Goal: Information Seeking & Learning: Check status

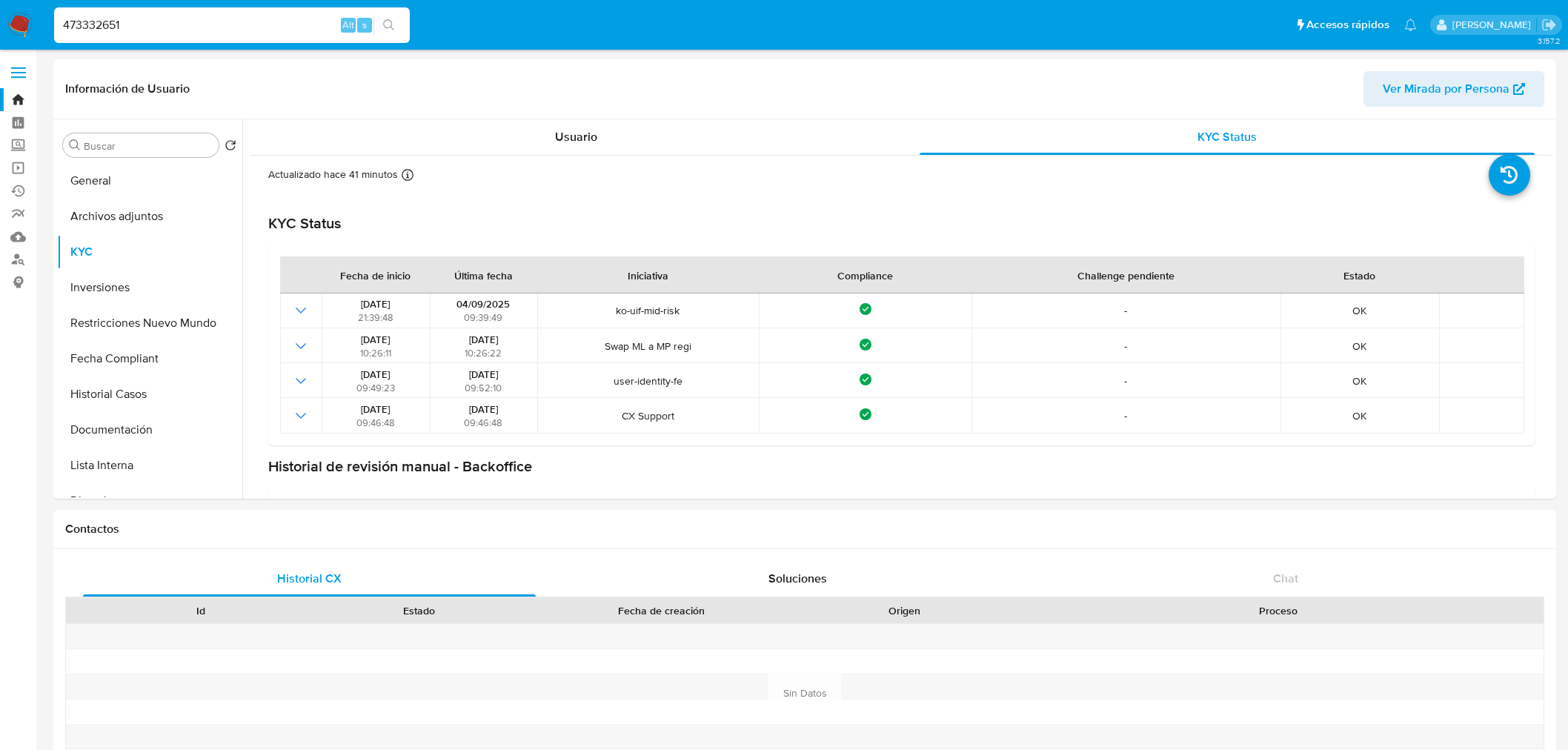
select select "10"
click at [194, 32] on input "473332651" at bounding box center [232, 25] width 356 height 19
paste input "83715572"
type input "83715572"
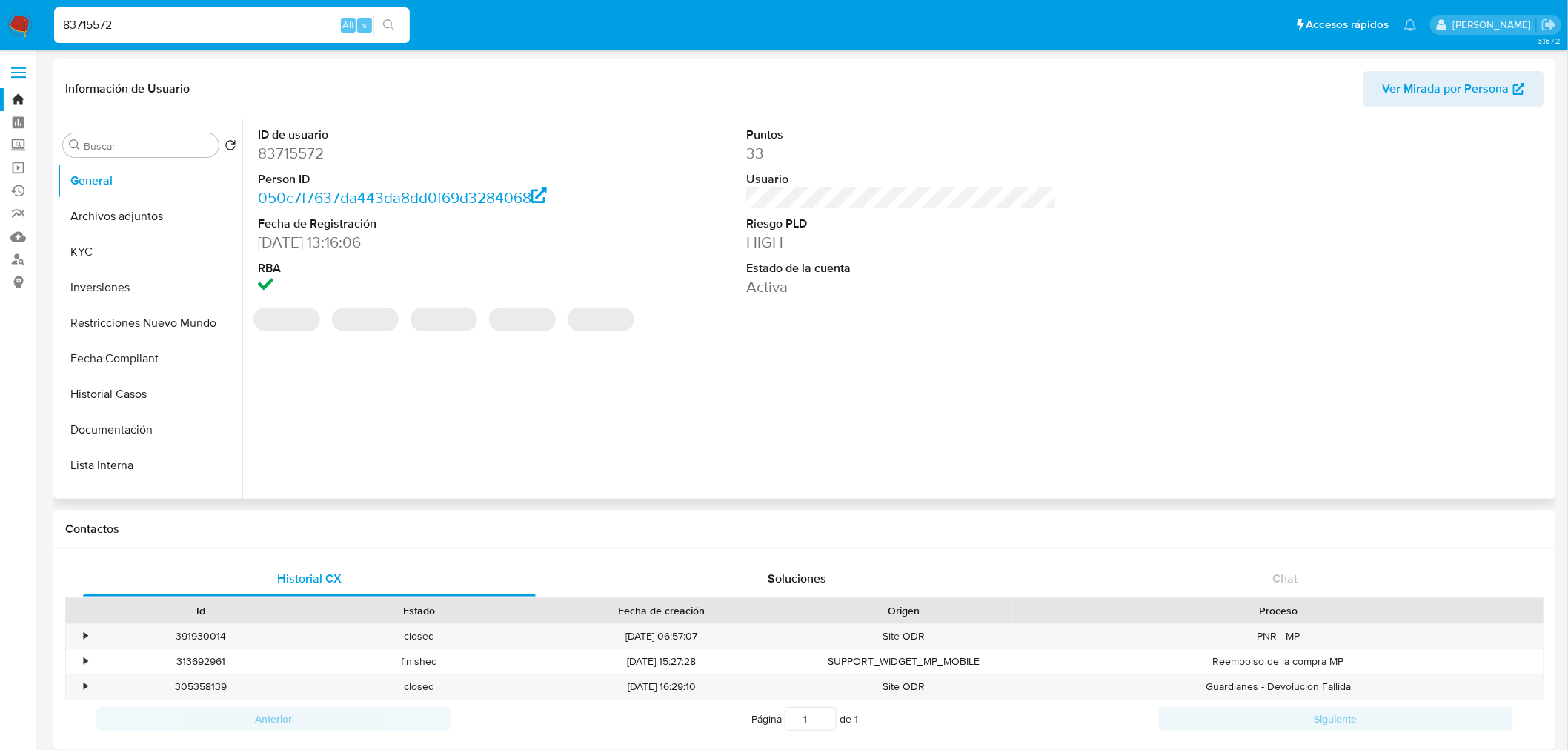
select select "10"
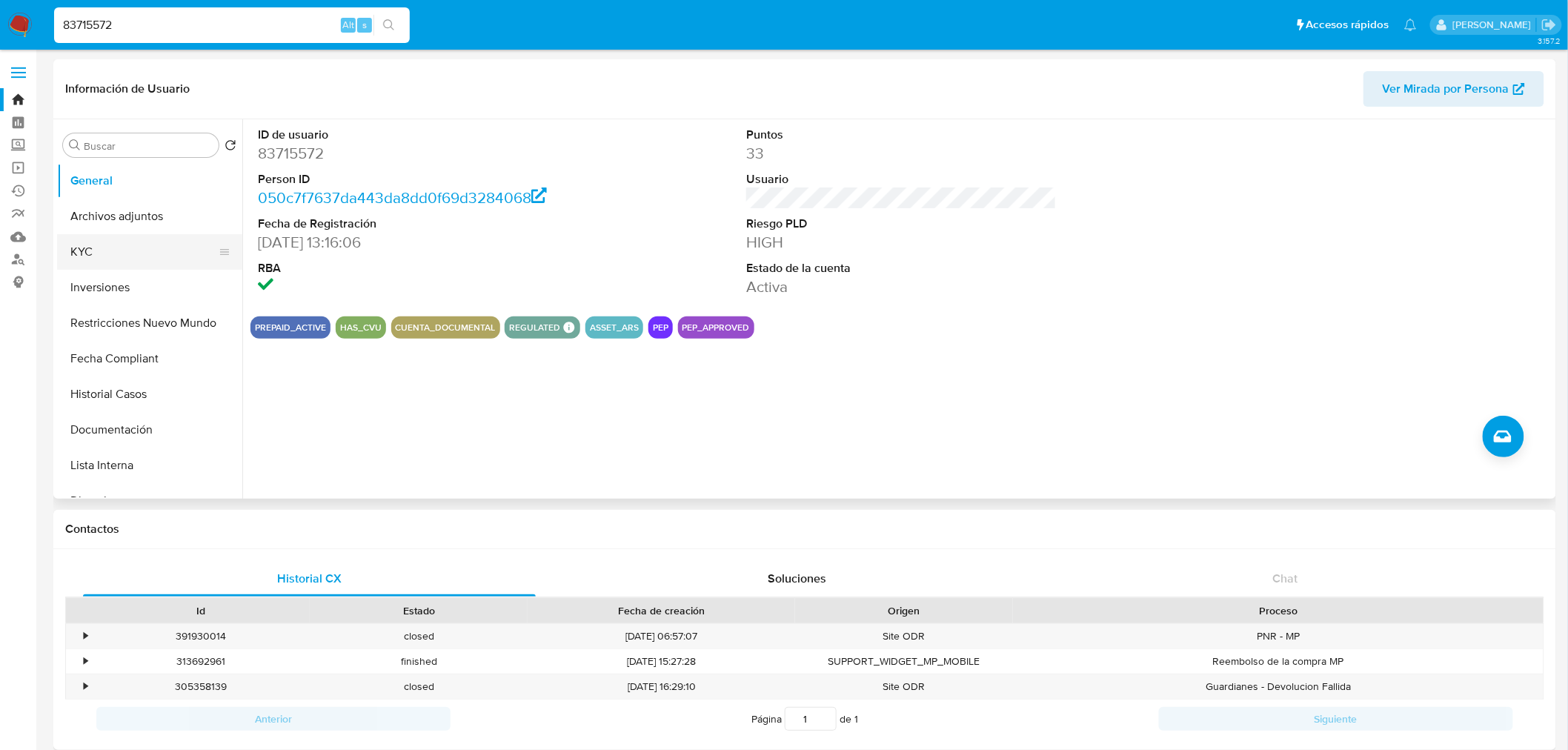
click at [83, 256] on button "KYC" at bounding box center [143, 252] width 173 height 35
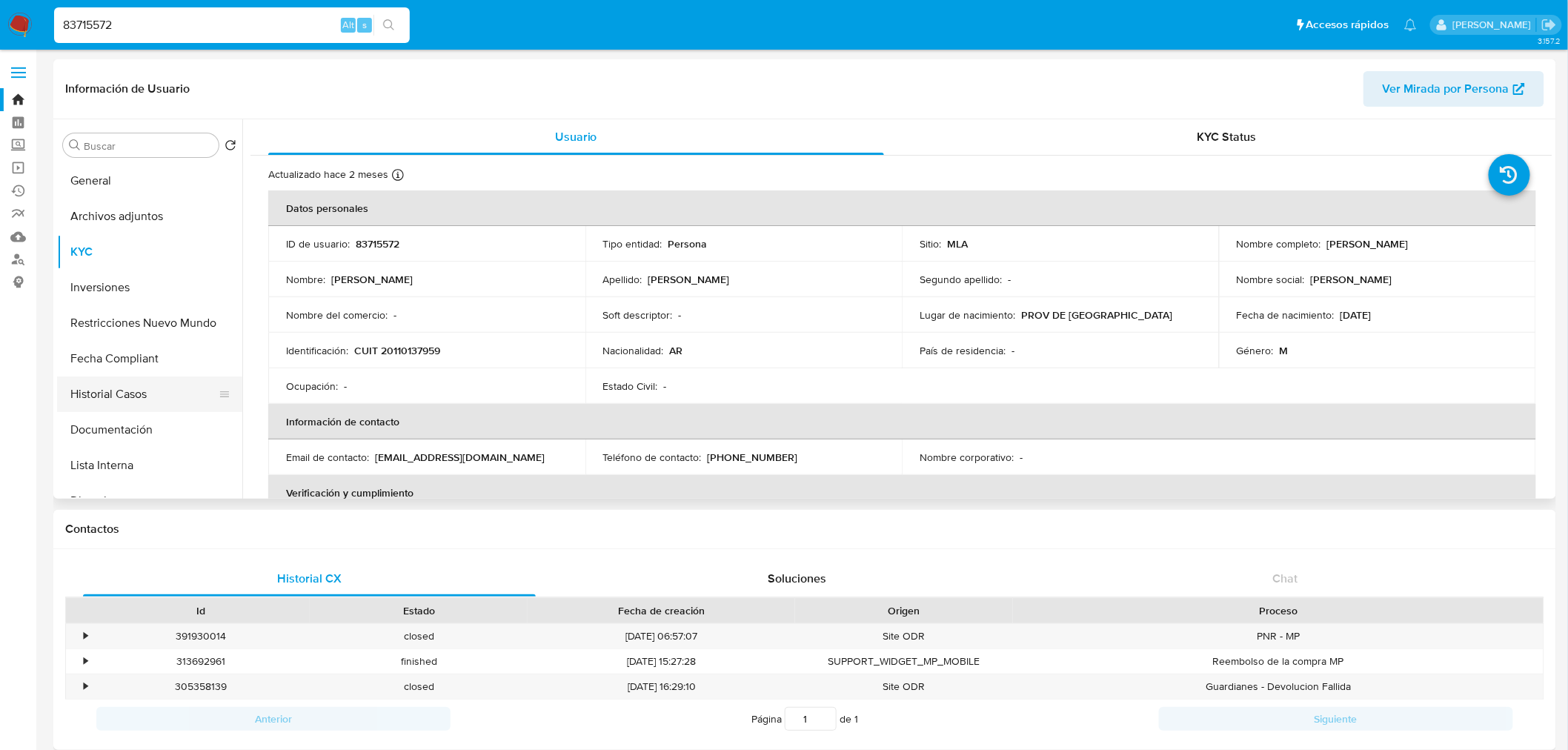
click at [134, 402] on button "Historial Casos" at bounding box center [143, 394] width 173 height 35
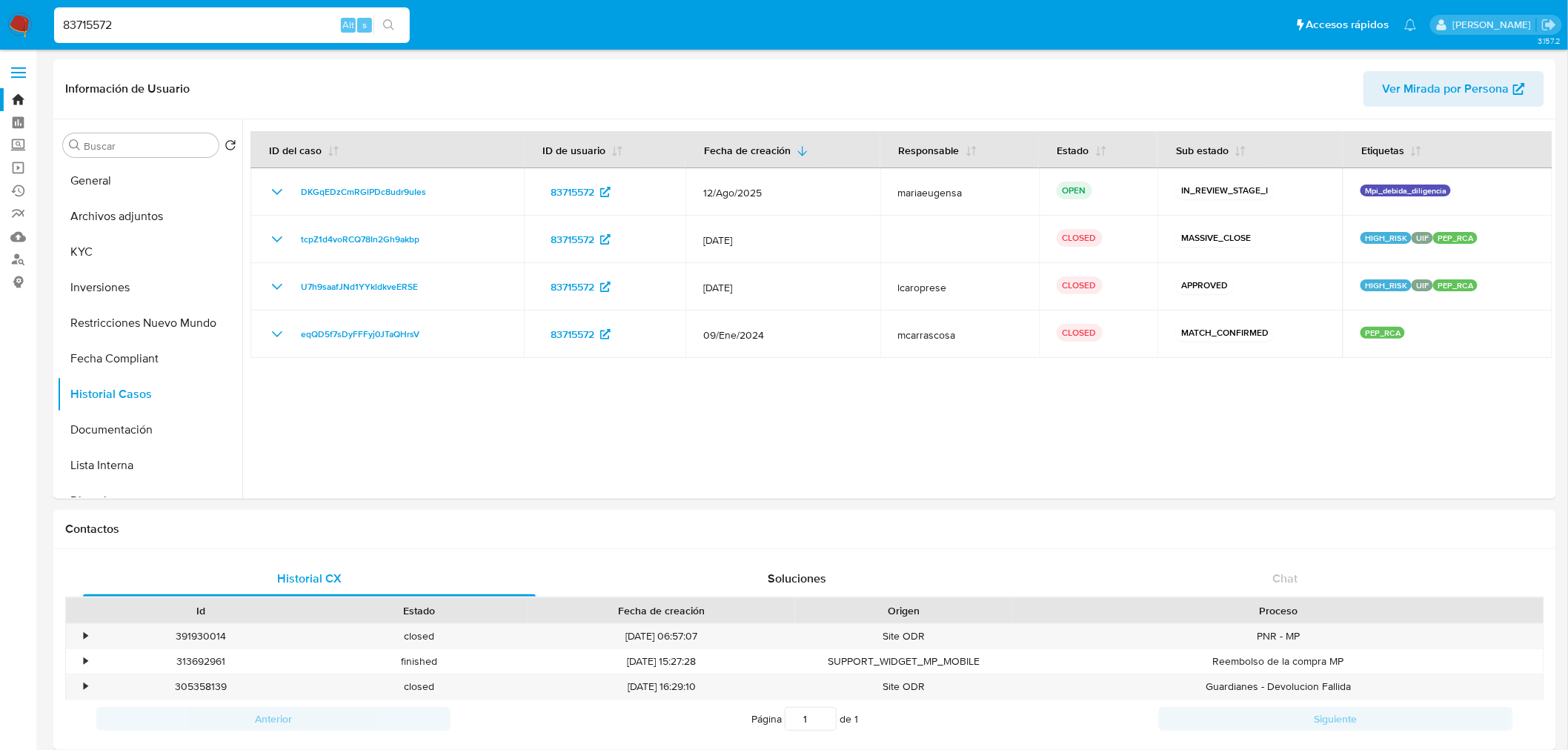
click at [135, 23] on input "83715572" at bounding box center [232, 25] width 356 height 19
paste input "47316577"
type input "47316577"
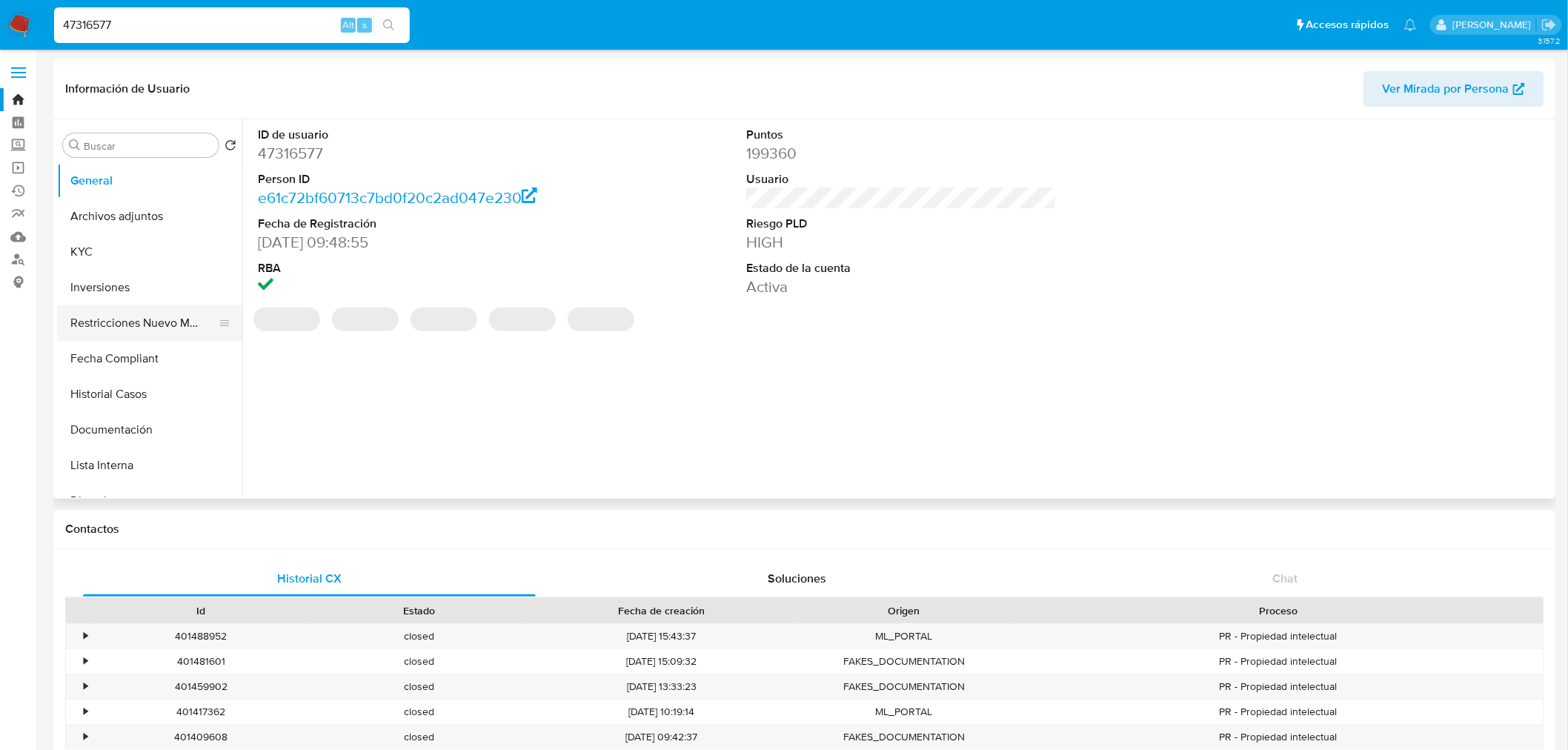
select select "10"
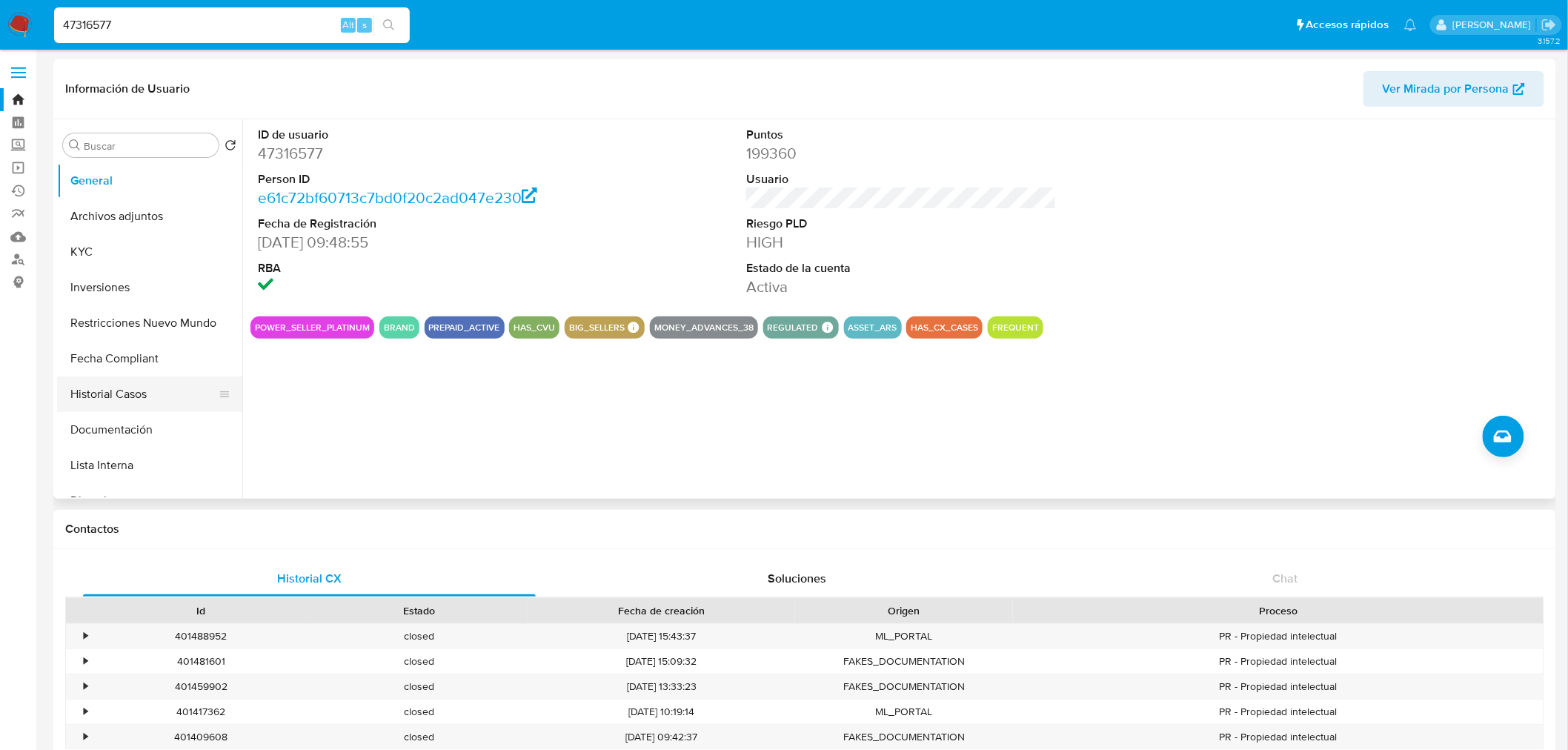
click at [142, 396] on button "Historial Casos" at bounding box center [143, 394] width 173 height 35
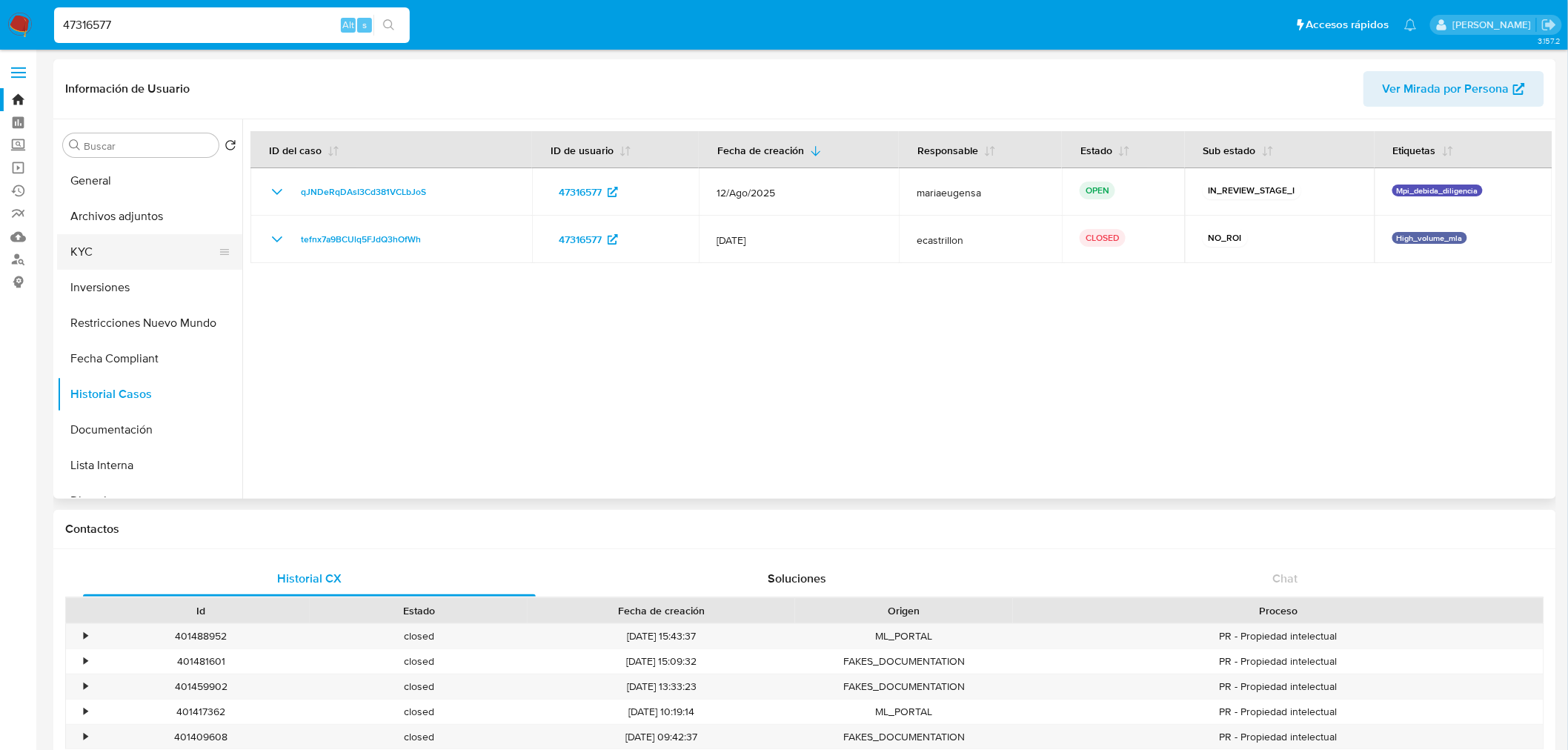
click at [115, 260] on button "KYC" at bounding box center [143, 252] width 173 height 35
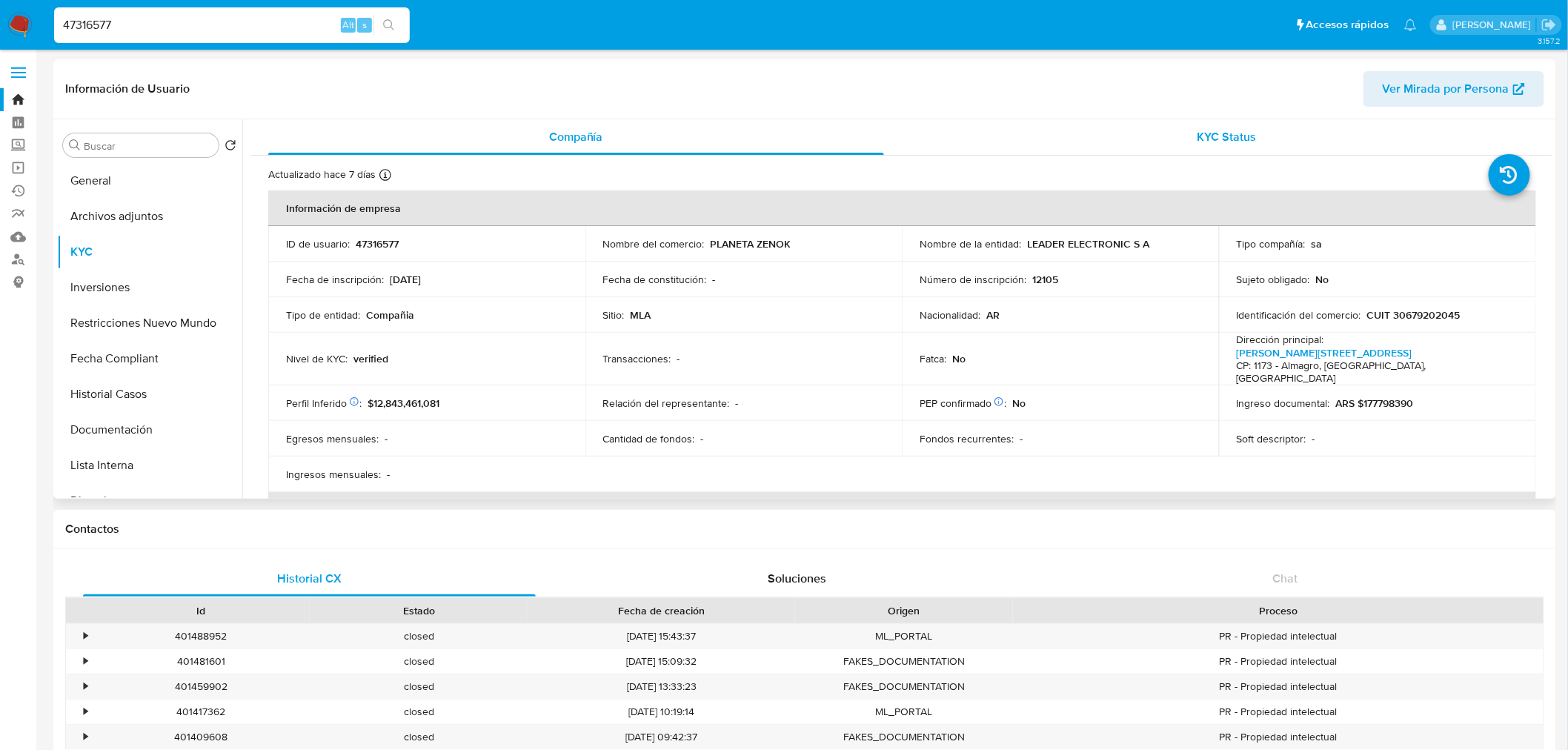
click at [1252, 133] on div "KYC Status" at bounding box center [1227, 137] width 616 height 35
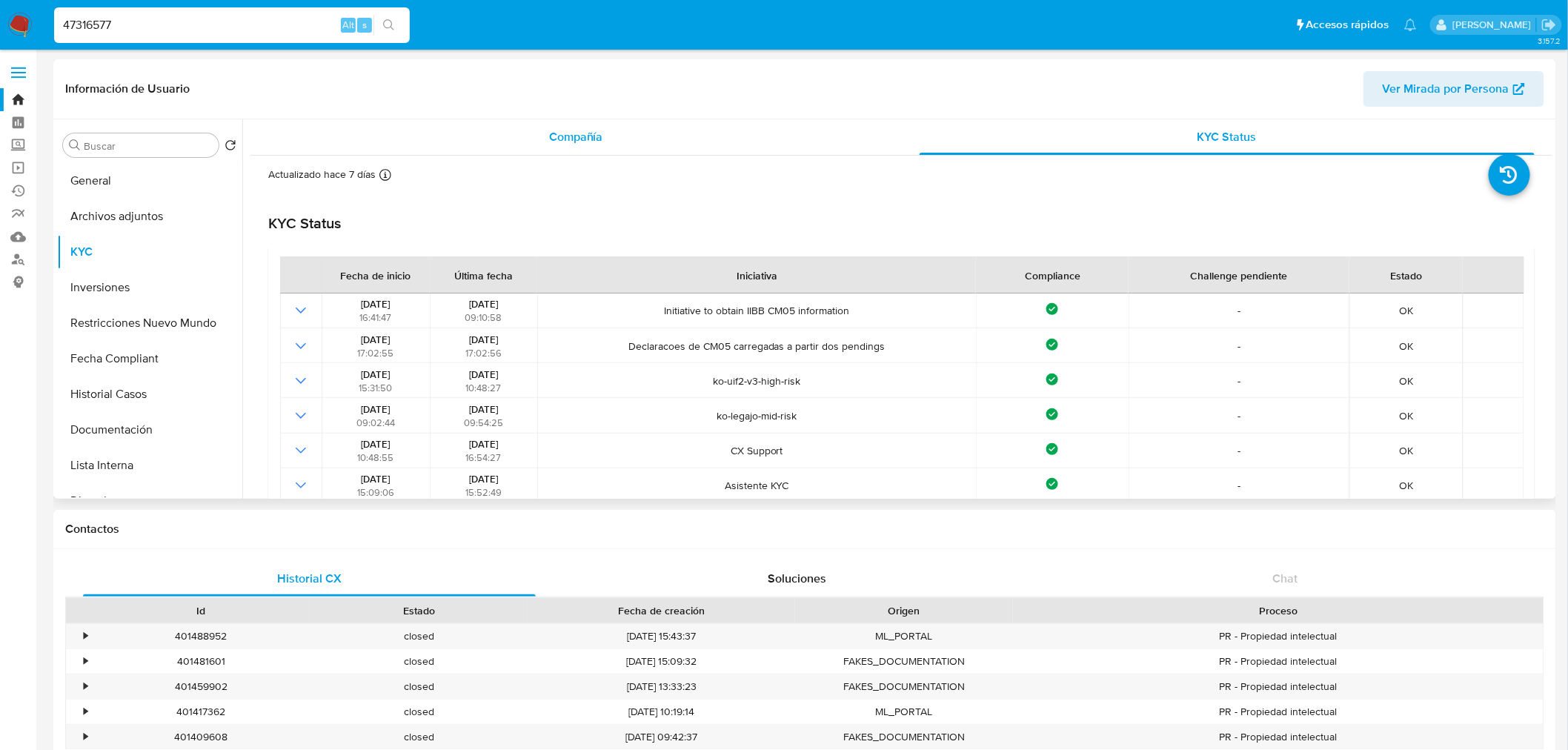
click at [639, 120] on div "Compañía" at bounding box center [576, 137] width 616 height 35
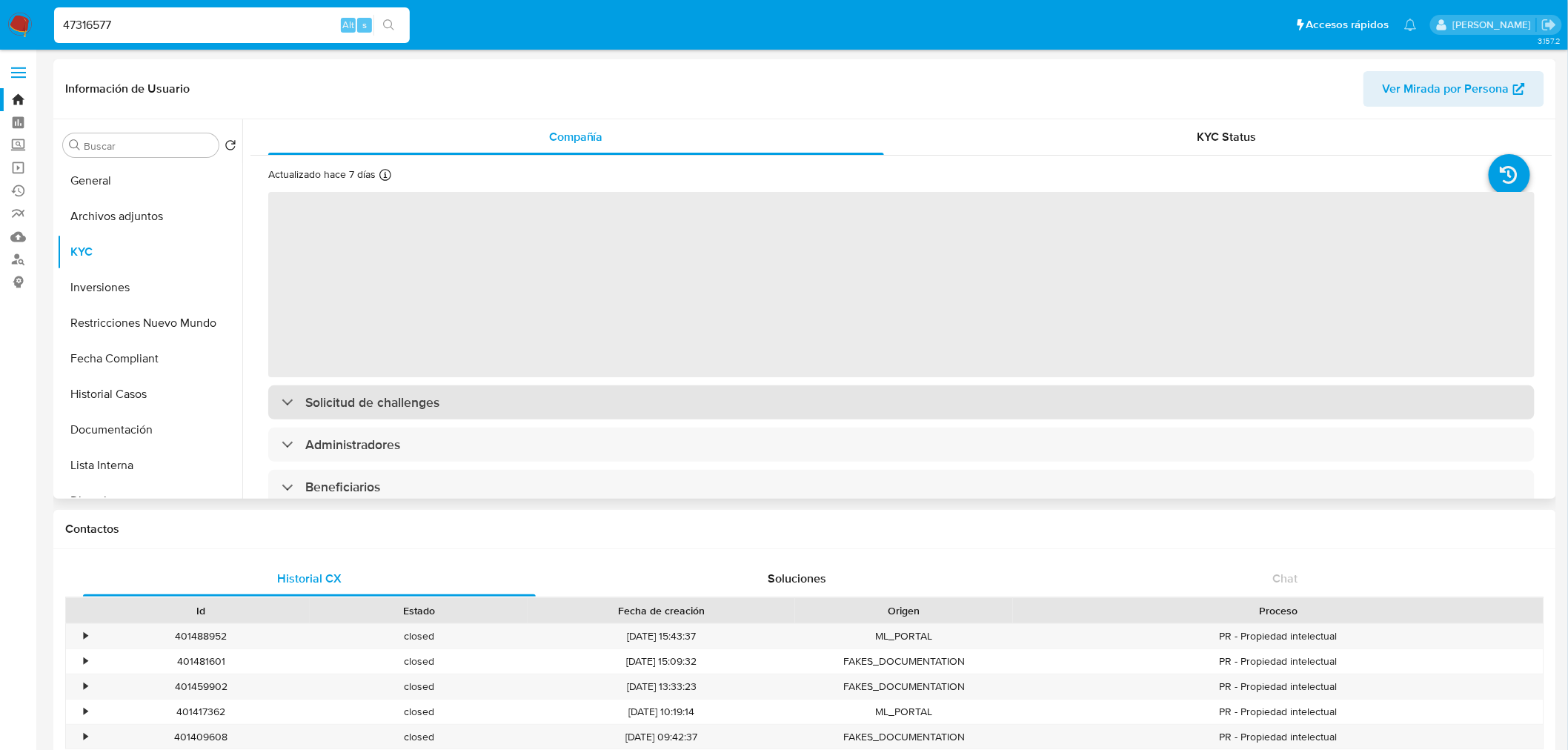
click at [528, 402] on div "Solicitud de challenges" at bounding box center [902, 402] width 1267 height 34
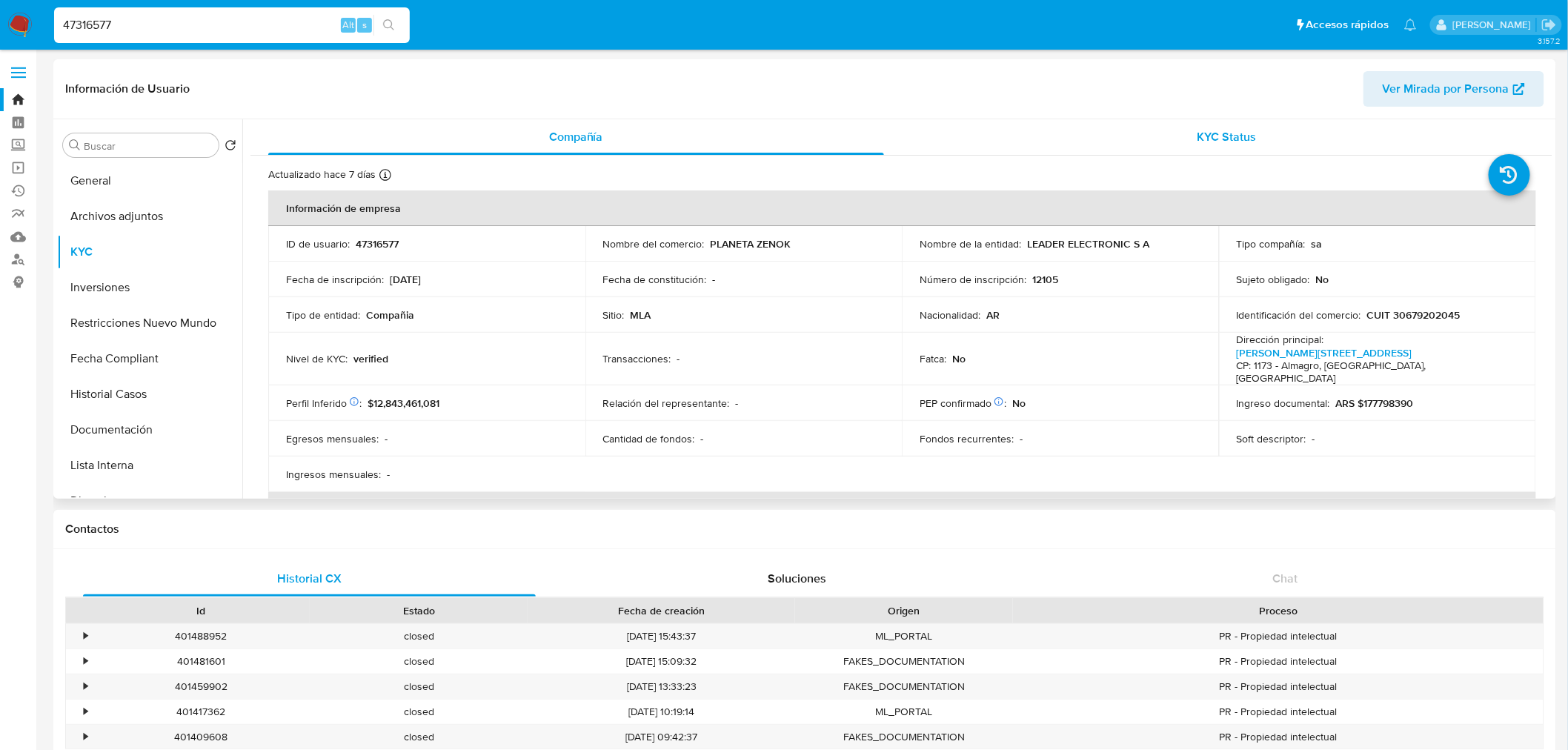
click at [1142, 141] on div "KYC Status" at bounding box center [1227, 137] width 616 height 35
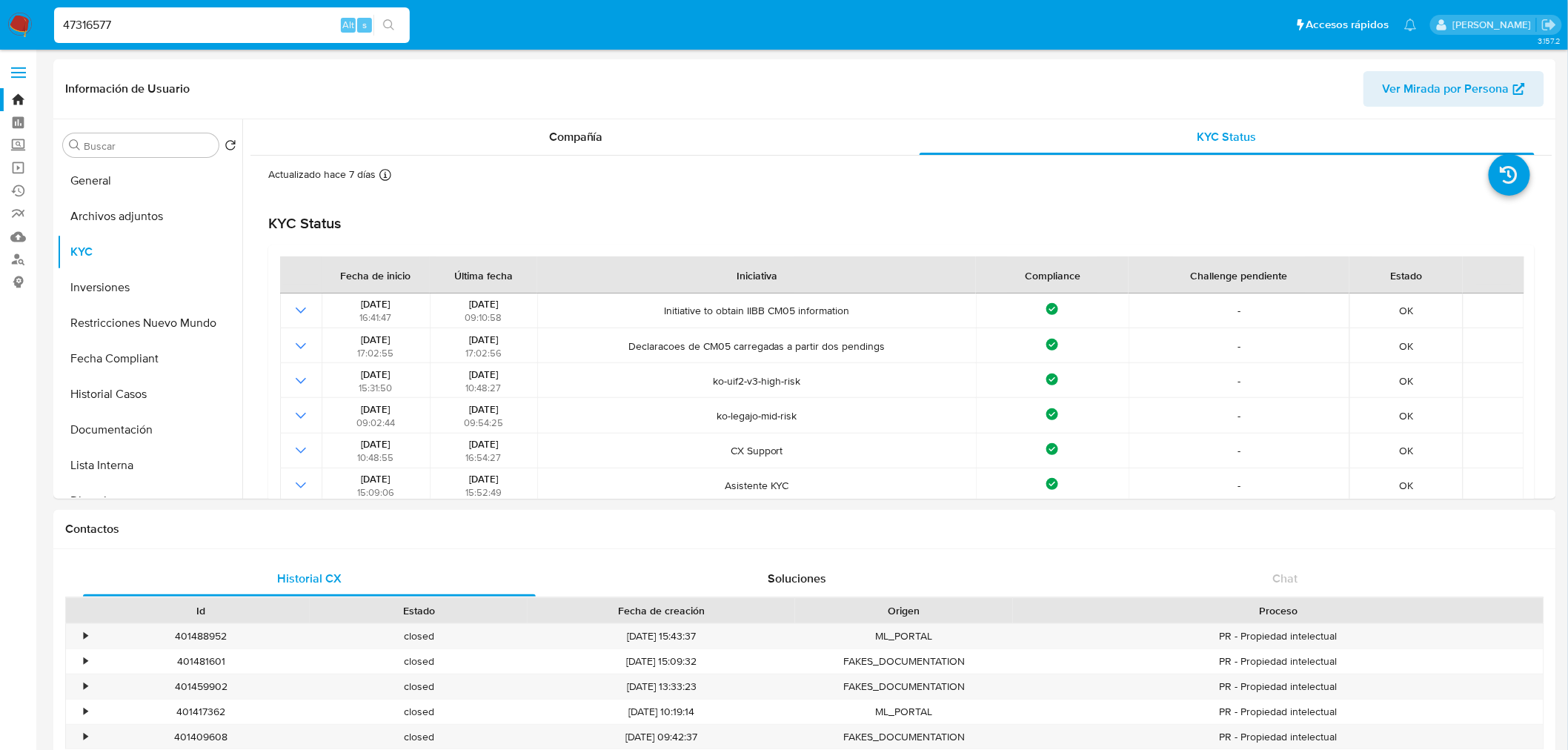
click at [151, 23] on input "47316577" at bounding box center [232, 25] width 356 height 19
paste input "130049846"
type input "130049846"
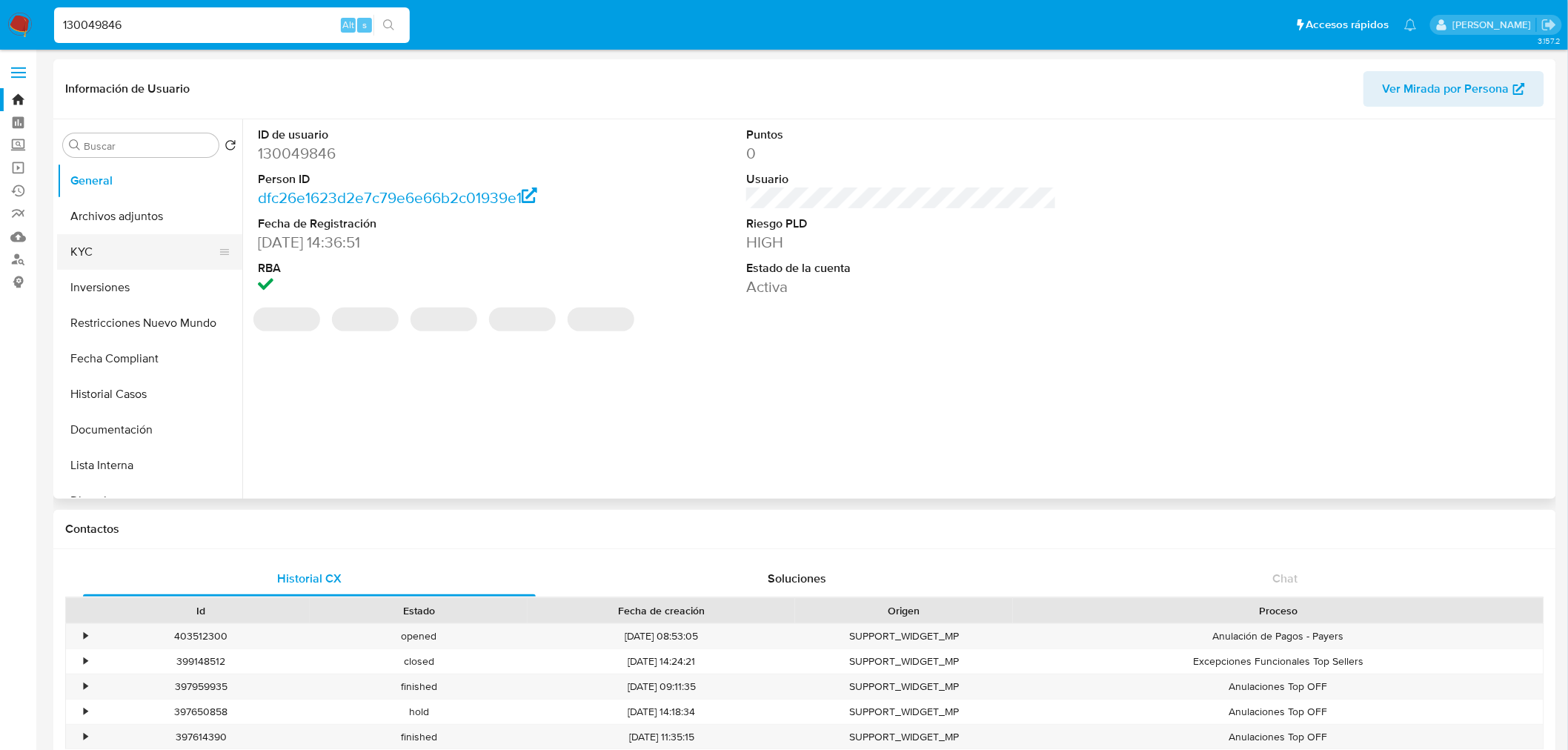
click at [89, 250] on button "KYC" at bounding box center [143, 252] width 173 height 35
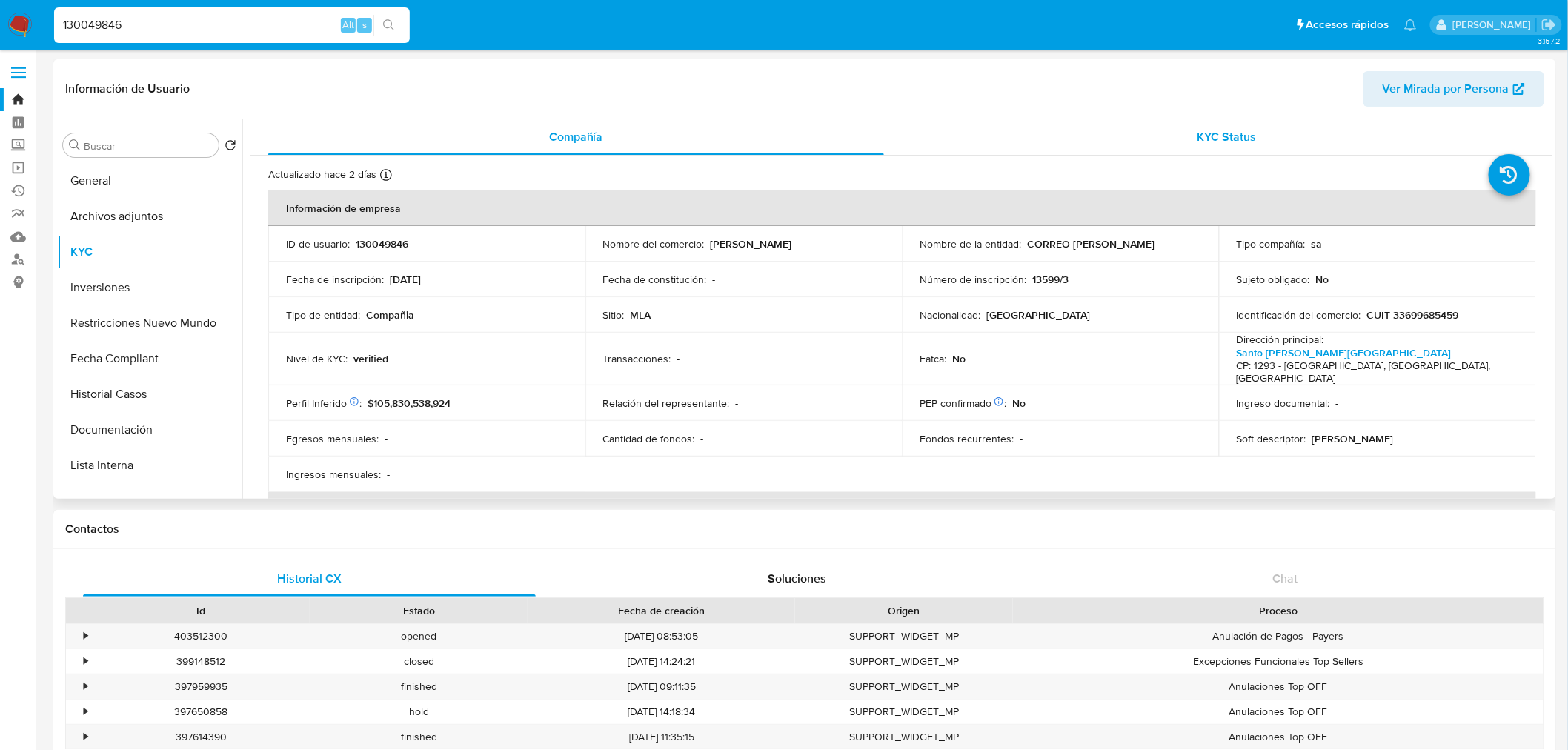
click at [1286, 126] on div "KYC Status" at bounding box center [1227, 137] width 616 height 35
select select "10"
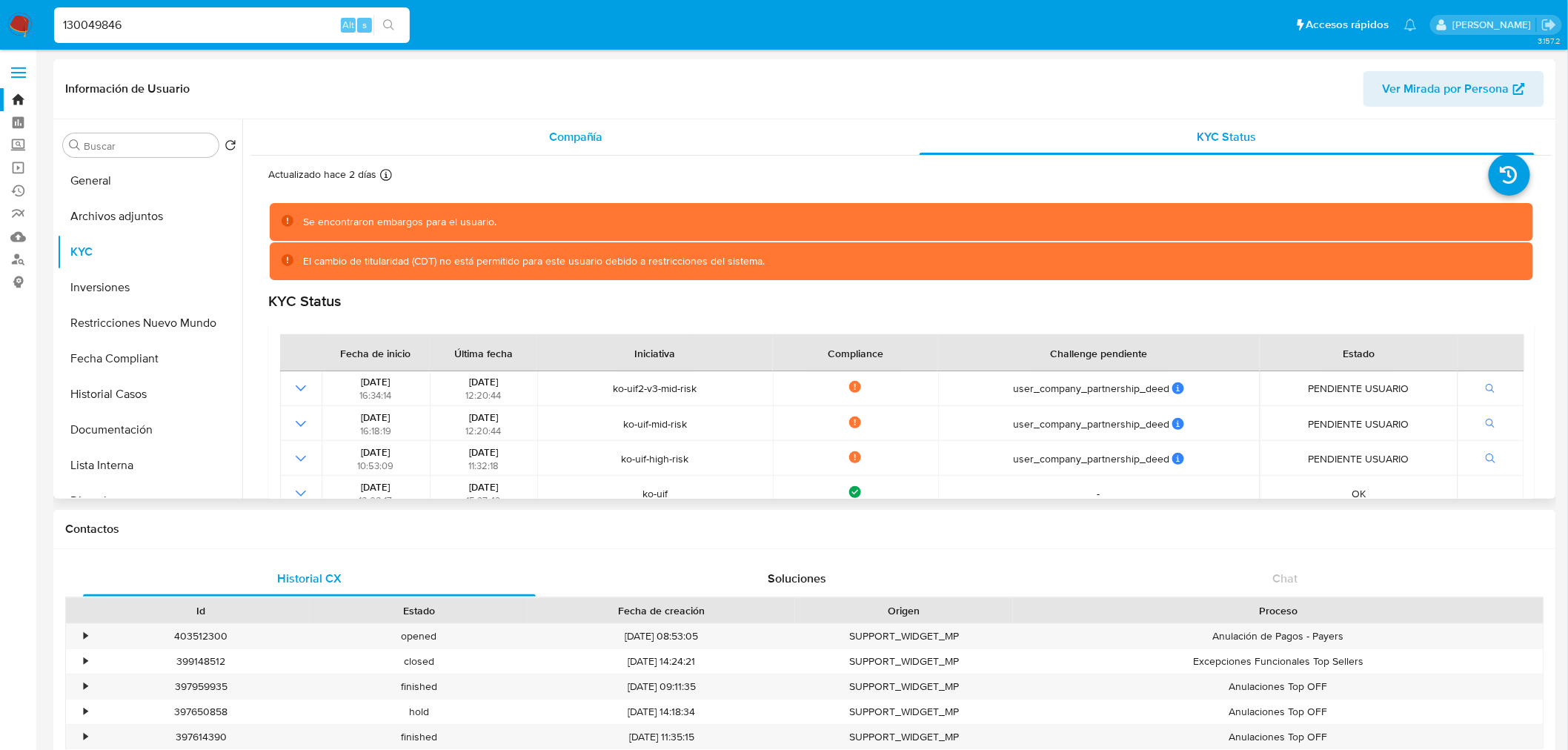
click at [517, 136] on div "Compañía" at bounding box center [576, 137] width 616 height 35
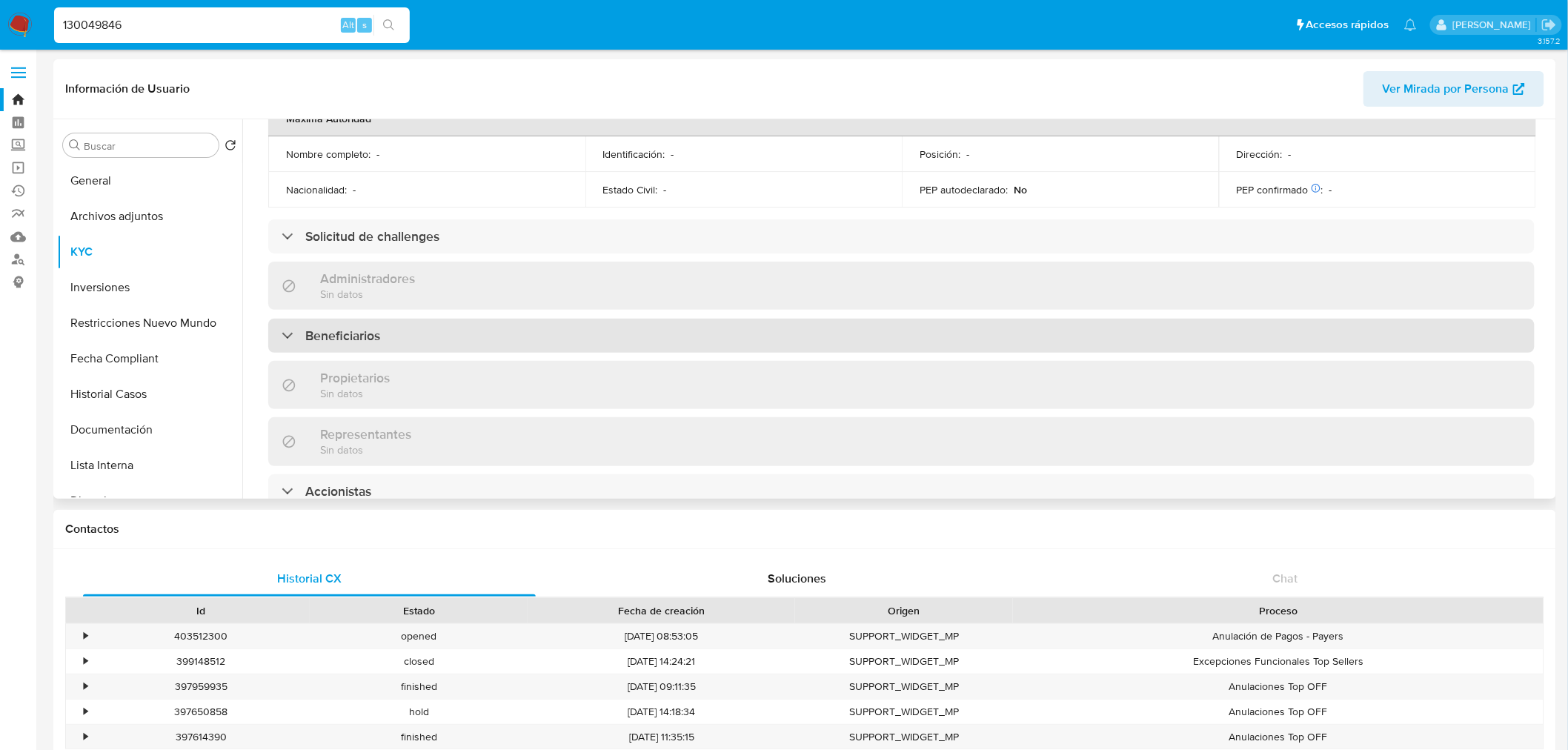
scroll to position [658, 0]
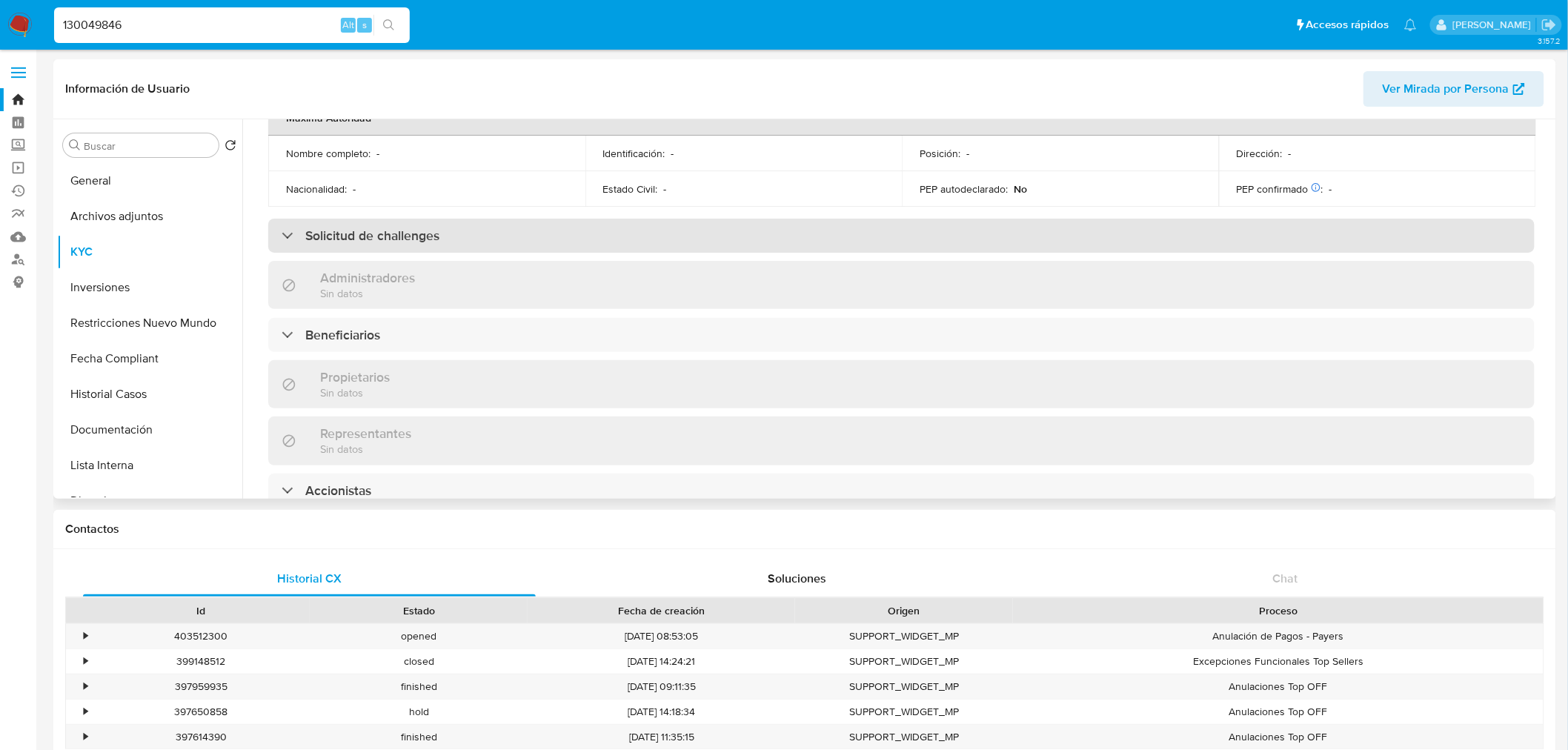
click at [480, 219] on div "Solicitud de challenges" at bounding box center [902, 236] width 1267 height 34
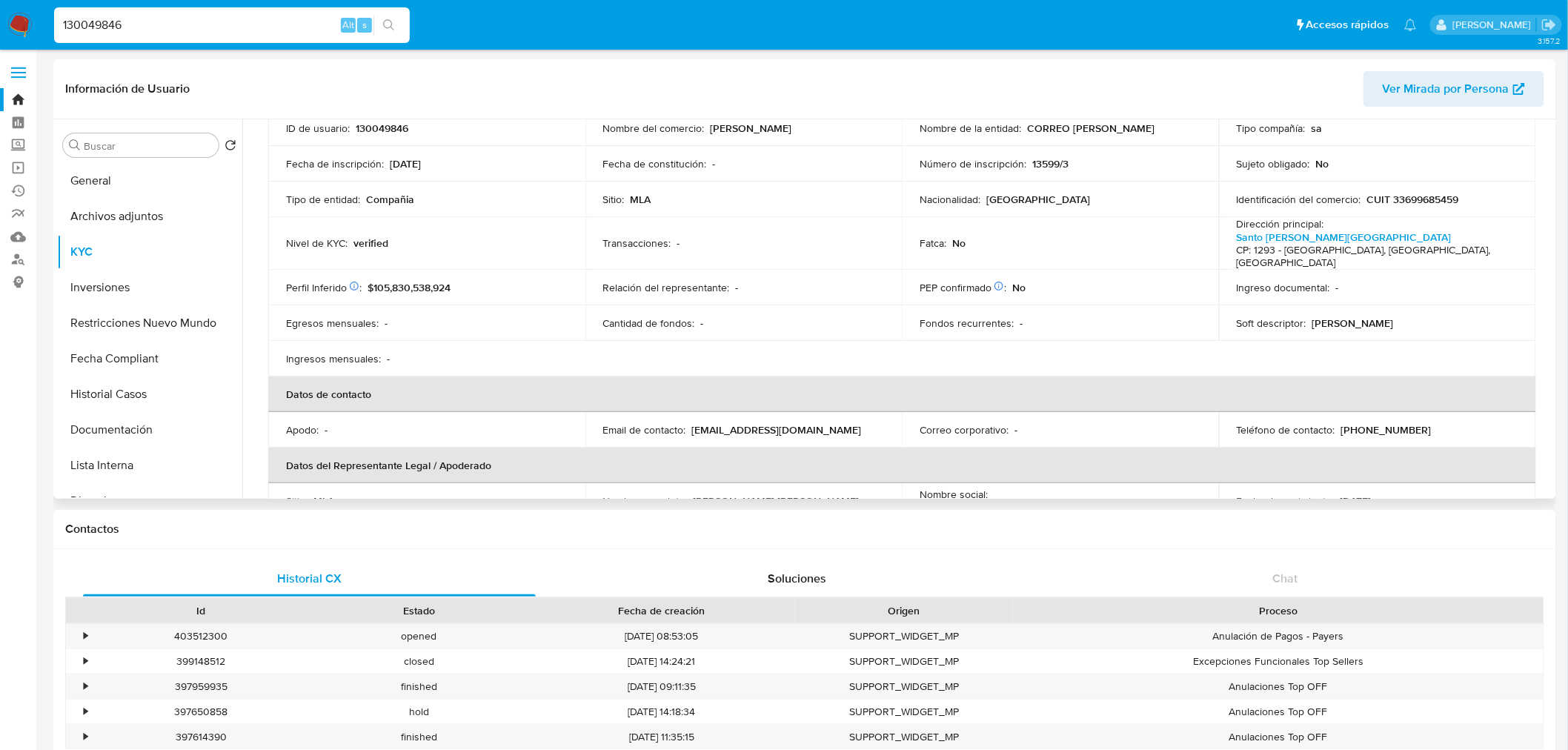
scroll to position [0, 0]
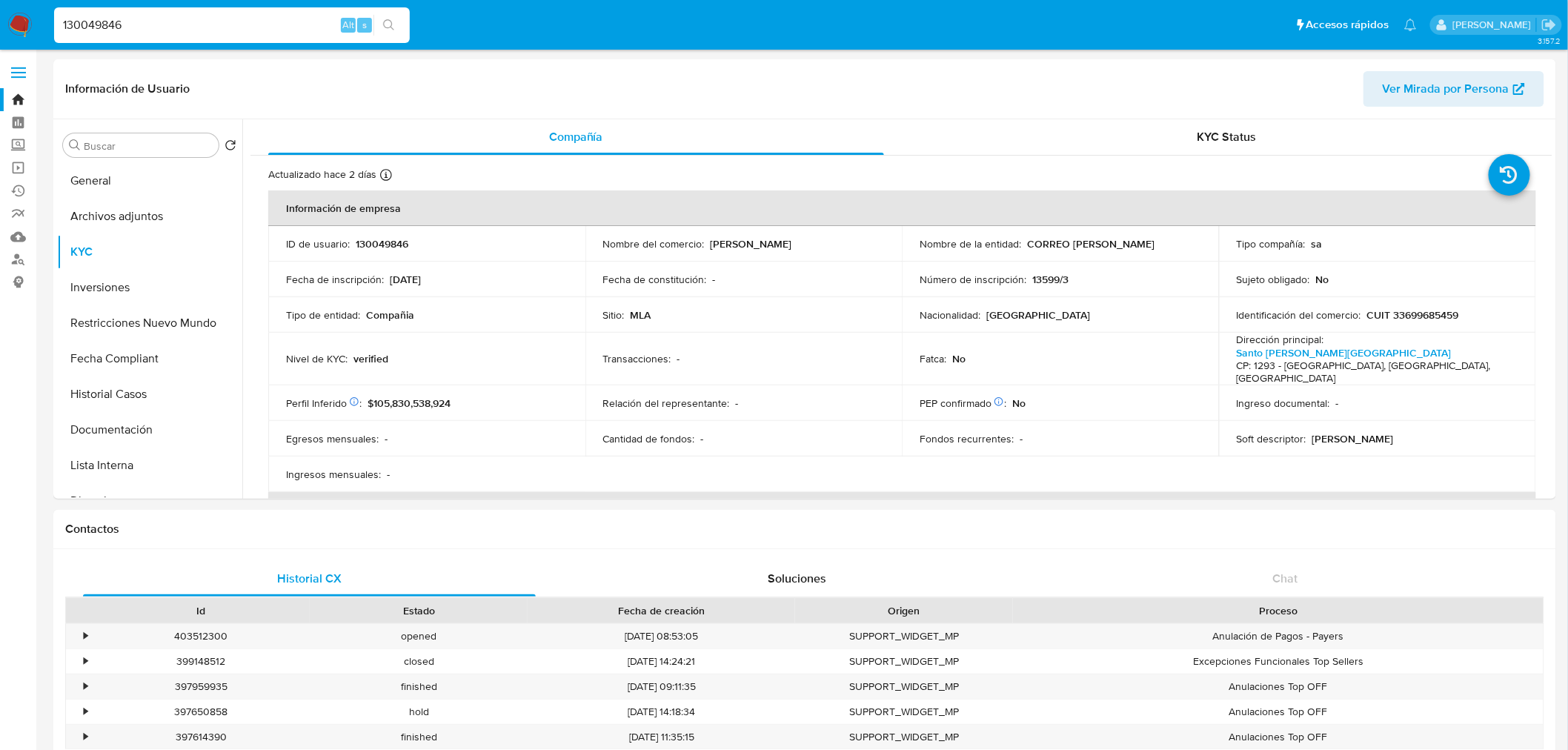
click at [300, 25] on input "130049846" at bounding box center [232, 25] width 356 height 19
paste input "65206468"
type input "165206468"
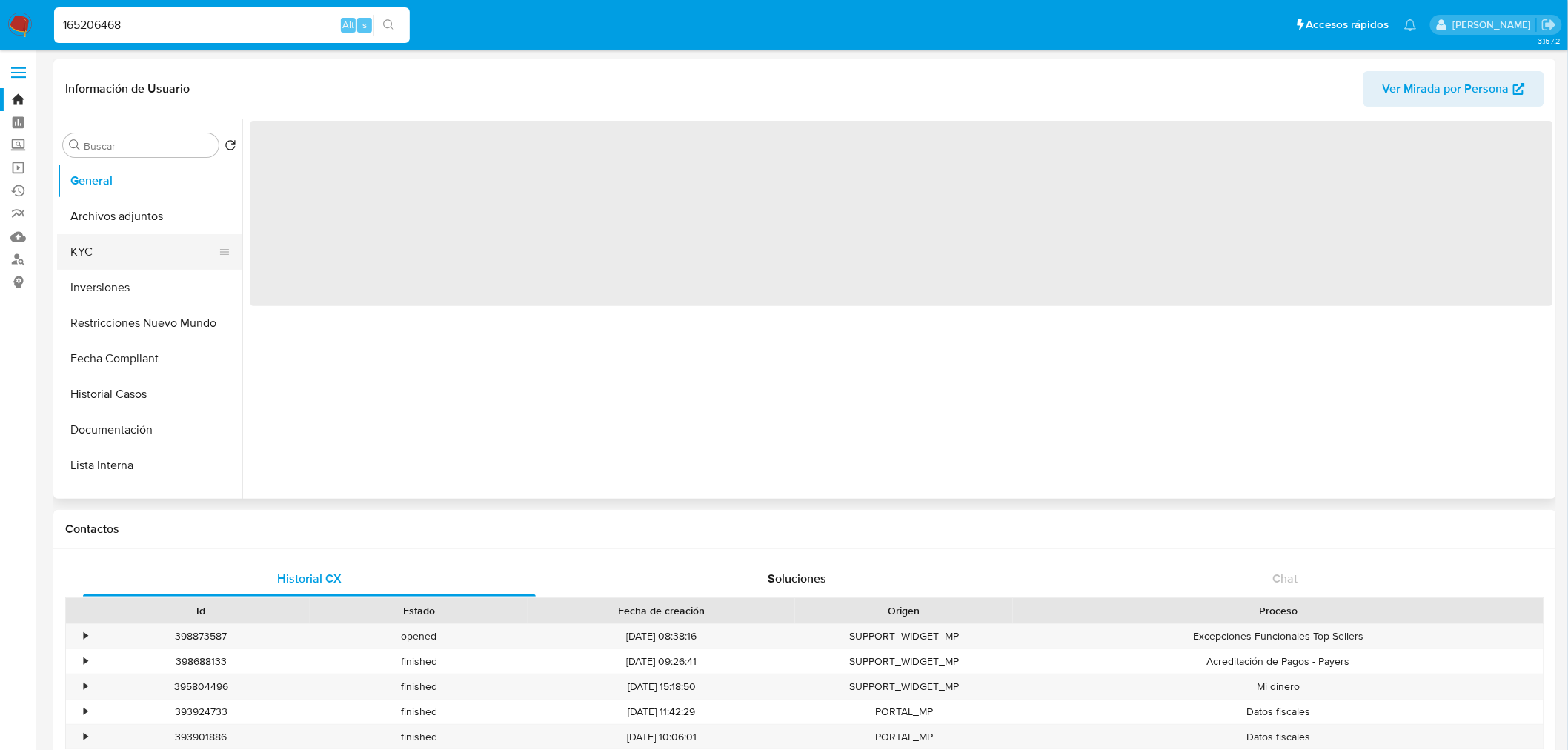
click at [100, 252] on button "KYC" at bounding box center [143, 252] width 173 height 35
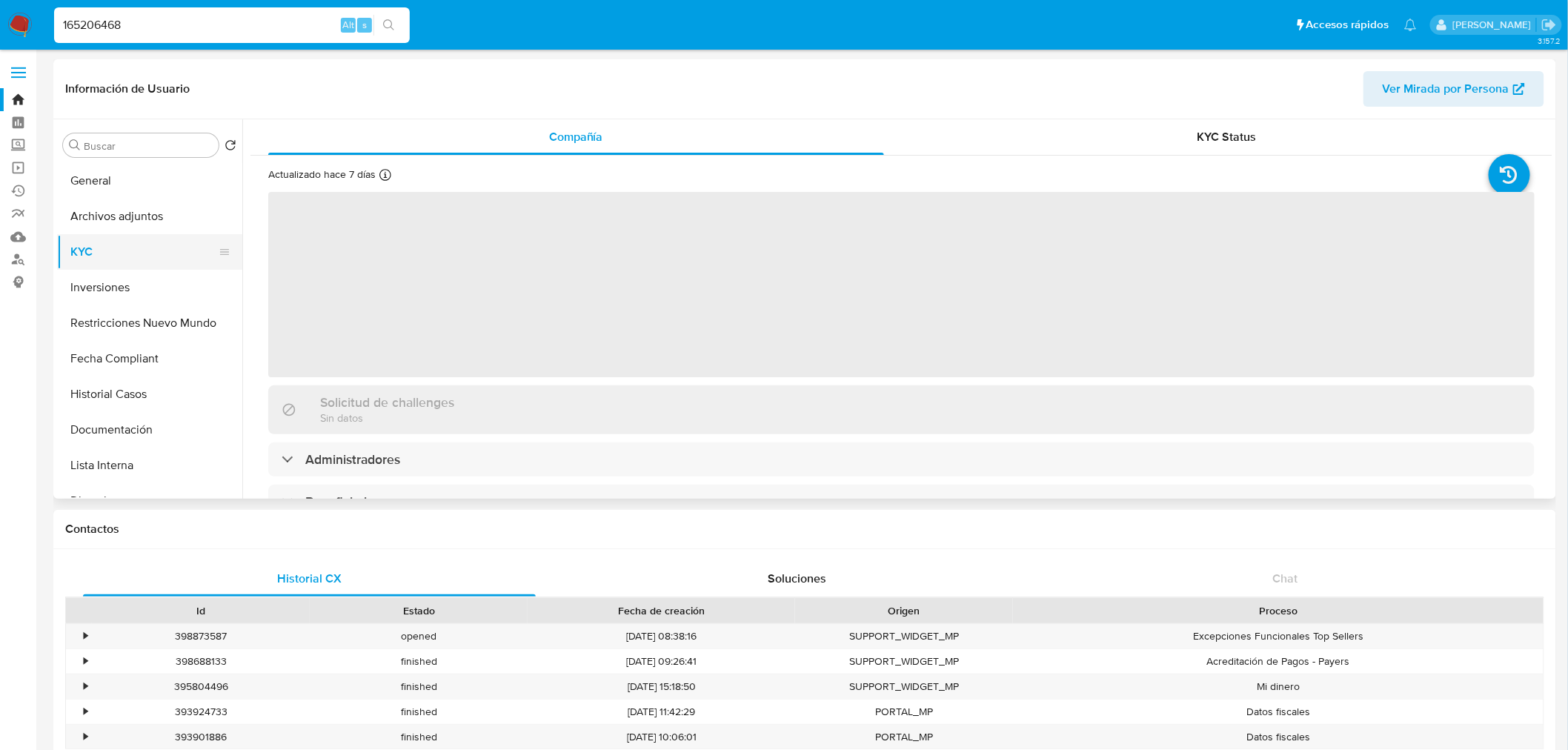
select select "10"
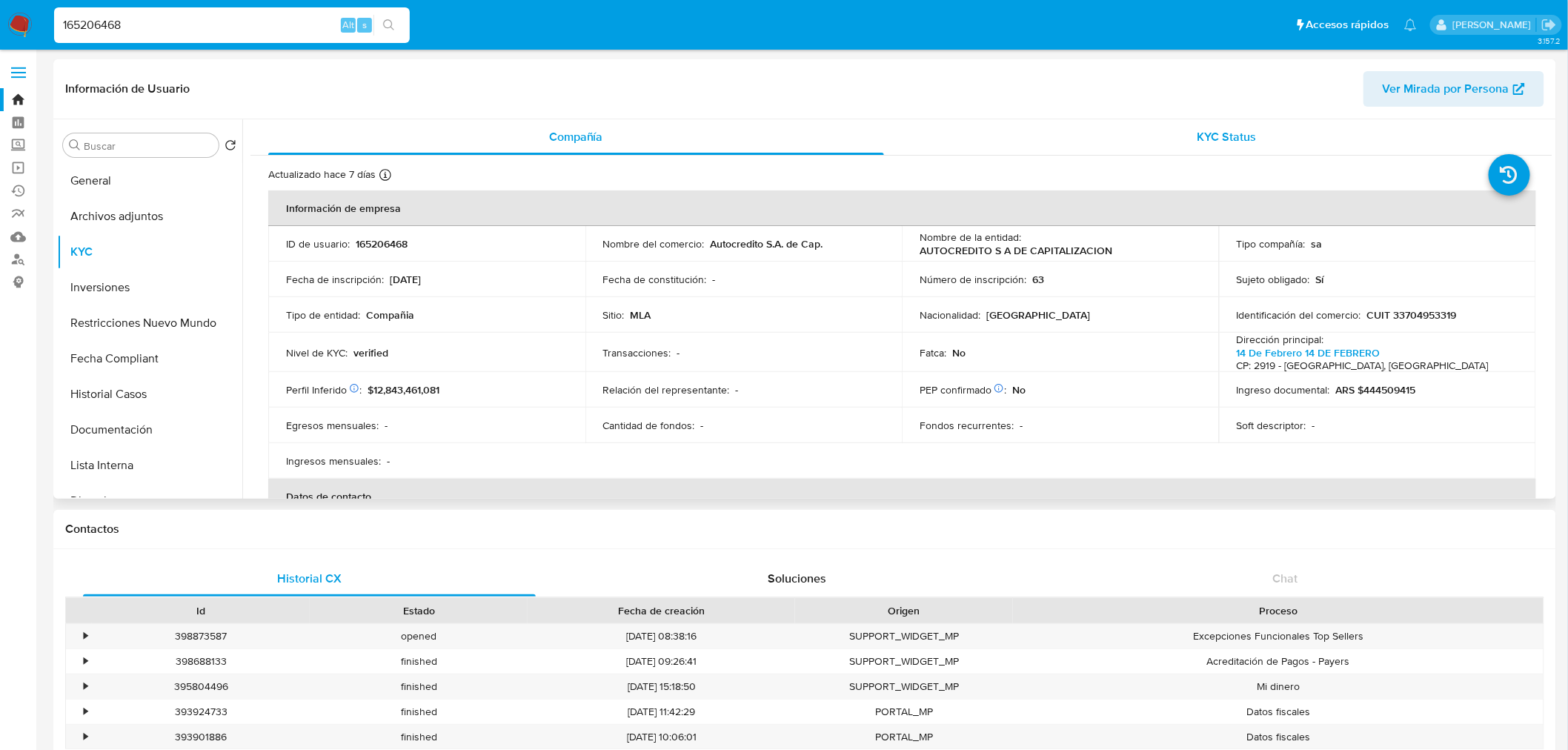
click at [1257, 146] on div "KYC Status" at bounding box center [1227, 137] width 616 height 35
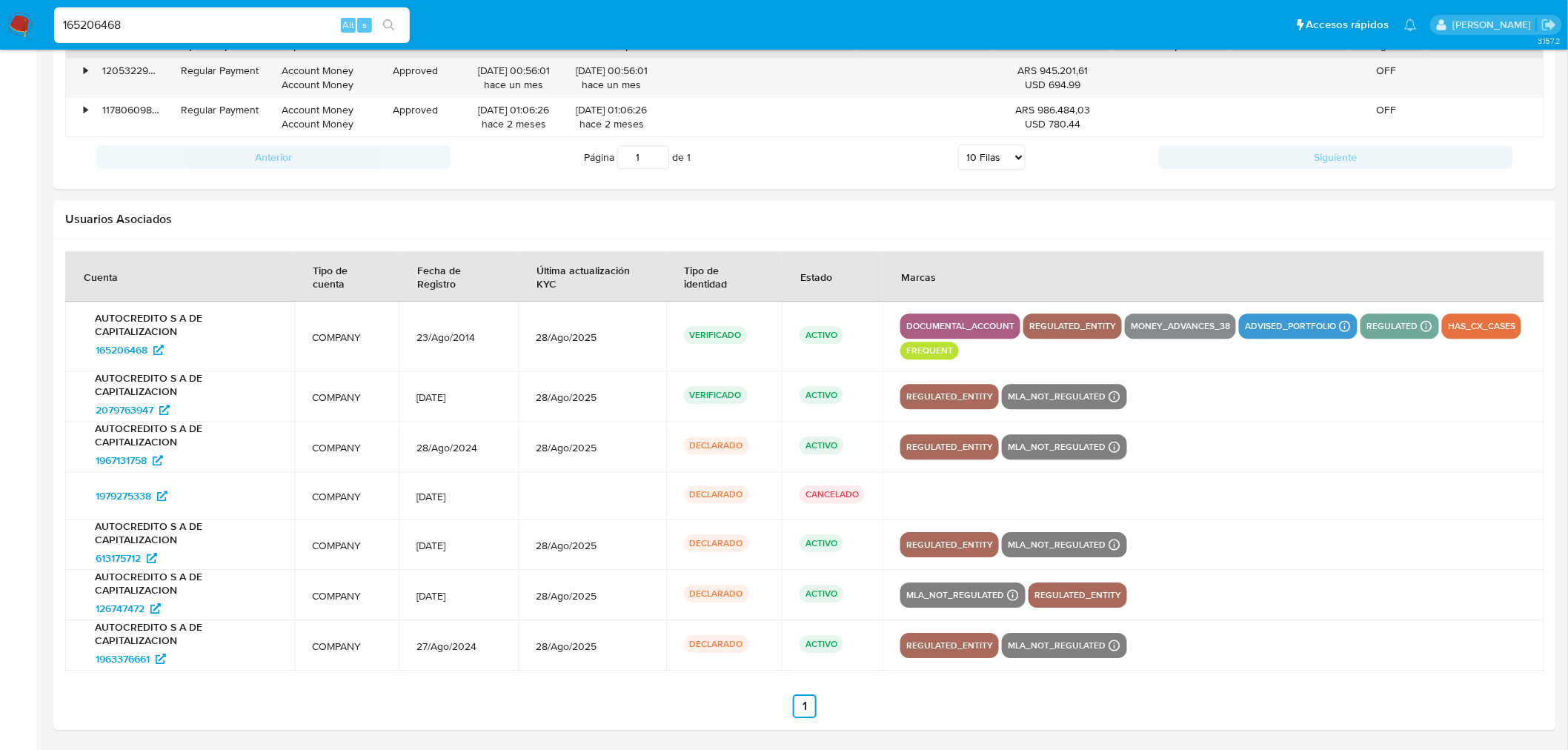
scroll to position [1538, 0]
drag, startPoint x: 168, startPoint y: 14, endPoint x: 152, endPoint y: 15, distance: 16.0
click at [152, 15] on div "165206468 Alt s" at bounding box center [232, 25] width 356 height 35
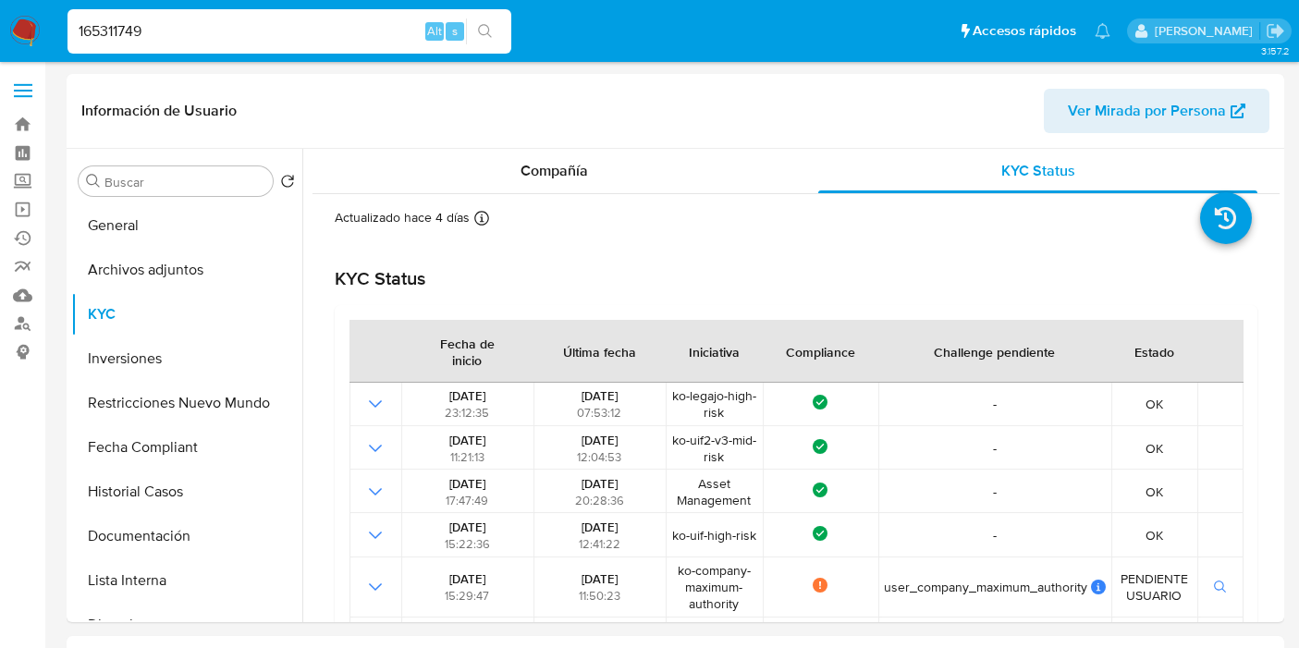
select select "10"
click at [113, 319] on button "KYC" at bounding box center [179, 314] width 216 height 44
click at [172, 25] on input "165311749" at bounding box center [289, 31] width 444 height 24
click at [171, 25] on input "165311749" at bounding box center [289, 31] width 444 height 24
paste input "37133205"
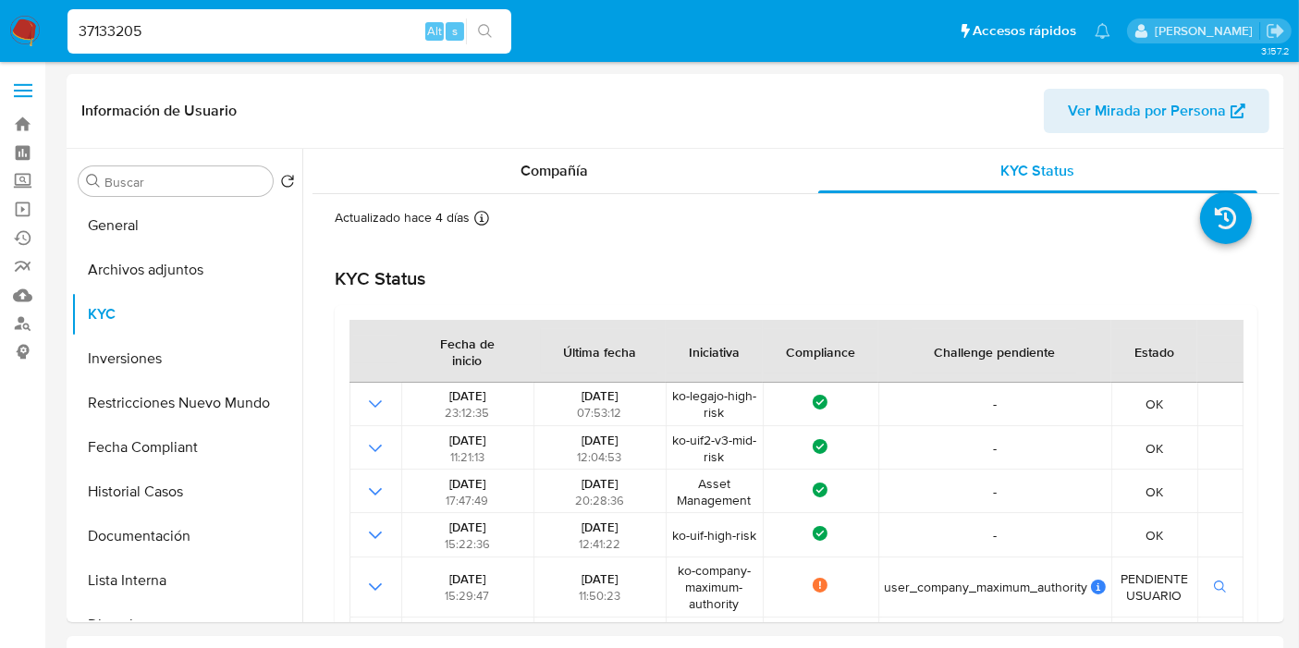
type input "37133205"
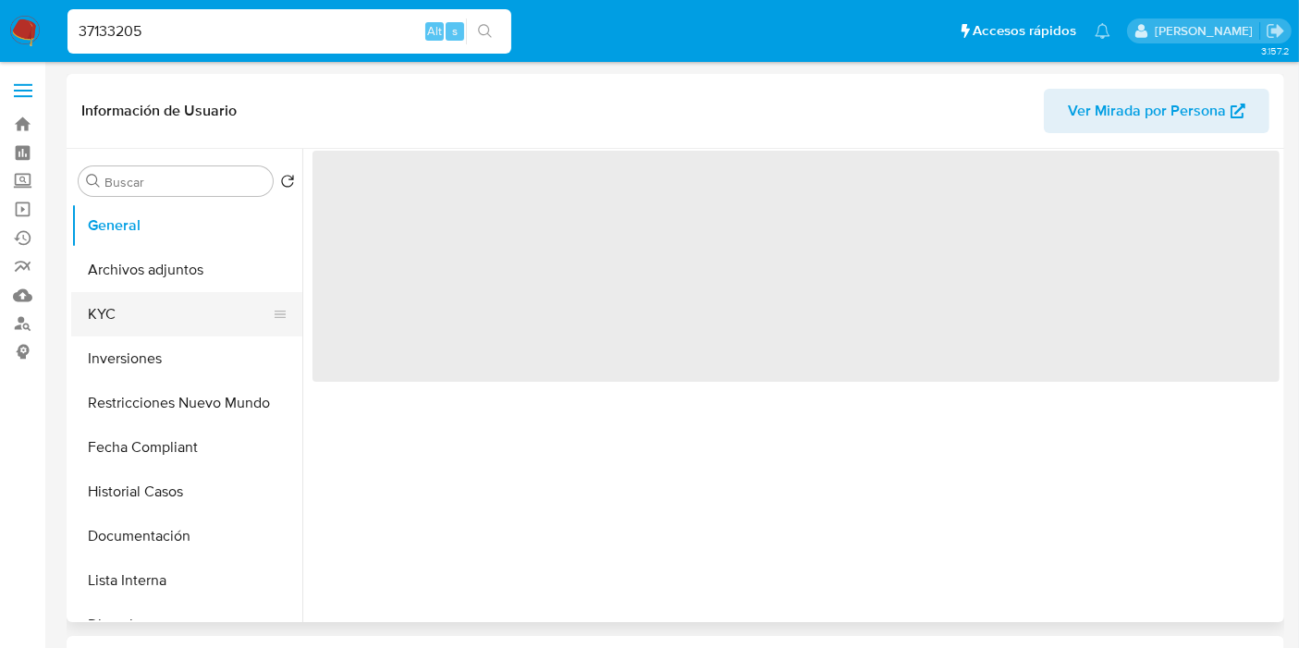
click at [164, 327] on button "KYC" at bounding box center [179, 314] width 216 height 44
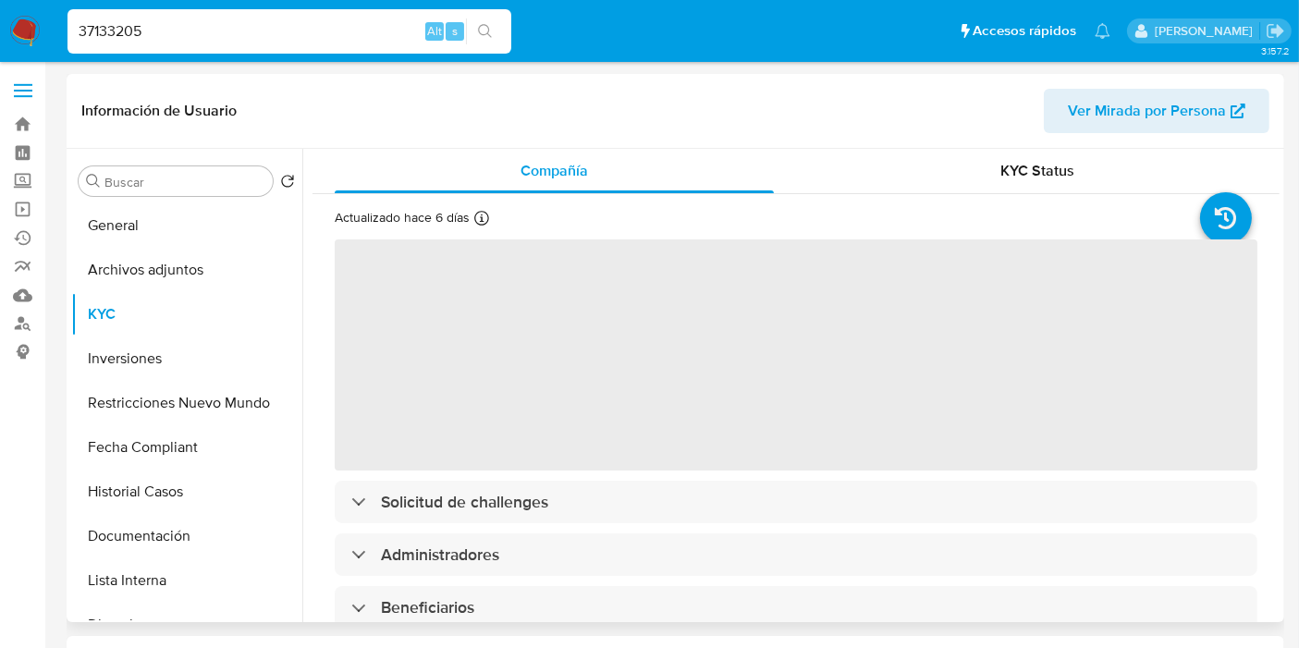
select select "10"
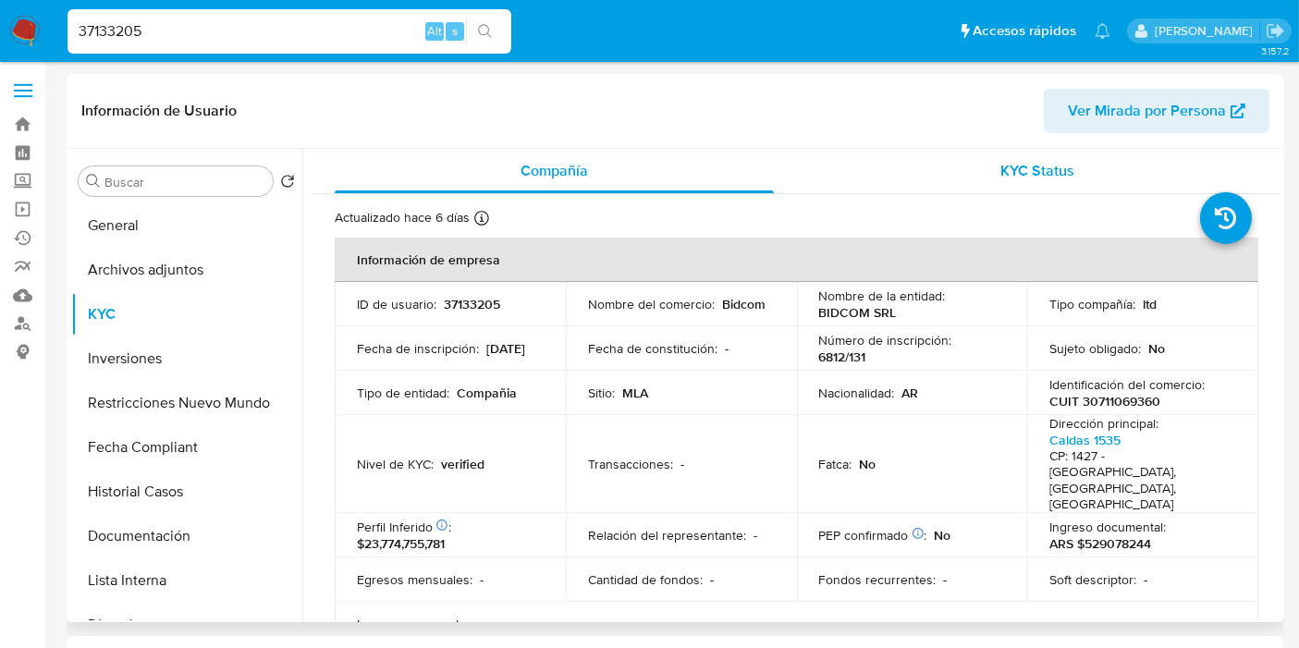
click at [1080, 178] on div "KYC Status" at bounding box center [1037, 171] width 439 height 44
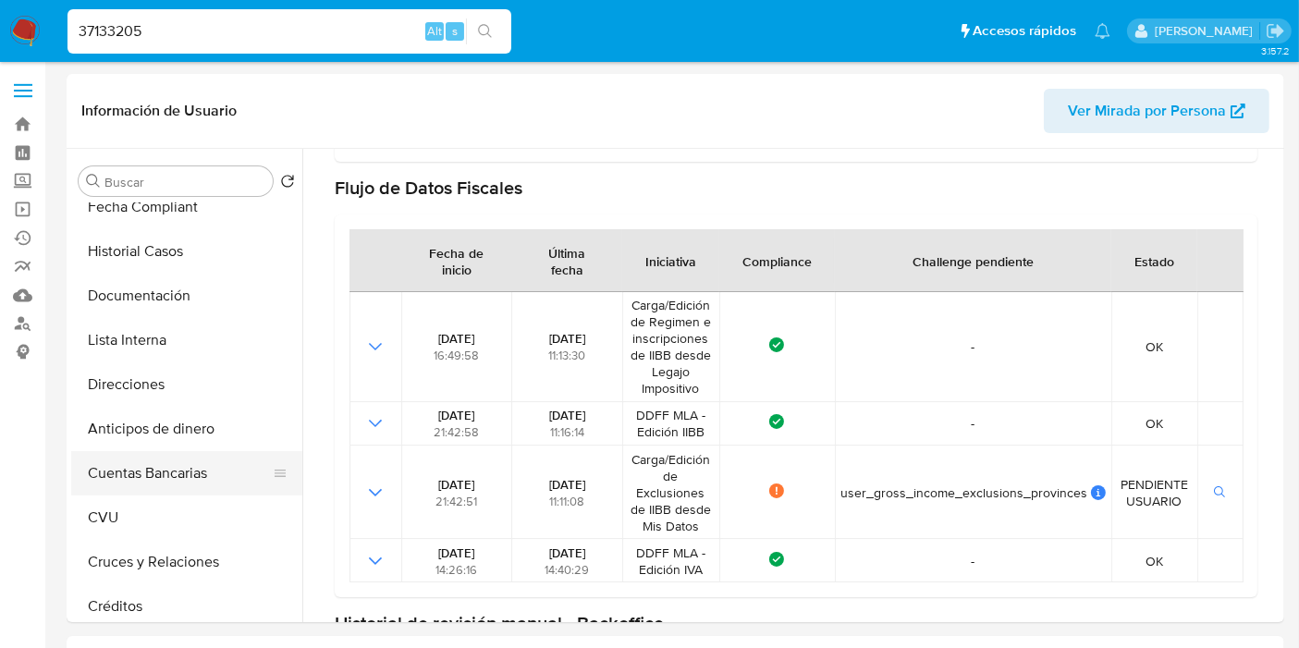
scroll to position [205, 0]
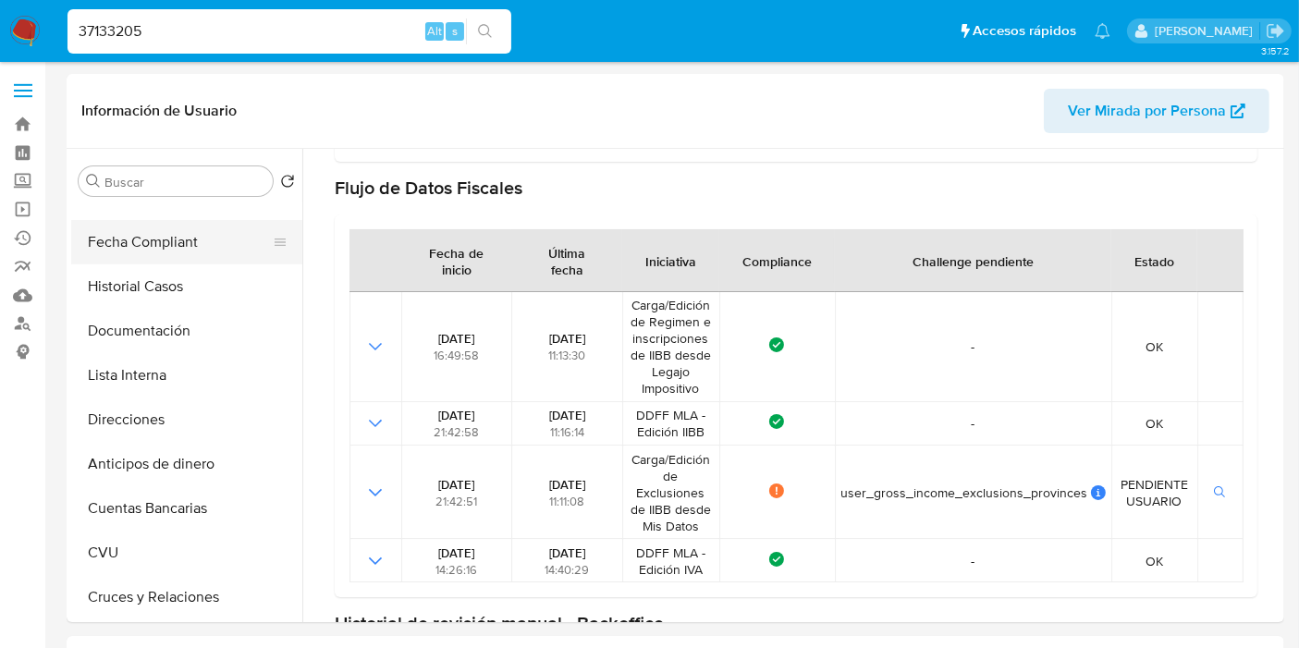
click at [203, 250] on button "Fecha Compliant" at bounding box center [179, 242] width 216 height 44
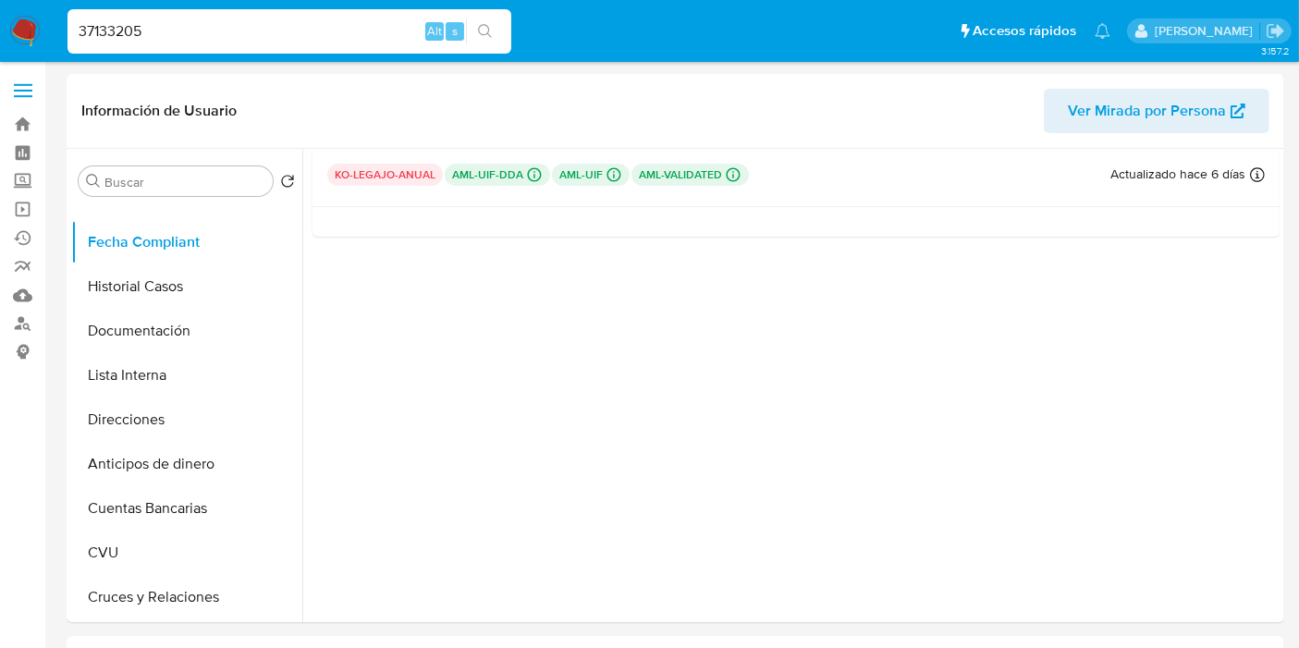
click at [516, 173] on p "aml-uif-dda Challenges Pendientes MLA_UIF L2" at bounding box center [497, 175] width 105 height 22
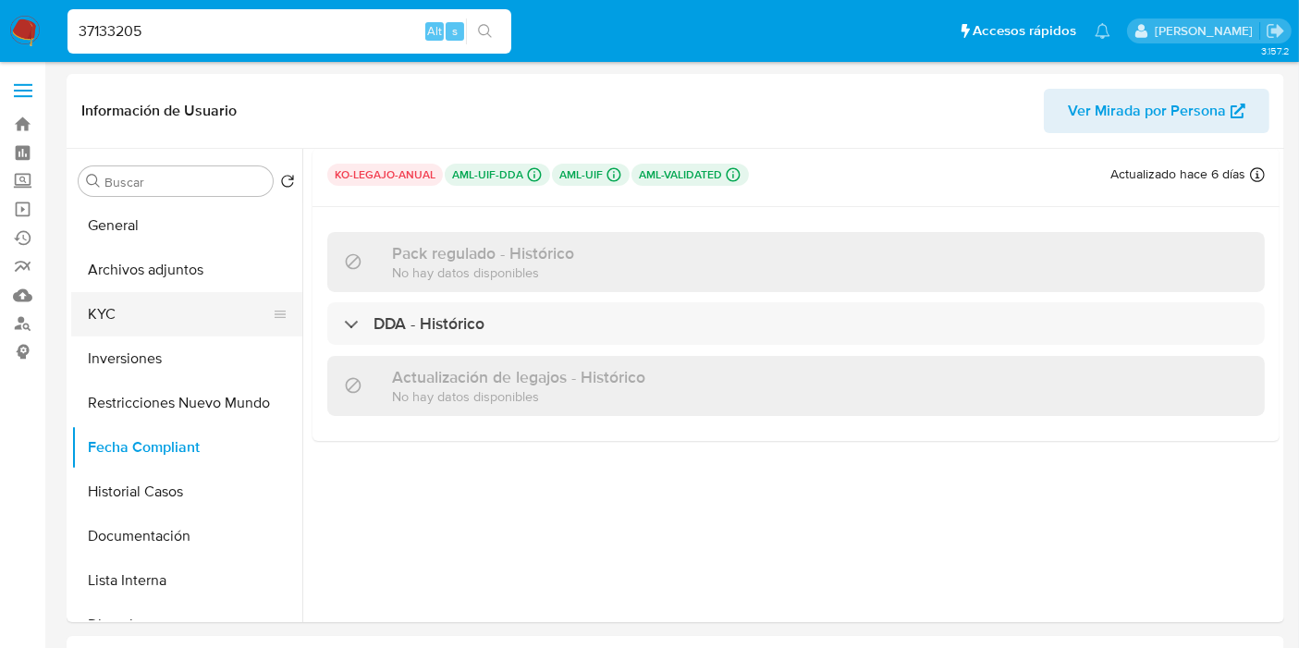
click at [143, 322] on button "KYC" at bounding box center [179, 314] width 216 height 44
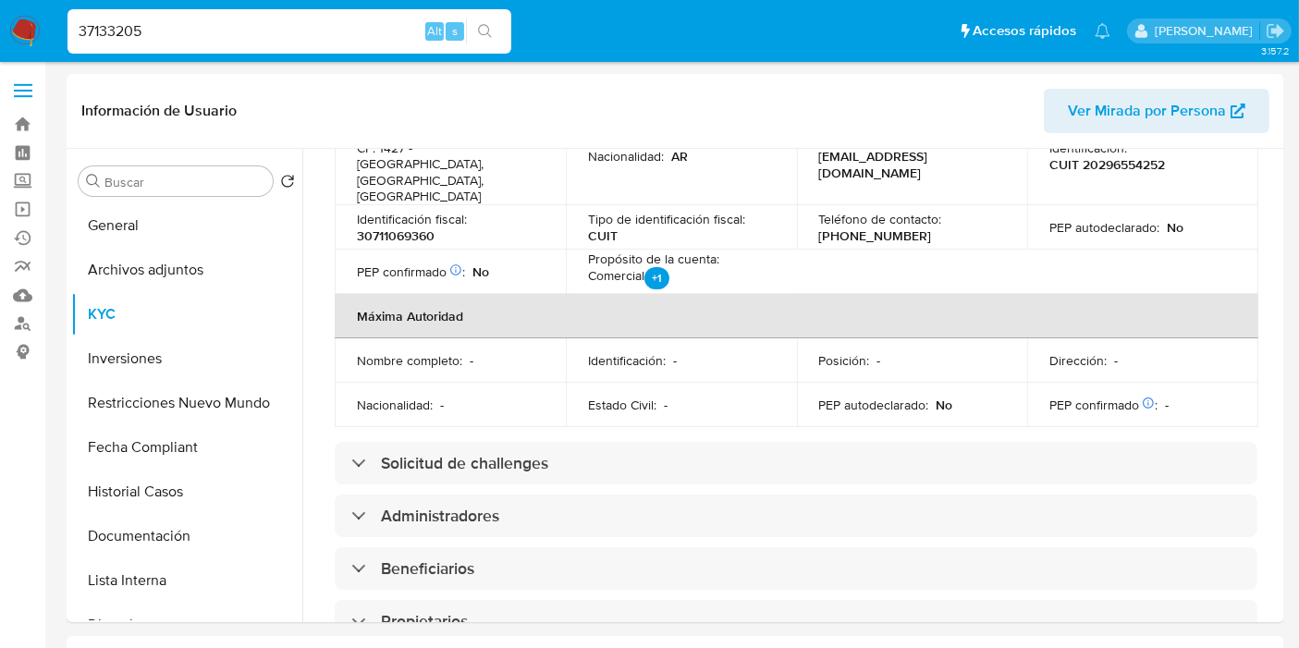
scroll to position [718, 0]
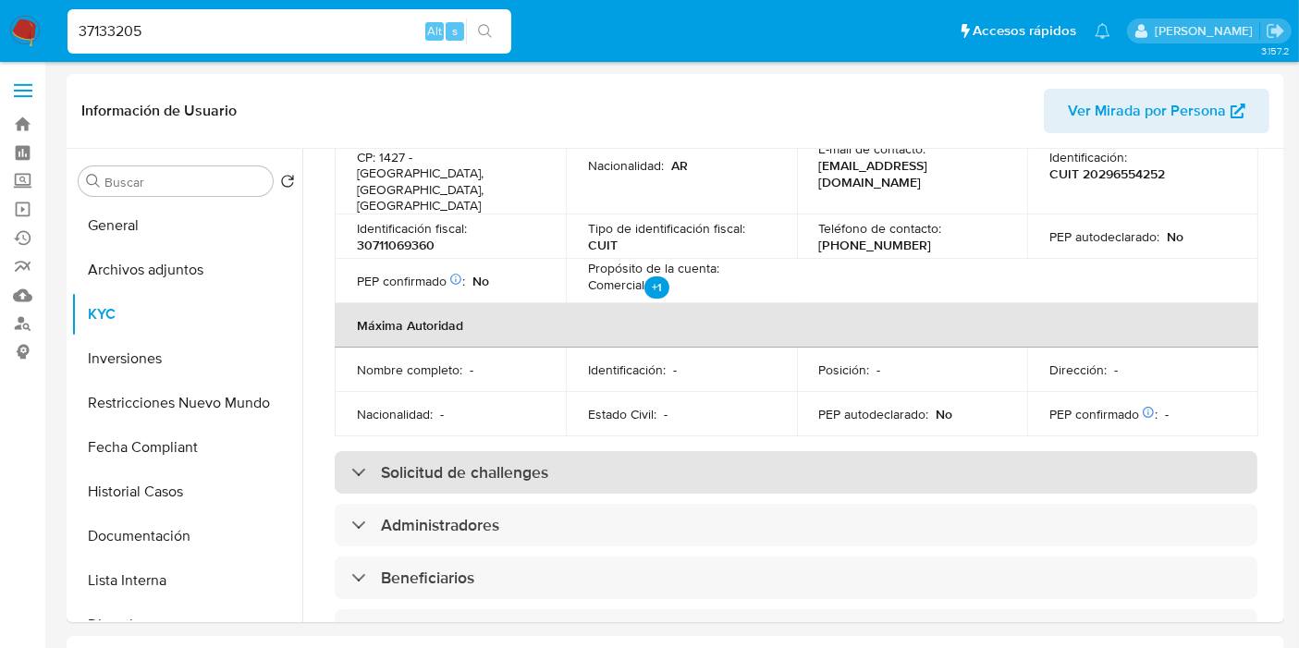
click at [529, 462] on h3 "Solicitud de challenges" at bounding box center [464, 472] width 167 height 20
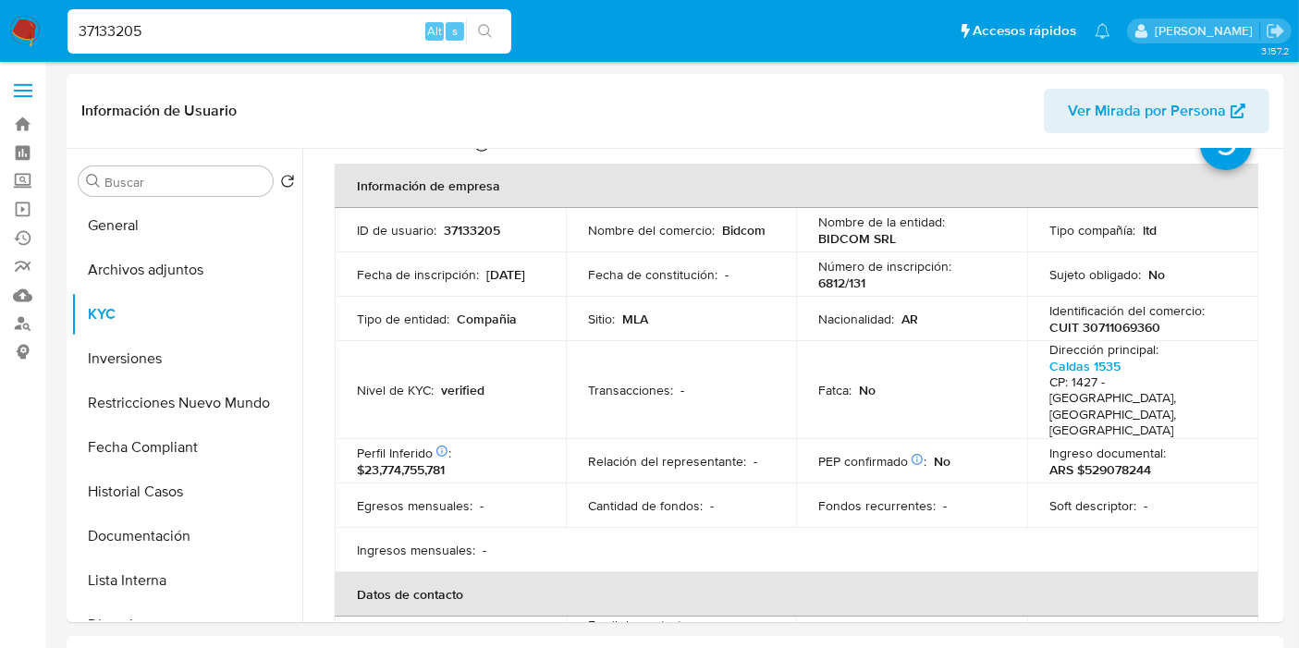
scroll to position [0, 0]
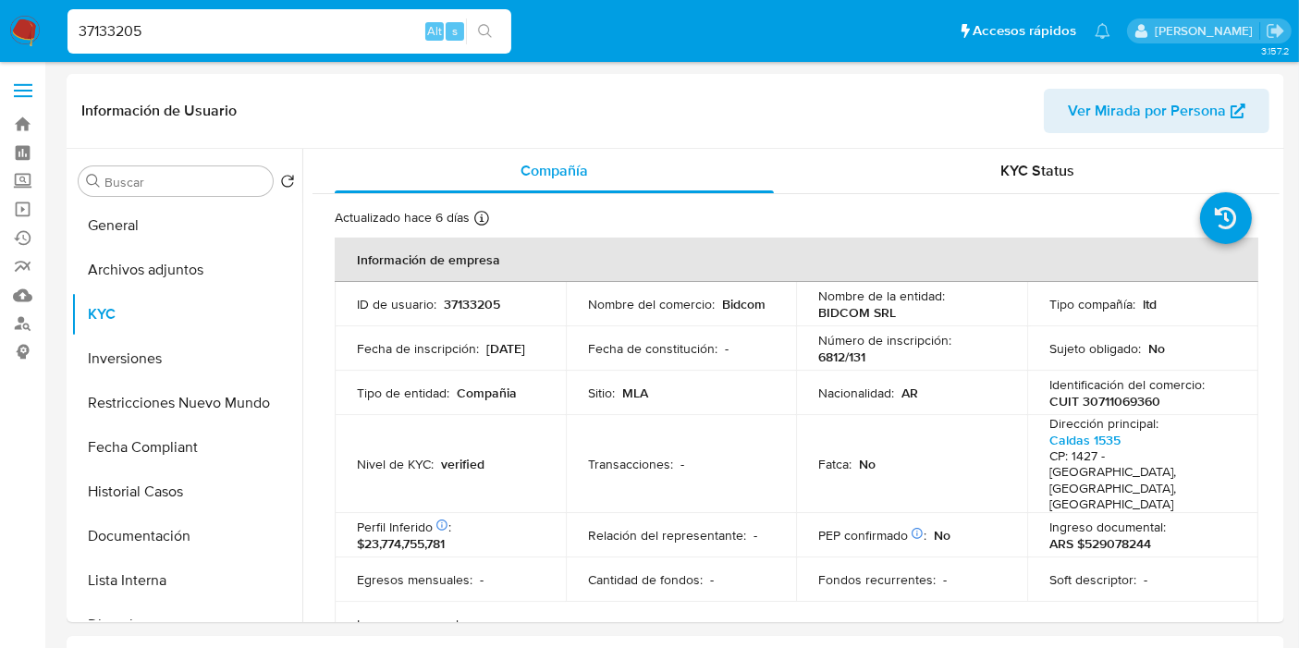
click at [1047, 141] on div "Información de Usuario Ver Mirada por Persona" at bounding box center [676, 111] width 1218 height 75
click at [1043, 168] on span "KYC Status" at bounding box center [1038, 170] width 74 height 21
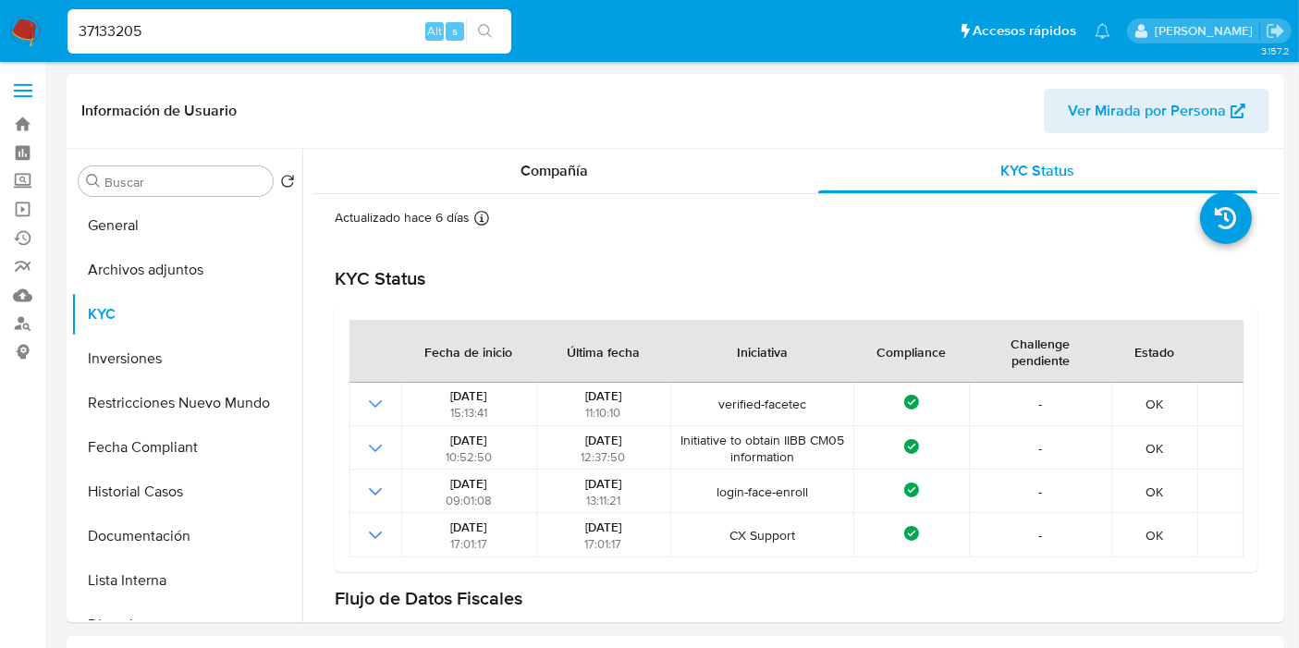
click at [245, 11] on div "37133205 Alt s" at bounding box center [289, 31] width 444 height 44
drag, startPoint x: 245, startPoint y: 11, endPoint x: 222, endPoint y: 31, distance: 30.8
click at [245, 11] on div "37133205 Alt s" at bounding box center [289, 31] width 444 height 44
click at [219, 35] on input "37133205" at bounding box center [289, 31] width 444 height 24
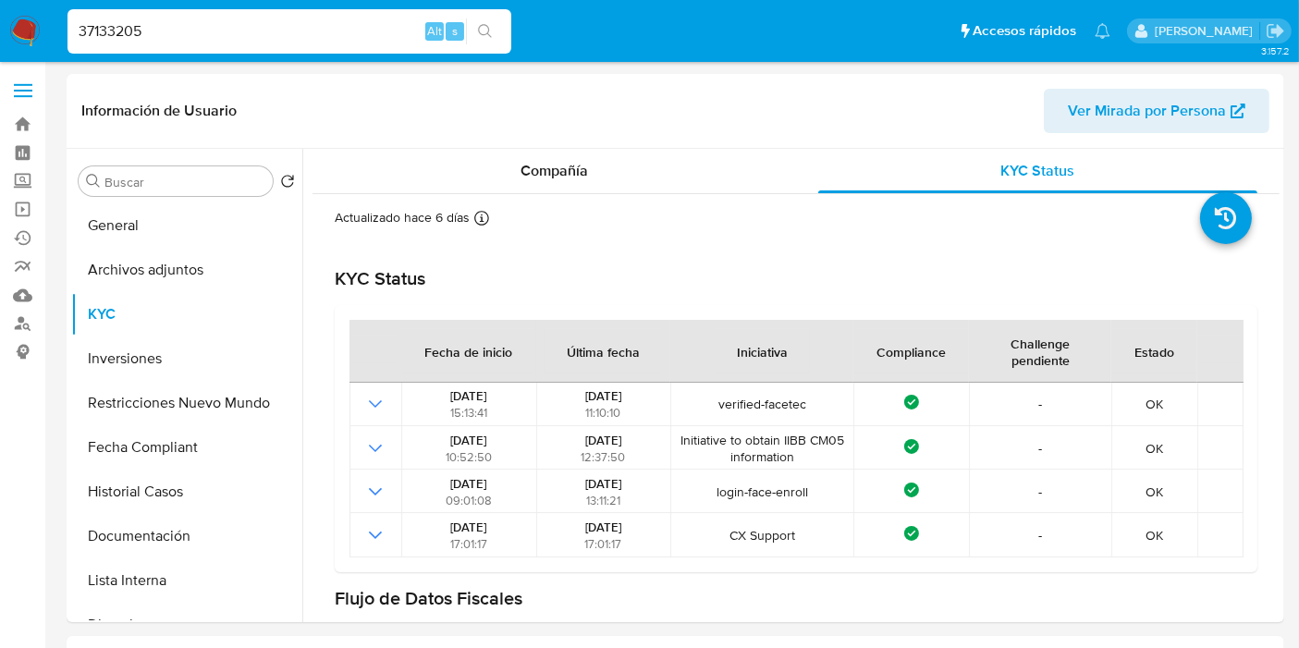
paste input "47316577"
type input "47316577"
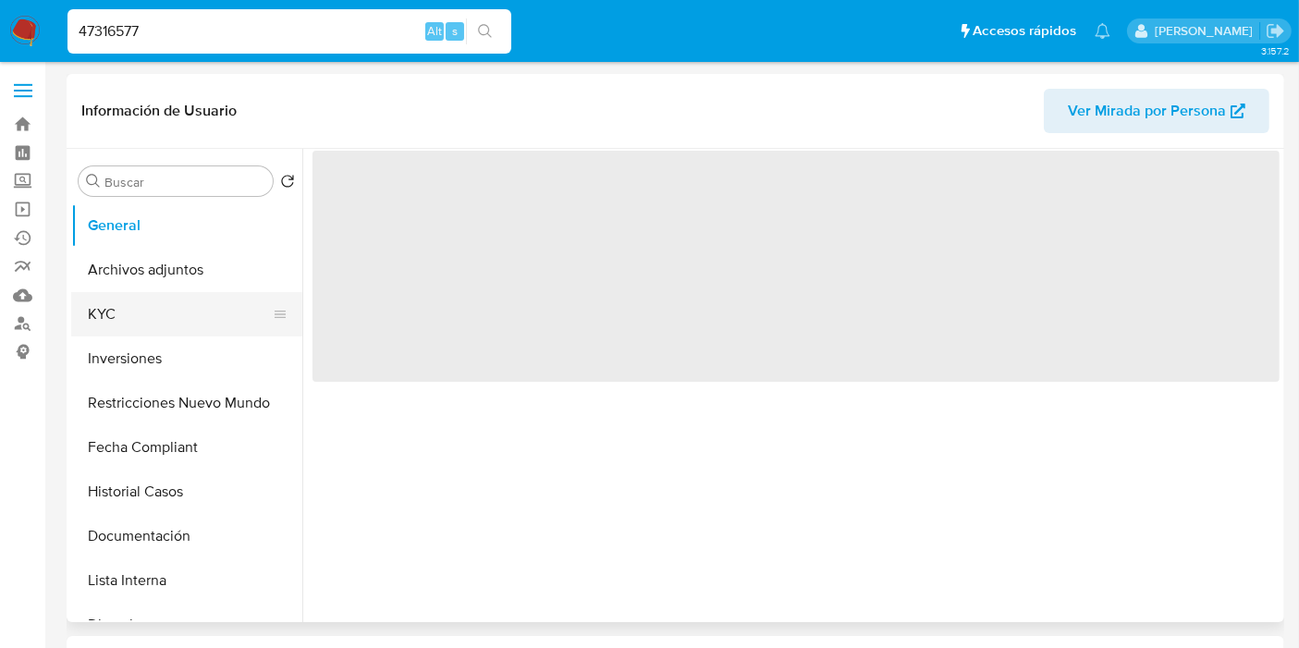
click at [163, 308] on button "KYC" at bounding box center [179, 314] width 216 height 44
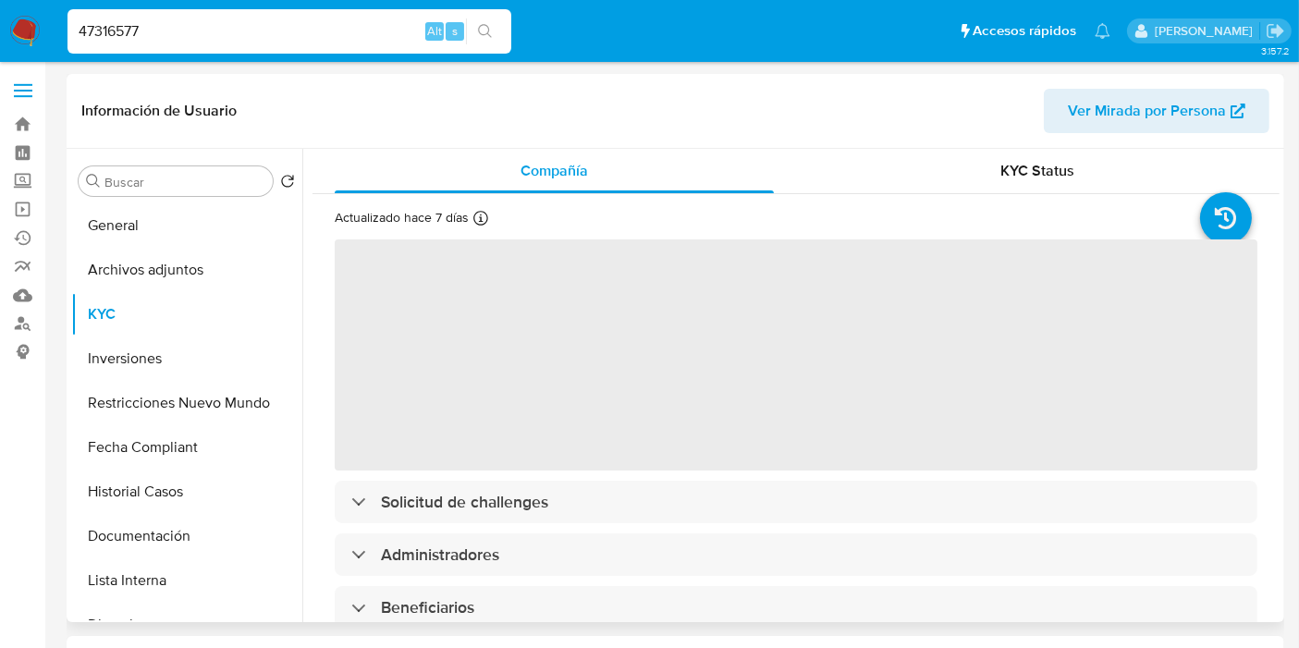
select select "10"
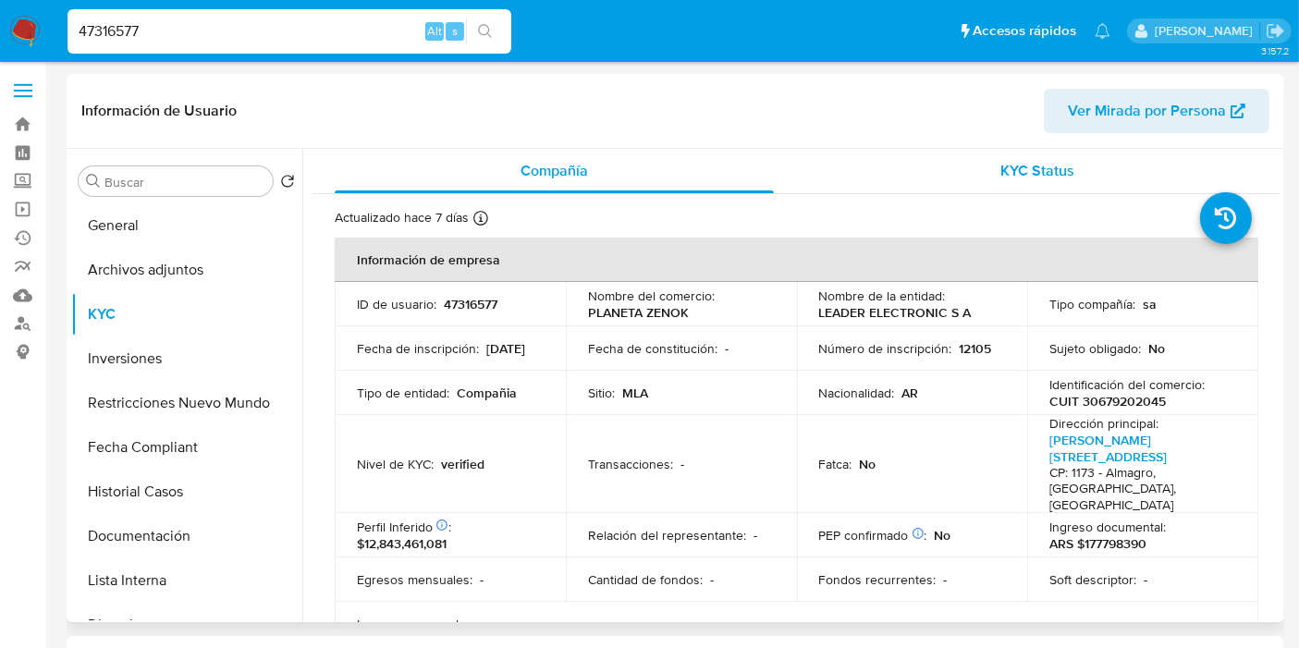
click at [1008, 192] on div "KYC Status" at bounding box center [1037, 171] width 439 height 44
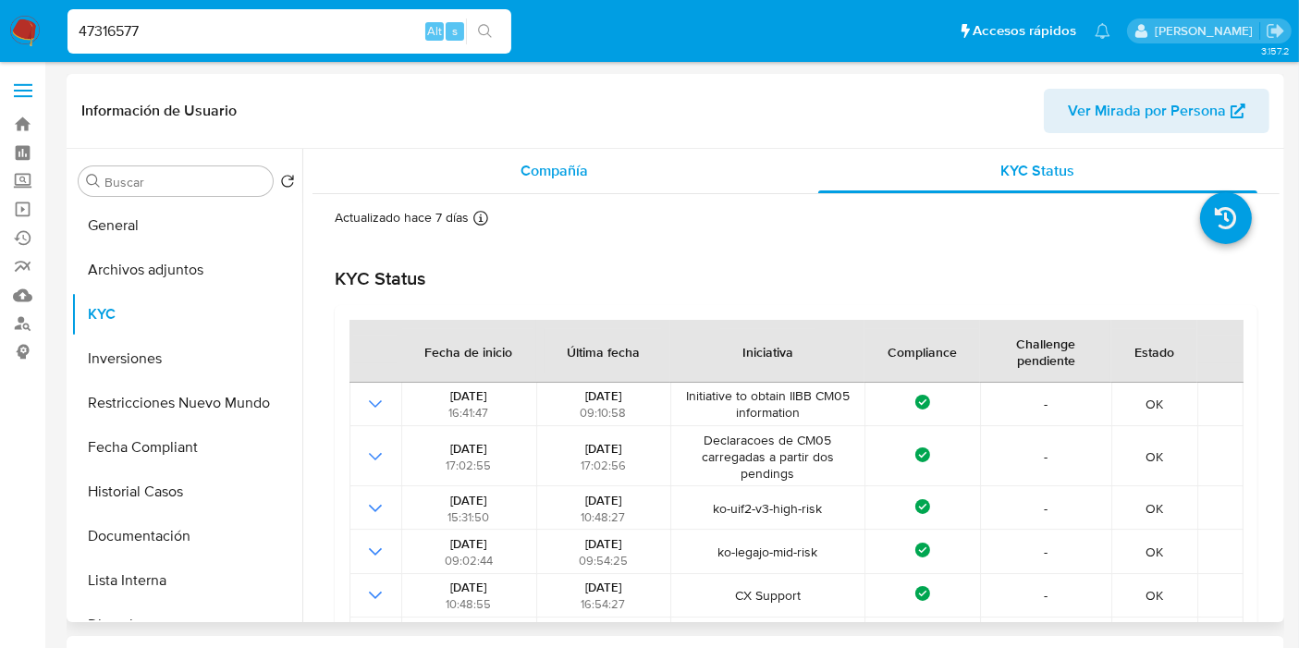
click at [543, 155] on div "Compañía" at bounding box center [554, 171] width 439 height 44
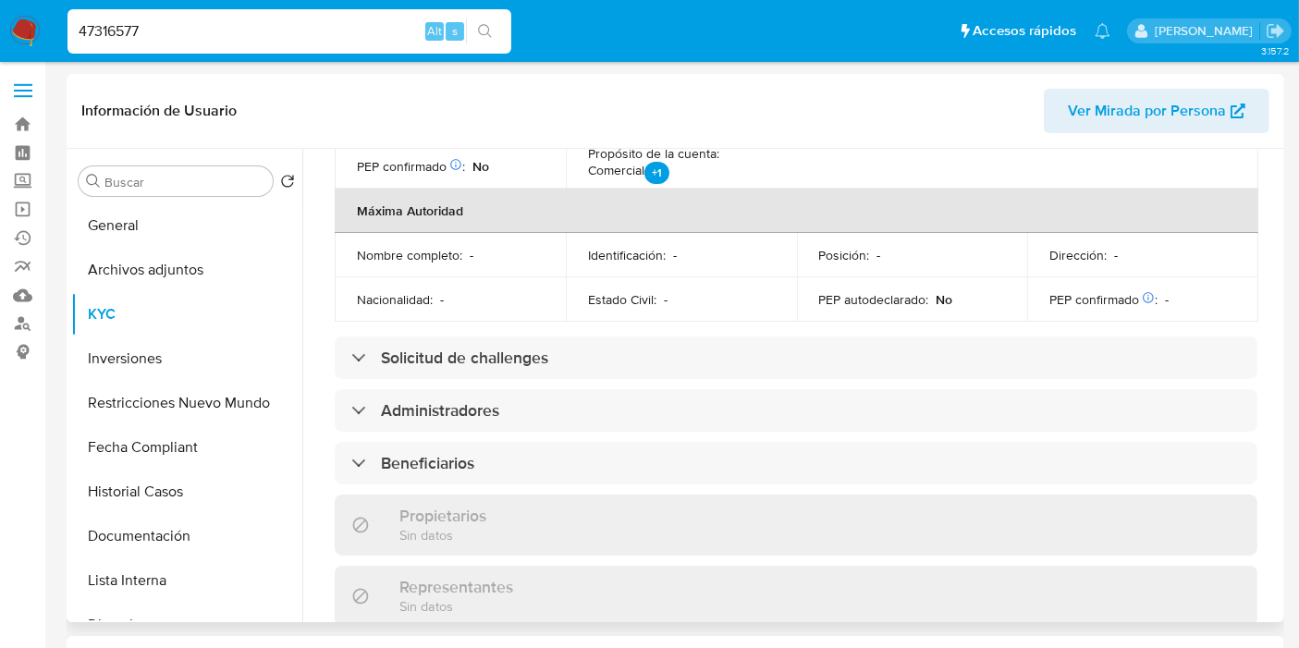
scroll to position [821, 0]
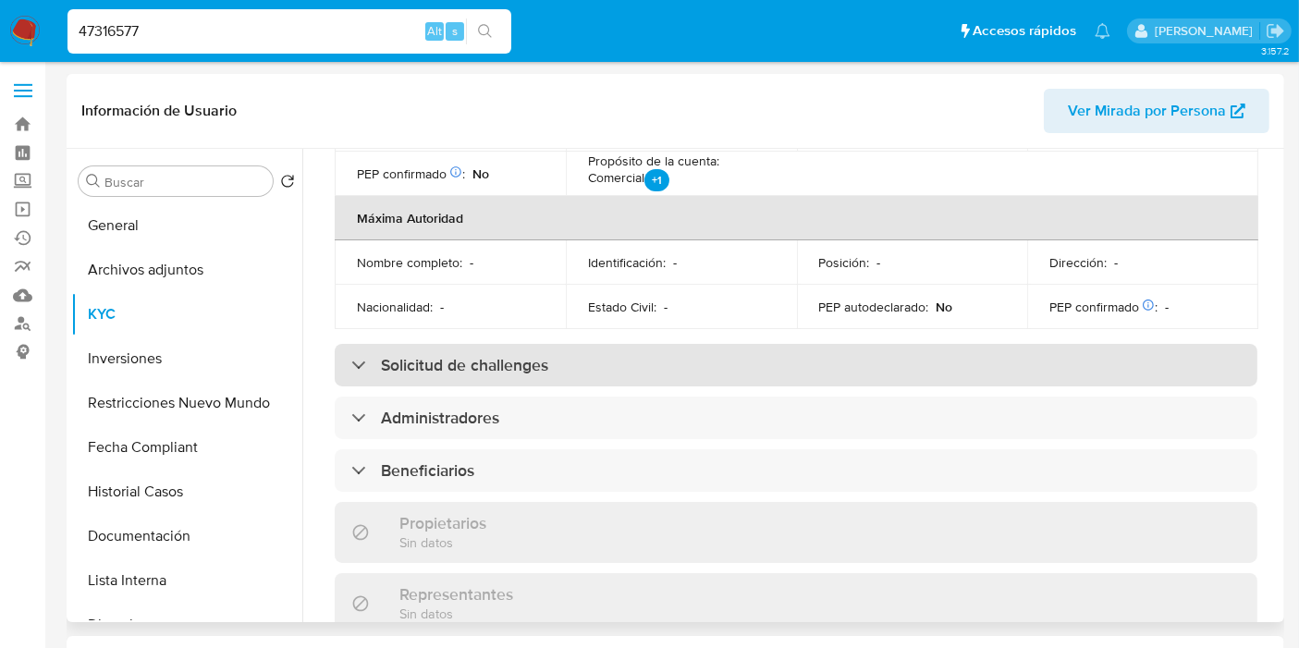
click at [530, 344] on div "Solicitud de challenges" at bounding box center [796, 365] width 923 height 43
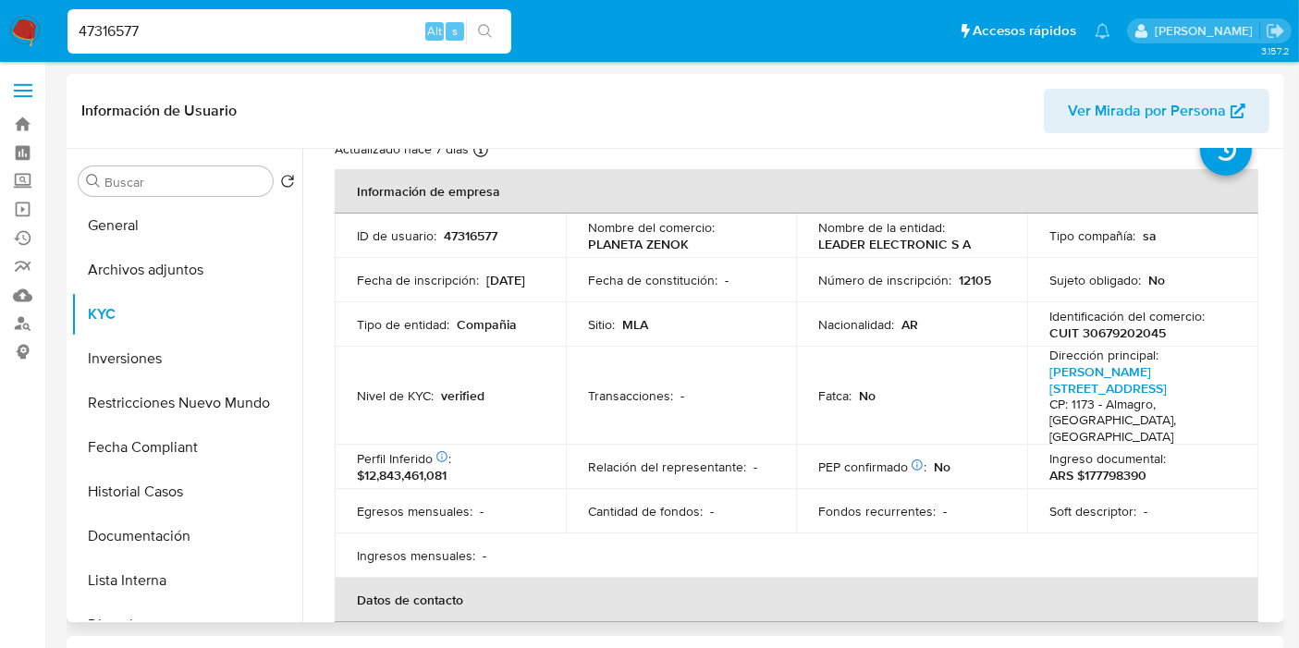
scroll to position [0, 0]
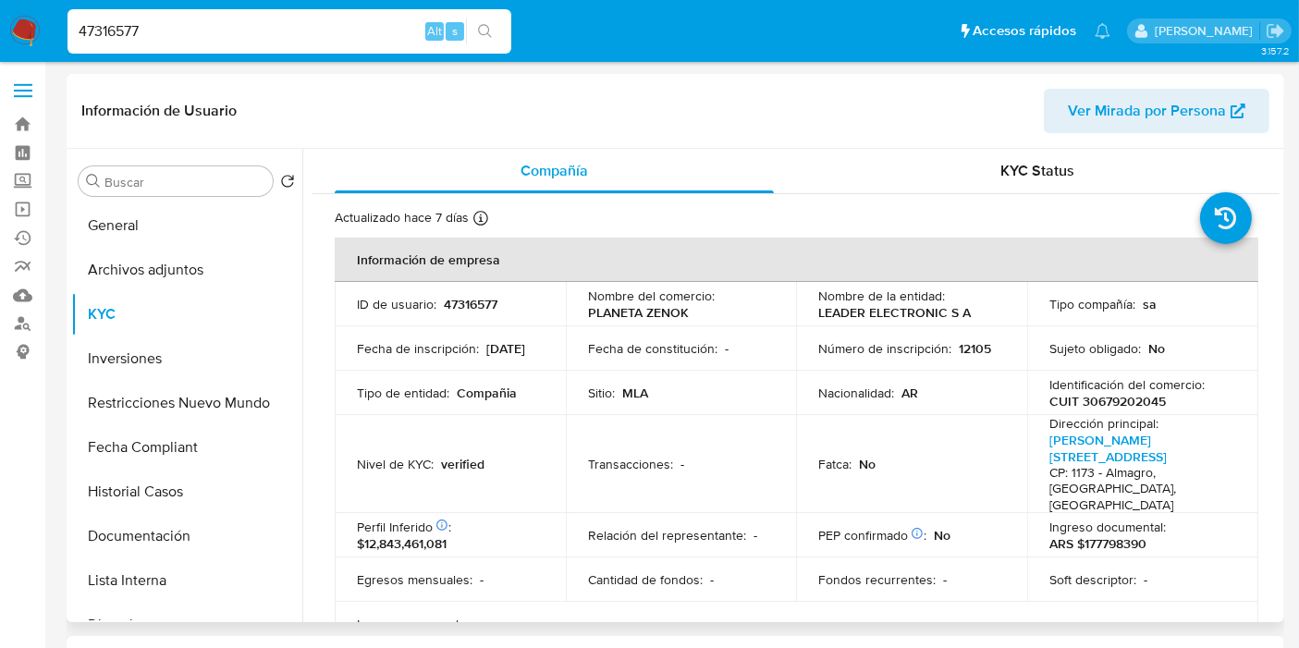
drag, startPoint x: 955, startPoint y: 229, endPoint x: 964, endPoint y: 214, distance: 17.4
click at [959, 224] on div "Actualizado hace 7 días Creado: 14/03/2020 00:00:13 Actualizado: 28/08/2025 22:…" at bounding box center [773, 221] width 876 height 24
click at [969, 191] on div "KYC Status" at bounding box center [1037, 171] width 439 height 44
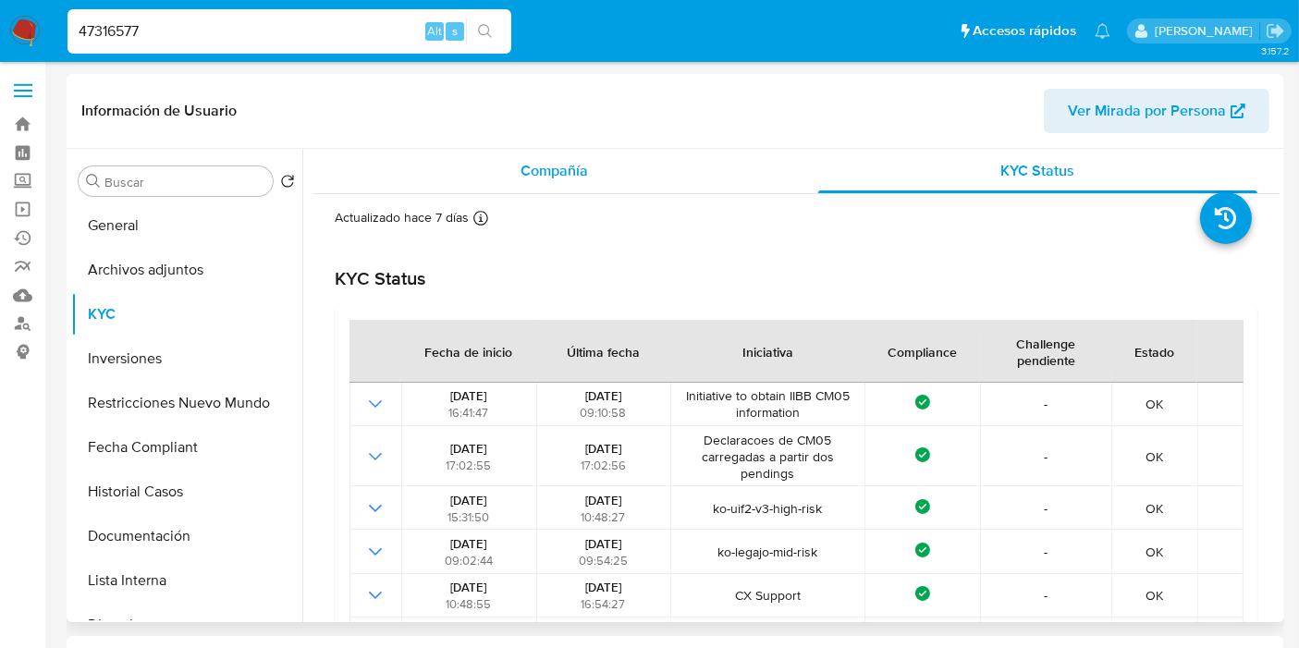
click at [533, 170] on span "Compañía" at bounding box center [554, 170] width 67 height 21
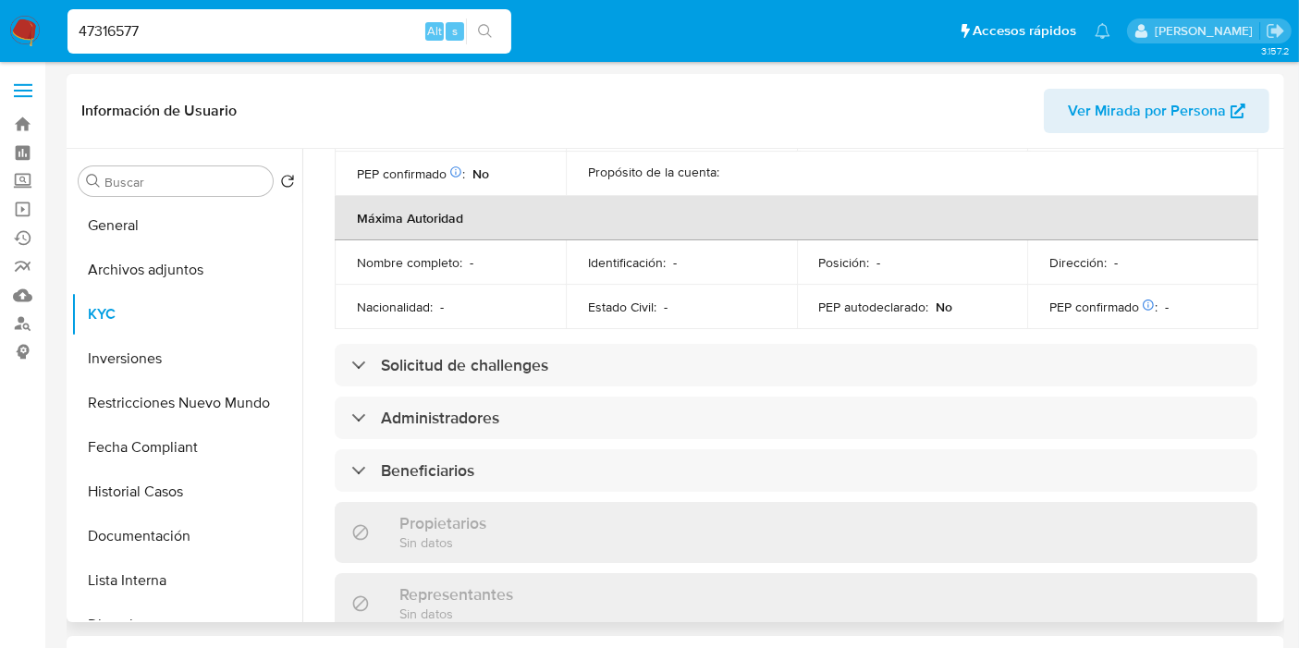
scroll to position [718, 0]
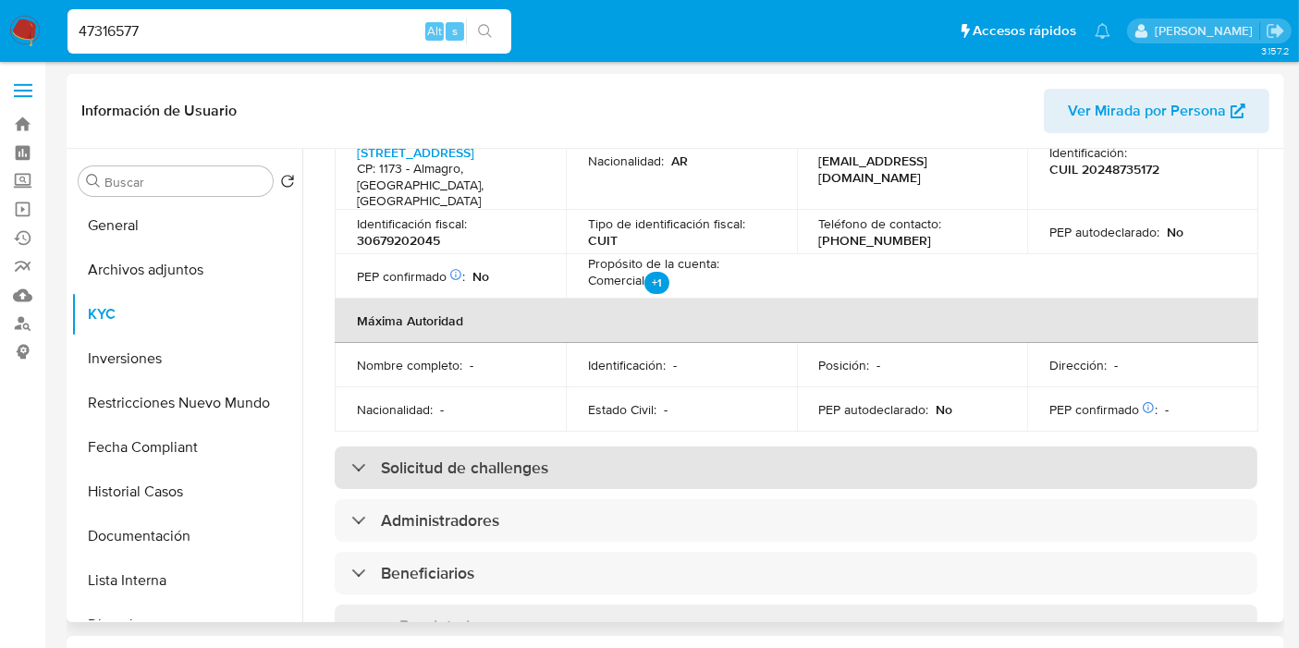
click at [606, 450] on div "Información de empresa ID de usuario : 47316577 Nombre del comercio : PLANETA Z…" at bounding box center [796, 372] width 923 height 1707
click at [614, 447] on div "Solicitud de challenges" at bounding box center [796, 468] width 923 height 43
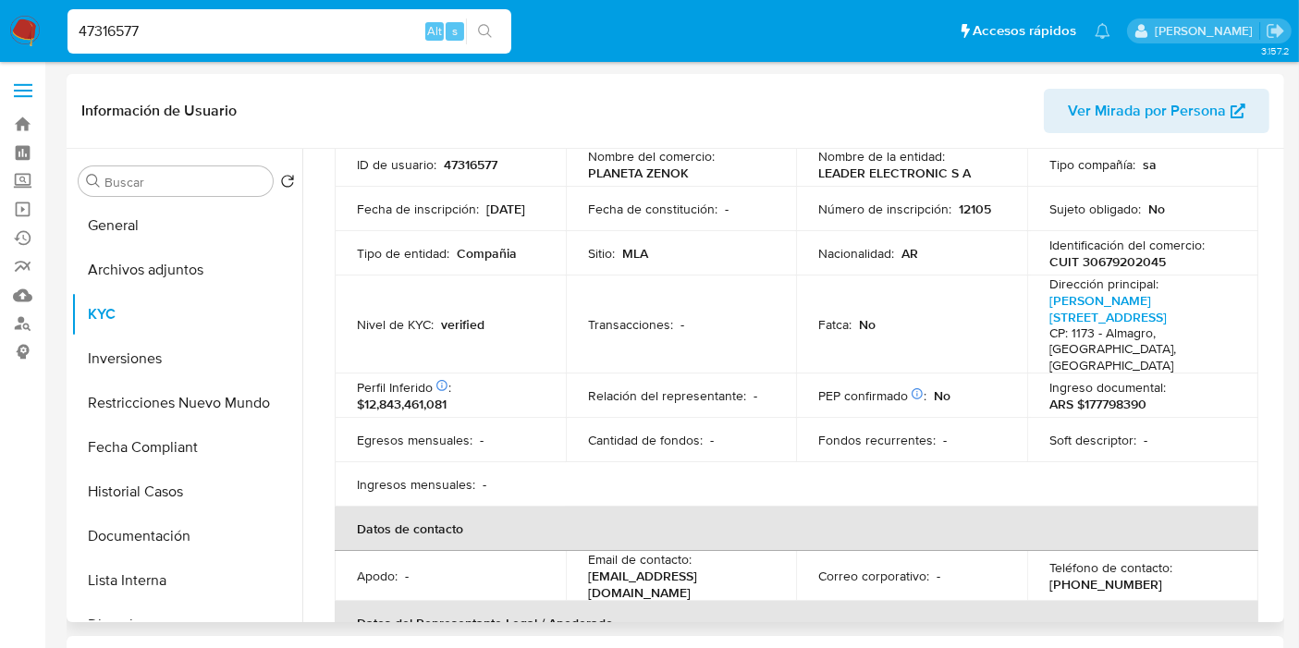
scroll to position [0, 0]
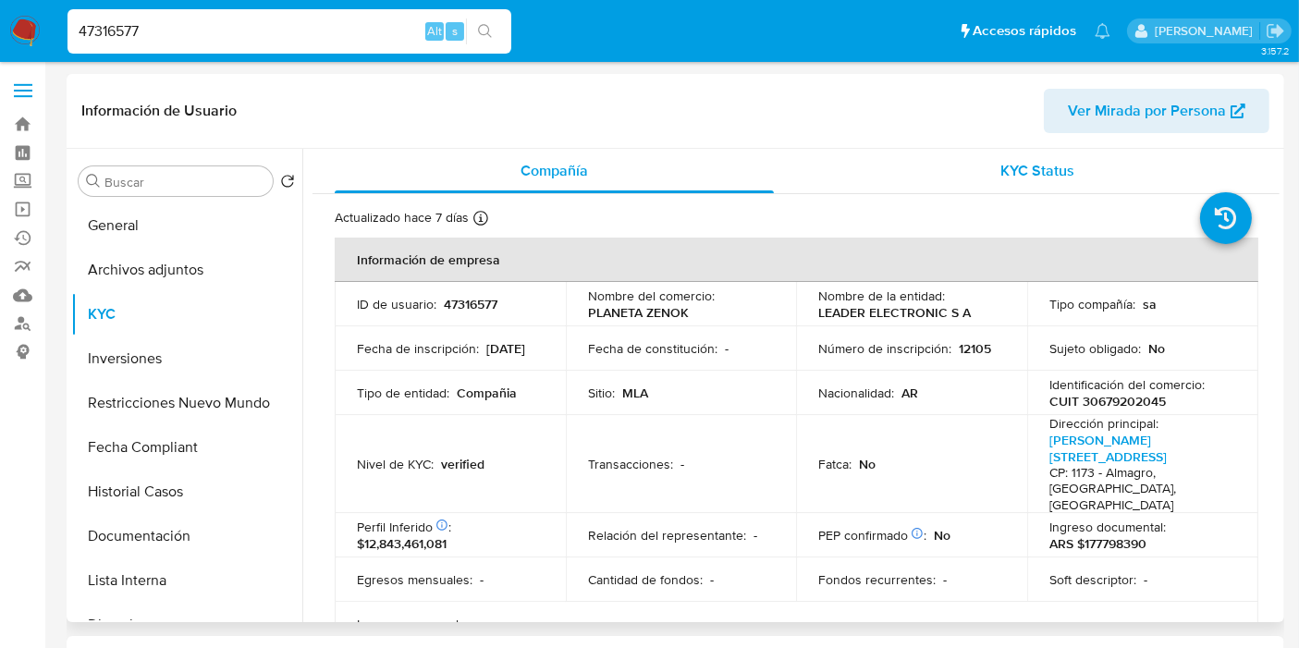
click at [932, 174] on div "KYC Status" at bounding box center [1037, 171] width 439 height 44
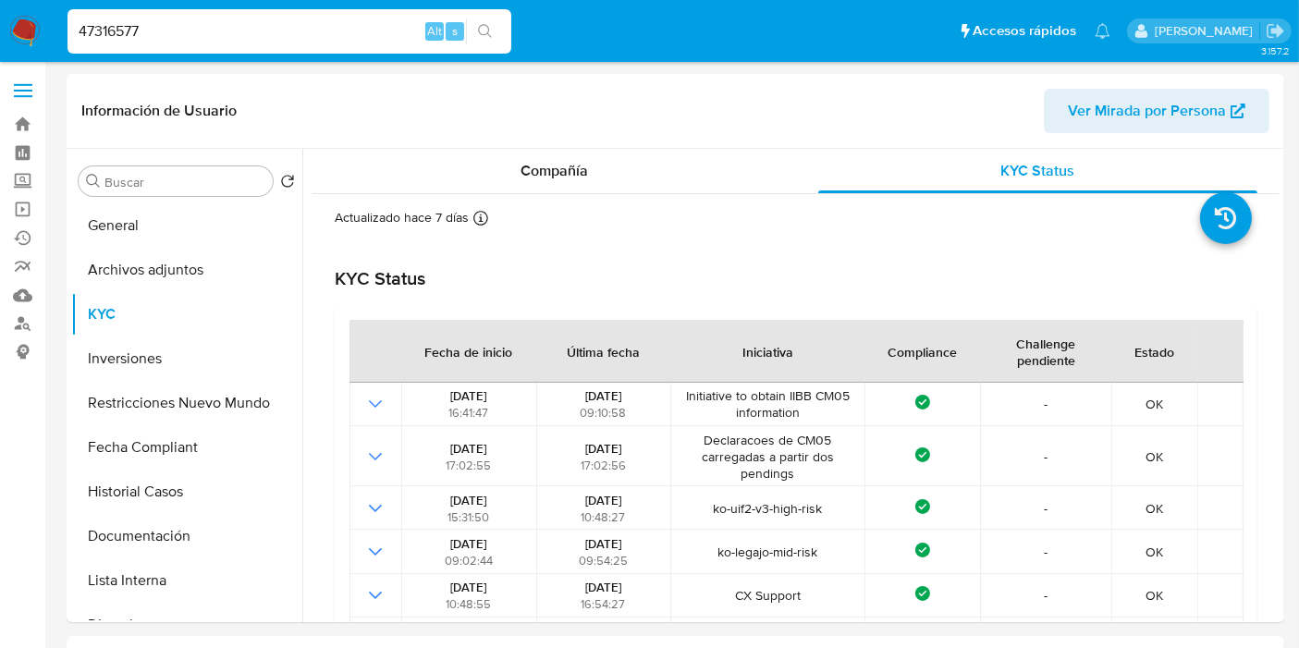
click at [222, 32] on input "47316577" at bounding box center [289, 31] width 444 height 24
paste input "83715572"
type input "83715572"
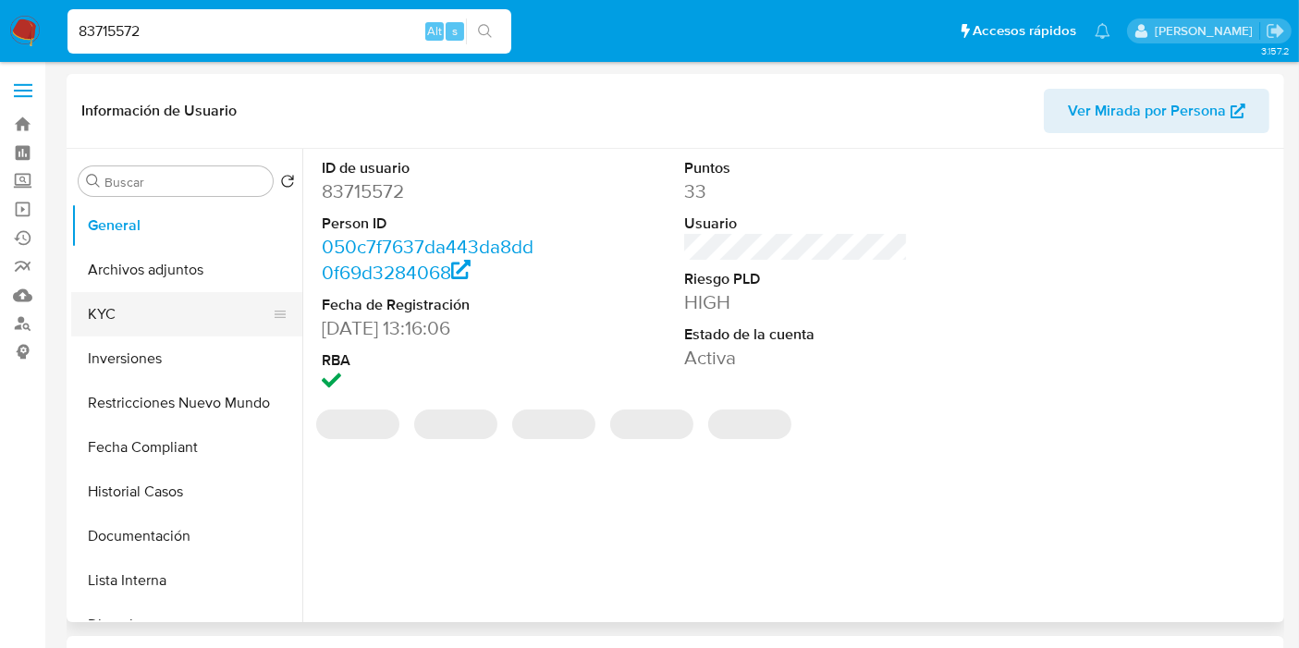
select select "10"
click at [171, 325] on button "KYC" at bounding box center [179, 314] width 216 height 44
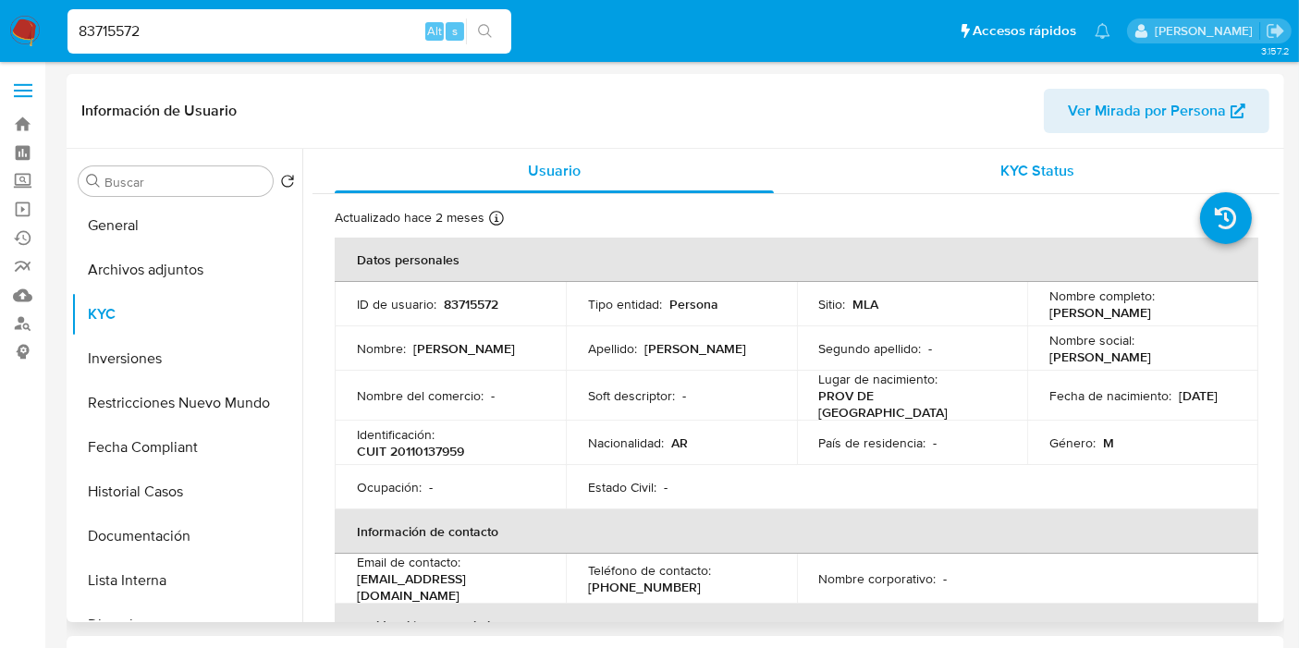
click at [1041, 180] on span "KYC Status" at bounding box center [1038, 170] width 74 height 21
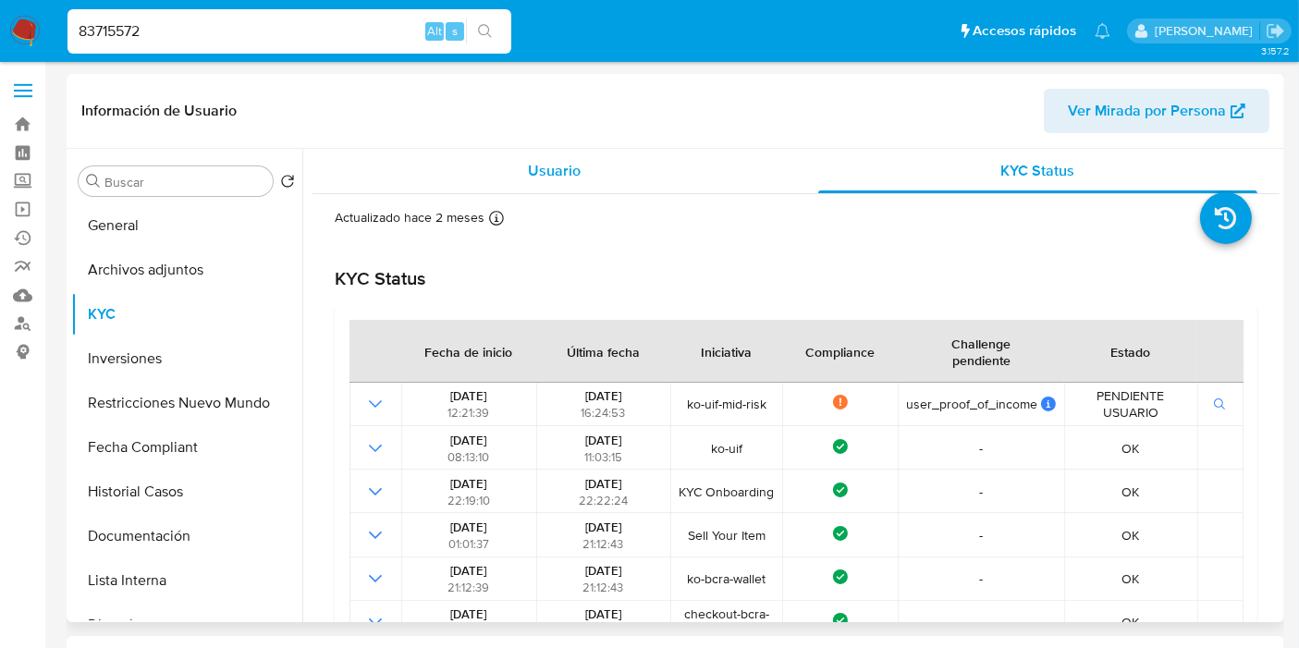
click at [593, 180] on div "Usuario" at bounding box center [554, 171] width 439 height 44
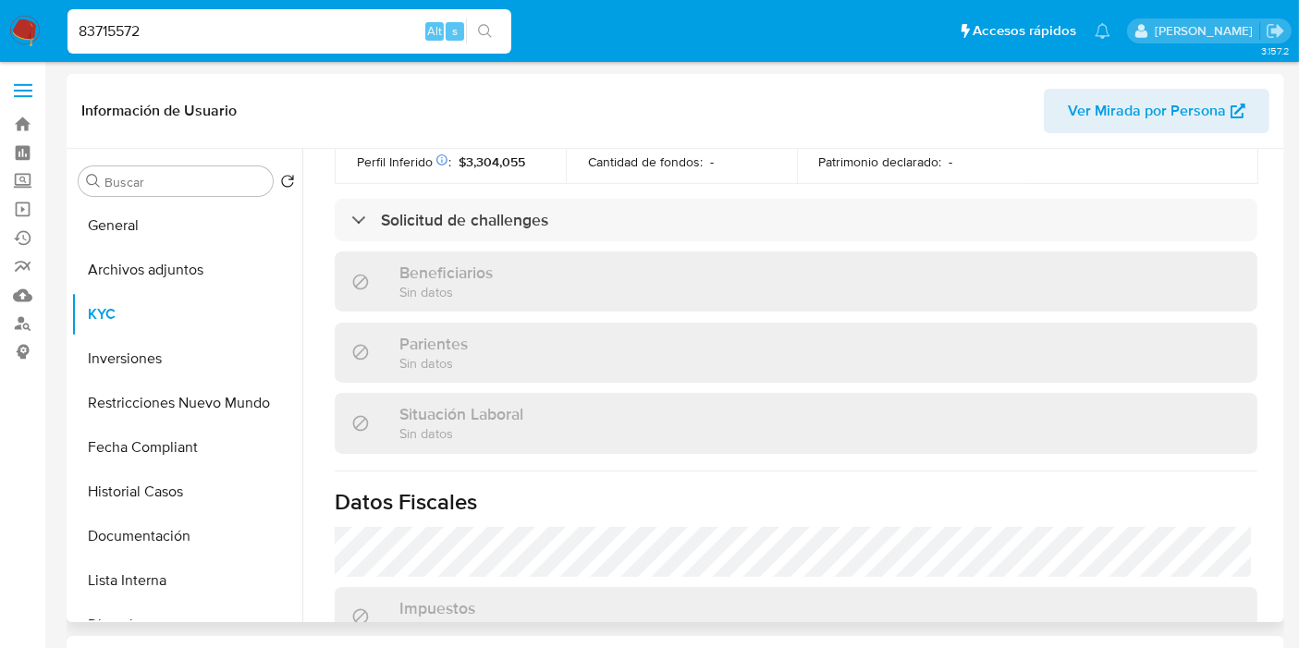
scroll to position [616, 0]
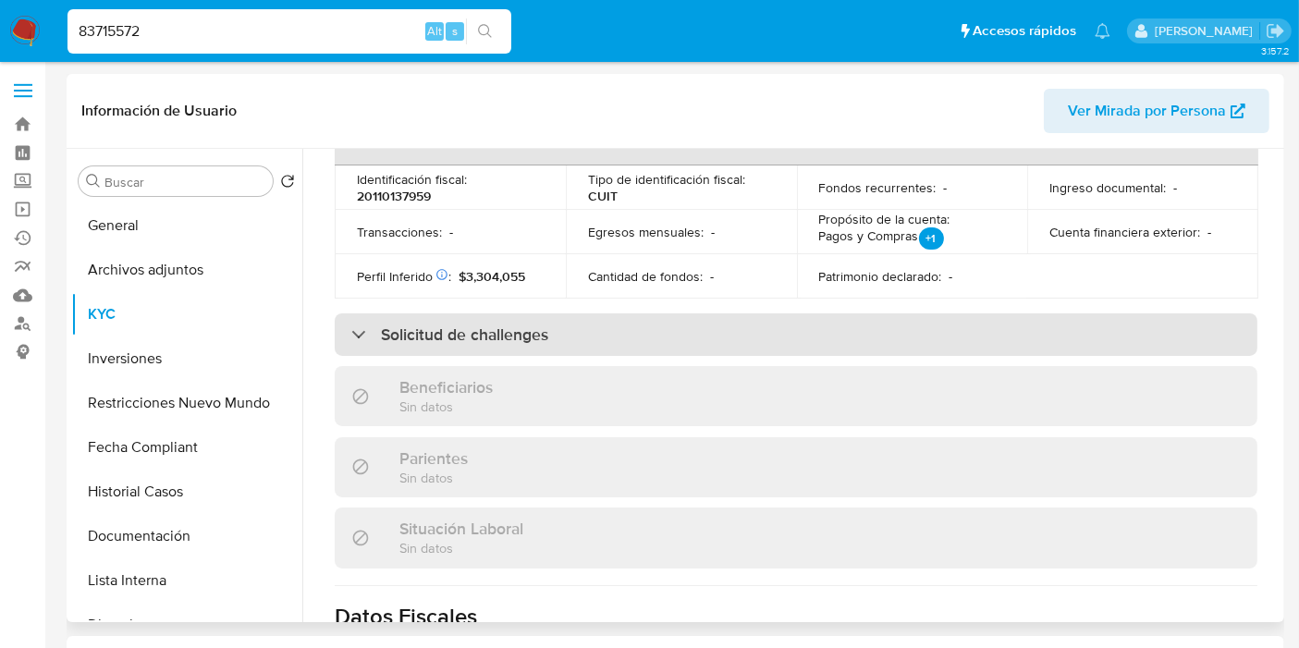
click at [569, 315] on div "Solicitud de challenges" at bounding box center [796, 334] width 923 height 43
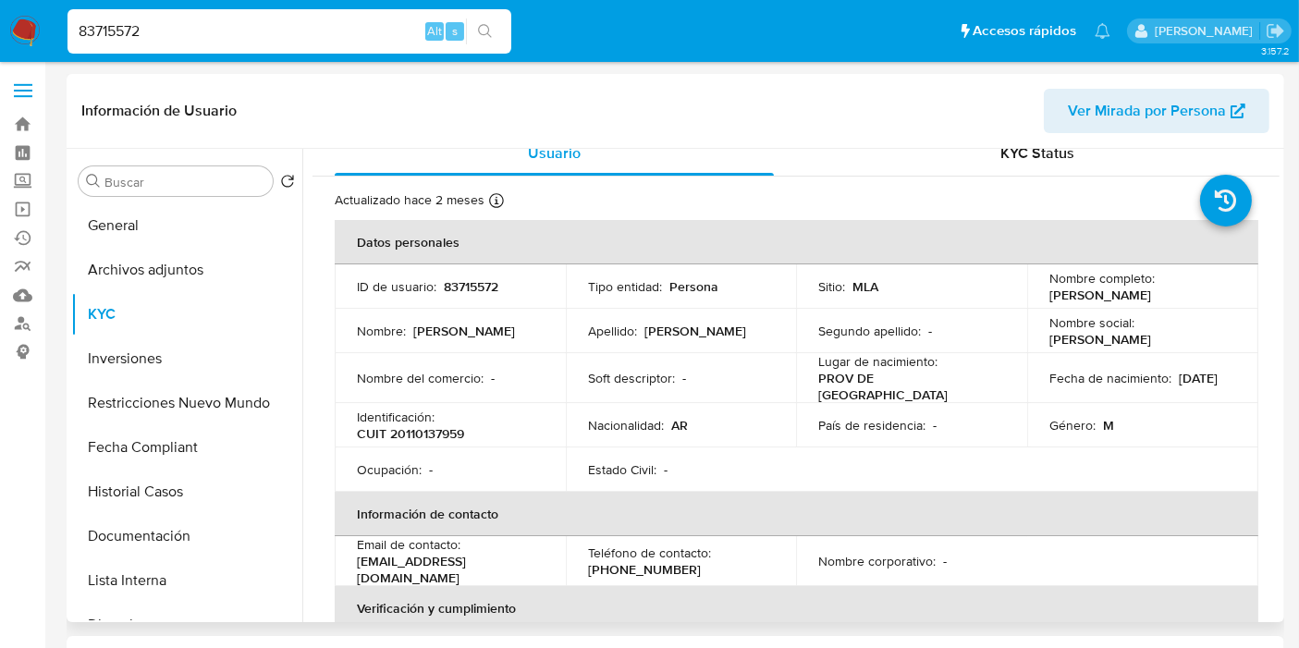
scroll to position [0, 0]
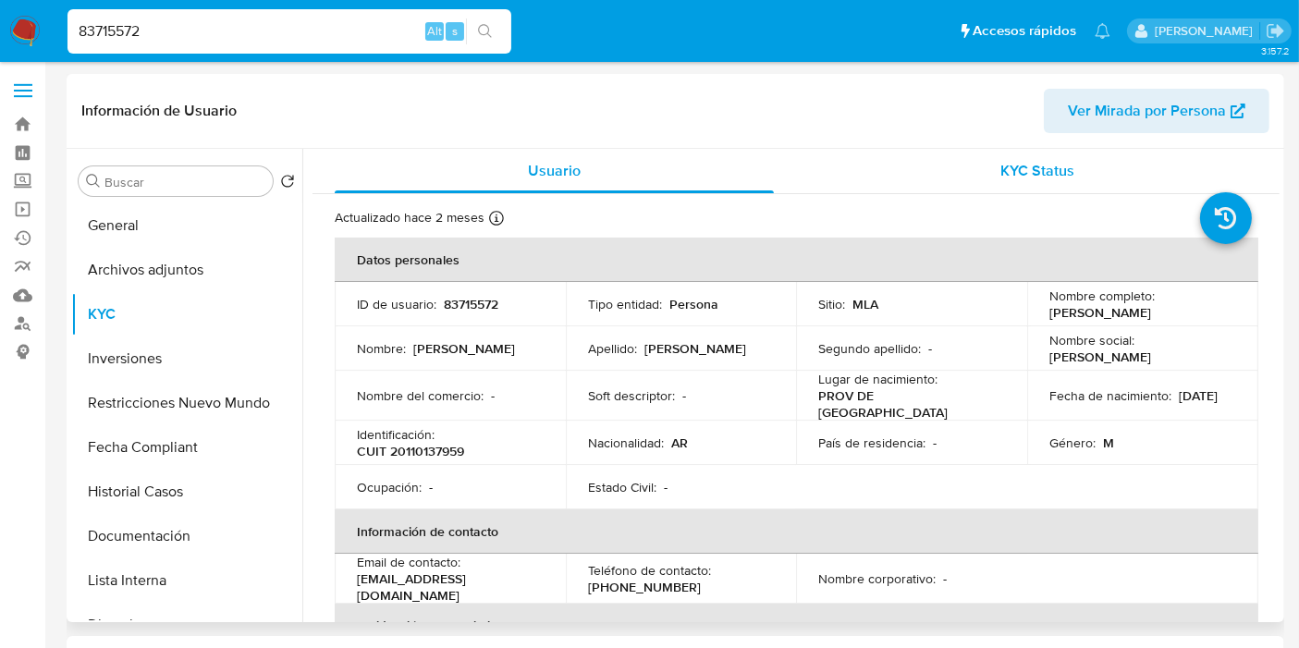
click at [1013, 190] on div "KYC Status" at bounding box center [1037, 171] width 439 height 44
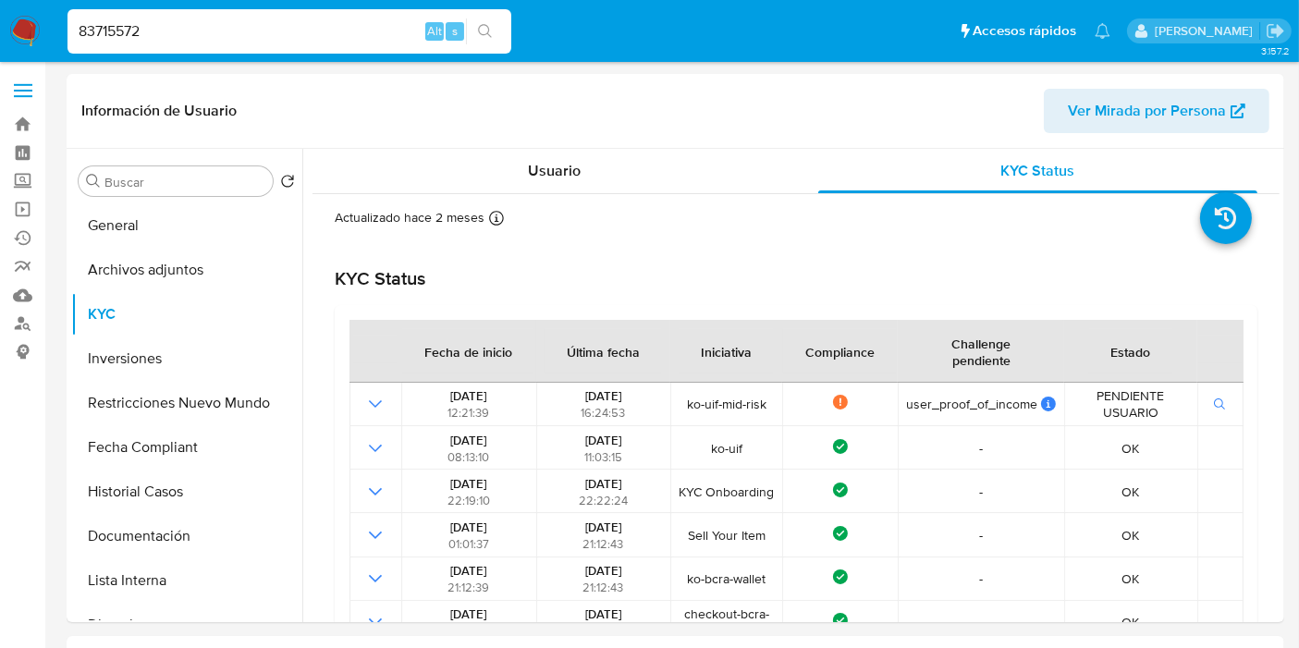
click at [275, 31] on input "83715572" at bounding box center [289, 31] width 444 height 24
paste input "130049846"
type input "130049846"
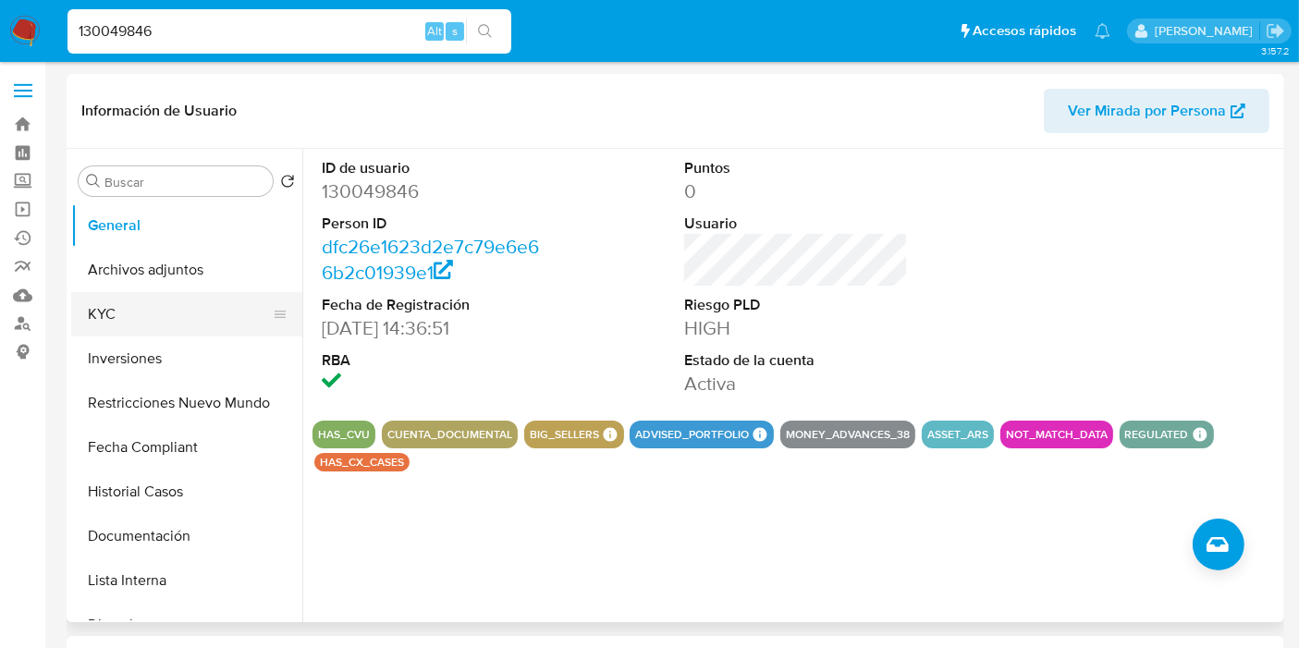
click at [186, 320] on button "KYC" at bounding box center [179, 314] width 216 height 44
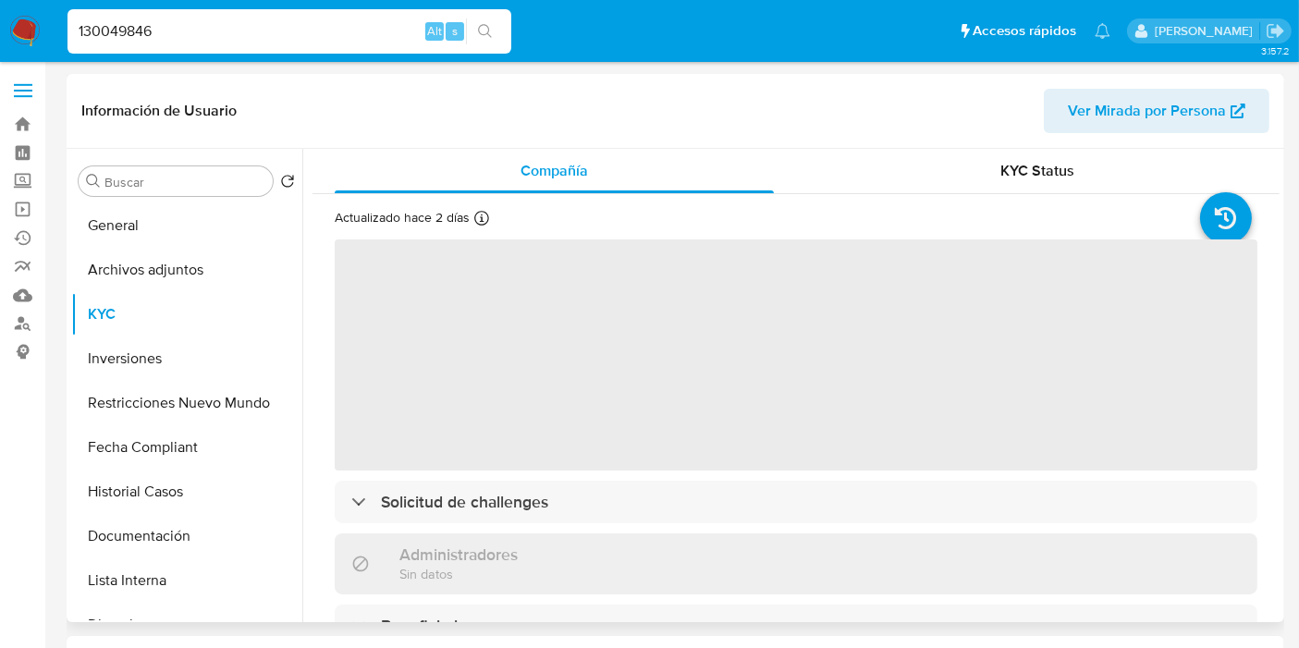
select select "10"
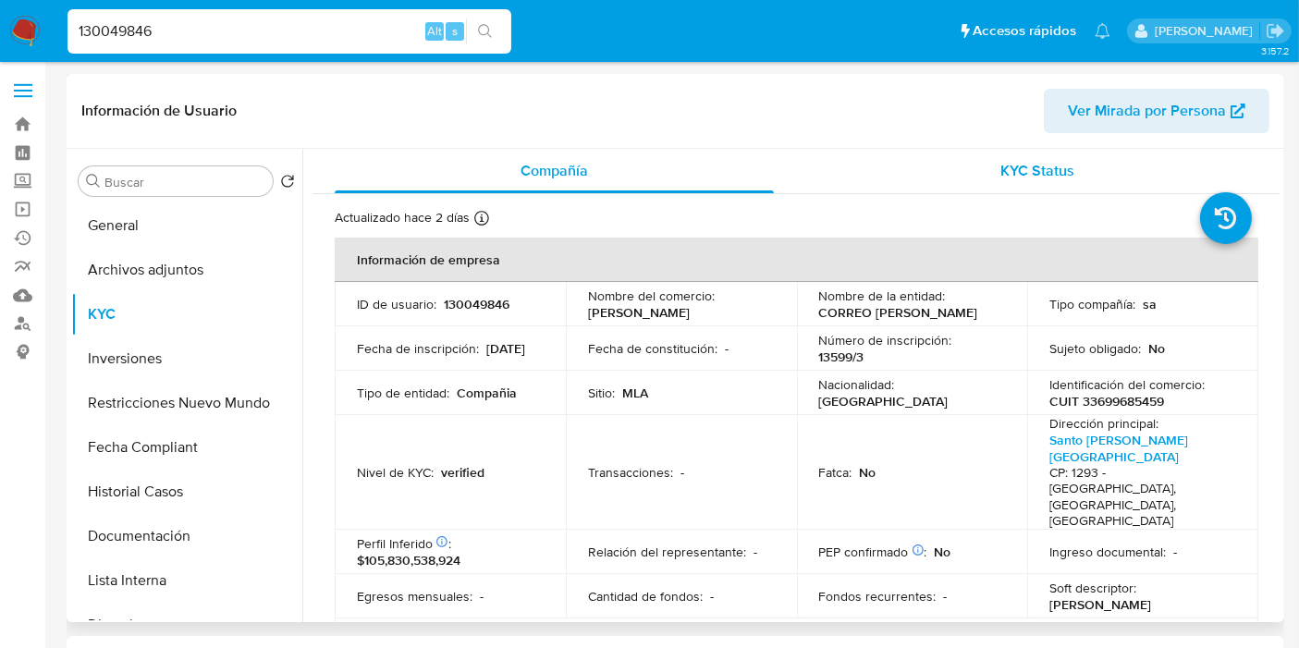
click at [1020, 173] on span "KYC Status" at bounding box center [1038, 170] width 74 height 21
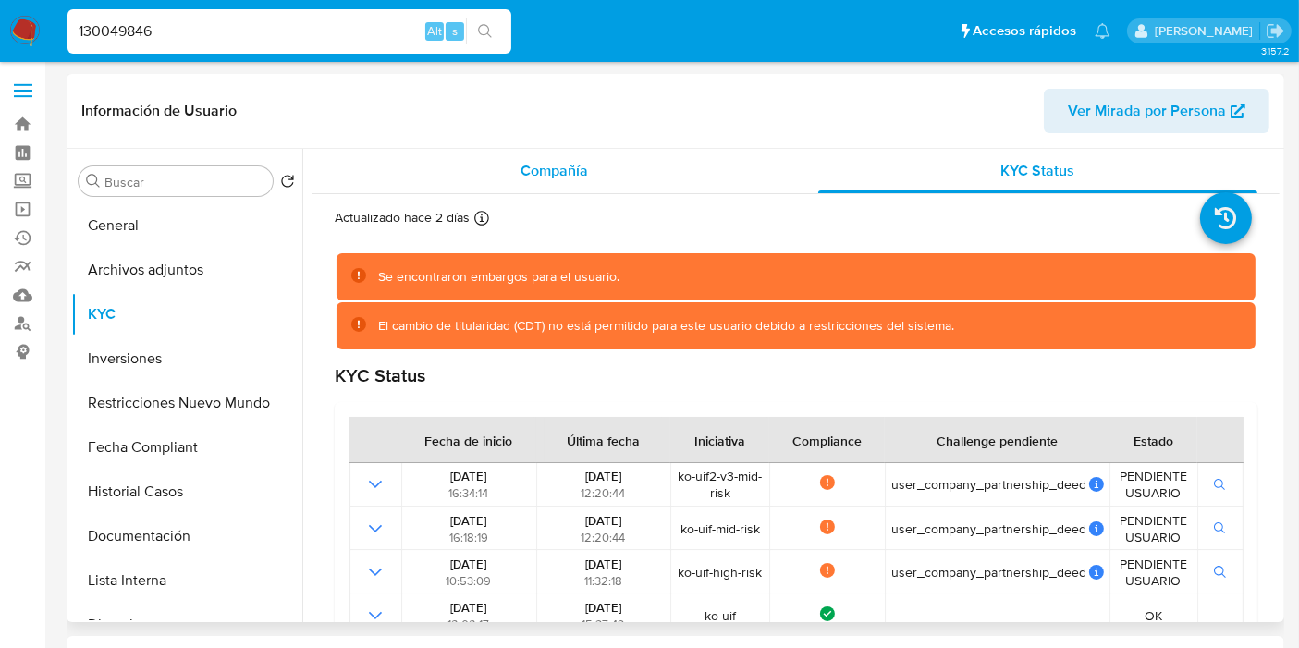
click at [558, 178] on span "Compañía" at bounding box center [554, 170] width 67 height 21
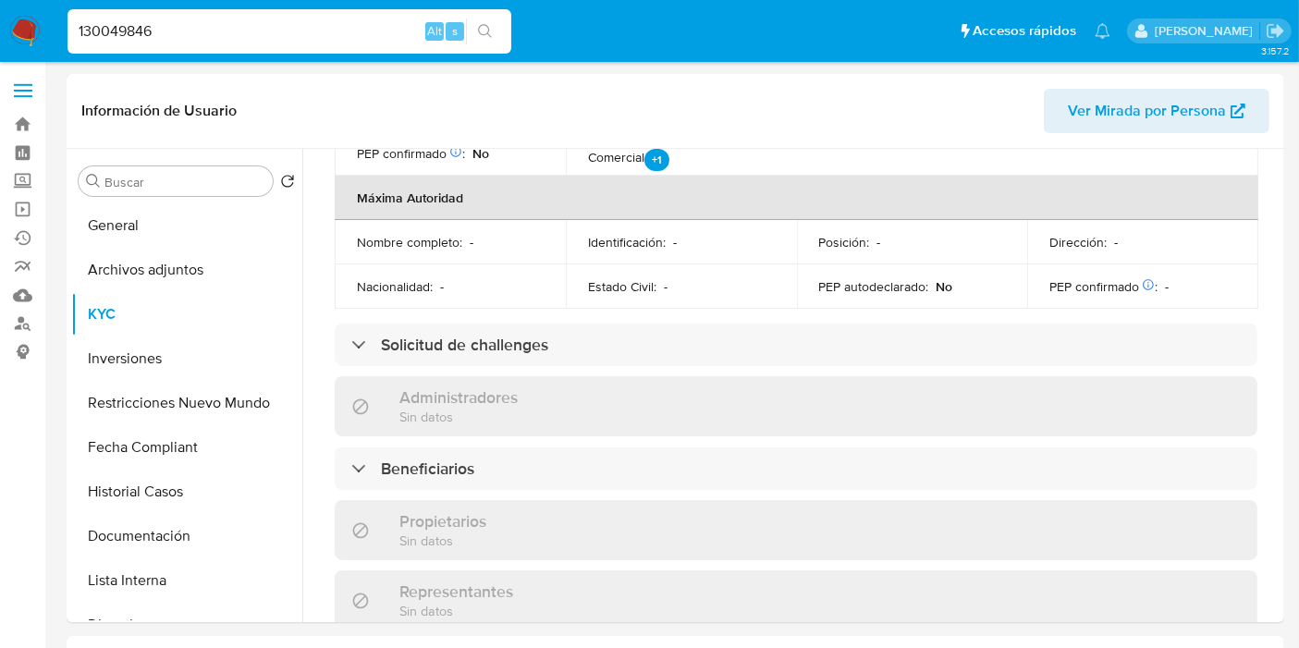
scroll to position [925, 0]
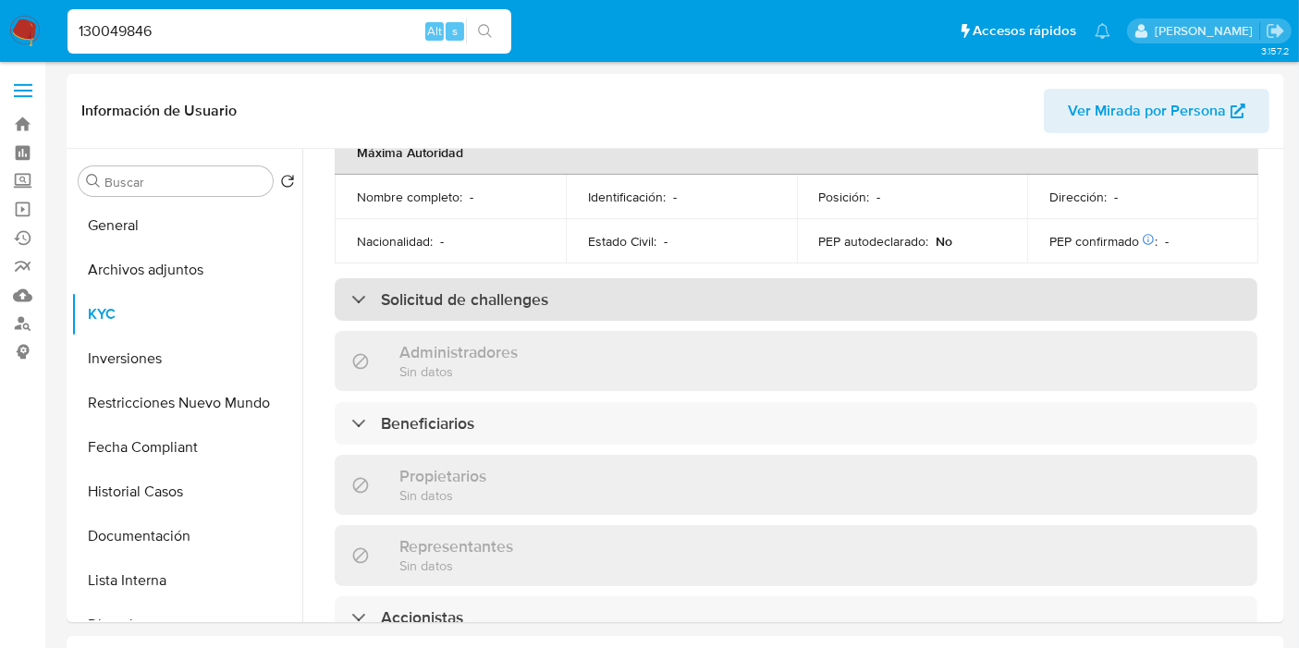
click at [624, 278] on div "Solicitud de challenges" at bounding box center [796, 299] width 923 height 43
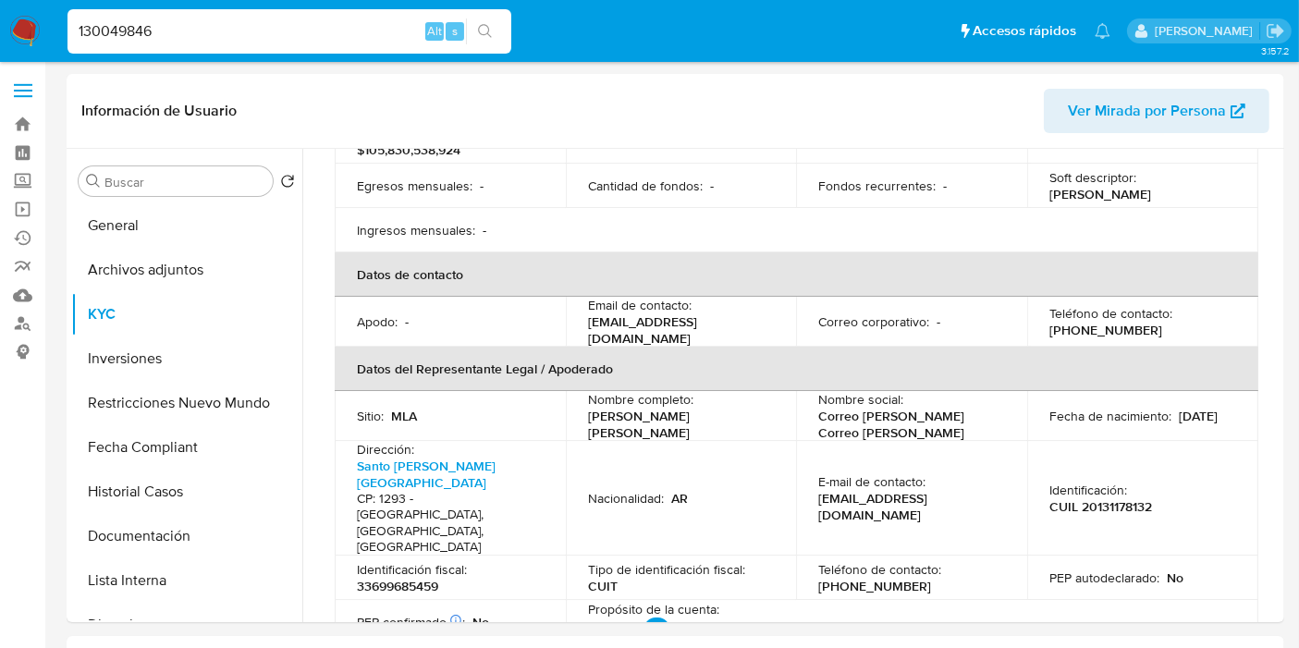
scroll to position [0, 0]
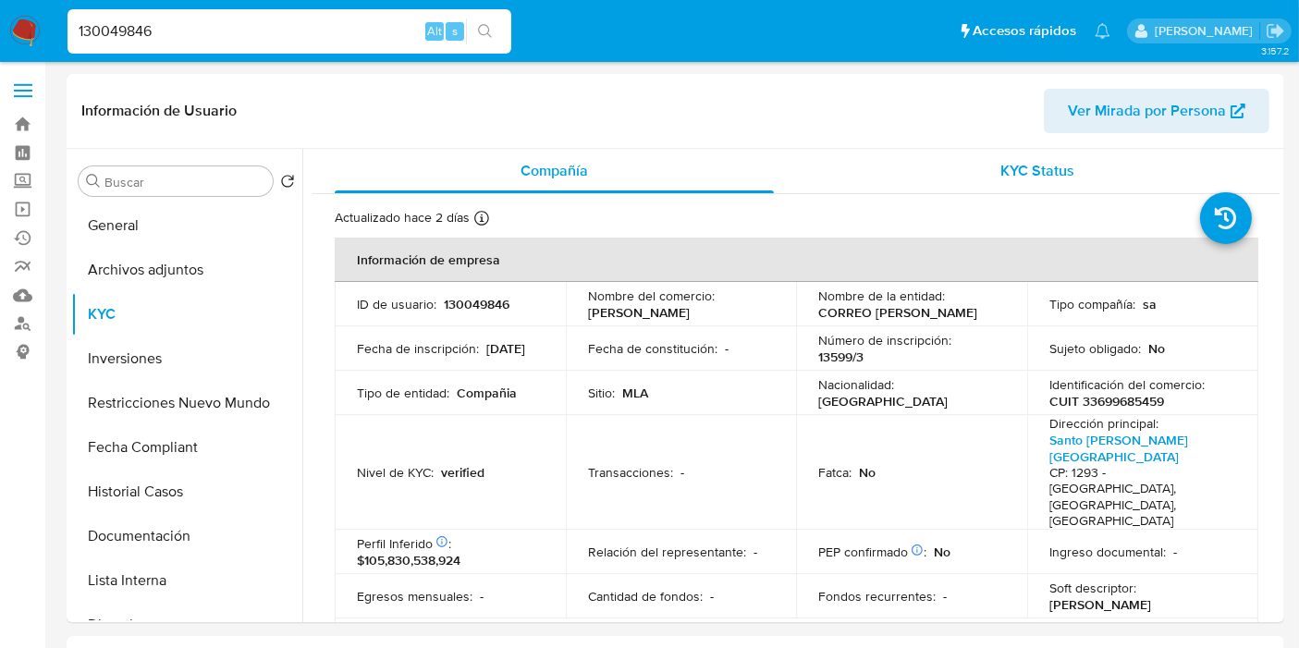
click at [977, 169] on div "KYC Status" at bounding box center [1037, 171] width 439 height 44
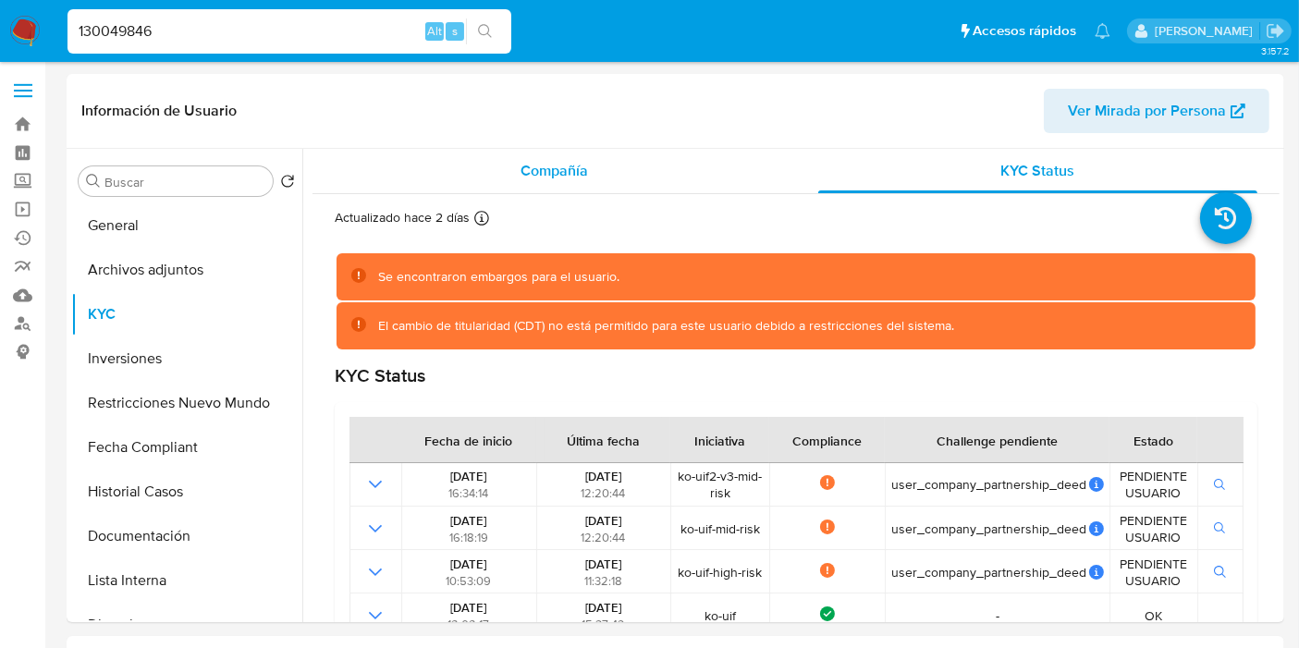
click at [581, 172] on span "Compañía" at bounding box center [554, 170] width 67 height 21
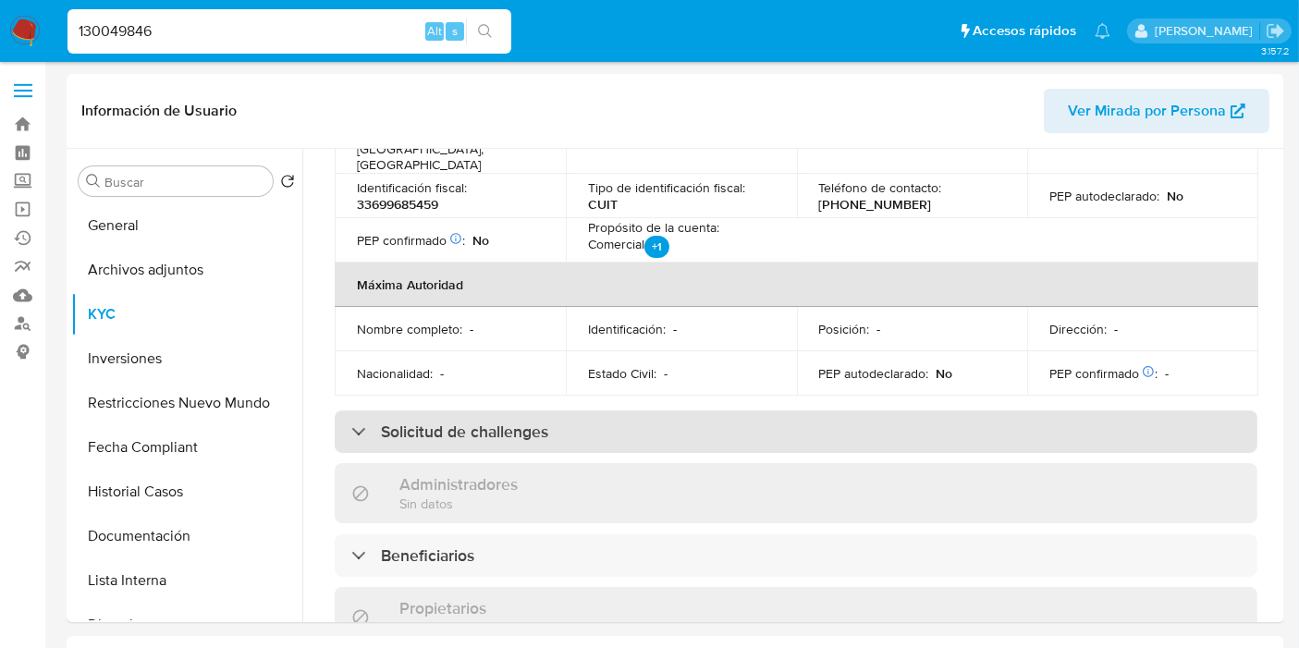
scroll to position [821, 0]
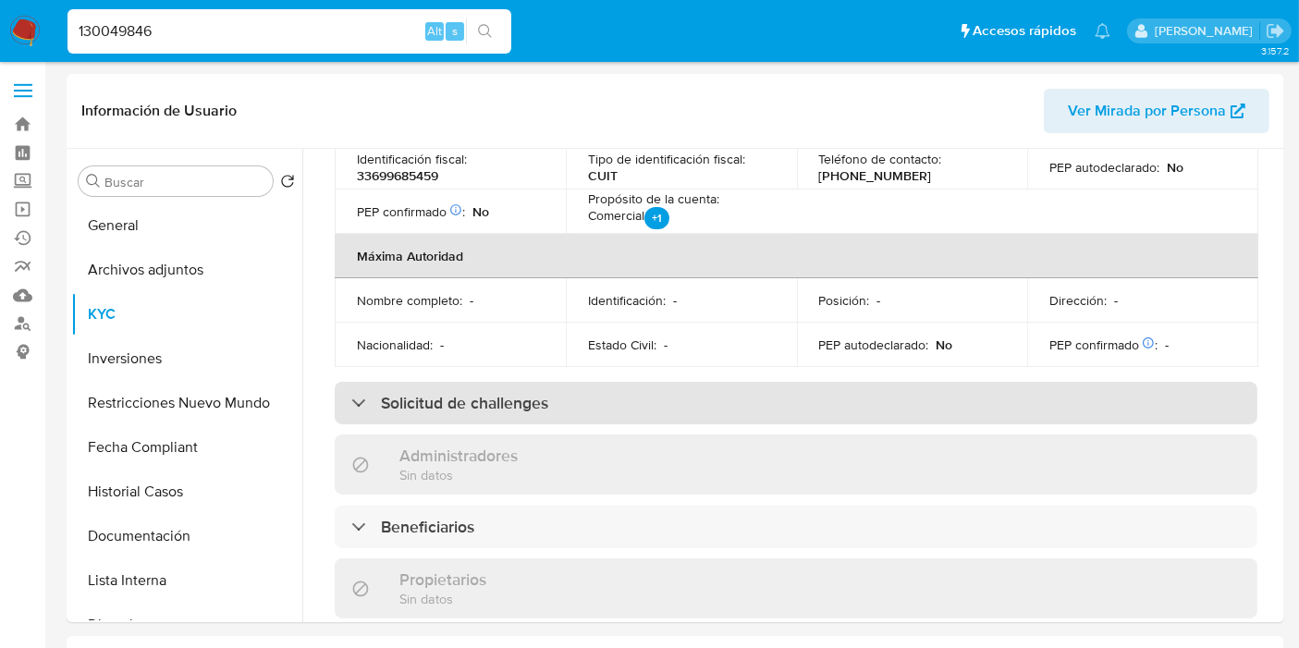
click at [515, 393] on h3 "Solicitud de challenges" at bounding box center [464, 403] width 167 height 20
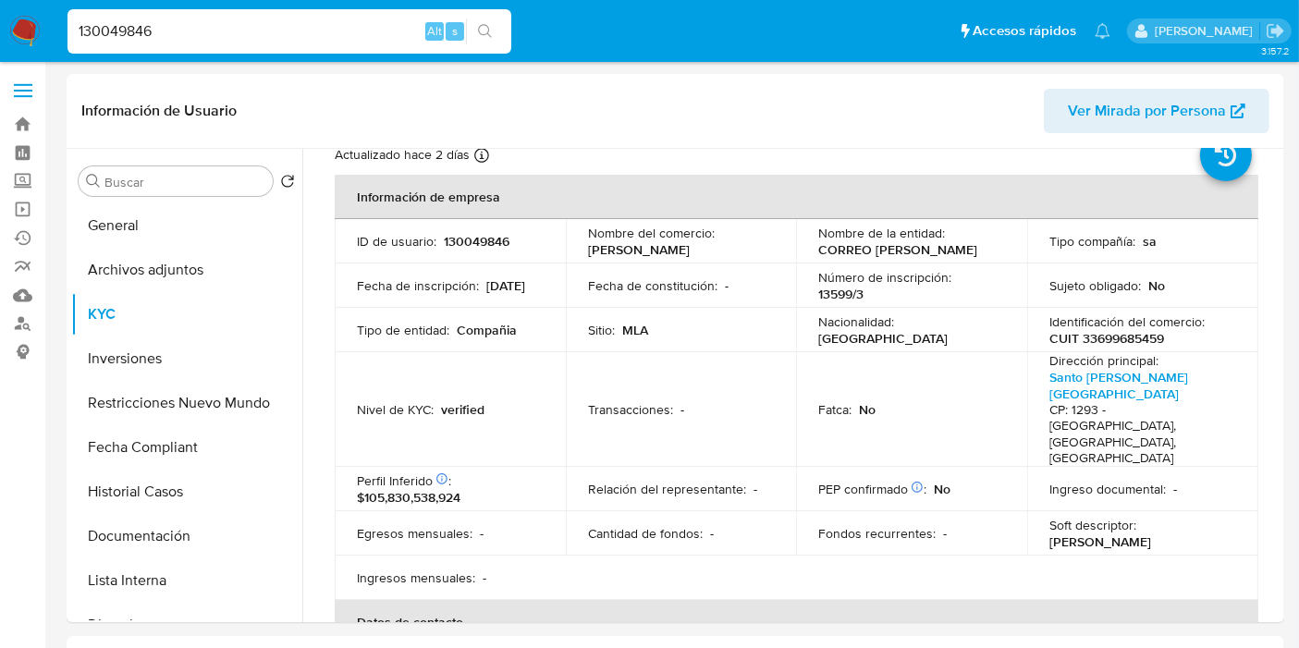
scroll to position [0, 0]
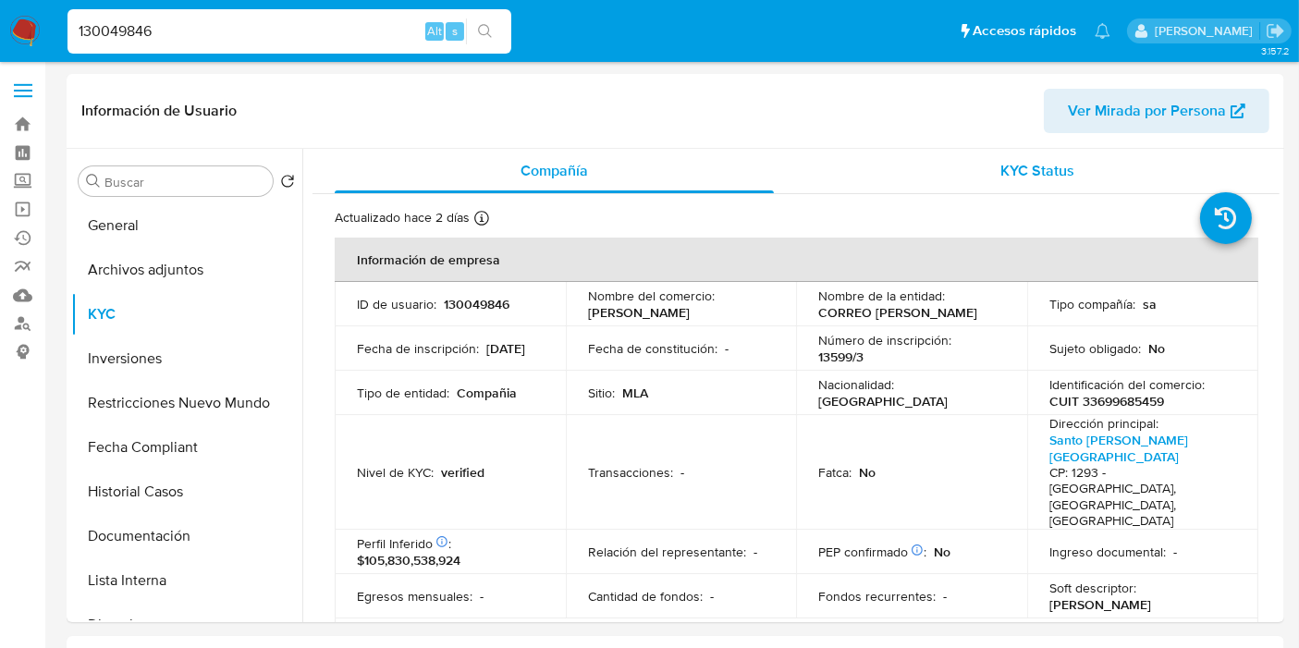
click at [974, 187] on div "KYC Status" at bounding box center [1037, 171] width 439 height 44
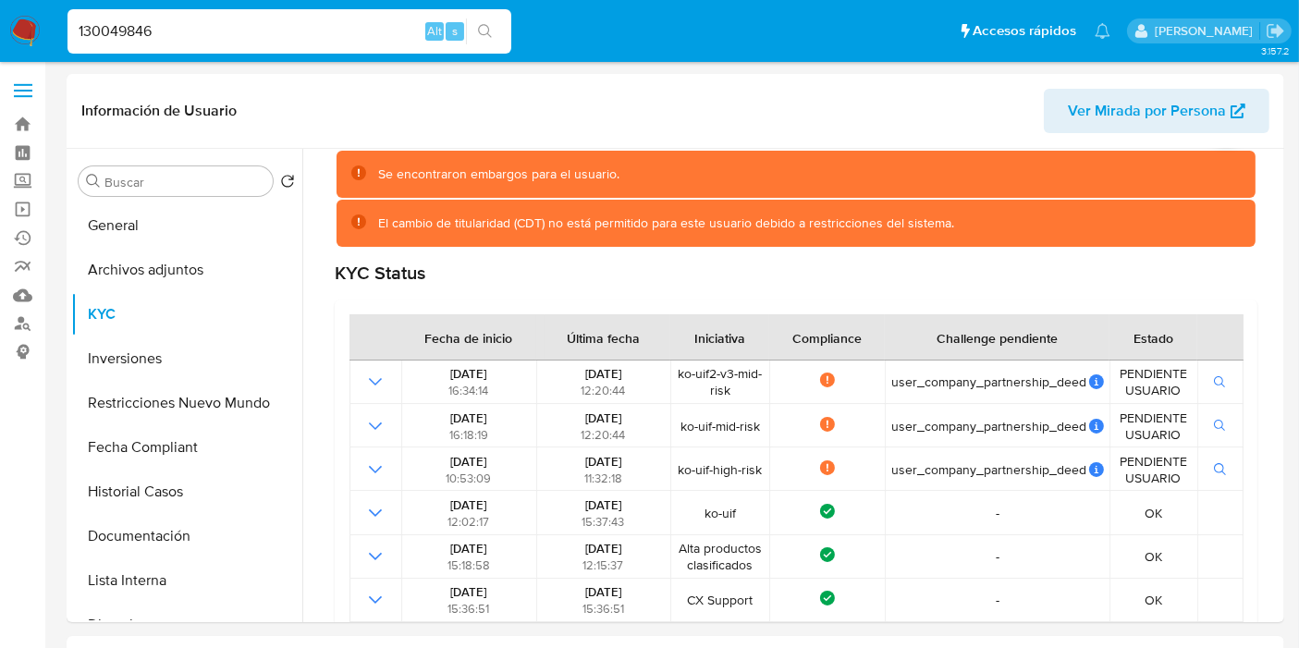
scroll to position [205, 0]
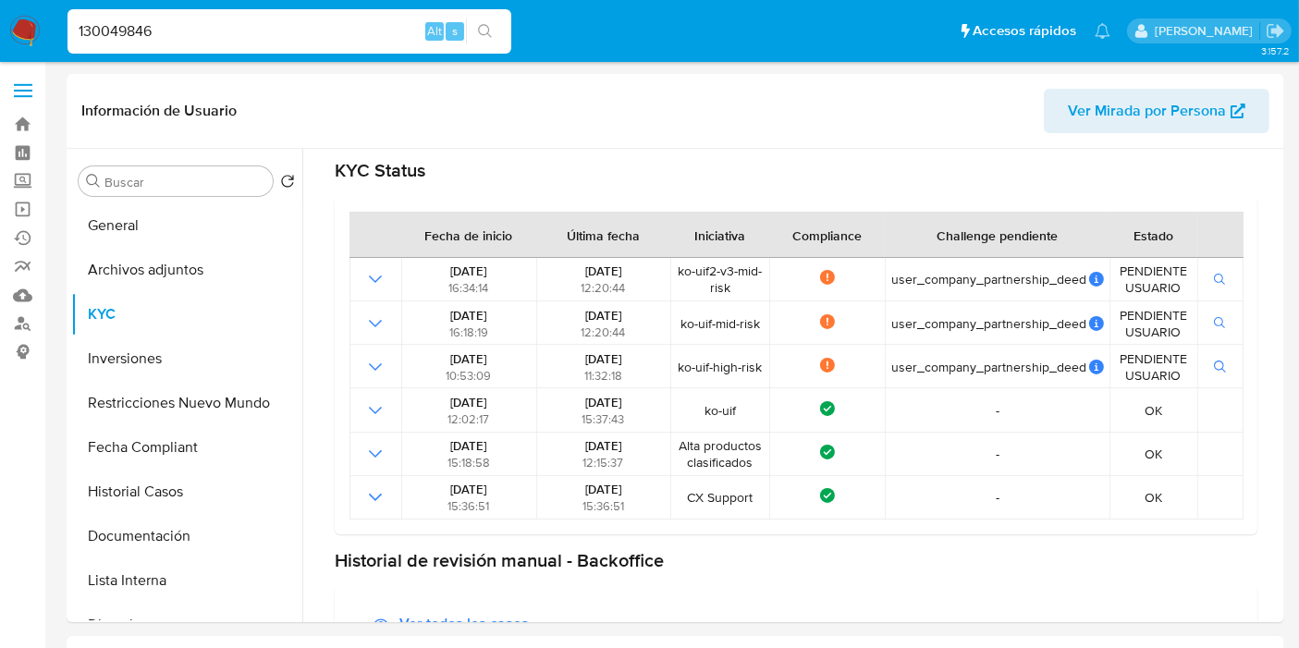
click at [233, 30] on input "130049846" at bounding box center [289, 31] width 444 height 24
paste input "132422133"
click at [233, 30] on input "130049846132422133" at bounding box center [289, 31] width 444 height 24
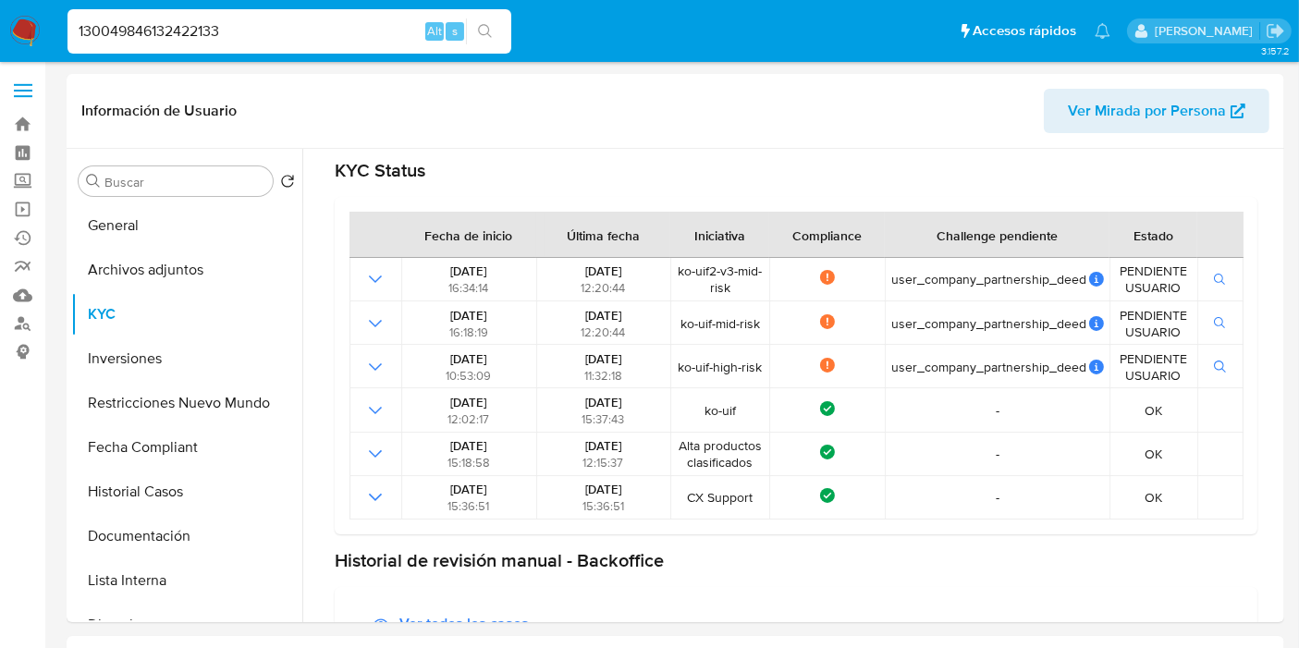
paste input
type input "132422133"
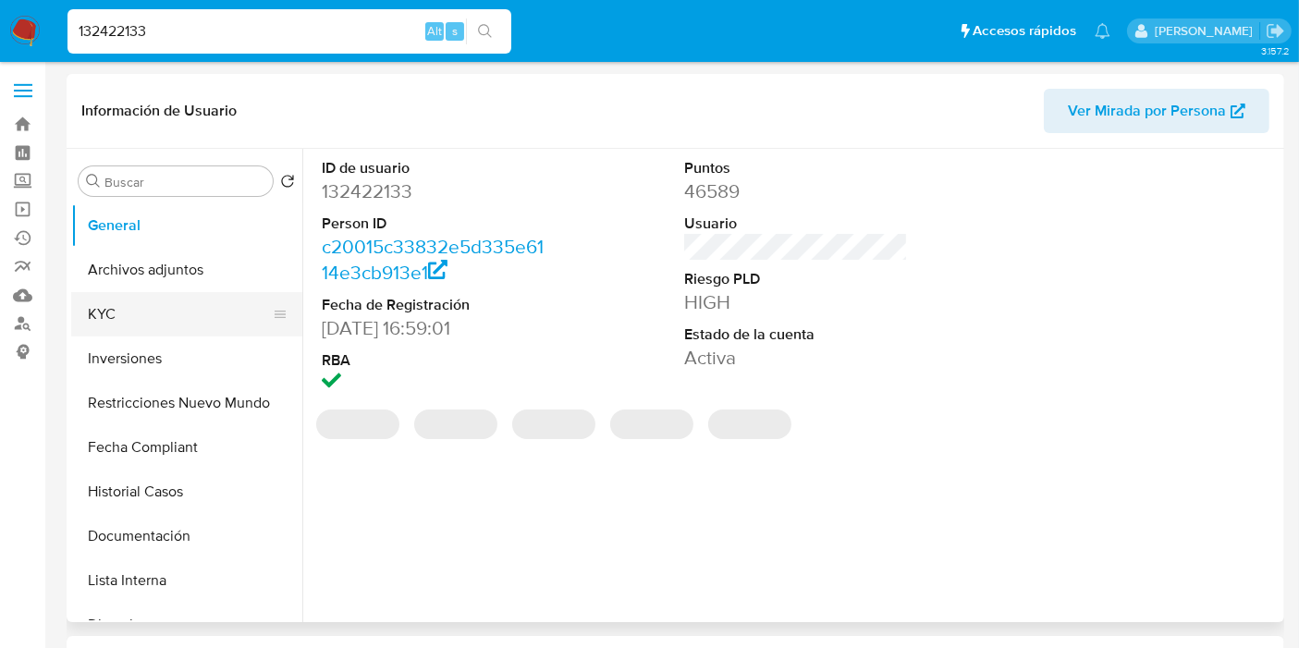
click at [158, 300] on button "KYC" at bounding box center [179, 314] width 216 height 44
select select "10"
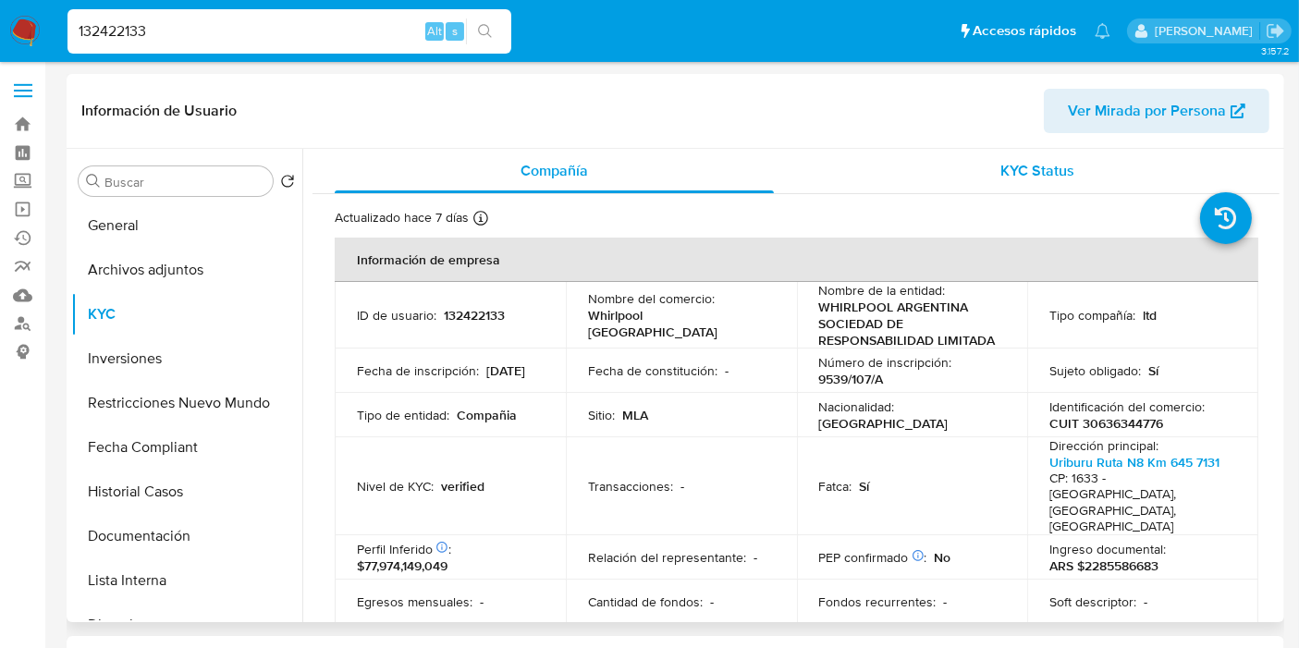
click at [1032, 165] on span "KYC Status" at bounding box center [1038, 170] width 74 height 21
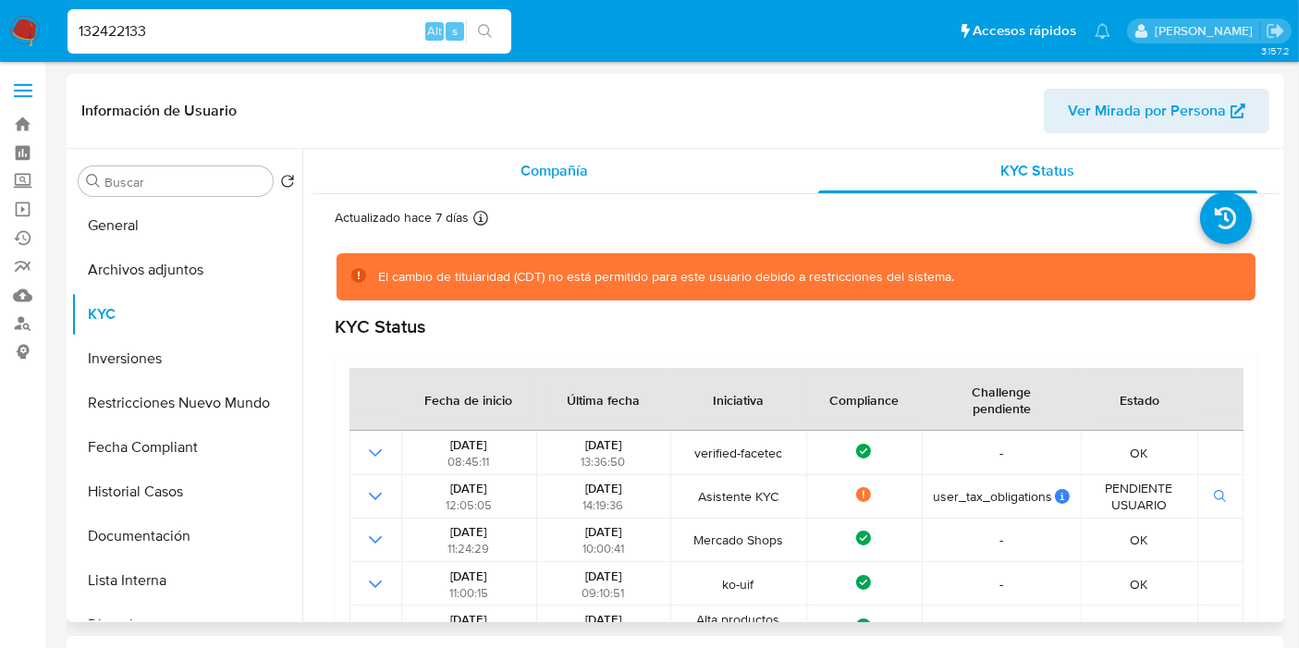
click at [592, 181] on div "Compañía" at bounding box center [554, 171] width 439 height 44
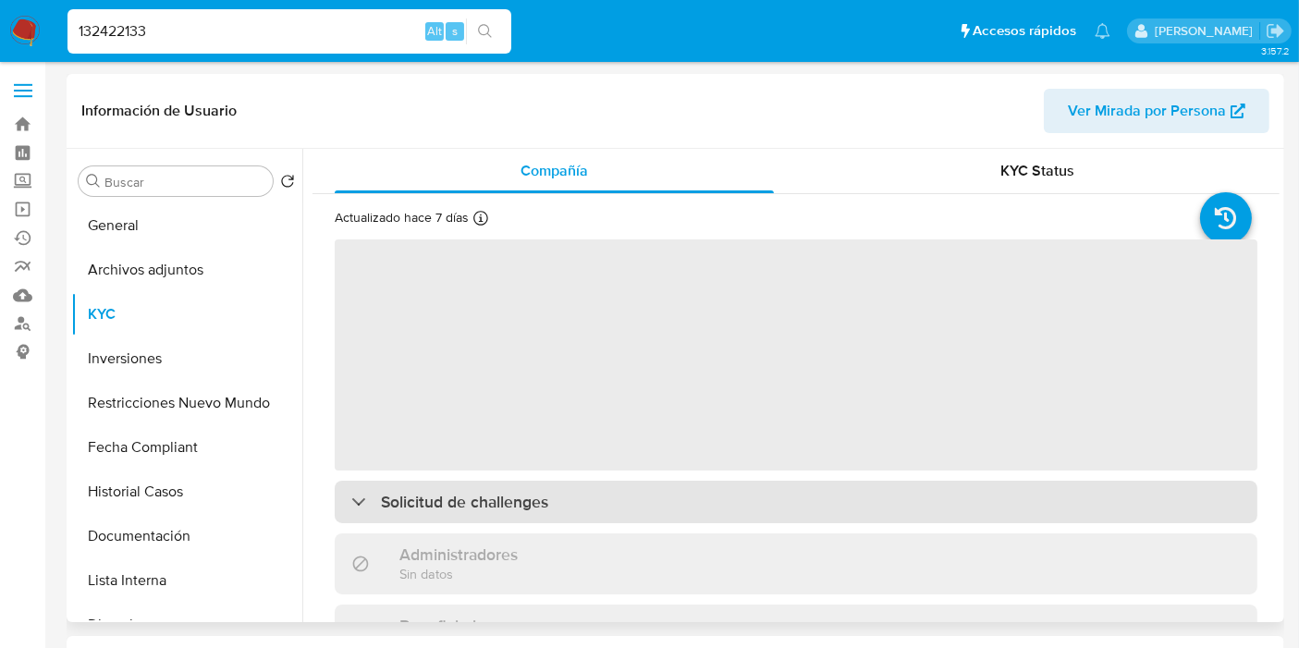
click at [564, 489] on div "Solicitud de challenges" at bounding box center [796, 502] width 923 height 43
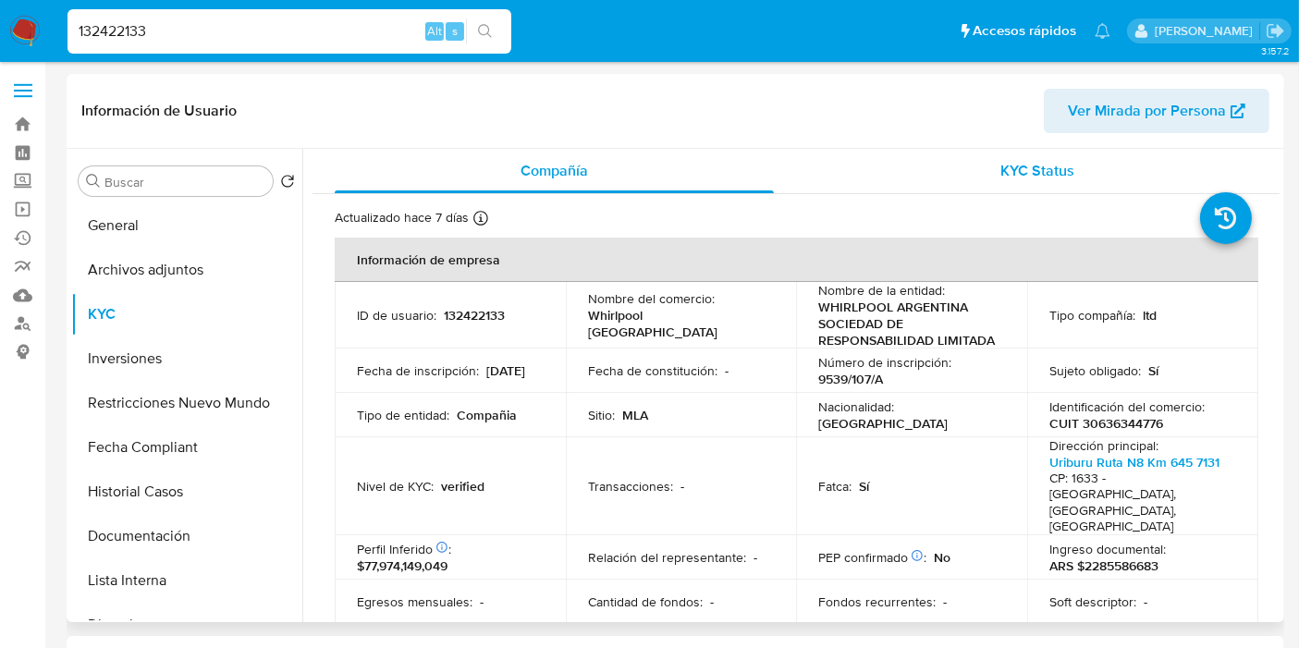
click at [1011, 166] on span "KYC Status" at bounding box center [1038, 170] width 74 height 21
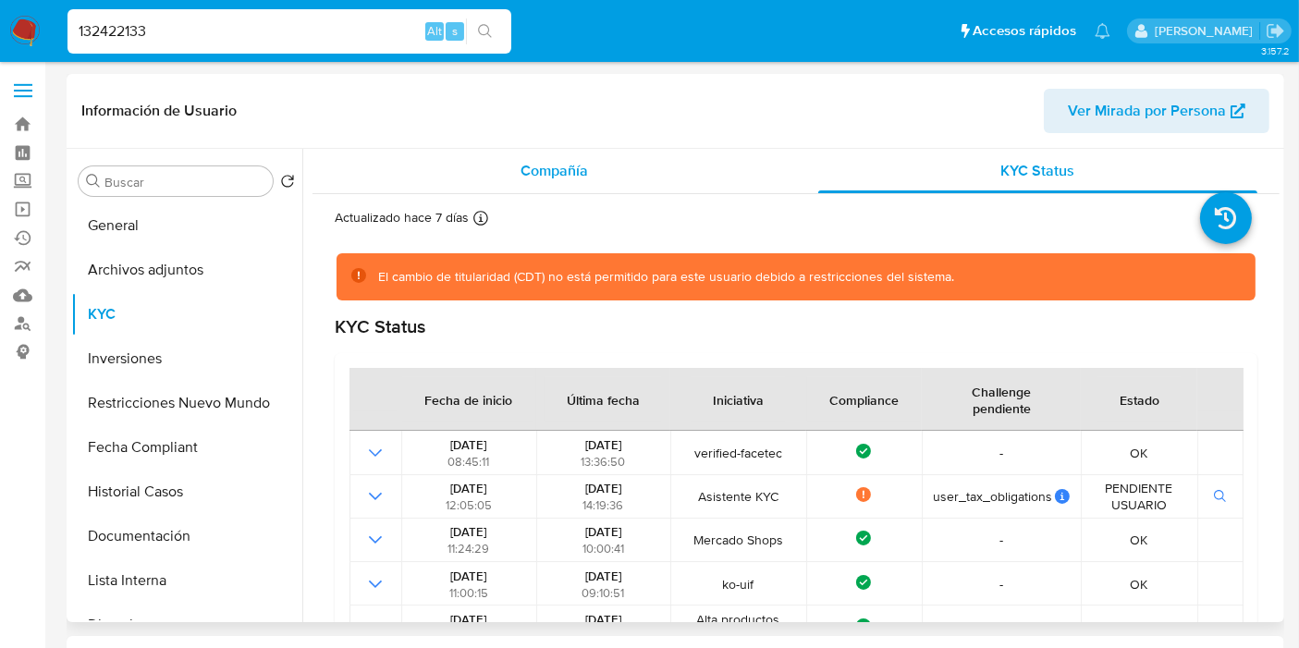
click at [712, 178] on div "Compañía" at bounding box center [554, 171] width 439 height 44
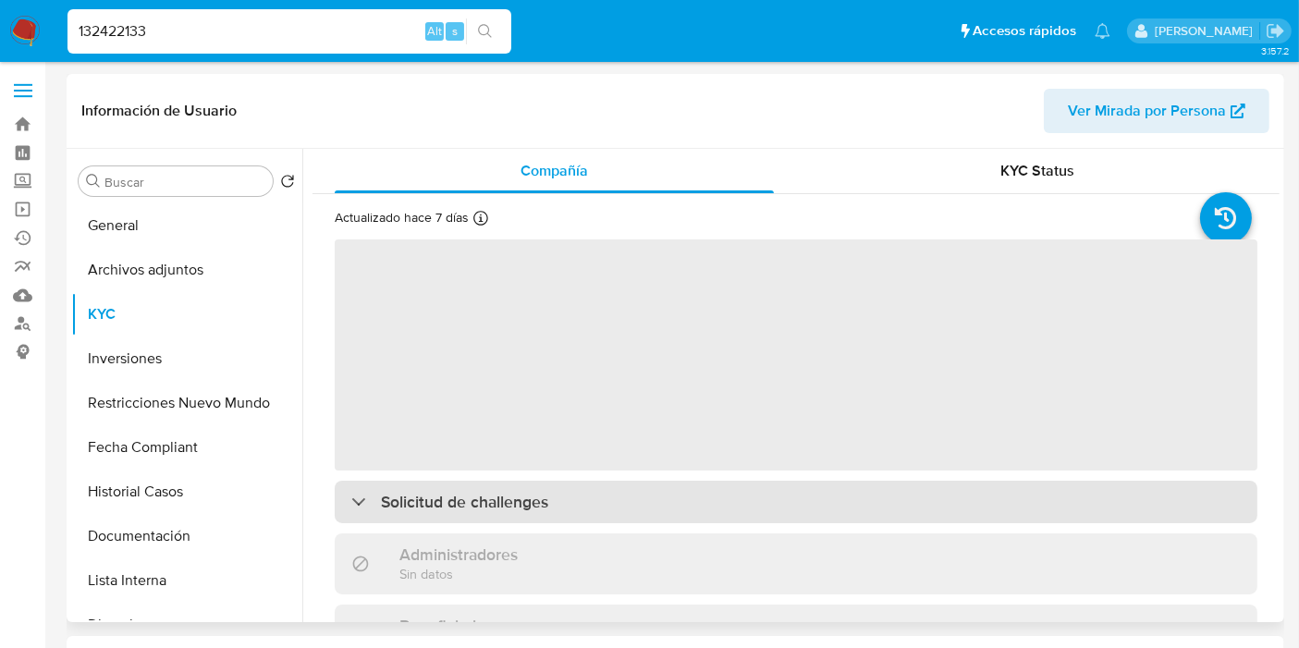
click at [542, 509] on h3 "Solicitud de challenges" at bounding box center [464, 502] width 167 height 20
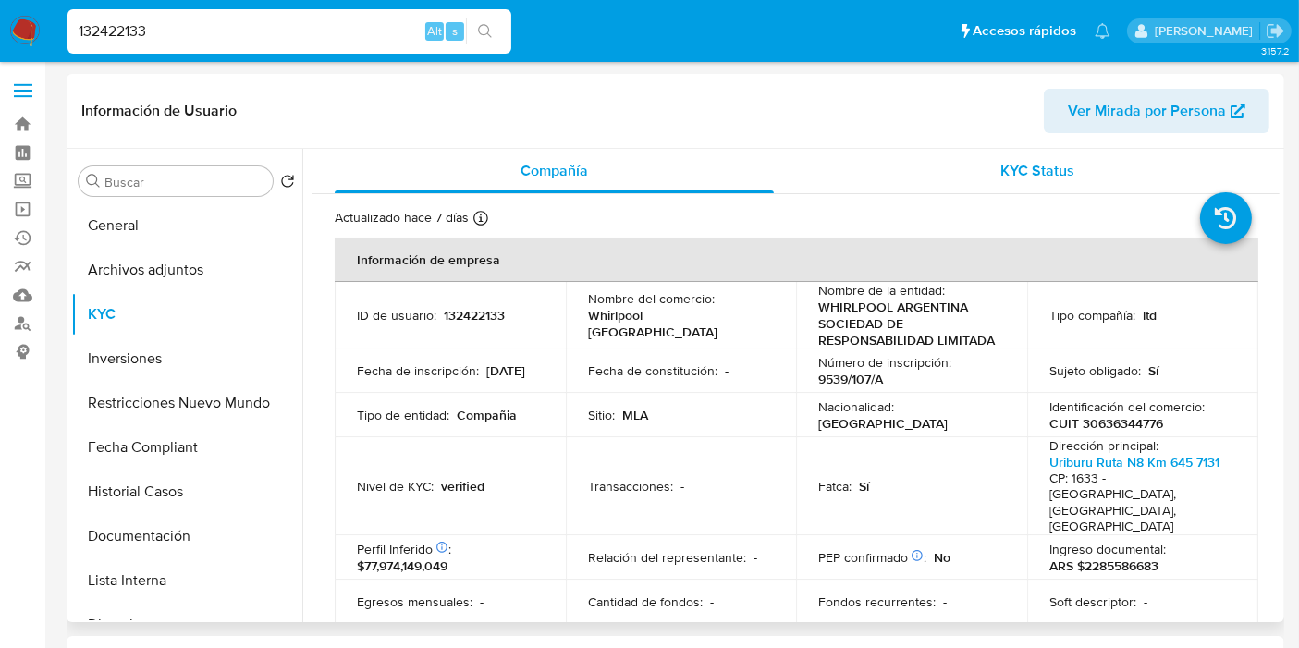
click at [985, 178] on div "KYC Status" at bounding box center [1037, 171] width 439 height 44
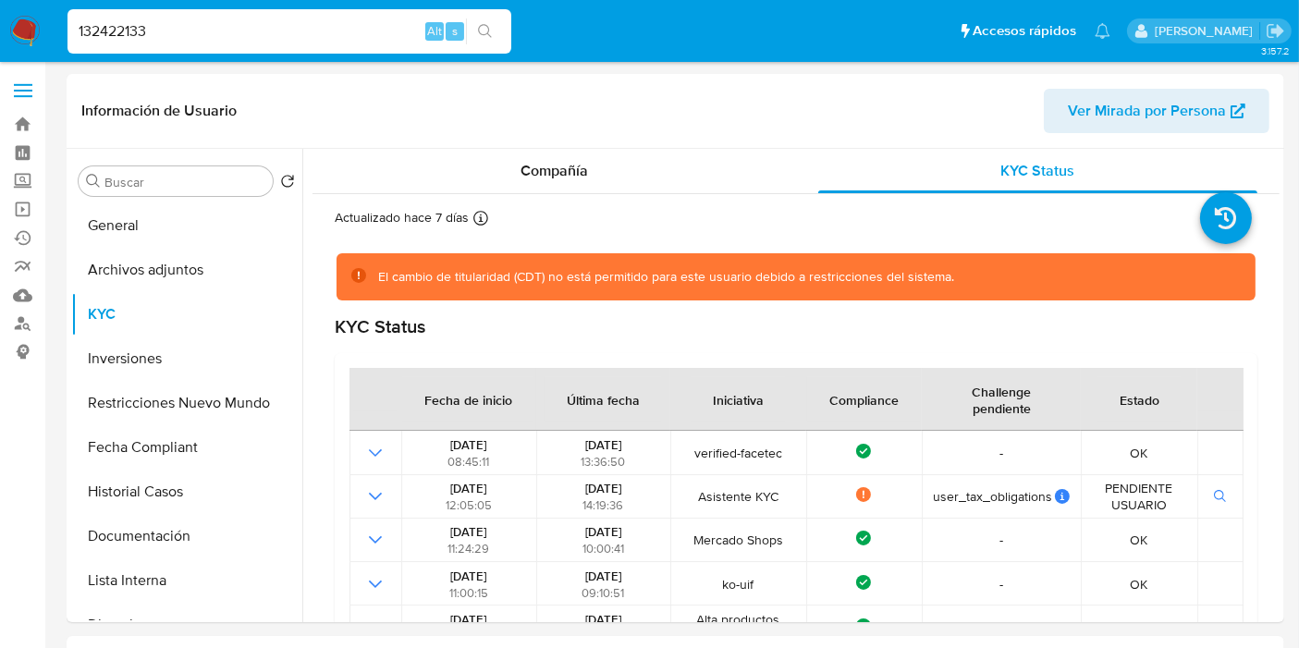
click at [174, 29] on input "132422133" at bounding box center [289, 31] width 444 height 24
paste input "848791"
type input "138487913"
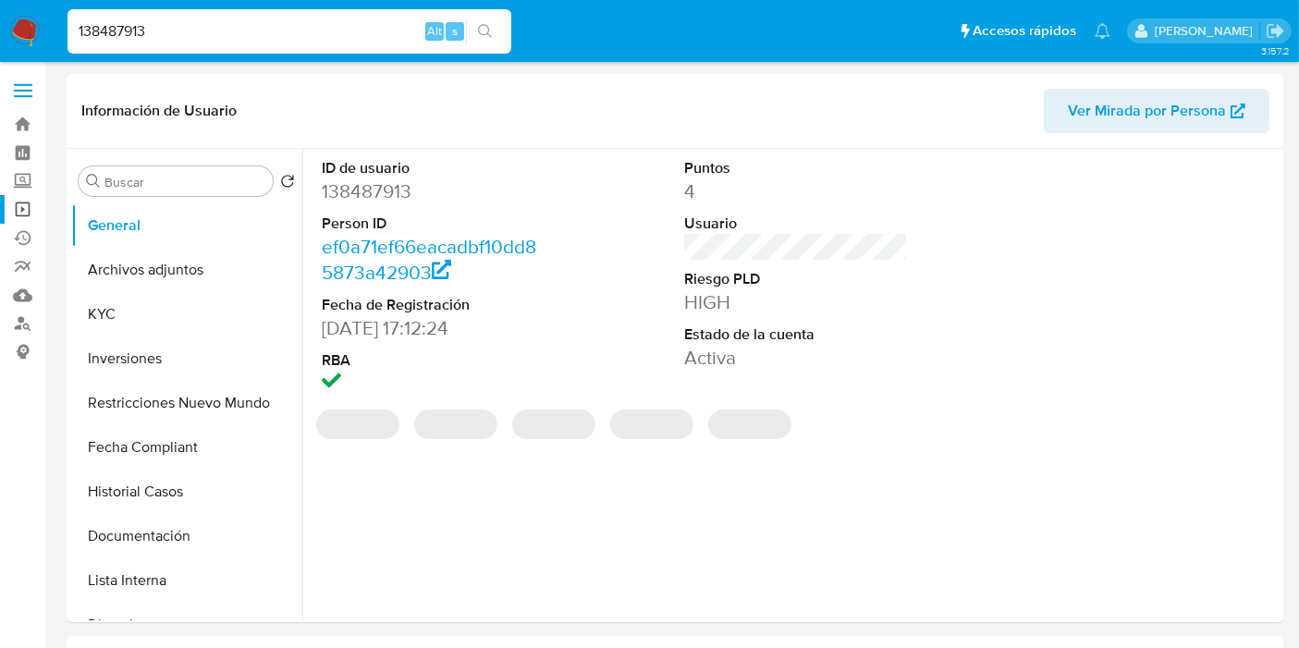
select select "10"
click at [137, 326] on button "KYC" at bounding box center [179, 314] width 216 height 44
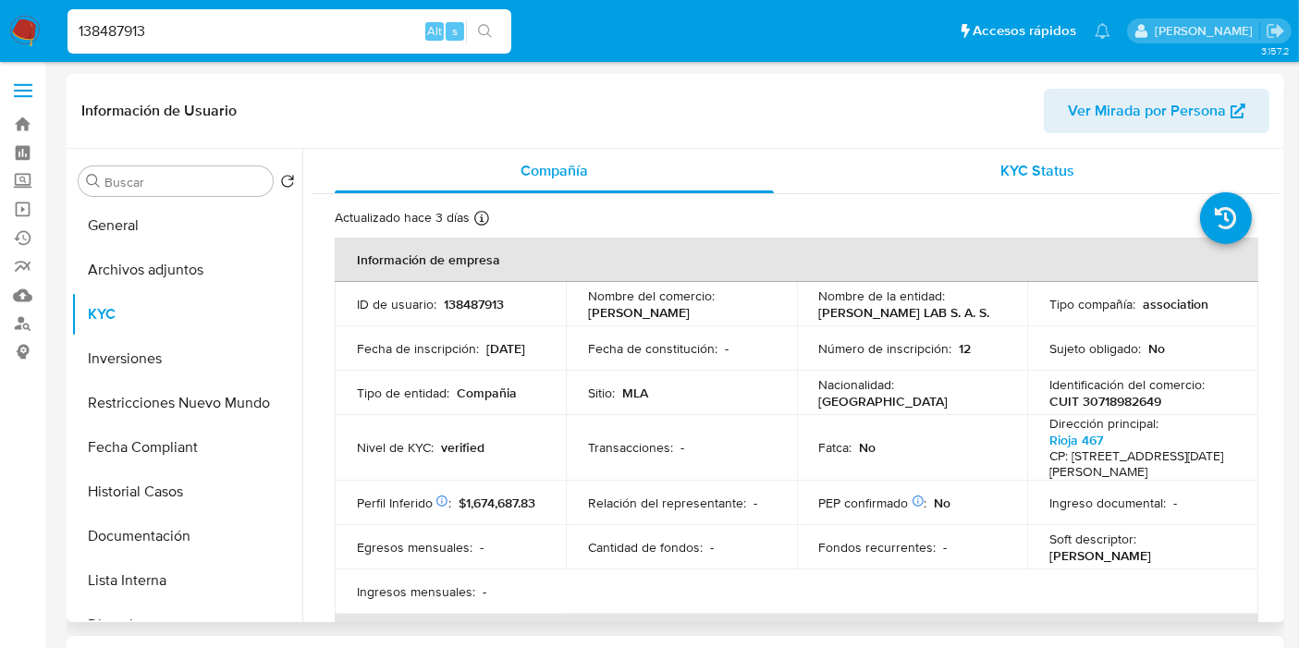
click at [1064, 167] on span "KYC Status" at bounding box center [1038, 170] width 74 height 21
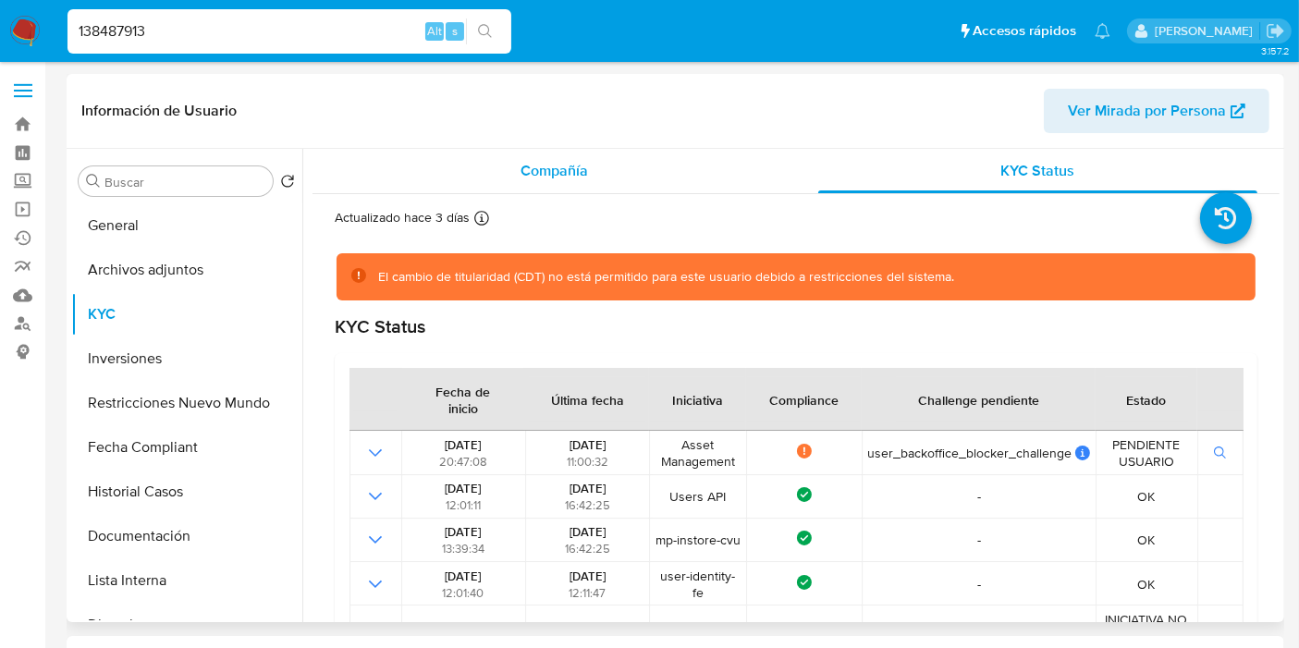
click at [593, 168] on div "Compañía" at bounding box center [554, 171] width 439 height 44
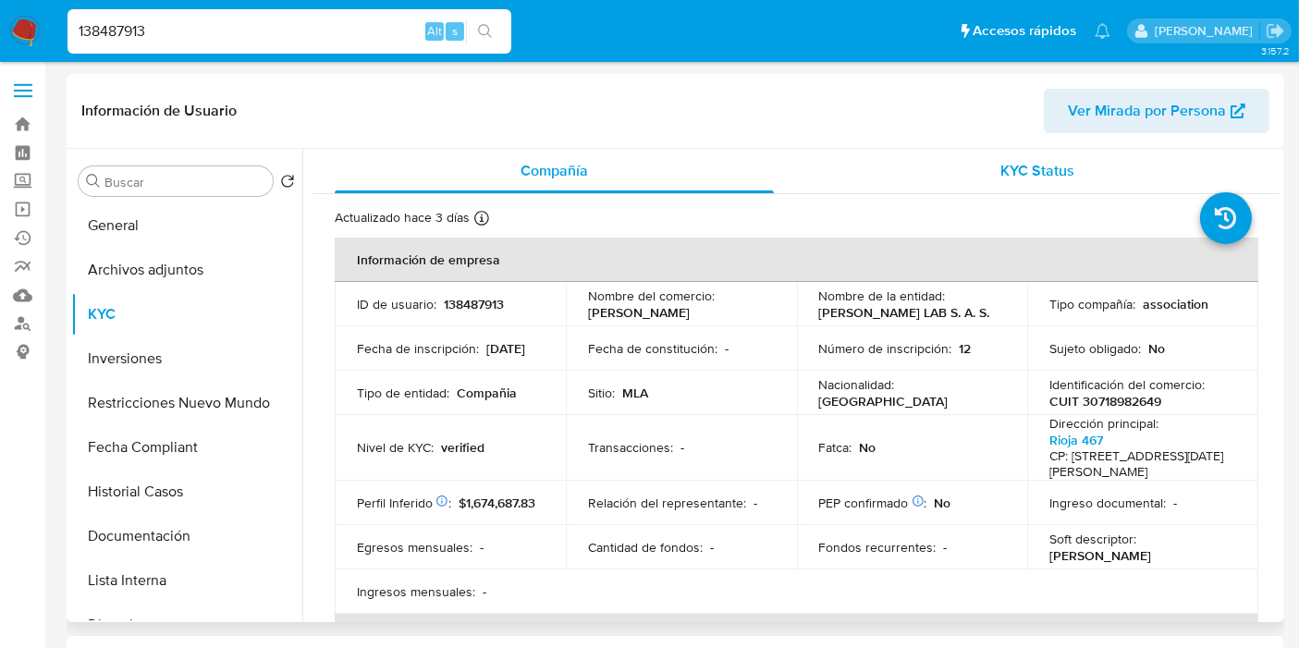
click at [1017, 186] on div "KYC Status" at bounding box center [1037, 171] width 439 height 44
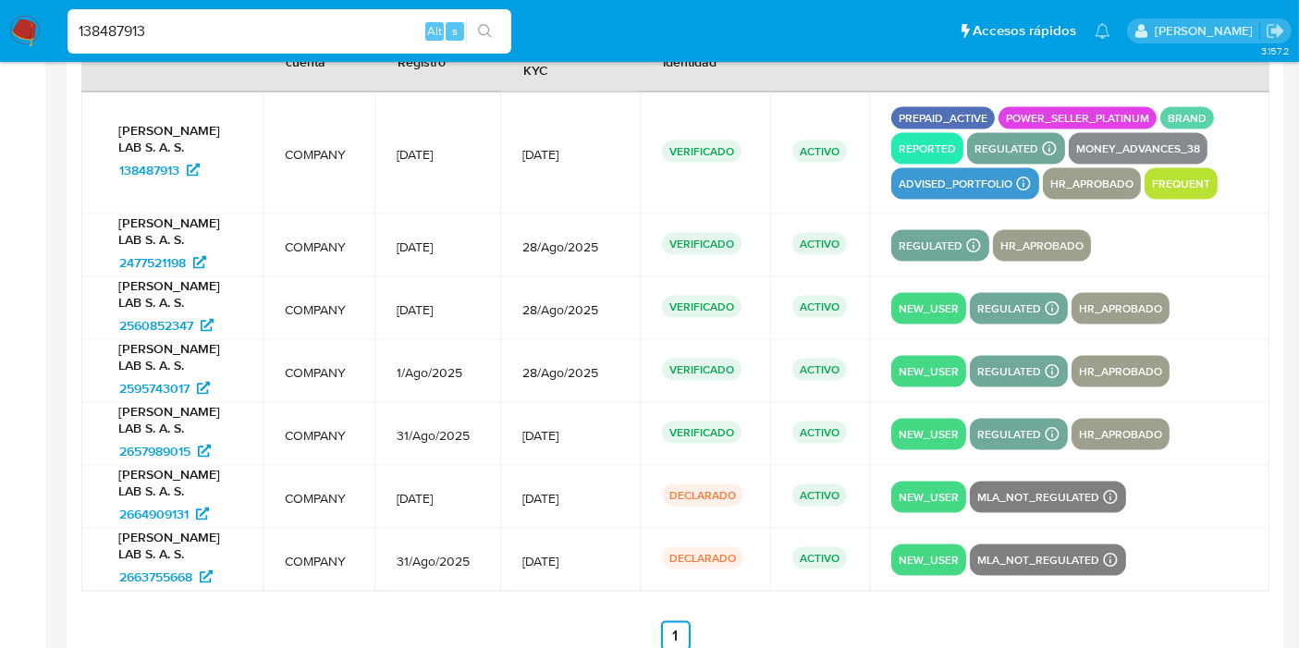
scroll to position [2637, 0]
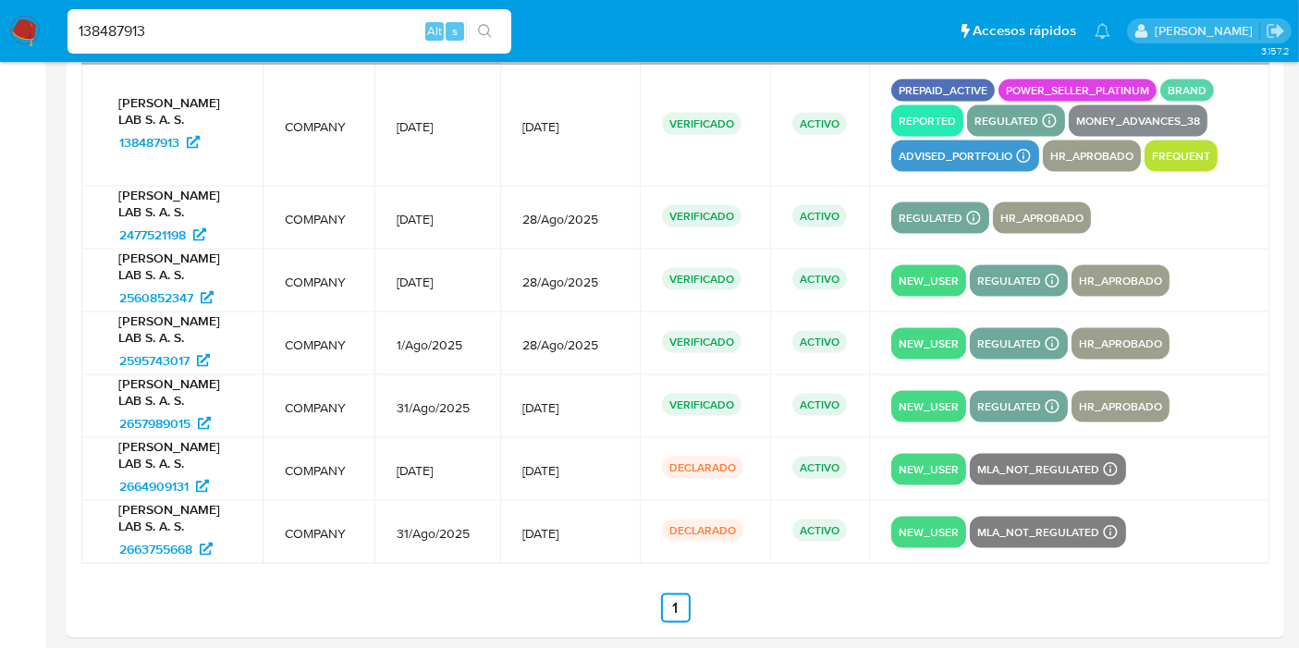
click at [245, 21] on input "138487913" at bounding box center [289, 31] width 444 height 24
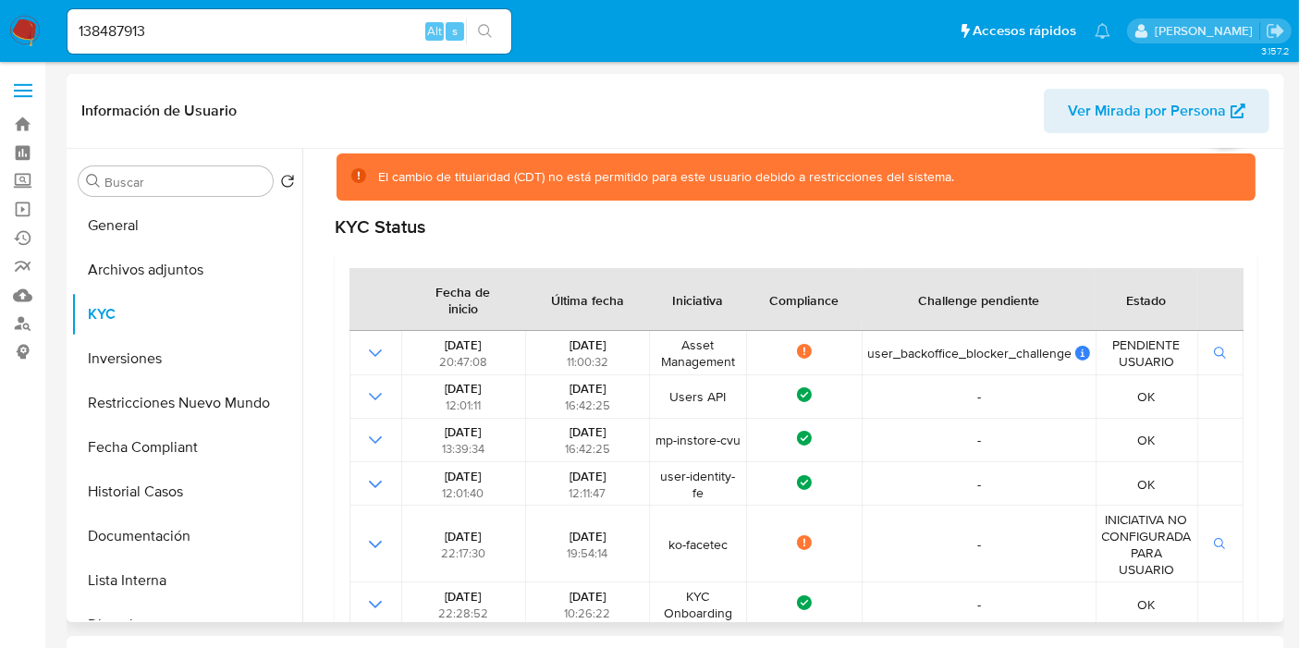
scroll to position [0, 0]
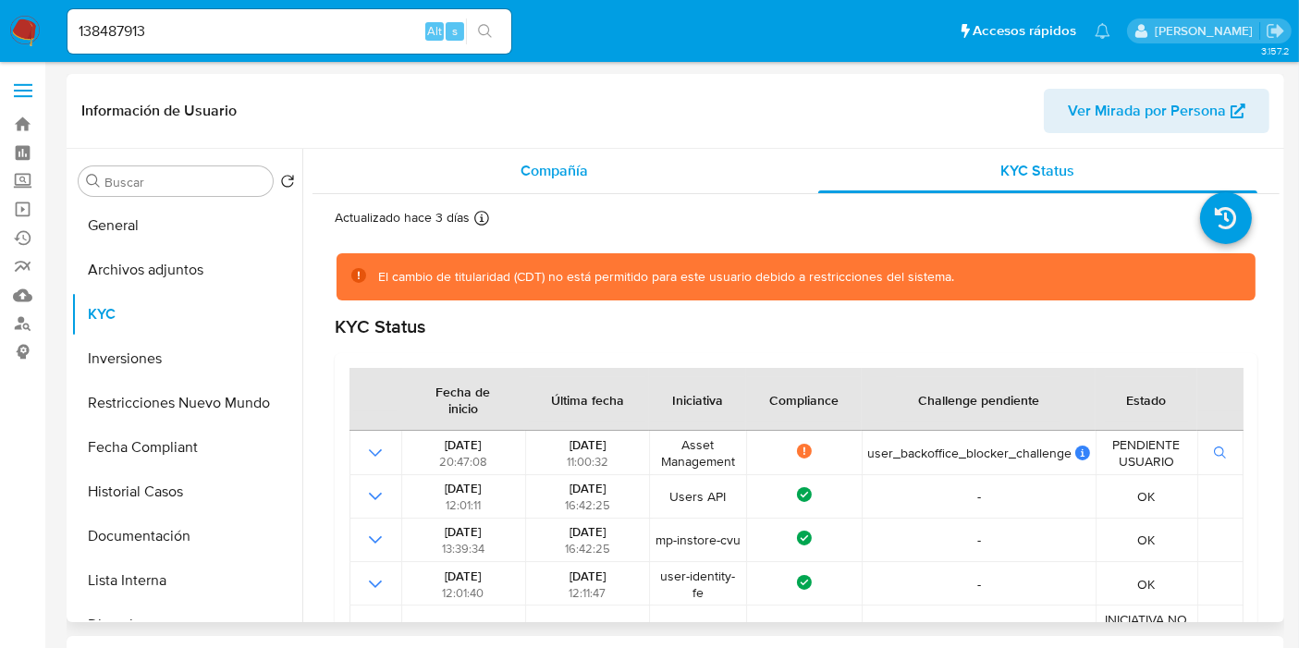
click at [587, 183] on div "Compañía" at bounding box center [554, 171] width 439 height 44
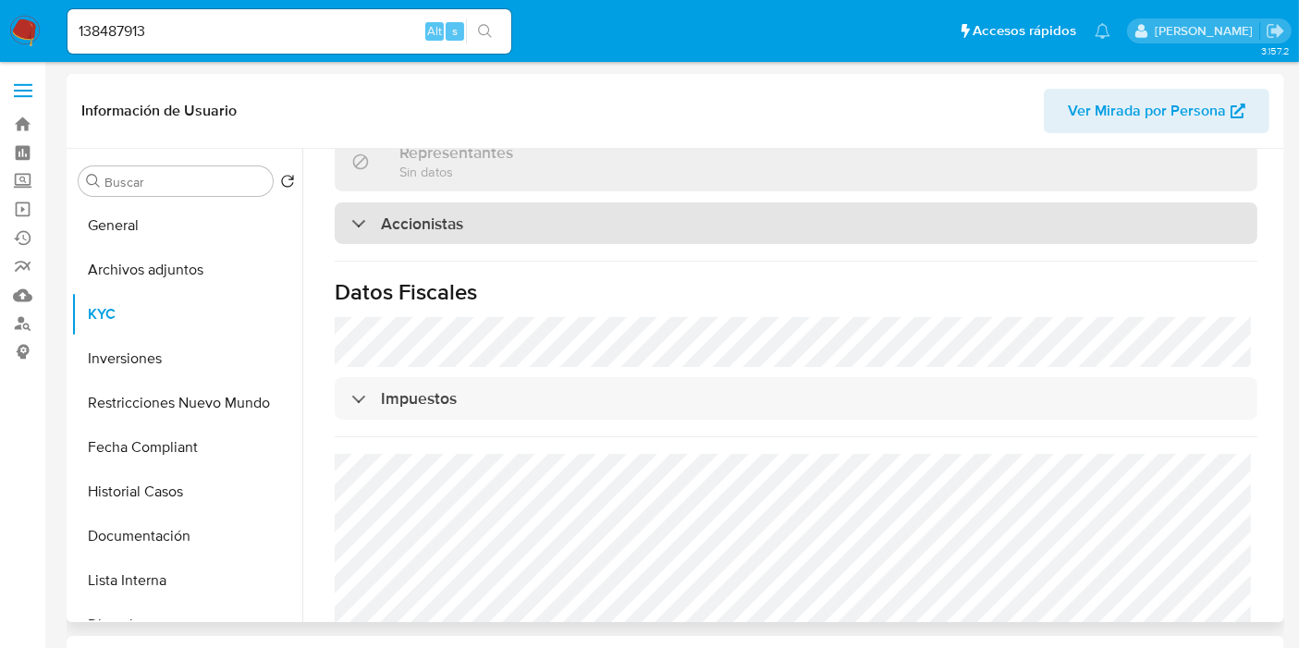
scroll to position [1302, 0]
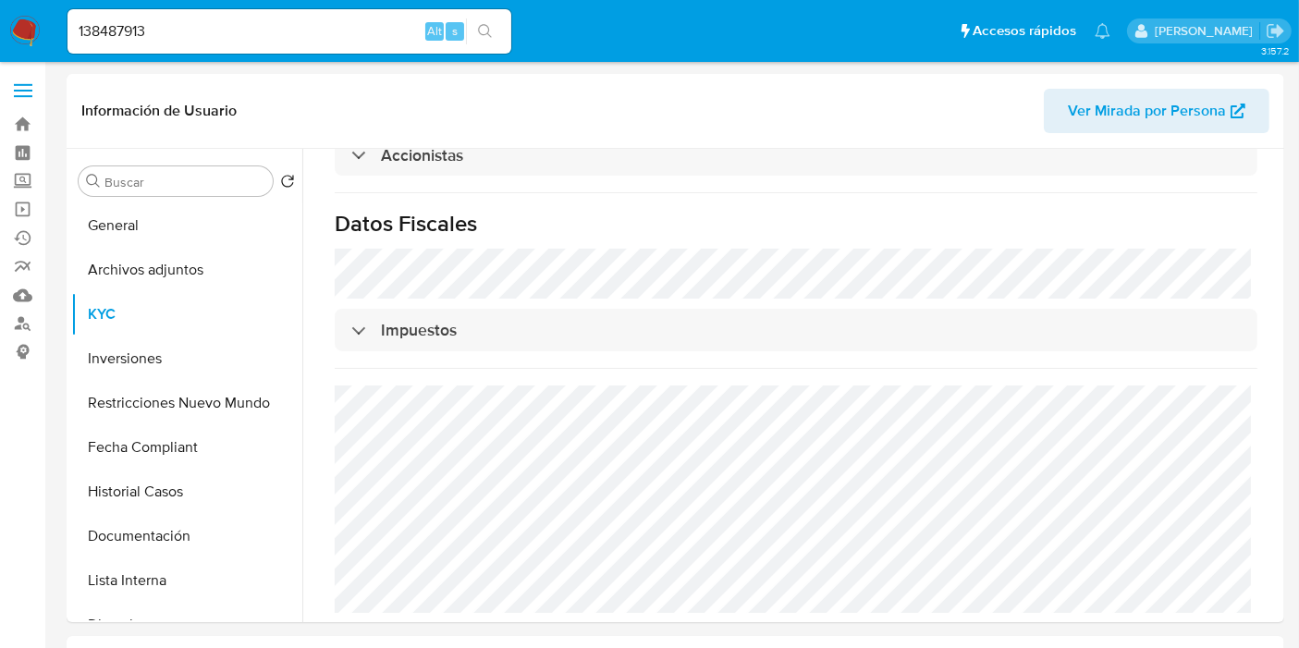
click at [170, 31] on input "138487913" at bounding box center [289, 31] width 444 height 24
paste input "65206468"
type input "165206468"
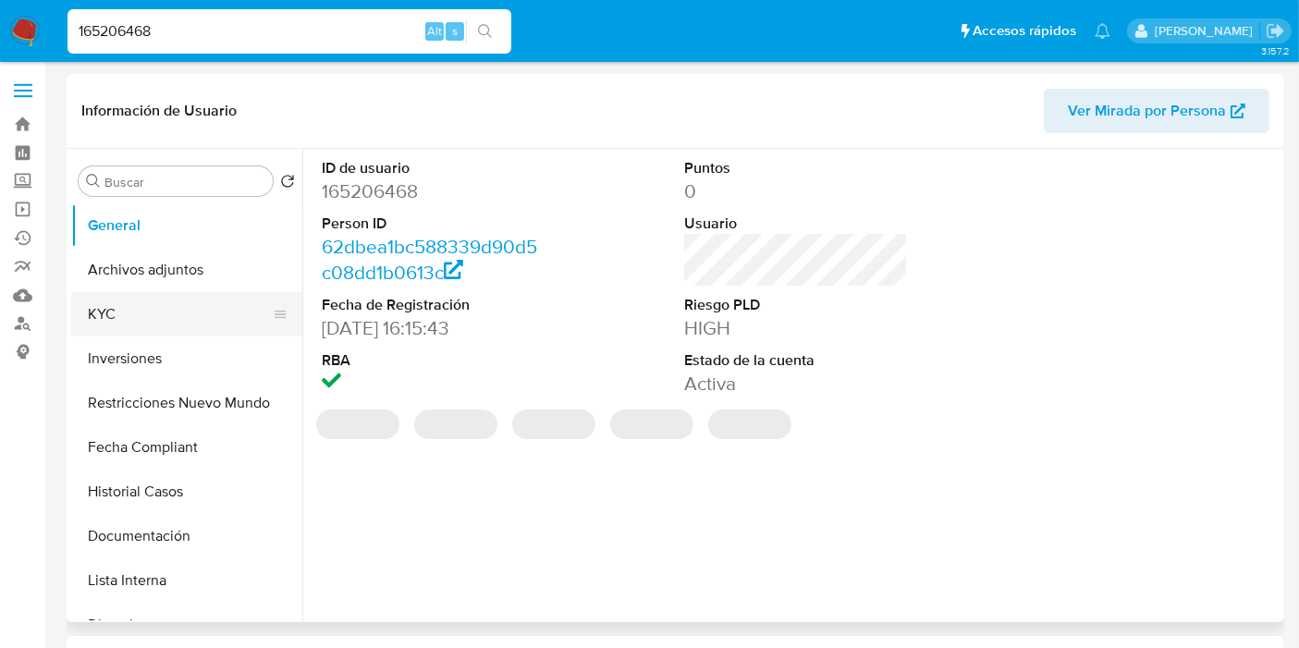
select select "10"
click at [192, 322] on button "KYC" at bounding box center [179, 314] width 216 height 44
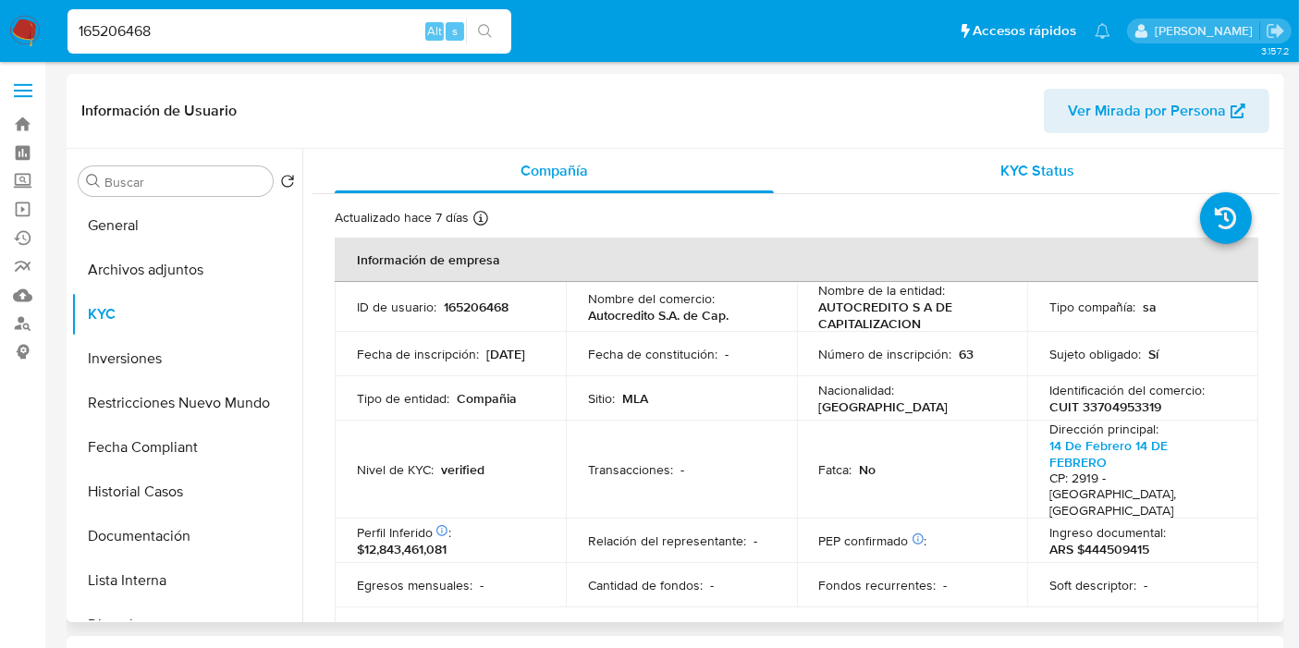
click at [986, 189] on div "KYC Status" at bounding box center [1037, 171] width 439 height 44
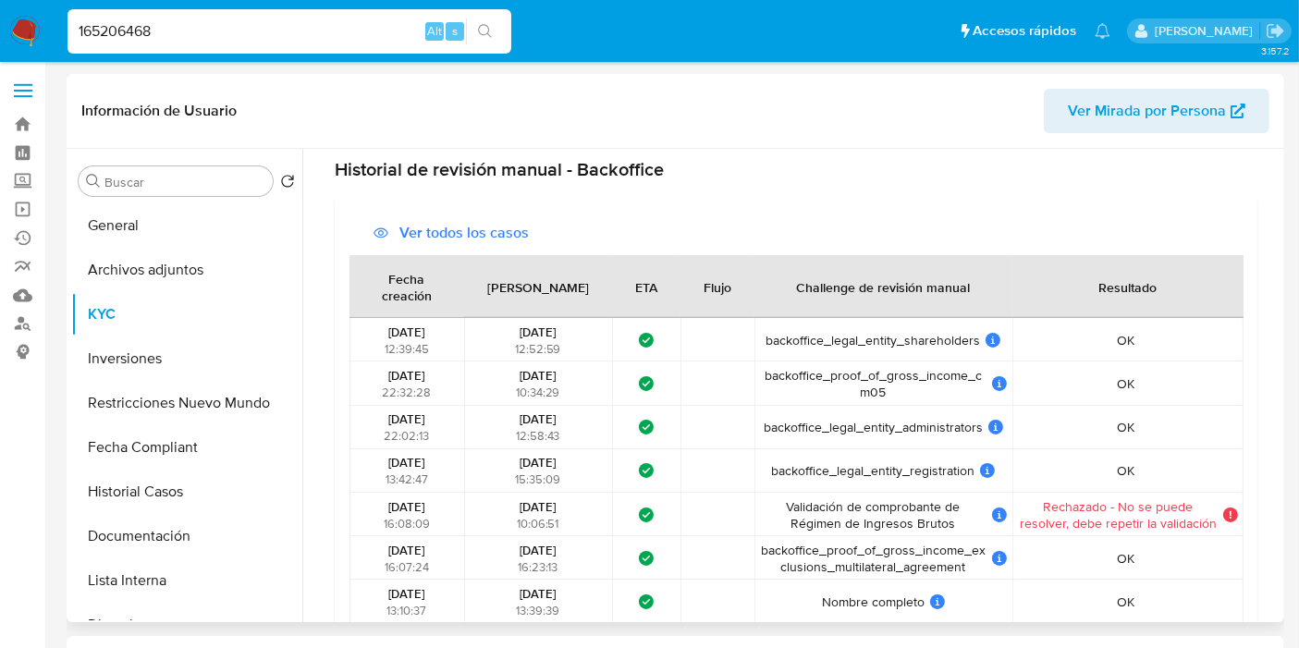
scroll to position [1232, 0]
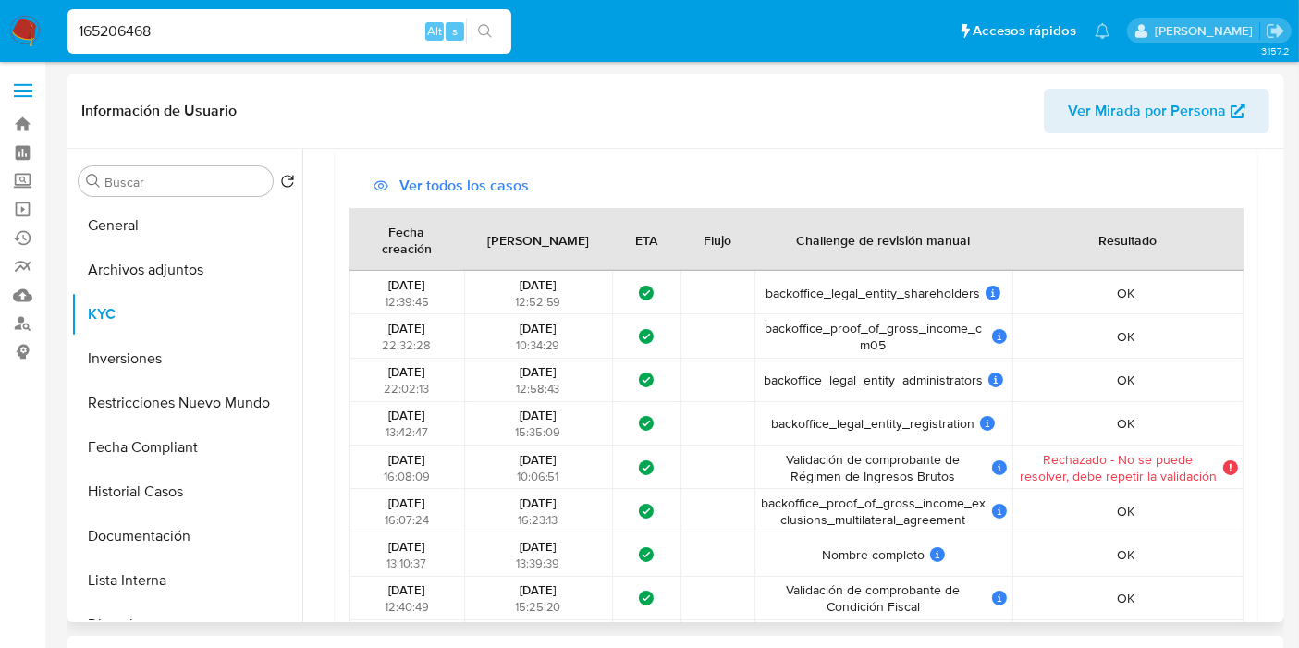
drag, startPoint x: 845, startPoint y: 361, endPoint x: 916, endPoint y: 378, distance: 73.3
click at [916, 378] on td "backoffice_legal_entity_administrators backoffice_legal_entity_administrators U…" at bounding box center [883, 380] width 259 height 43
drag, startPoint x: 871, startPoint y: 428, endPoint x: 941, endPoint y: 439, distance: 71.1
click at [940, 441] on tbody "07/08/2025 12:39:45 07/08/2025 12:52:59 ¿Qué significa este estado? El tiempo d…" at bounding box center [796, 532] width 894 height 523
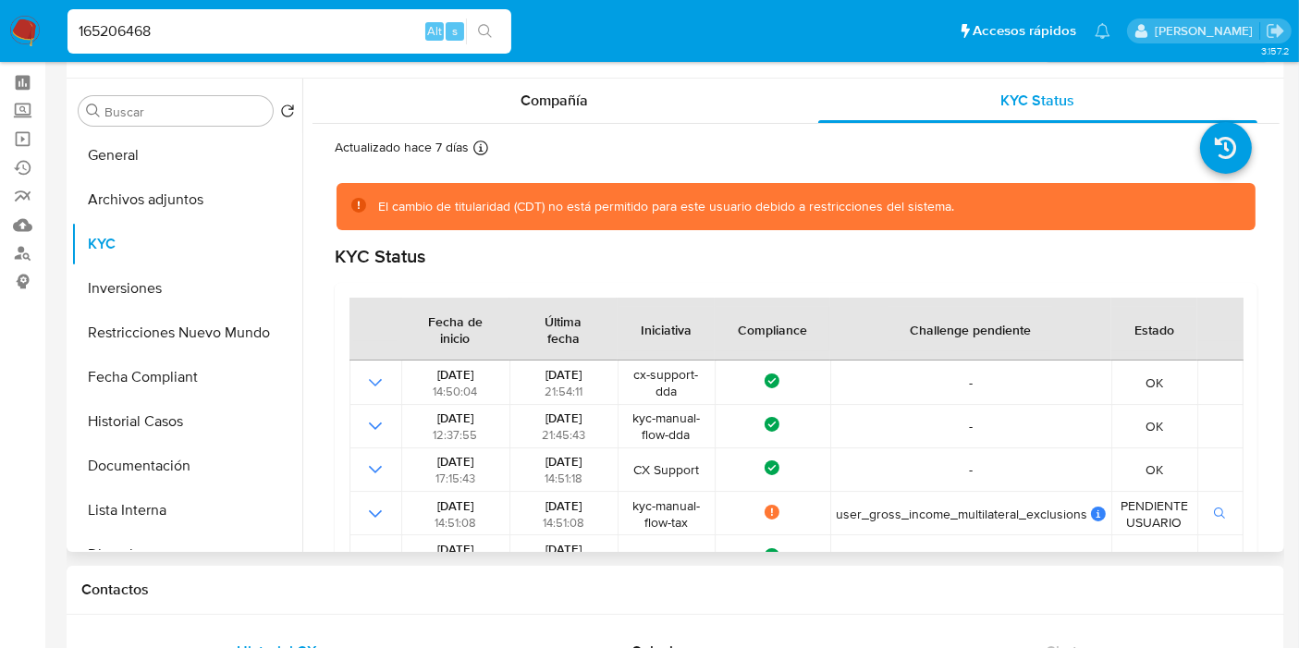
scroll to position [0, 0]
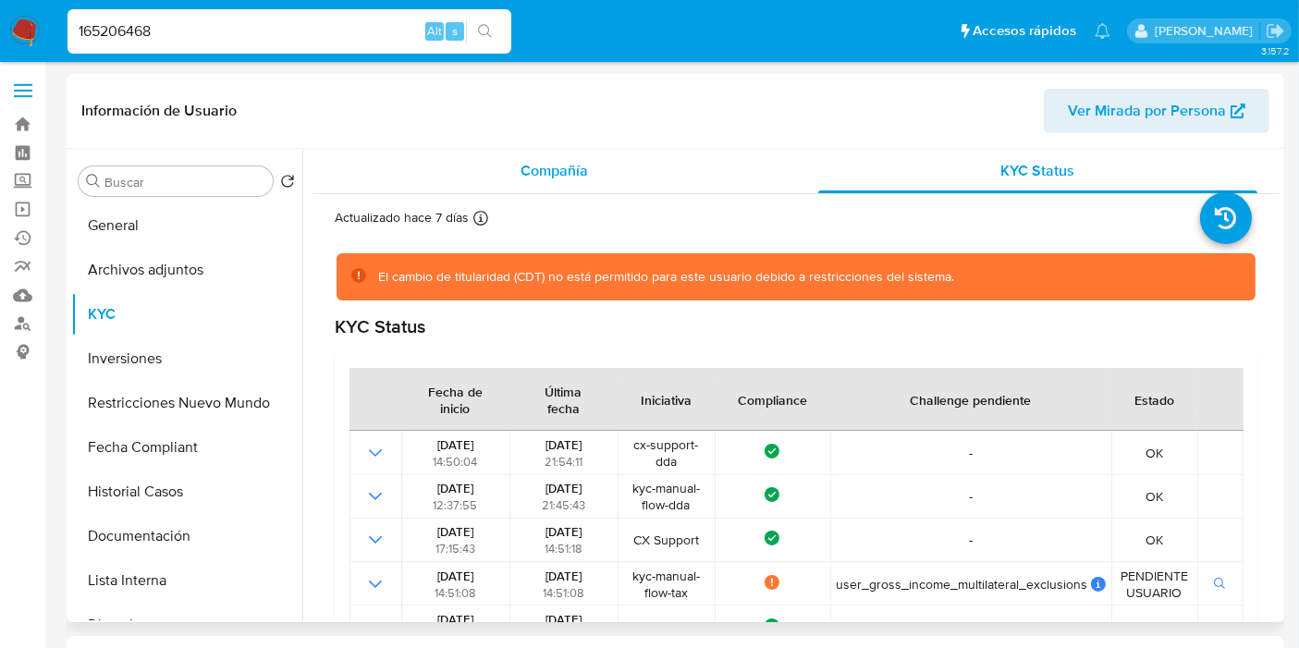
click at [638, 149] on div "Compañía" at bounding box center [554, 171] width 439 height 44
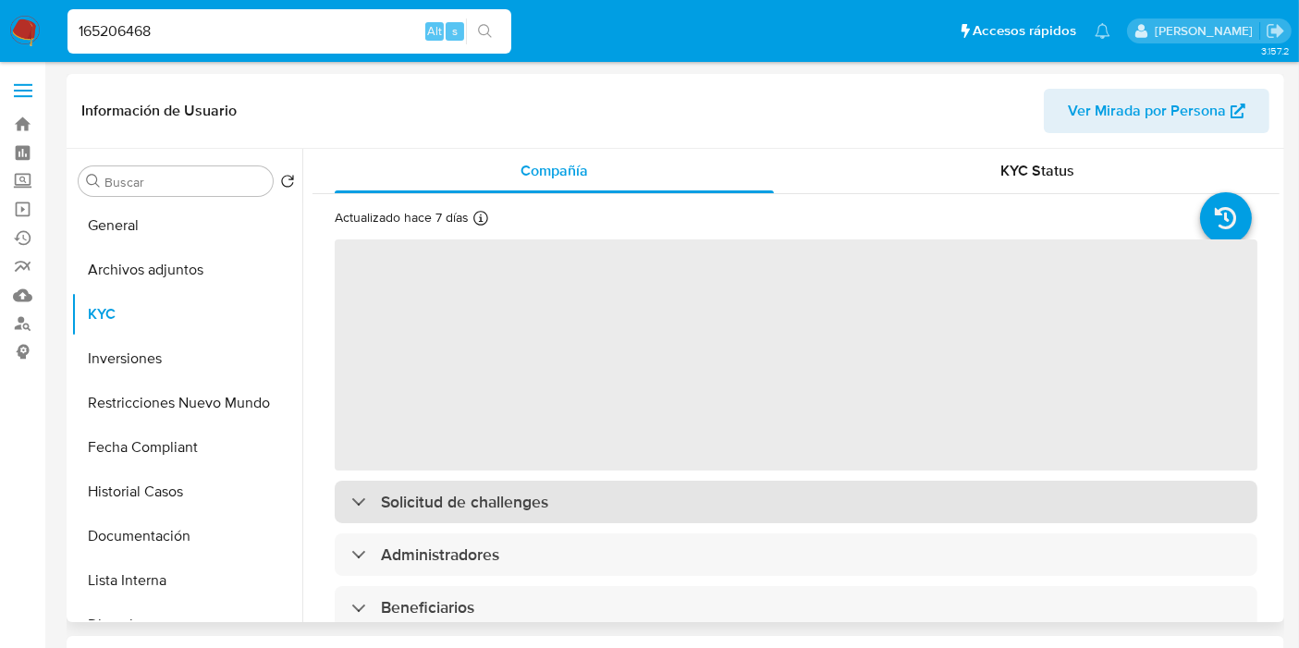
click at [533, 502] on h3 "Solicitud de challenges" at bounding box center [464, 502] width 167 height 20
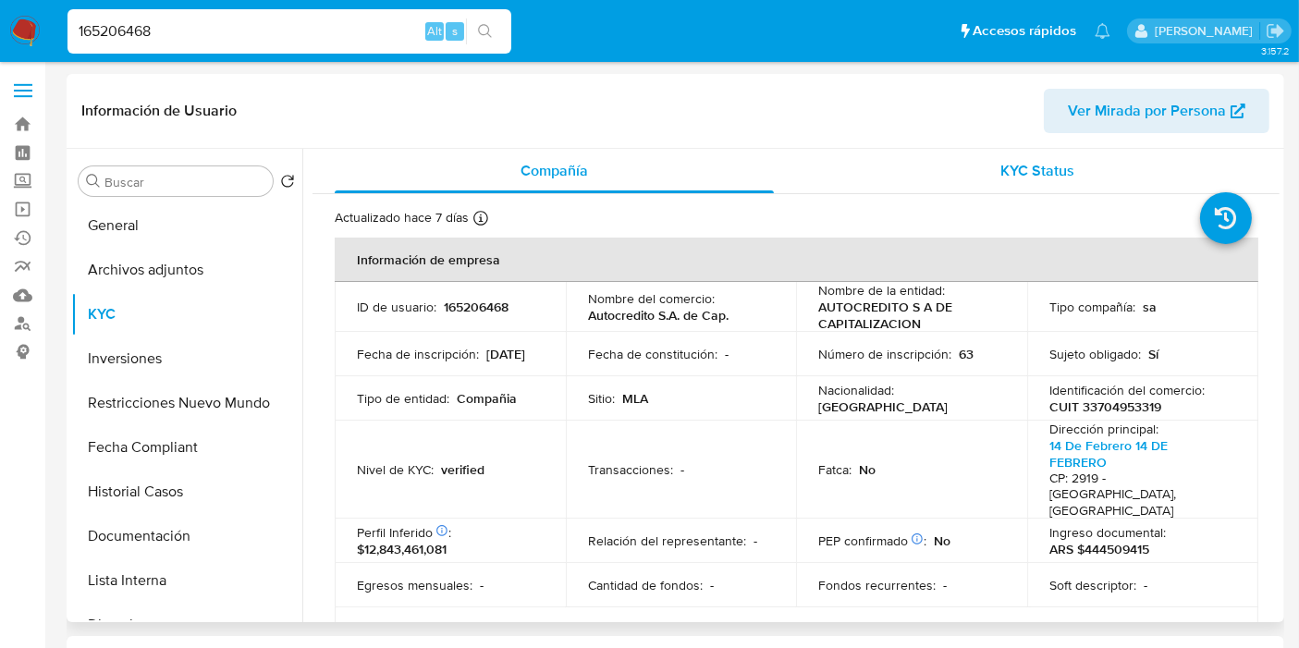
click at [1022, 169] on span "KYC Status" at bounding box center [1038, 170] width 74 height 21
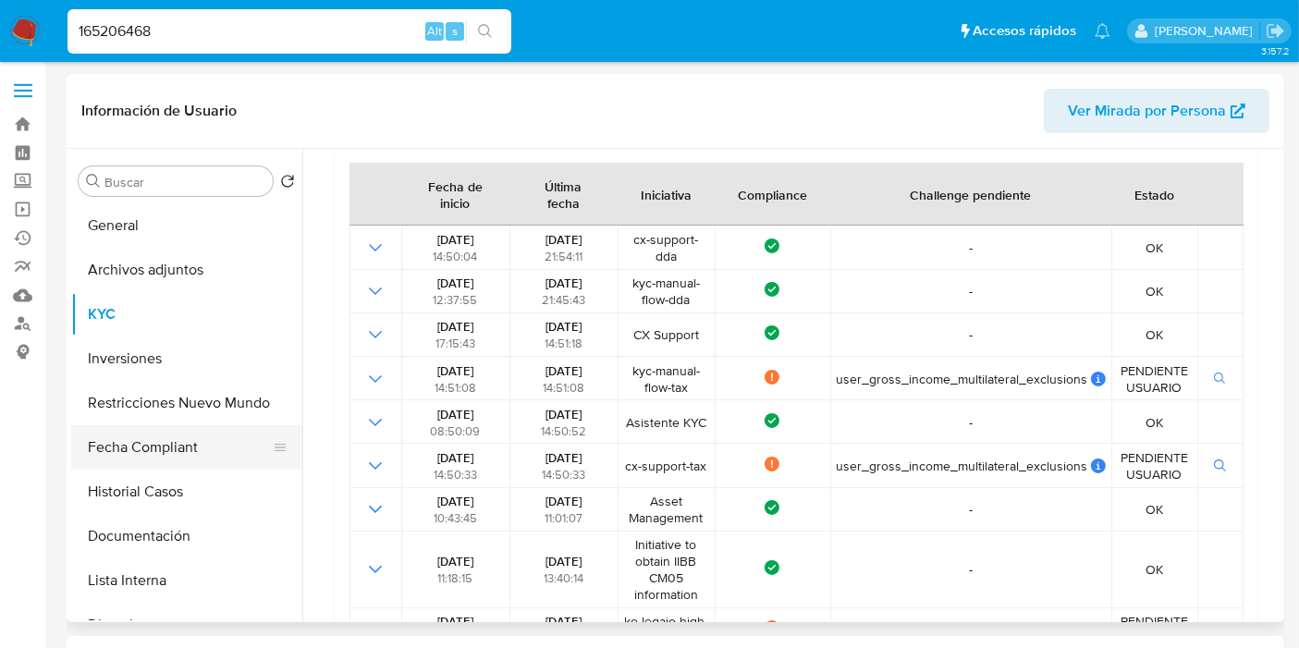
click at [190, 457] on button "Fecha Compliant" at bounding box center [179, 447] width 216 height 44
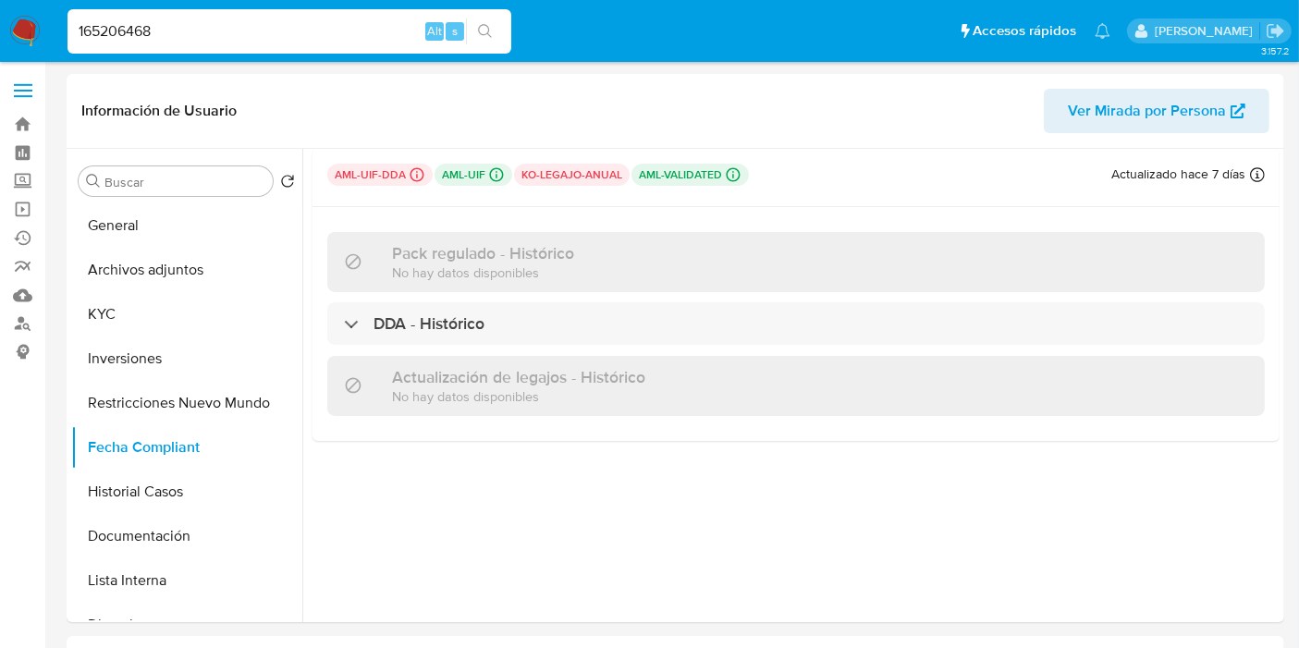
click at [239, 29] on input "165206468" at bounding box center [289, 31] width 444 height 24
paste input "74556876"
type input "174556876"
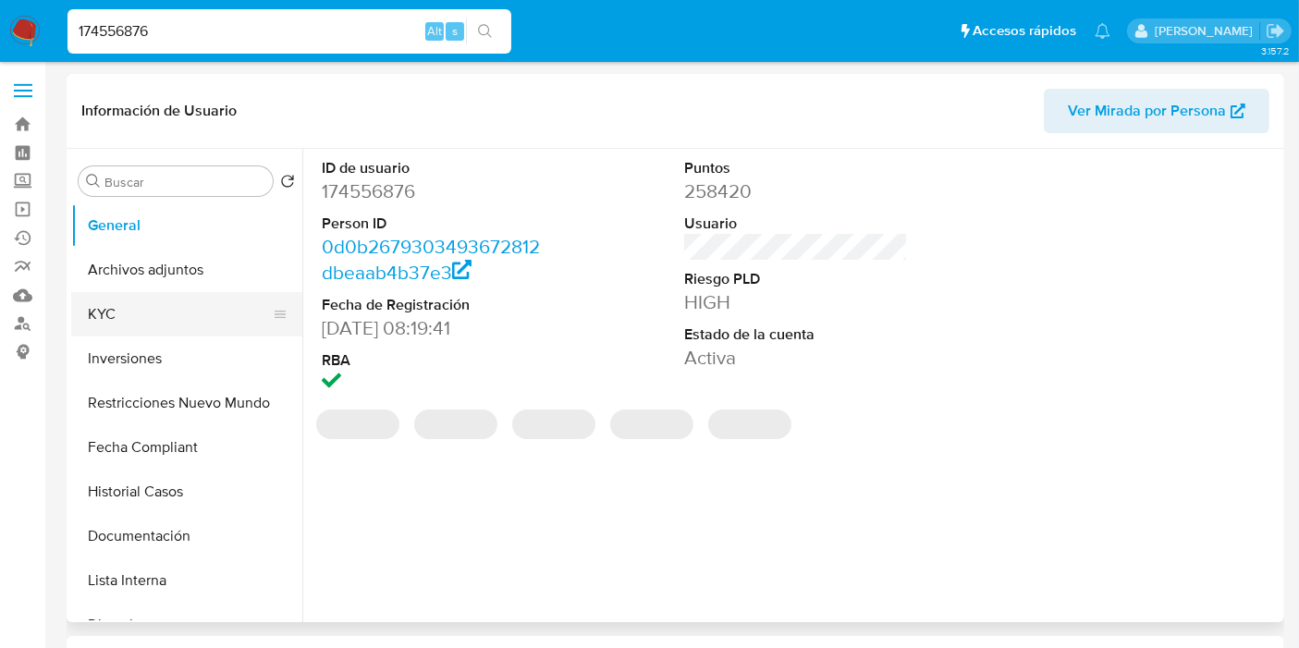
select select "10"
click at [148, 316] on button "KYC" at bounding box center [179, 314] width 216 height 44
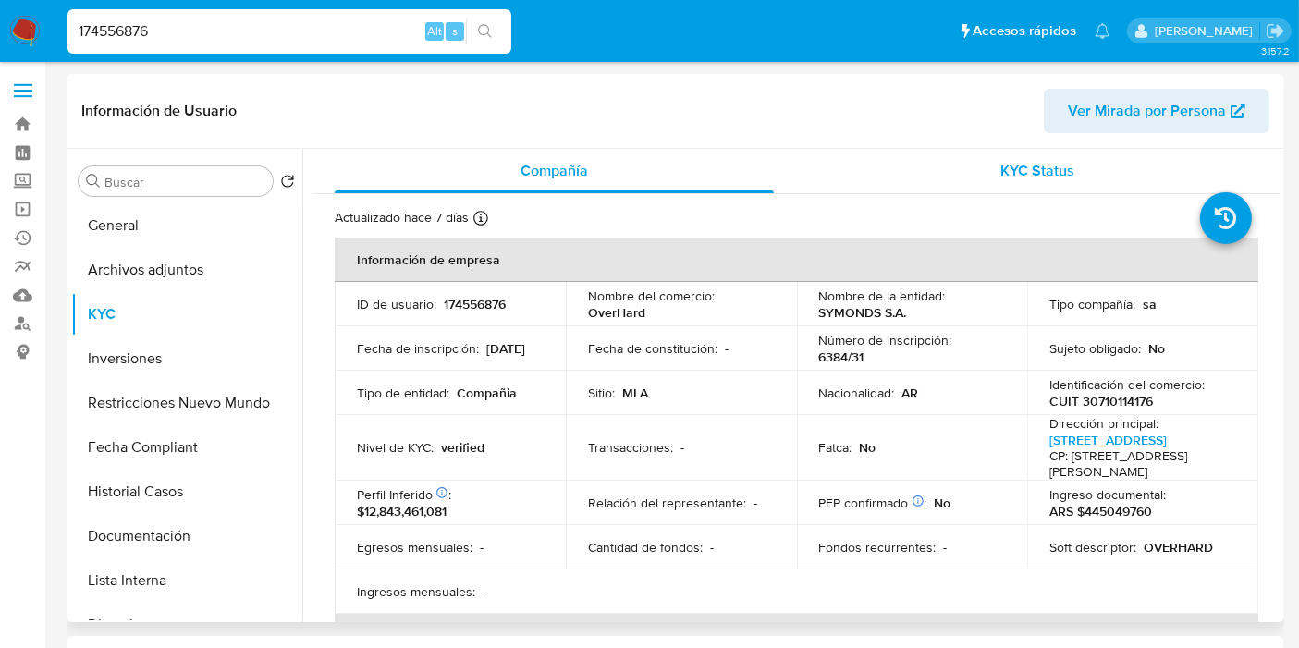
click at [1014, 177] on span "KYC Status" at bounding box center [1038, 170] width 74 height 21
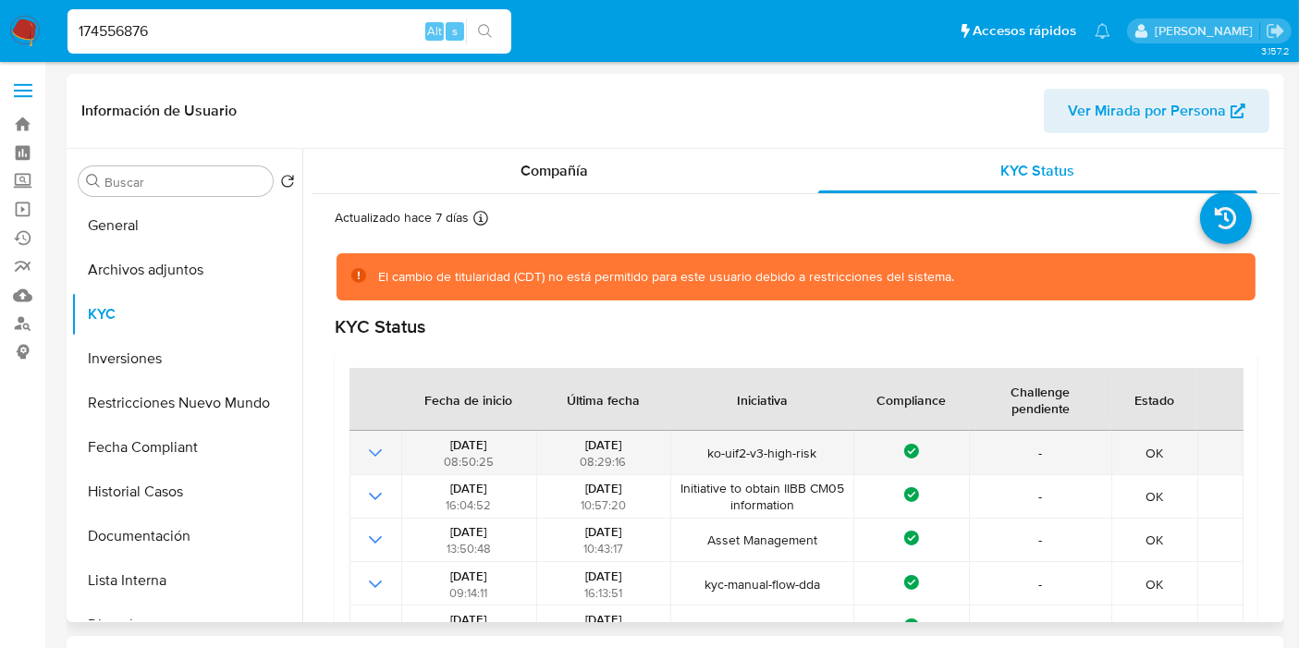
click at [805, 459] on span "ko-uif2-v3-high-risk" at bounding box center [762, 453] width 171 height 17
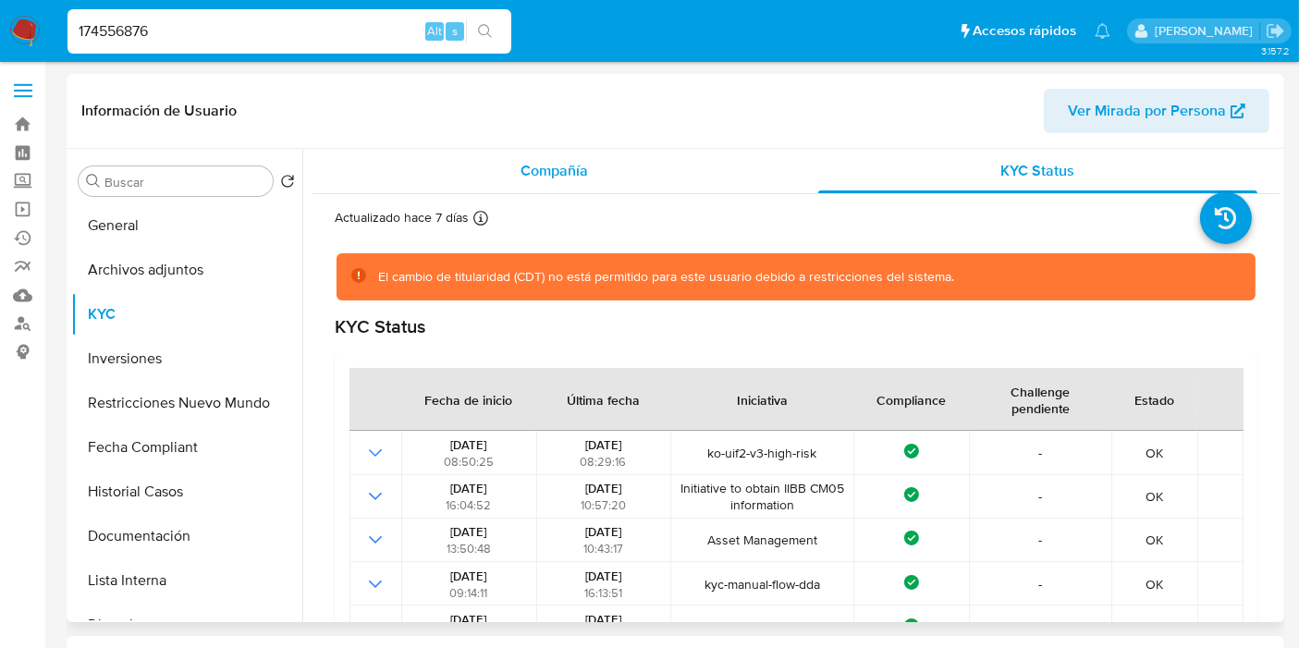
click at [620, 167] on div "Compañía" at bounding box center [554, 171] width 439 height 44
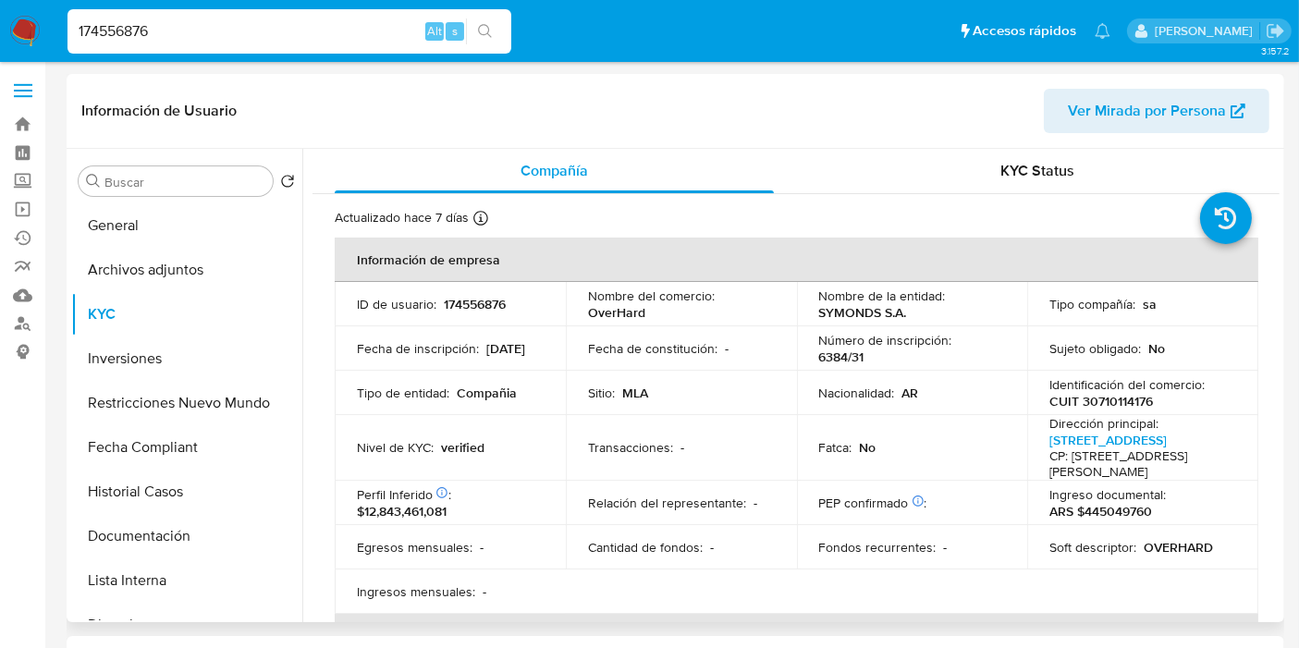
click at [1055, 176] on span "KYC Status" at bounding box center [1038, 170] width 74 height 21
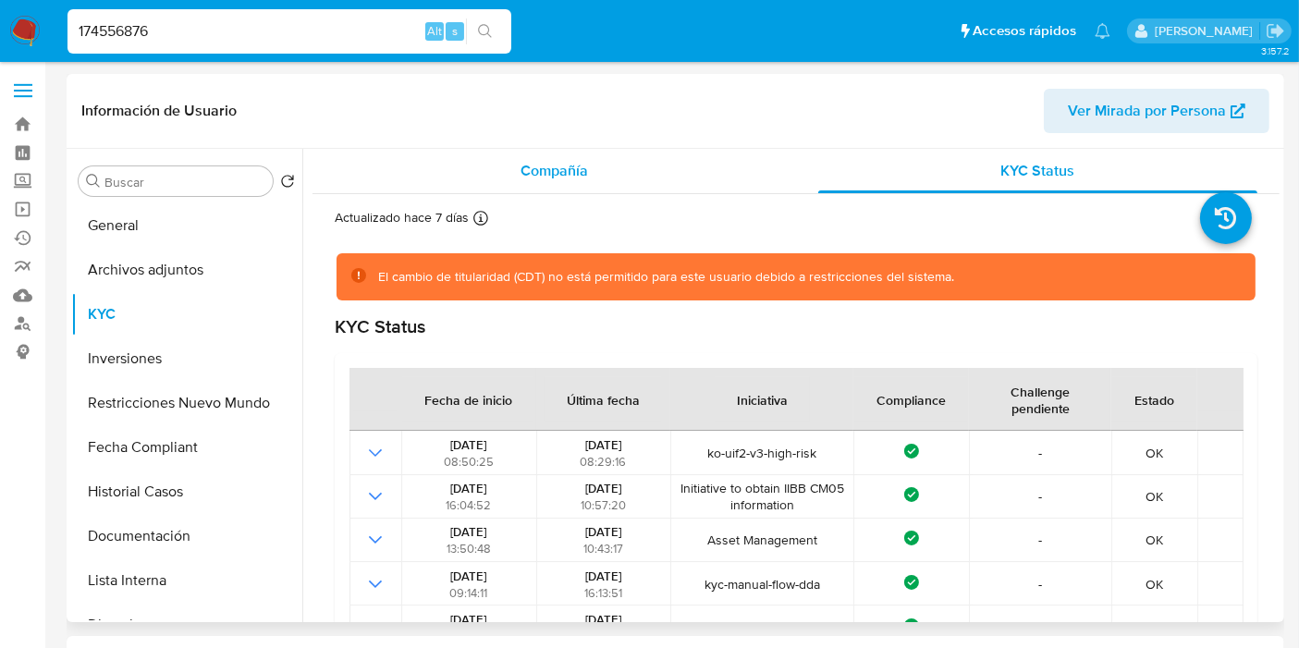
click at [600, 178] on div "Compañía" at bounding box center [554, 171] width 439 height 44
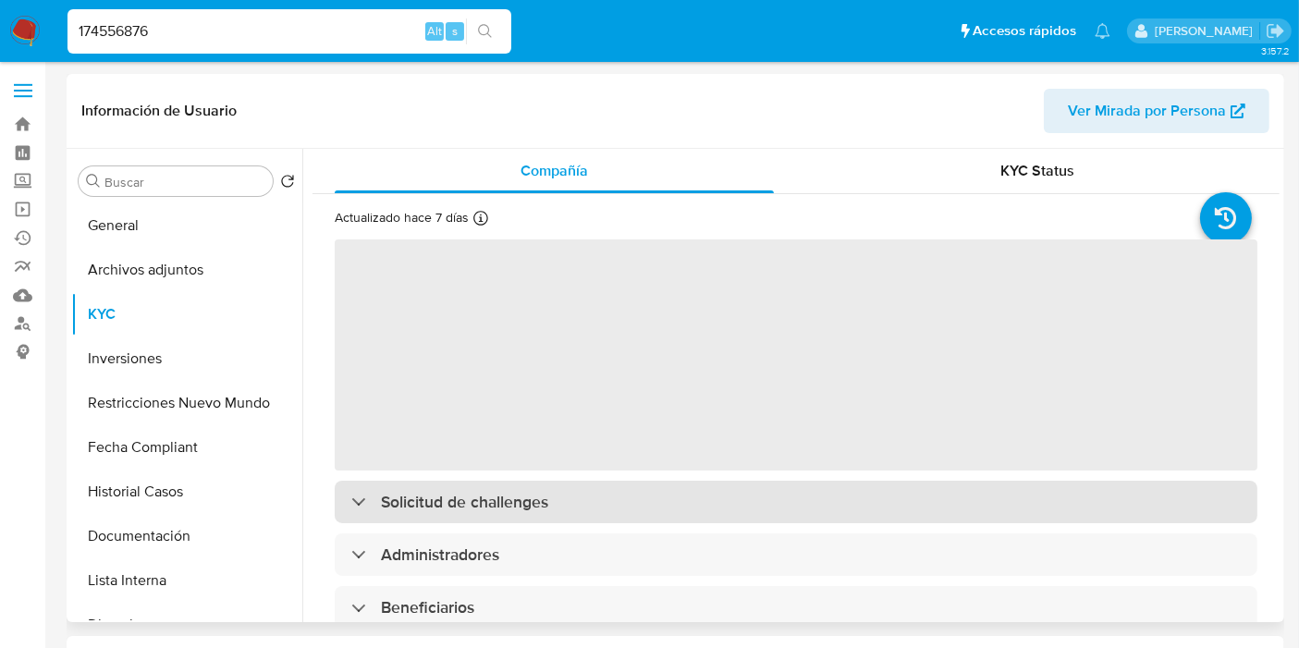
click at [564, 508] on div "Solicitud de challenges" at bounding box center [796, 502] width 923 height 43
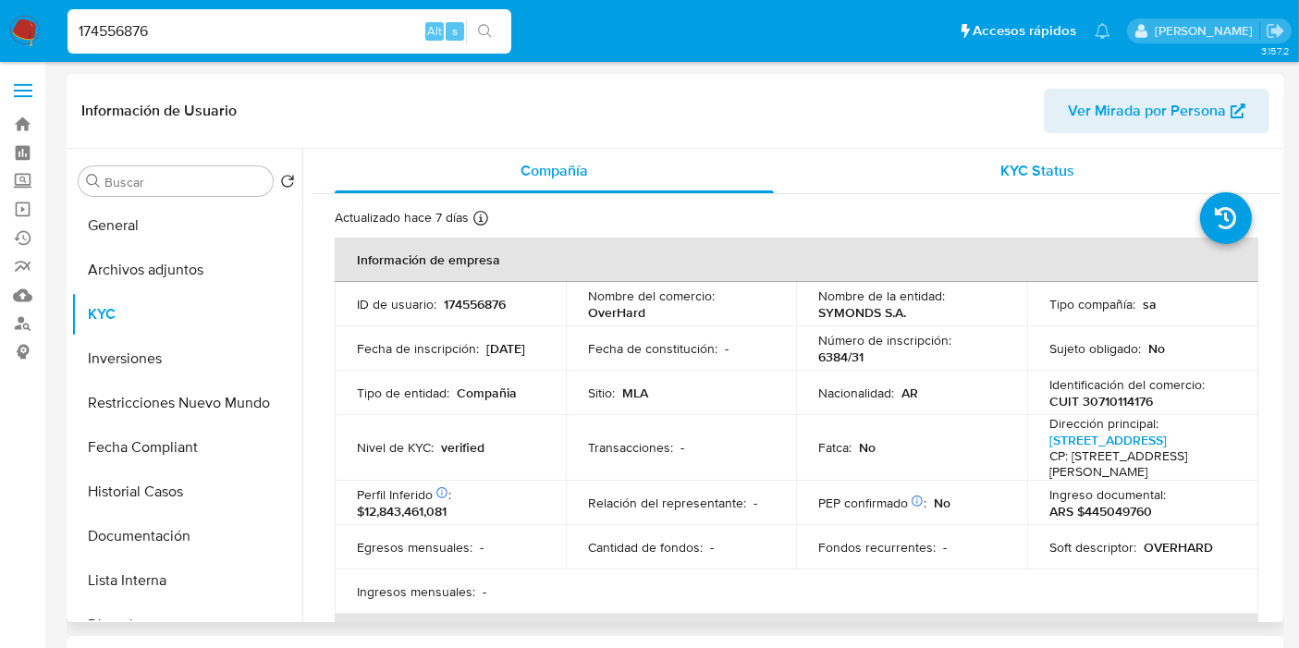
click at [1001, 165] on span "KYC Status" at bounding box center [1038, 170] width 74 height 21
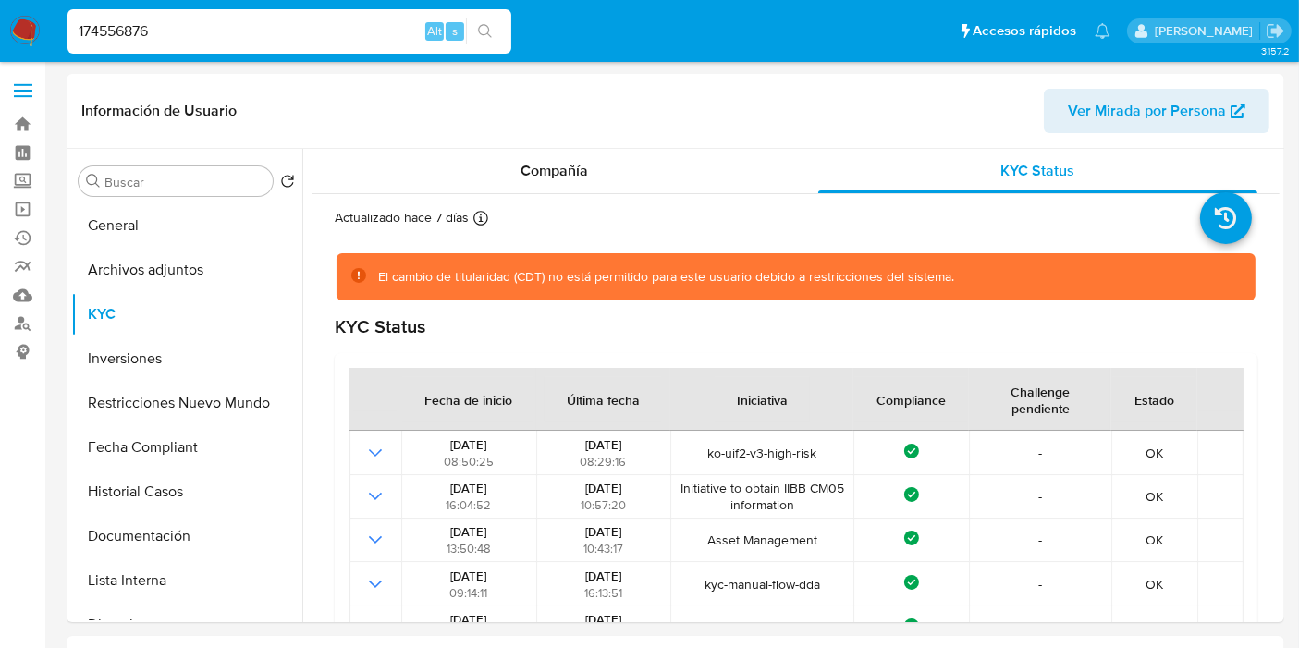
click at [256, 33] on input "174556876" at bounding box center [289, 31] width 444 height 24
paste input "9329553"
type input "193295536"
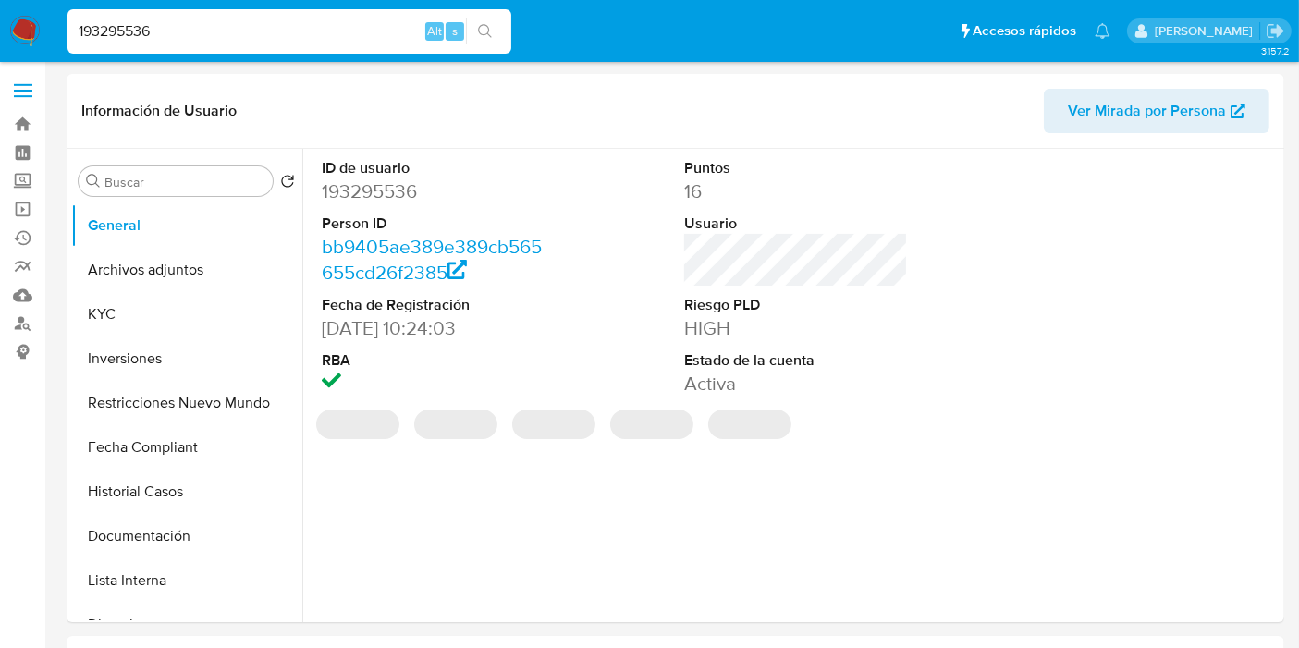
select select "10"
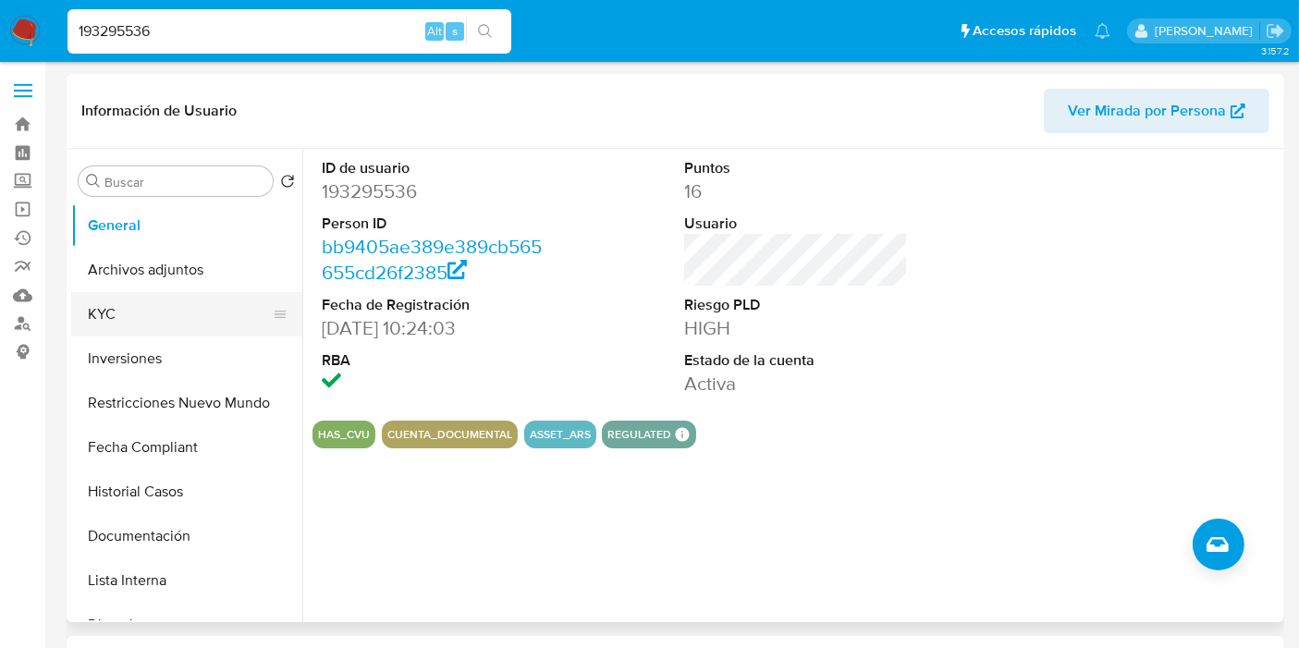
click at [125, 322] on button "KYC" at bounding box center [179, 314] width 216 height 44
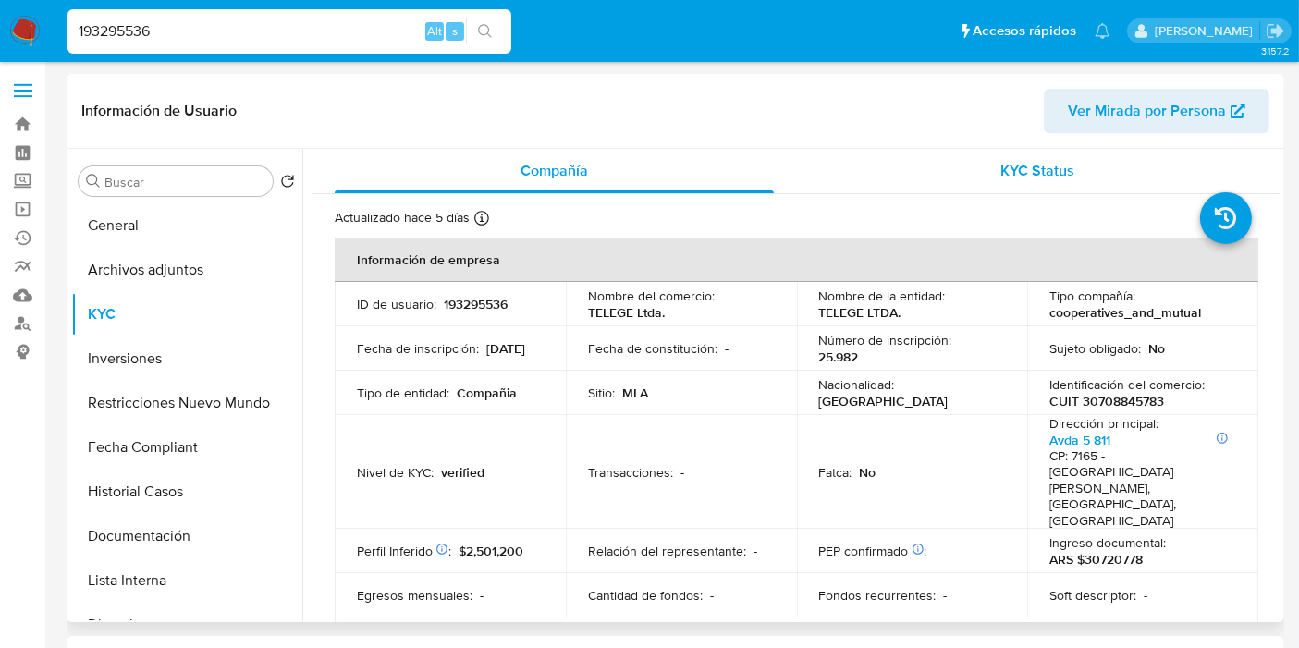
click at [1107, 174] on div "KYC Status" at bounding box center [1037, 171] width 439 height 44
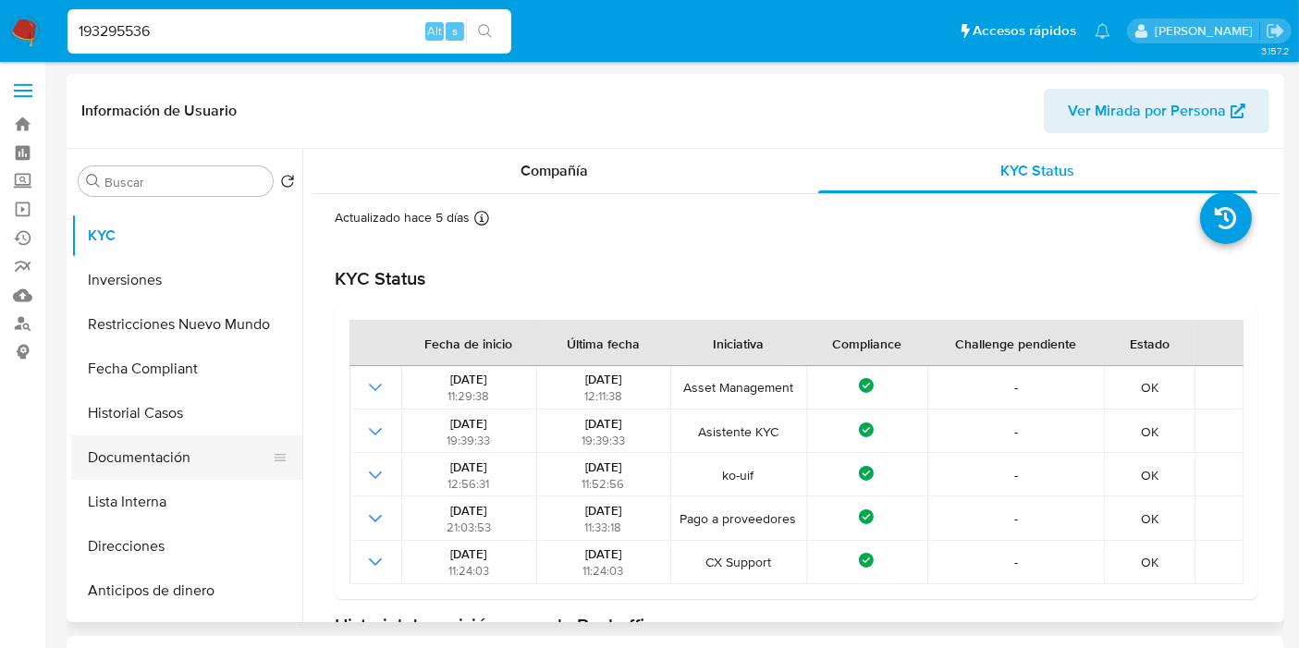
scroll to position [48, 0]
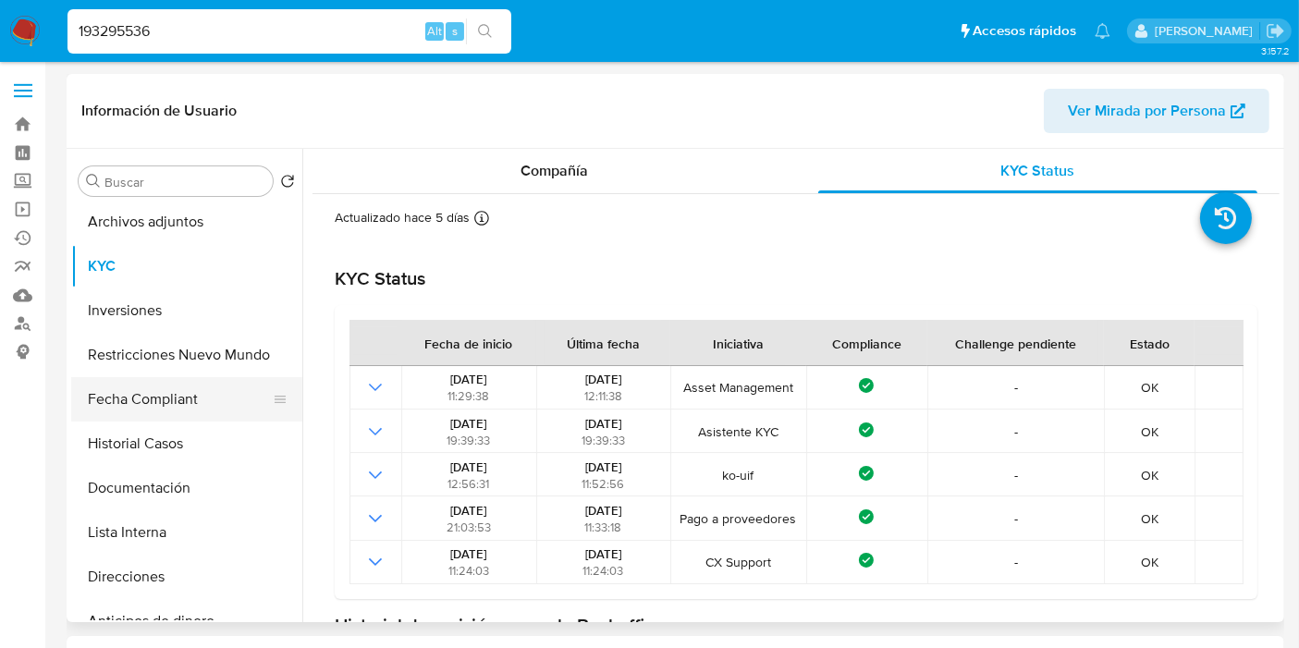
click at [181, 398] on button "Fecha Compliant" at bounding box center [179, 399] width 216 height 44
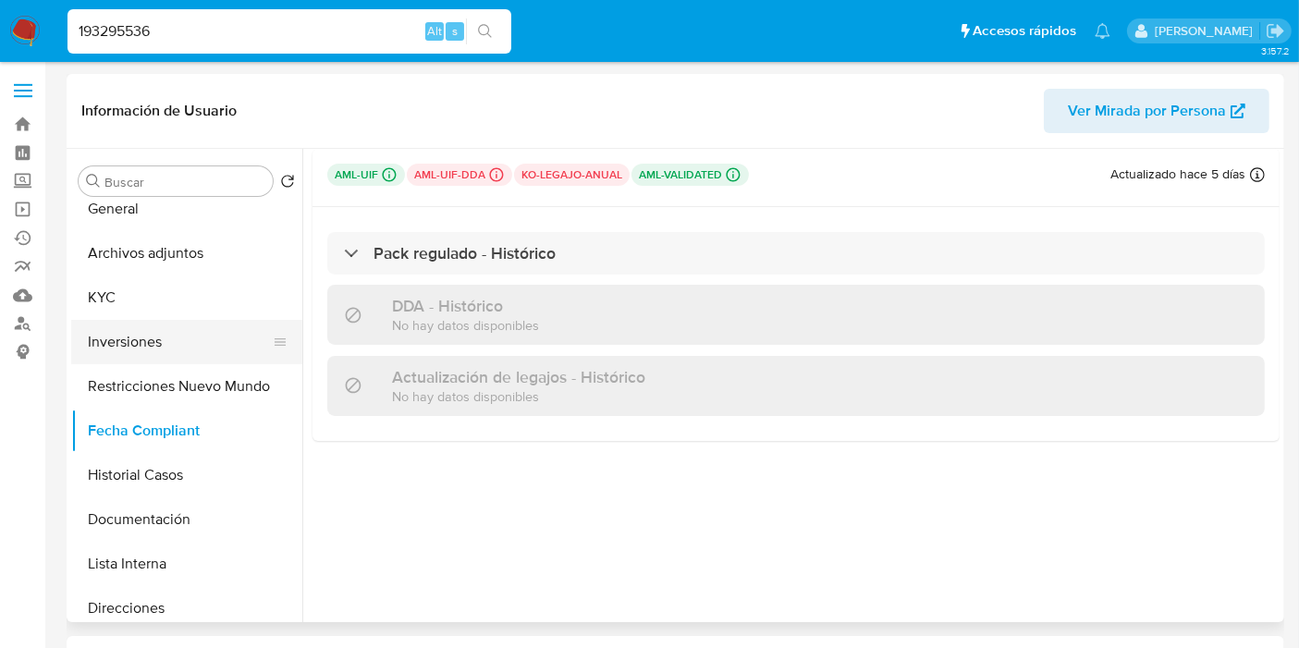
scroll to position [0, 0]
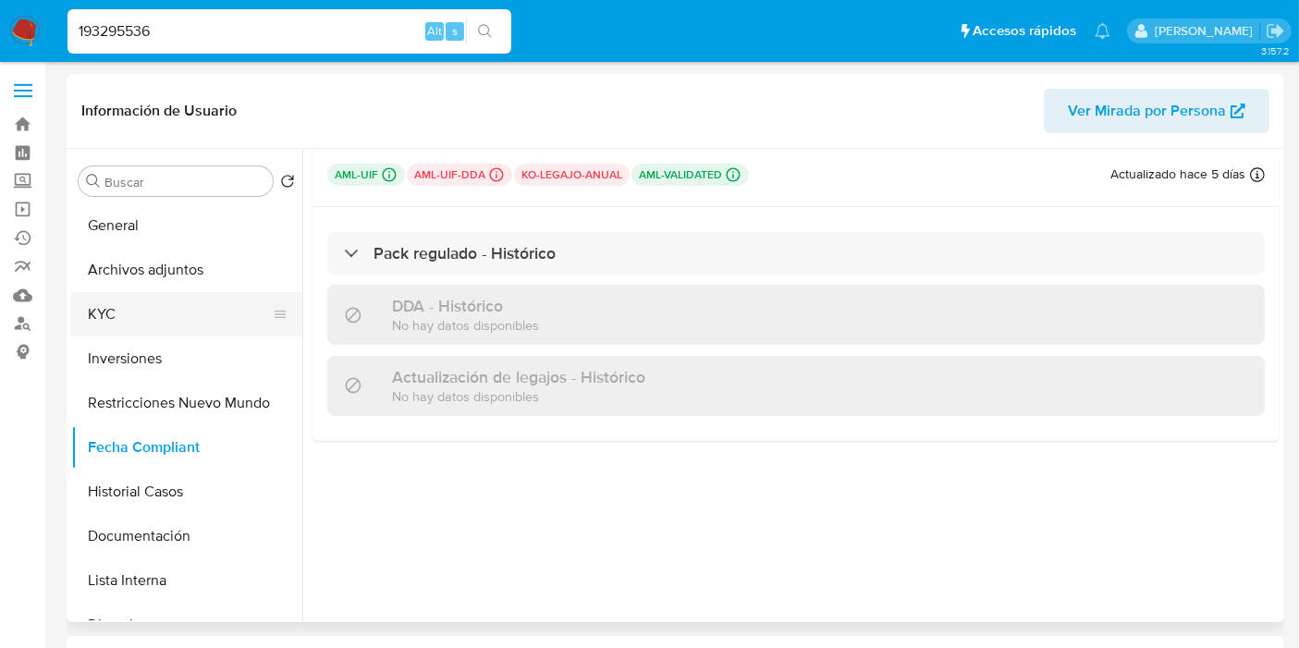
click at [149, 310] on button "KYC" at bounding box center [179, 314] width 216 height 44
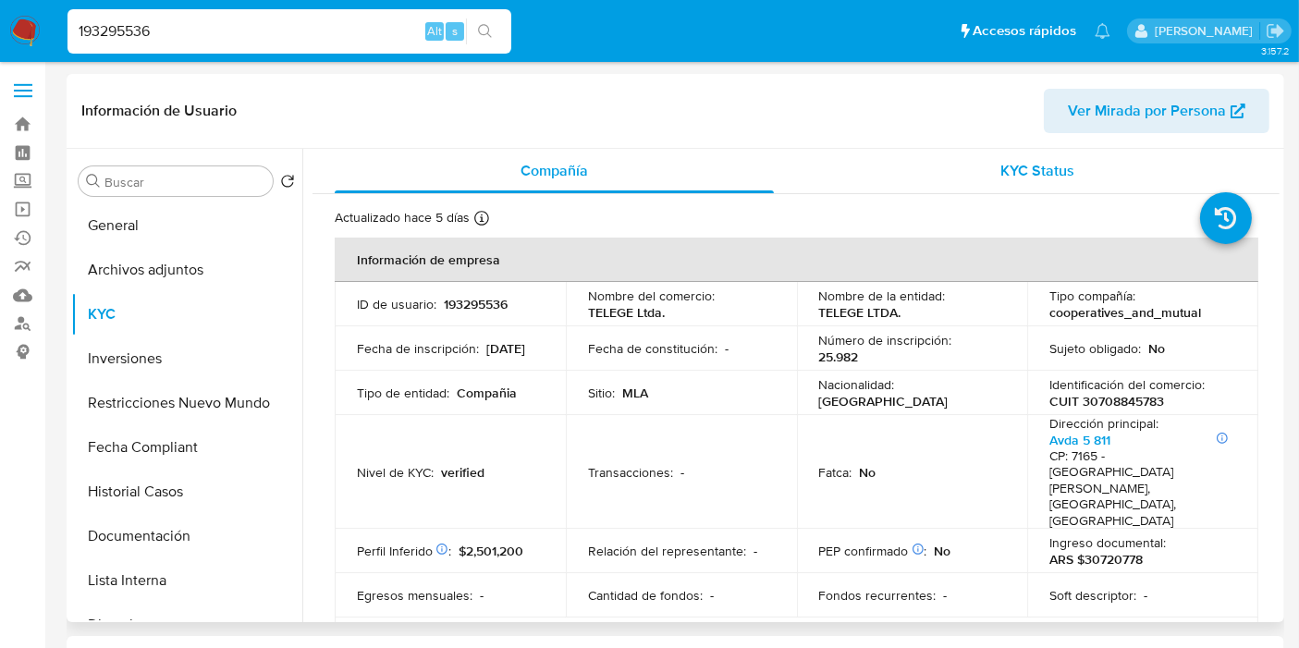
click at [962, 176] on div "KYC Status" at bounding box center [1037, 171] width 439 height 44
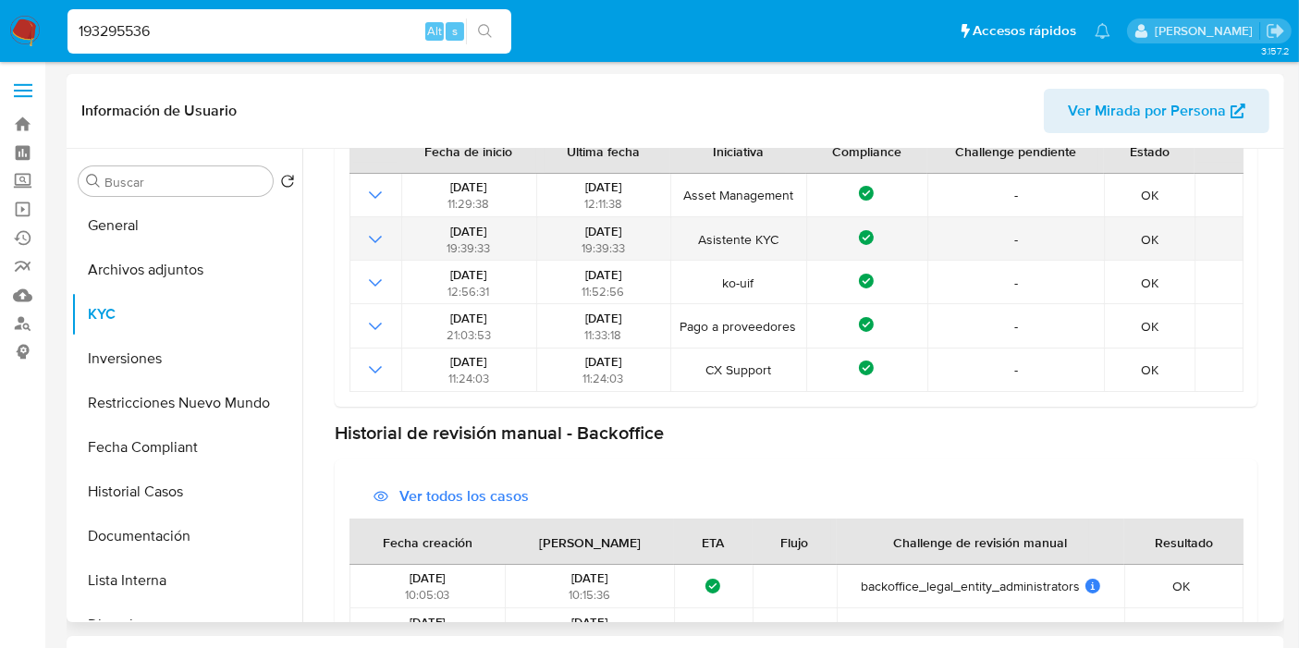
scroll to position [205, 0]
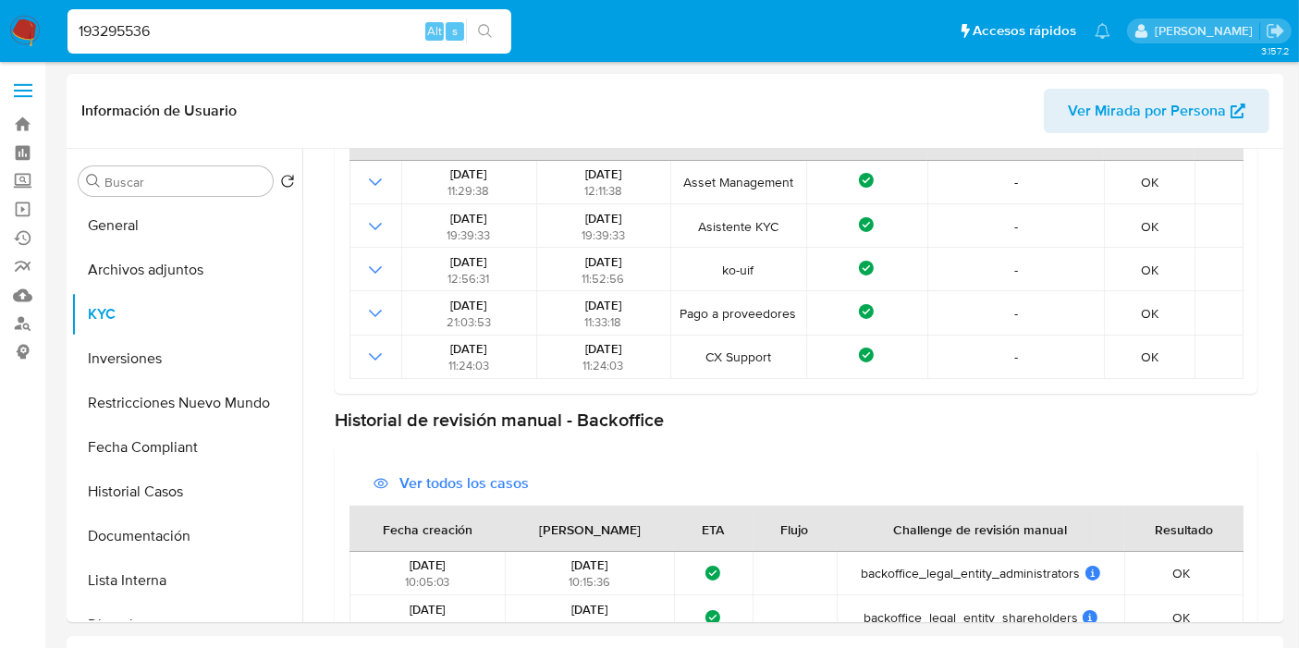
click at [206, 29] on input "193295536" at bounding box center [289, 31] width 444 height 24
click at [205, 30] on input "193295536" at bounding box center [289, 31] width 444 height 24
paste input "78665702"
type input "178665702"
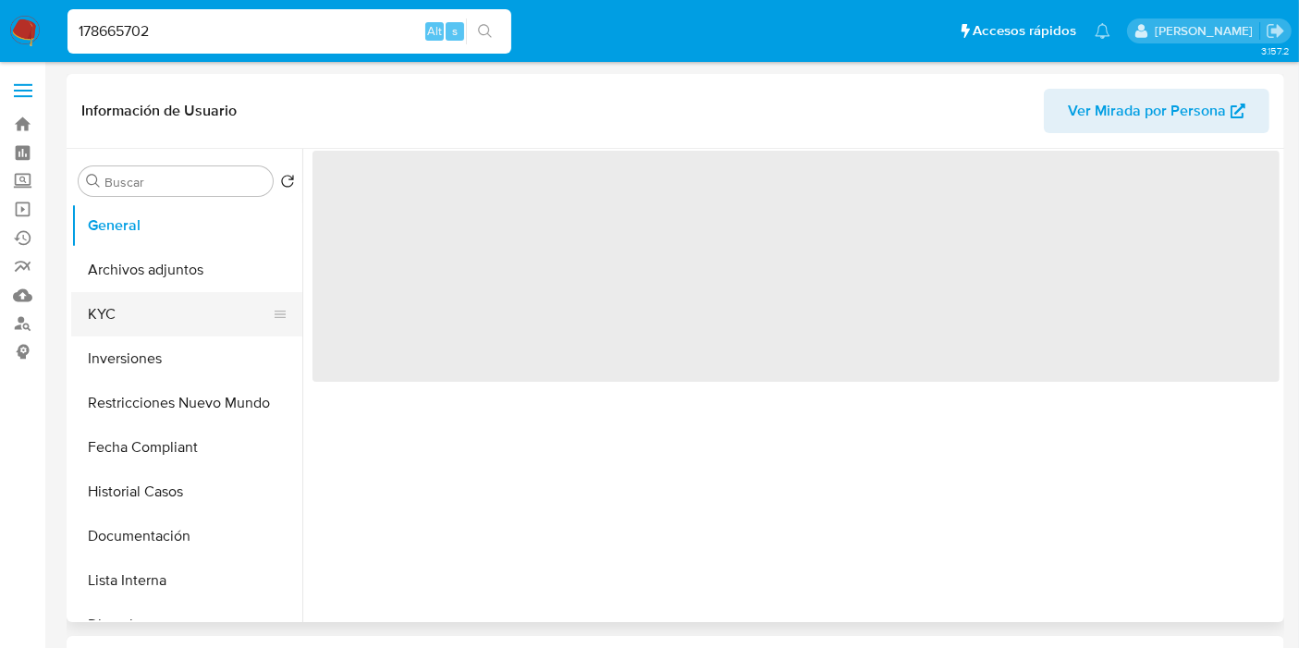
click at [148, 322] on button "KYC" at bounding box center [179, 314] width 216 height 44
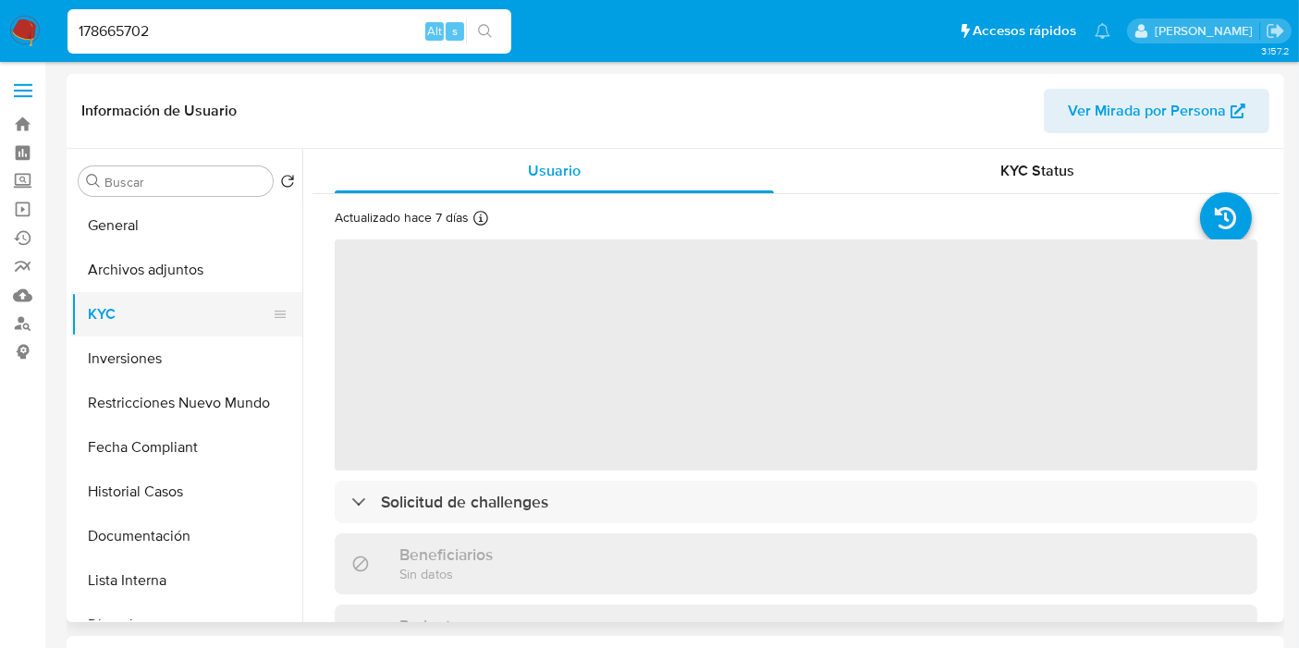
select select "10"
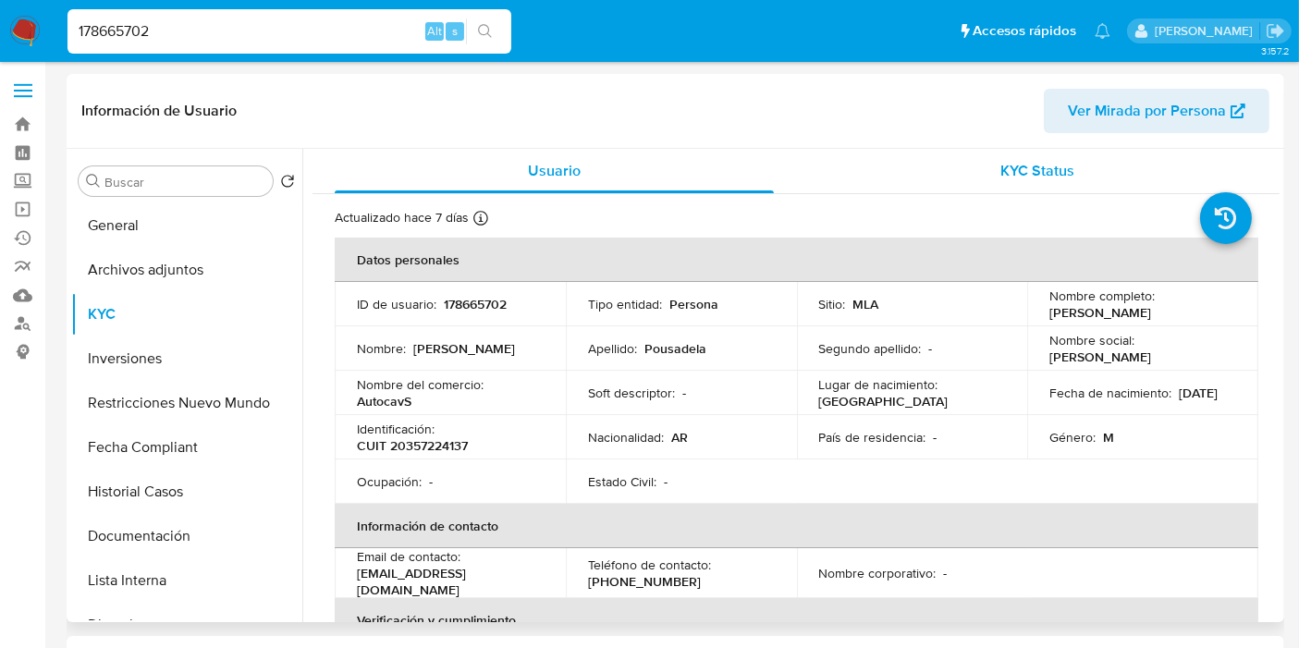
click at [1058, 165] on span "KYC Status" at bounding box center [1038, 170] width 74 height 21
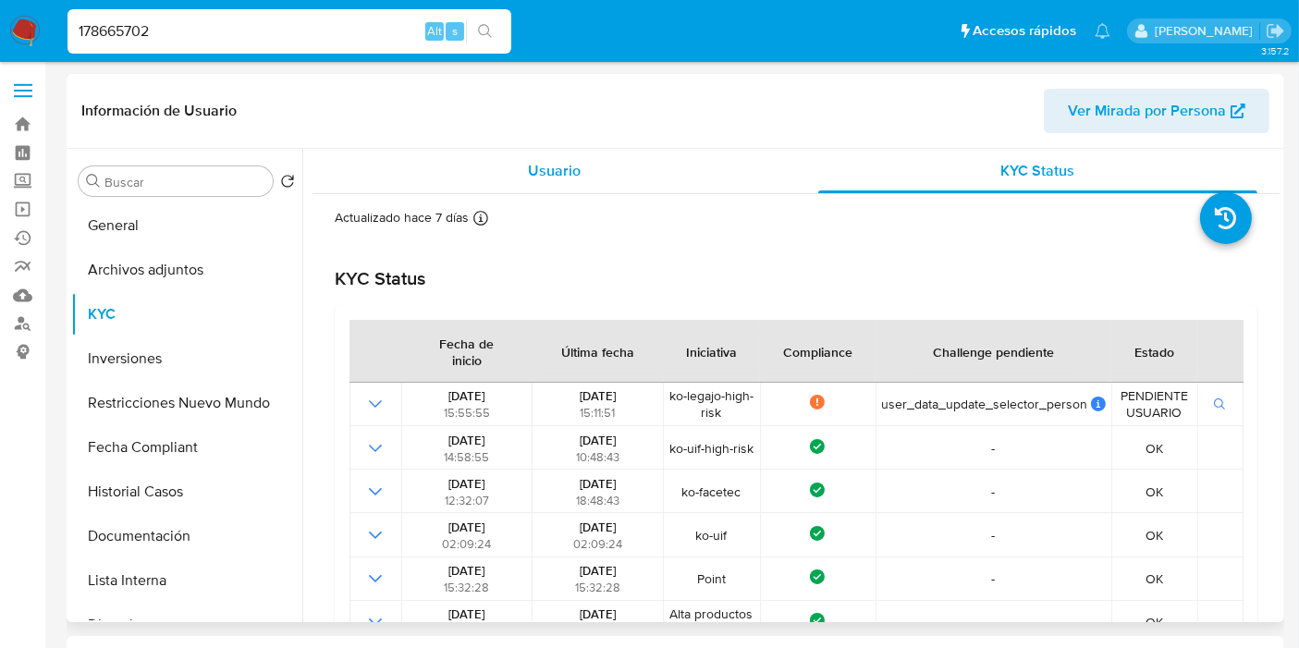
click at [434, 161] on div "Usuario" at bounding box center [554, 171] width 439 height 44
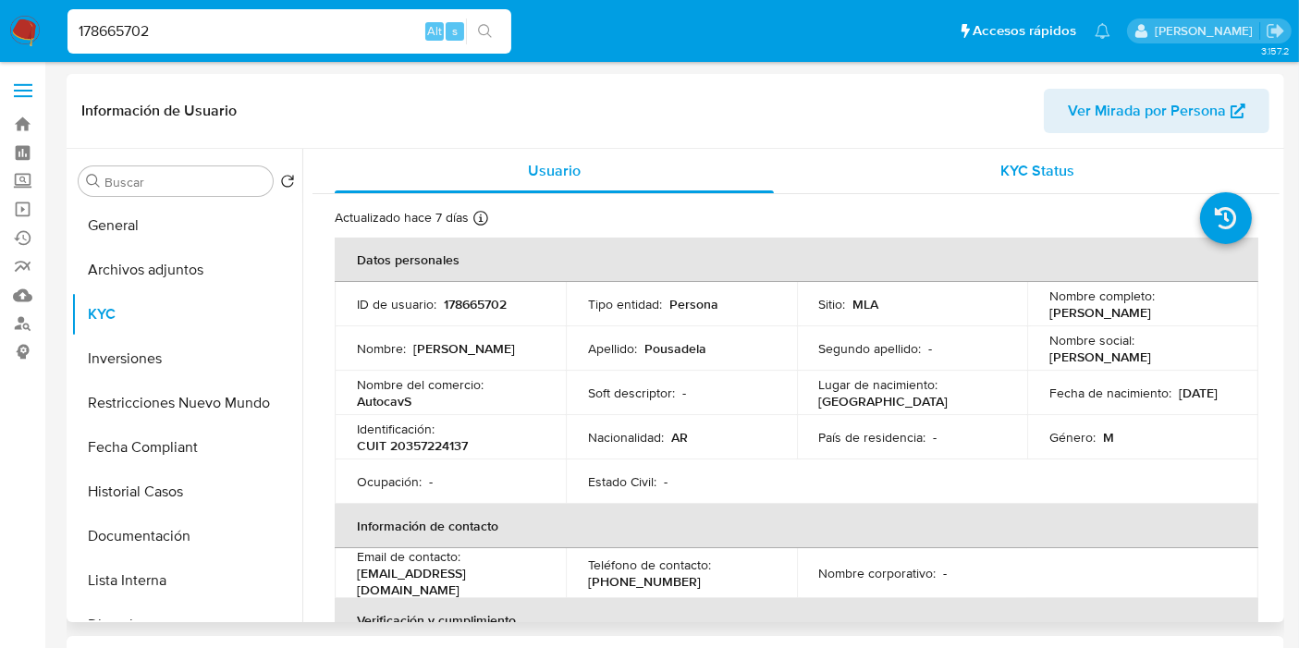
click at [1047, 184] on div "KYC Status" at bounding box center [1037, 171] width 439 height 44
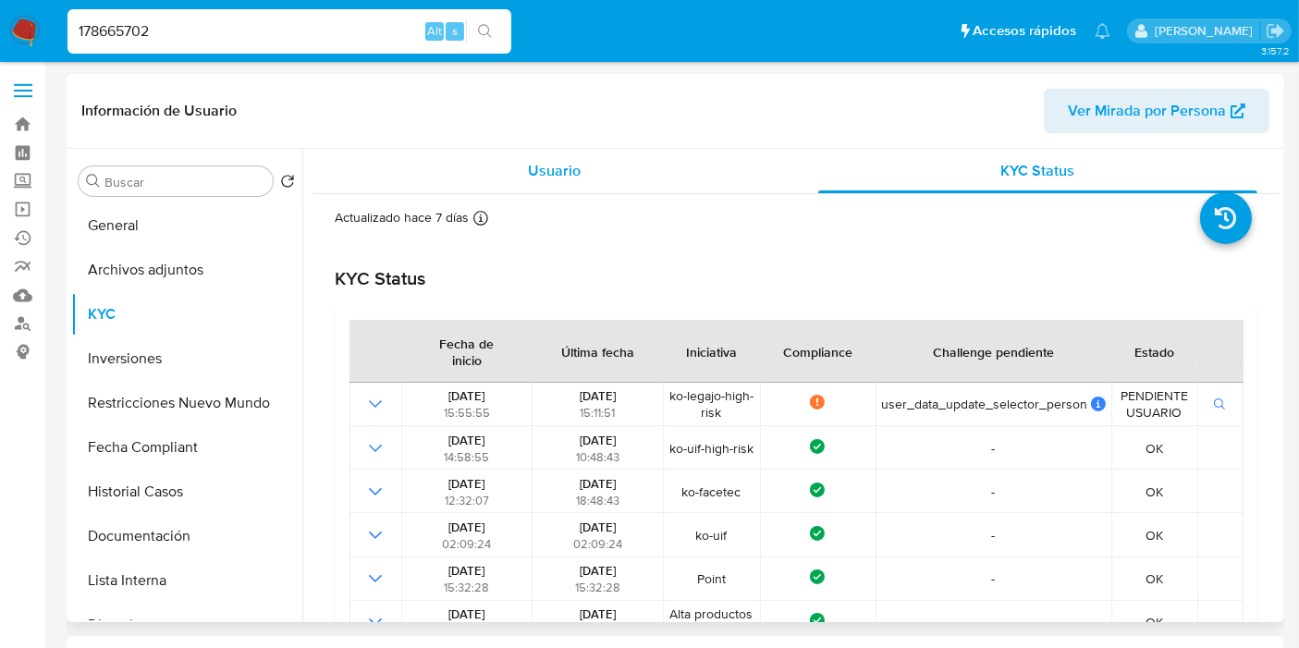
click at [561, 169] on span "Usuario" at bounding box center [554, 170] width 53 height 21
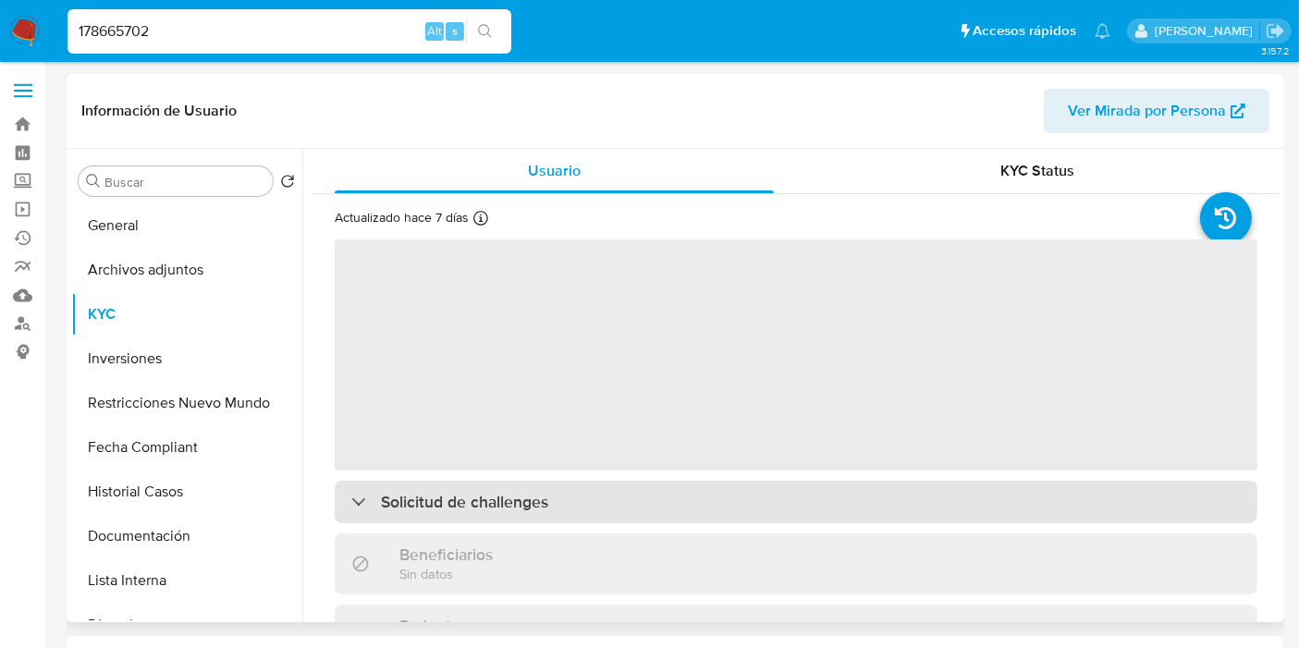
click at [581, 495] on div "Solicitud de challenges" at bounding box center [796, 502] width 923 height 43
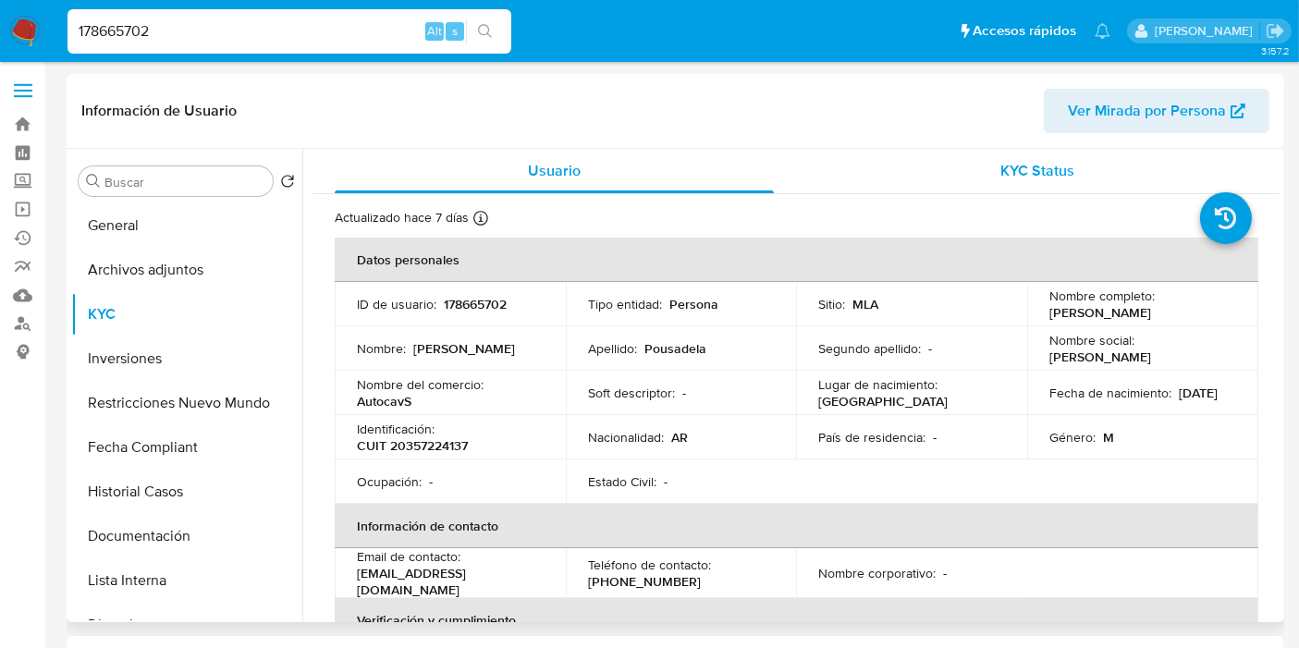
click at [1013, 168] on span "KYC Status" at bounding box center [1038, 170] width 74 height 21
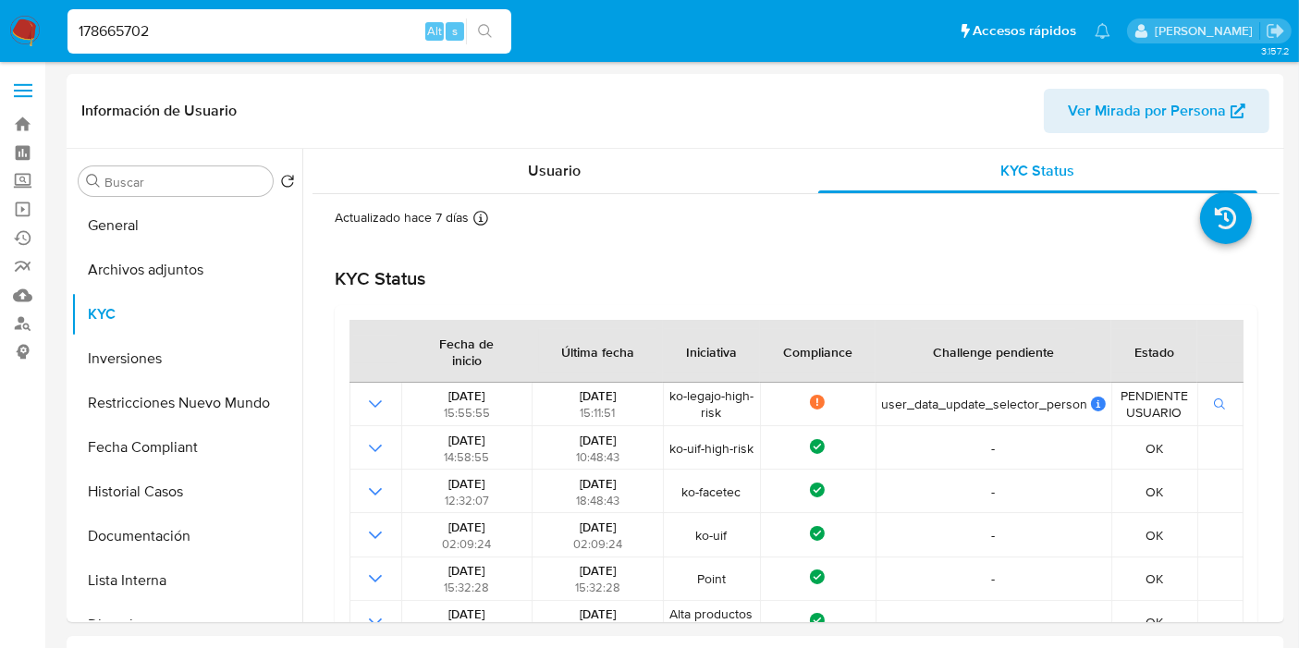
click at [222, 19] on input "178665702" at bounding box center [289, 31] width 444 height 24
click at [219, 21] on input "178665702" at bounding box center [289, 31] width 444 height 24
paste input "210728070"
type input "210728070"
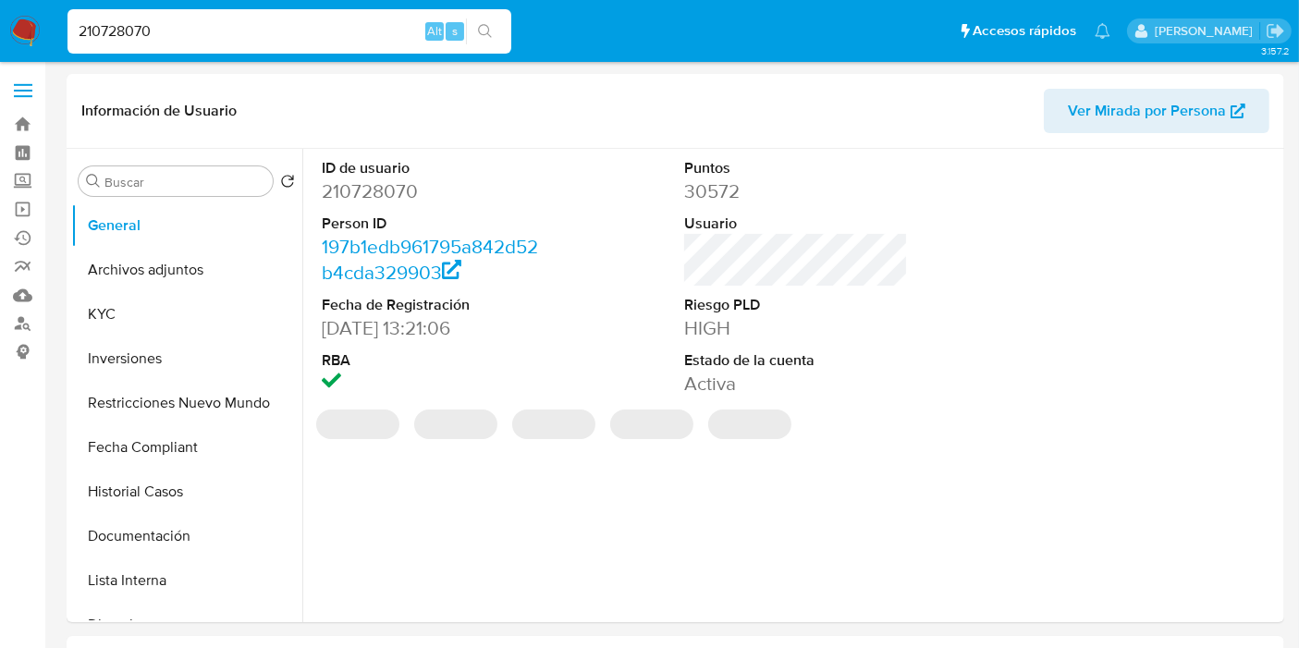
select select "10"
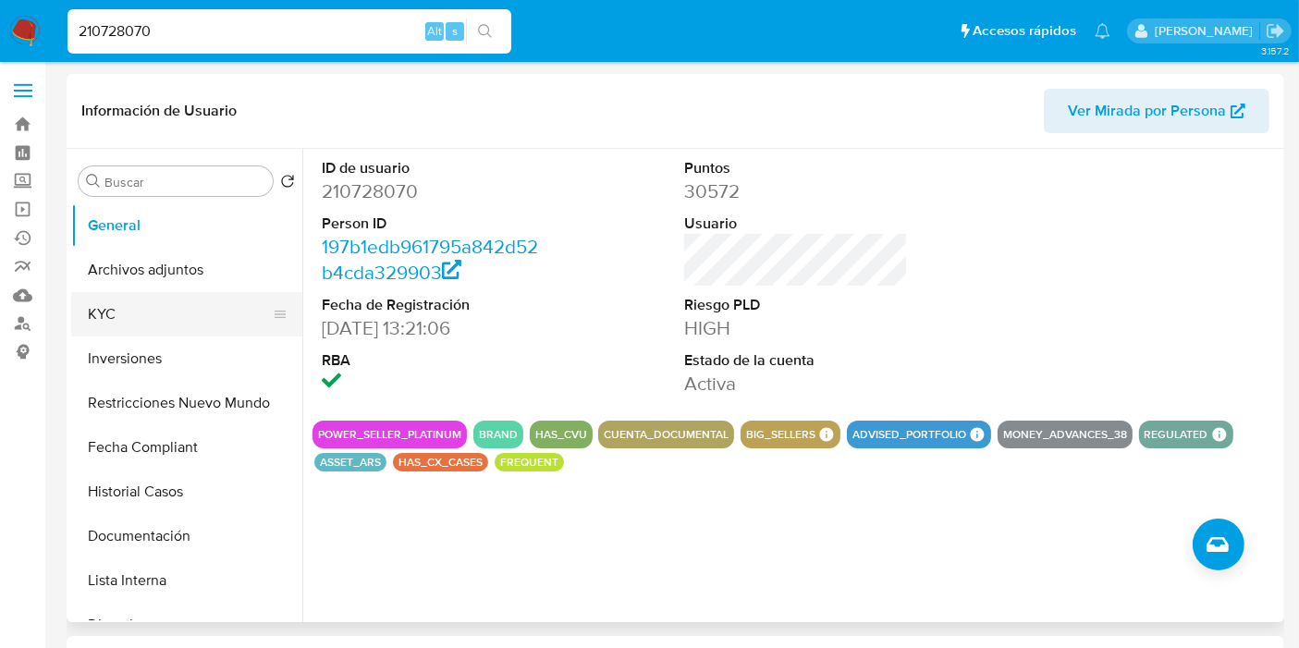
click at [185, 320] on button "KYC" at bounding box center [179, 314] width 216 height 44
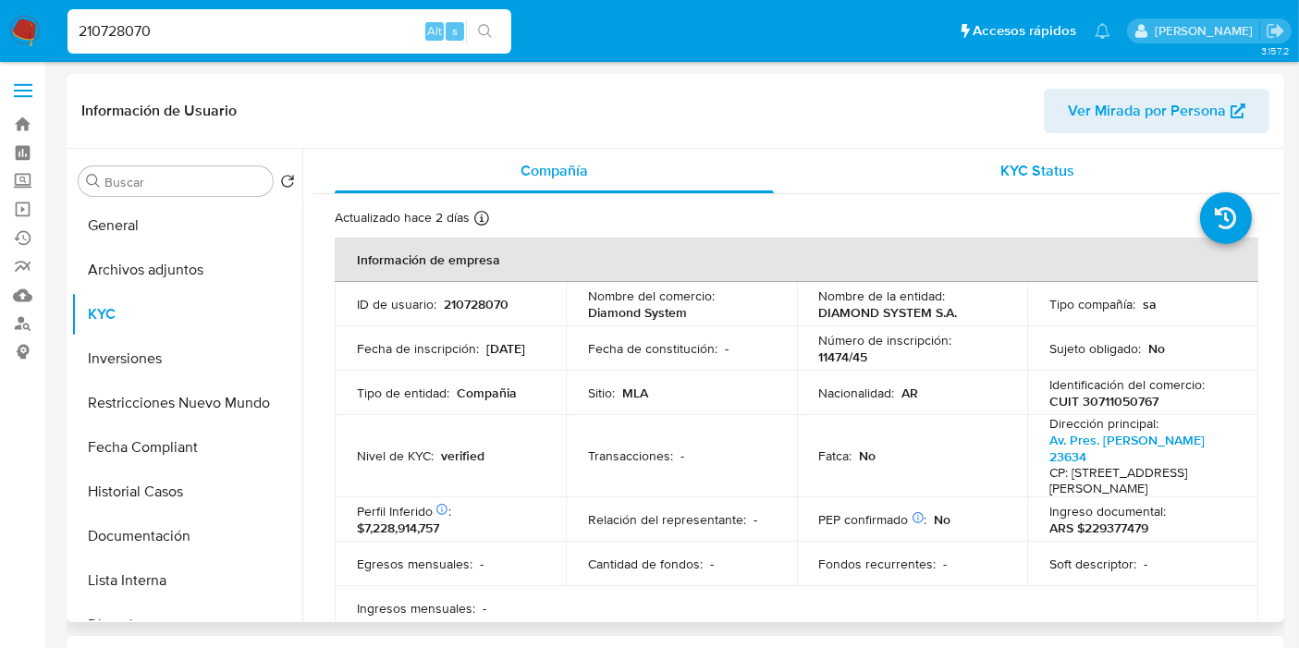
click at [1001, 180] on span "KYC Status" at bounding box center [1038, 170] width 74 height 21
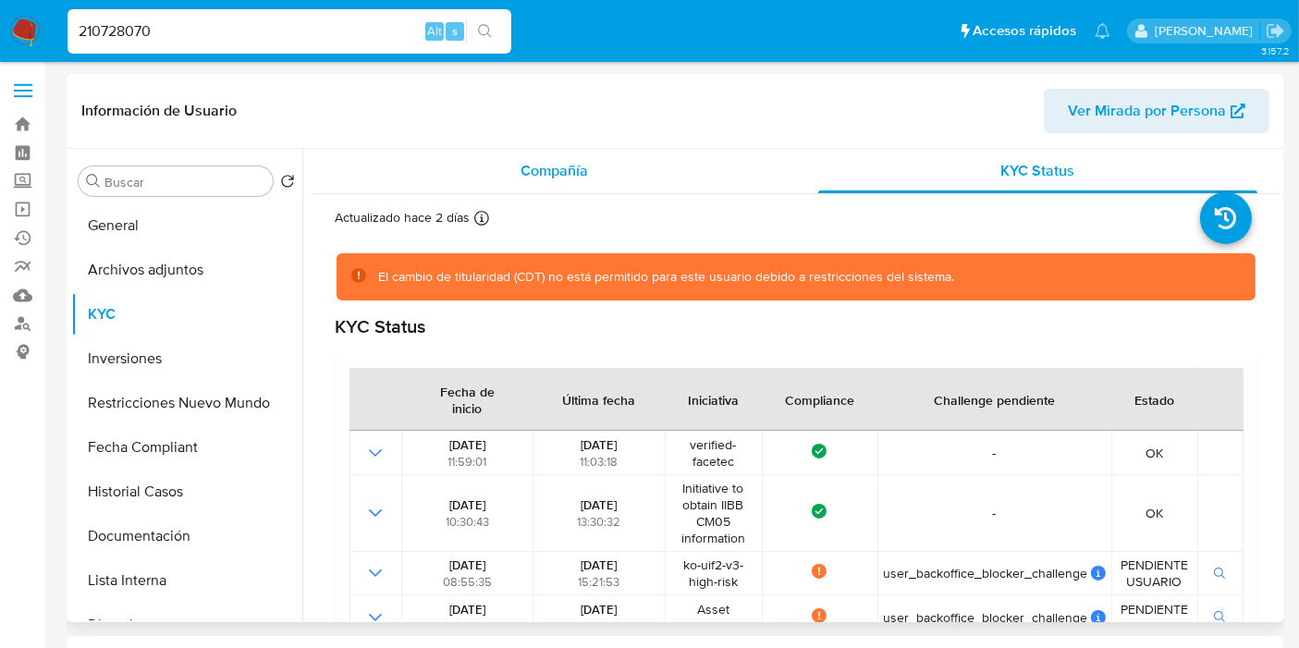
click at [631, 168] on div "Compañía" at bounding box center [554, 171] width 439 height 44
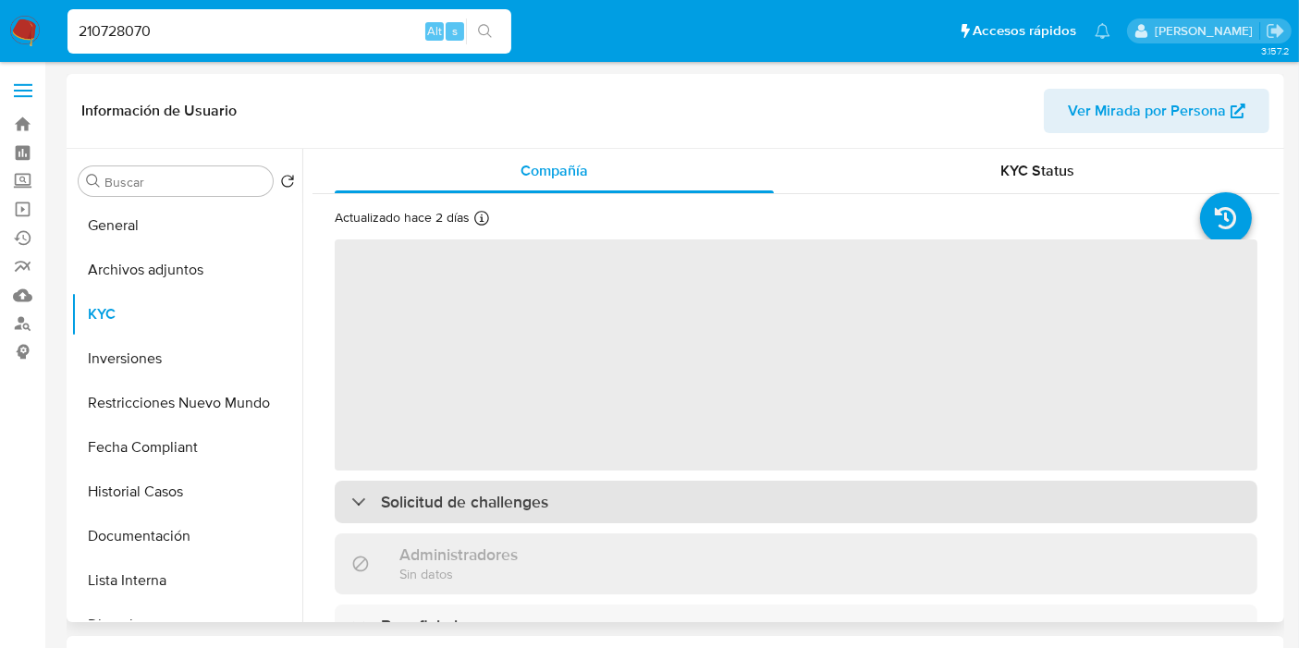
click at [515, 504] on h3 "Solicitud de challenges" at bounding box center [464, 502] width 167 height 20
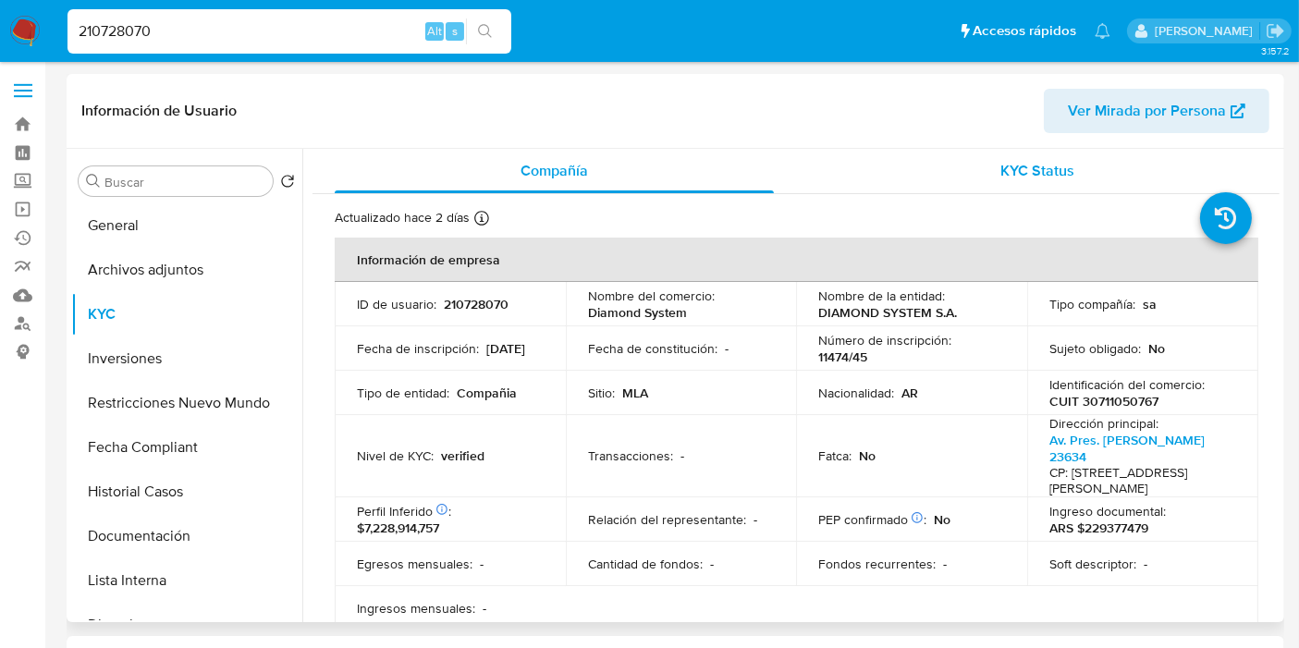
click at [1021, 180] on span "KYC Status" at bounding box center [1038, 170] width 74 height 21
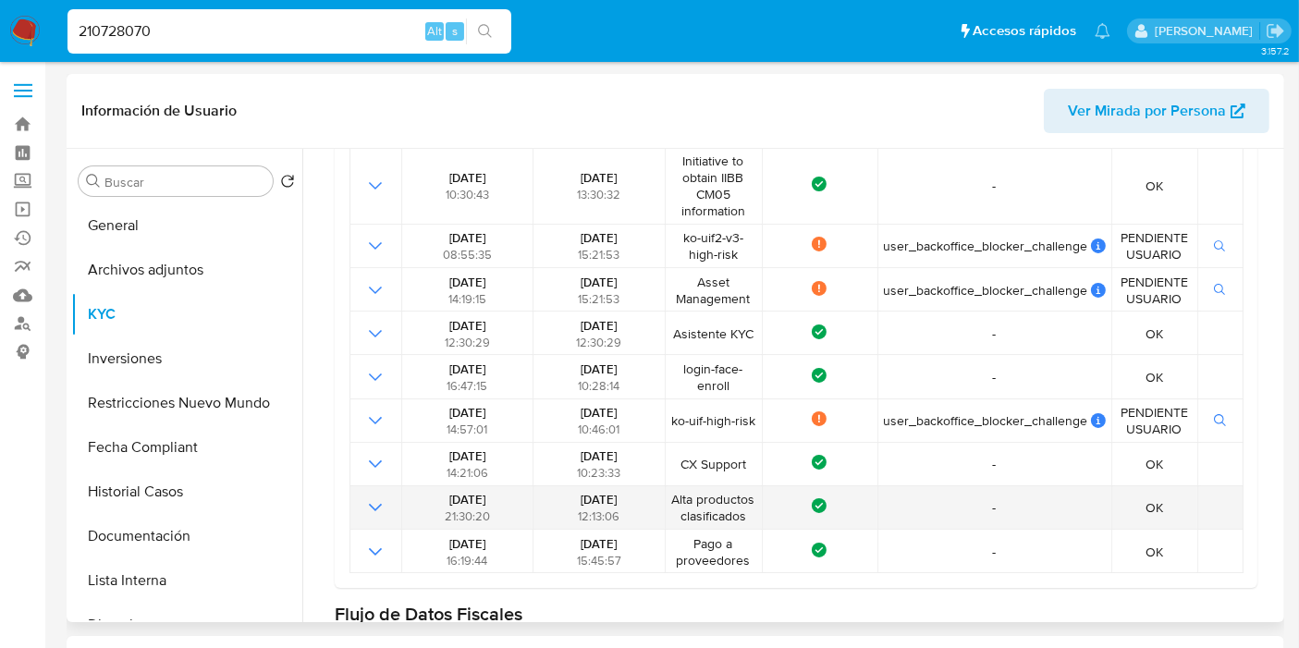
scroll to position [308, 0]
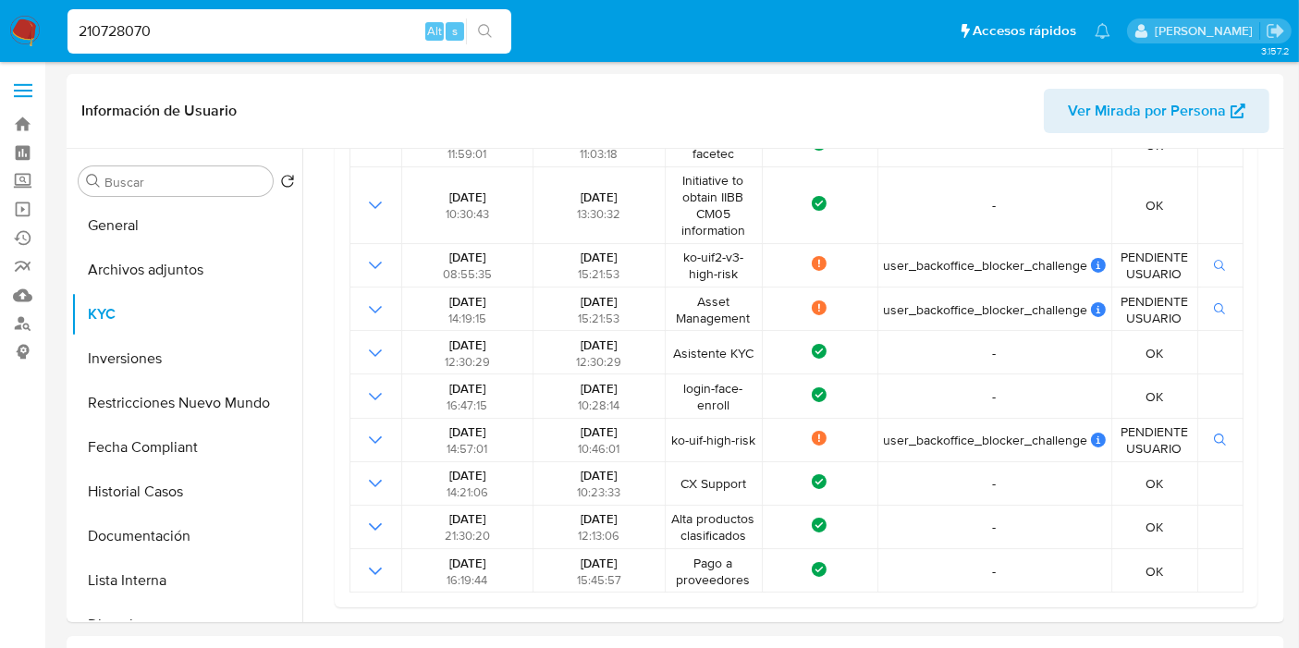
click at [273, 32] on input "210728070" at bounding box center [289, 31] width 444 height 24
paste input "5299808"
type input "215299808"
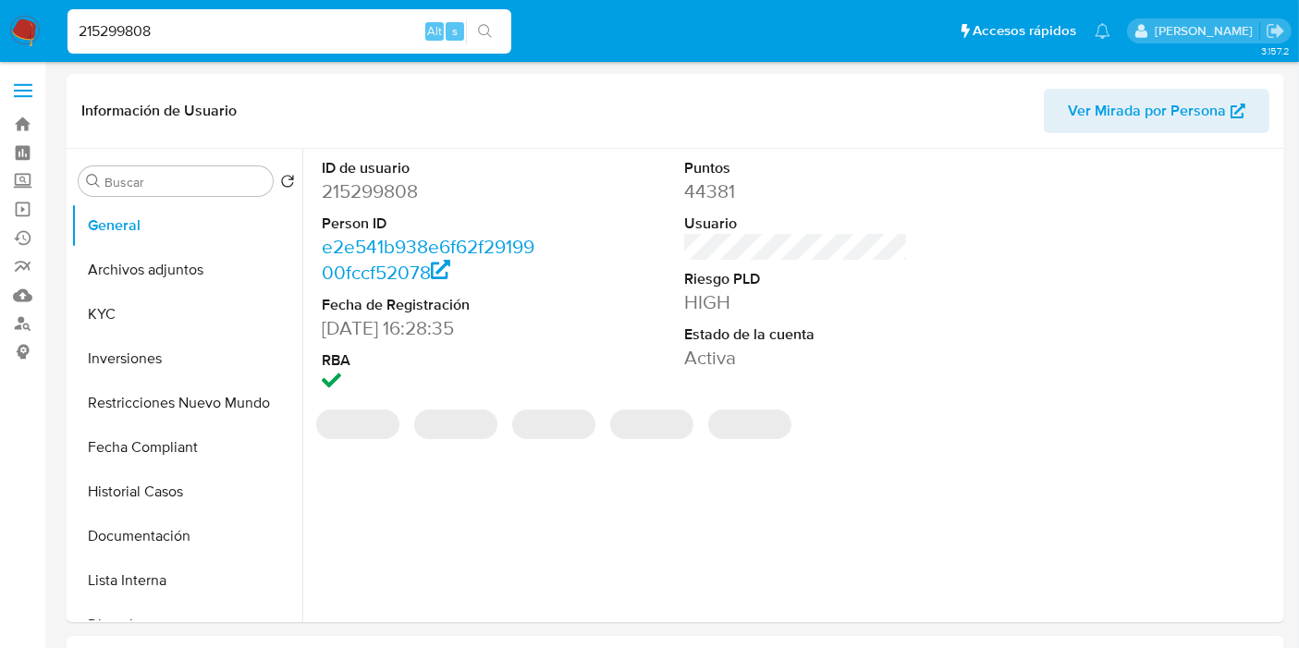
select select "10"
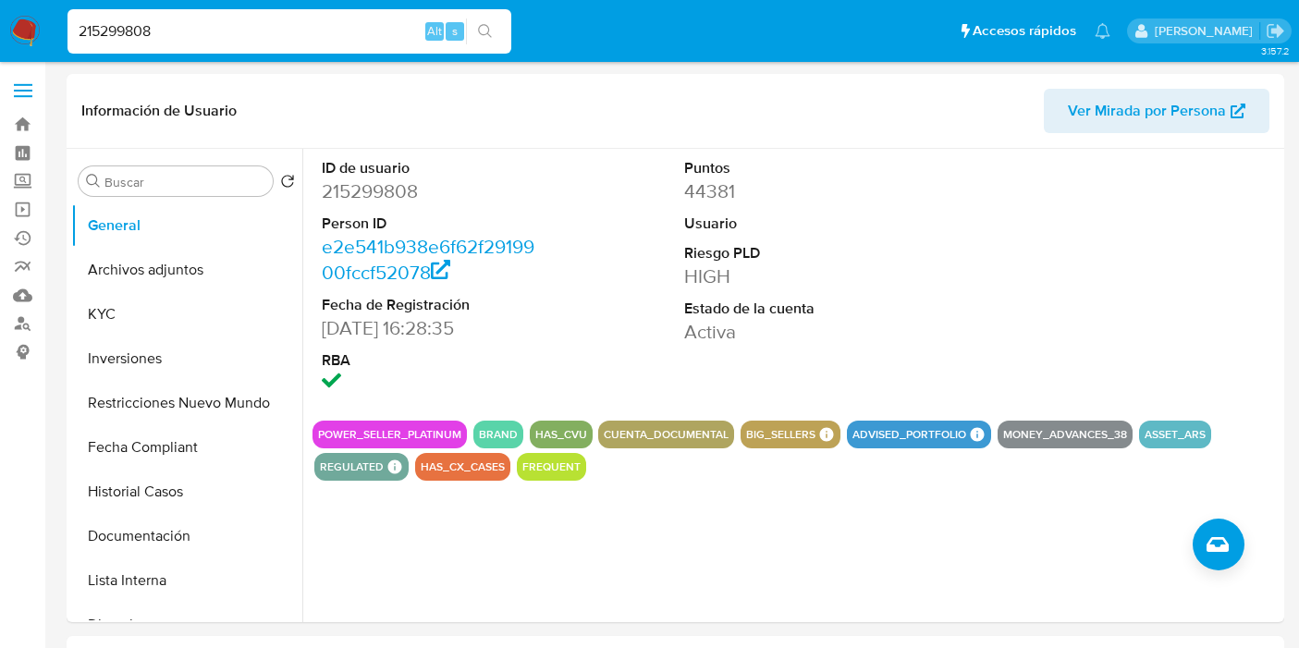
select select "10"
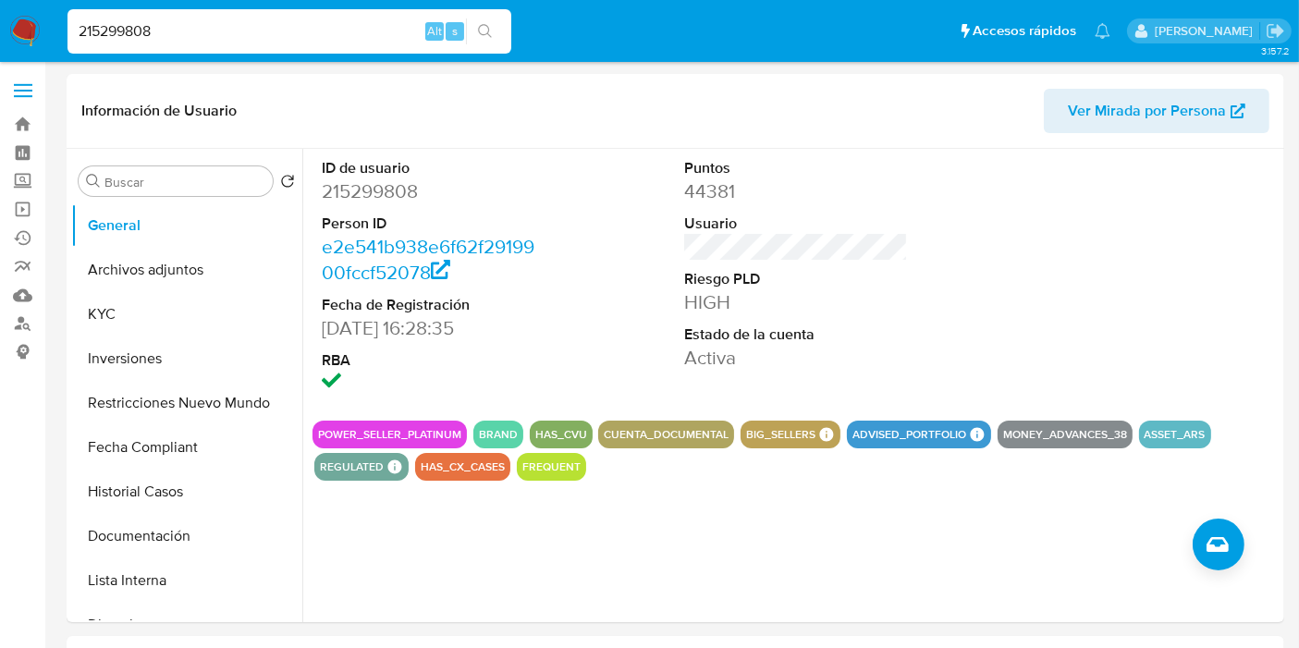
click at [190, 36] on input "215299808" at bounding box center [289, 31] width 444 height 24
click at [169, 292] on button "KYC" at bounding box center [179, 314] width 216 height 44
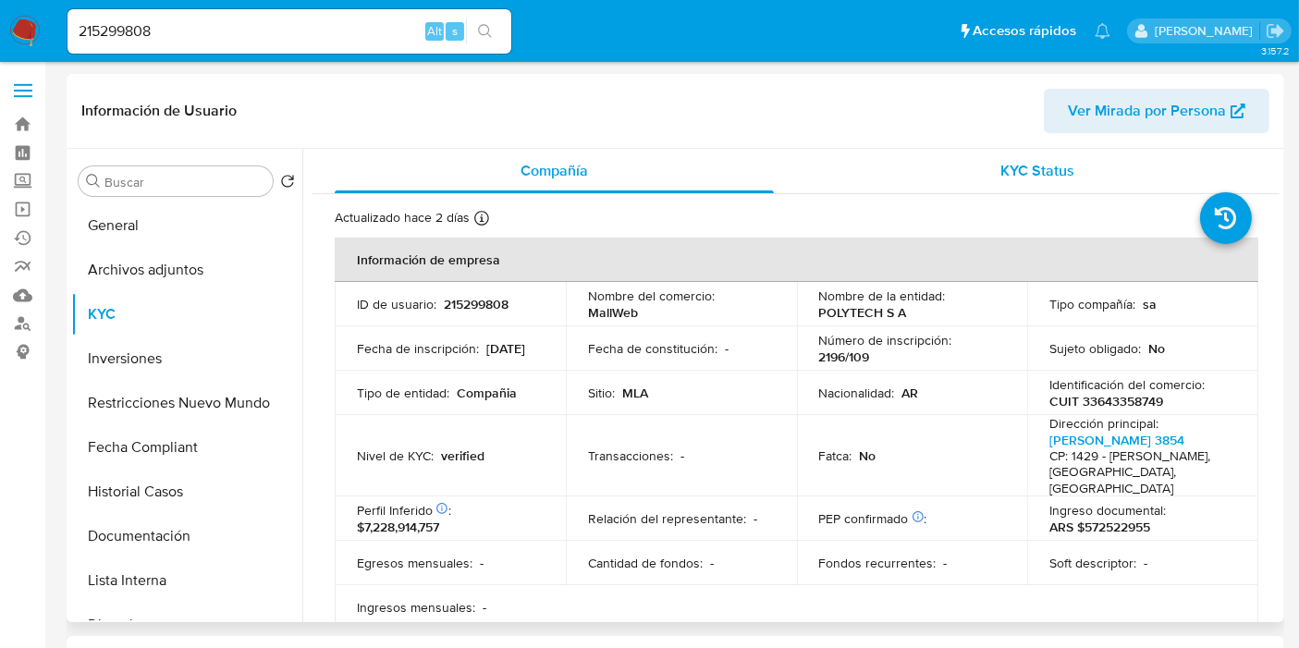
click at [1047, 185] on div "KYC Status" at bounding box center [1037, 171] width 439 height 44
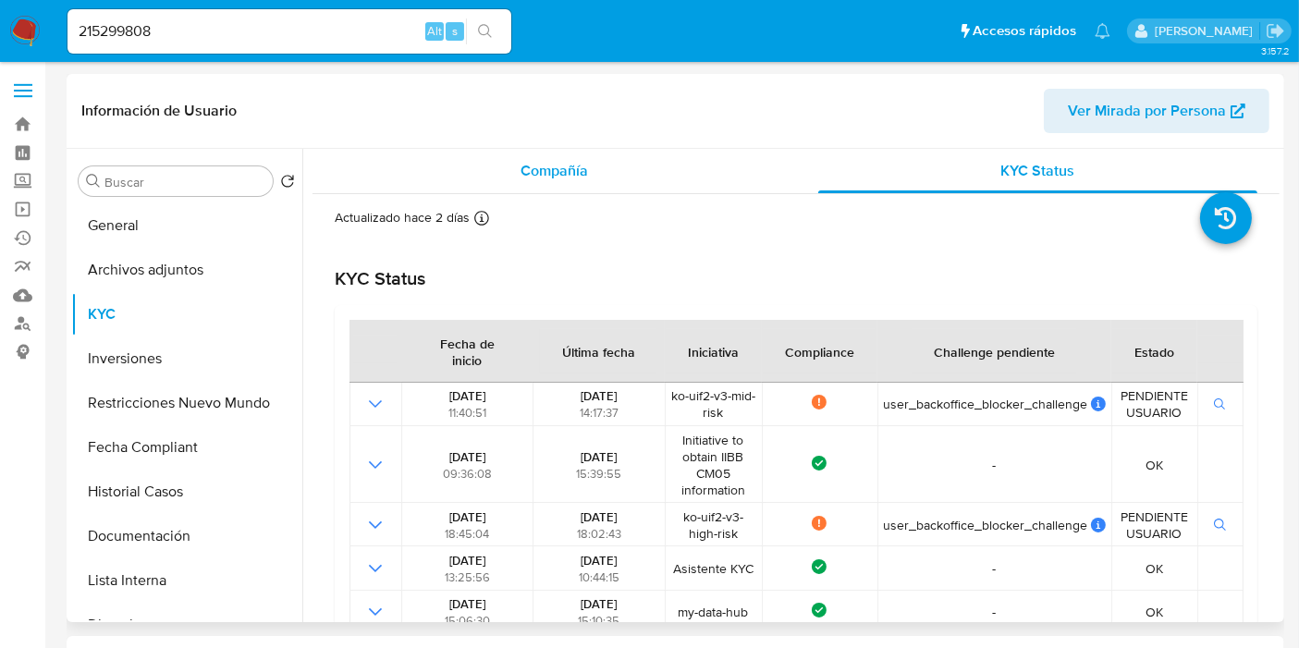
click at [612, 163] on div "Compañía" at bounding box center [554, 171] width 439 height 44
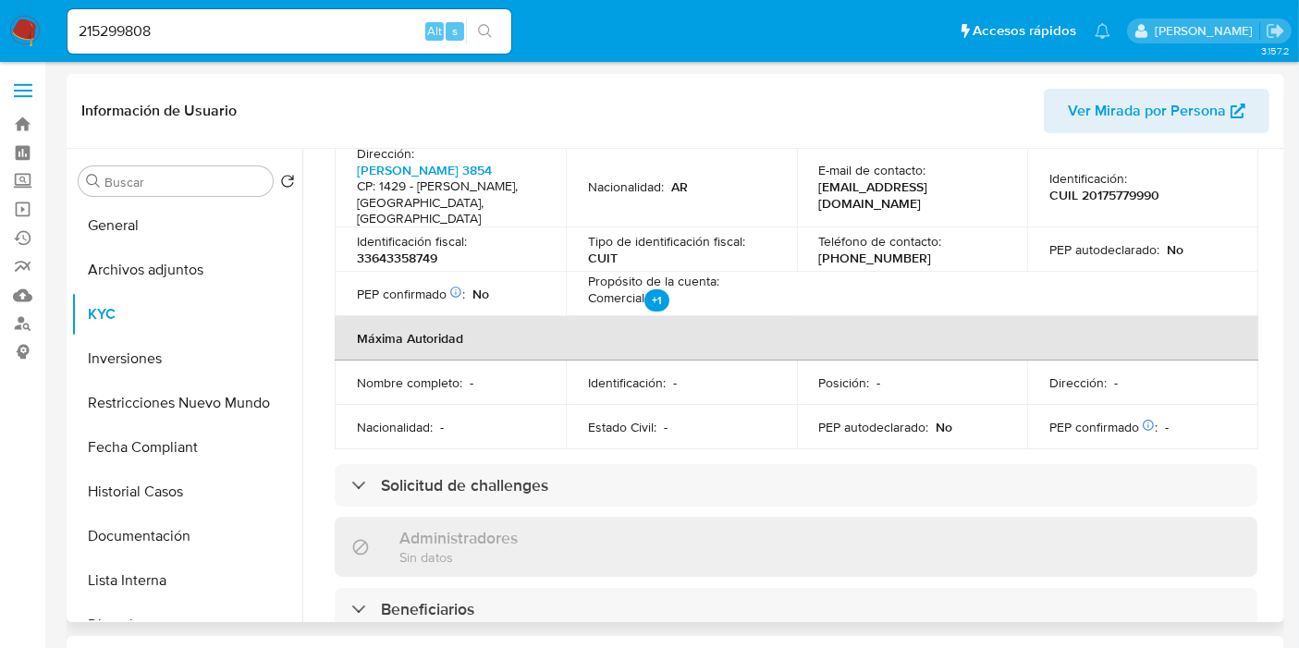
scroll to position [718, 0]
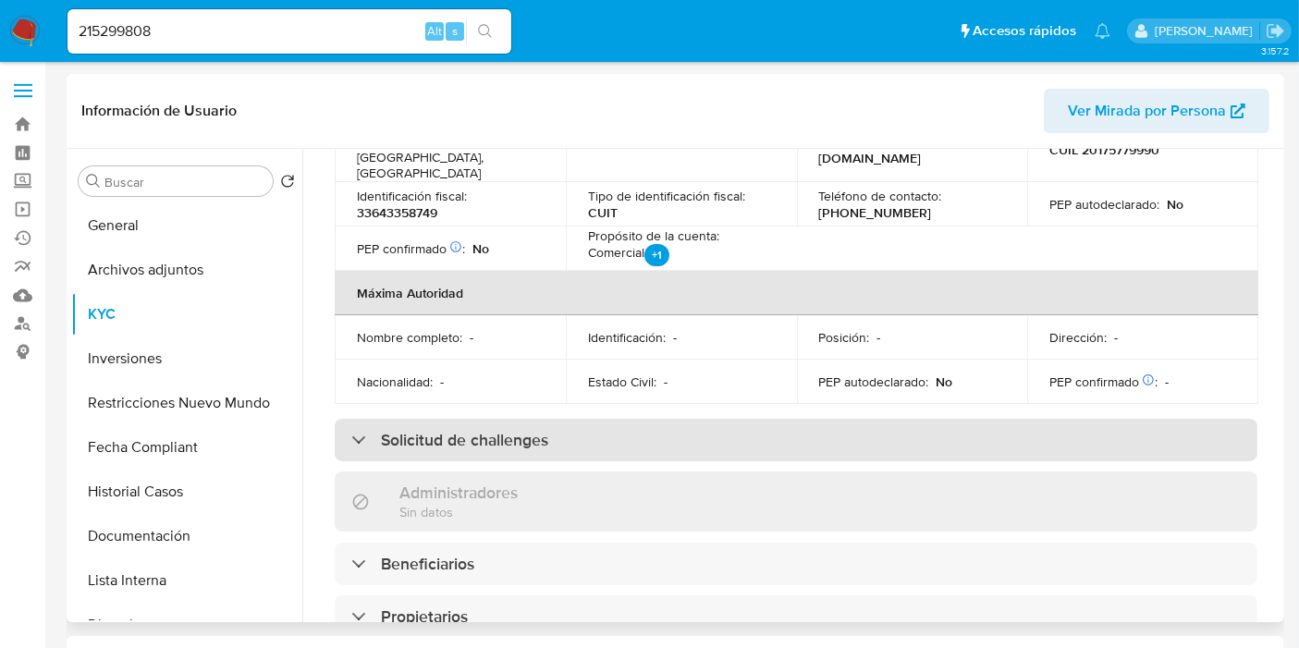
click at [545, 430] on h3 "Solicitud de challenges" at bounding box center [464, 440] width 167 height 20
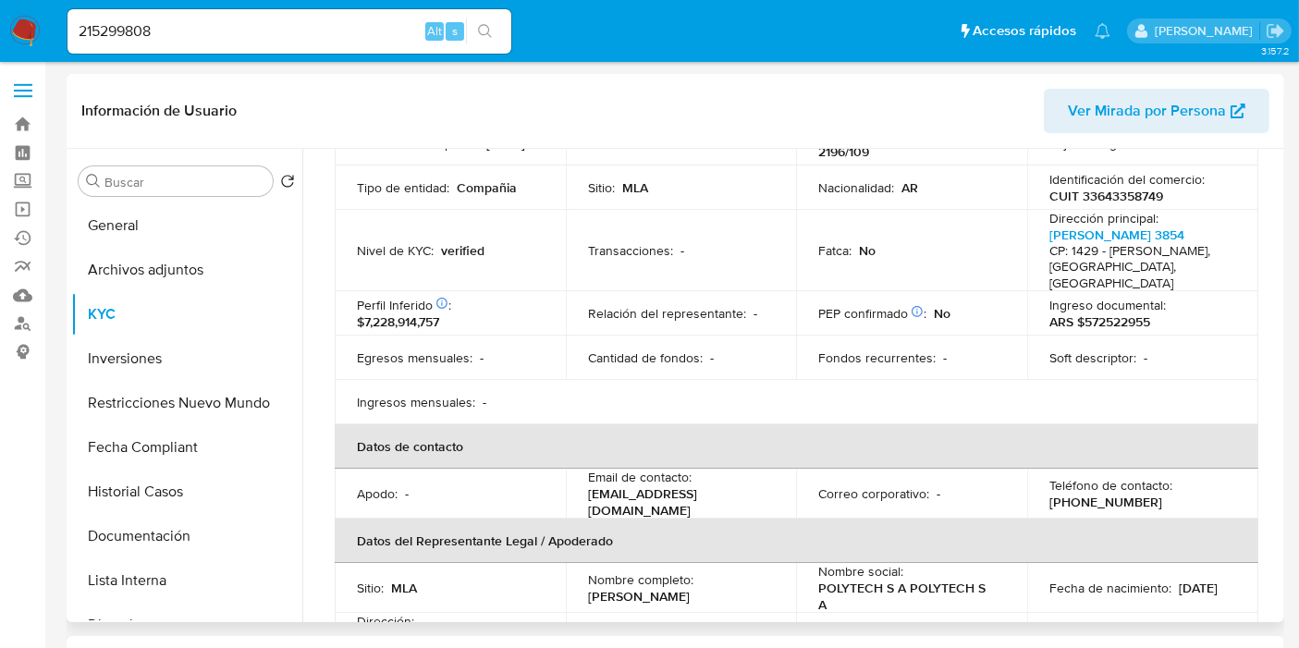
scroll to position [0, 0]
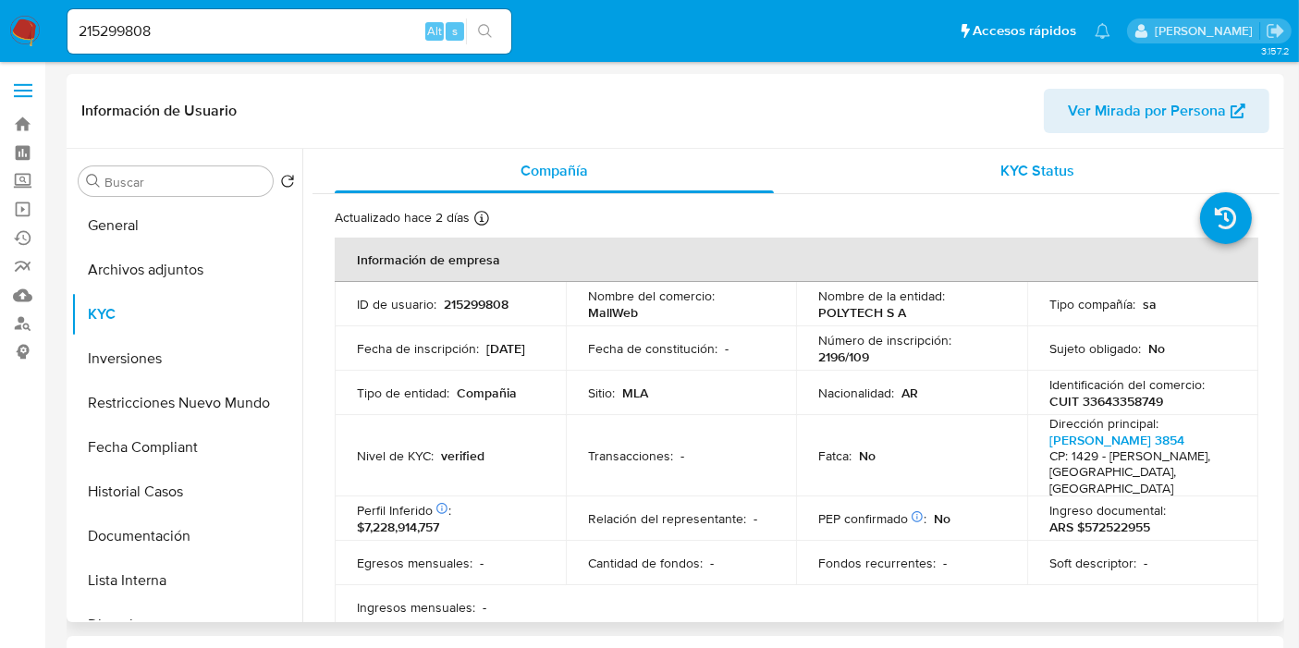
click at [1037, 170] on span "KYC Status" at bounding box center [1038, 170] width 74 height 21
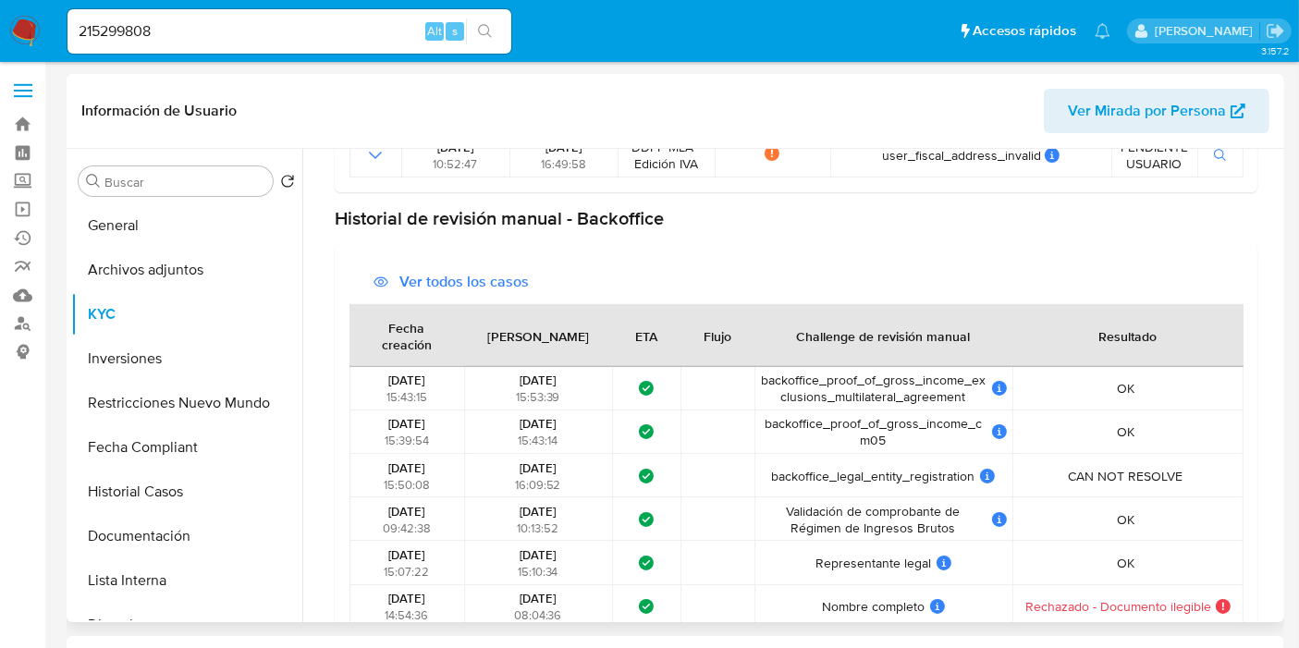
scroll to position [1232, 0]
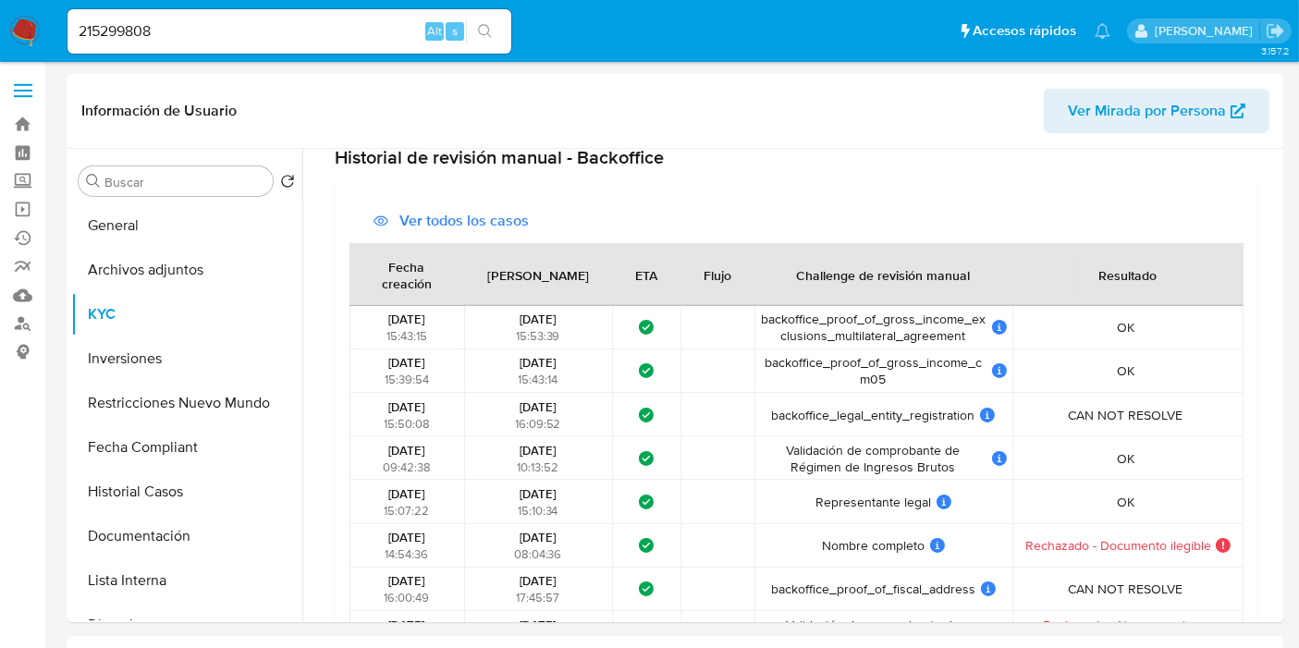
click at [166, 24] on input "215299808" at bounding box center [289, 31] width 444 height 24
paste input "8877357"
type input "218877357"
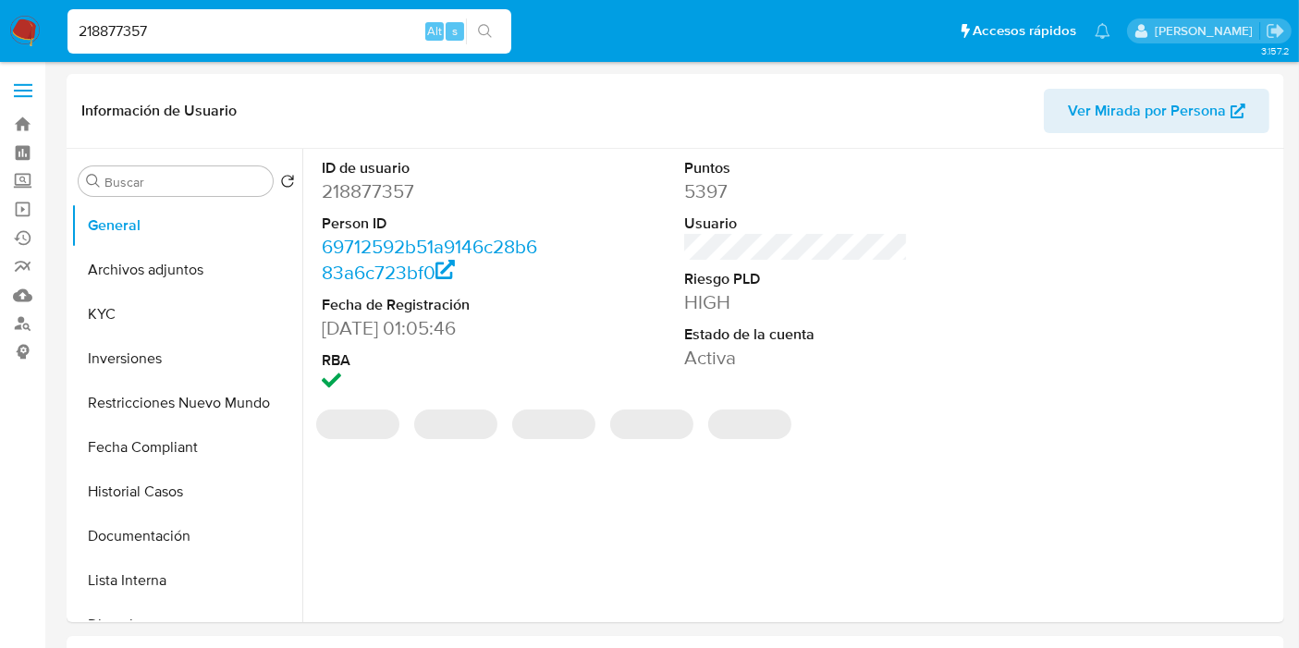
select select "10"
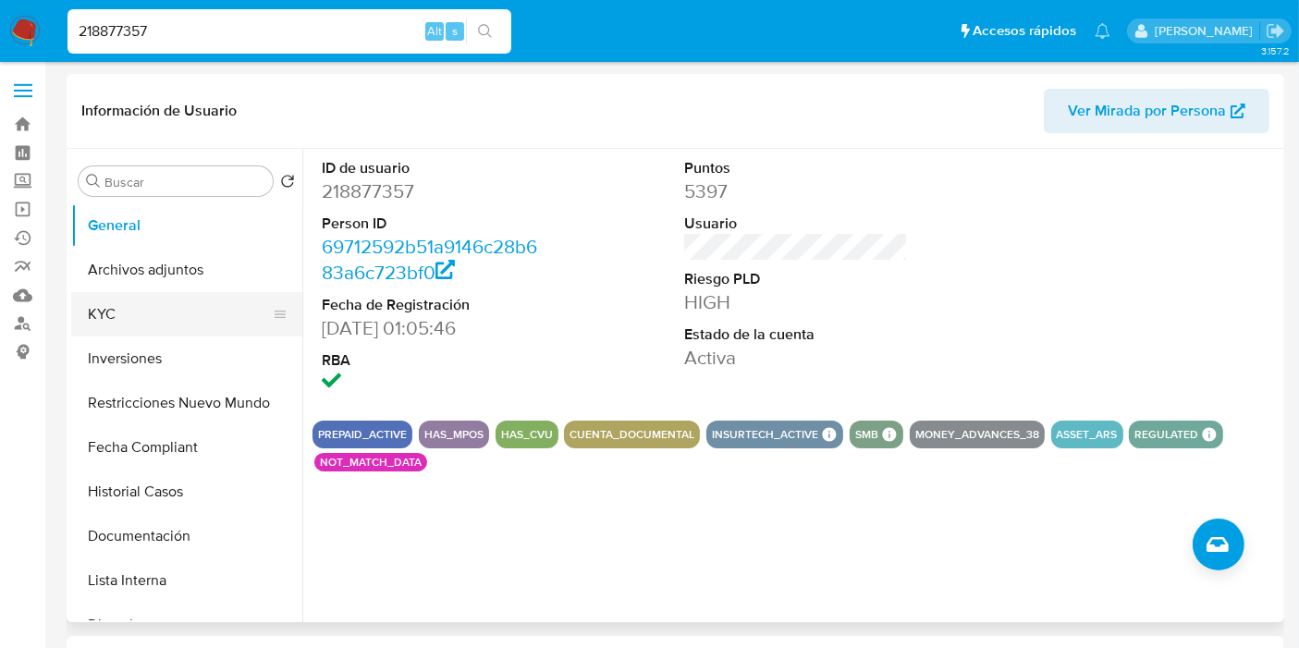
click at [147, 334] on button "KYC" at bounding box center [179, 314] width 216 height 44
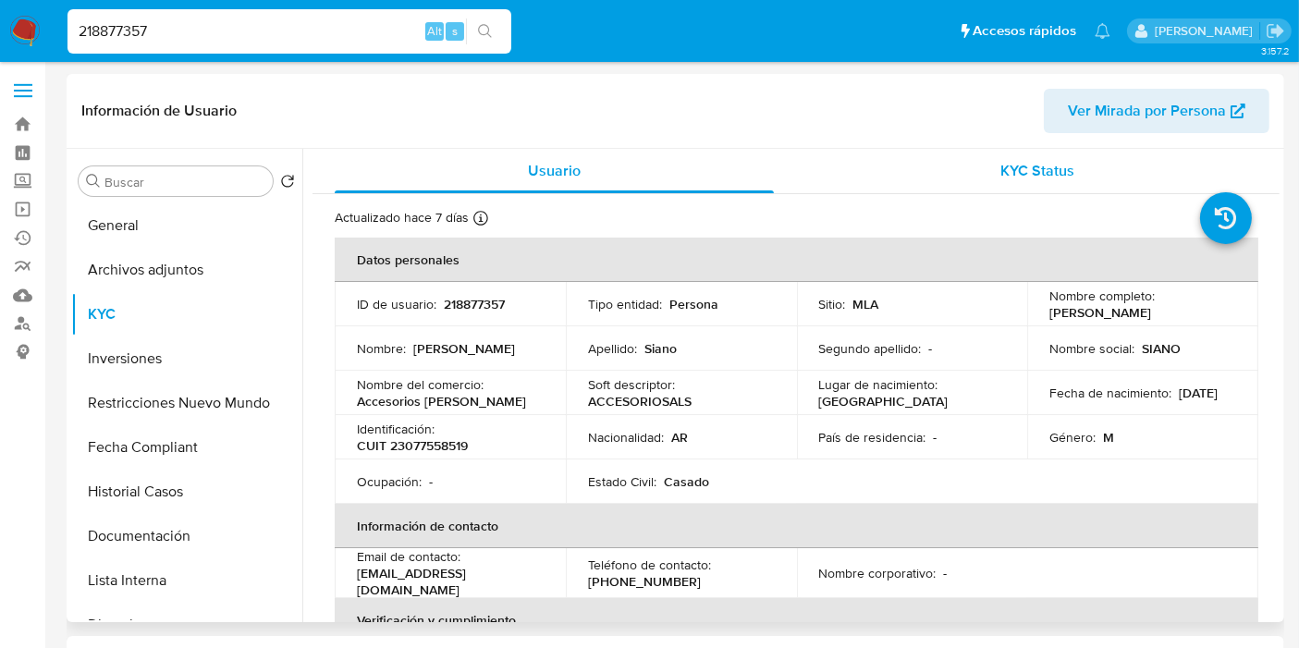
click at [1064, 178] on span "KYC Status" at bounding box center [1038, 170] width 74 height 21
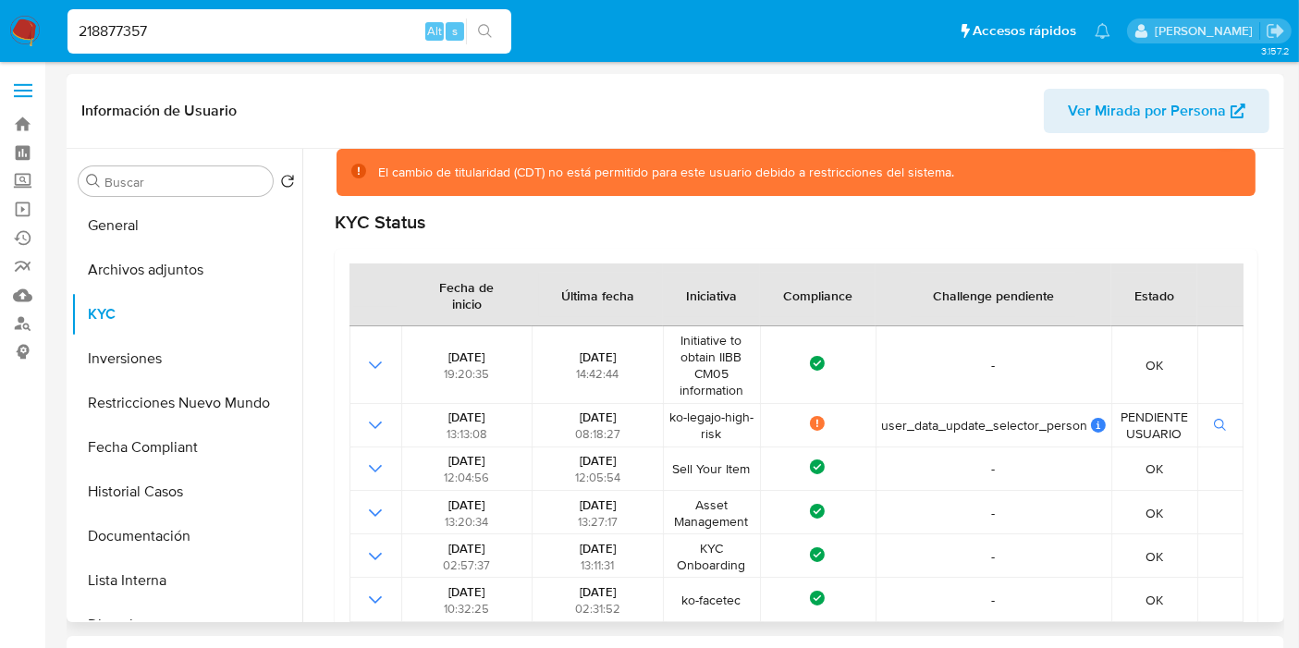
scroll to position [103, 0]
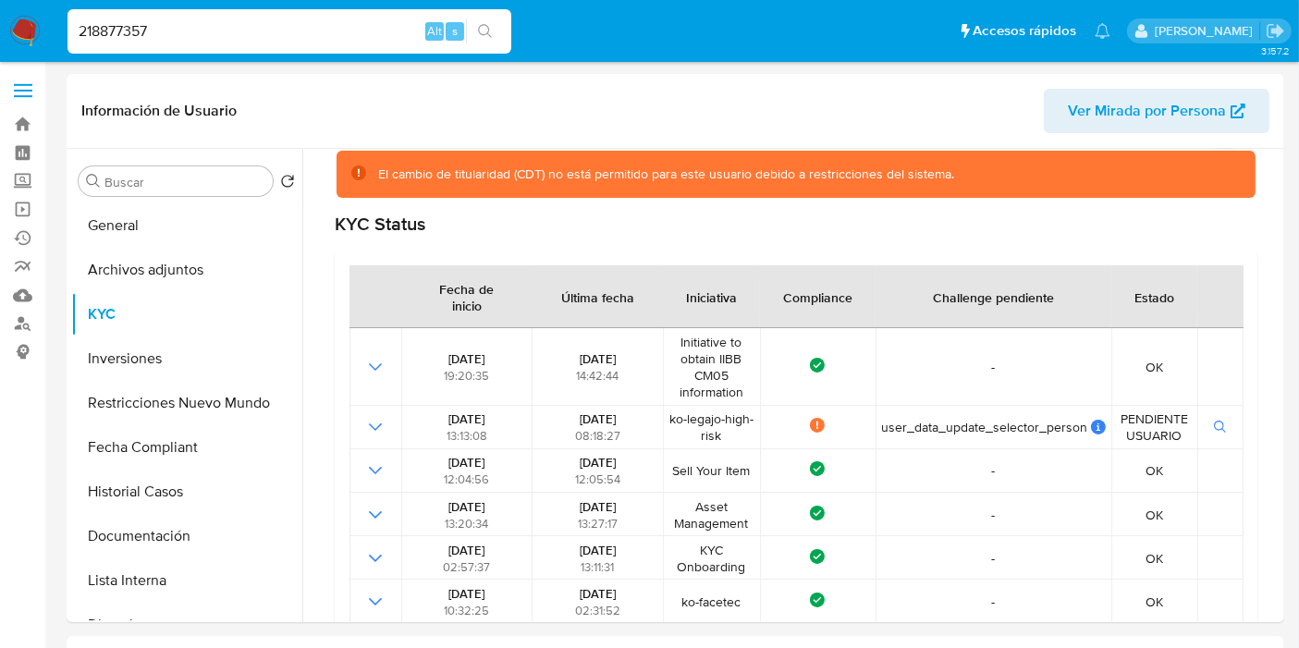
click at [190, 25] on input "218877357" at bounding box center [289, 31] width 444 height 24
paste input "22253543"
type input "222253543"
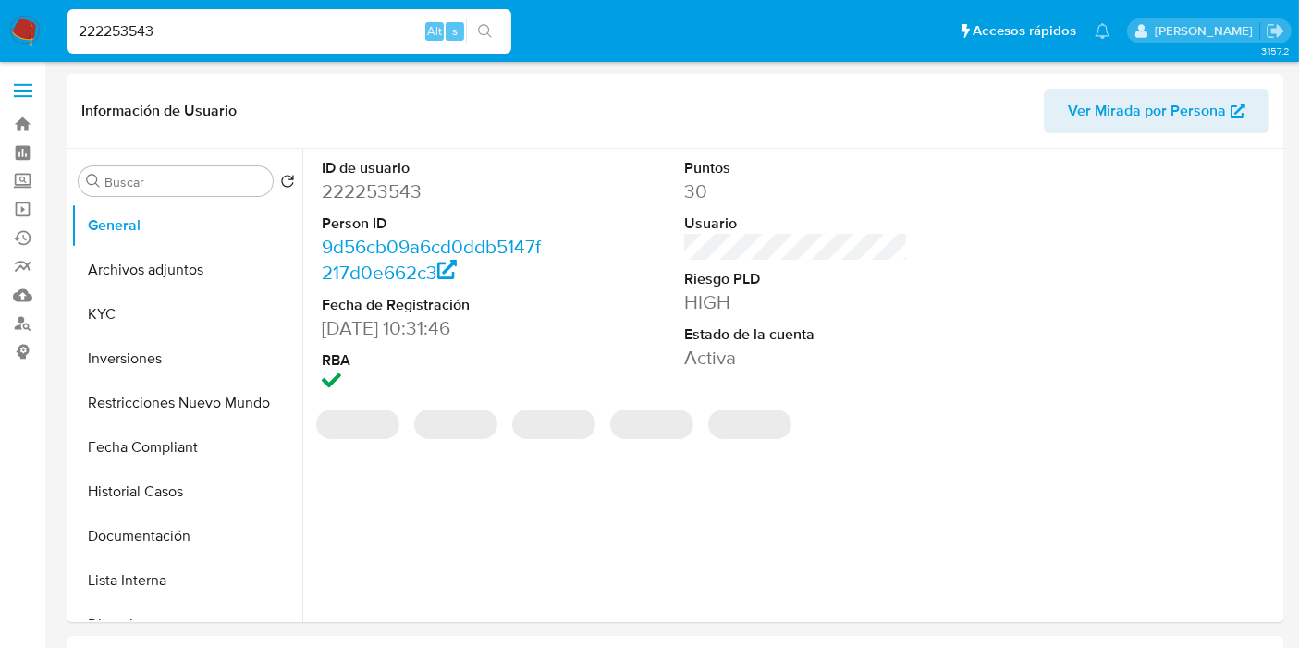
select select "10"
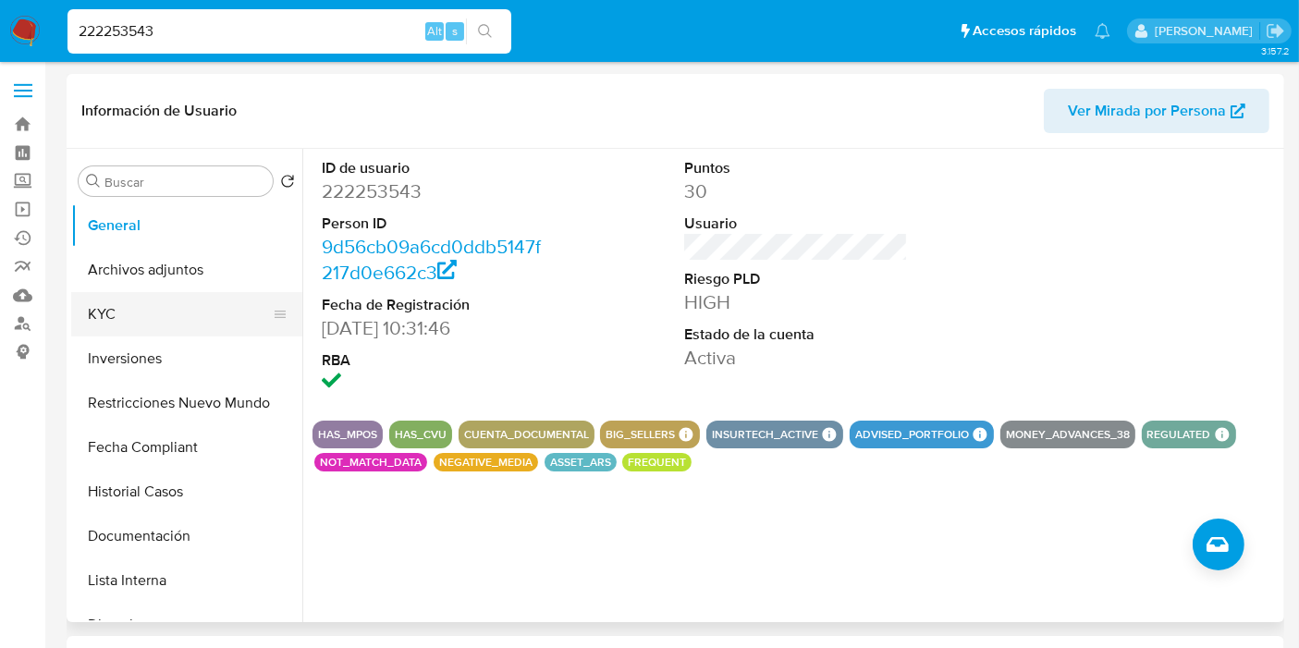
click at [137, 311] on button "KYC" at bounding box center [179, 314] width 216 height 44
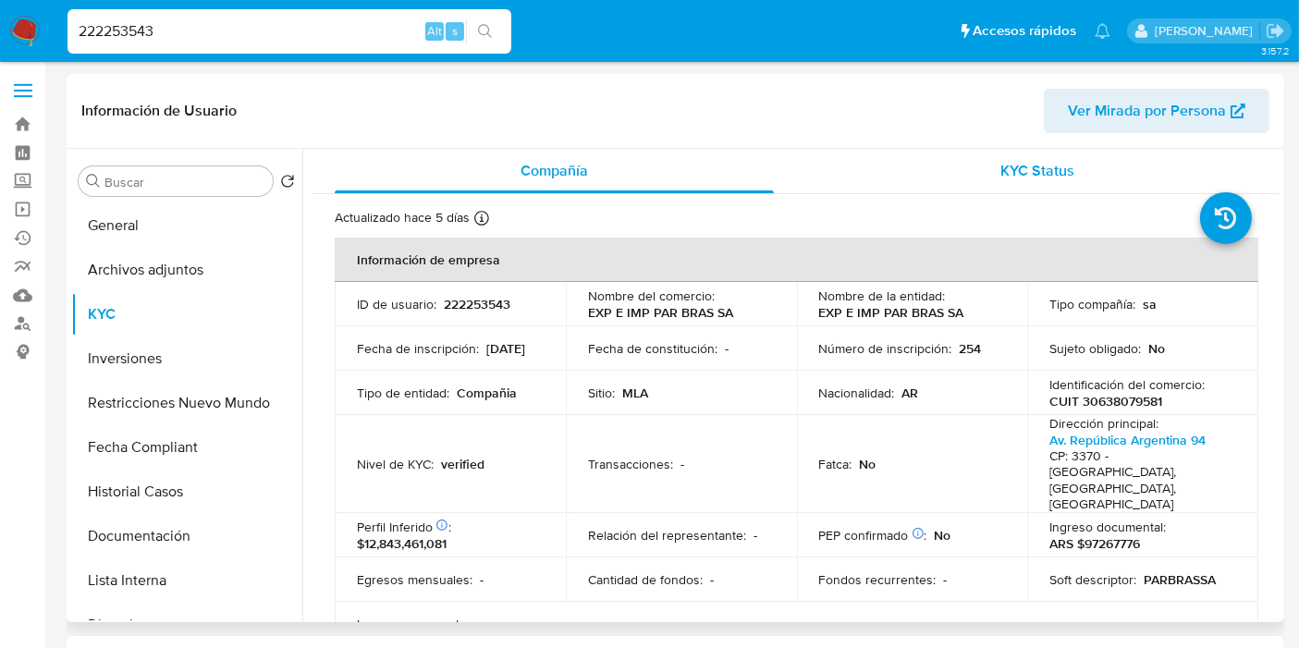
click at [1036, 159] on div "KYC Status" at bounding box center [1037, 171] width 439 height 44
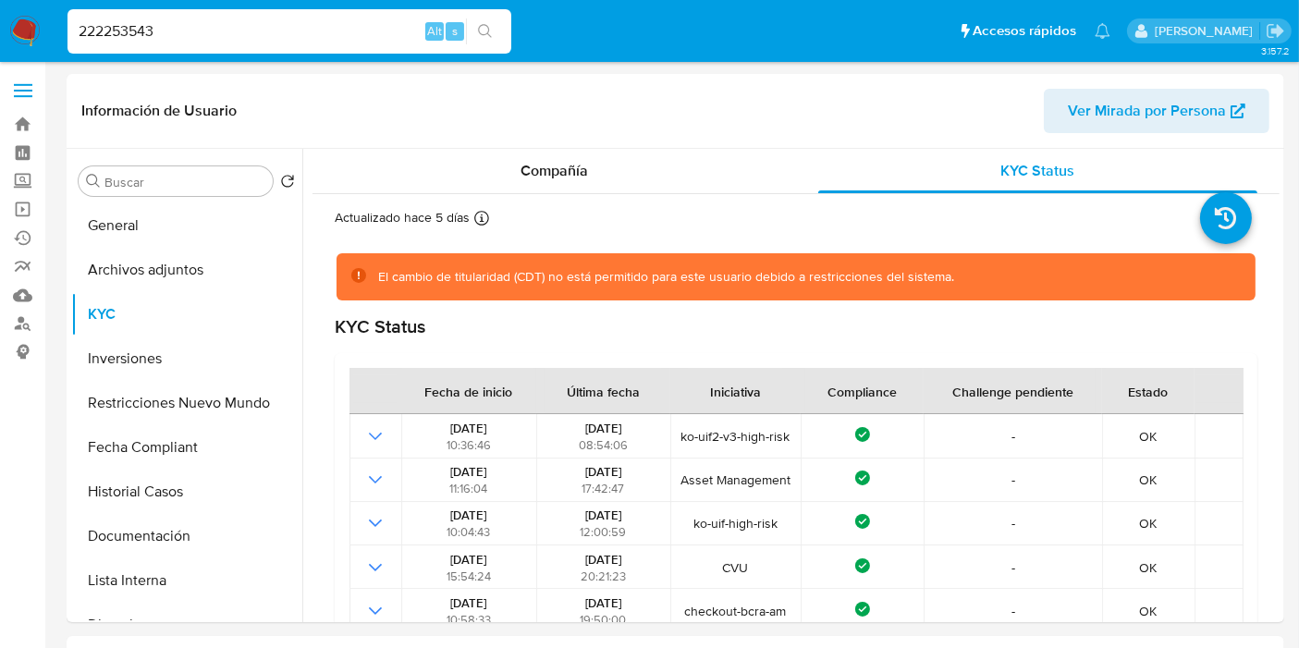
click at [317, 29] on input "222253543" at bounding box center [289, 31] width 444 height 24
click at [316, 29] on input "222253543" at bounding box center [289, 31] width 444 height 24
paste input "63350854"
type input "263350854"
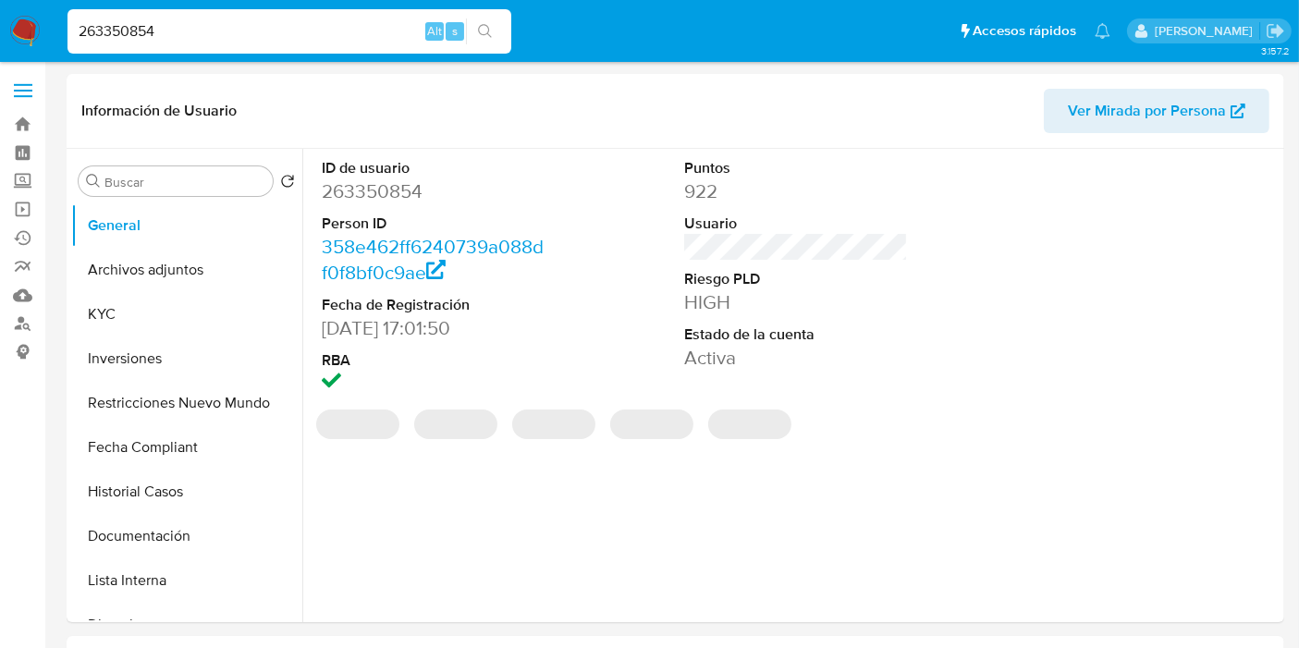
select select "10"
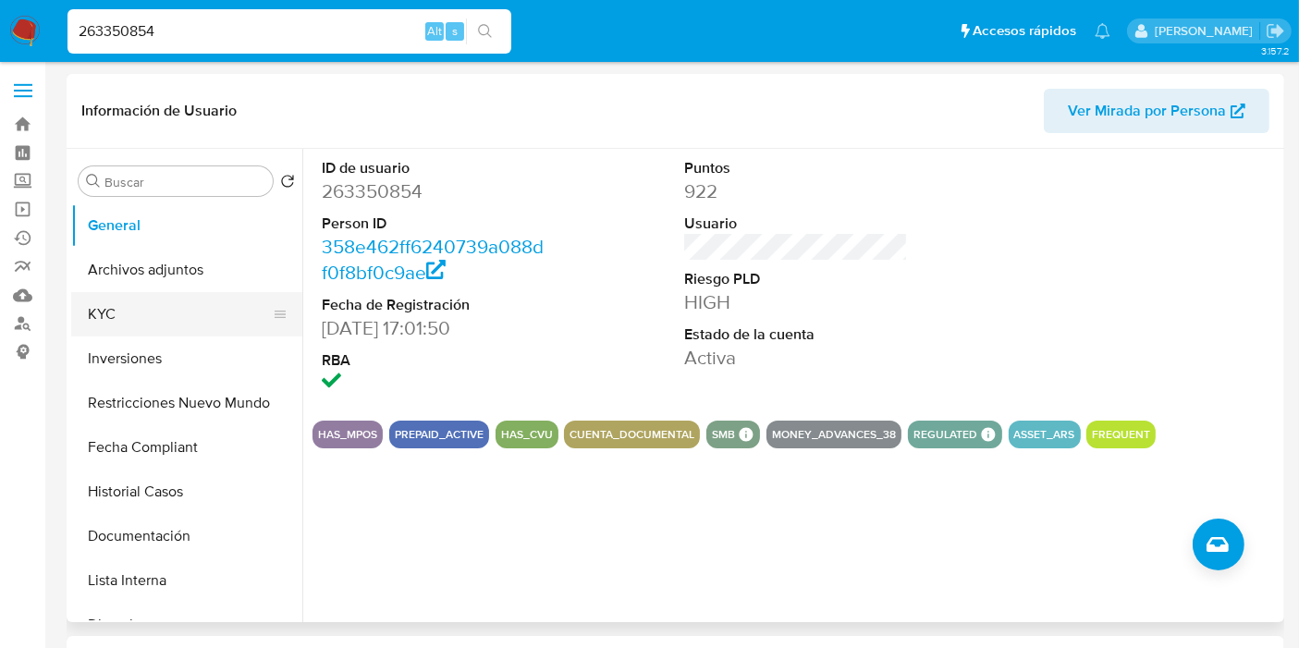
click at [166, 328] on button "KYC" at bounding box center [179, 314] width 216 height 44
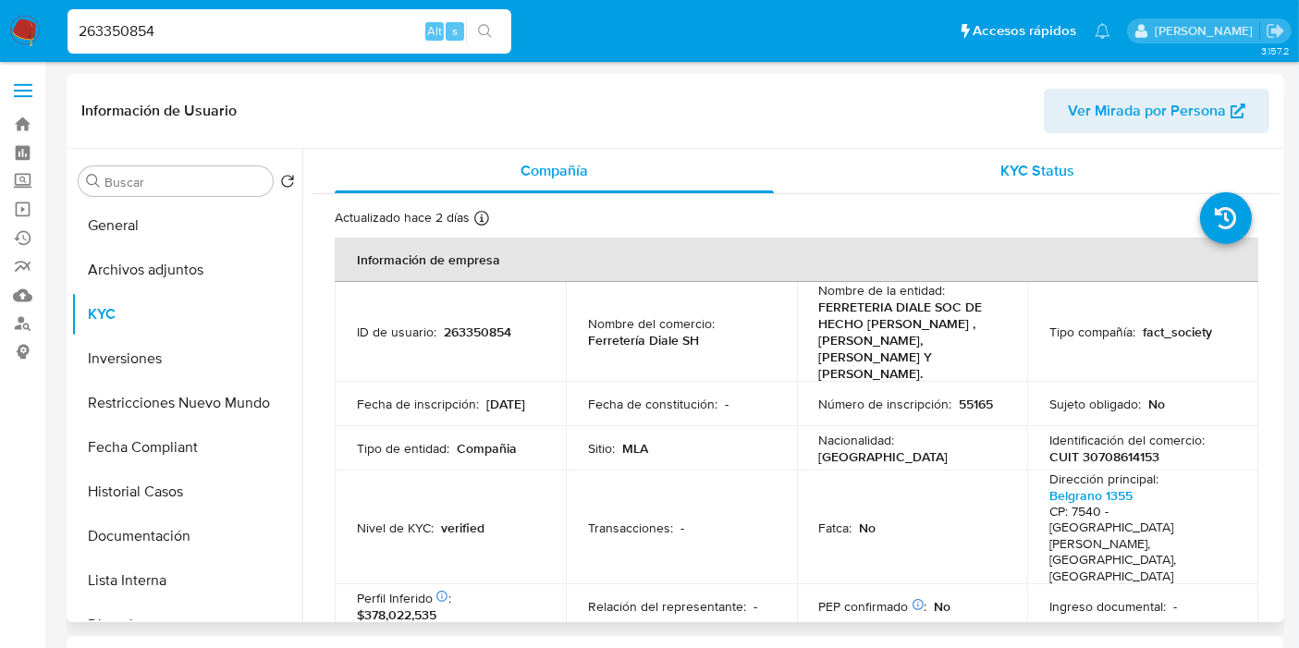
click at [1085, 170] on div "KYC Status" at bounding box center [1037, 171] width 439 height 44
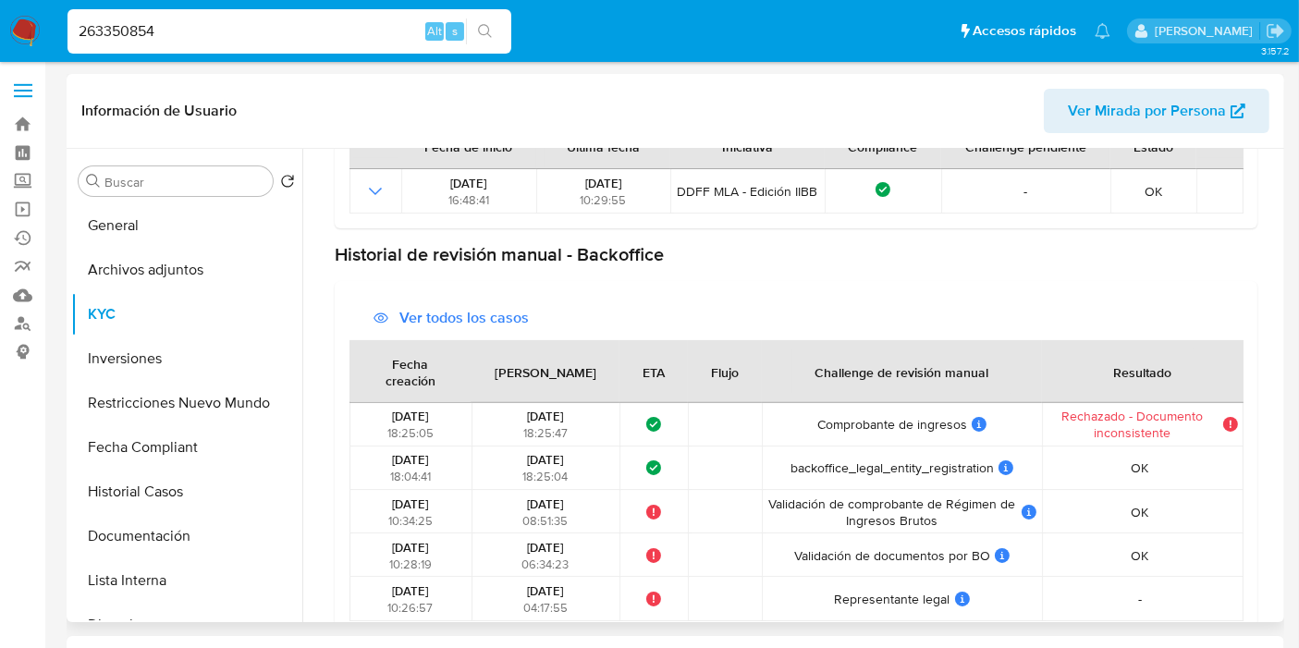
scroll to position [718, 0]
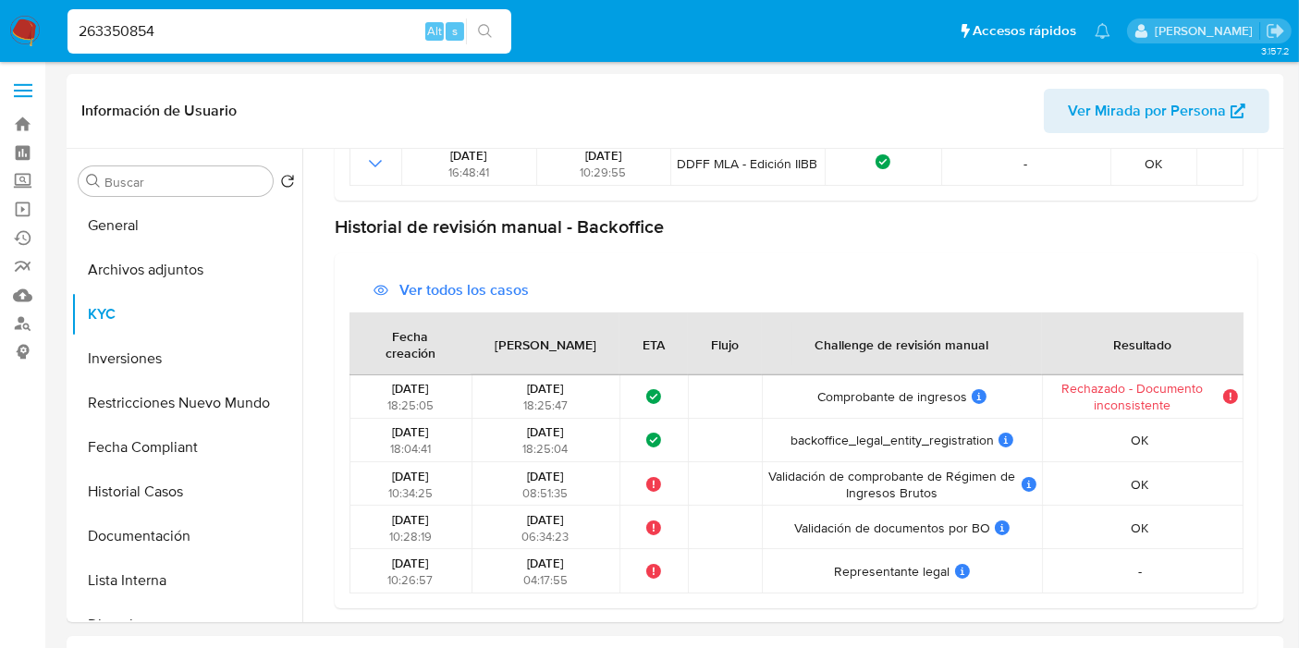
click at [285, 31] on input "263350854" at bounding box center [289, 31] width 444 height 24
paste input "31907847"
type input "319078474"
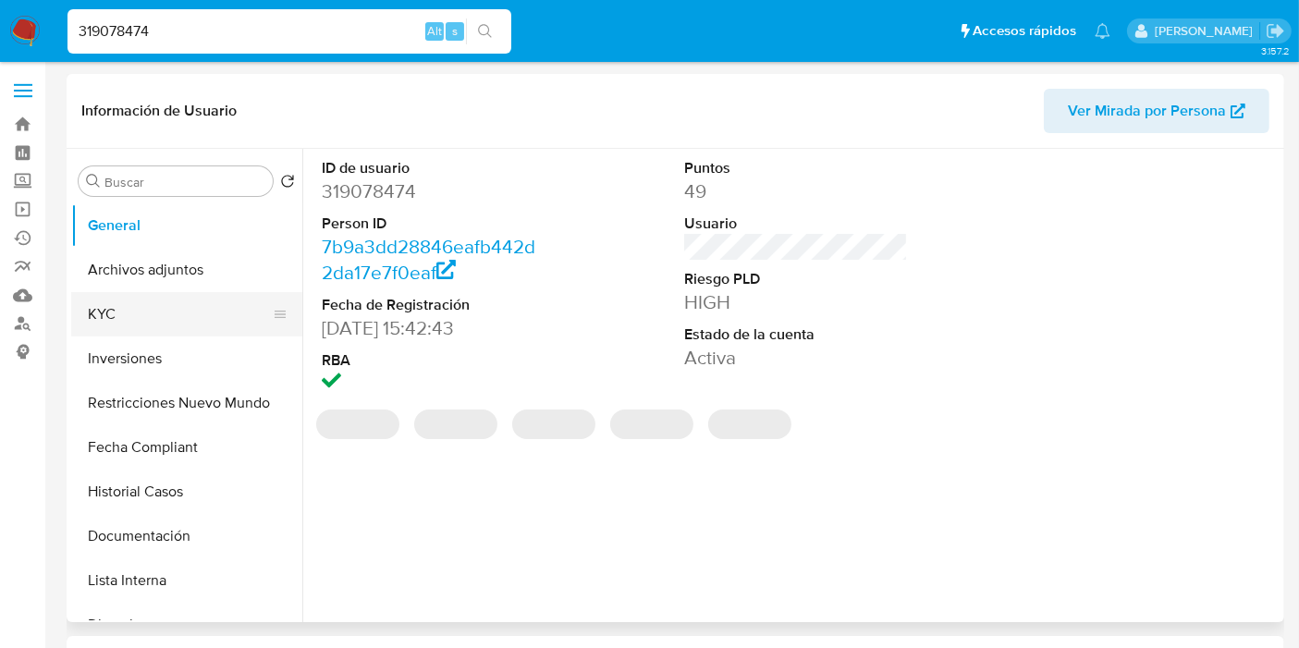
select select "10"
click at [140, 321] on button "KYC" at bounding box center [179, 314] width 216 height 44
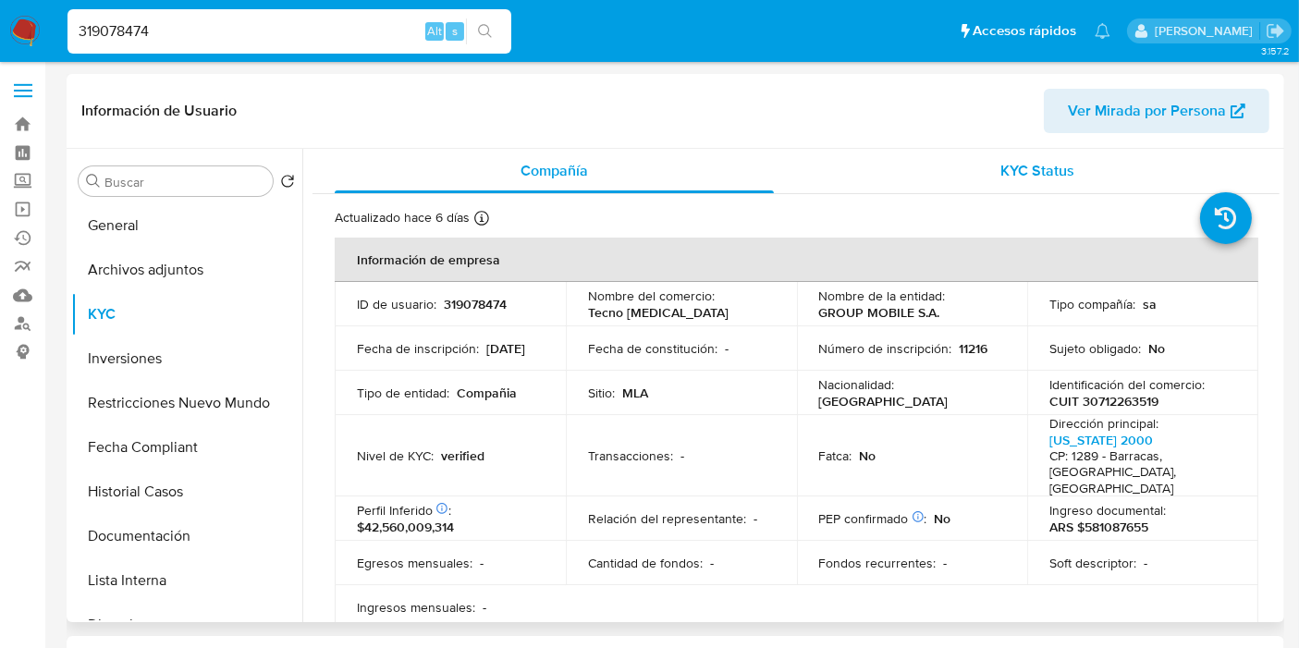
click at [1061, 180] on span "KYC Status" at bounding box center [1038, 170] width 74 height 21
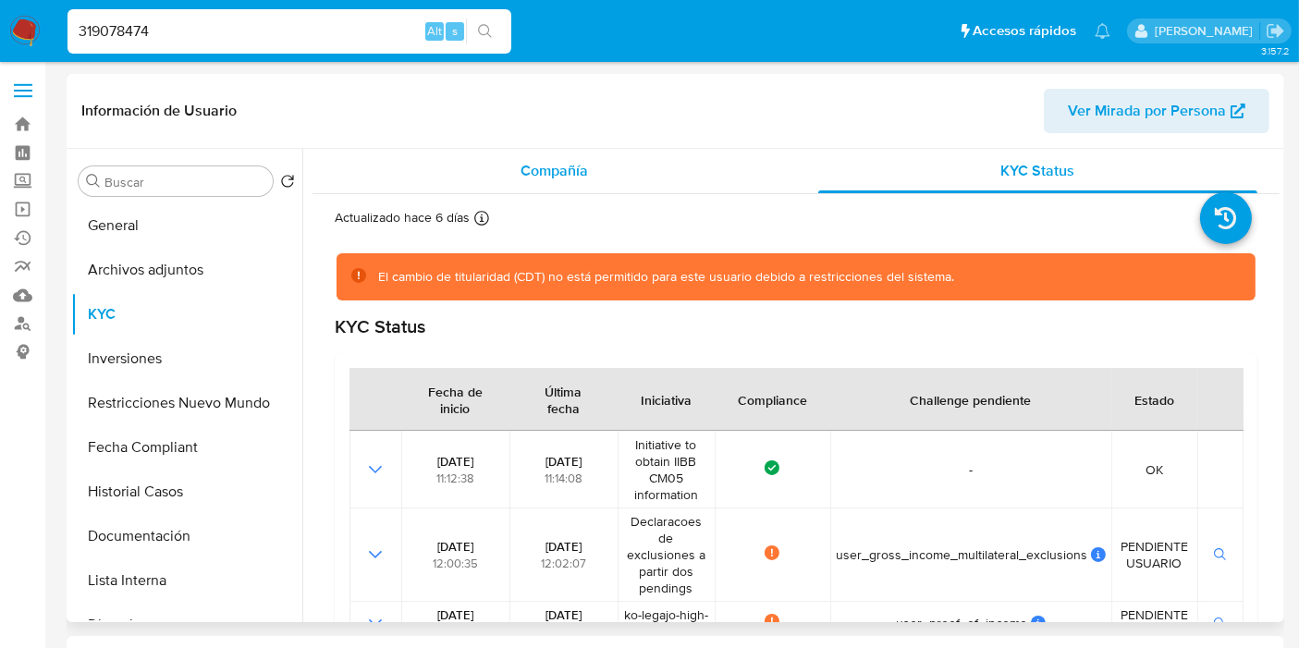
click at [538, 162] on span "Compañía" at bounding box center [554, 170] width 67 height 21
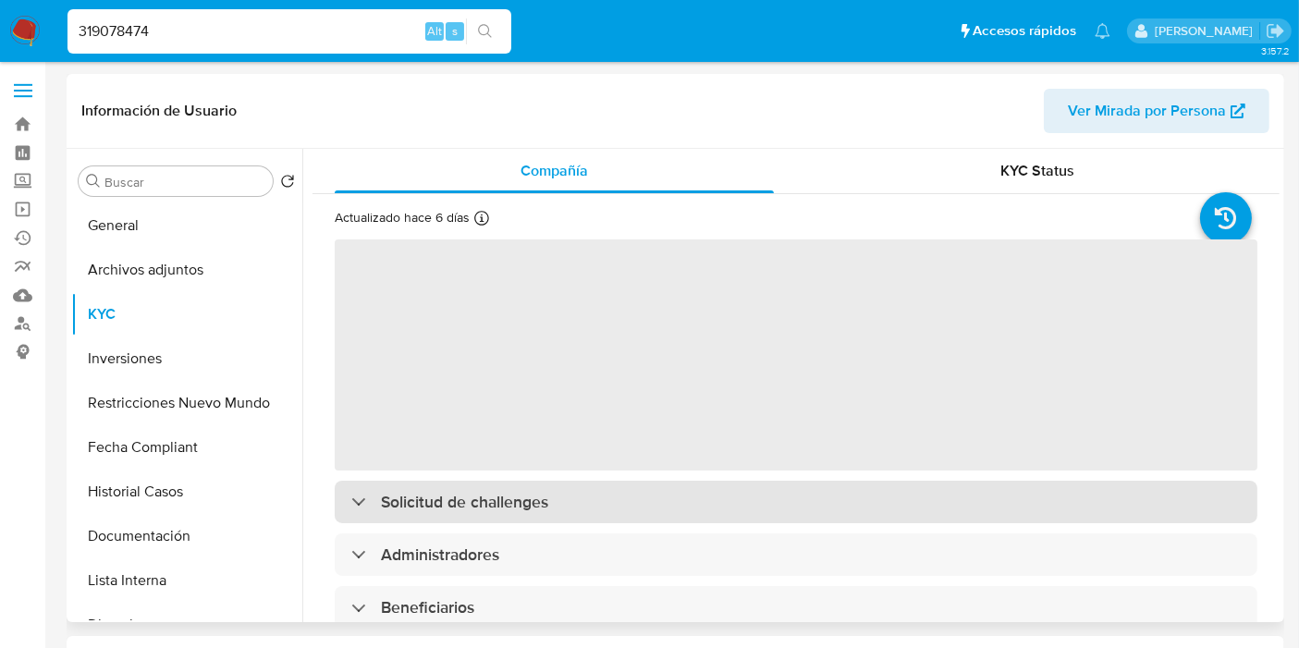
click at [573, 500] on div "Solicitud de challenges" at bounding box center [796, 502] width 923 height 43
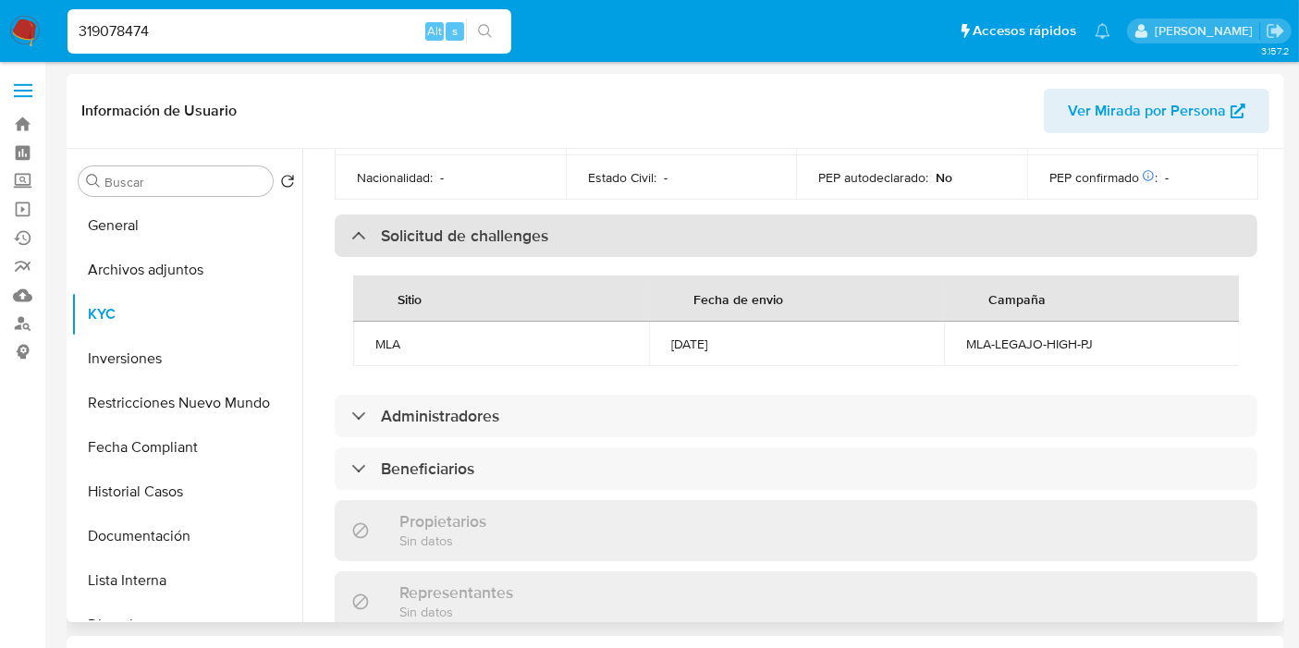
scroll to position [925, 0]
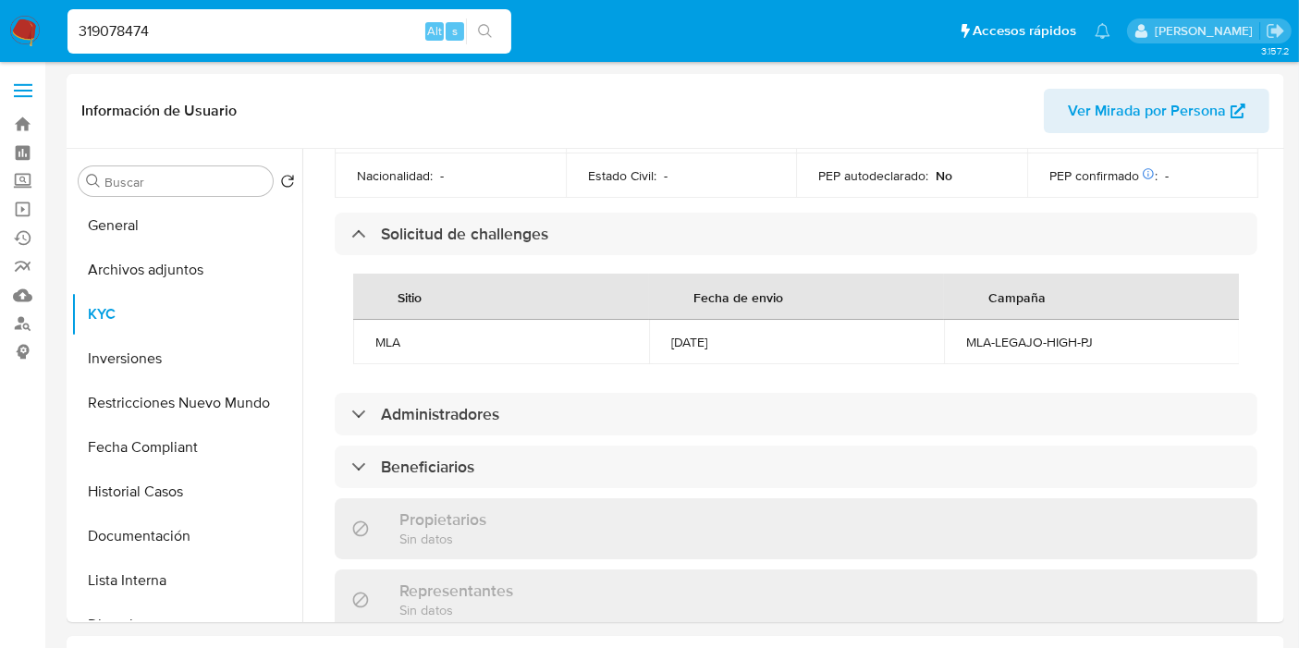
click at [260, 37] on input "319078474" at bounding box center [289, 31] width 444 height 24
click at [252, 35] on input "319078474" at bounding box center [289, 31] width 444 height 24
paste input "222253543"
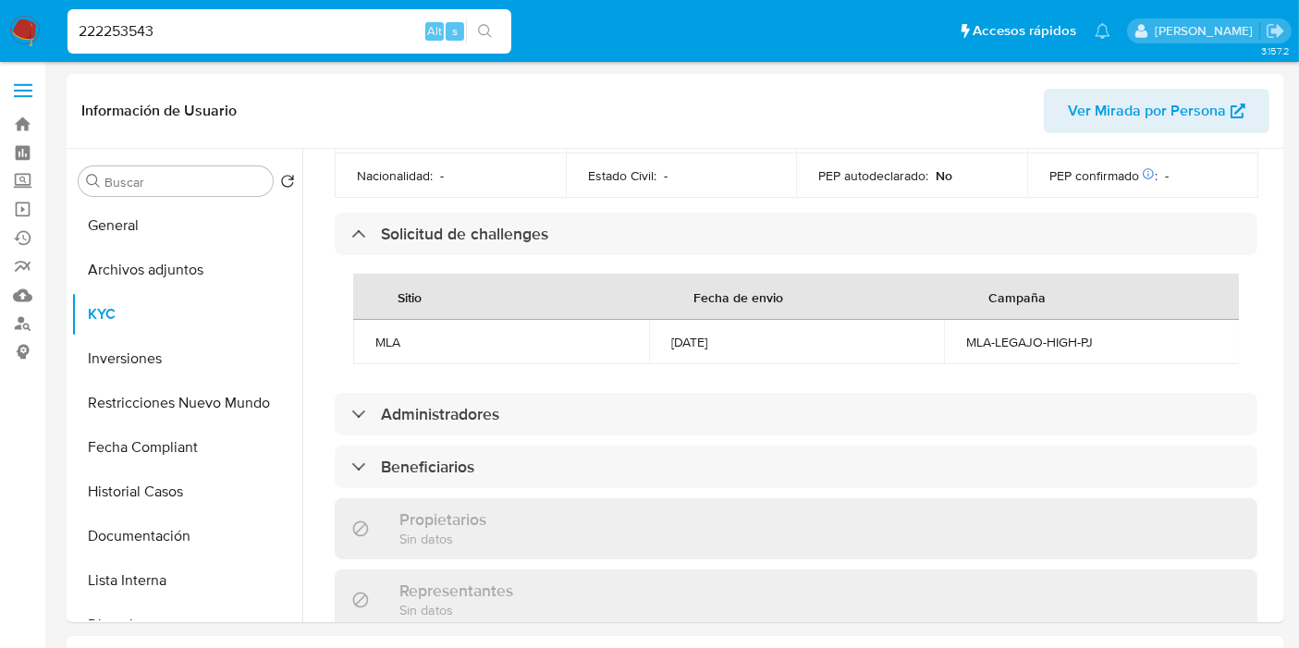
type input "222253543"
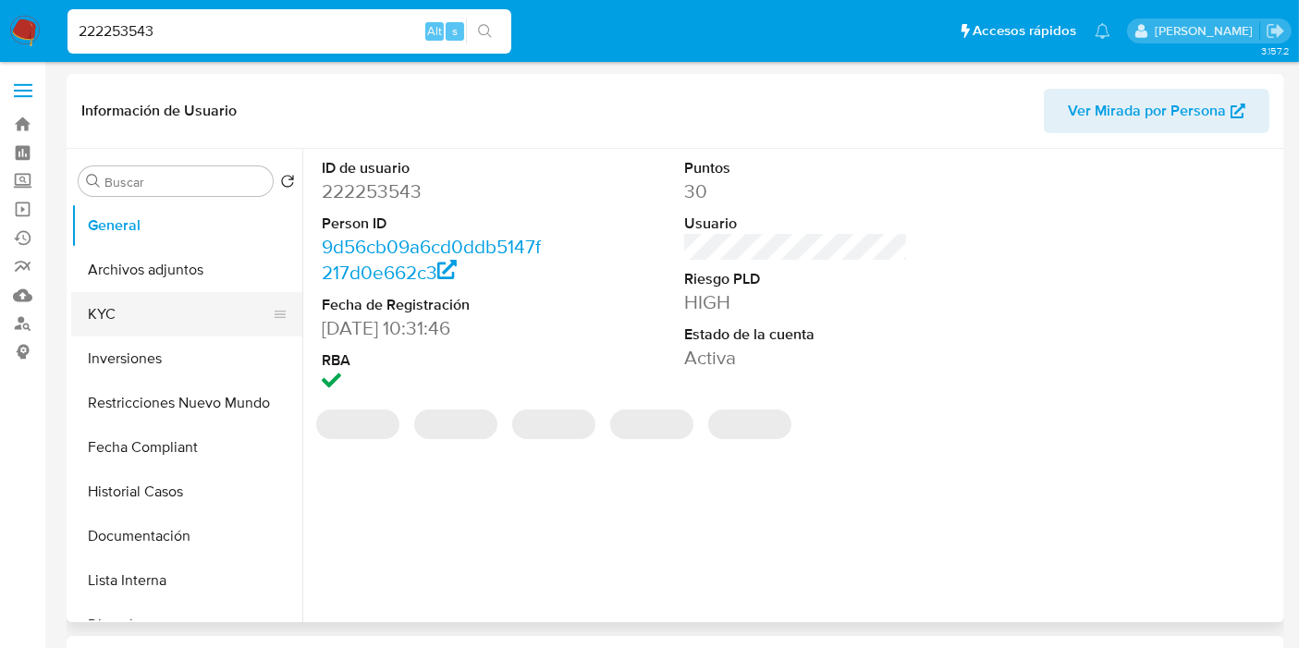
click at [152, 304] on button "KYC" at bounding box center [179, 314] width 216 height 44
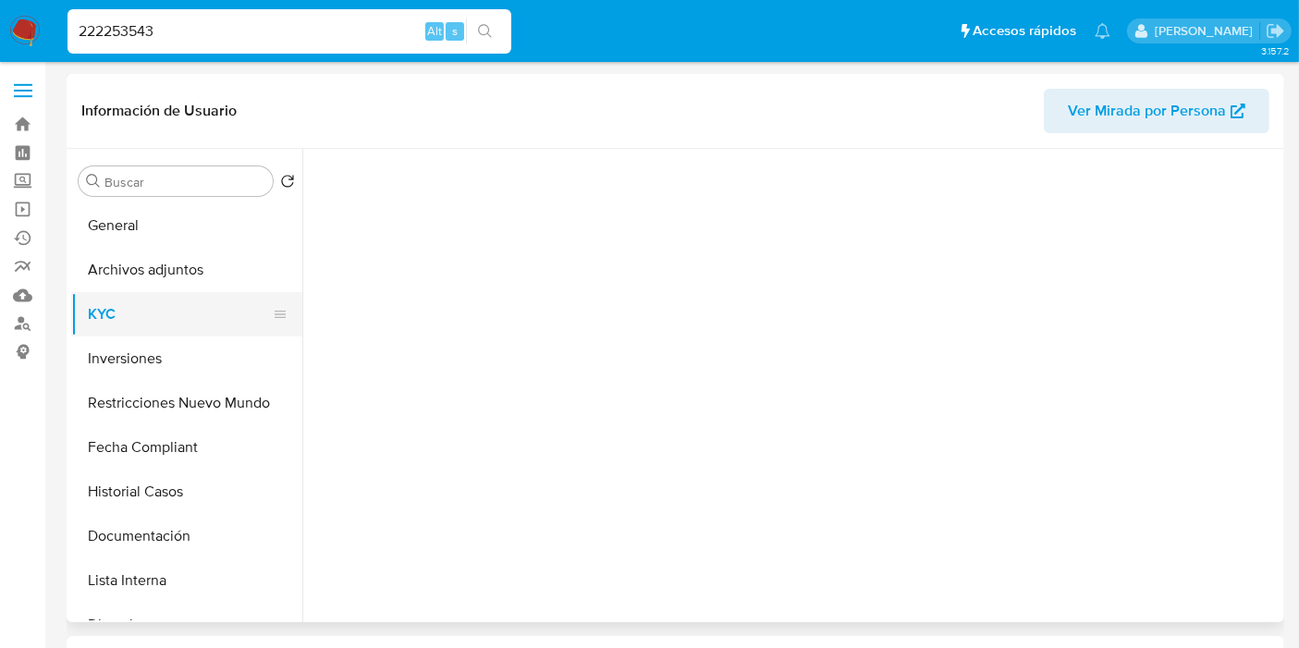
select select "10"
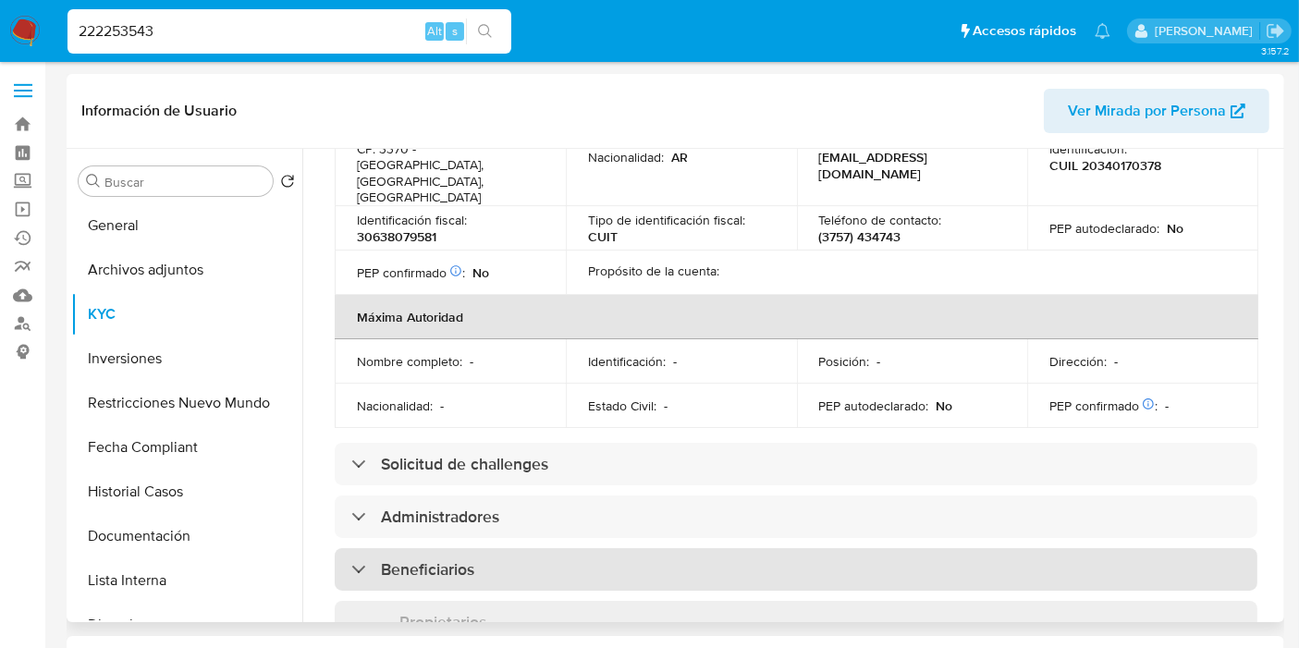
scroll to position [821, 0]
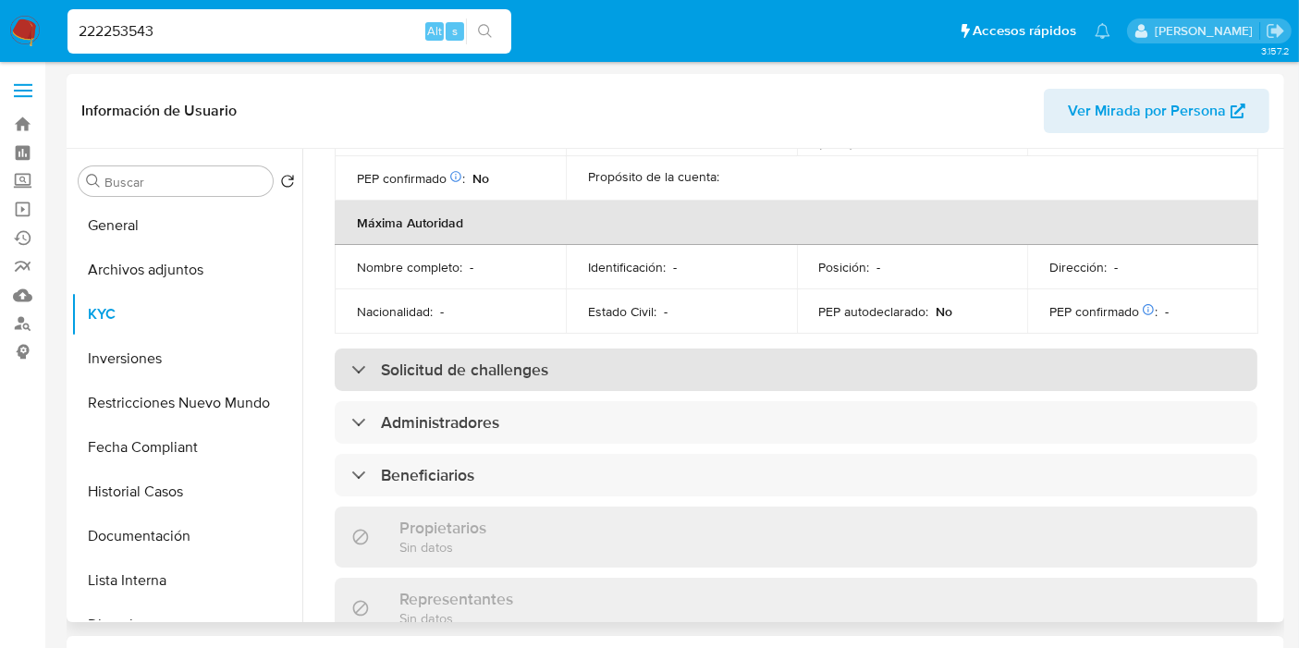
click at [570, 349] on div "Solicitud de challenges" at bounding box center [796, 370] width 923 height 43
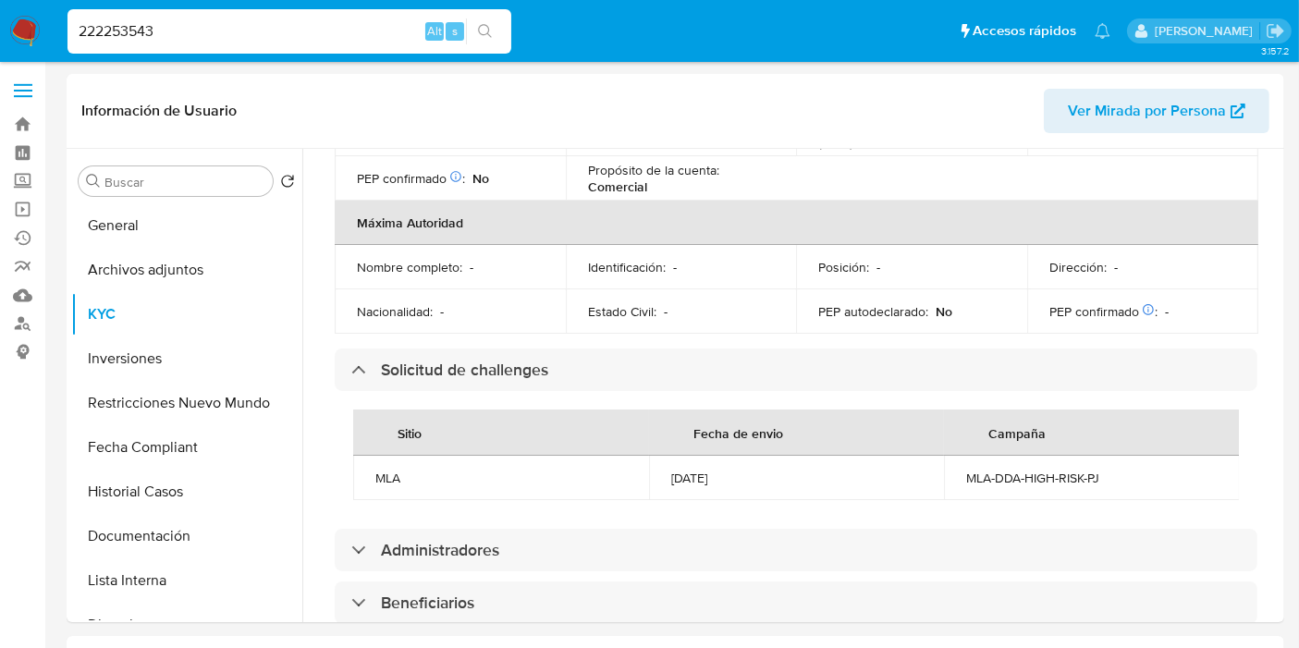
click at [181, 42] on input "222253543" at bounding box center [289, 31] width 444 height 24
paste input "334162186"
type input "334162186"
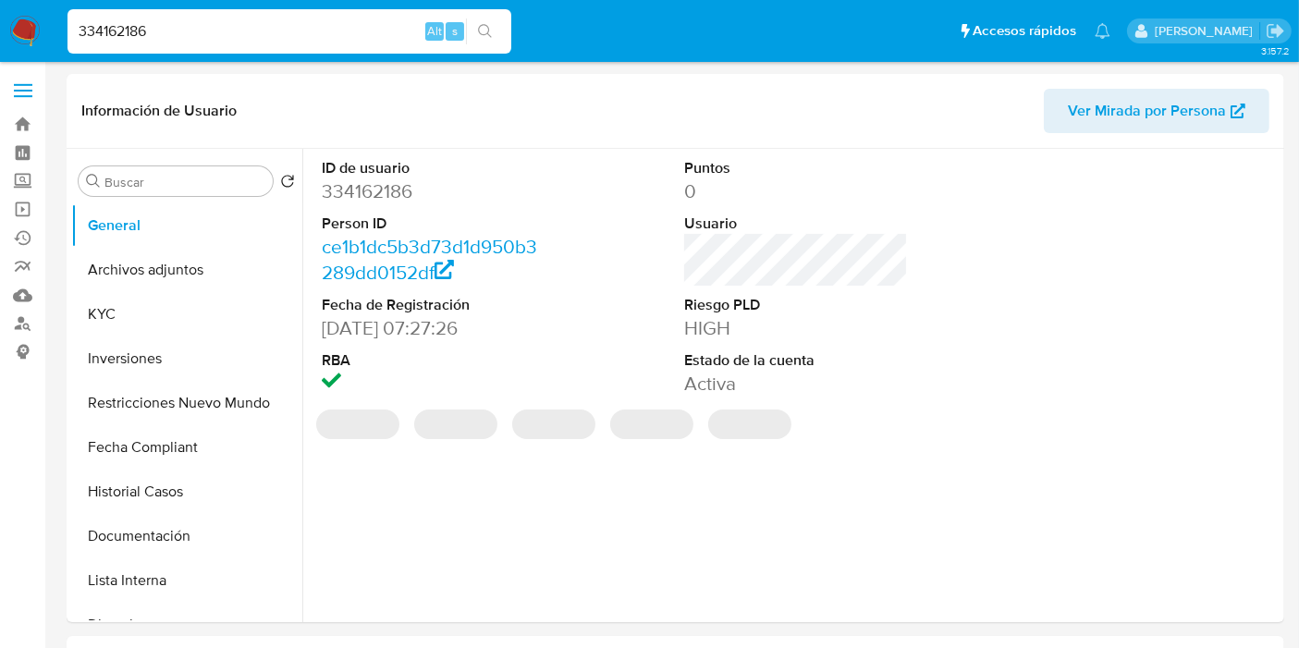
select select "10"
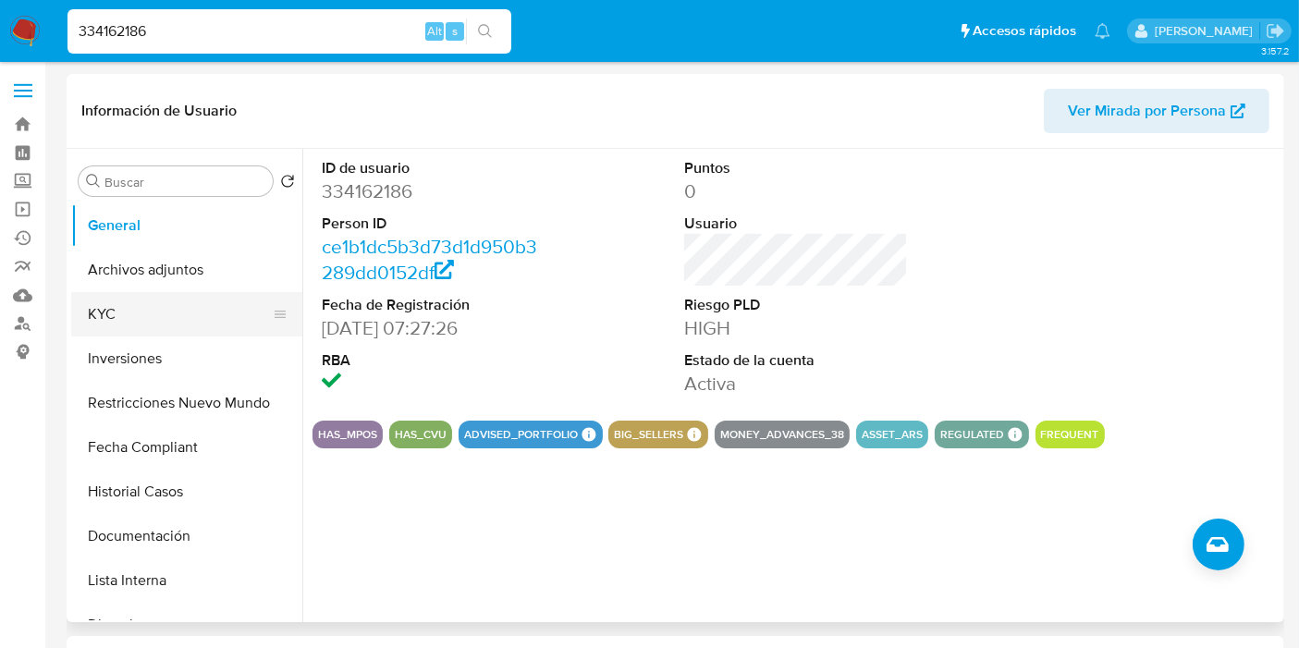
click at [158, 316] on button "KYC" at bounding box center [179, 314] width 216 height 44
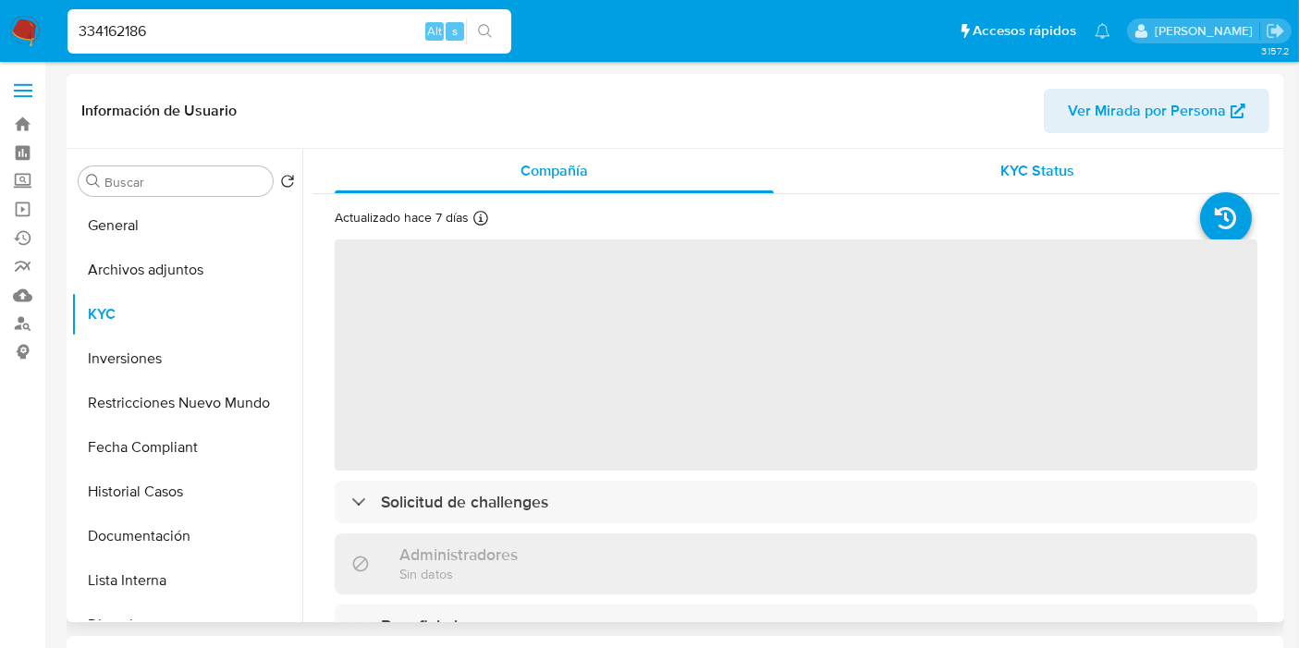
click at [1074, 183] on div "KYC Status" at bounding box center [1037, 171] width 439 height 44
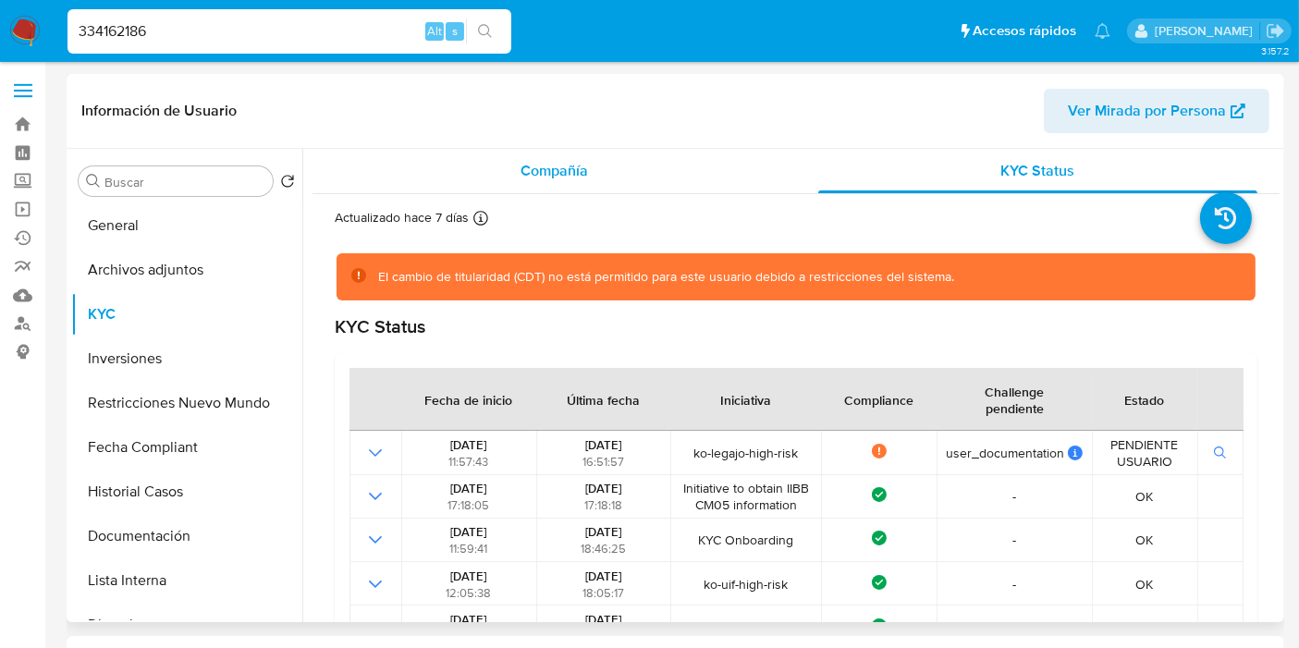
click at [546, 165] on span "Compañía" at bounding box center [554, 170] width 67 height 21
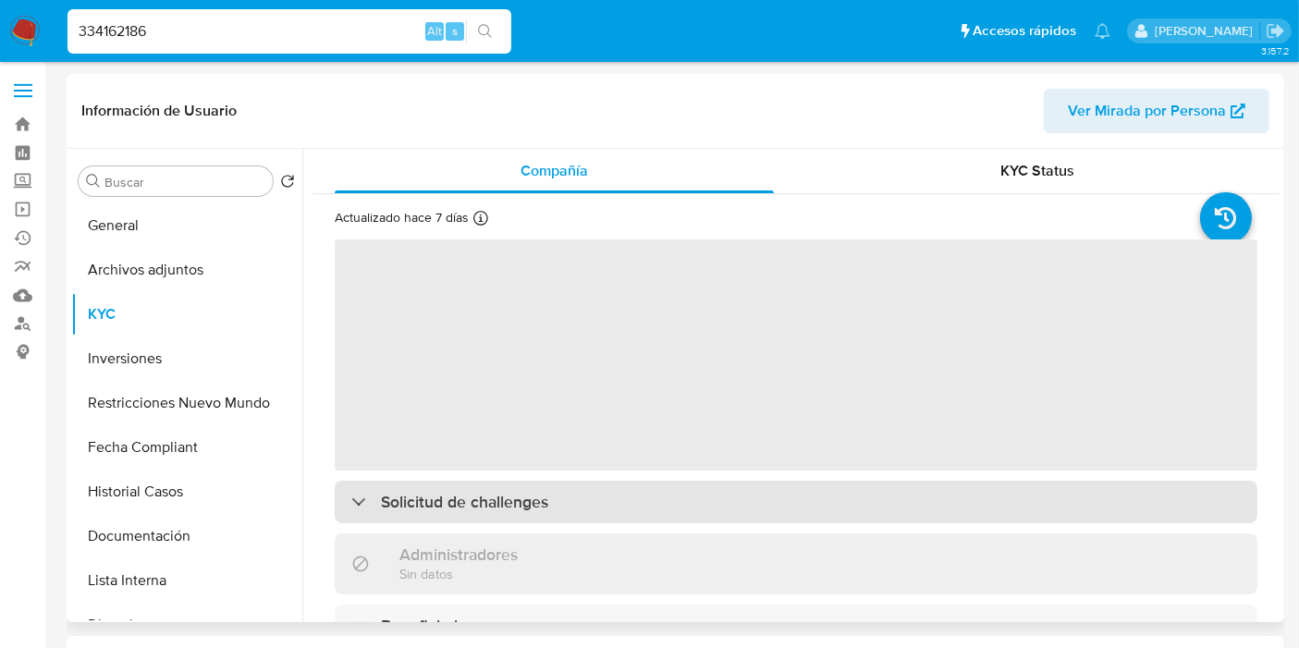
click at [565, 495] on div "Solicitud de challenges" at bounding box center [796, 502] width 923 height 43
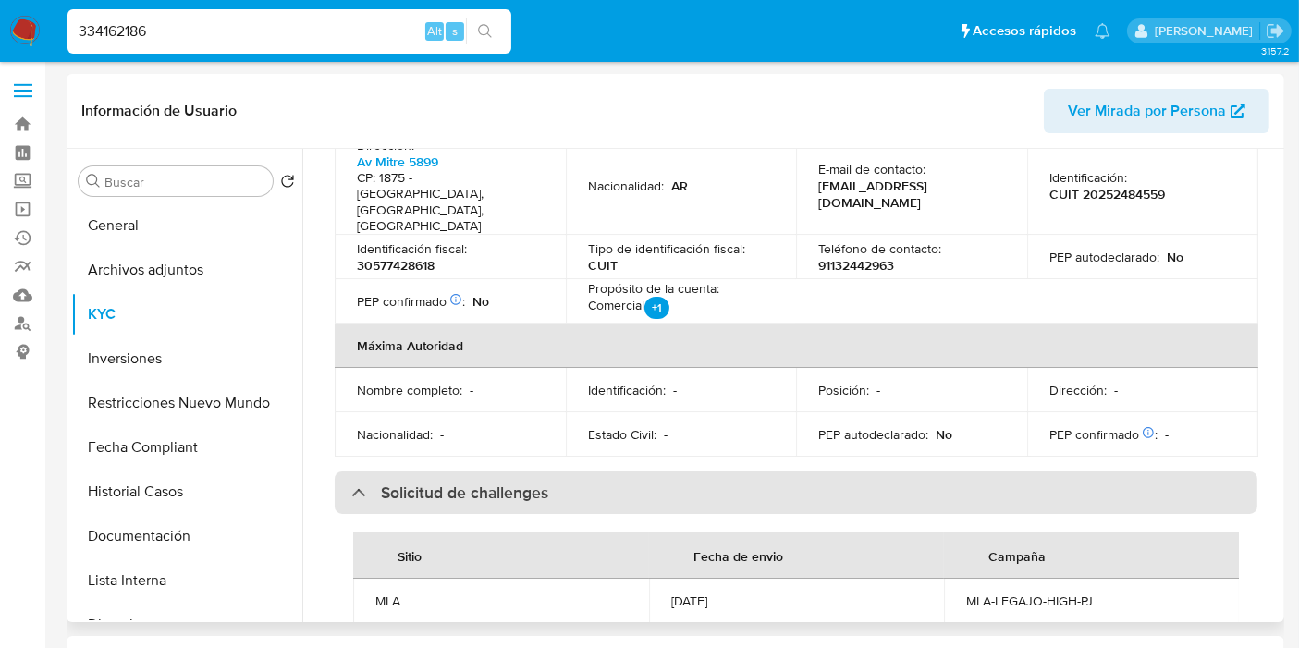
scroll to position [718, 0]
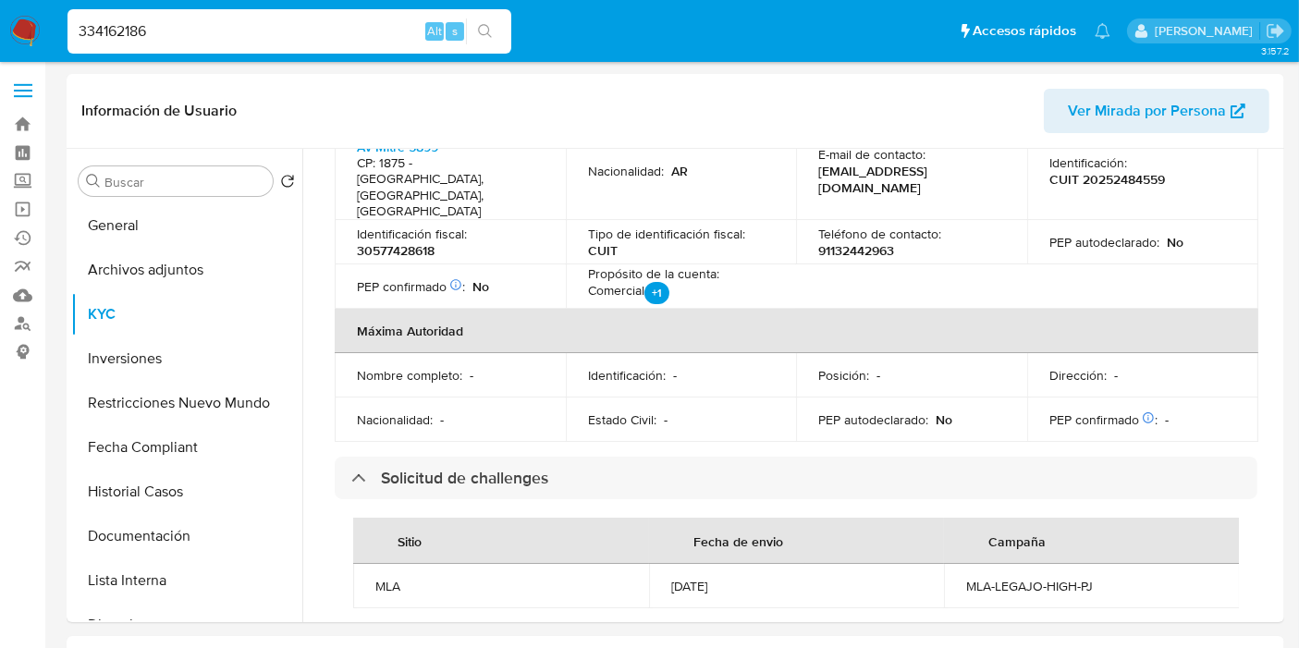
click at [253, 46] on div "334162186 Alt s" at bounding box center [289, 31] width 444 height 44
click at [256, 32] on input "334162186" at bounding box center [289, 31] width 444 height 24
paste input "401523720"
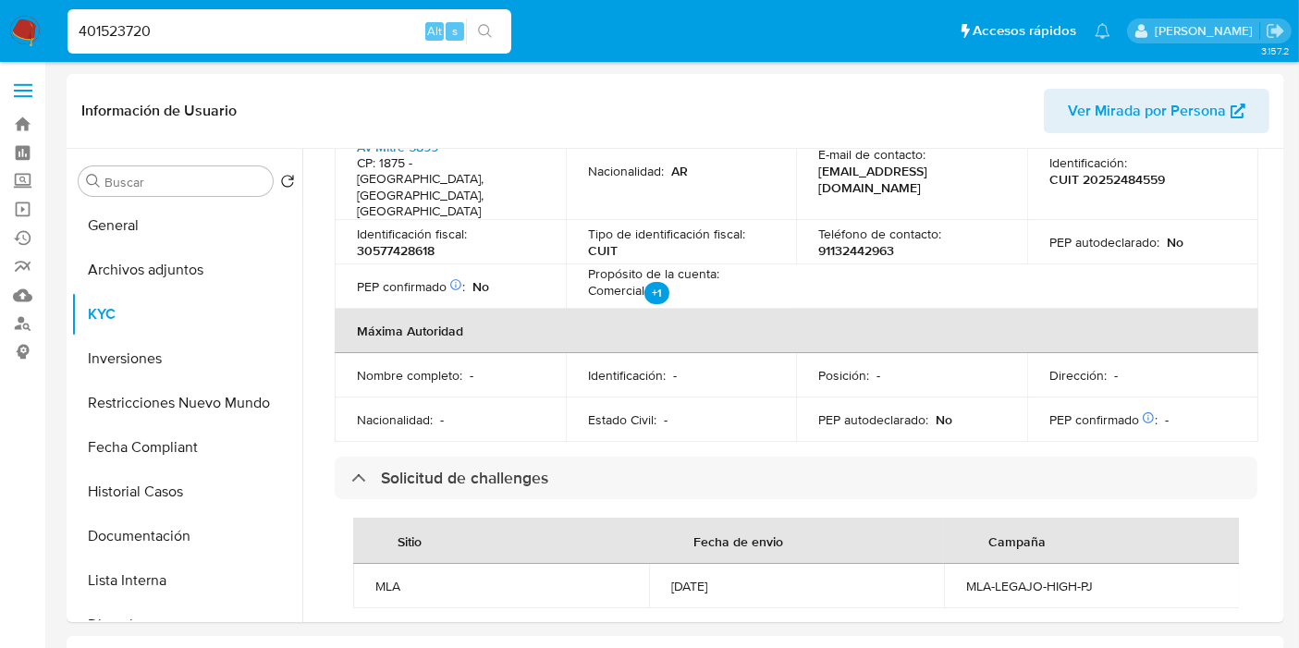
type input "401523720"
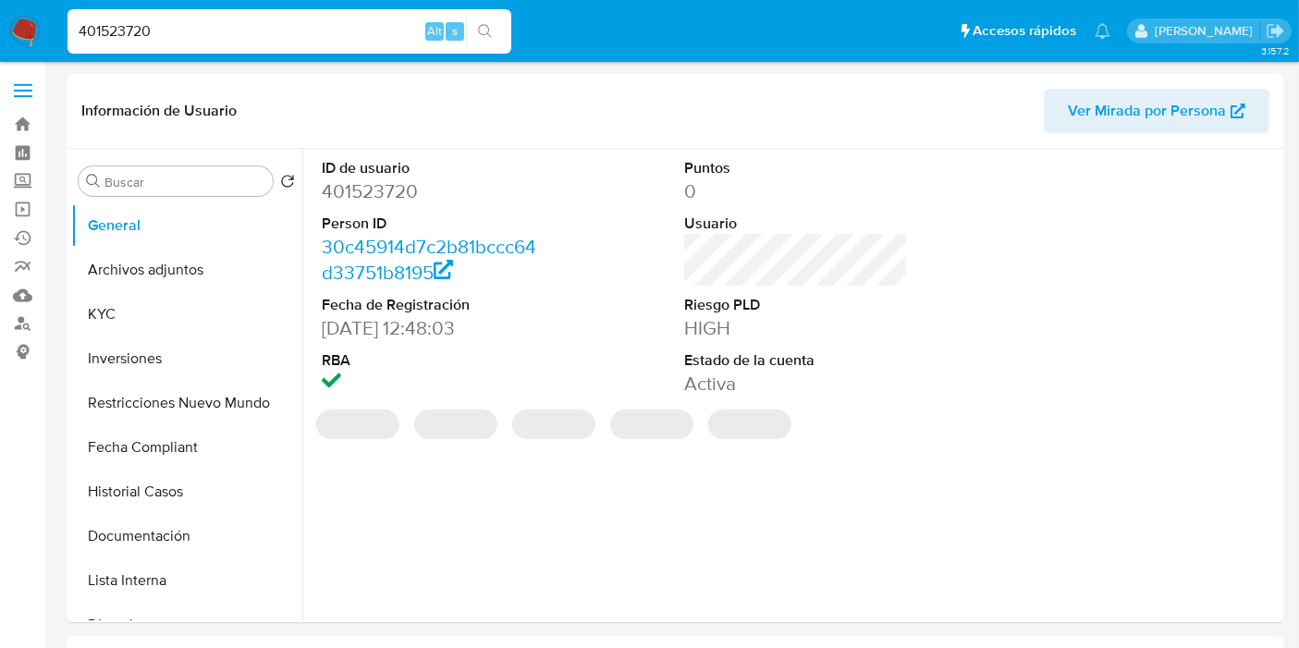
select select "10"
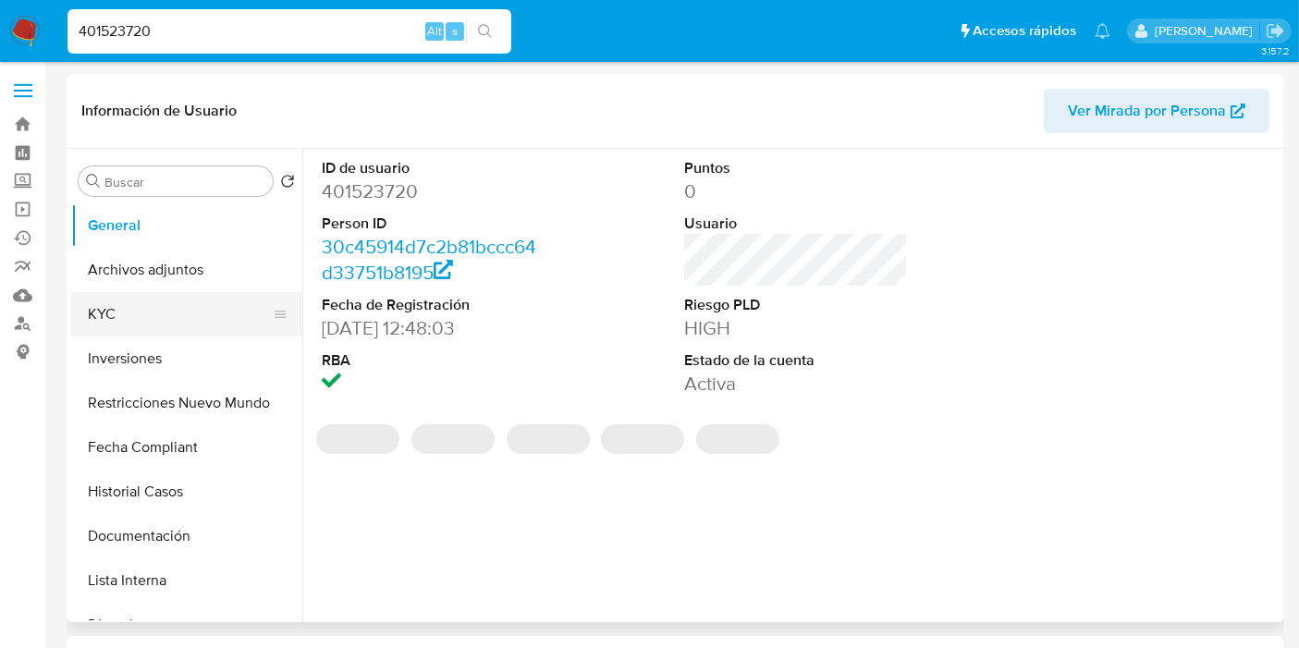
click at [179, 301] on button "KYC" at bounding box center [179, 314] width 216 height 44
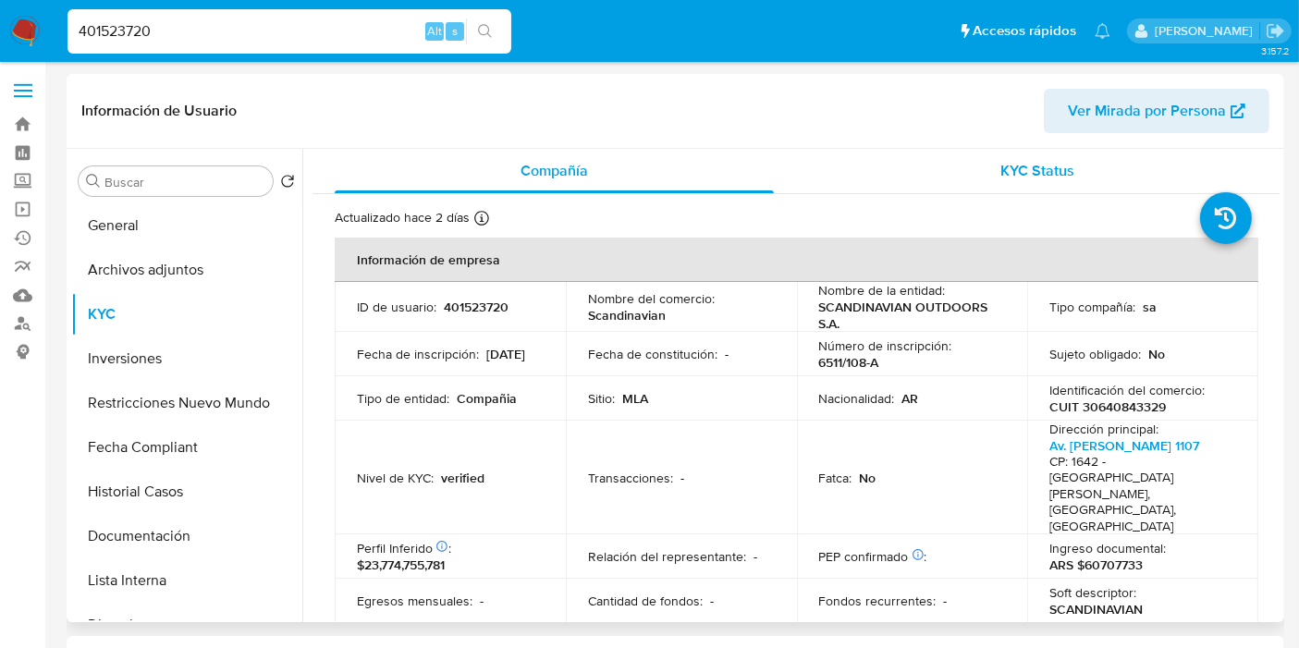
click at [1016, 185] on div "KYC Status" at bounding box center [1037, 171] width 439 height 44
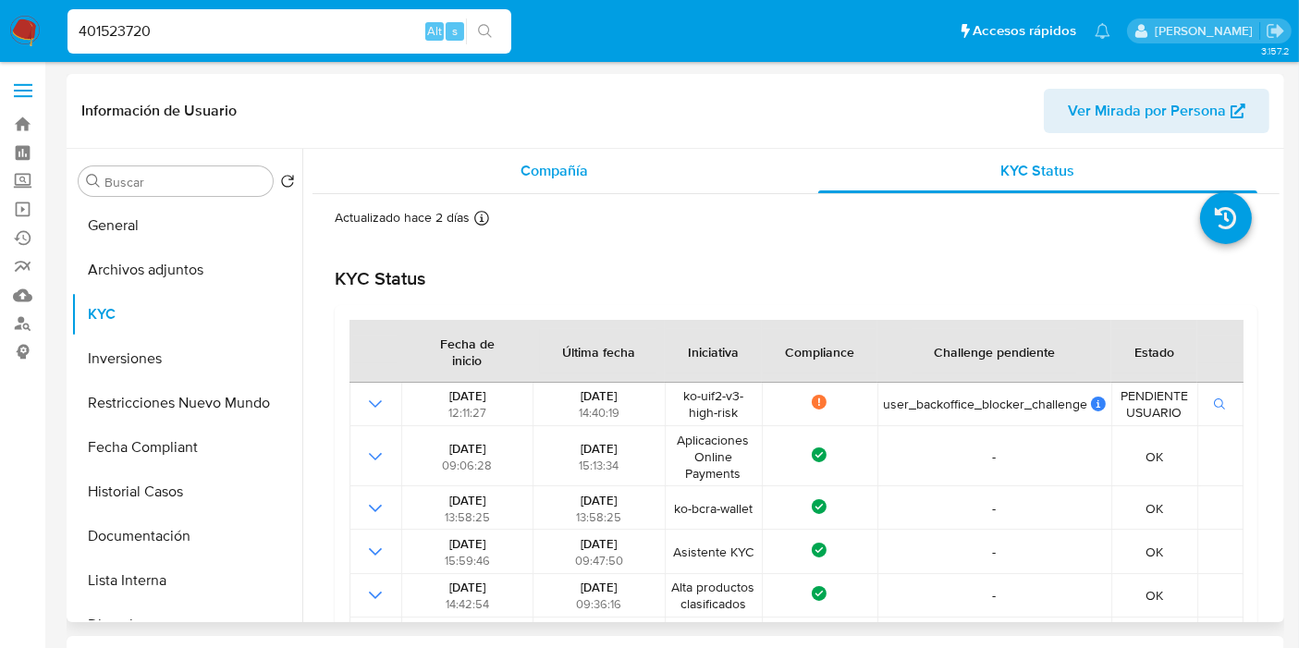
click at [515, 173] on div "Compañía" at bounding box center [554, 171] width 439 height 44
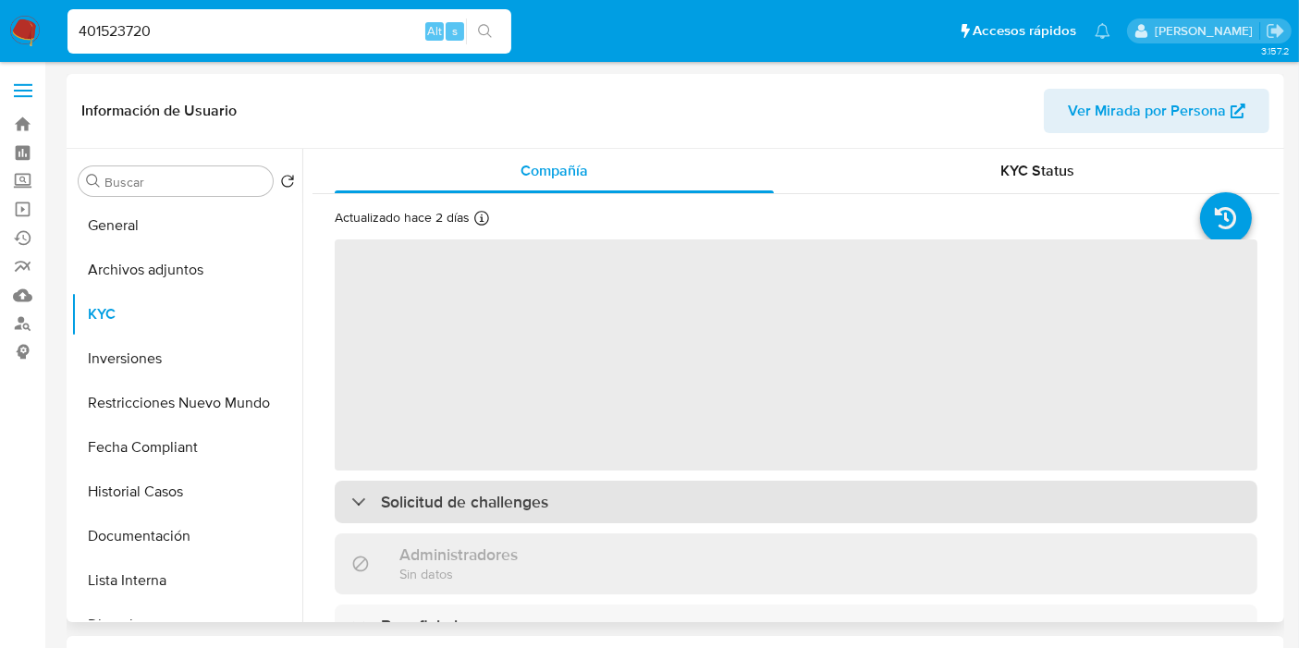
click at [496, 512] on h3 "Solicitud de challenges" at bounding box center [464, 502] width 167 height 20
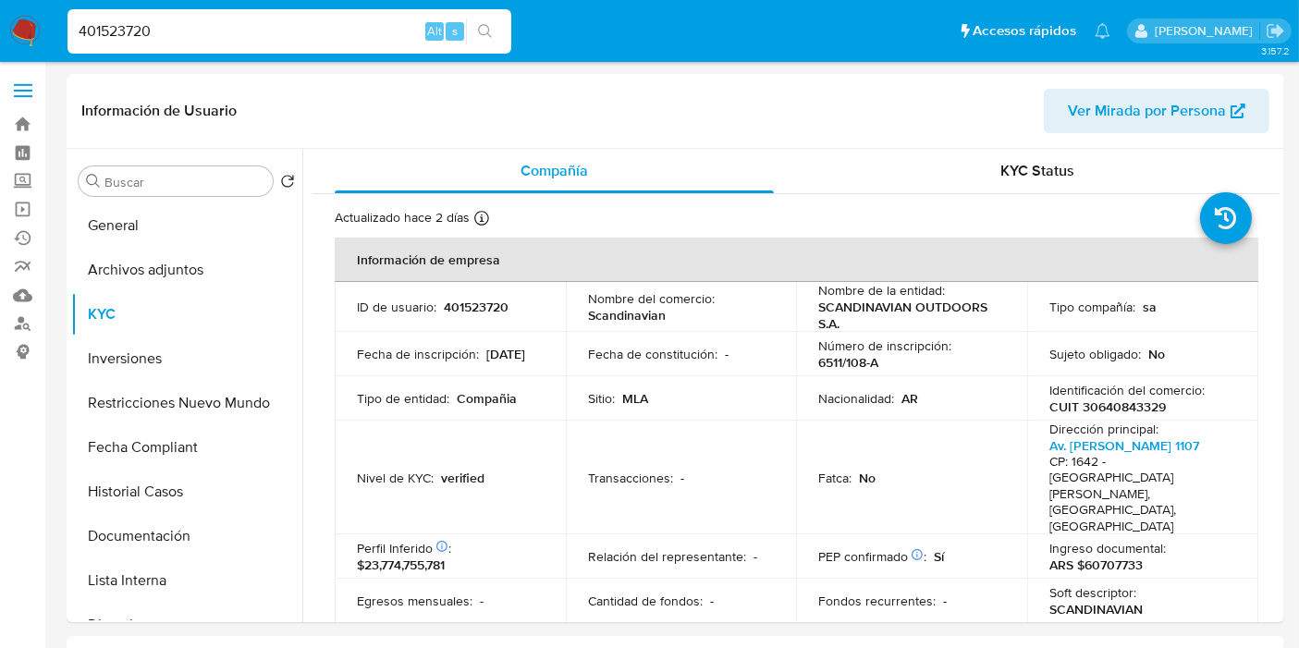
click at [215, 32] on input "401523720" at bounding box center [289, 31] width 444 height 24
paste input "32f04d065d3247d15d27c2cee4d1f972"
type input "32f04d065d3247d15d27c2cee4d1f972"
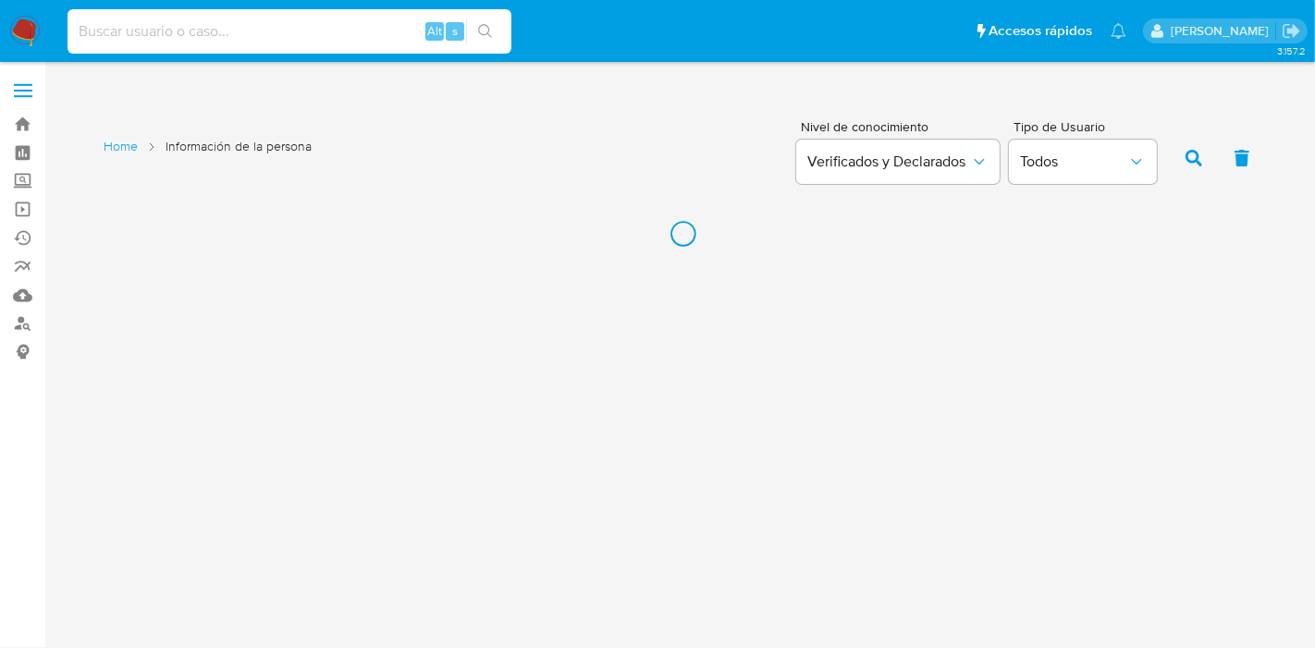
click at [195, 35] on input at bounding box center [289, 31] width 444 height 24
paste input "433994459"
type input "433994459"
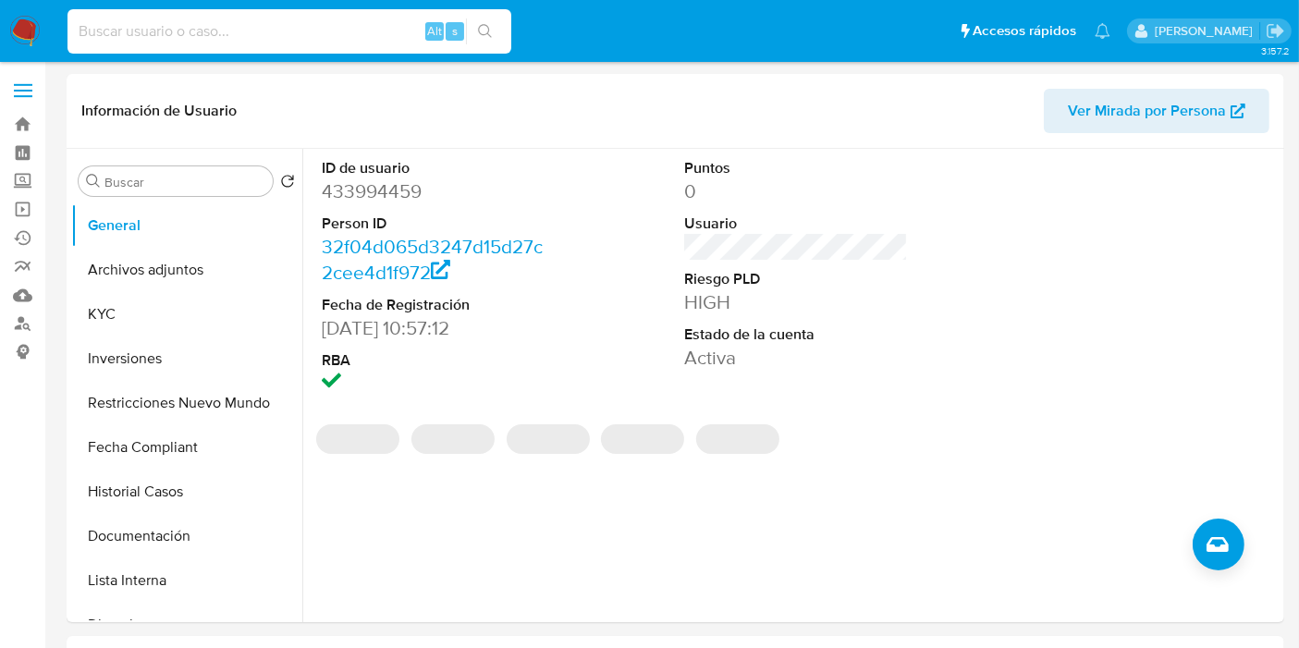
click at [251, 25] on input at bounding box center [289, 31] width 444 height 24
paste input "433994459"
type input "433994459"
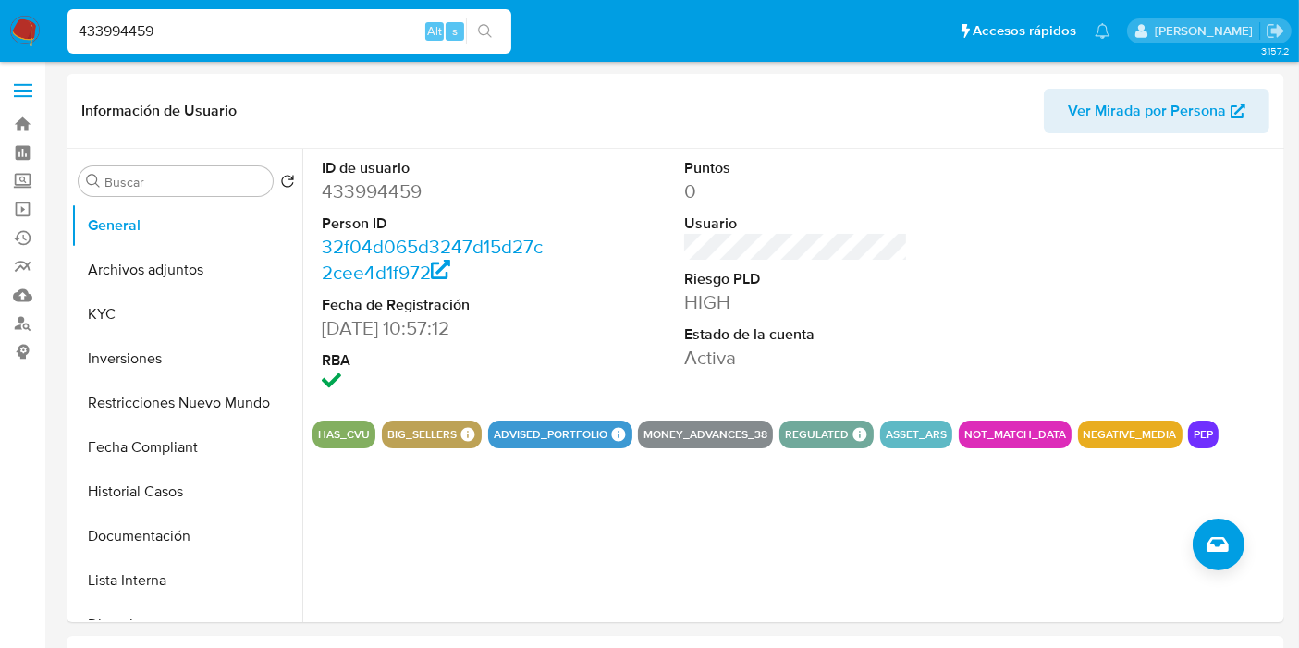
click at [195, 27] on input "433994459" at bounding box center [289, 31] width 444 height 24
select select "10"
click at [140, 315] on button "KYC" at bounding box center [179, 314] width 216 height 44
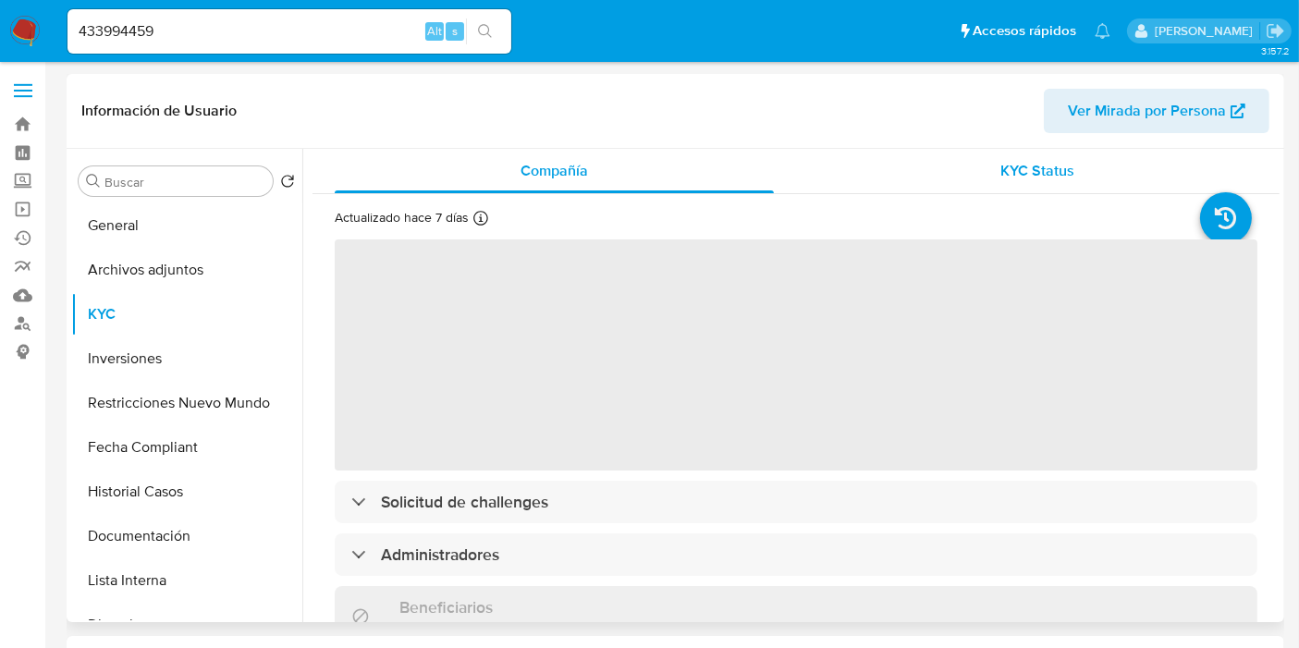
click at [1078, 167] on div "KYC Status" at bounding box center [1037, 171] width 439 height 44
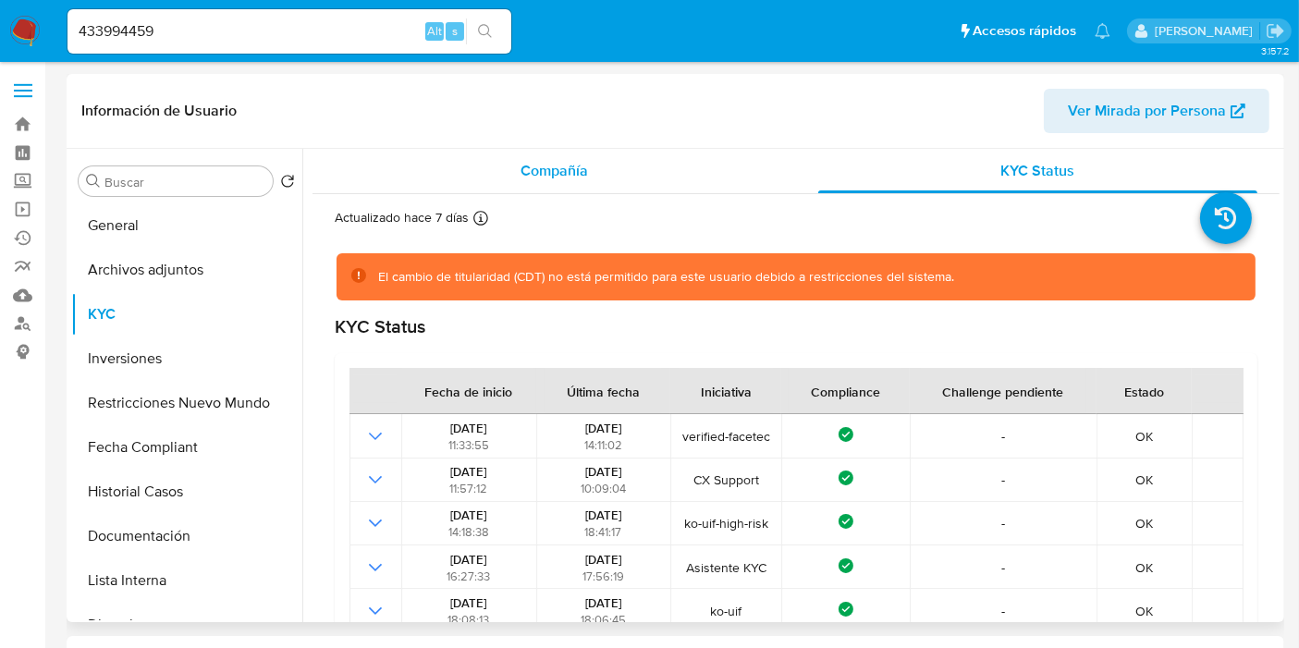
click at [605, 172] on div "Compañía" at bounding box center [554, 171] width 439 height 44
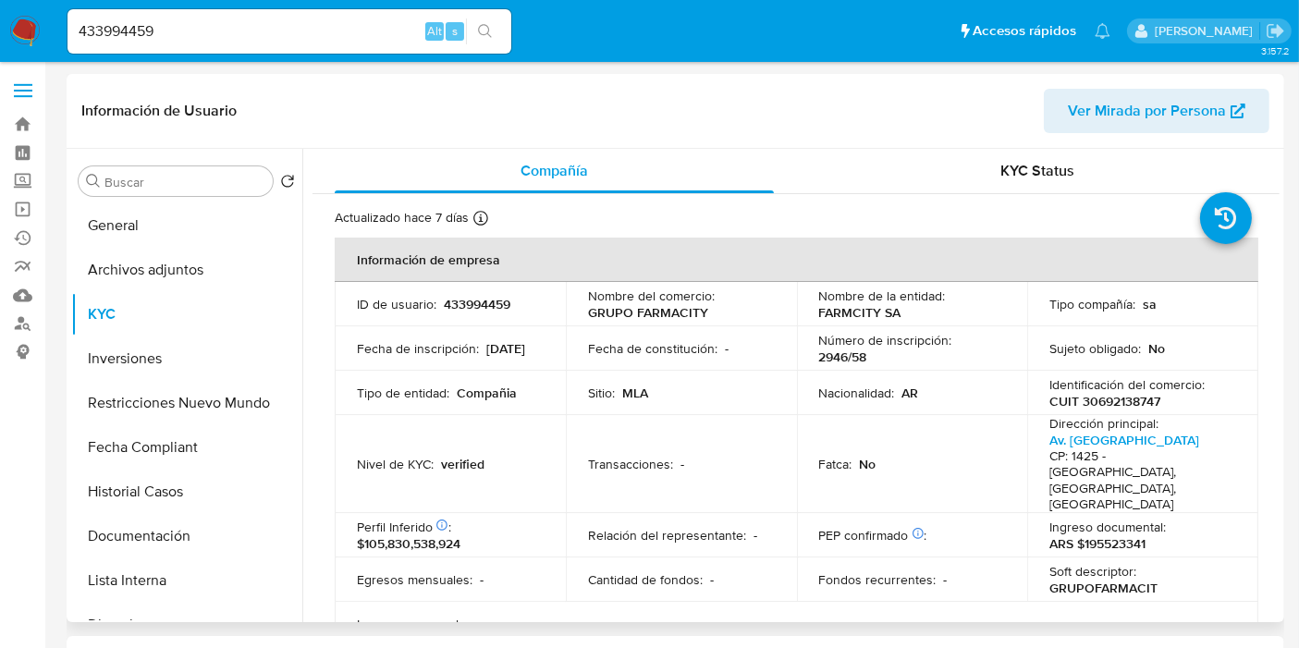
click at [628, 527] on p "Relación del representante :" at bounding box center [667, 535] width 158 height 17
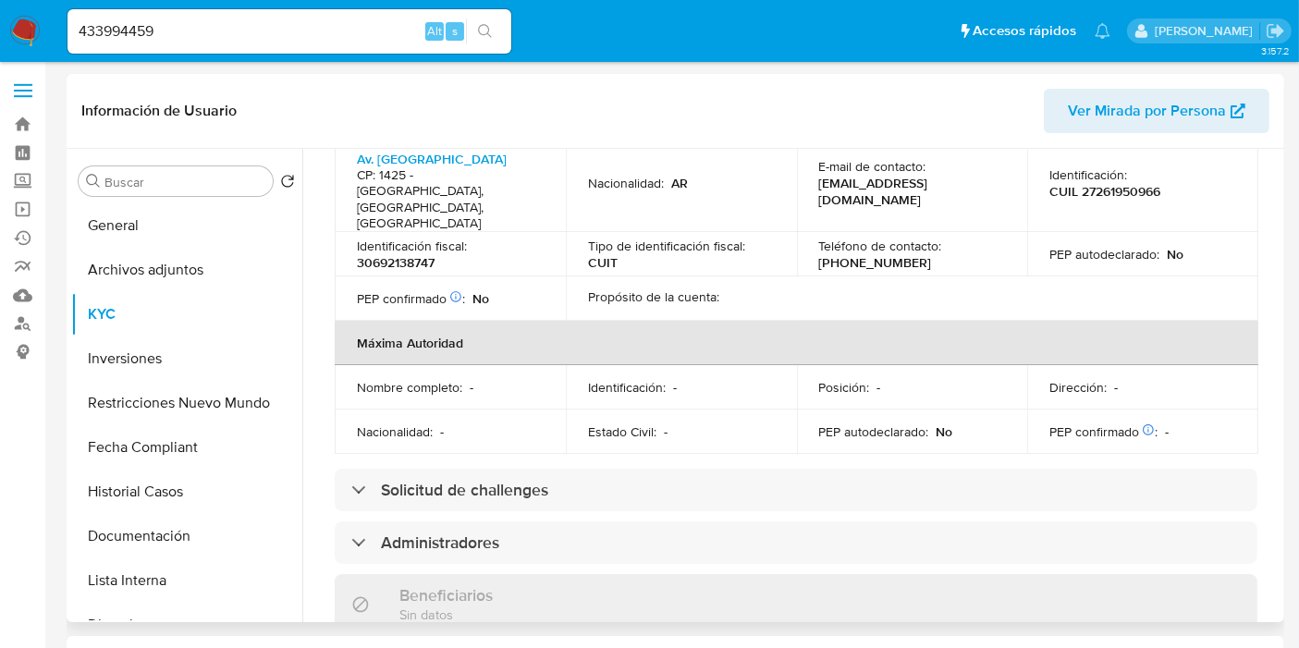
scroll to position [718, 0]
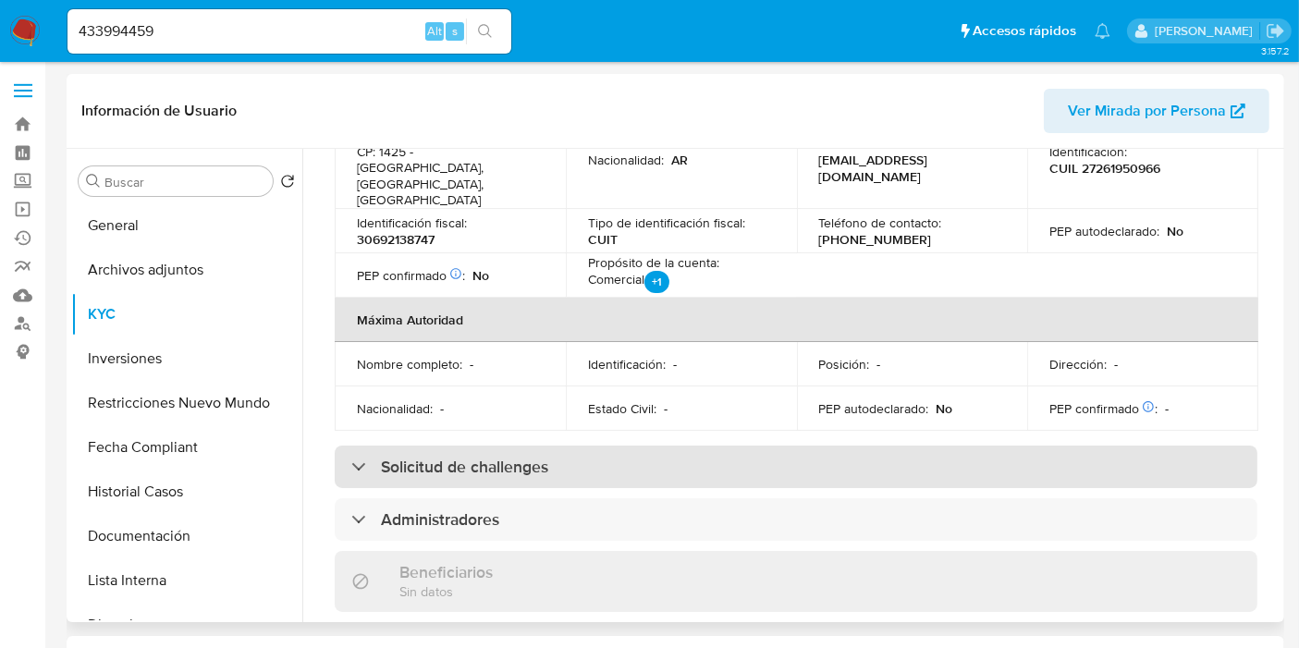
click at [679, 446] on div "Solicitud de challenges" at bounding box center [796, 467] width 923 height 43
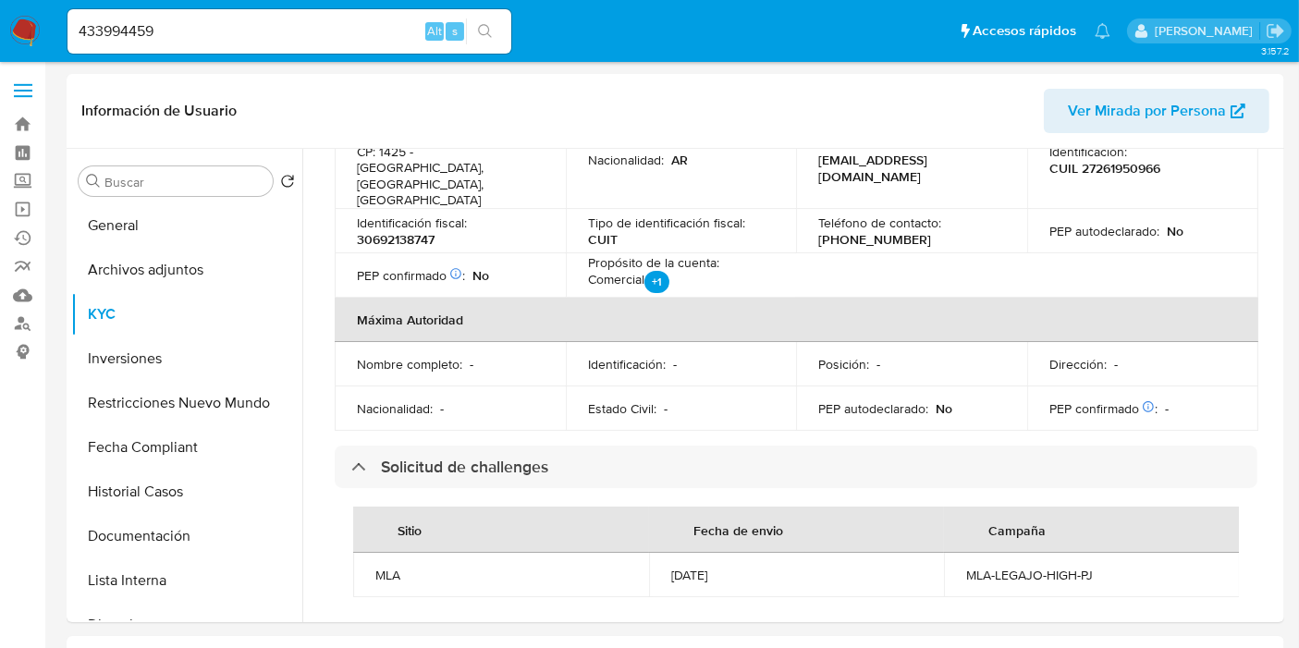
click at [263, 19] on input "433994459" at bounding box center [289, 31] width 444 height 24
paste input "51698714"
type input "451698714"
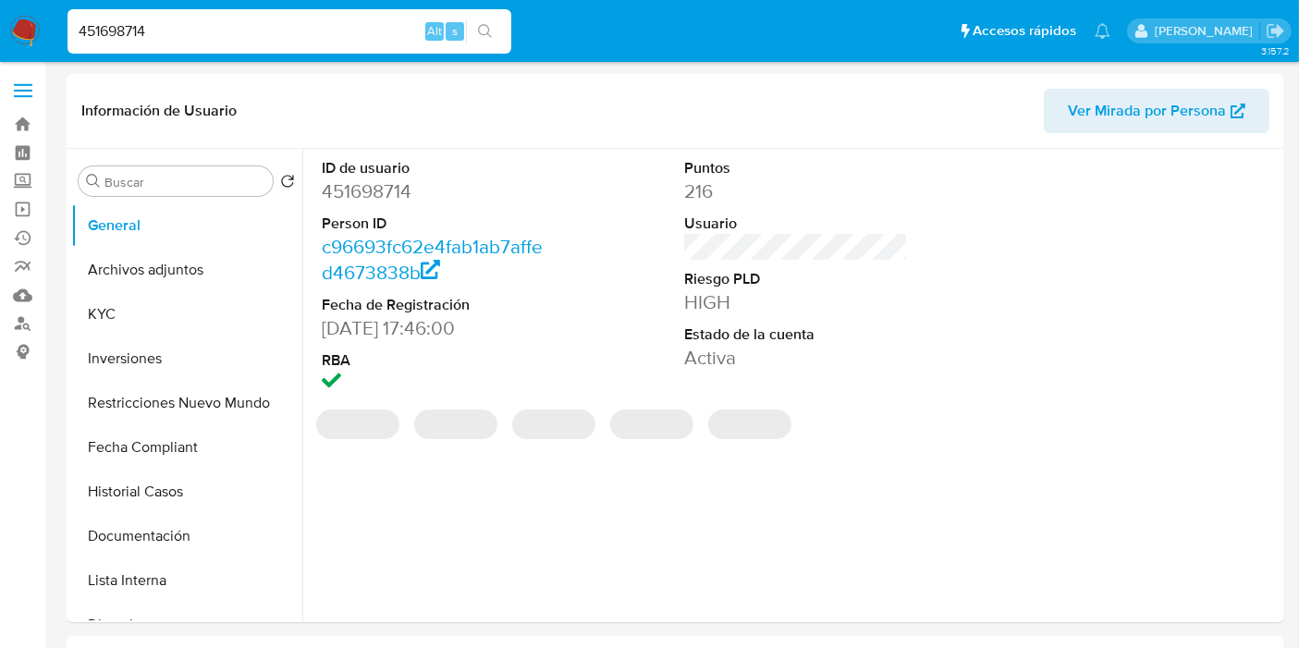
select select "10"
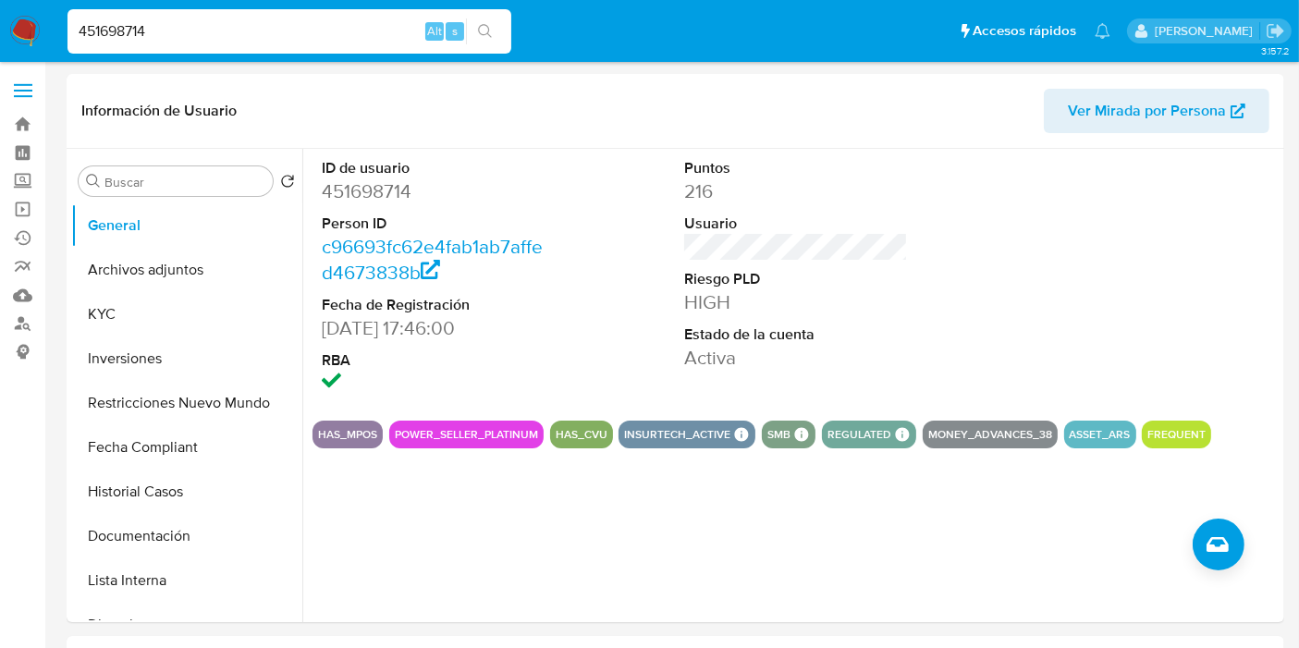
drag, startPoint x: 171, startPoint y: 25, endPoint x: 5, endPoint y: 19, distance: 166.5
click at [0, 14] on nav "Pausado Ver notificaciones 451698714 Alt s Accesos rápidos Presiona las siguien…" at bounding box center [649, 31] width 1299 height 62
paste input "85295420"
type input "485295420"
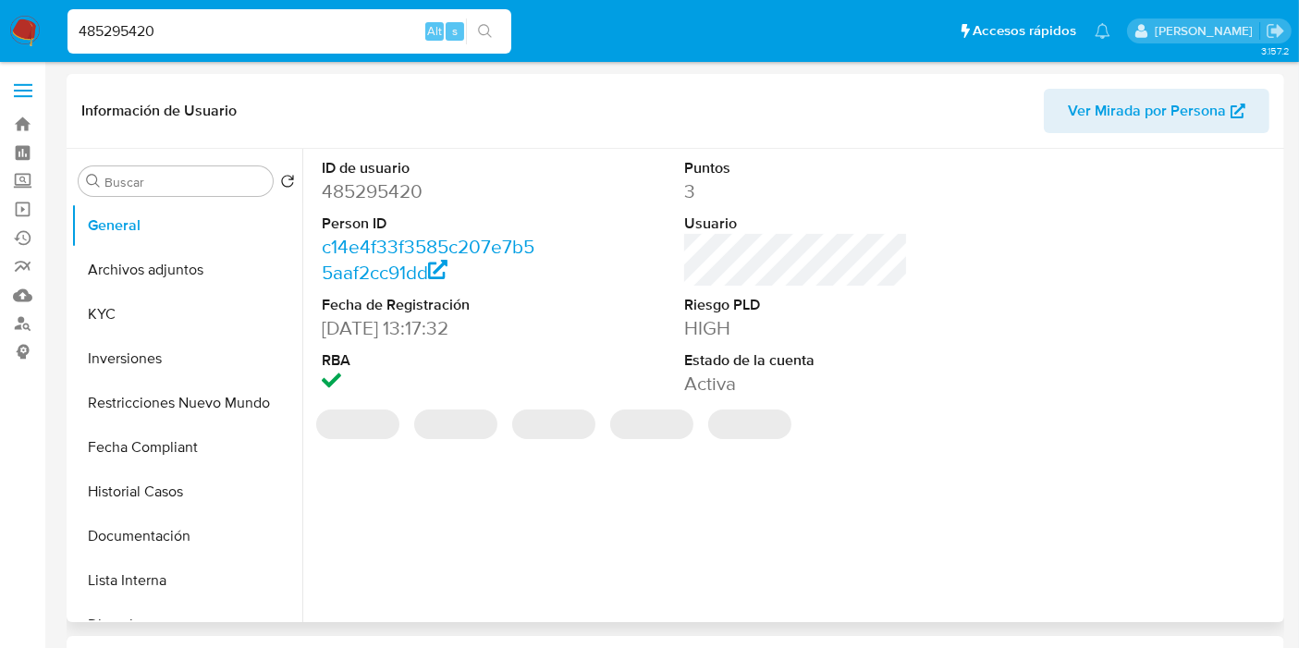
select select "10"
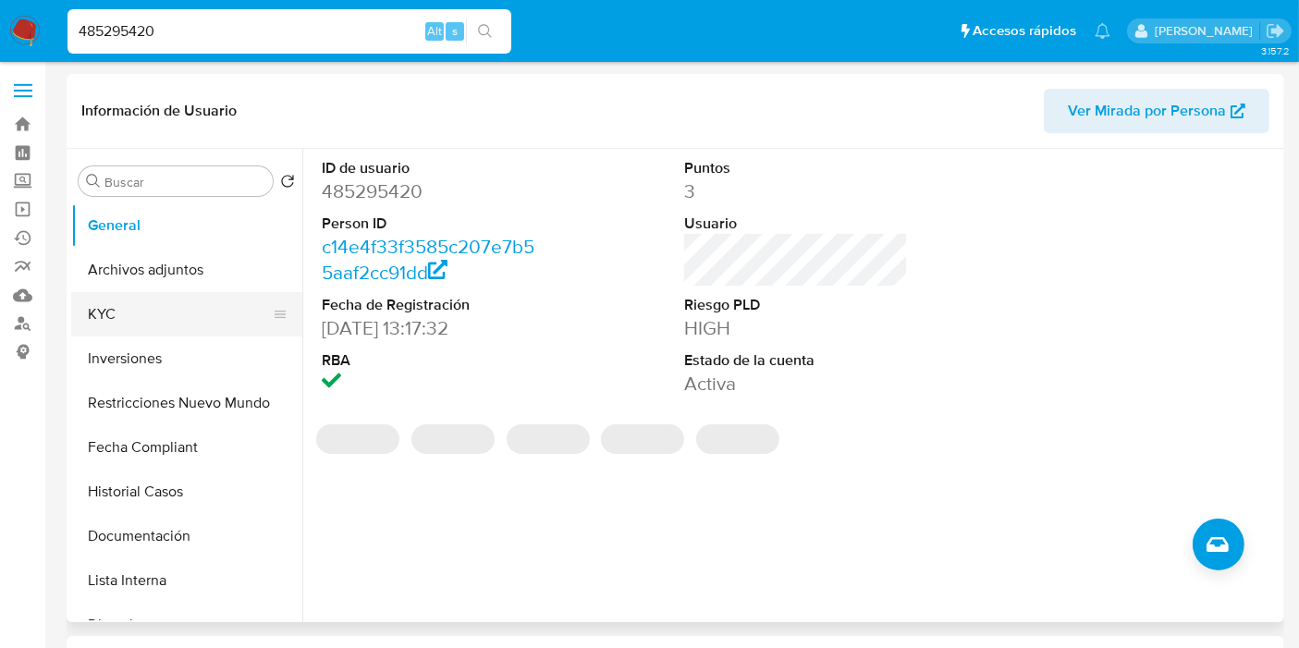
click at [122, 313] on button "KYC" at bounding box center [179, 314] width 216 height 44
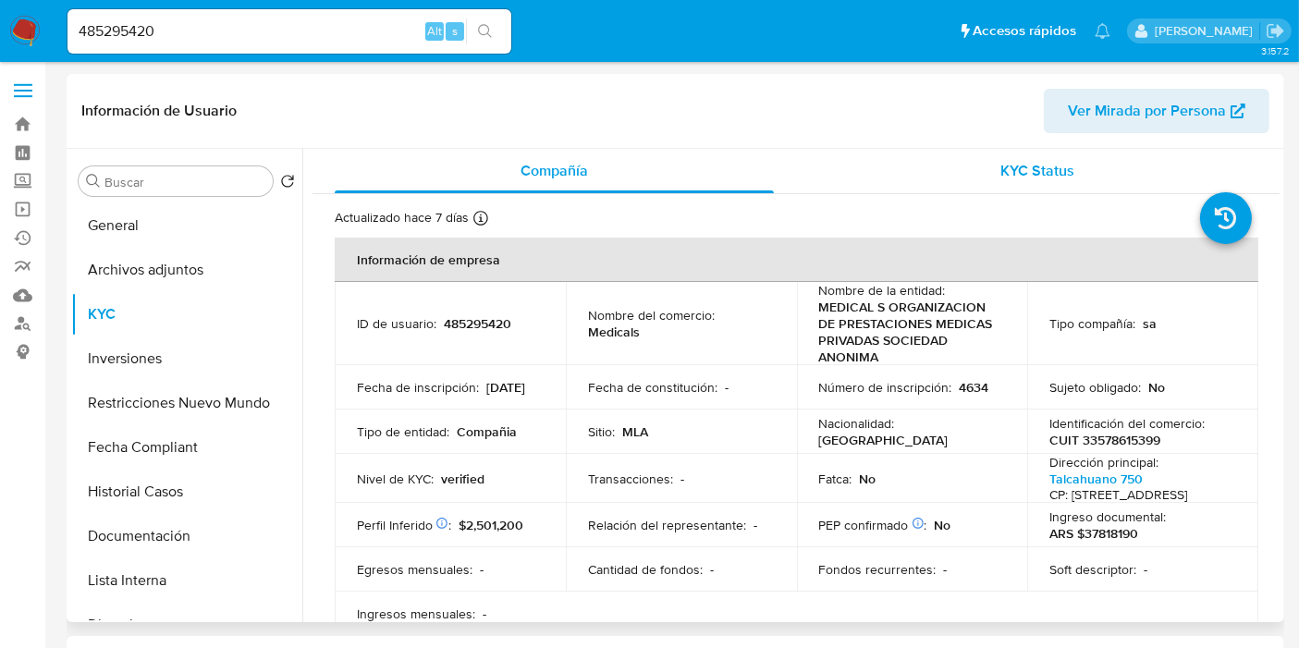
click at [1076, 166] on div "KYC Status" at bounding box center [1037, 171] width 439 height 44
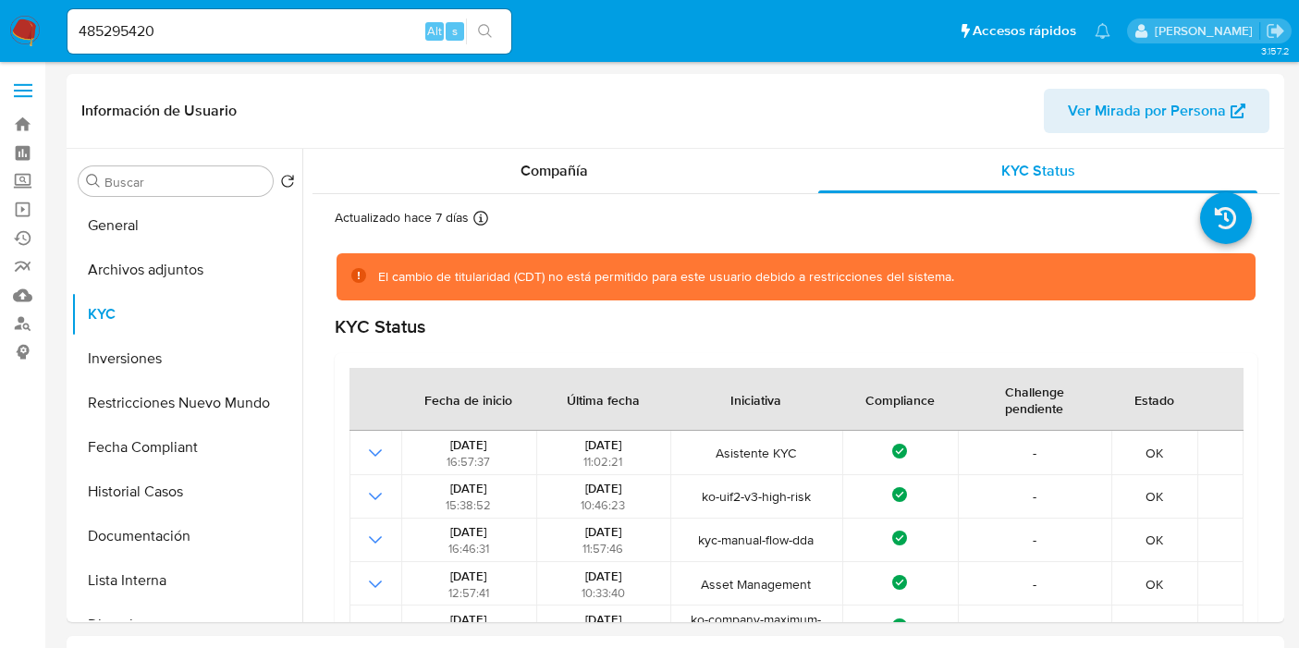
select select "10"
click at [185, 446] on button "Fecha Compliant" at bounding box center [179, 447] width 216 height 44
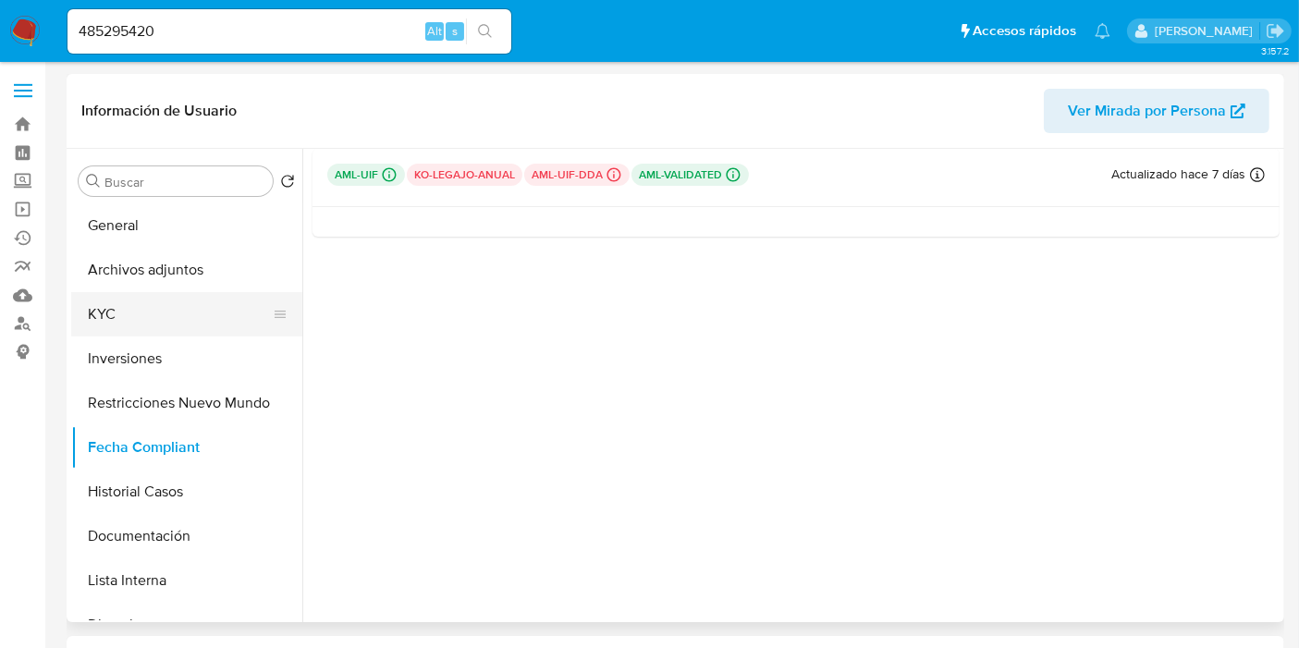
click at [148, 307] on button "KYC" at bounding box center [179, 314] width 216 height 44
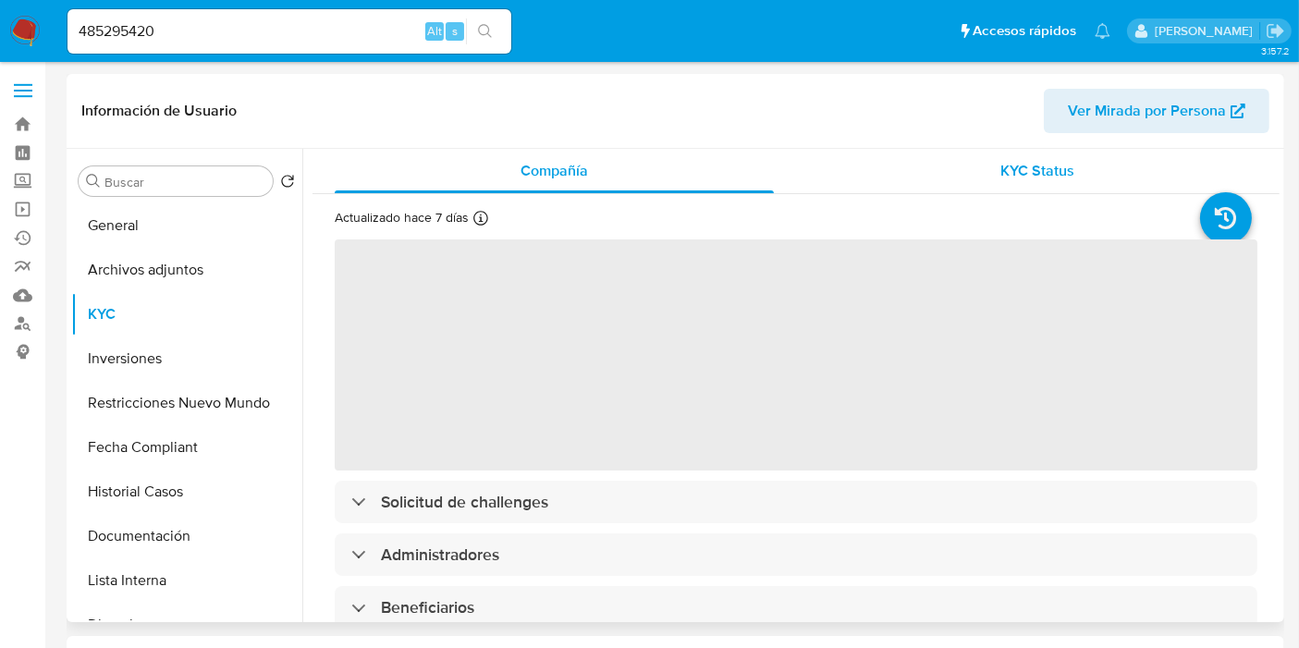
click at [1077, 167] on div "KYC Status" at bounding box center [1037, 171] width 439 height 44
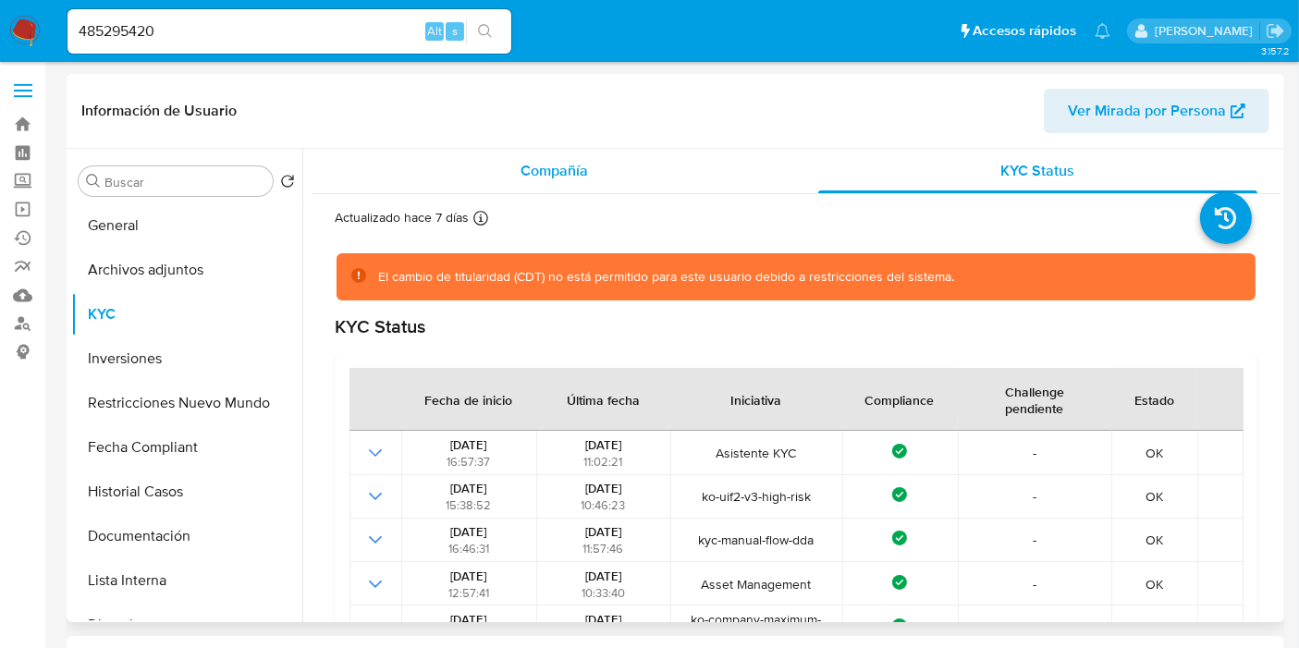
click at [597, 184] on div "Compañía" at bounding box center [554, 171] width 439 height 44
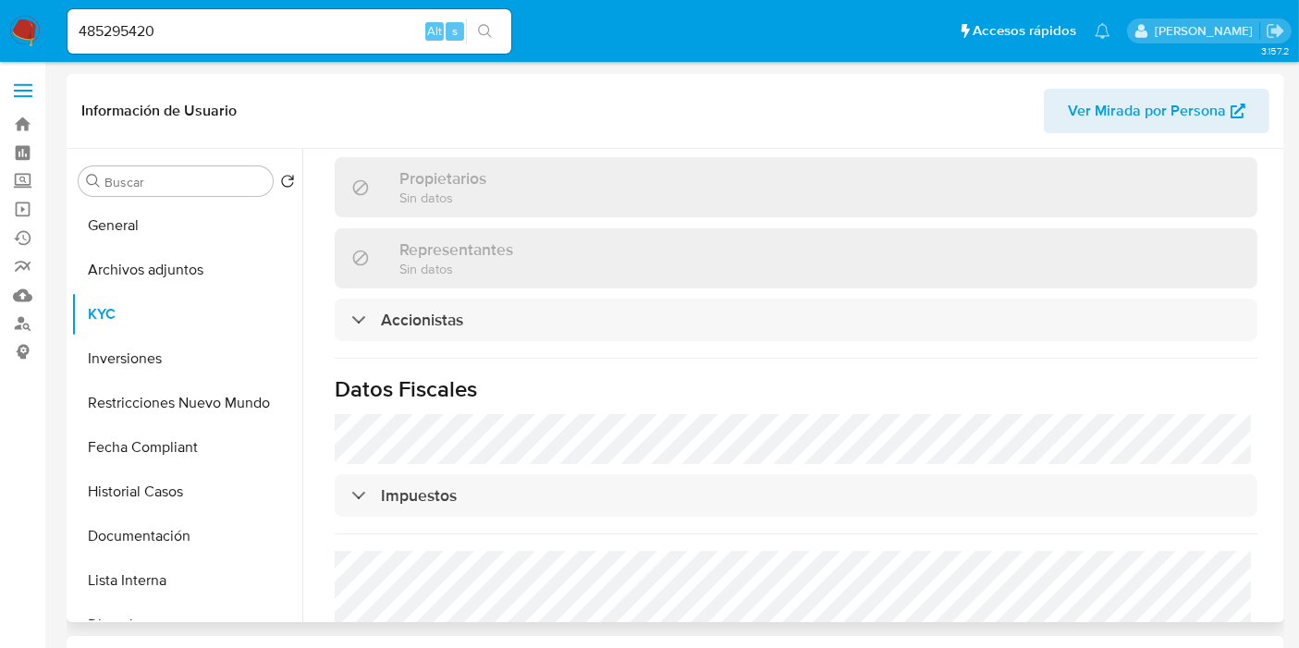
scroll to position [821, 0]
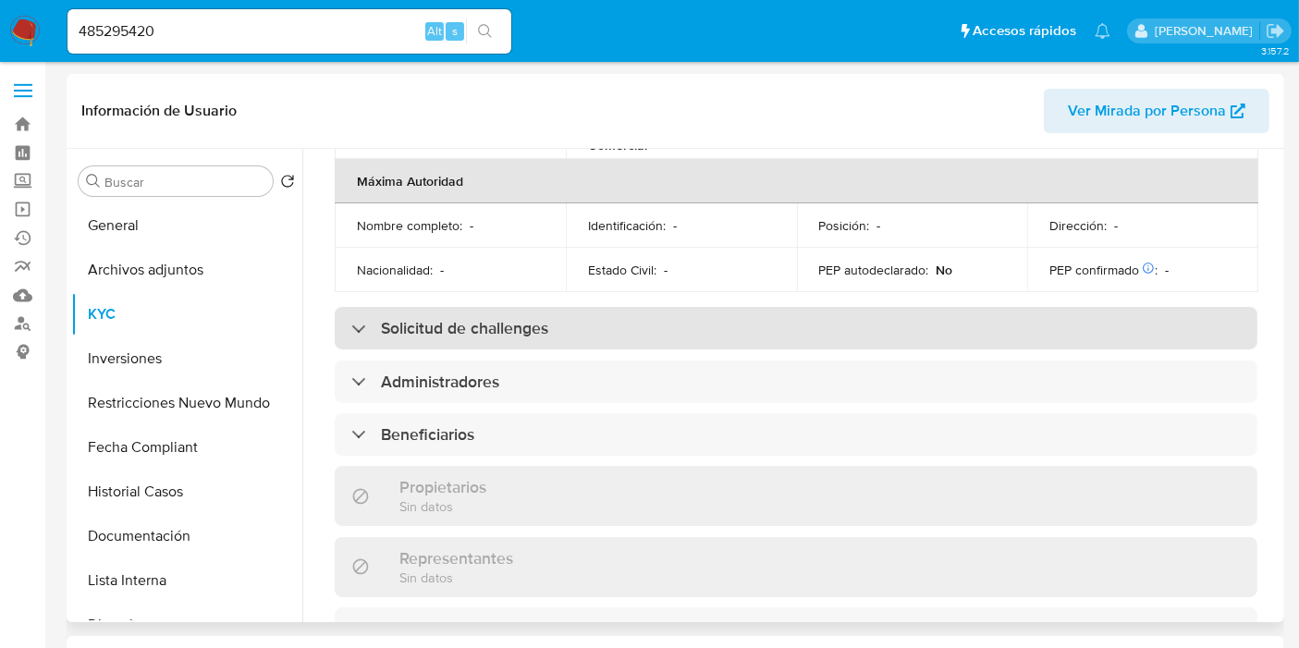
click at [651, 349] on div "Solicitud de challenges" at bounding box center [796, 328] width 923 height 43
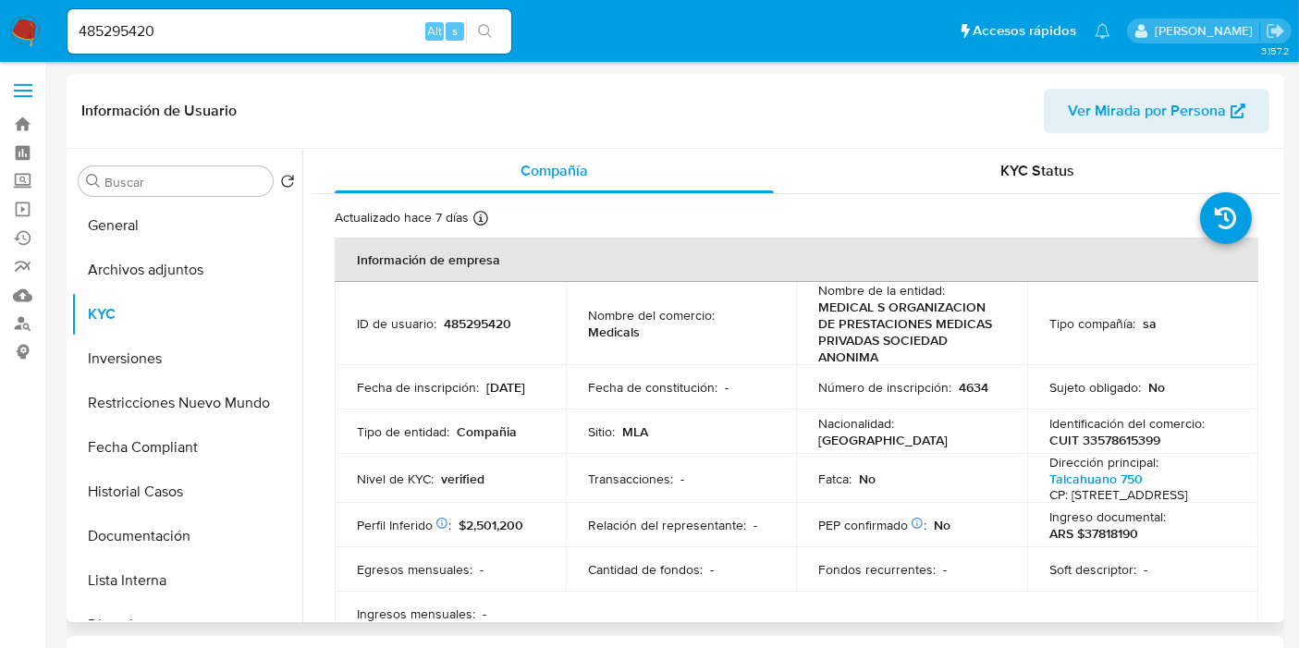
scroll to position [0, 0]
click at [1011, 176] on span "KYC Status" at bounding box center [1038, 170] width 74 height 21
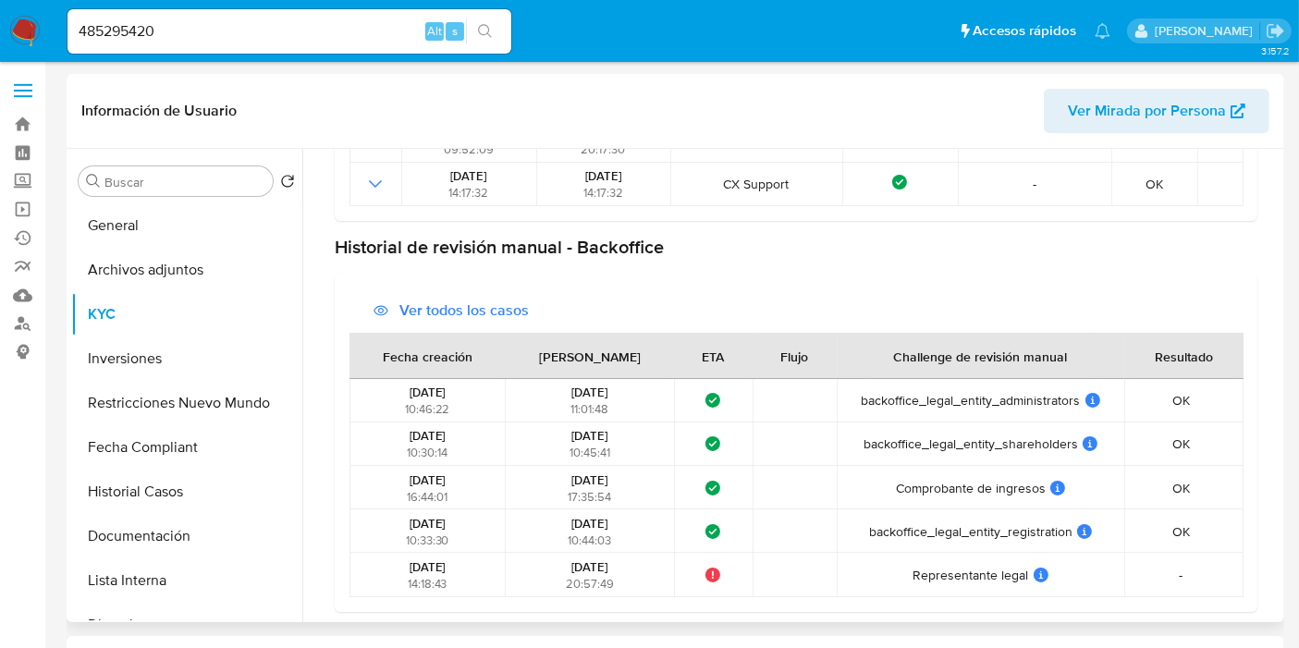
scroll to position [534, 0]
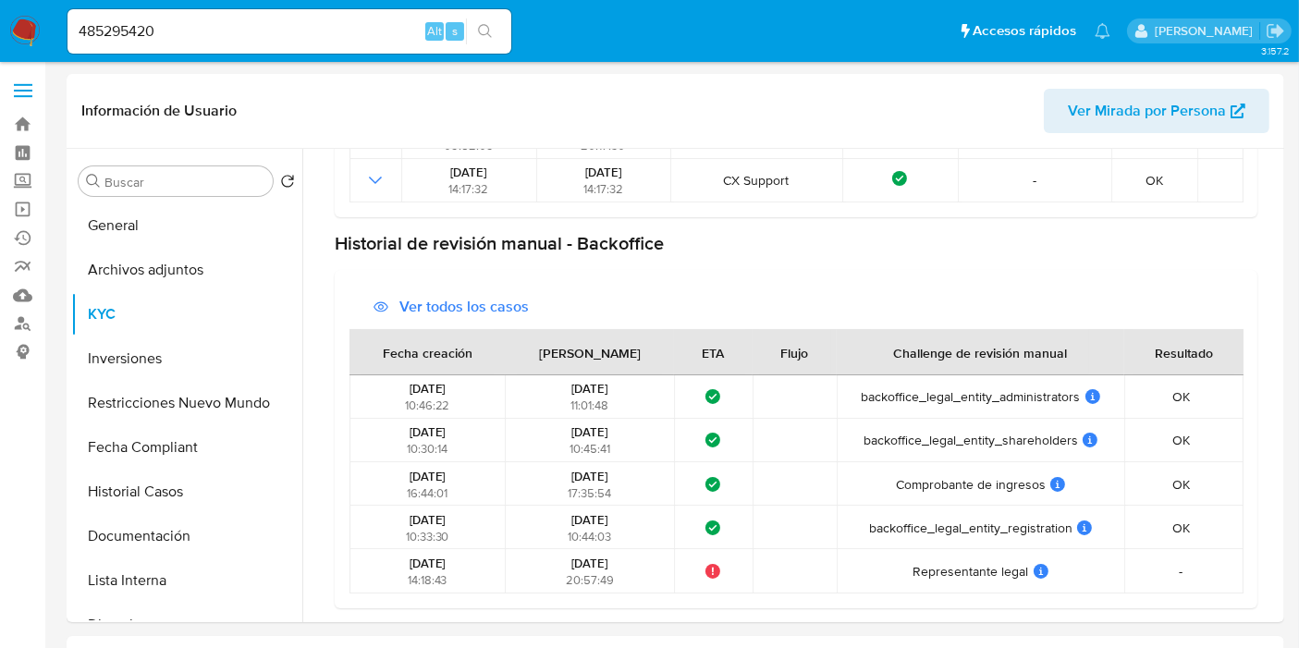
click at [221, 28] on input "485295420" at bounding box center [289, 31] width 444 height 24
paste input "96429872"
type input "496429872"
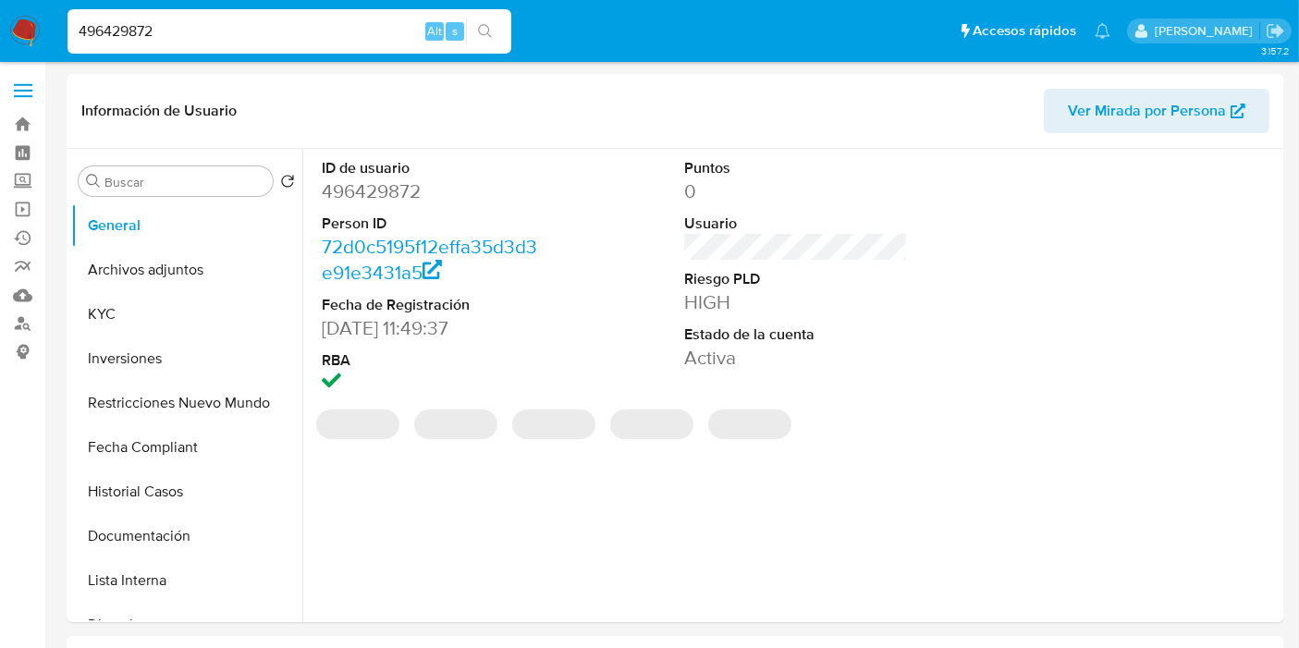
select select "10"
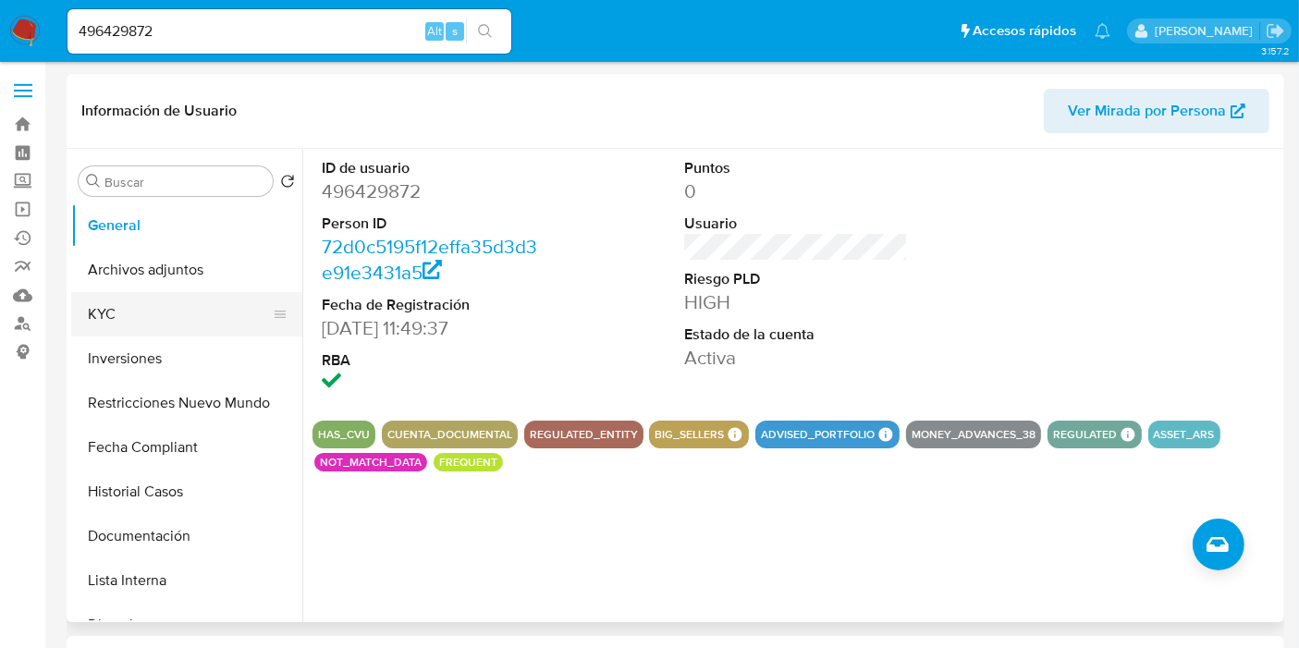
click at [105, 321] on button "KYC" at bounding box center [179, 314] width 216 height 44
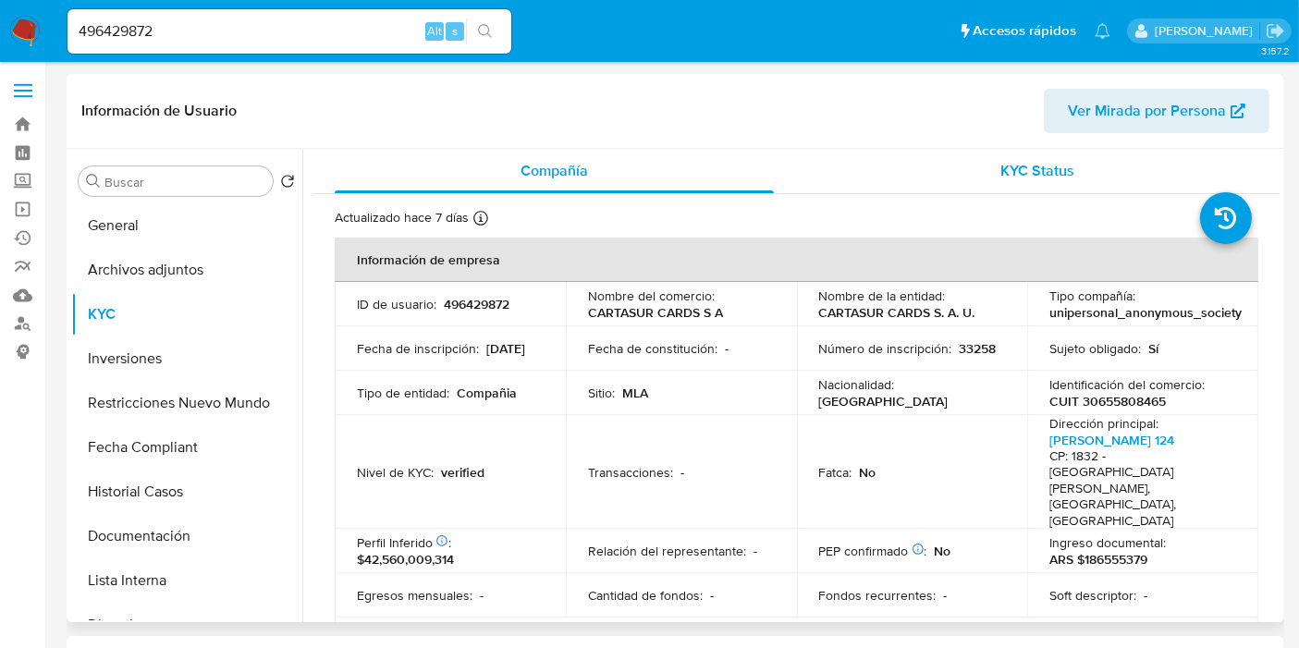
click at [1024, 181] on div "KYC Status" at bounding box center [1037, 171] width 439 height 44
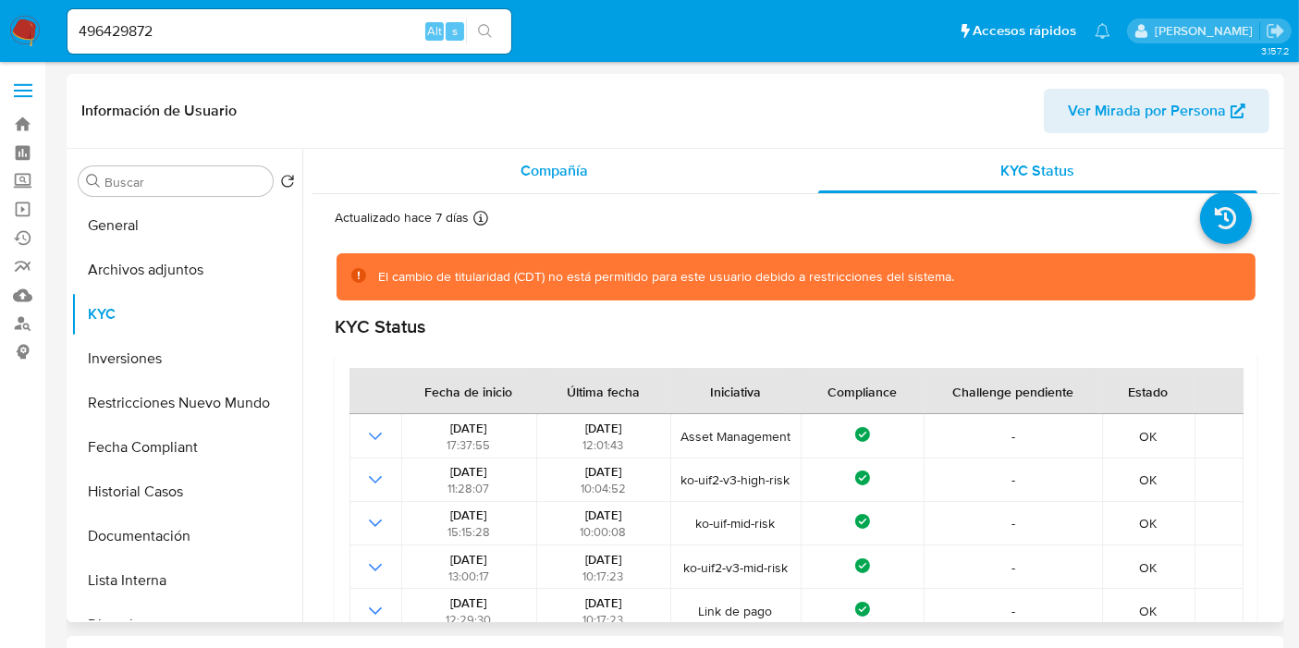
click at [557, 176] on span "Compañía" at bounding box center [554, 170] width 67 height 21
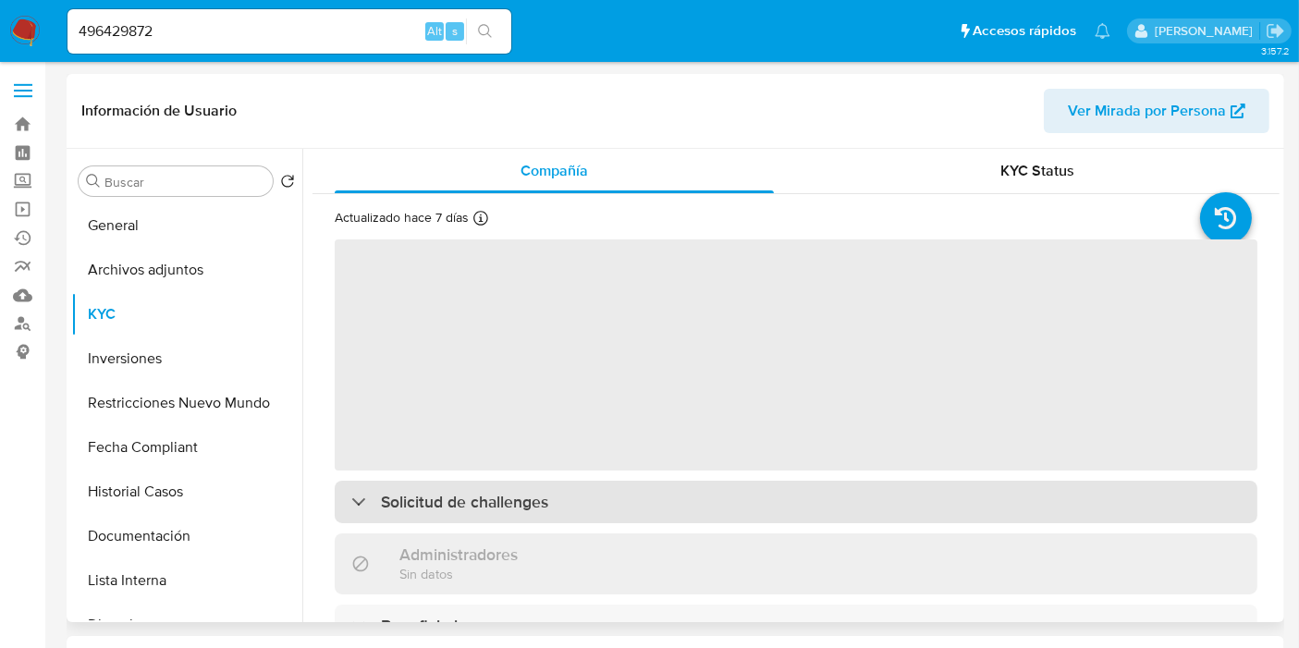
click at [631, 497] on div "Solicitud de challenges" at bounding box center [796, 502] width 923 height 43
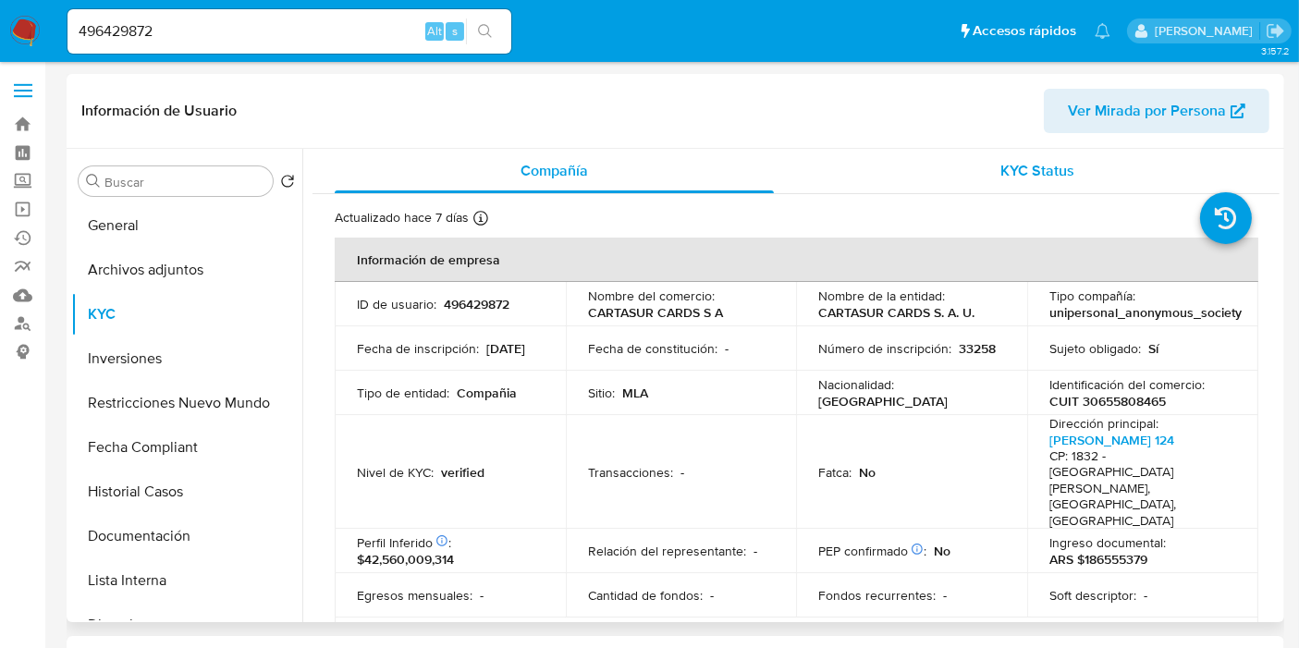
click at [1051, 170] on span "KYC Status" at bounding box center [1038, 170] width 74 height 21
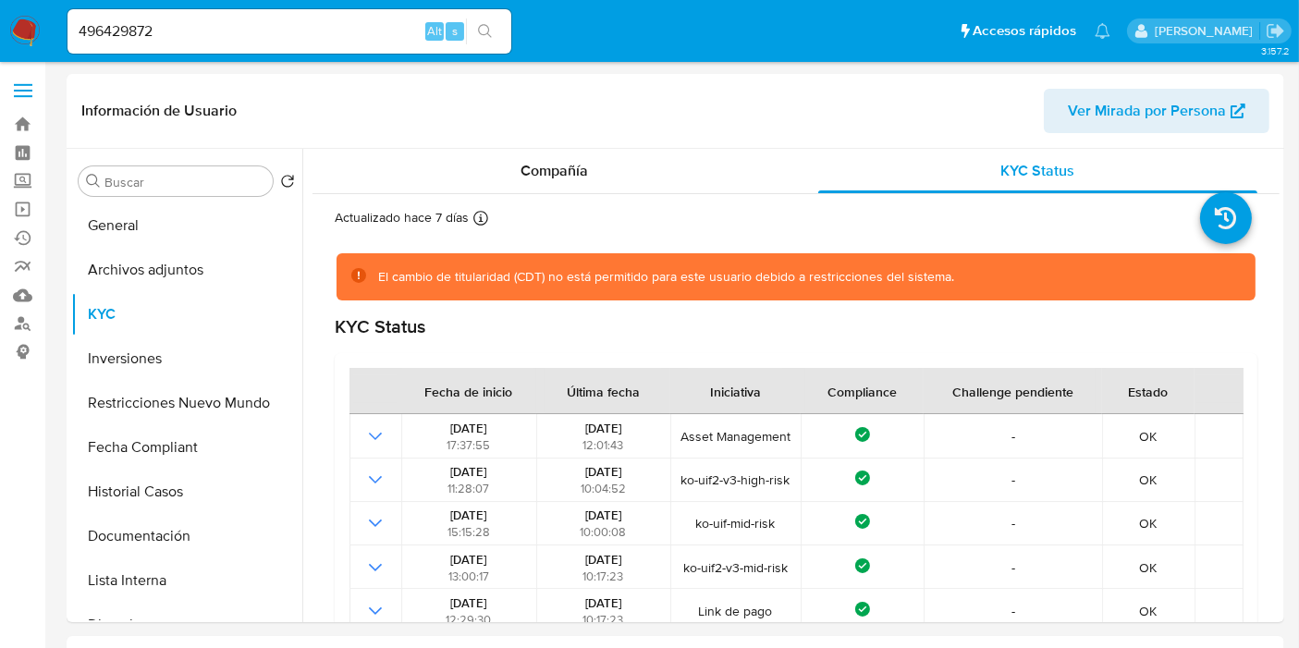
click at [201, 28] on input "496429872" at bounding box center [289, 31] width 444 height 24
paste input "85295420"
type input "485295420"
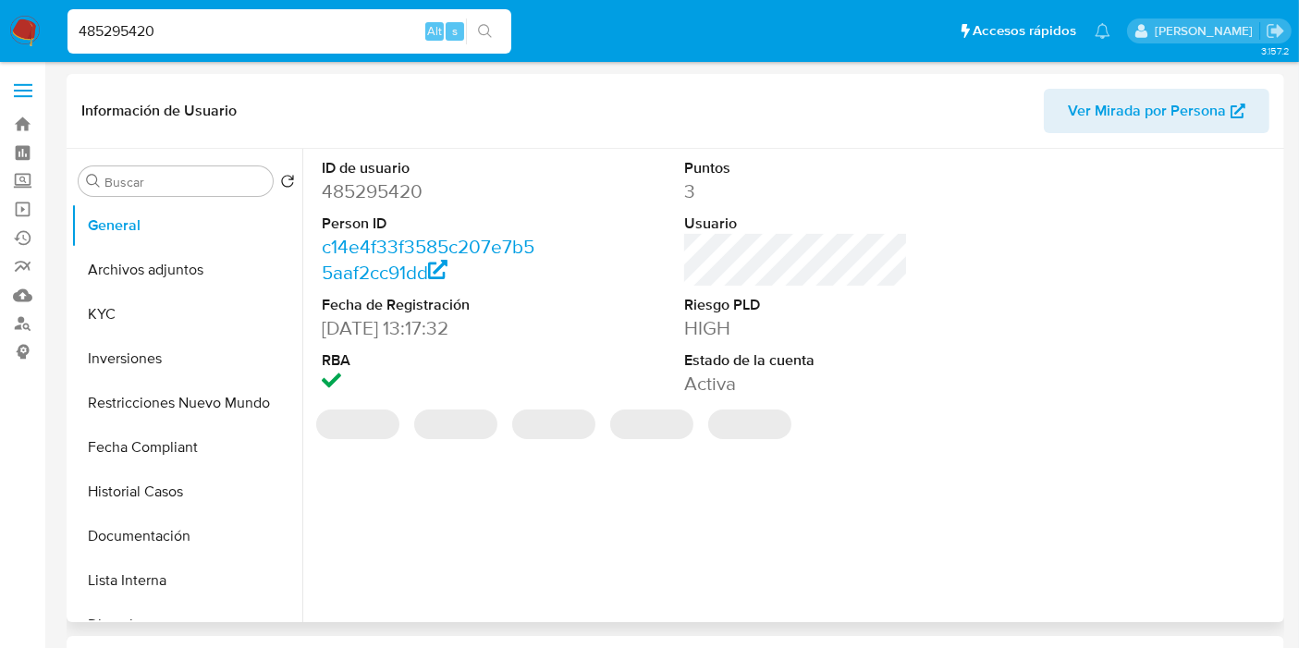
select select "10"
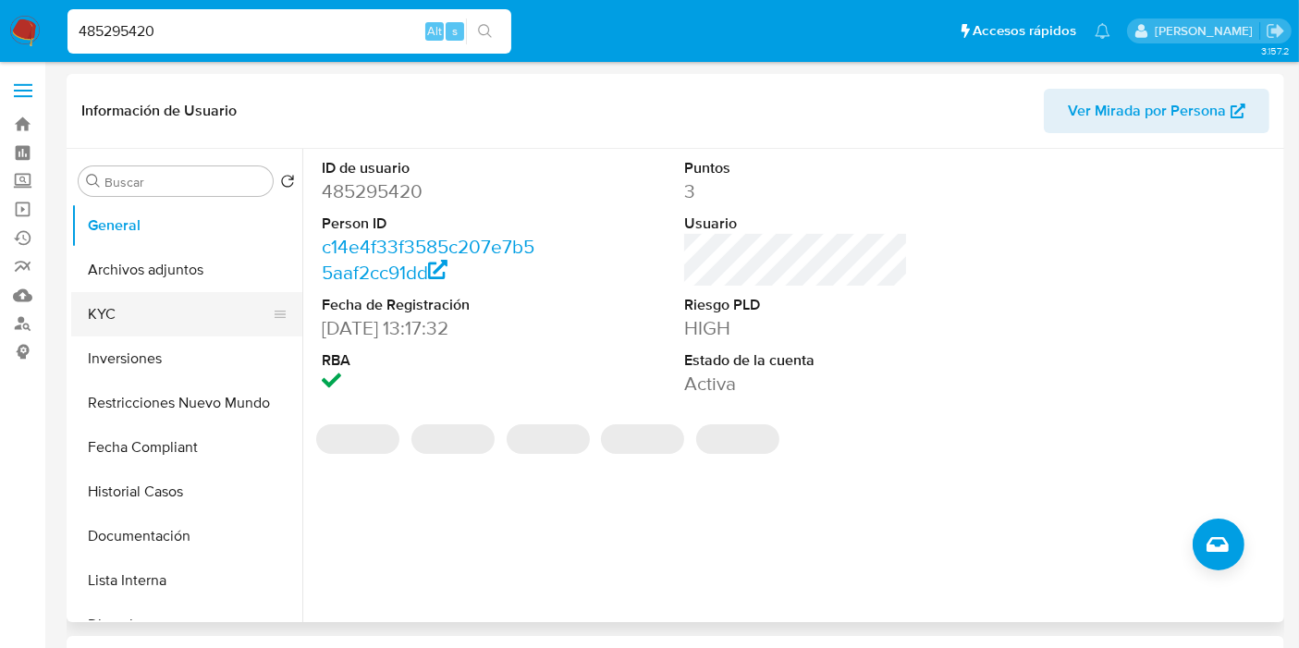
click at [97, 331] on button "KYC" at bounding box center [179, 314] width 216 height 44
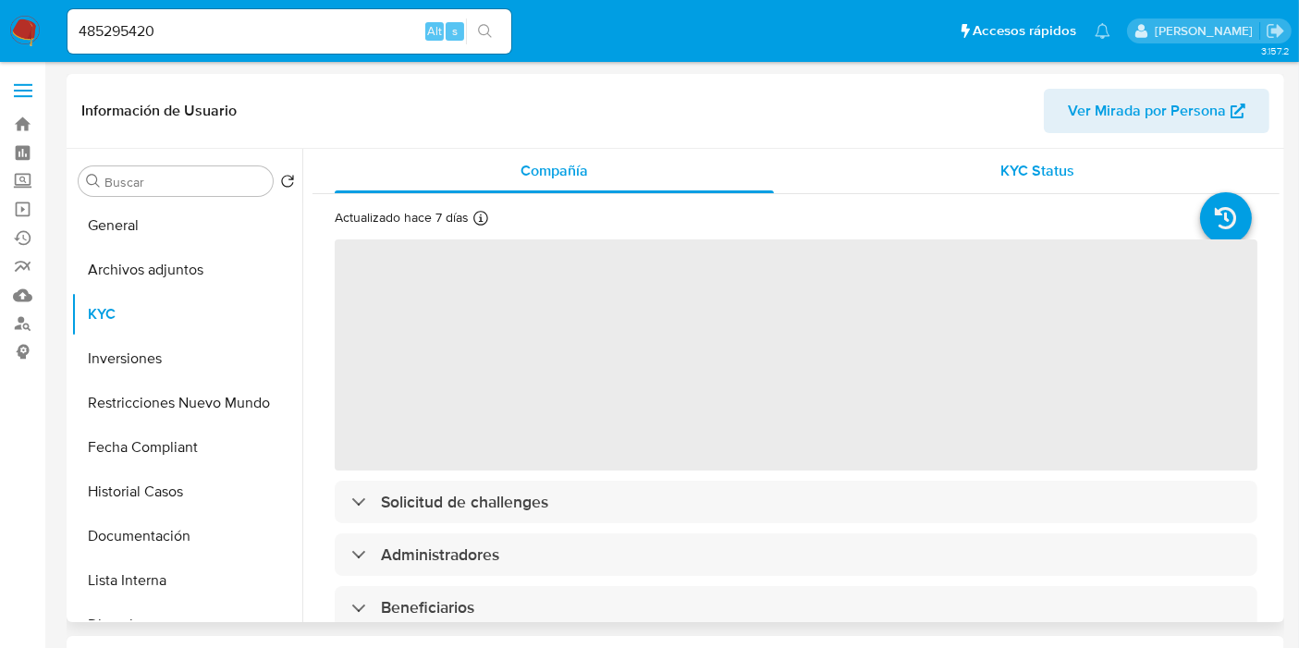
click at [1035, 164] on span "KYC Status" at bounding box center [1038, 170] width 74 height 21
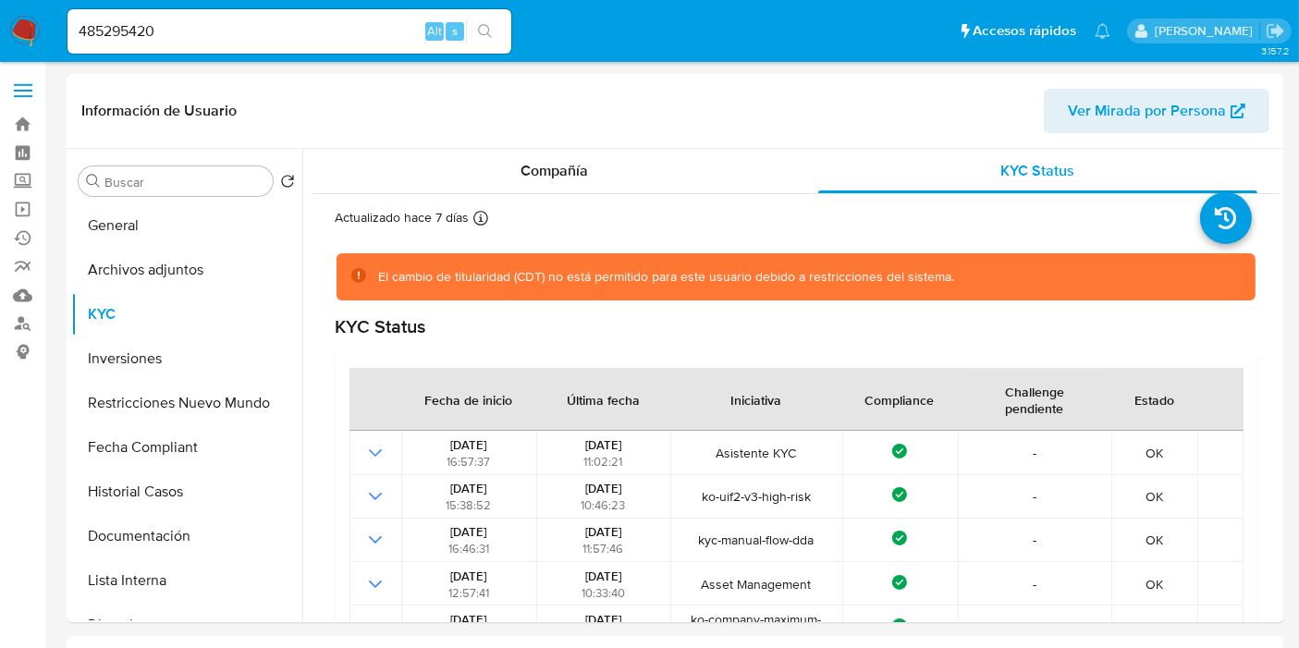
click at [282, 33] on input "485295420" at bounding box center [289, 31] width 444 height 24
click at [282, 32] on input "485295420" at bounding box center [289, 31] width 444 height 24
paste input "96429872"
type input "496429872"
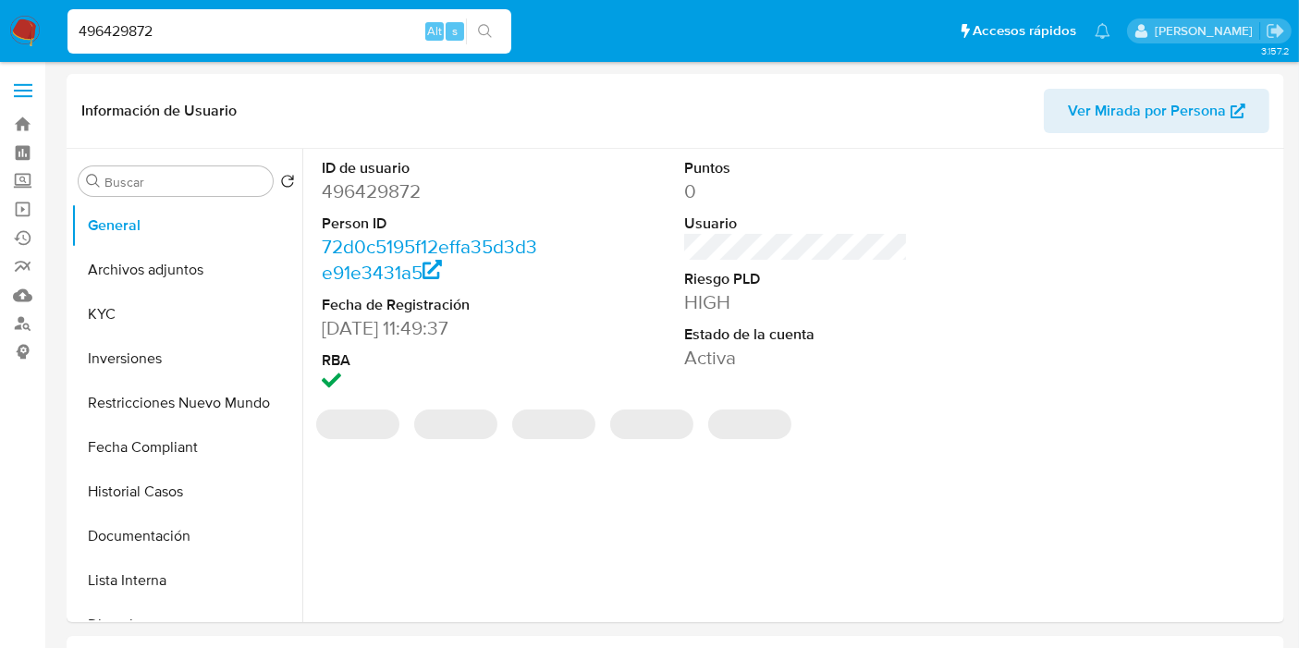
select select "10"
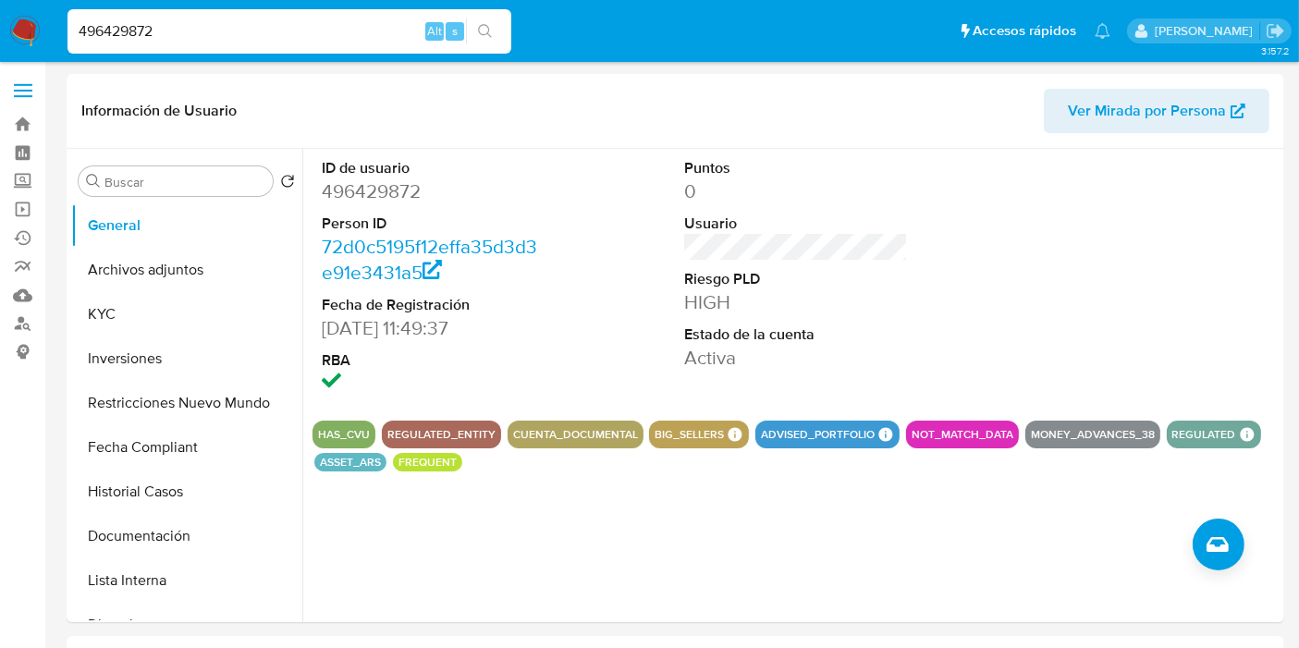
click at [233, 25] on input "496429872" at bounding box center [289, 31] width 444 height 24
click at [140, 315] on button "KYC" at bounding box center [179, 314] width 216 height 44
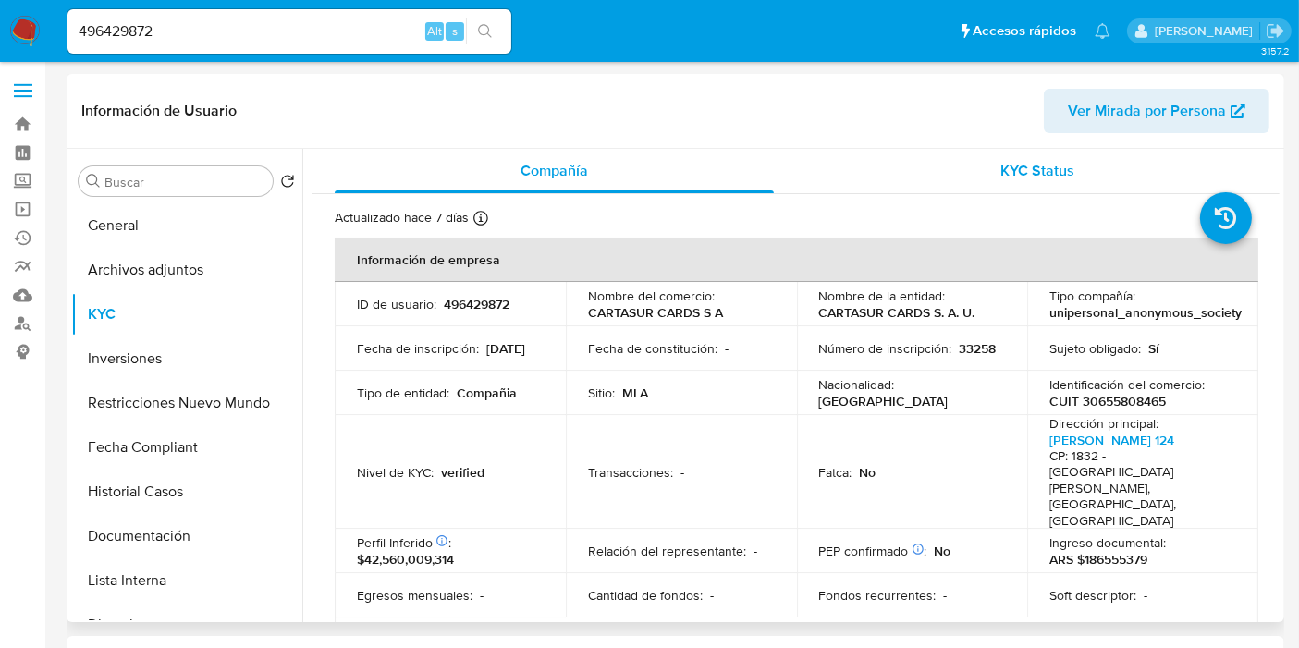
click at [1014, 177] on span "KYC Status" at bounding box center [1038, 170] width 74 height 21
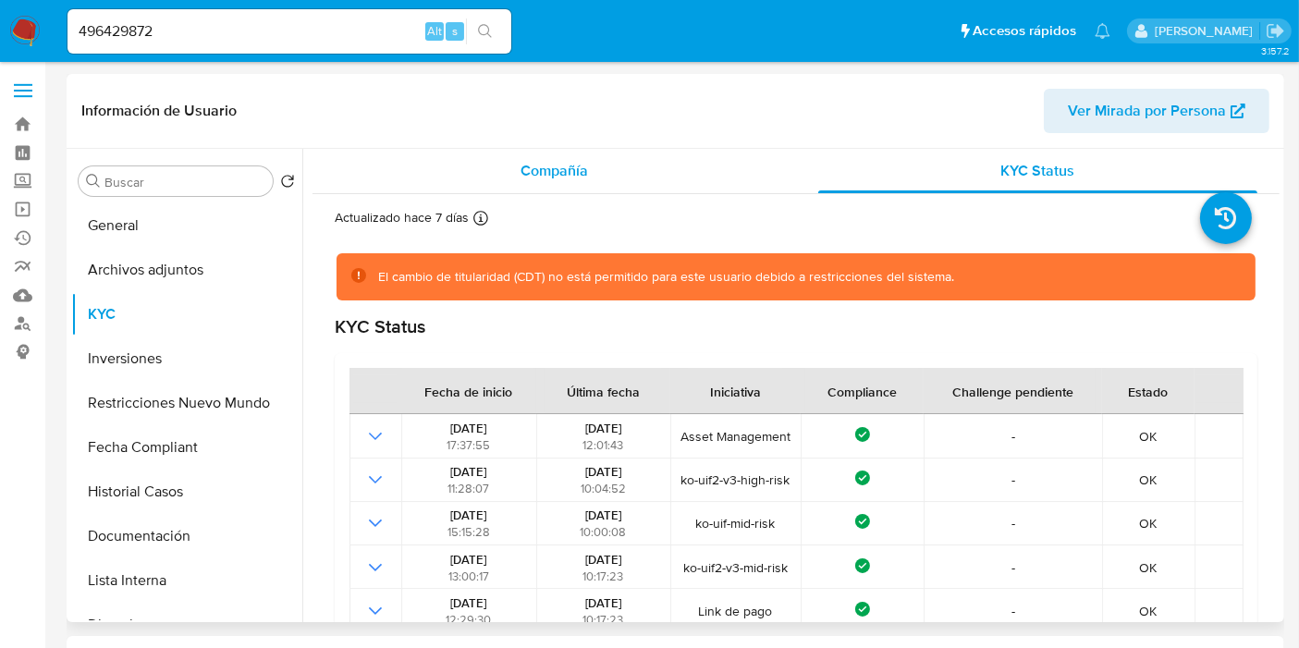
drag, startPoint x: 486, startPoint y: 176, endPoint x: 502, endPoint y: 182, distance: 17.0
click at [486, 176] on div "Compañía" at bounding box center [554, 171] width 439 height 44
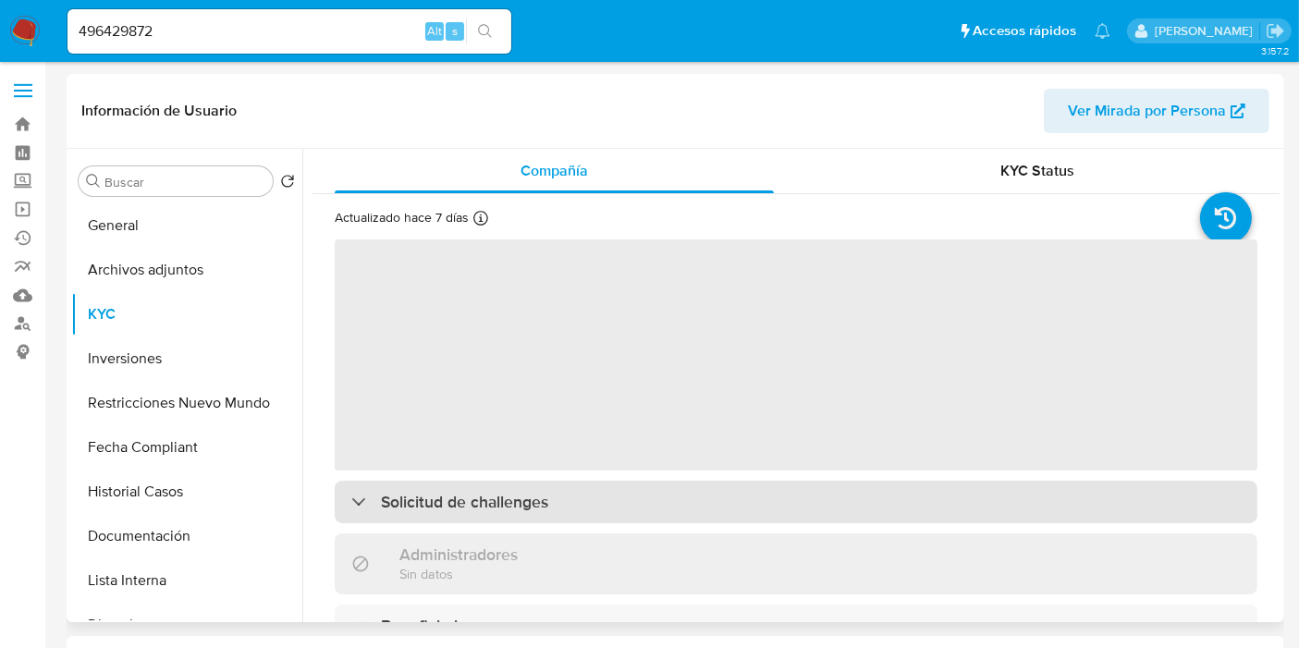
click at [554, 497] on div "Solicitud de challenges" at bounding box center [796, 502] width 923 height 43
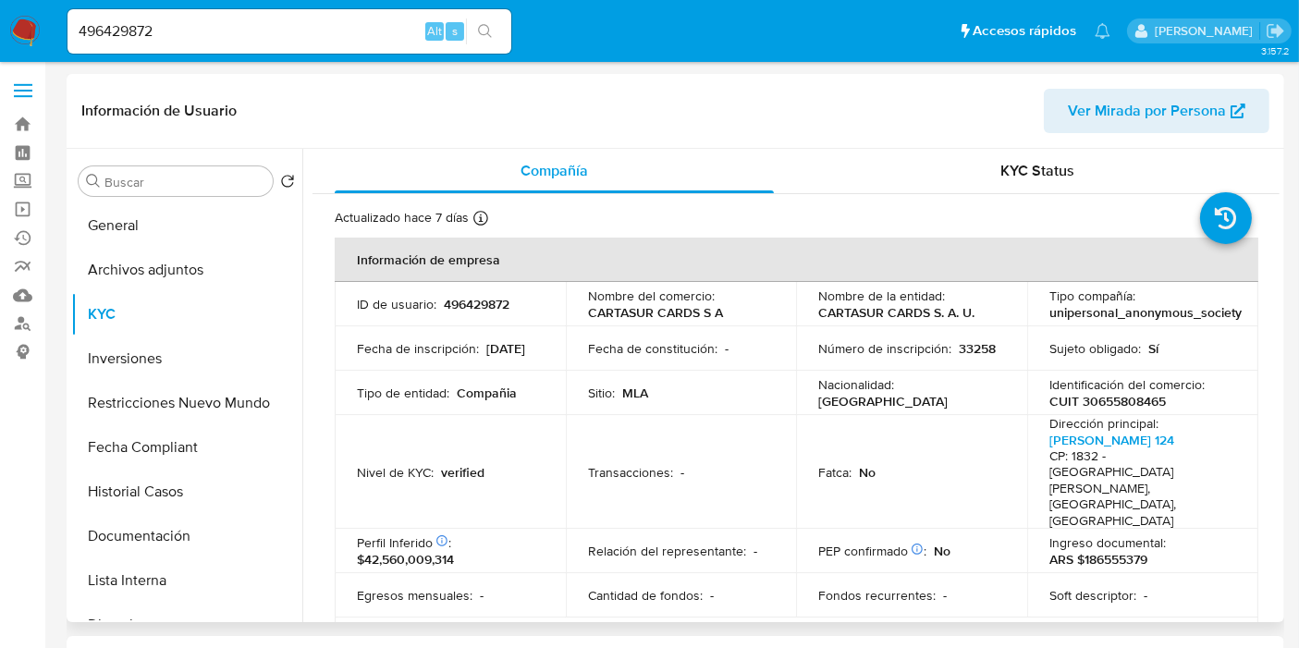
scroll to position [718, 0]
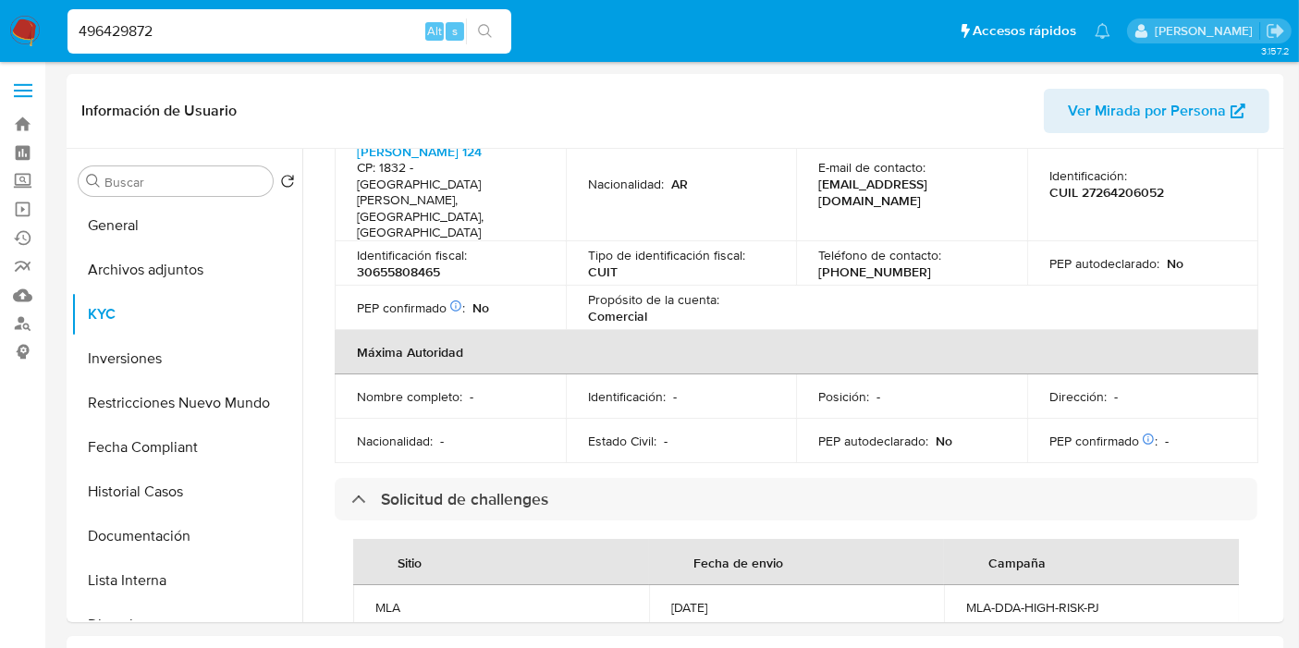
click at [183, 30] on input "496429872" at bounding box center [289, 31] width 444 height 24
click at [185, 30] on input "496429872" at bounding box center [289, 31] width 444 height 24
paste input "511787795"
type input "511787795"
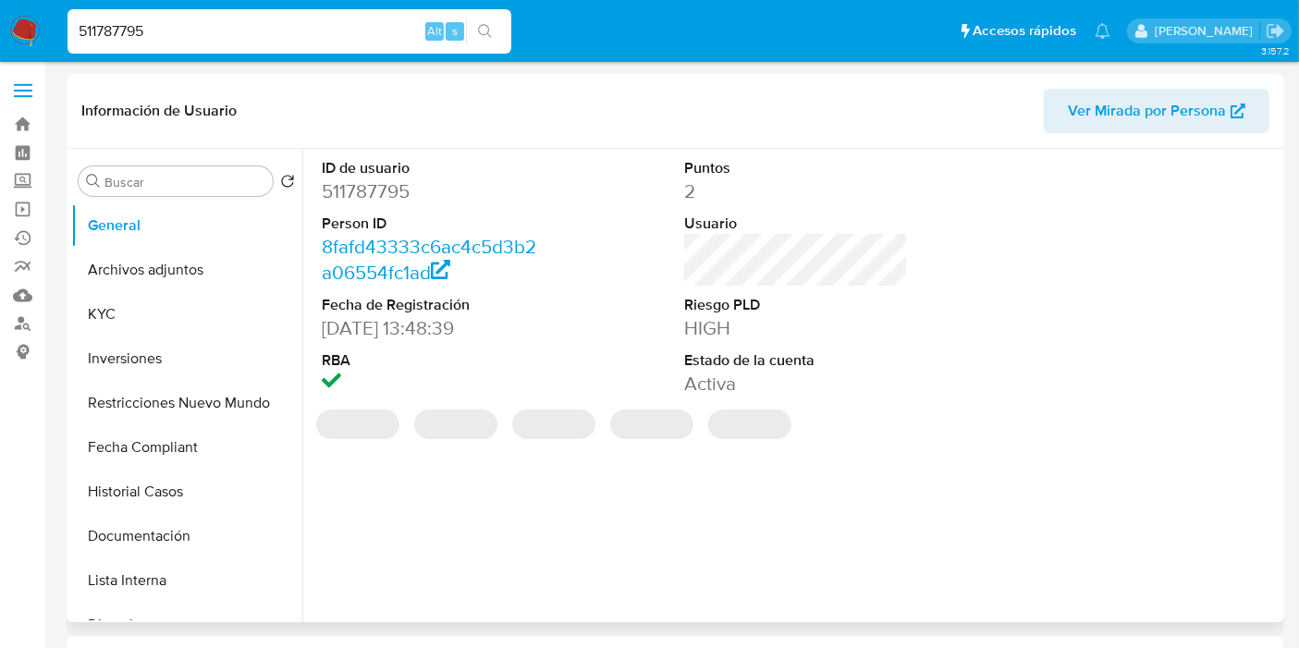
select select "10"
click at [99, 312] on button "KYC" at bounding box center [179, 314] width 216 height 44
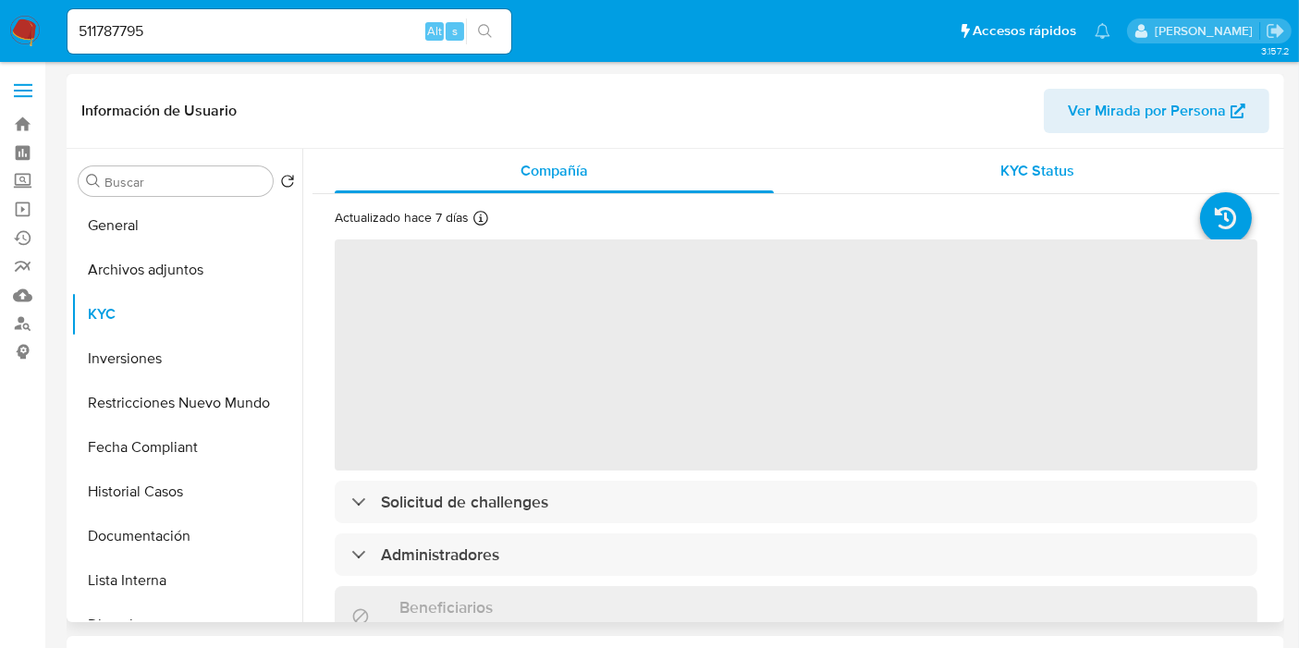
click at [1061, 172] on span "KYC Status" at bounding box center [1038, 170] width 74 height 21
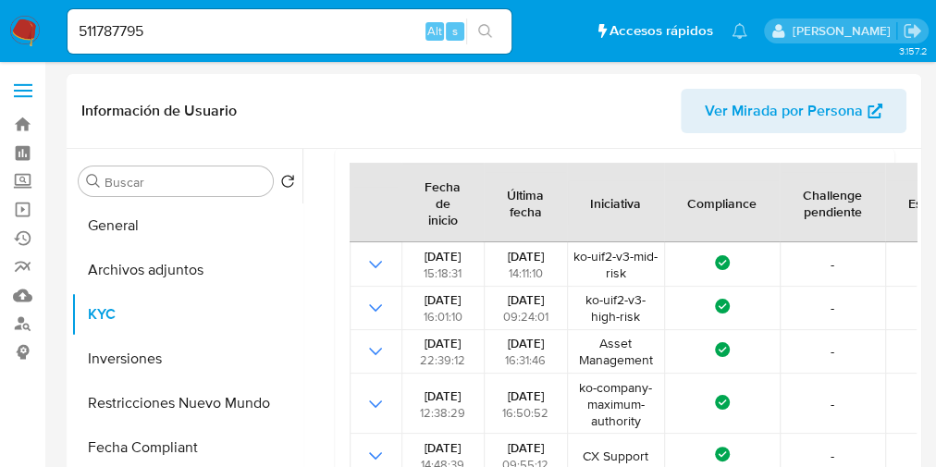
scroll to position [205, 0]
click at [250, 28] on input "511787795" at bounding box center [289, 31] width 444 height 24
paste input "496429872"
type input "496429872"
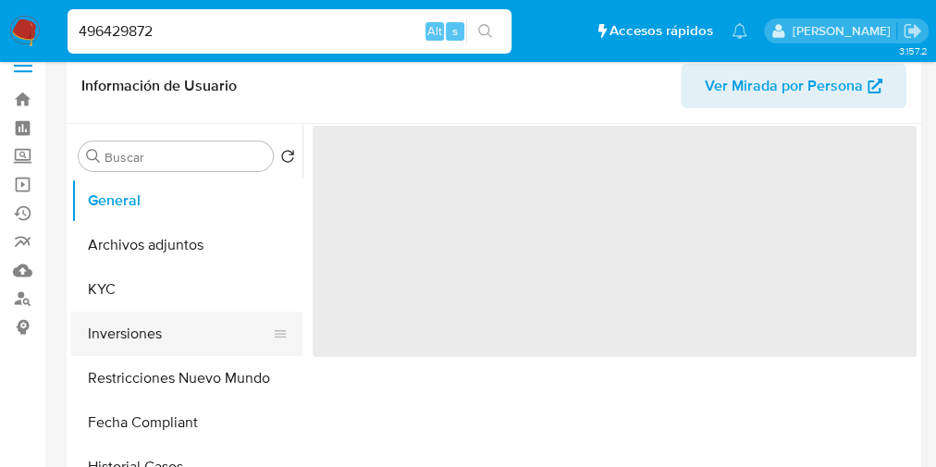
scroll to position [74, 0]
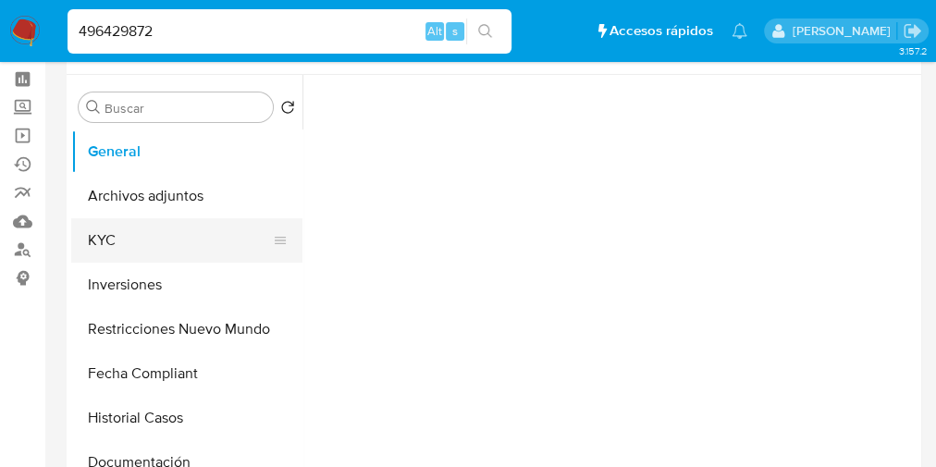
click at [150, 237] on button "KYC" at bounding box center [179, 240] width 216 height 44
select select "10"
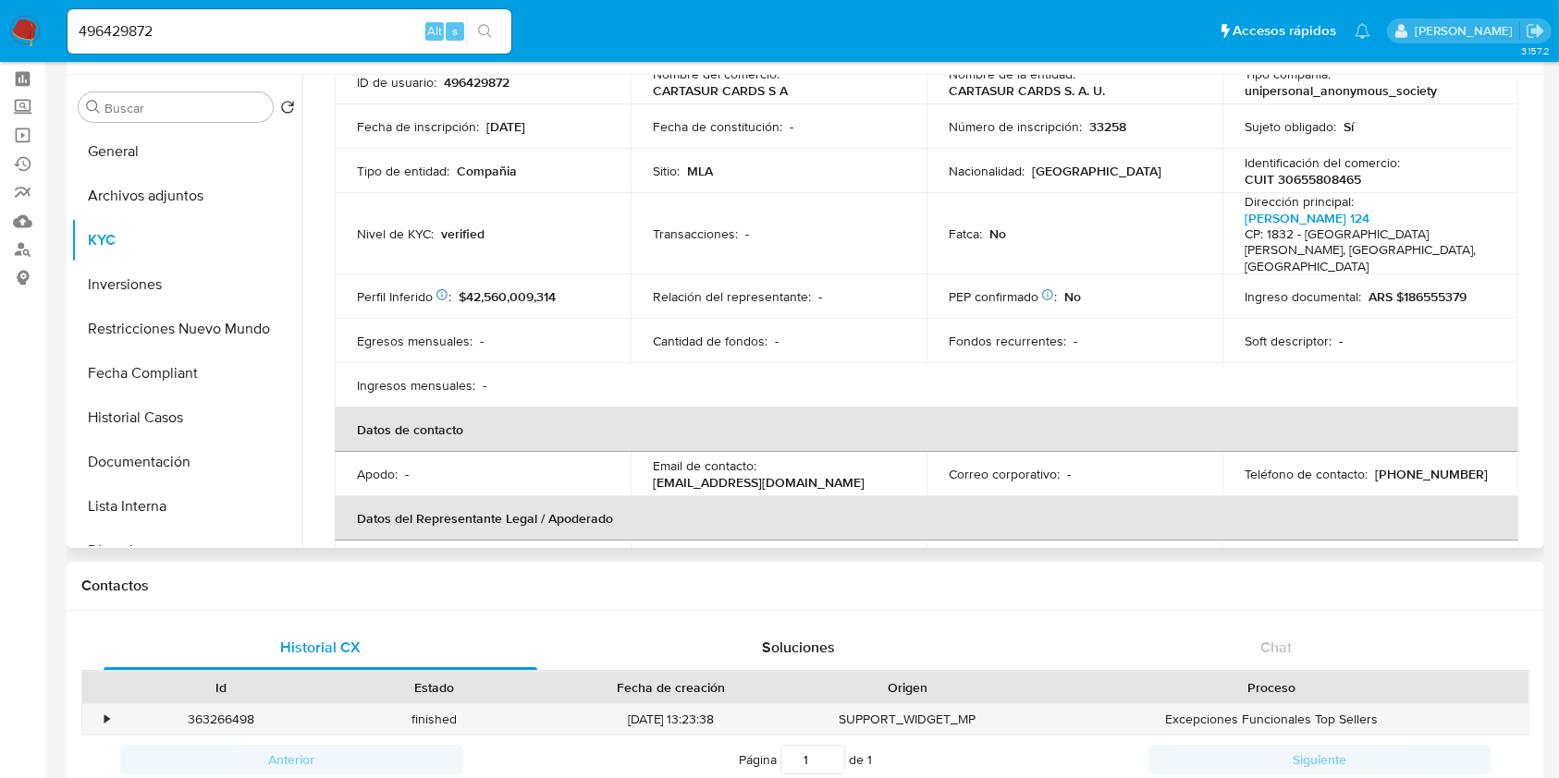
scroll to position [0, 0]
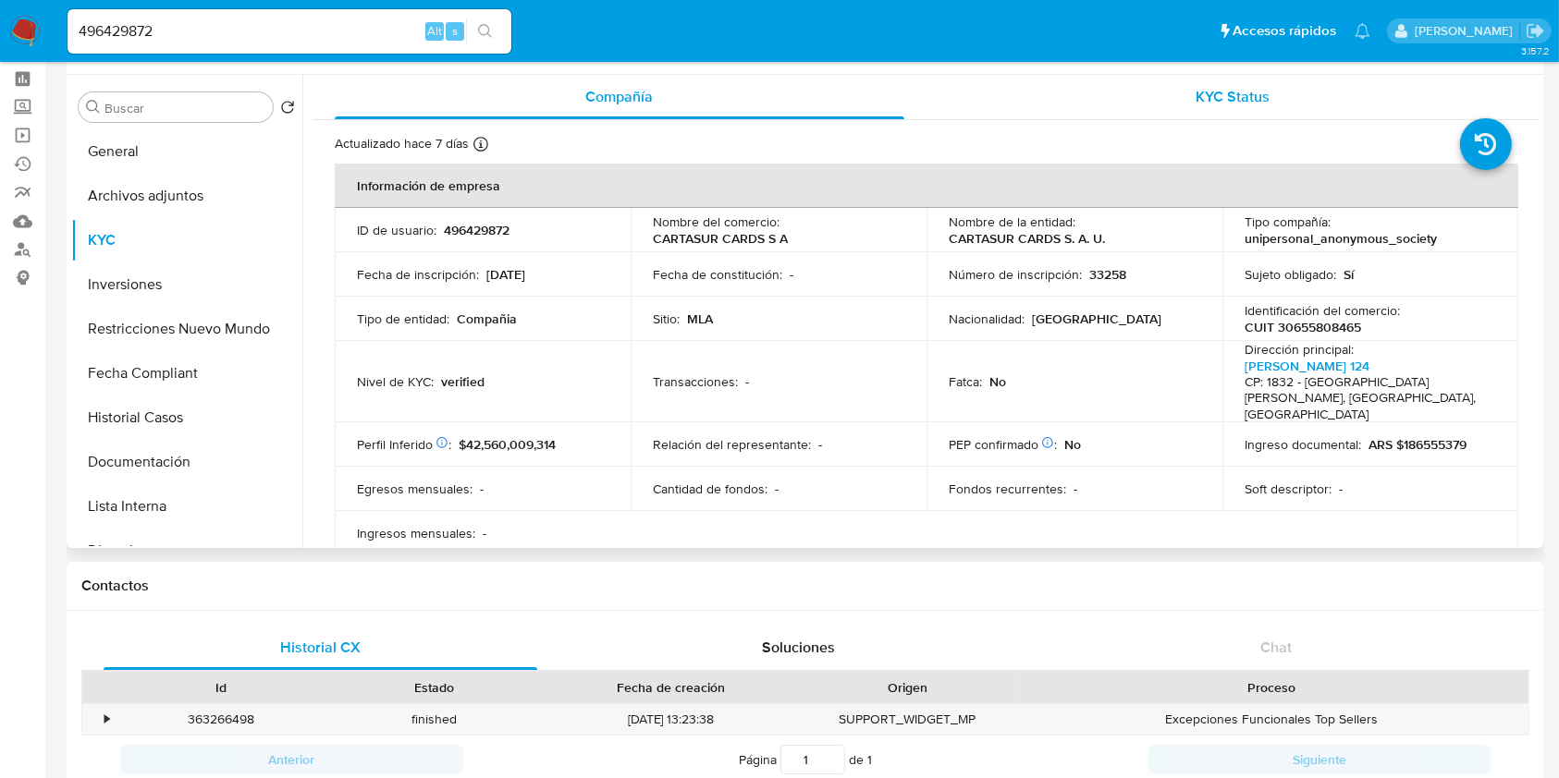
click at [1231, 92] on span "KYC Status" at bounding box center [1232, 96] width 74 height 21
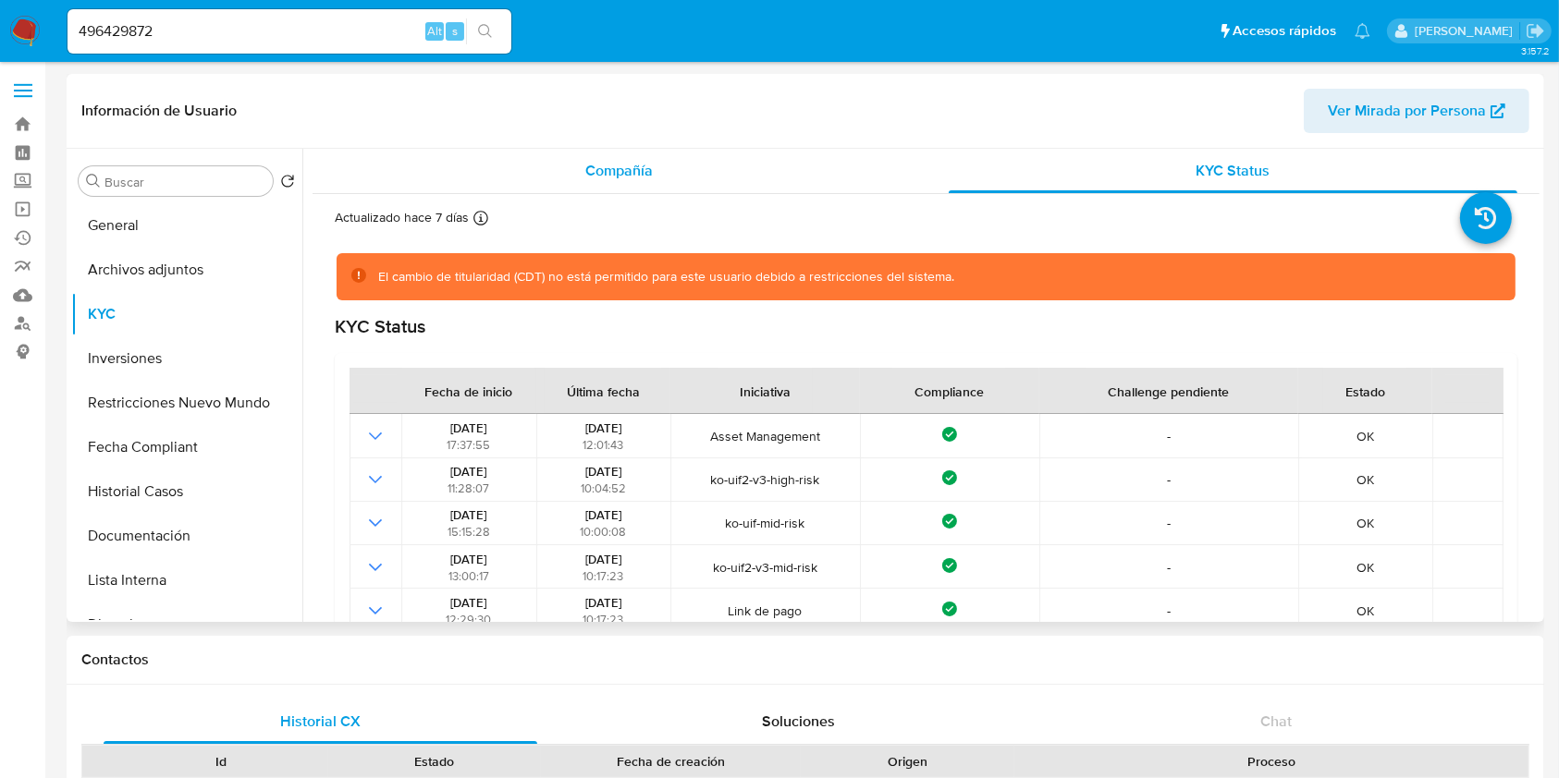
click at [716, 166] on div "Compañía" at bounding box center [620, 171] width 570 height 44
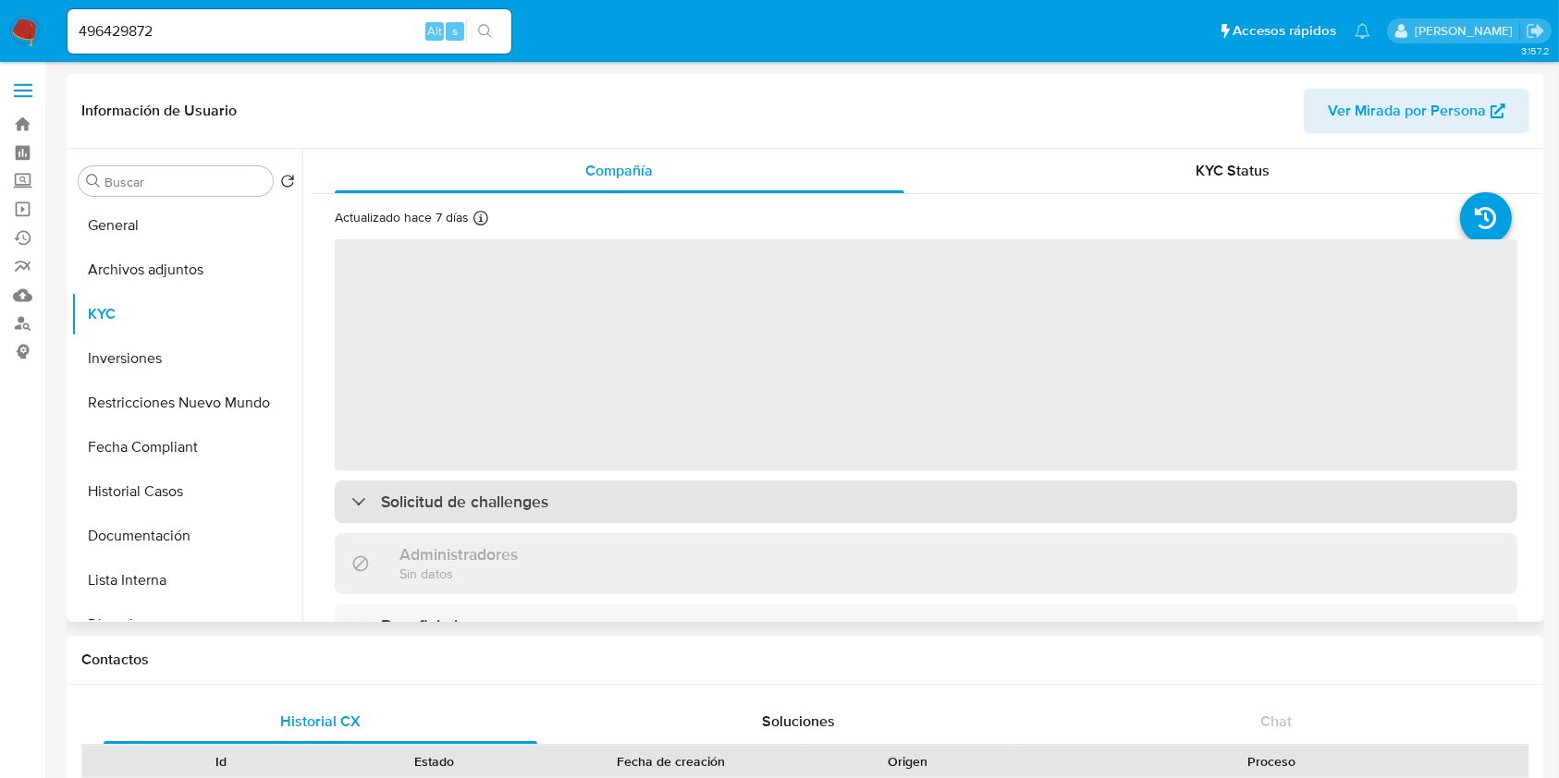
click at [579, 504] on div "‌ Solicitud de challenges Administradores Sin datos Beneficiarios Propietarios …" at bounding box center [926, 767] width 1182 height 1059
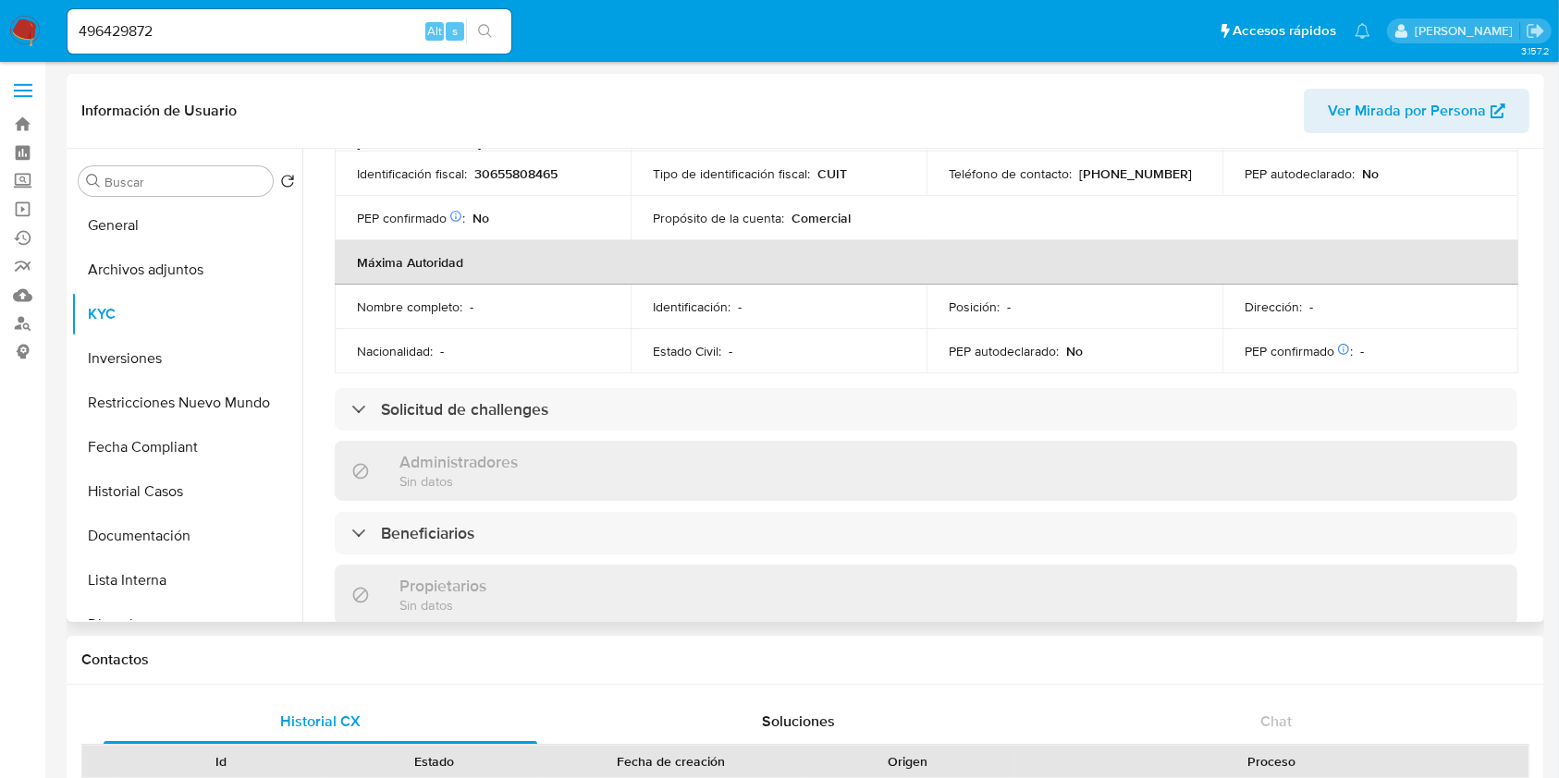
scroll to position [740, 0]
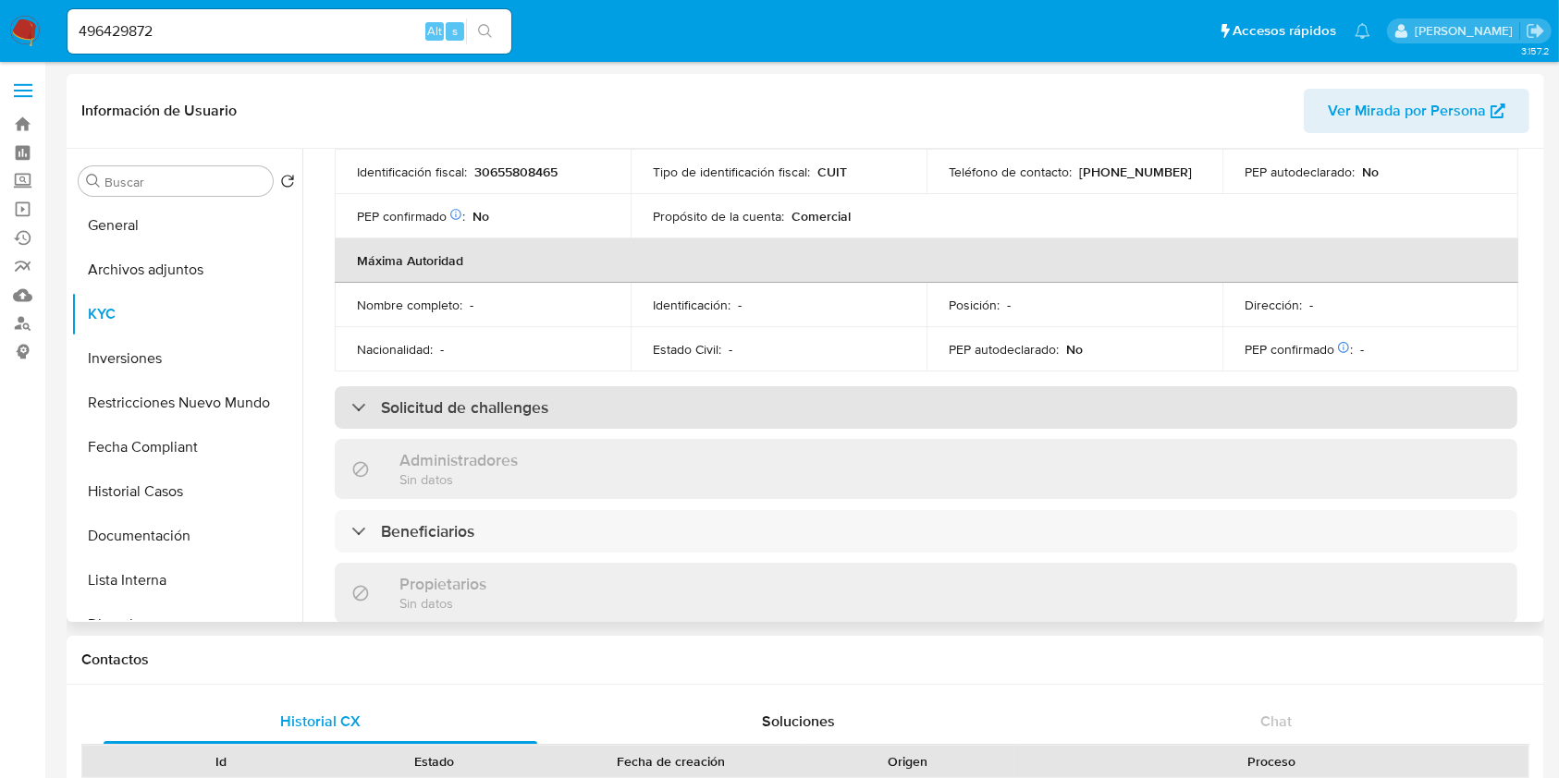
click at [576, 386] on div "Solicitud de challenges" at bounding box center [926, 407] width 1182 height 43
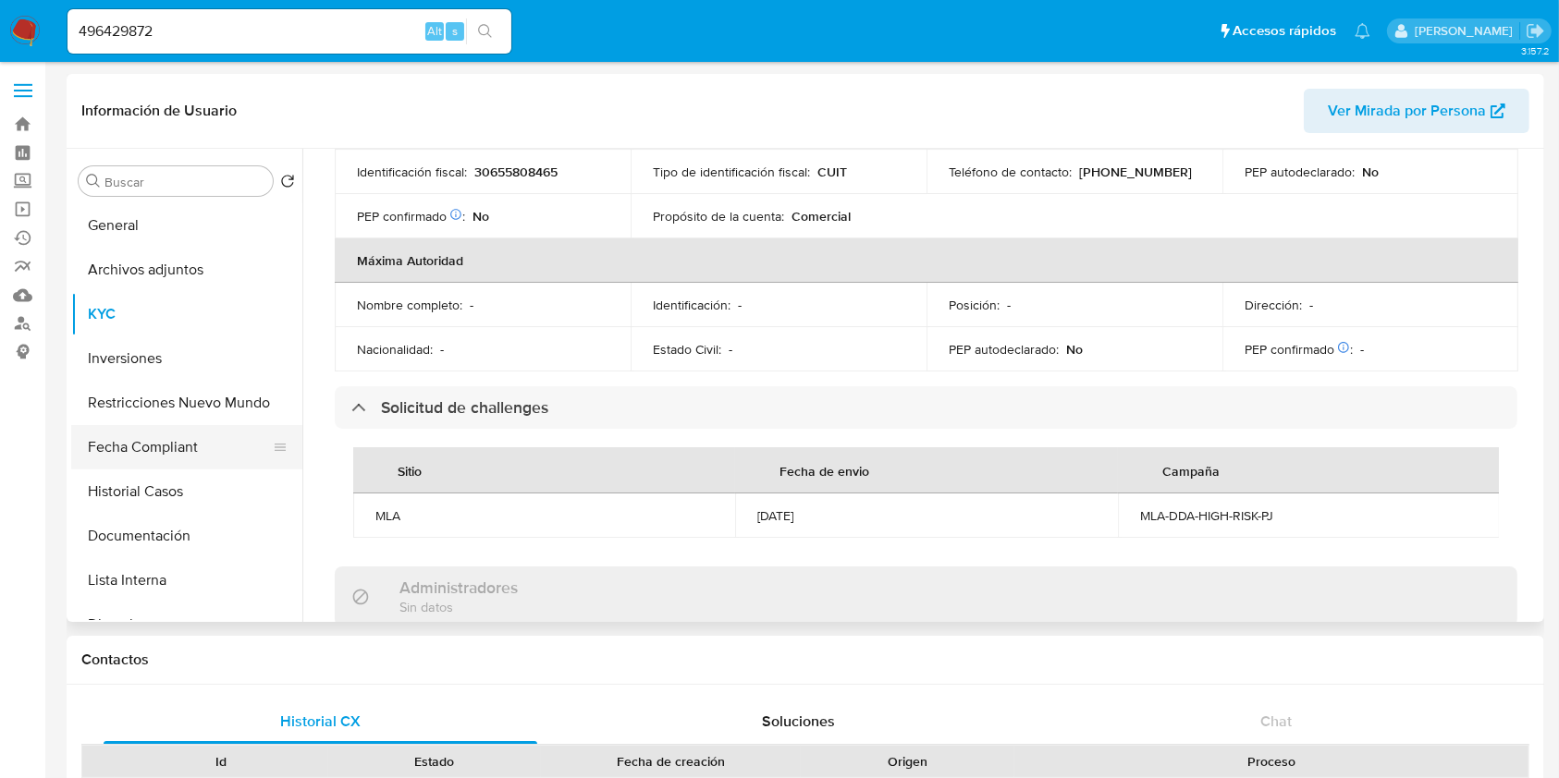
click at [158, 450] on button "Fecha Compliant" at bounding box center [179, 447] width 216 height 44
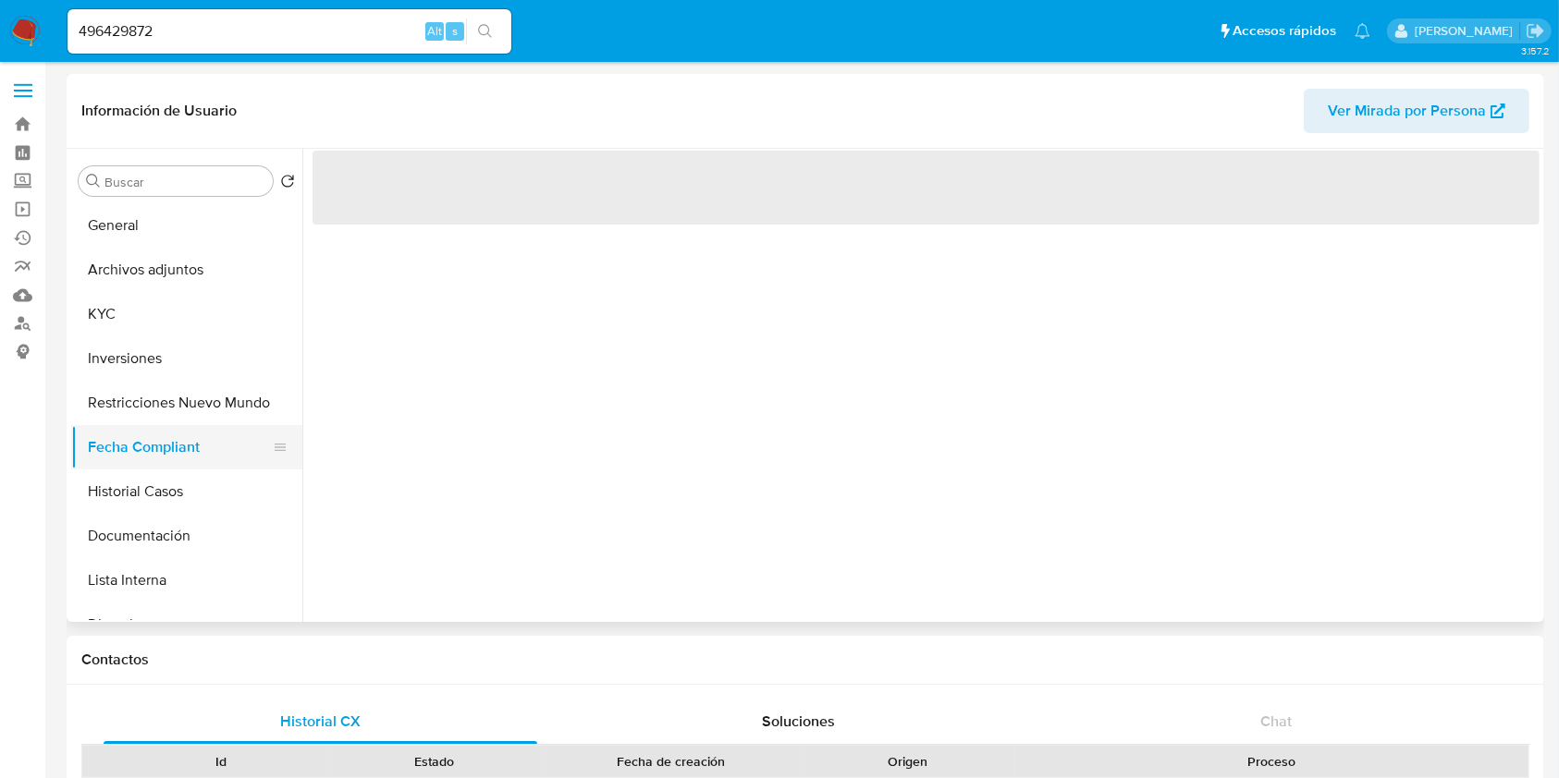
scroll to position [0, 0]
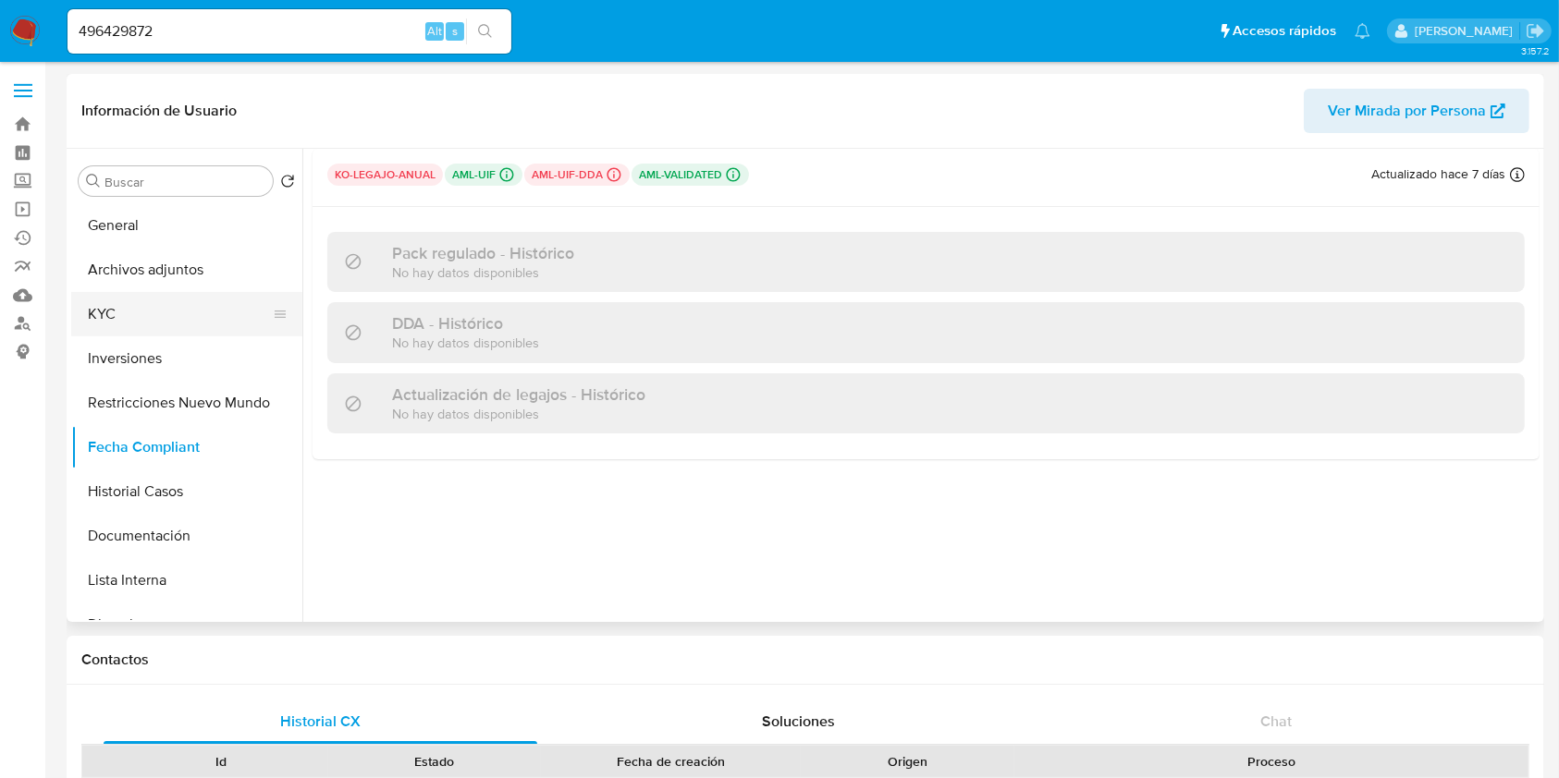
click at [128, 309] on button "KYC" at bounding box center [179, 314] width 216 height 44
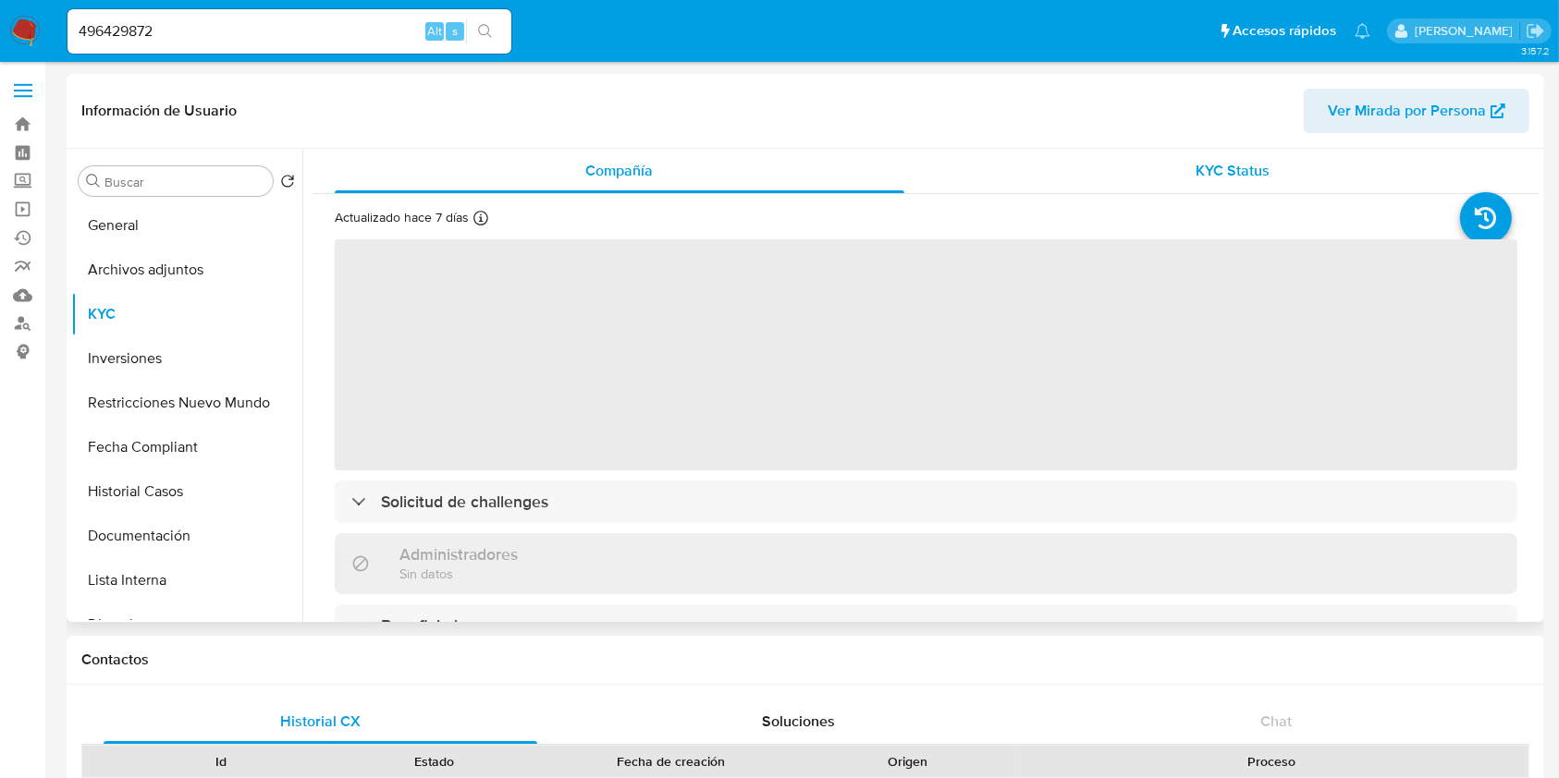
click at [1217, 190] on div "KYC Status" at bounding box center [1234, 171] width 570 height 44
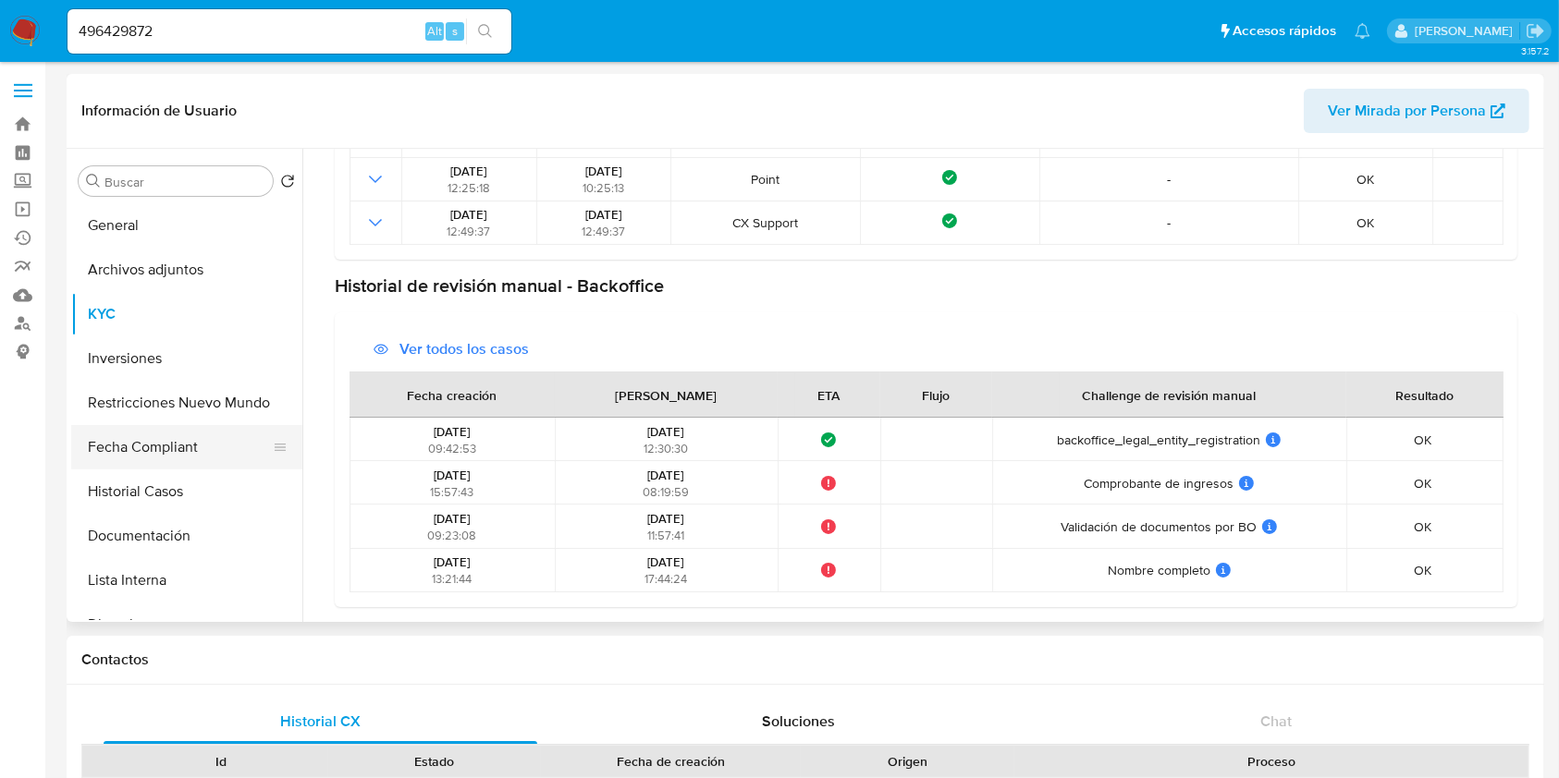
click at [155, 452] on button "Fecha Compliant" at bounding box center [179, 447] width 216 height 44
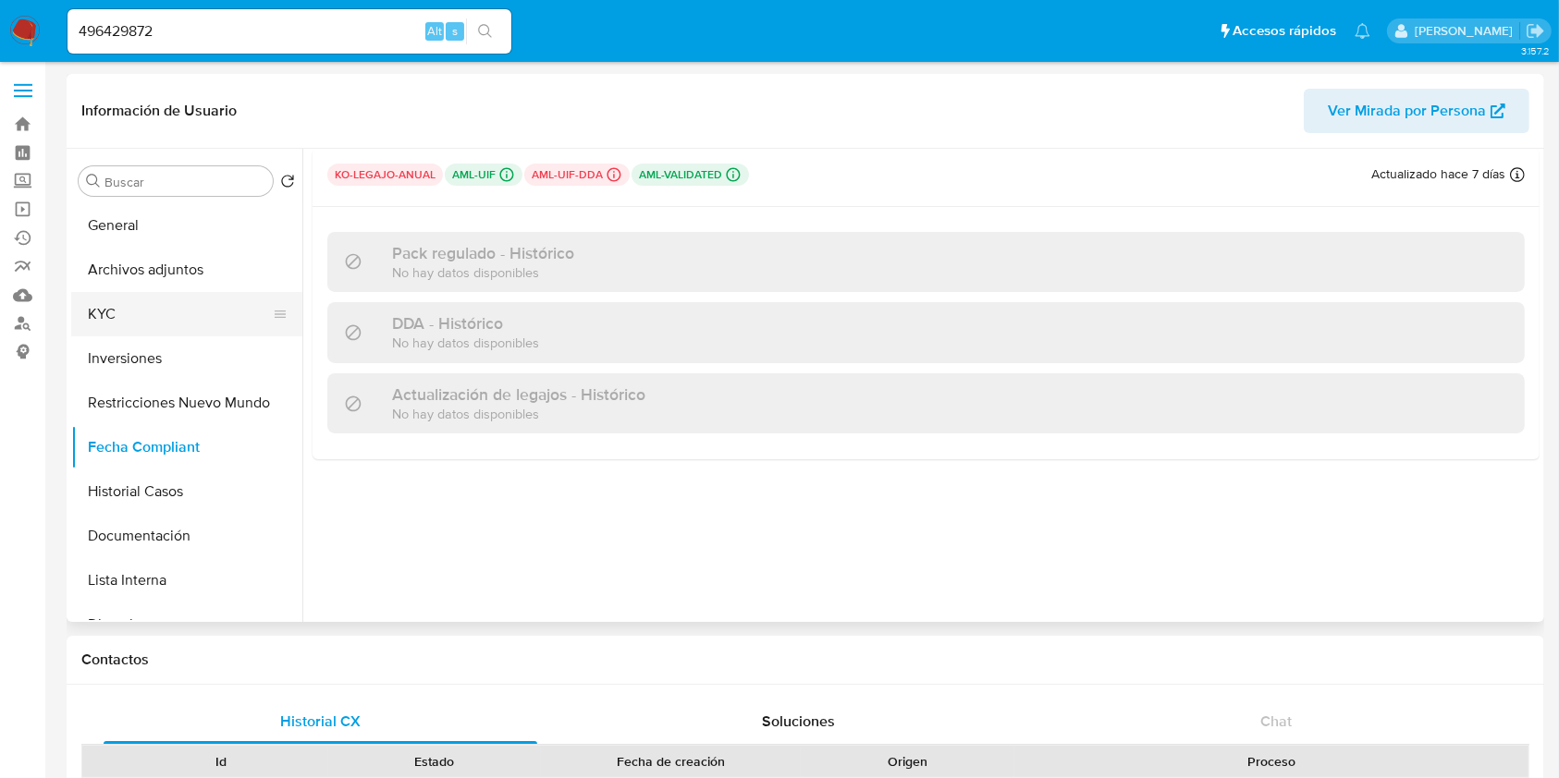
click at [141, 324] on button "KYC" at bounding box center [179, 314] width 216 height 44
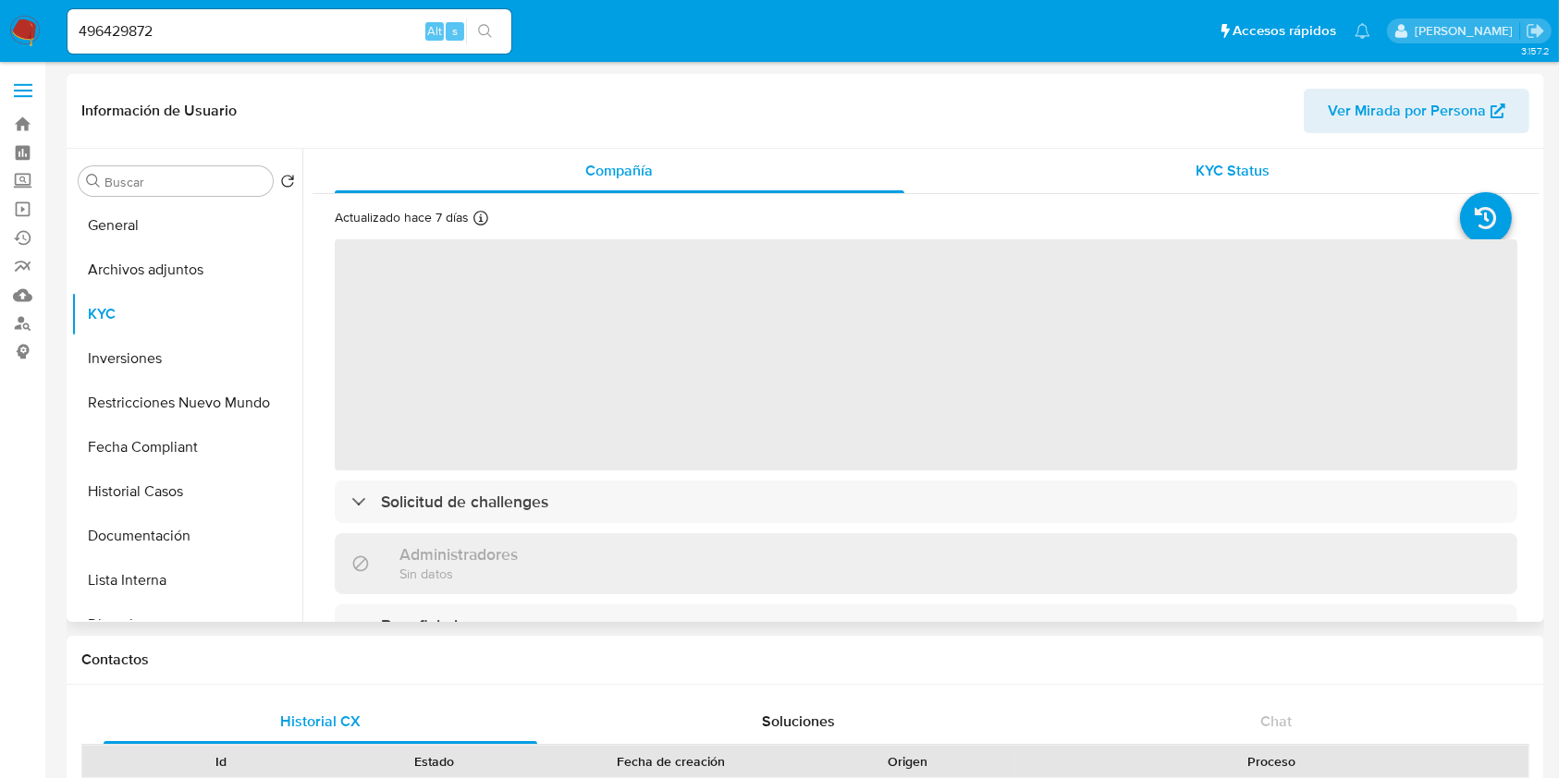
click at [1133, 167] on div "KYC Status" at bounding box center [1234, 171] width 570 height 44
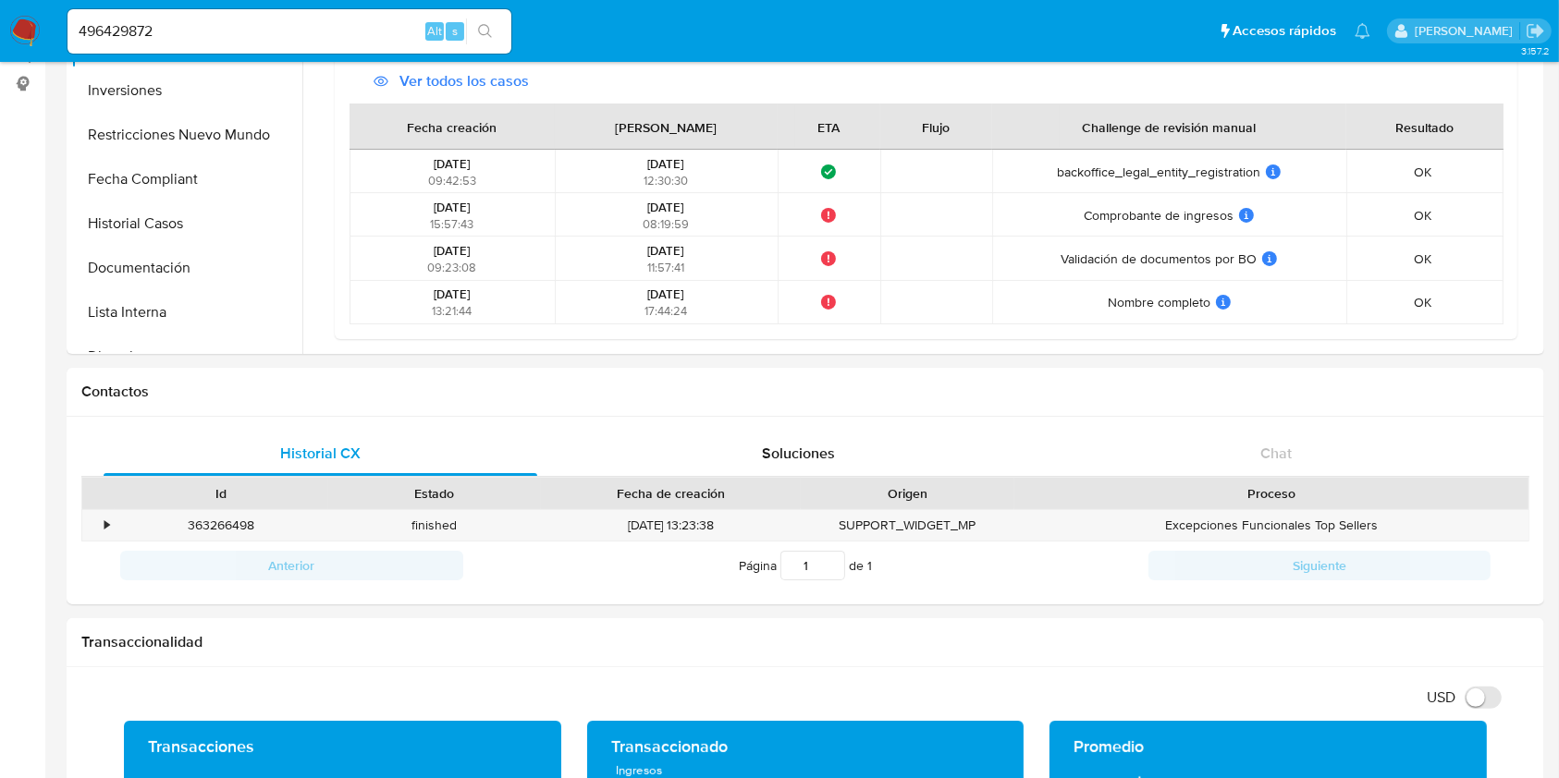
scroll to position [246, 0]
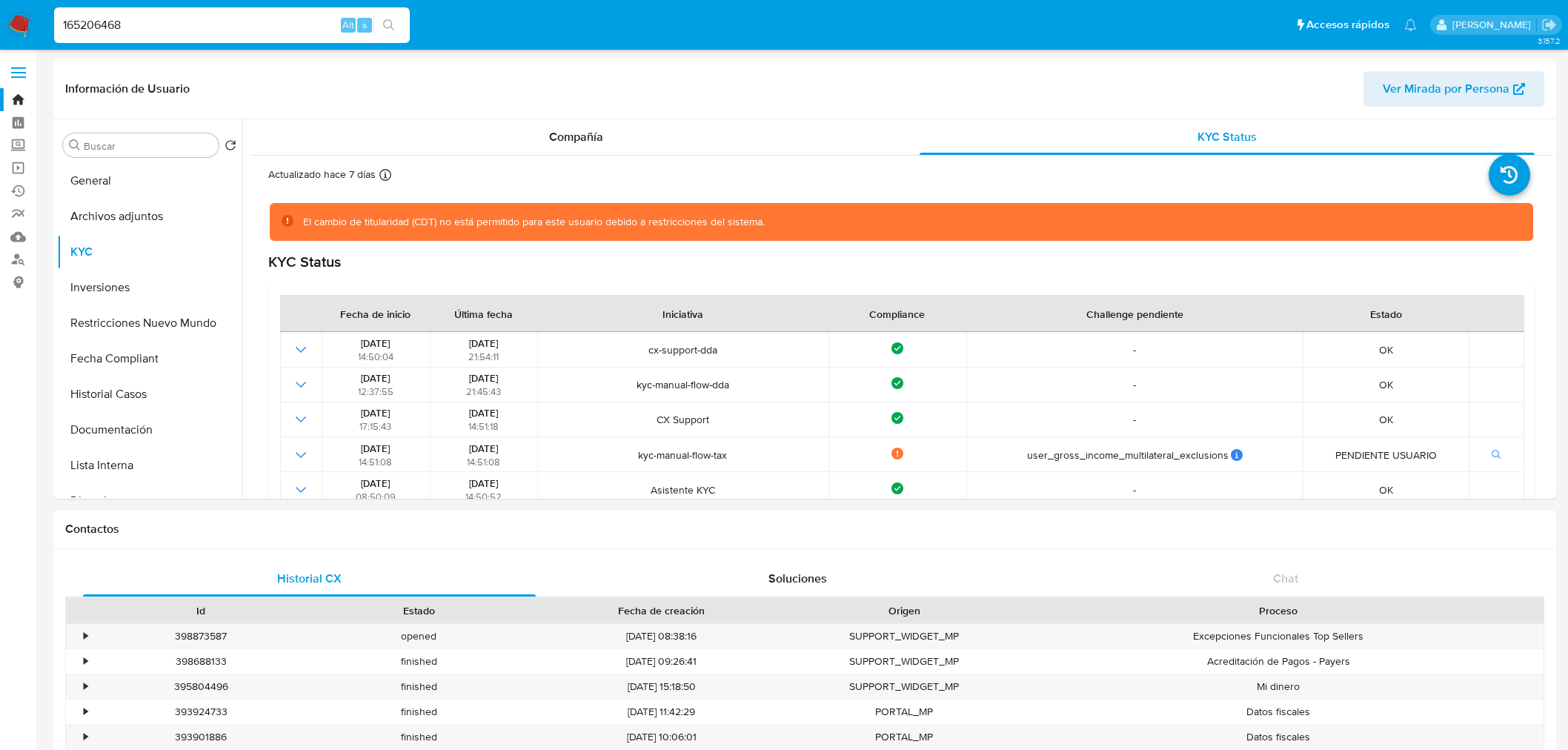
select select "10"
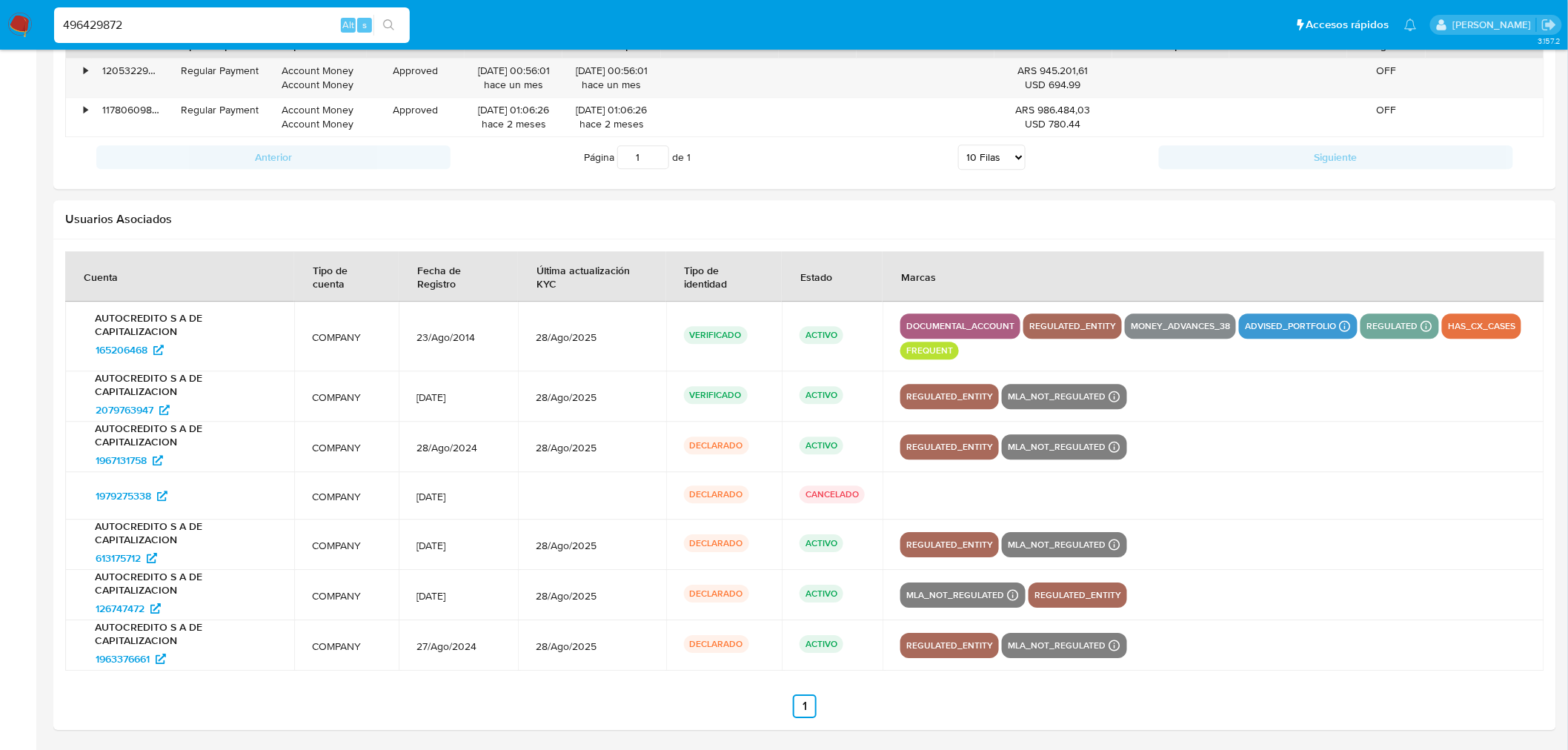
scroll to position [1042, 0]
type input "496429872"
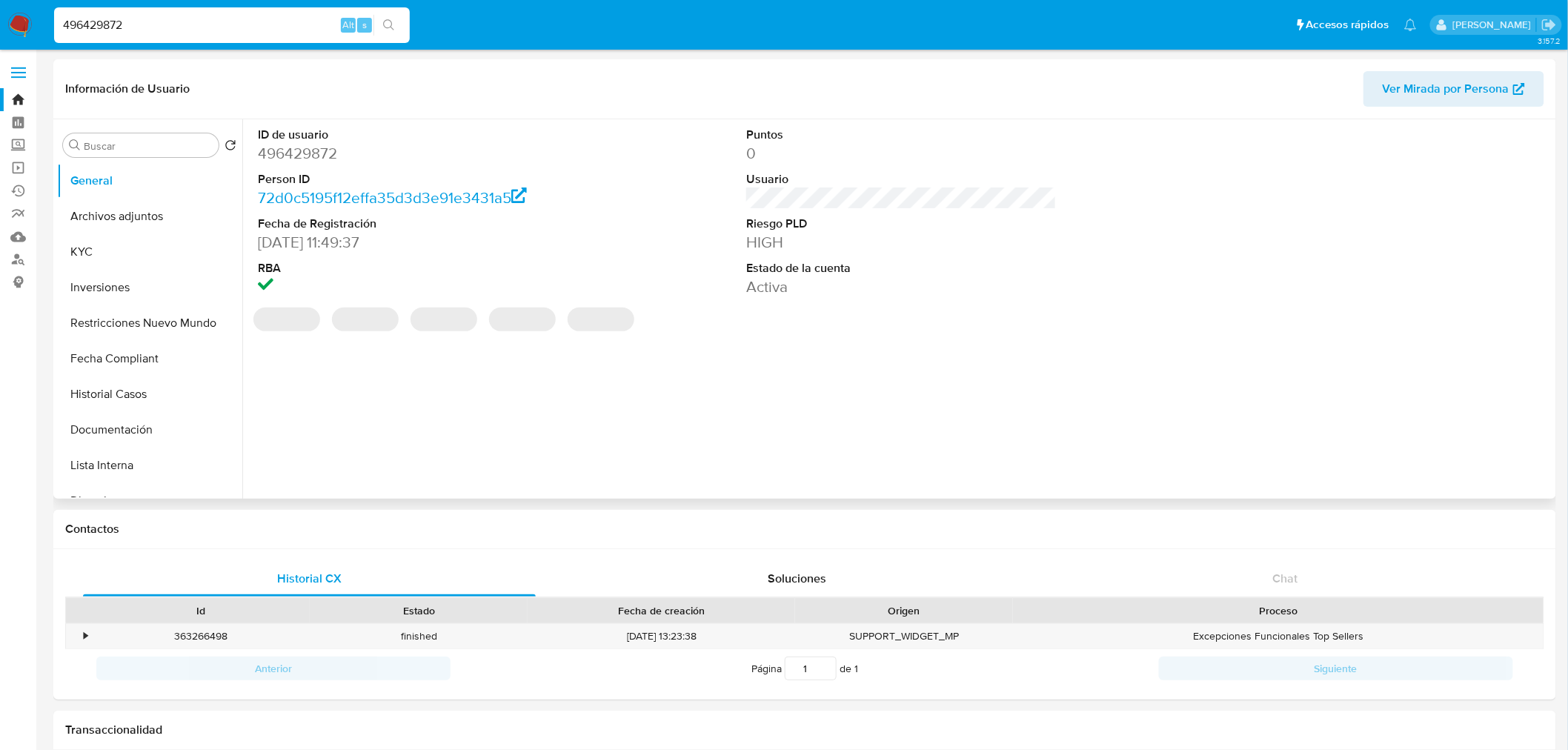
select select "10"
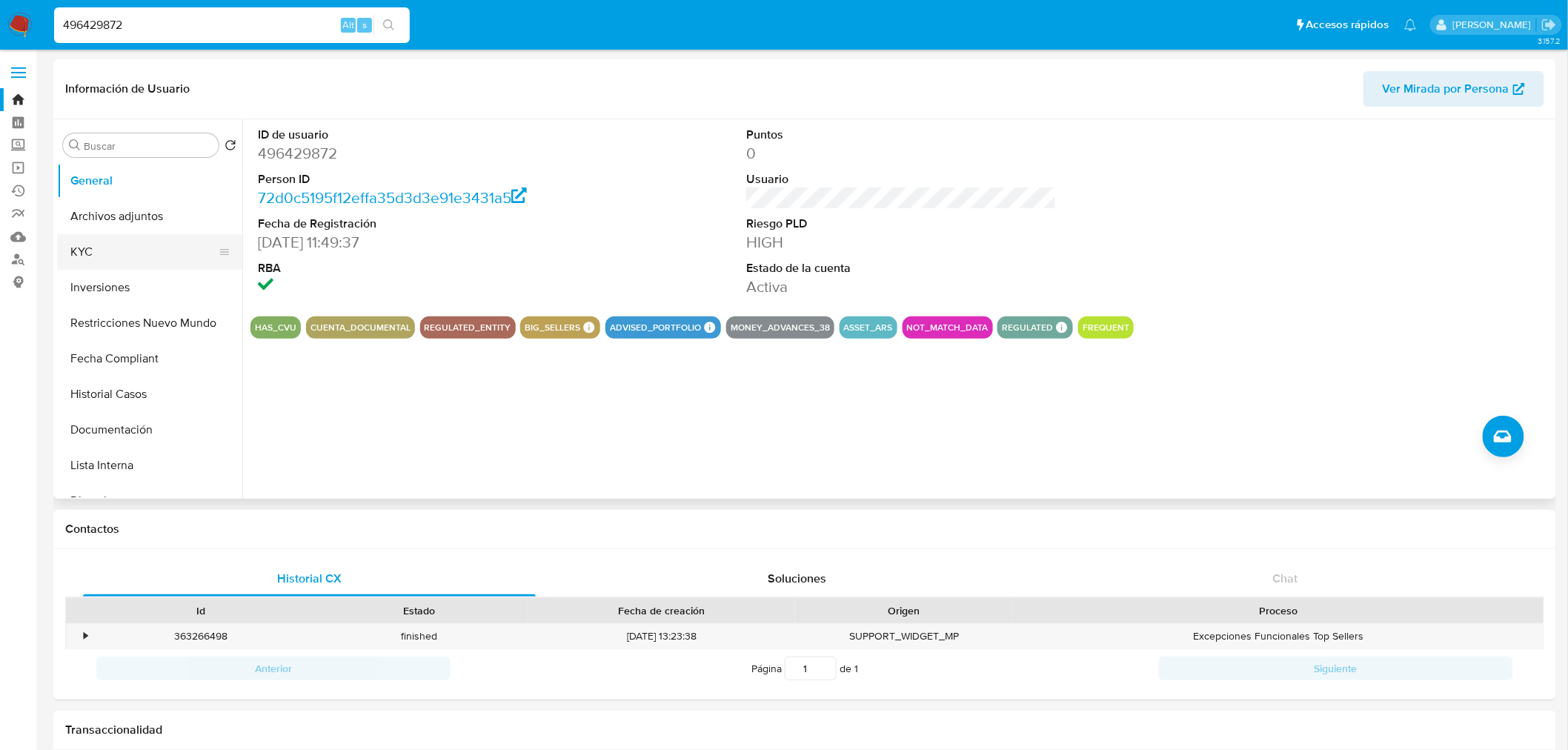
click at [95, 256] on button "KYC" at bounding box center [143, 252] width 173 height 35
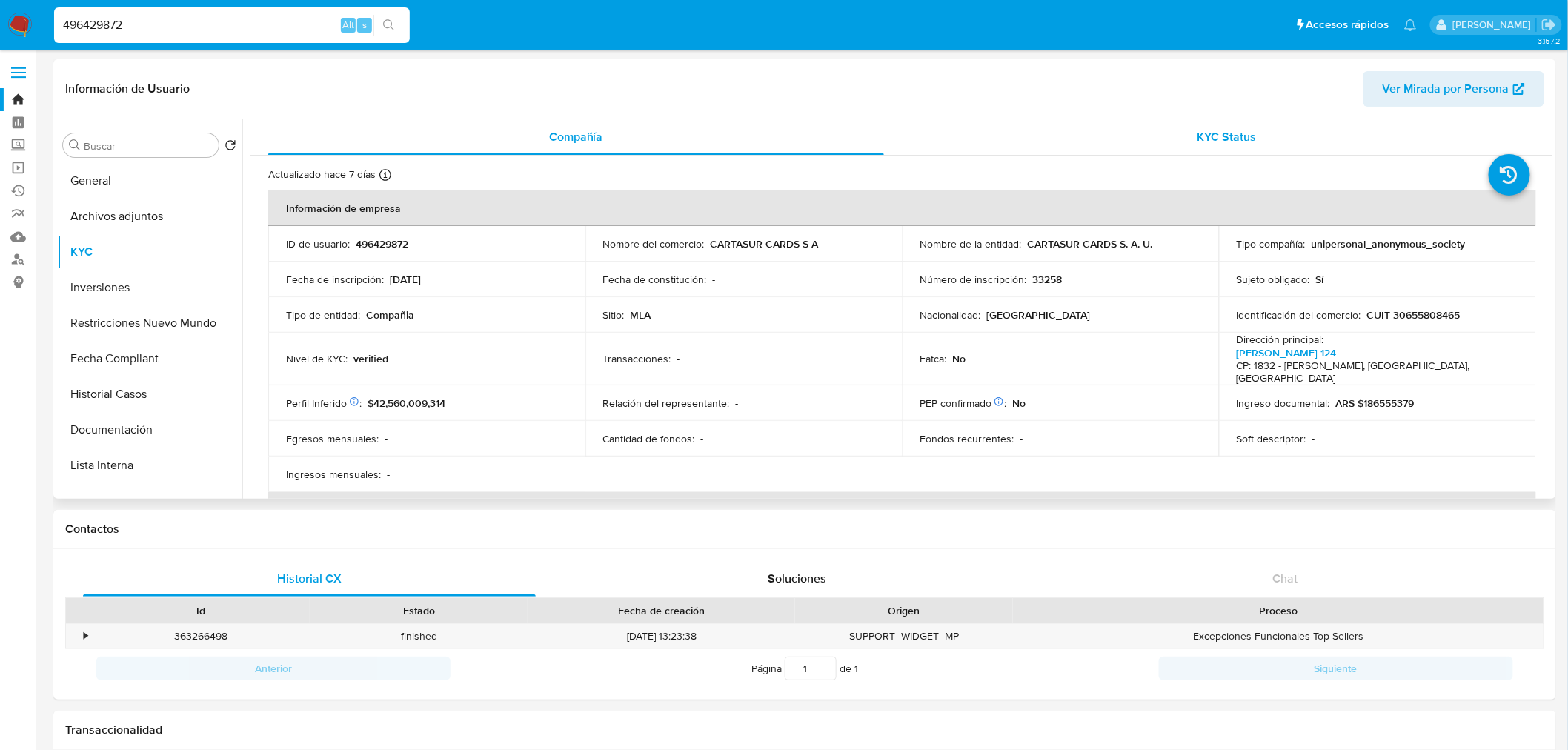
click at [1283, 134] on div "KYC Status" at bounding box center [1227, 137] width 616 height 35
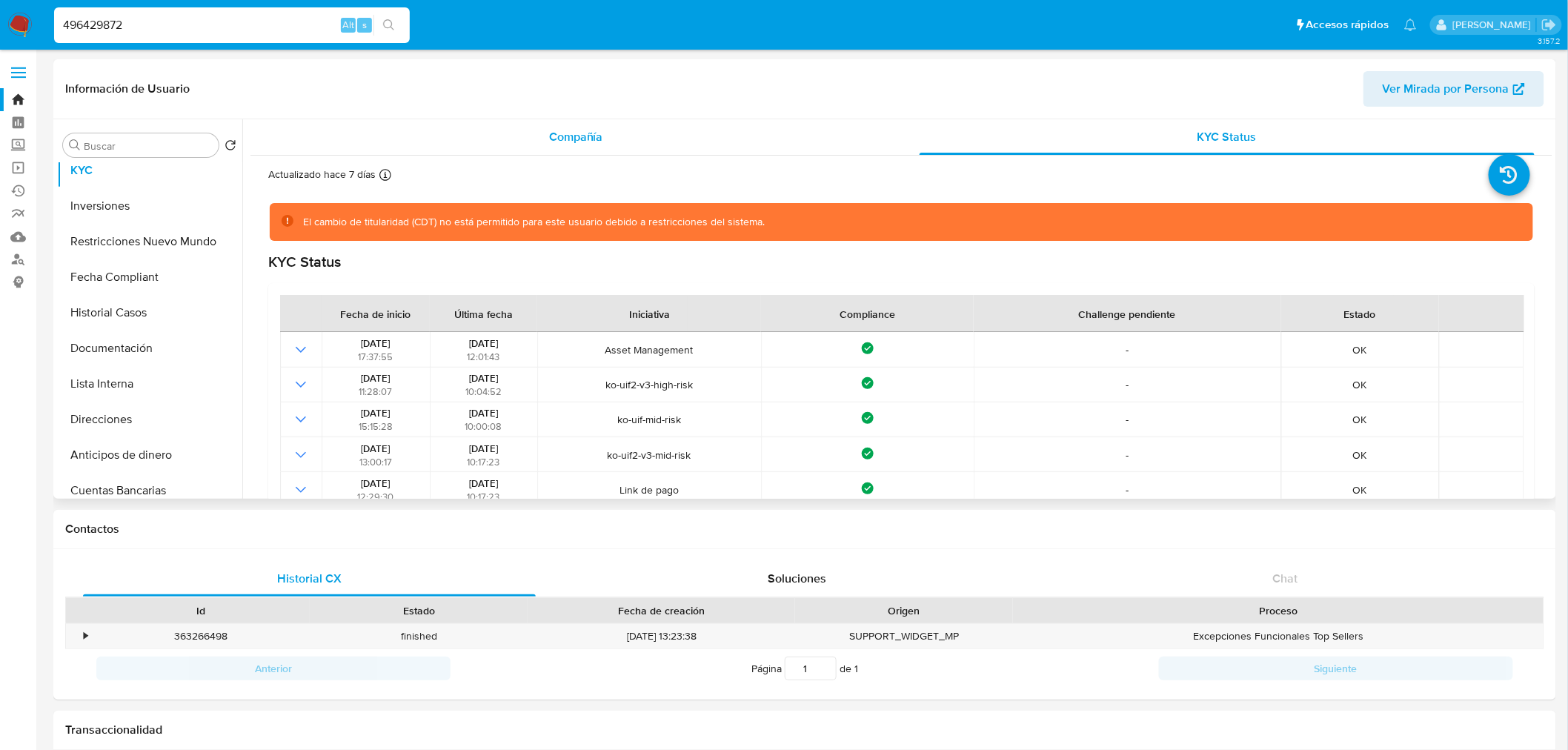
click at [604, 135] on div "Compañía" at bounding box center [576, 137] width 616 height 35
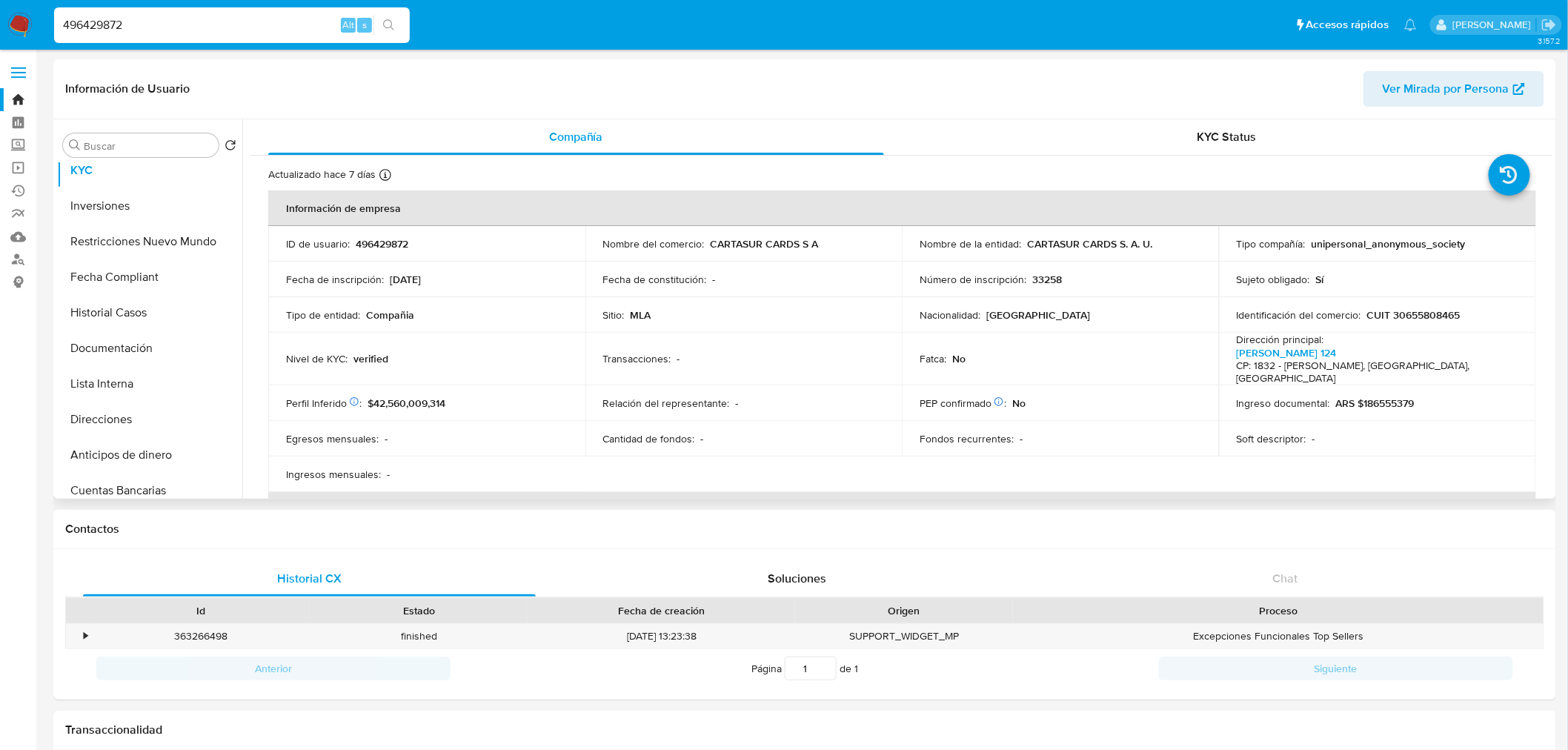
click at [1212, 143] on span "KYC Status" at bounding box center [1227, 136] width 59 height 17
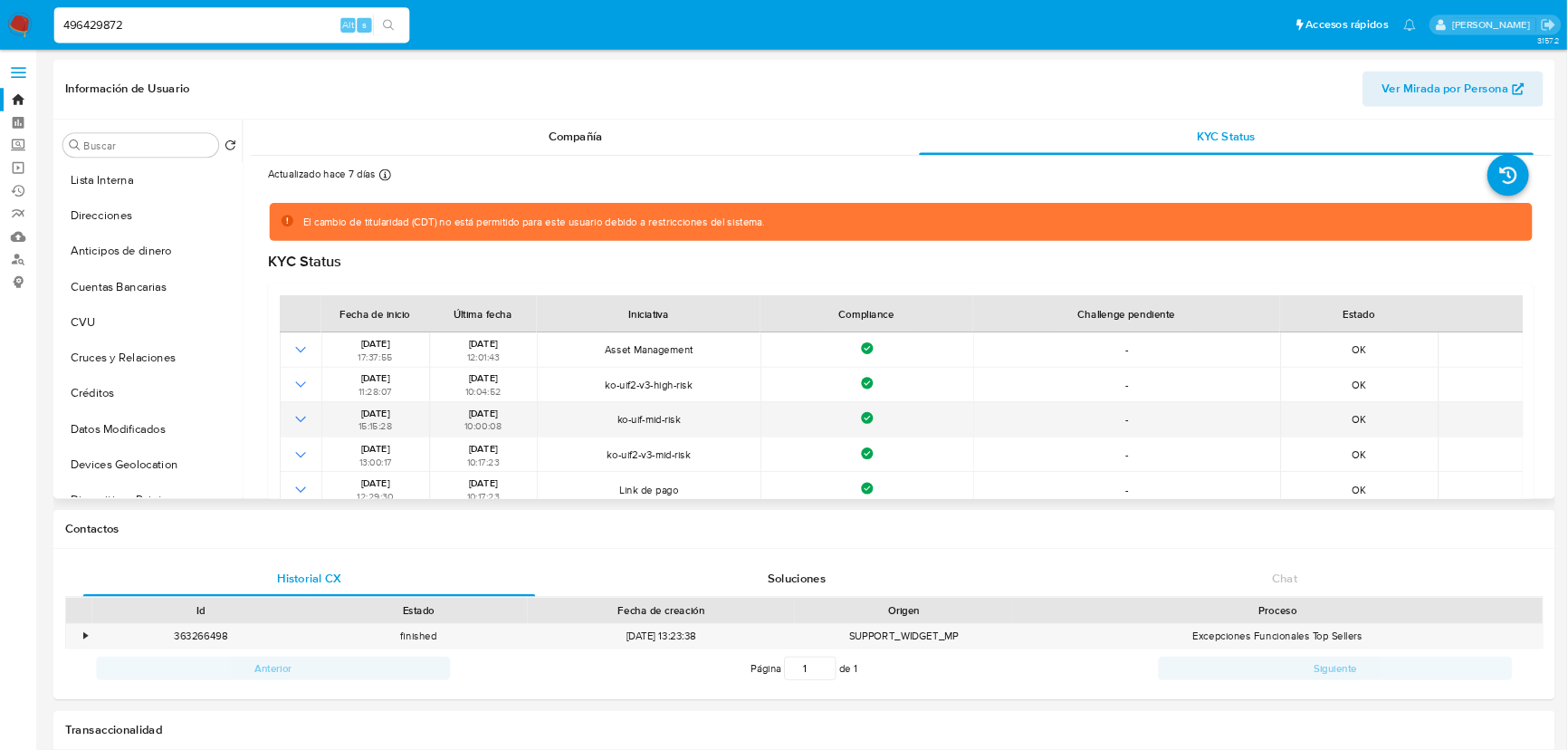
scroll to position [101, 0]
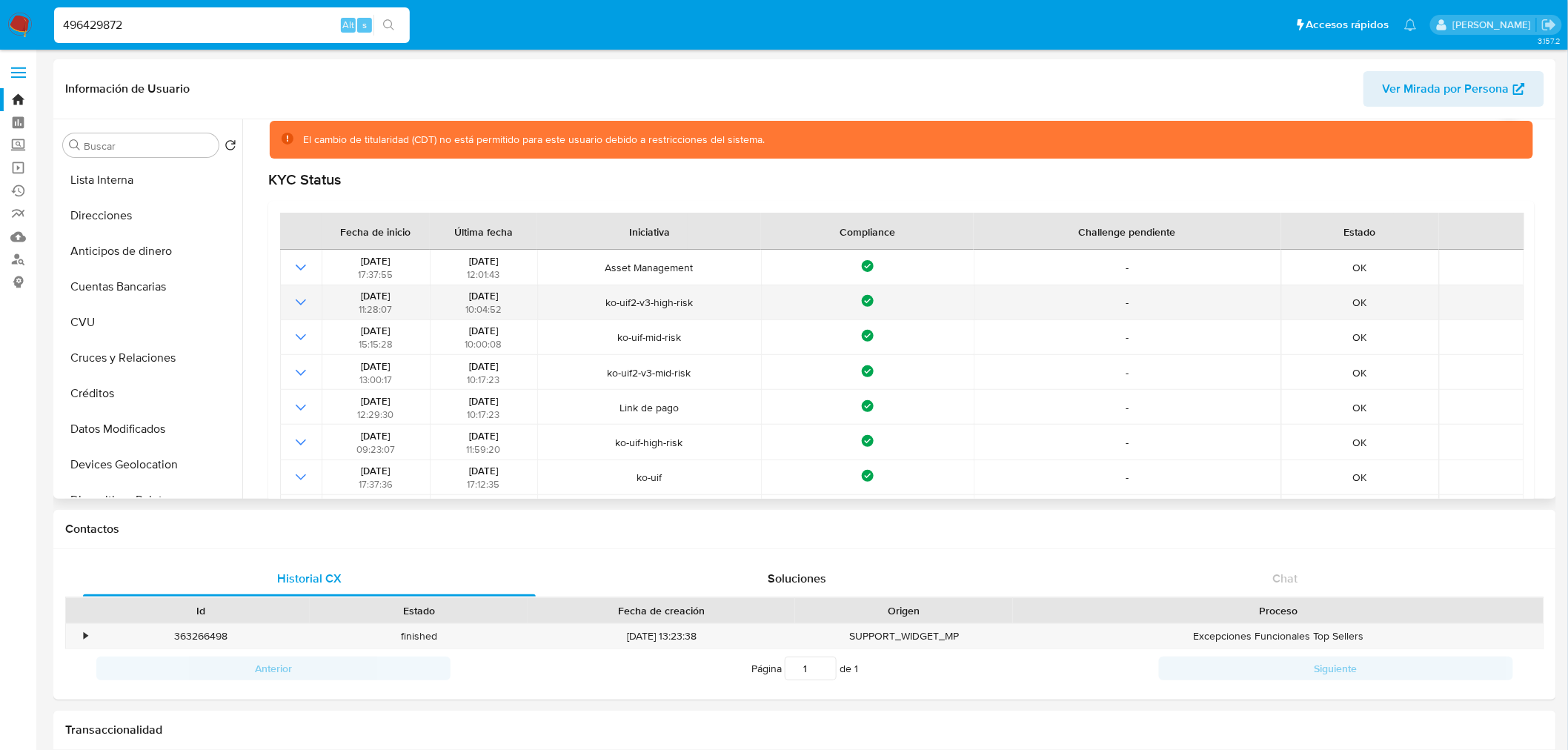
drag, startPoint x: 598, startPoint y: 300, endPoint x: 716, endPoint y: 309, distance: 118.3
click at [716, 309] on td "ko-uif2-v3-high-risk" at bounding box center [649, 302] width 224 height 34
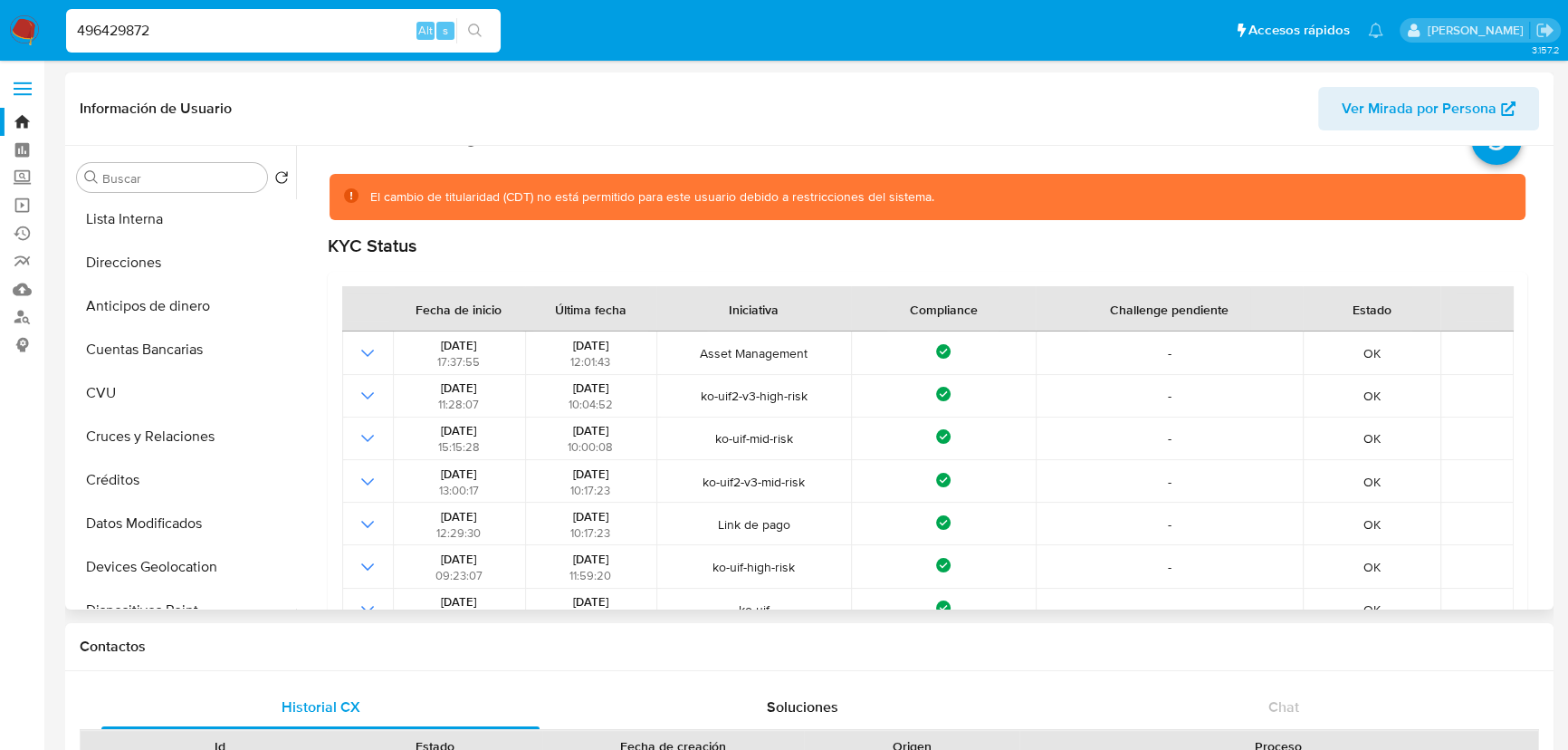
scroll to position [0, 0]
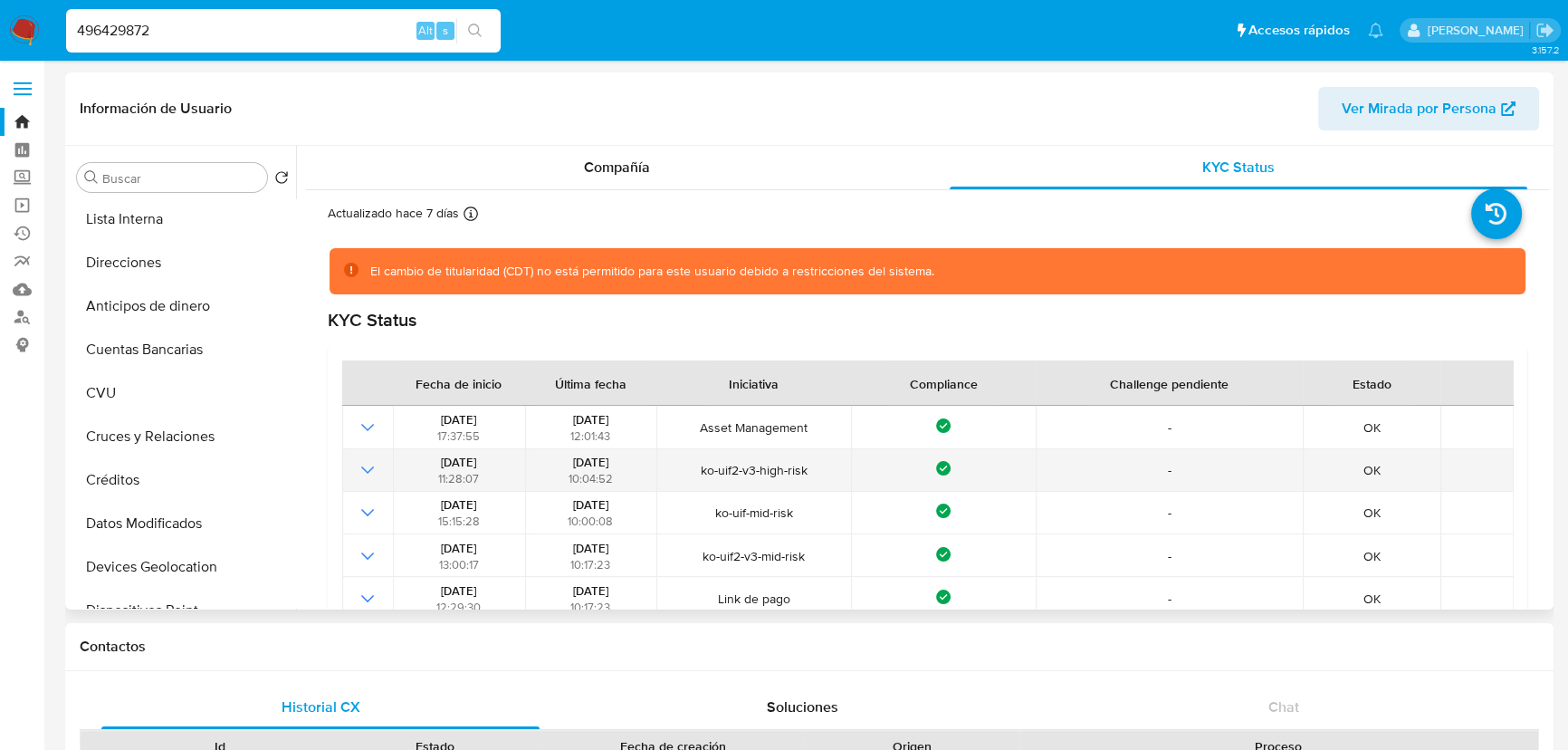
drag, startPoint x: 385, startPoint y: 461, endPoint x: 811, endPoint y: 471, distance: 426.1
click at [811, 471] on tr "[DATE] 11:28:07 [DATE] 10:04:52 ko-uif2-v3-high-risk Compliance - OK" at bounding box center [927, 470] width 1171 height 42
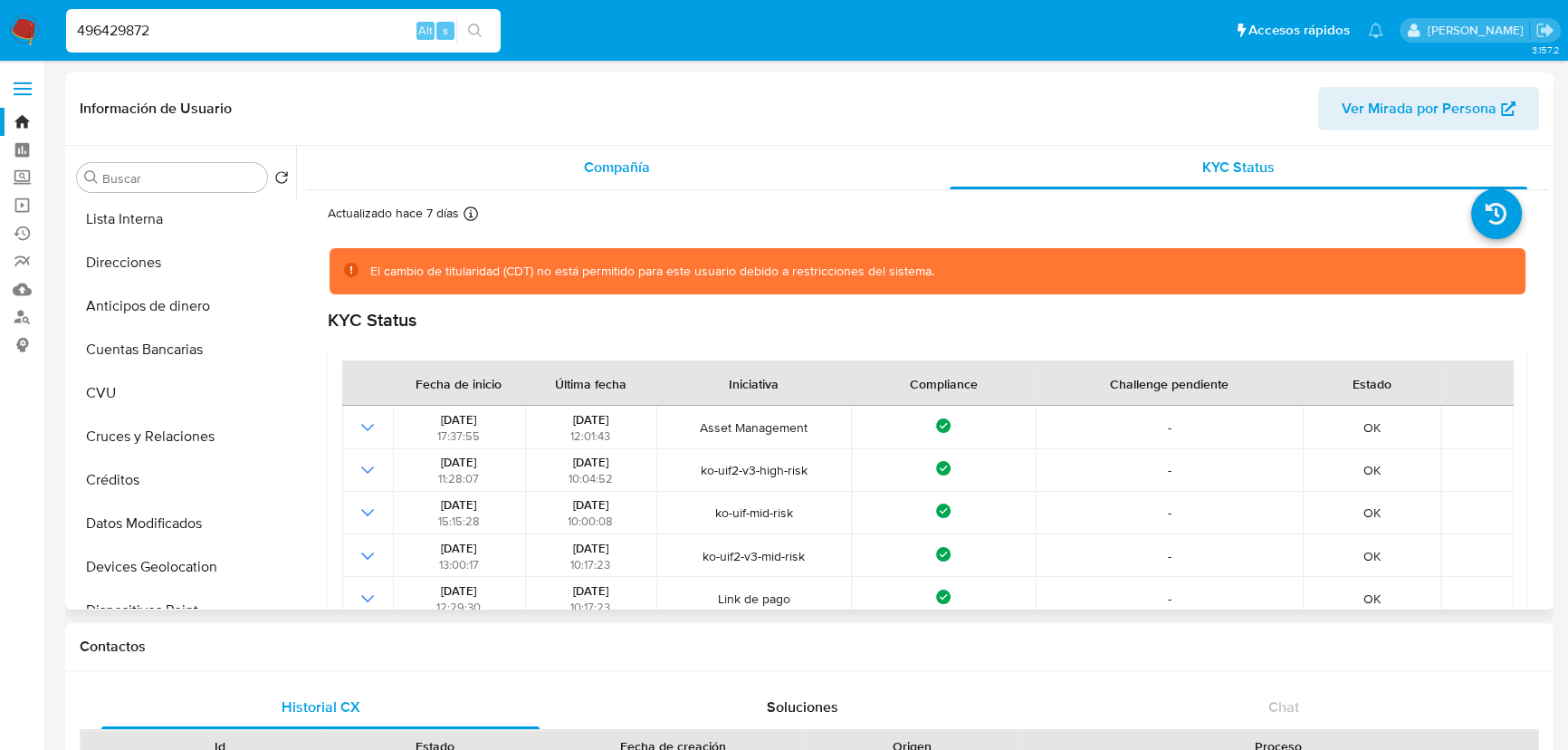
click at [612, 175] on span "Compañía" at bounding box center [616, 166] width 66 height 21
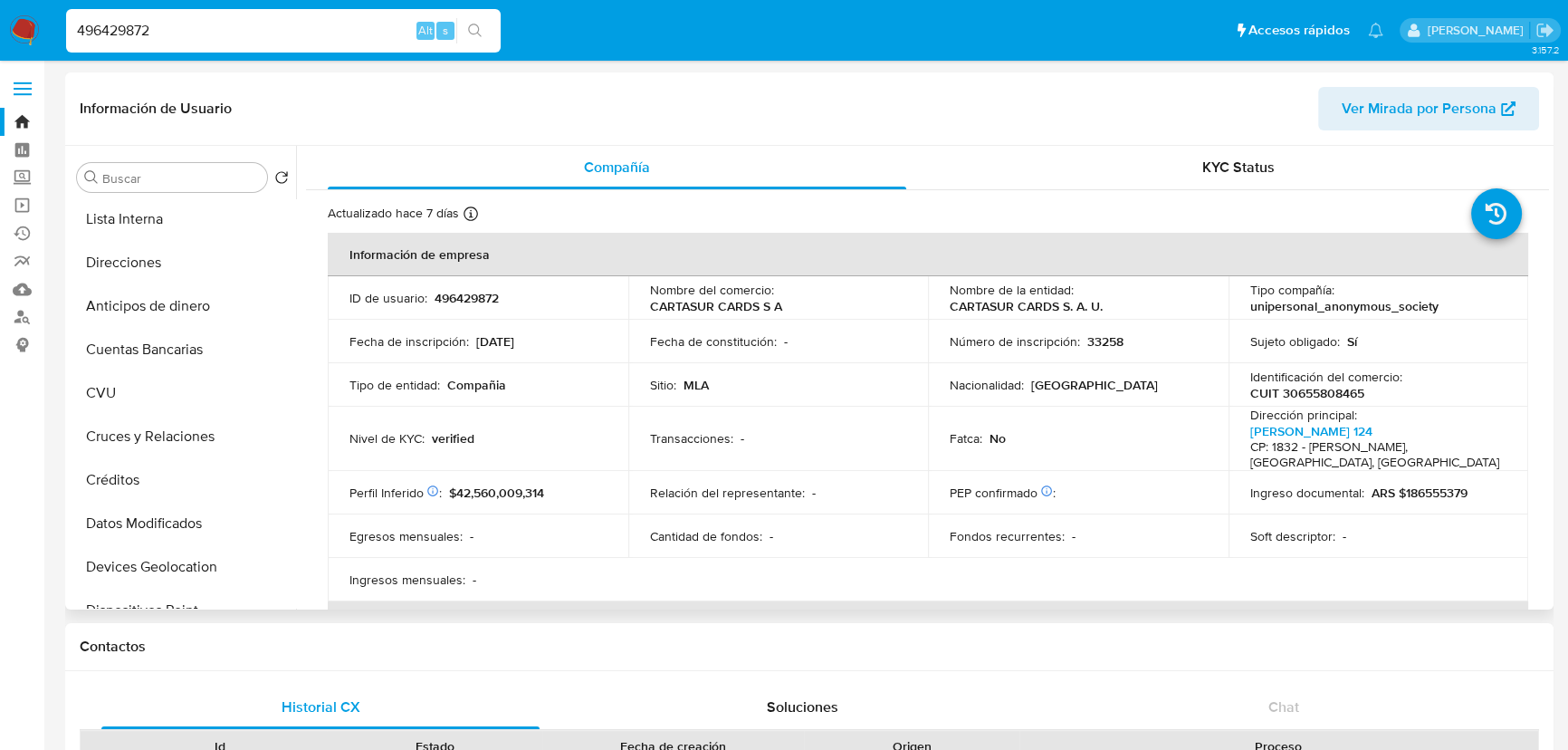
click at [556, 499] on div "Perfil Inferido : $42,560,009,314" at bounding box center [478, 492] width 258 height 17
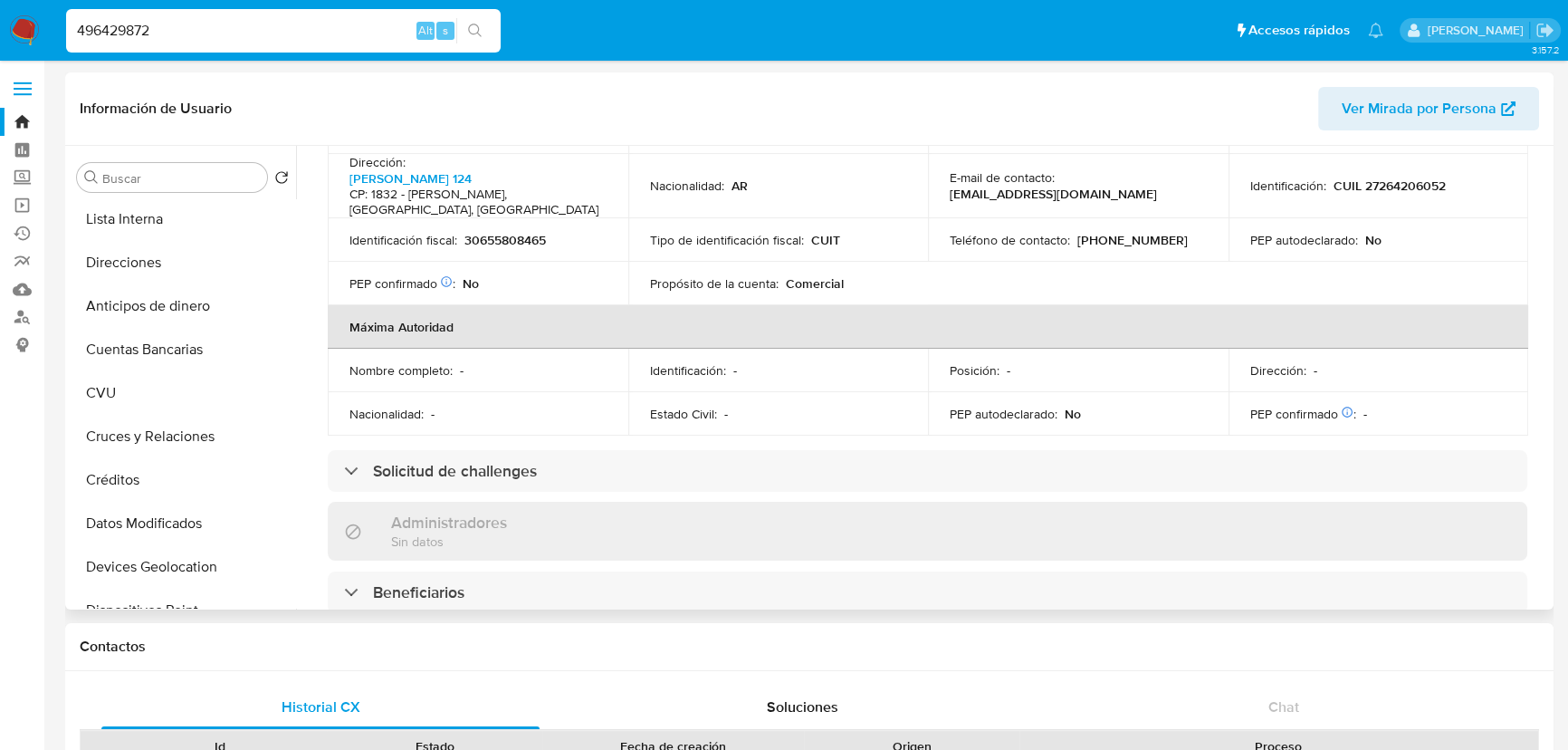
scroll to position [822, 0]
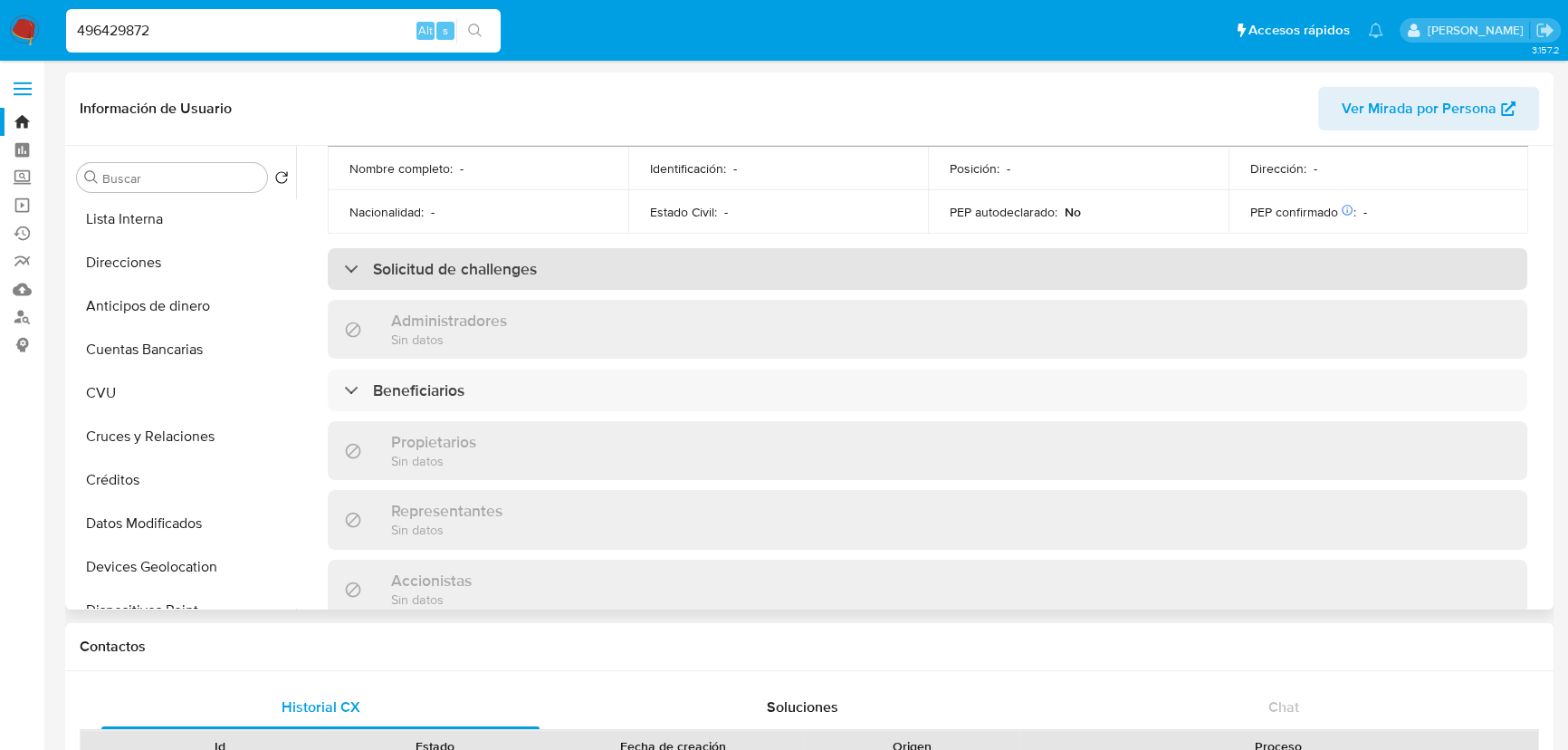
click at [670, 259] on div "Solicitud de challenges" at bounding box center [927, 268] width 1200 height 42
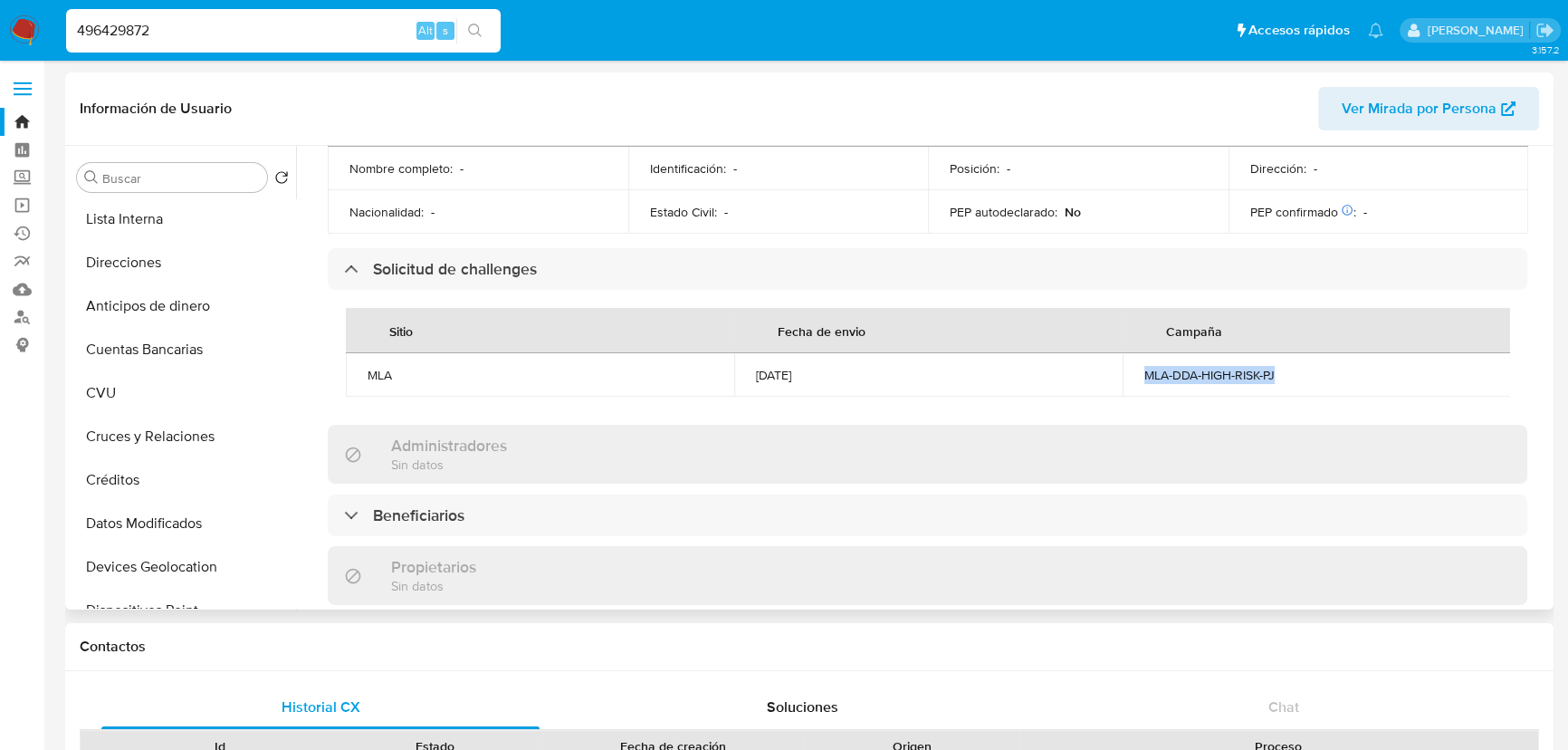
drag, startPoint x: 1245, startPoint y: 366, endPoint x: 1138, endPoint y: 378, distance: 107.7
click at [1138, 378] on td "MLA-DDA-HIGH-RISK-PJ" at bounding box center [1316, 375] width 389 height 43
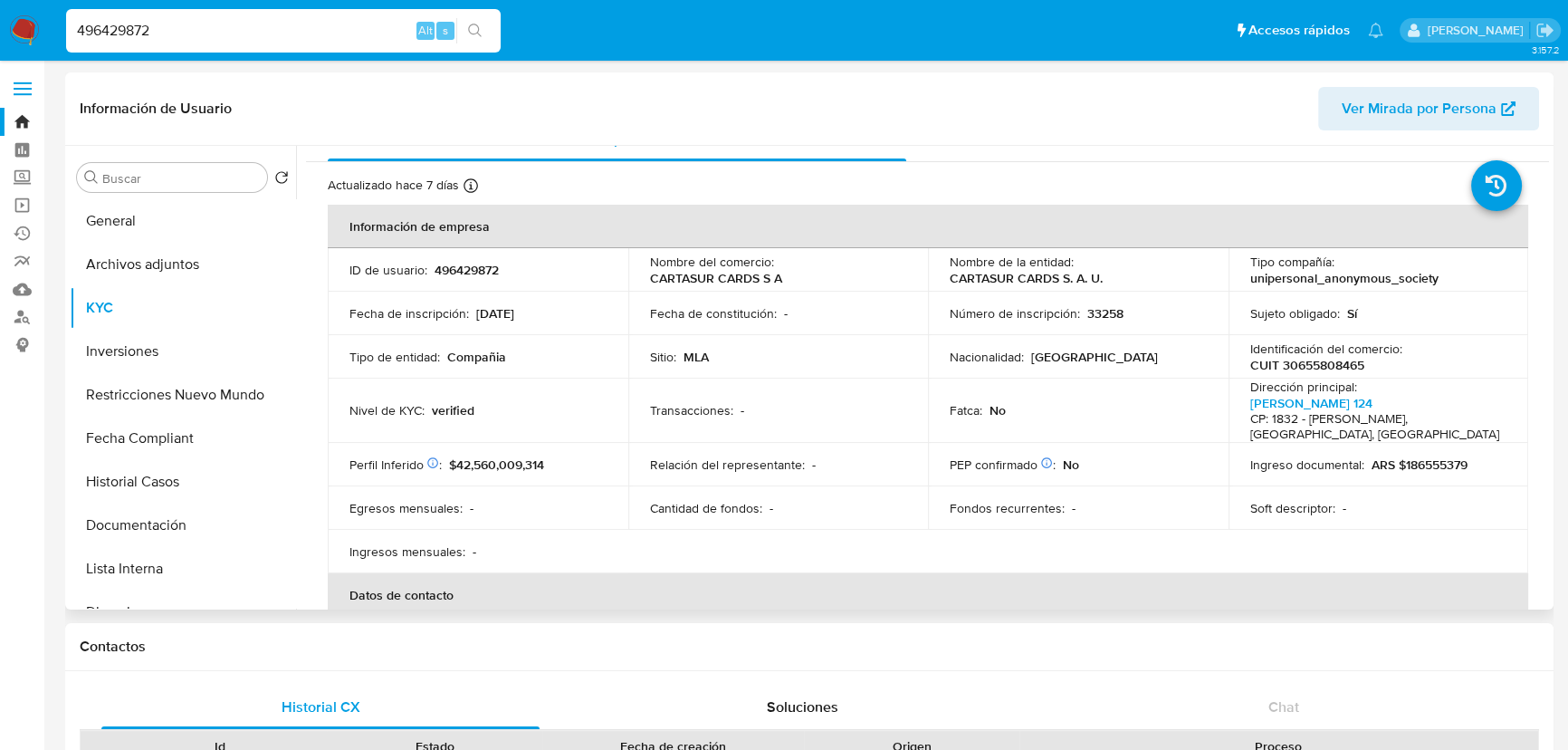
scroll to position [0, 0]
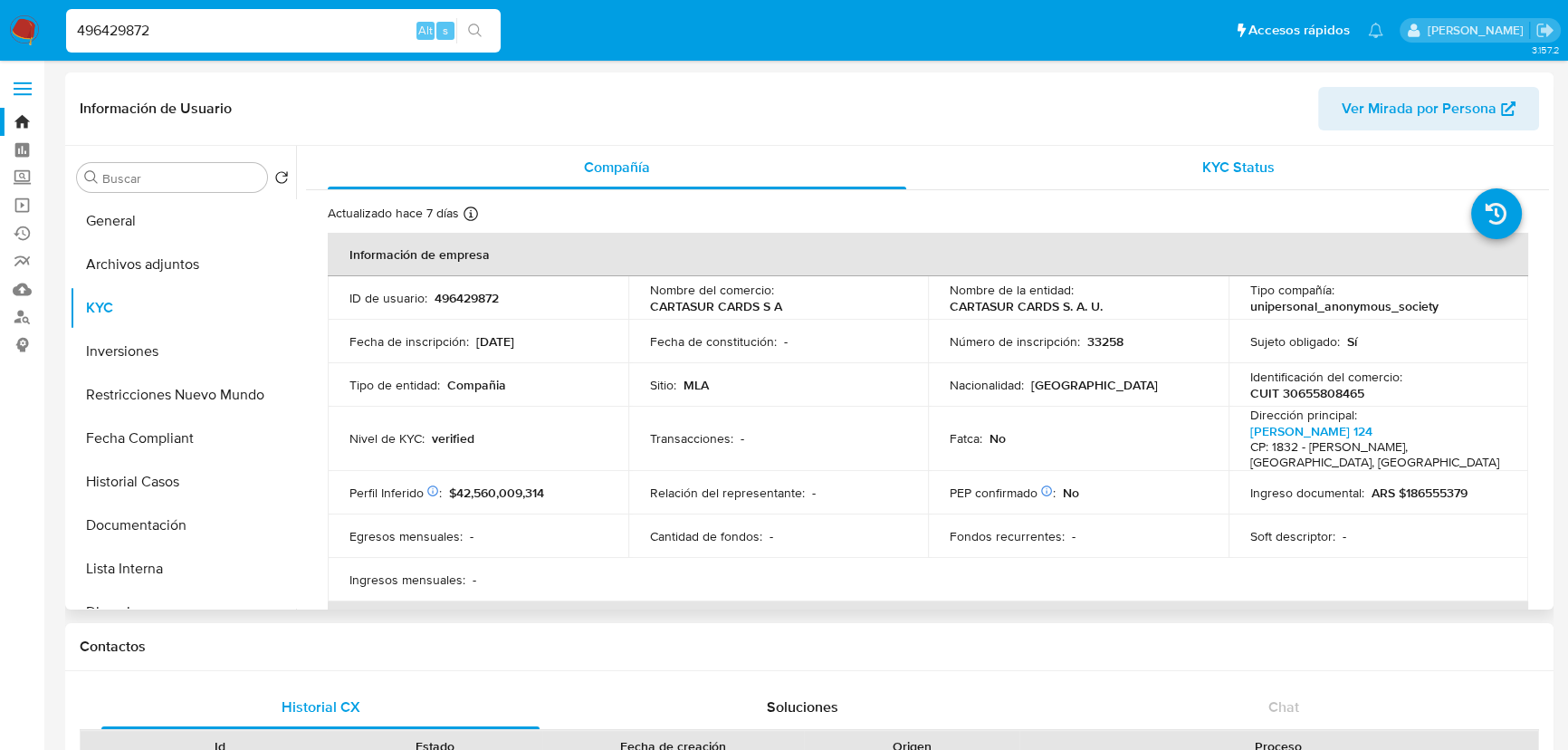
click at [1097, 171] on div "KYC Status" at bounding box center [1239, 167] width 579 height 43
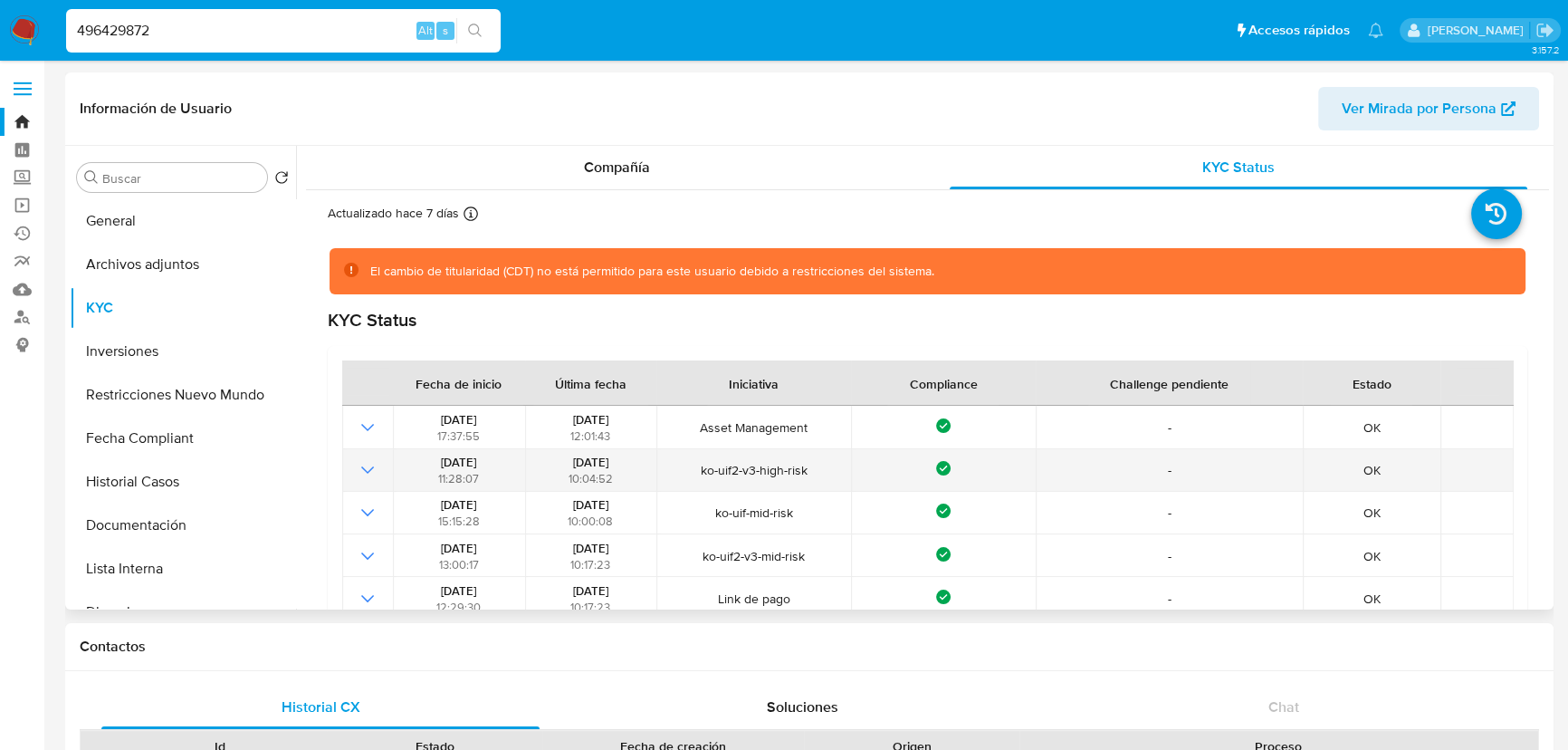
scroll to position [81, 0]
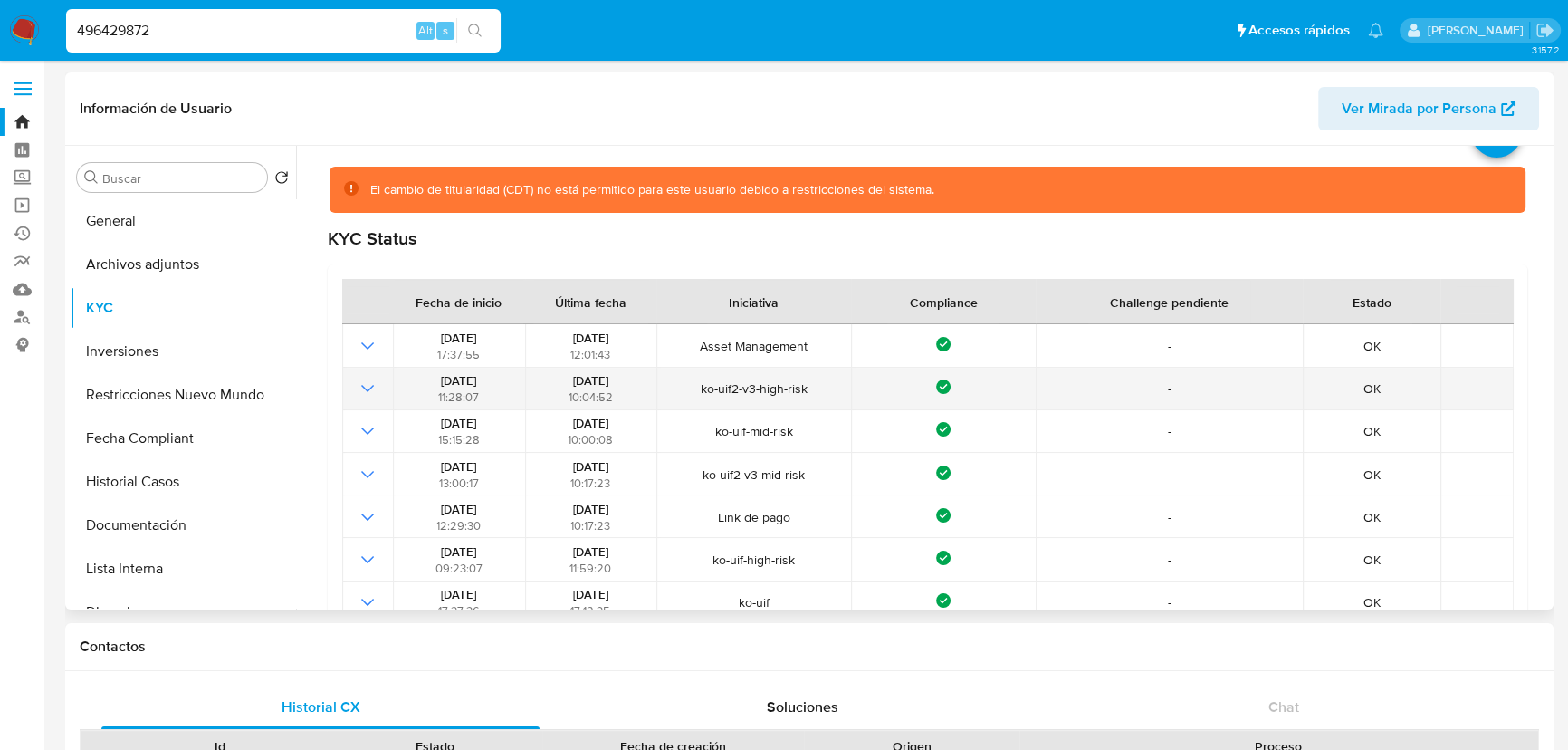
drag, startPoint x: 687, startPoint y: 378, endPoint x: 841, endPoint y: 382, distance: 154.1
click at [841, 382] on span "ko-uif2-v3-high-risk" at bounding box center [754, 388] width 183 height 17
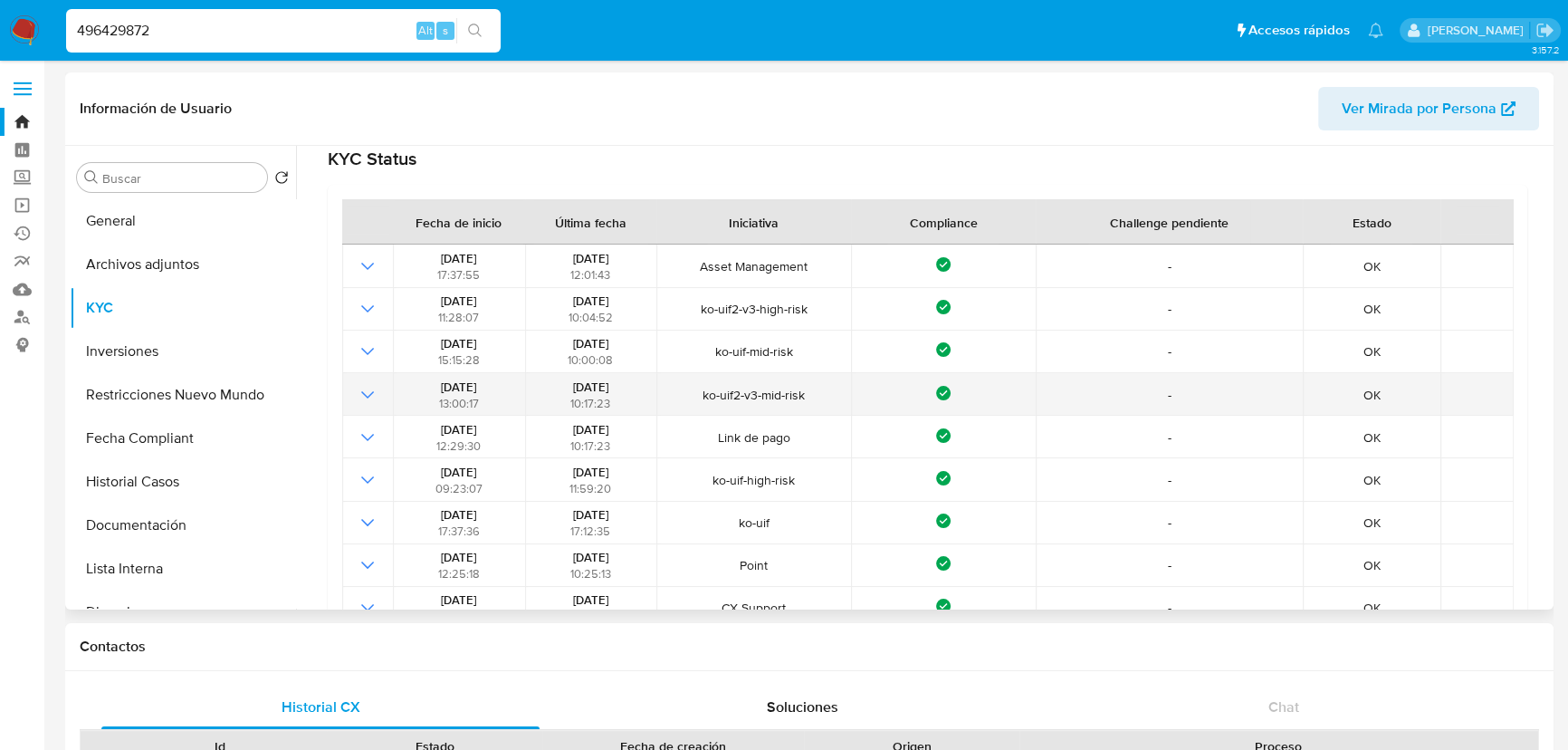
scroll to position [164, 0]
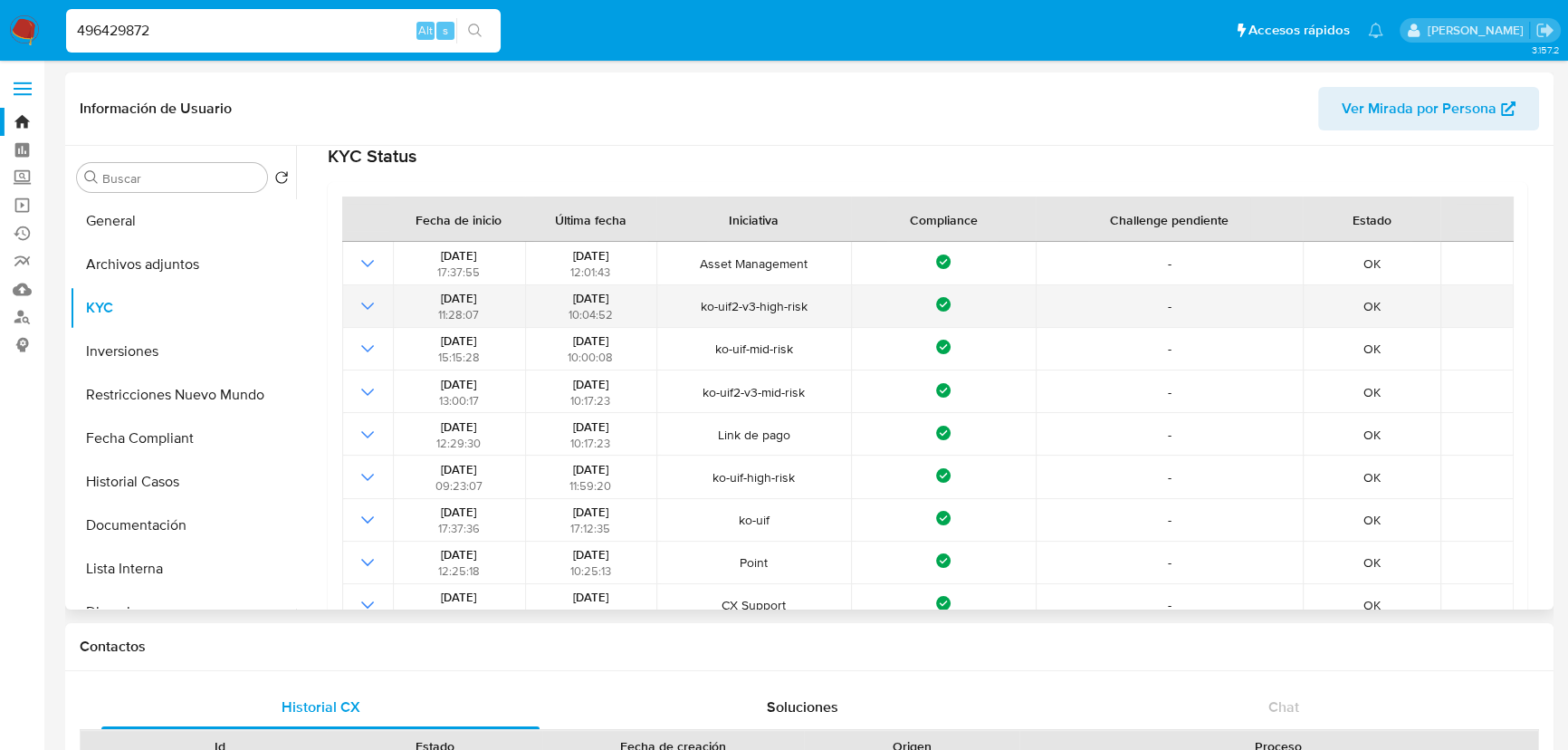
drag, startPoint x: 425, startPoint y: 294, endPoint x: 506, endPoint y: 297, distance: 81.1
click at [506, 297] on div "22/04/2025 11:28:07" at bounding box center [458, 305] width 120 height 32
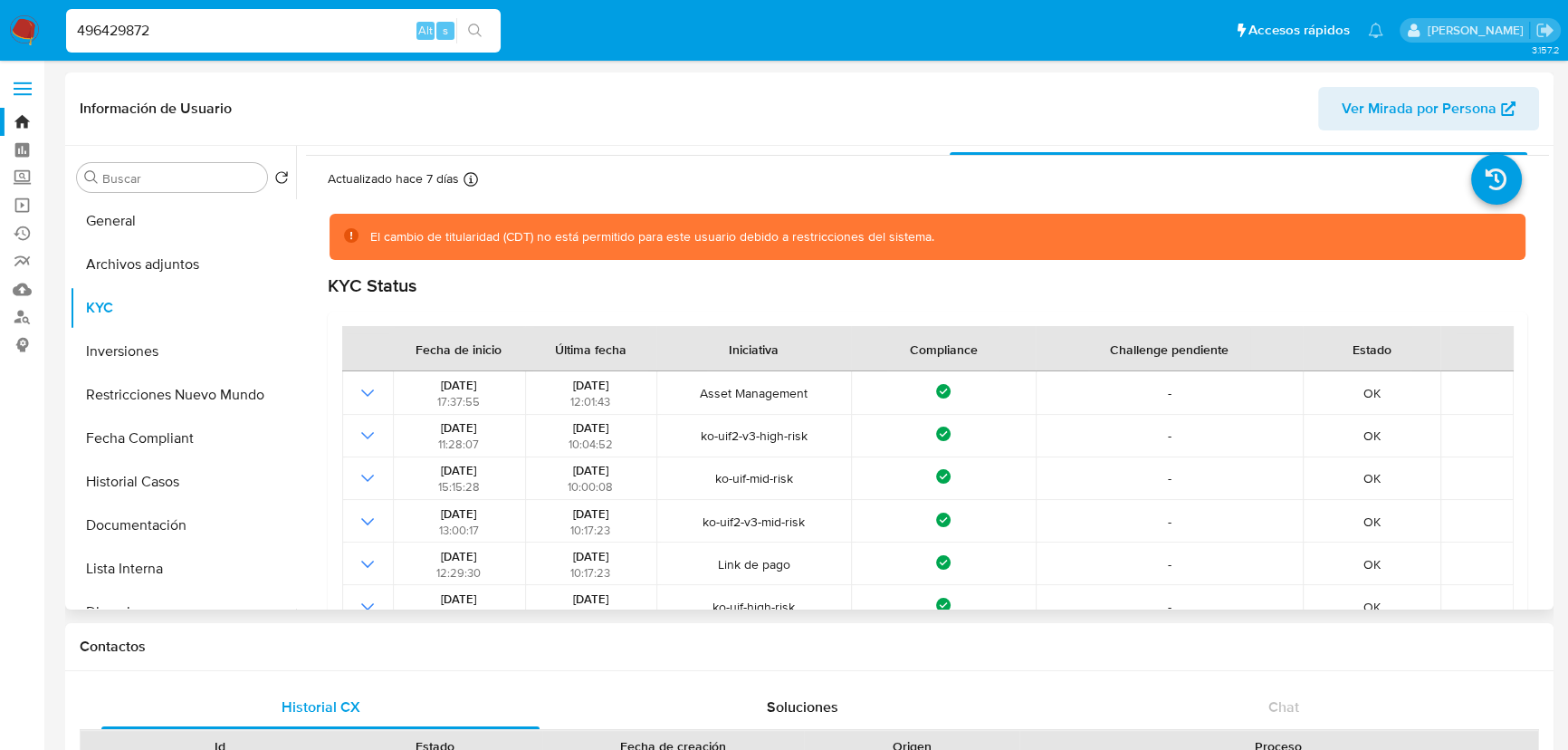
scroll to position [0, 0]
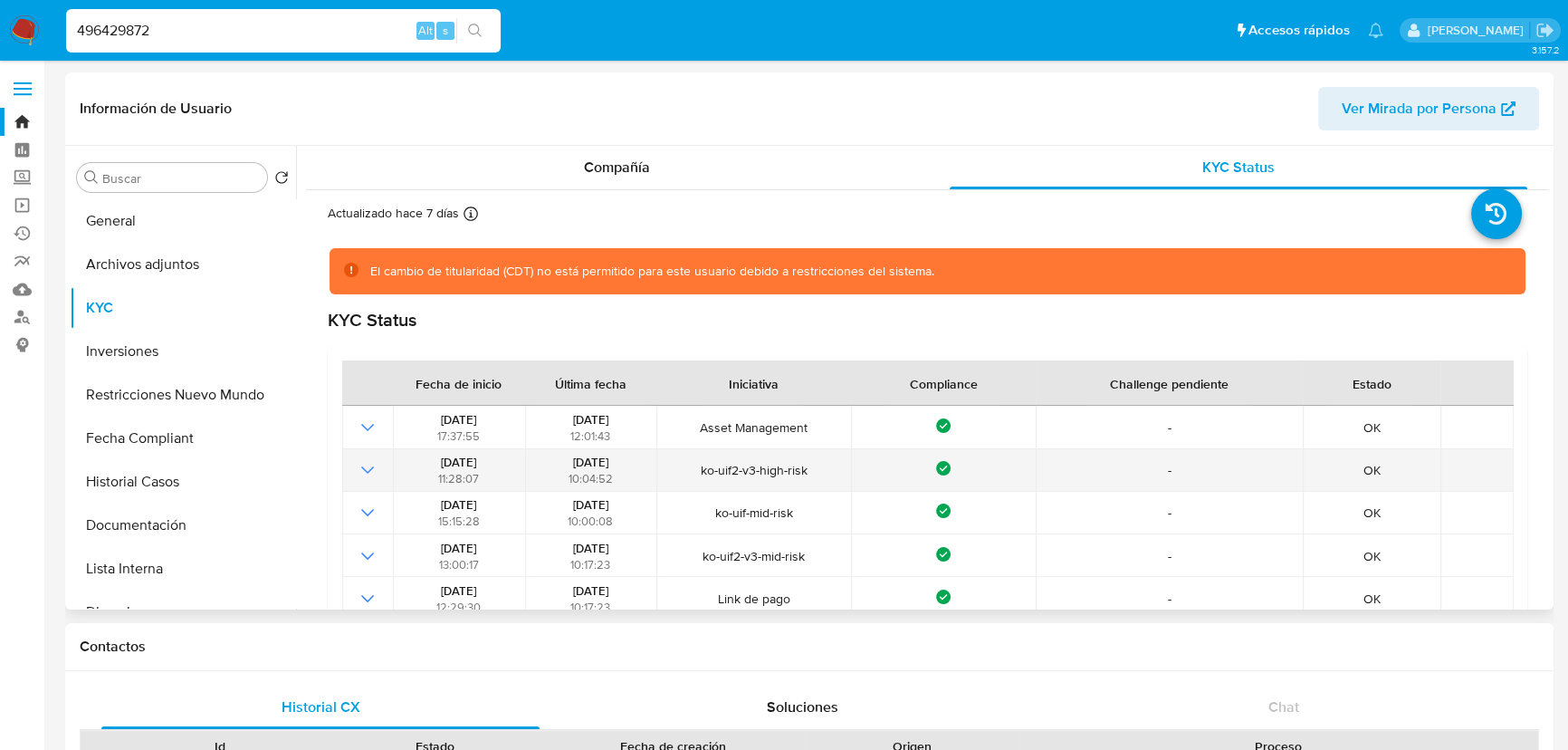
drag, startPoint x: 698, startPoint y: 474, endPoint x: 824, endPoint y: 482, distance: 126.3
click at [815, 482] on td "ko-uif2-v3-high-risk" at bounding box center [753, 470] width 195 height 42
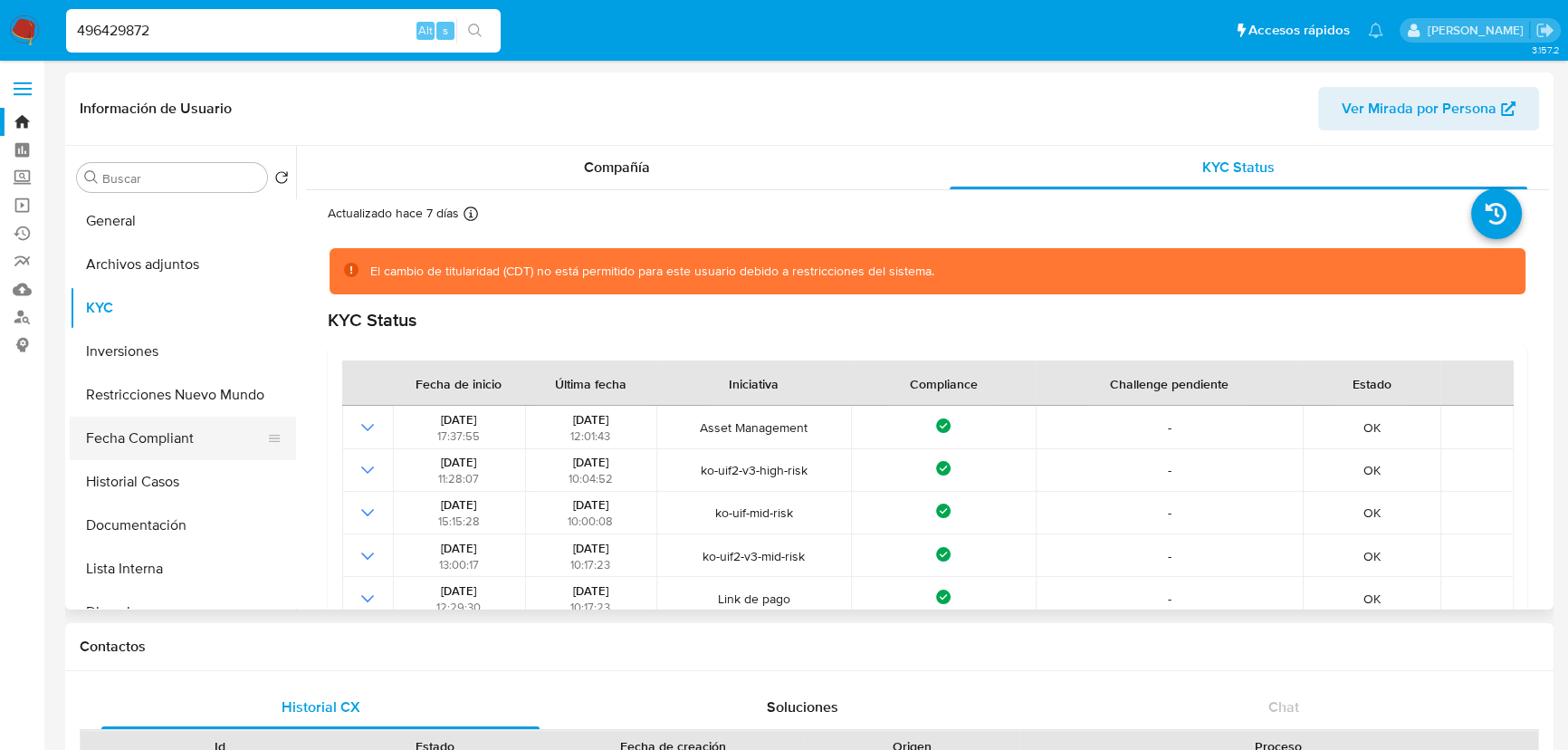
click at [184, 441] on button "Fecha Compliant" at bounding box center [175, 438] width 212 height 43
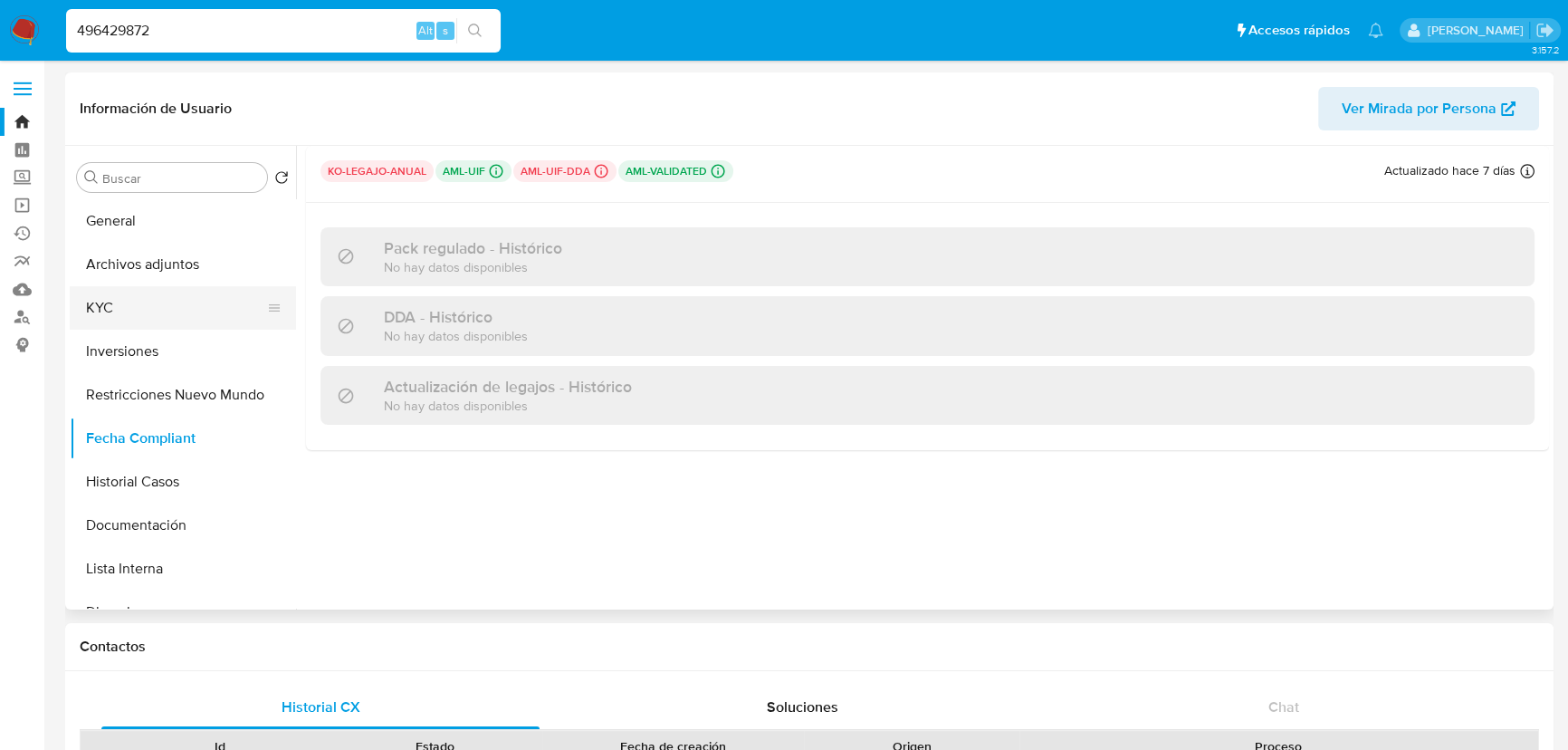
click at [154, 312] on button "KYC" at bounding box center [175, 307] width 212 height 43
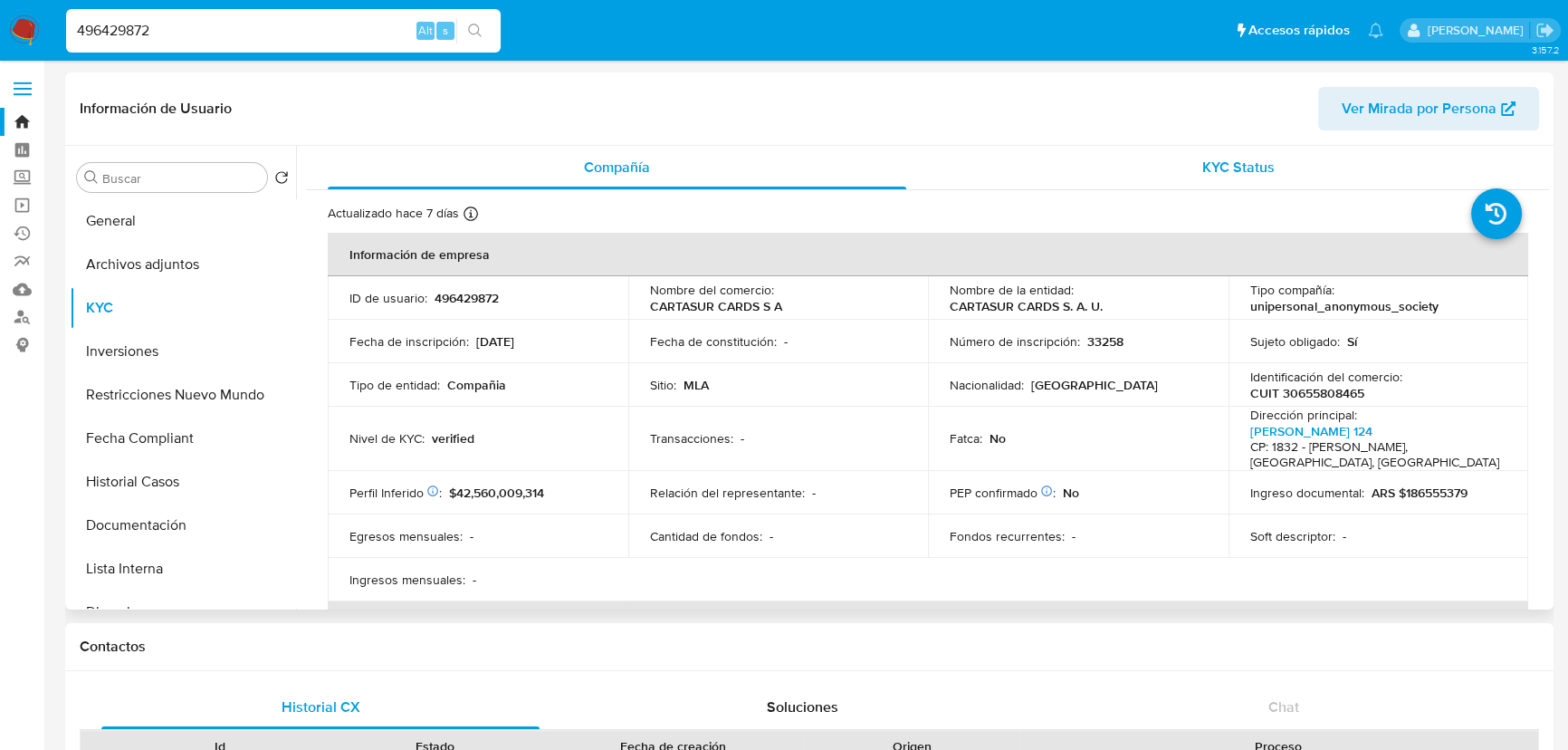
click at [1230, 158] on span "KYC Status" at bounding box center [1239, 166] width 72 height 21
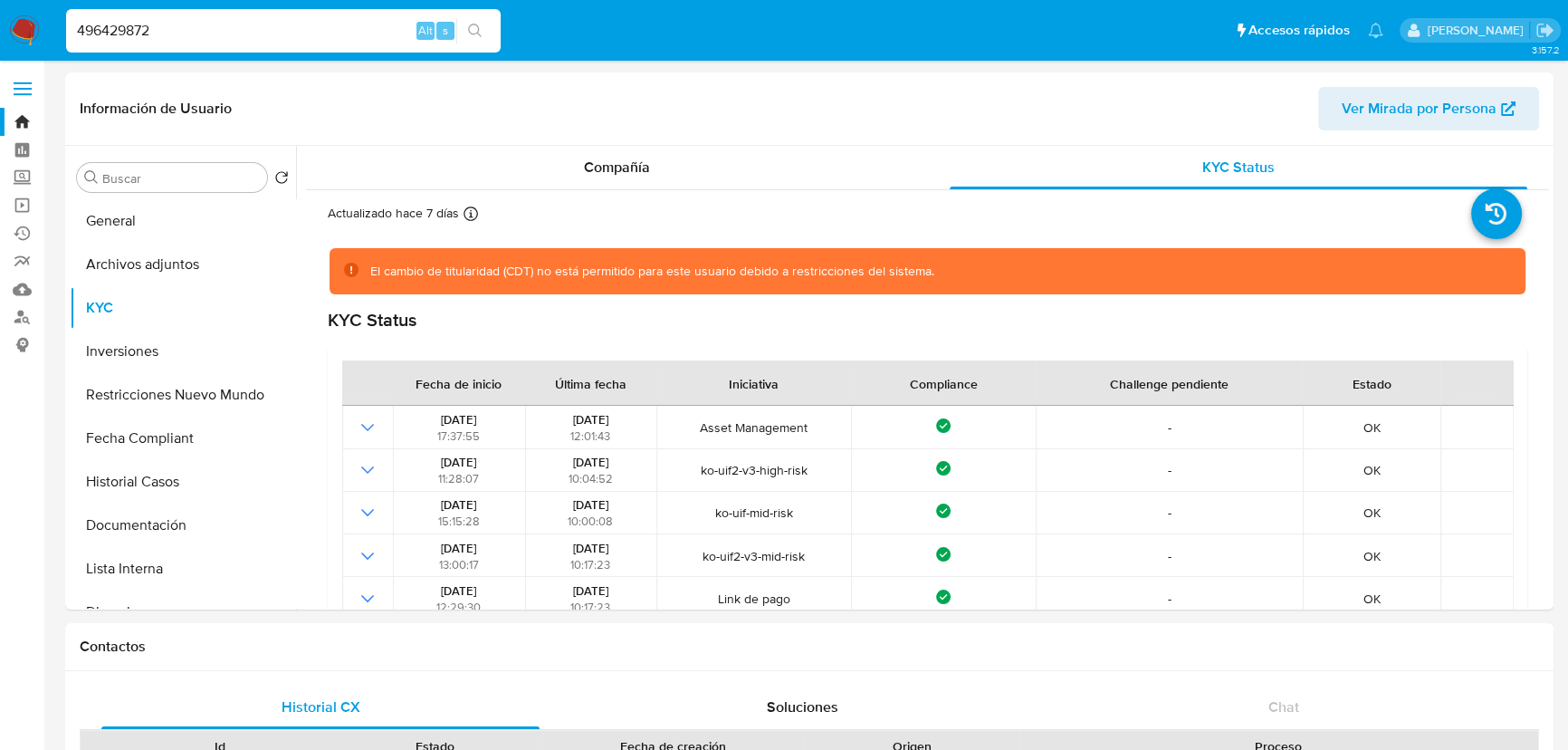
click at [216, 23] on input "496429872" at bounding box center [283, 30] width 435 height 23
click at [217, 23] on input "496429872" at bounding box center [283, 30] width 435 height 23
paste input "85295420"
type input "485295420"
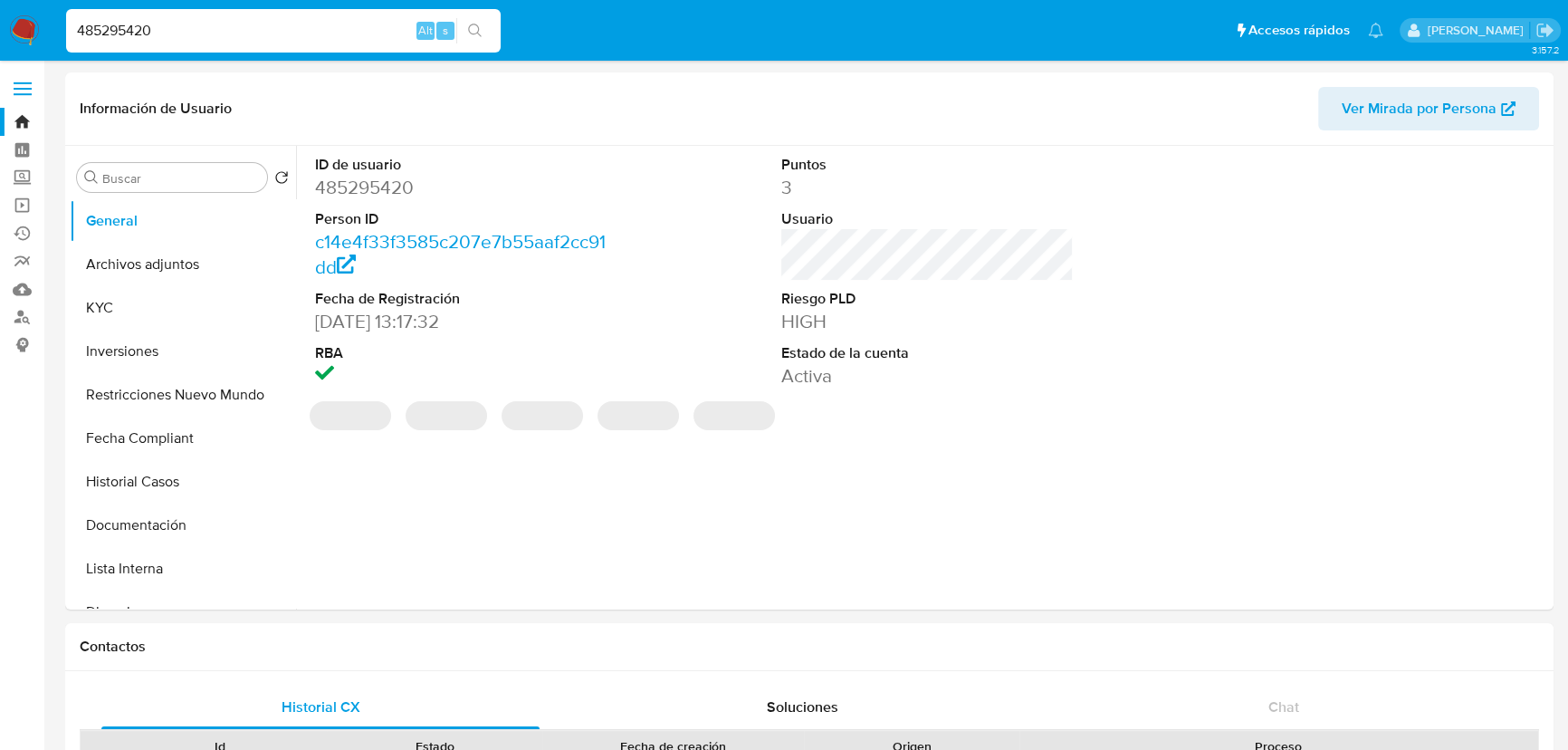
select select "10"
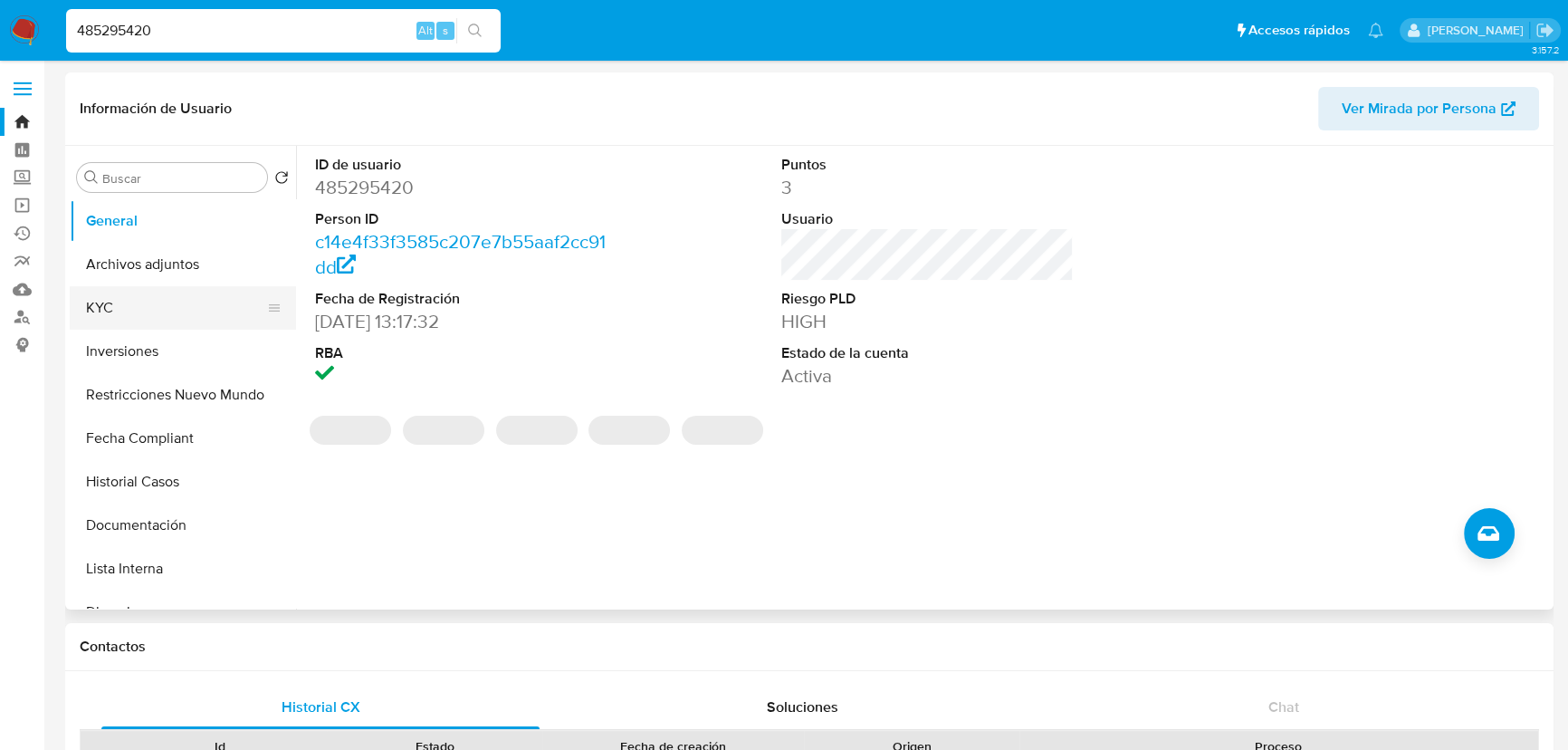
click at [138, 305] on button "KYC" at bounding box center [175, 307] width 212 height 43
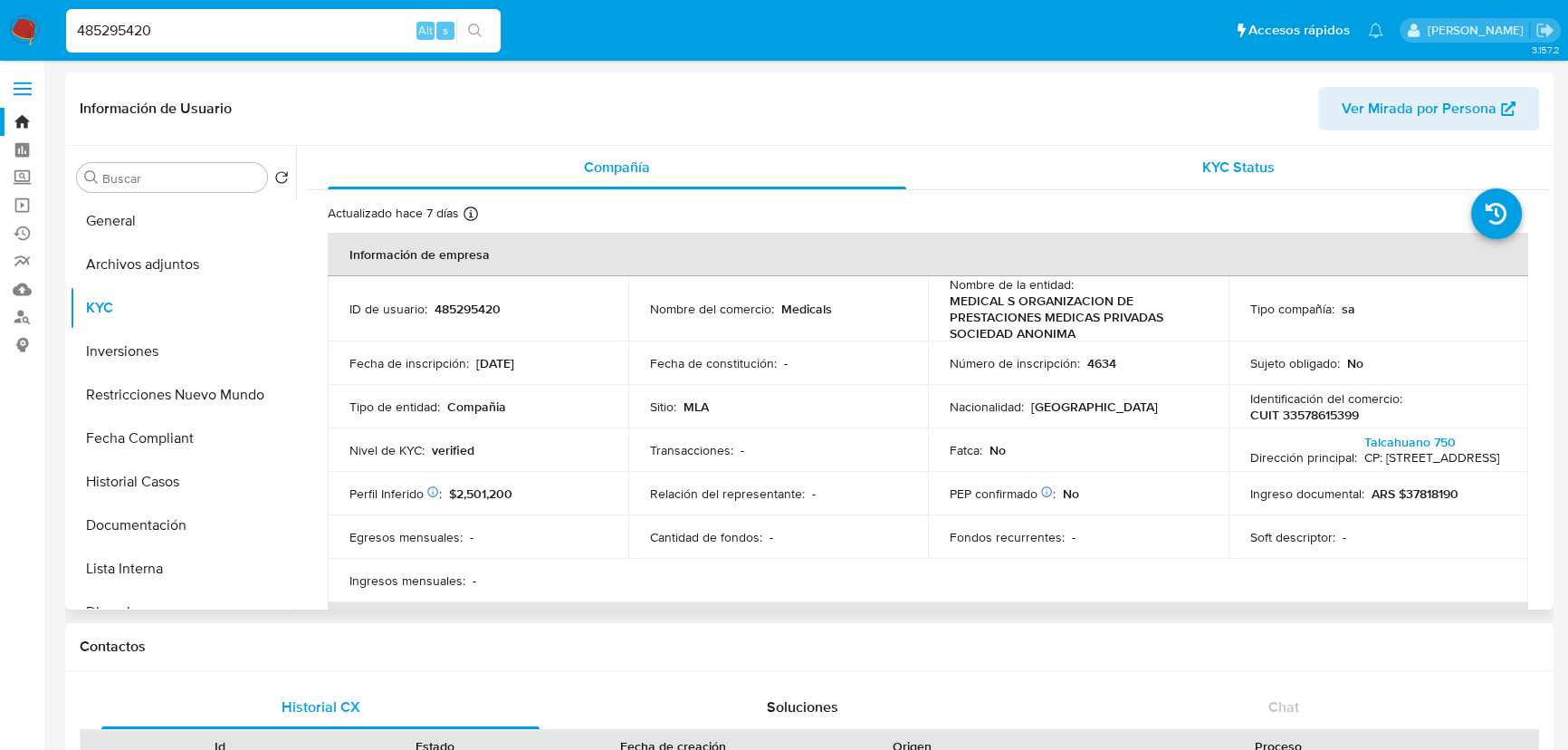
click at [1232, 174] on span "KYC Status" at bounding box center [1239, 166] width 72 height 21
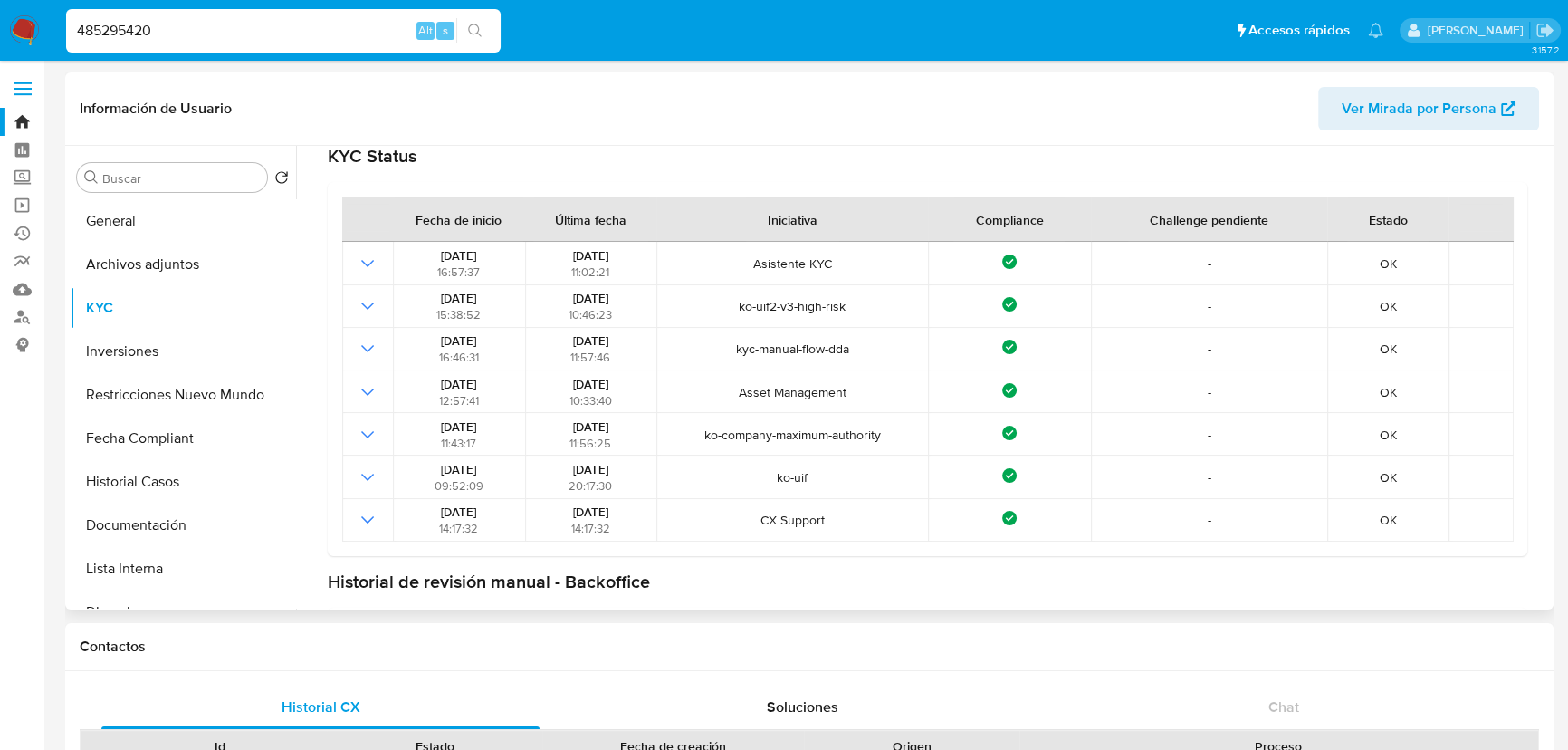
scroll to position [493, 0]
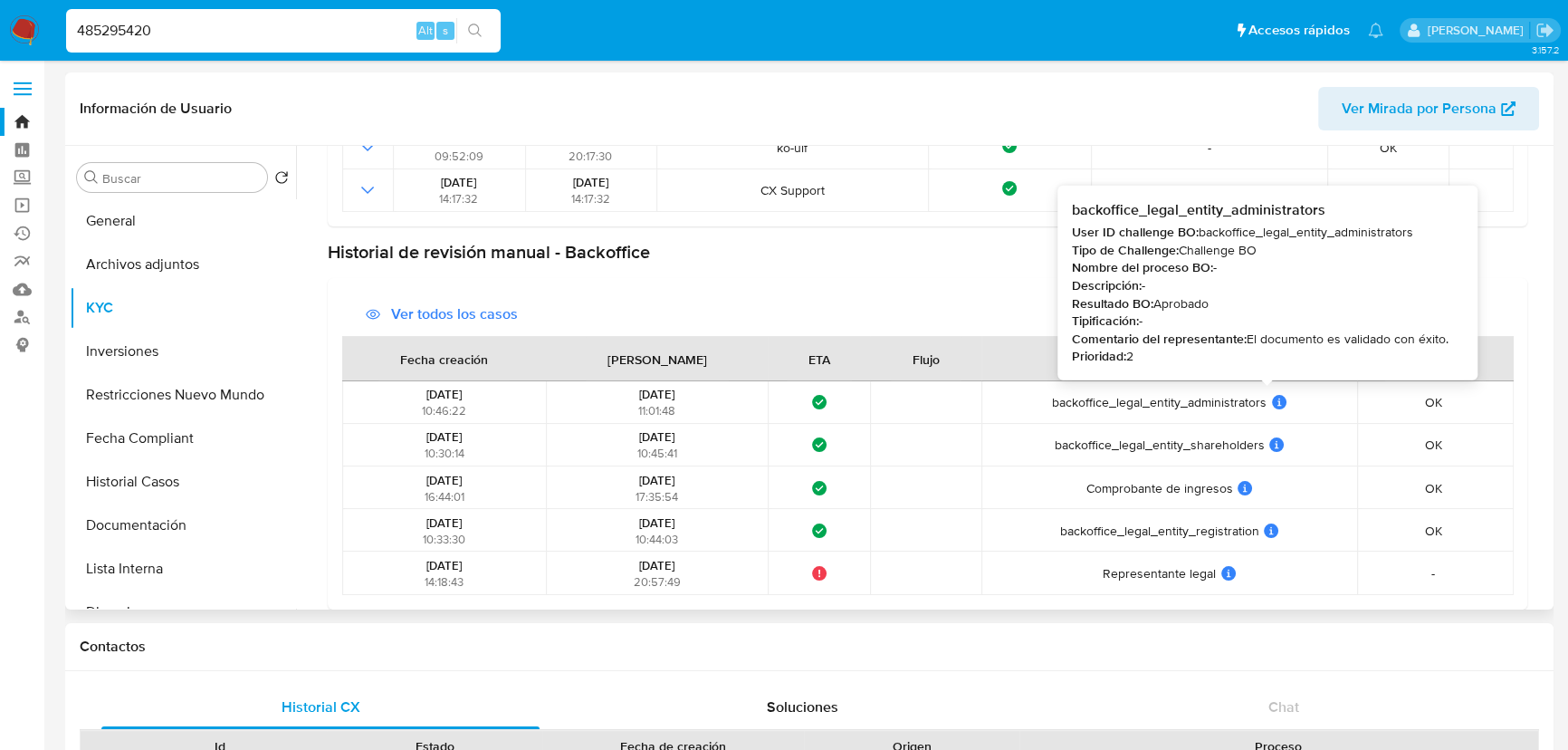
drag, startPoint x: 1033, startPoint y: 404, endPoint x: 1254, endPoint y: 421, distance: 221.7
click at [1276, 408] on div "backoffice_legal_entity_administrators backoffice_legal_entity_administrators U…" at bounding box center [1169, 401] width 365 height 17
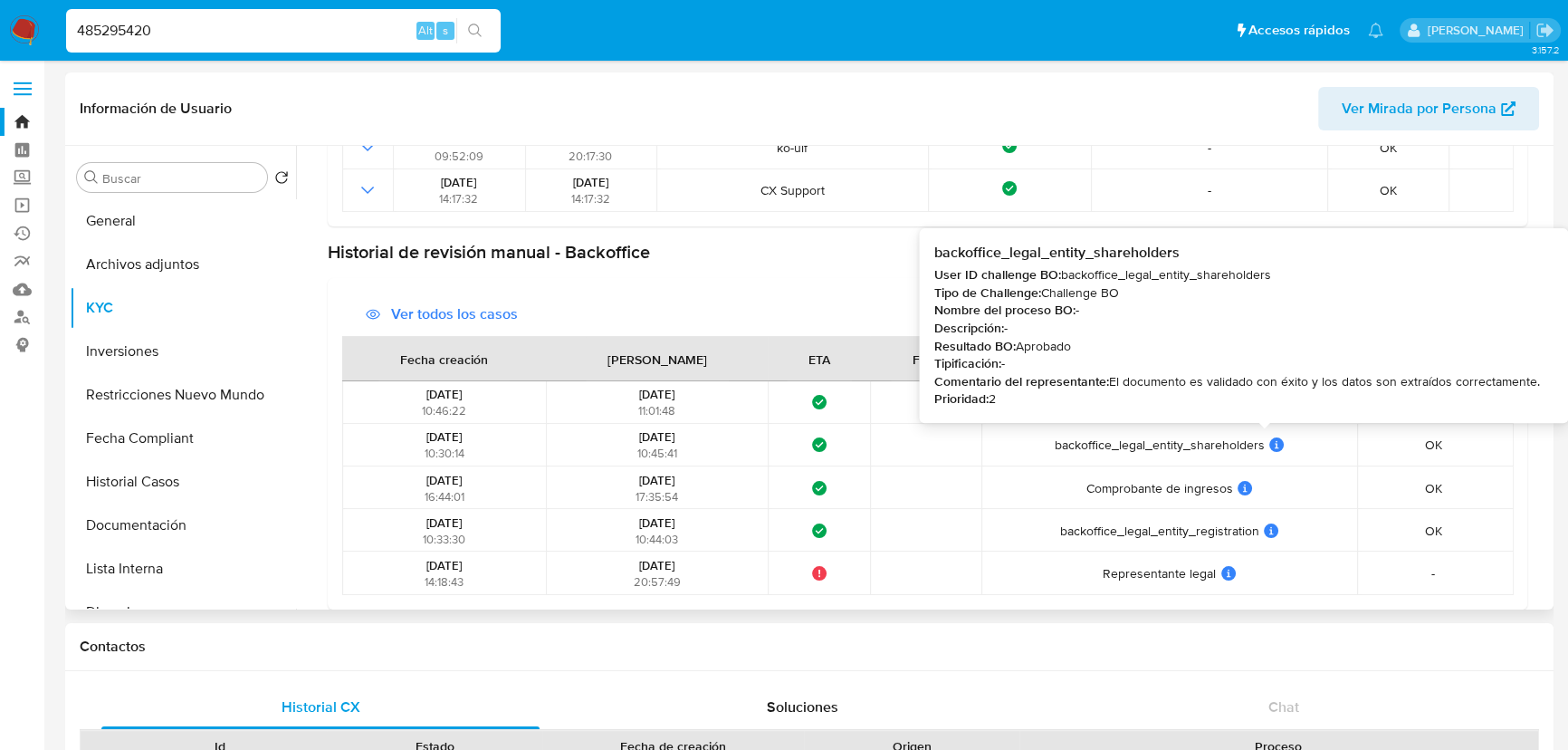
drag, startPoint x: 1032, startPoint y: 445, endPoint x: 1263, endPoint y: 446, distance: 231.0
click at [1263, 446] on div "backoffice_legal_entity_shareholders backoffice_legal_entity_shareholders User …" at bounding box center [1169, 445] width 365 height 17
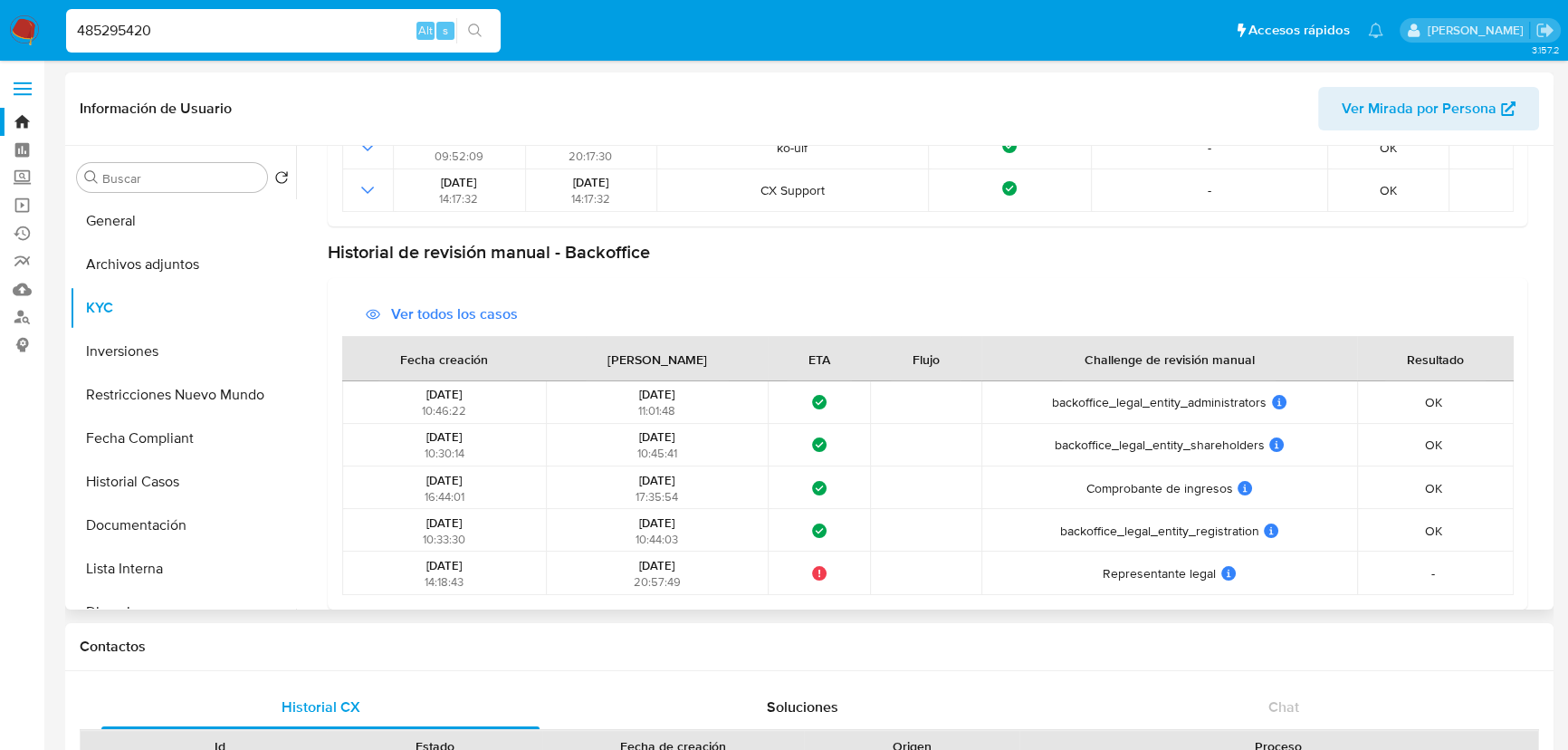
drag, startPoint x: 1067, startPoint y: 490, endPoint x: 1201, endPoint y: 490, distance: 134.0
click at [1201, 490] on div "Comprobante de ingresos Comprobante de ingresos User ID challenge BO: backoffic…" at bounding box center [1169, 488] width 365 height 17
drag, startPoint x: 1046, startPoint y: 535, endPoint x: 1249, endPoint y: 516, distance: 203.9
click at [1249, 516] on td "backoffice_legal_entity_registration backoffice_legal_entity_registration User …" at bounding box center [1169, 530] width 376 height 42
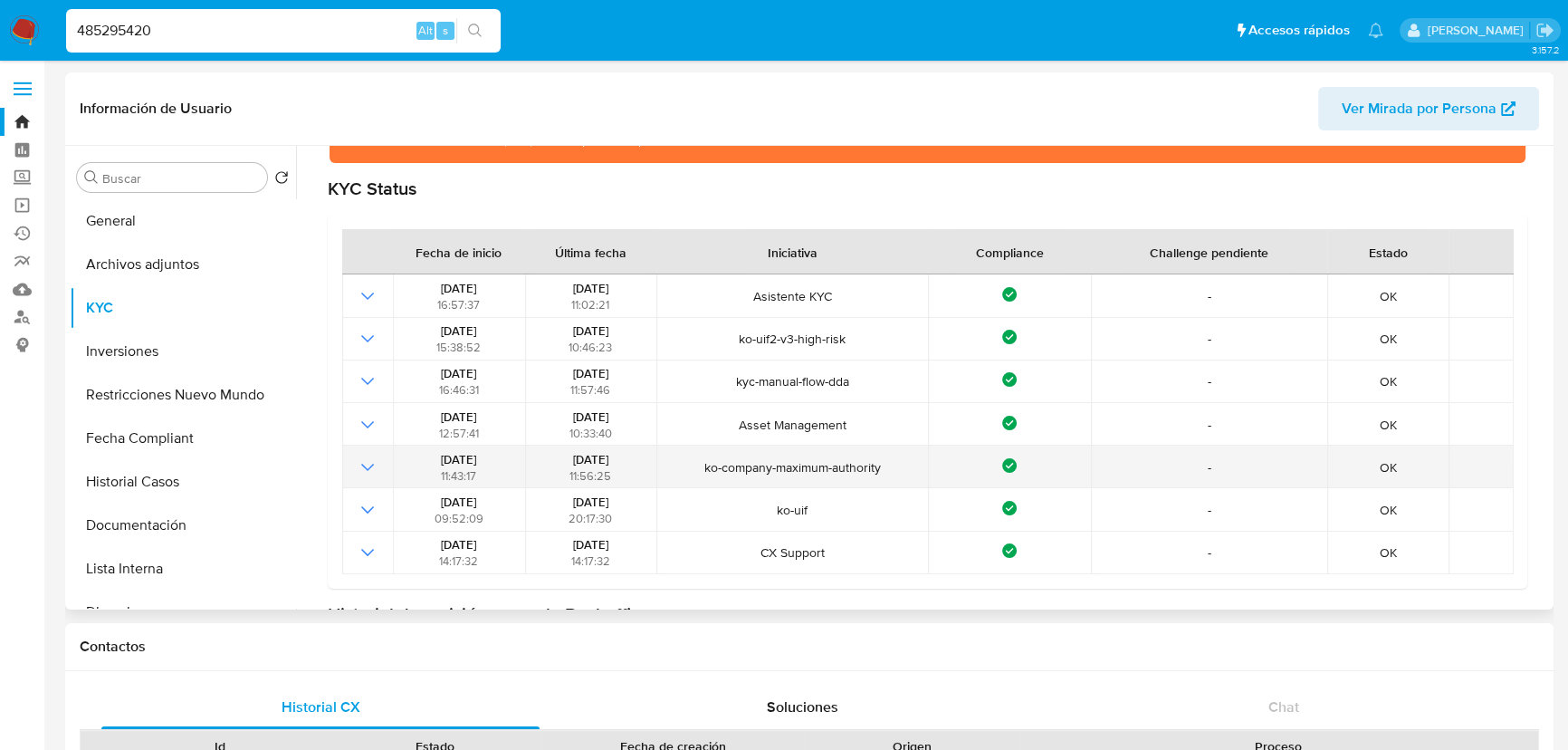
scroll to position [96, 0]
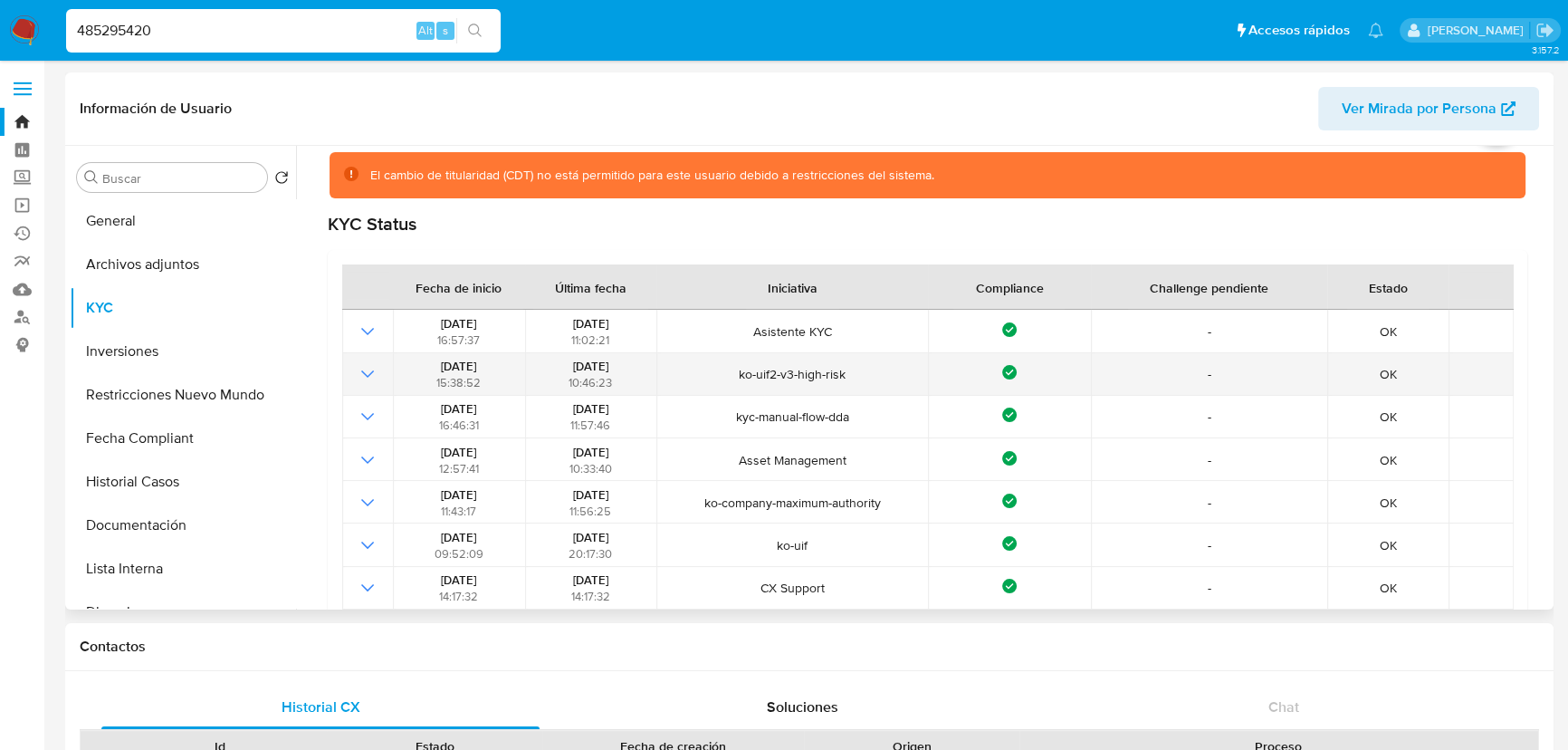
click at [361, 368] on icon "Mostrar operación" at bounding box center [367, 374] width 22 height 22
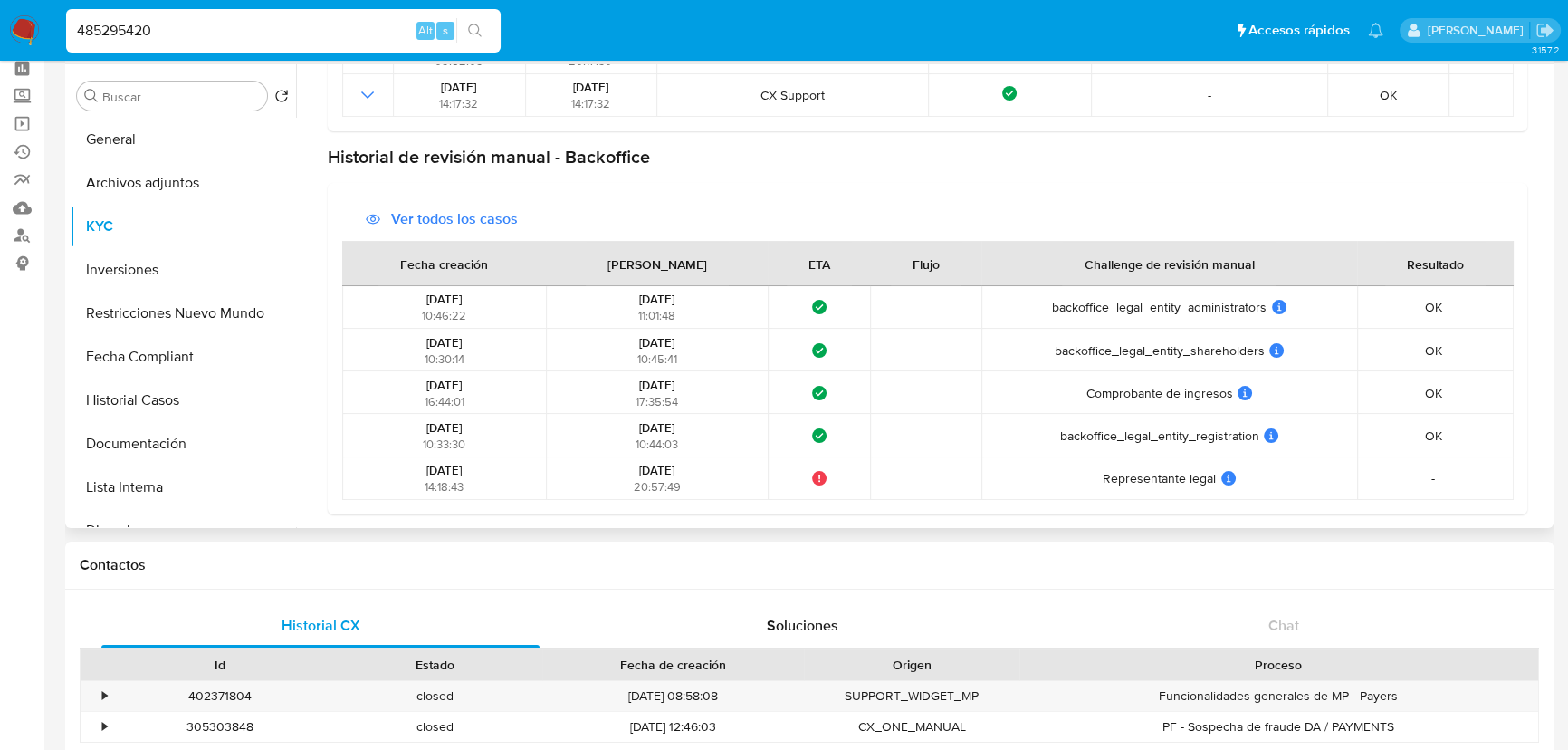
scroll to position [588, 0]
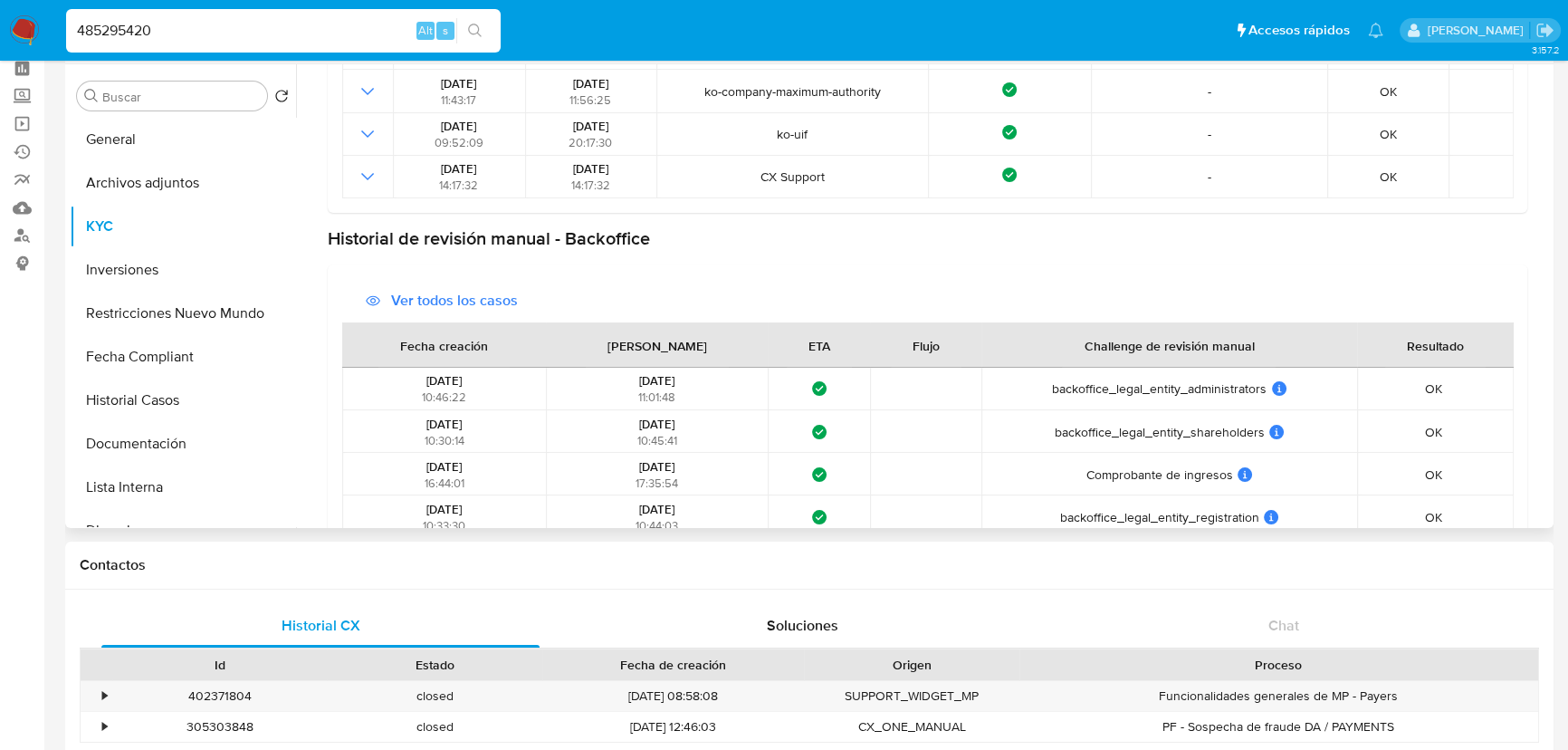
click at [1206, 384] on span "backoffice_legal_entity_administrators" at bounding box center [1159, 388] width 214 height 17
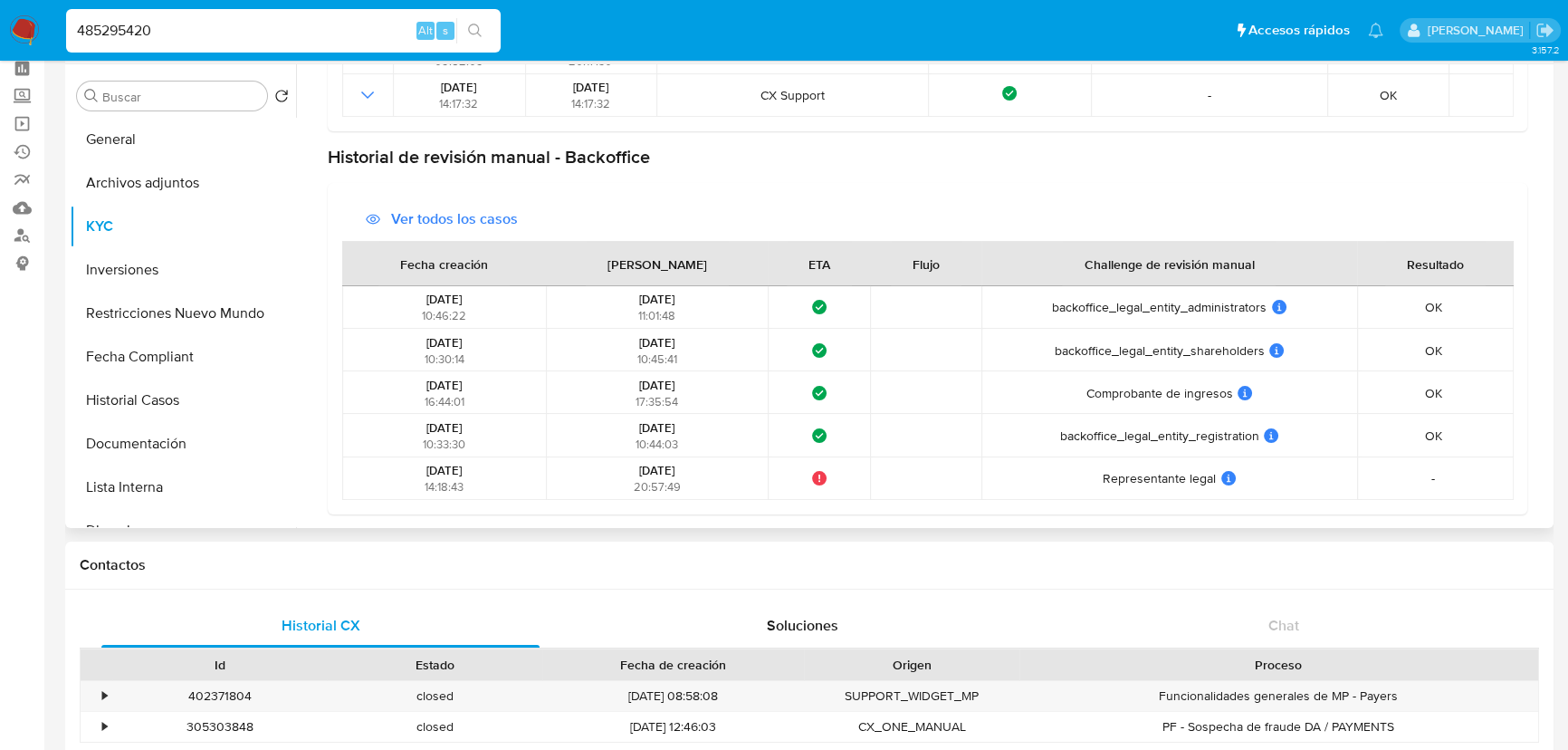
drag, startPoint x: 643, startPoint y: 302, endPoint x: 713, endPoint y: 300, distance: 70.0
click at [713, 300] on div "14/05/2025 11:01:48" at bounding box center [656, 306] width 210 height 32
click at [178, 360] on button "Fecha Compliant" at bounding box center [175, 356] width 212 height 43
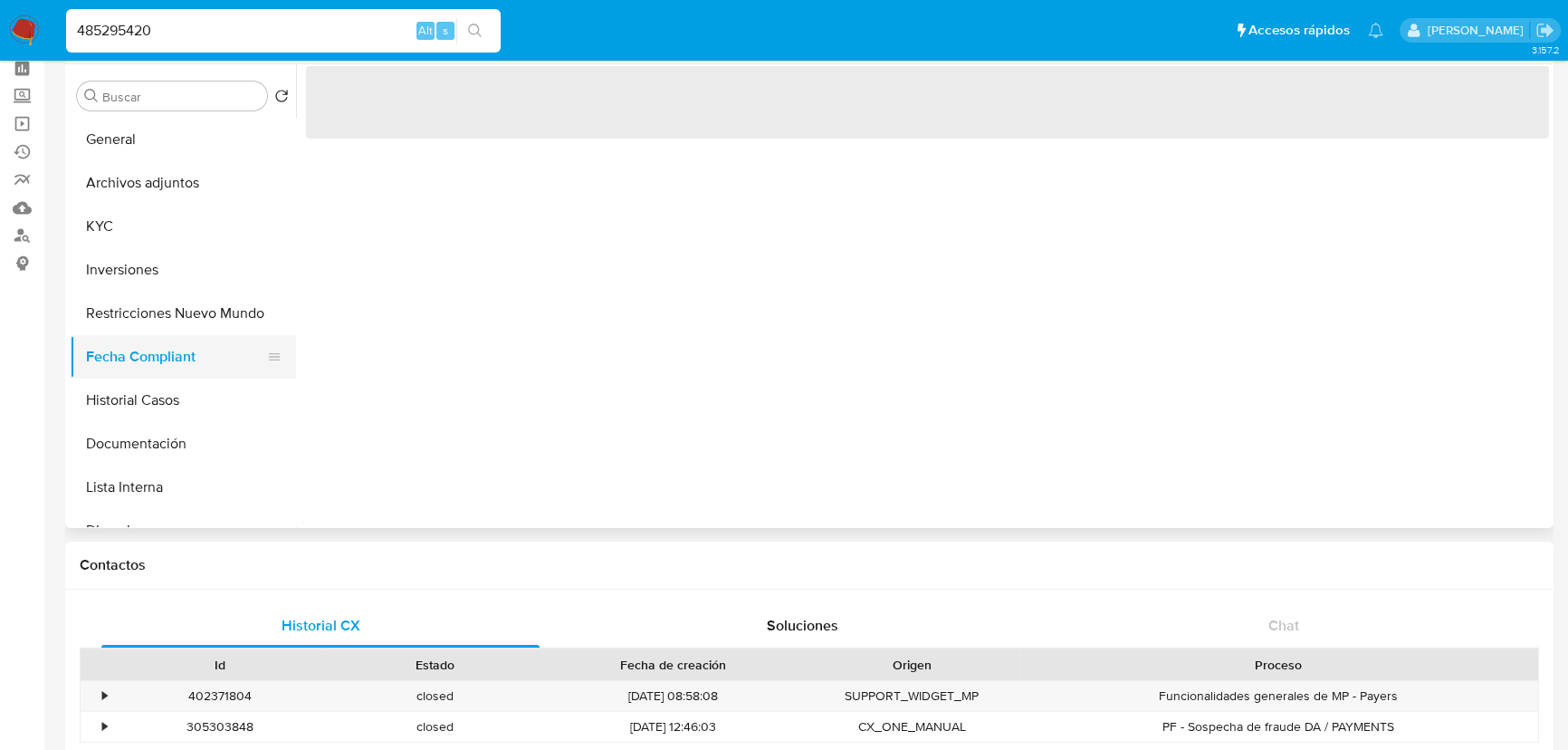
scroll to position [0, 0]
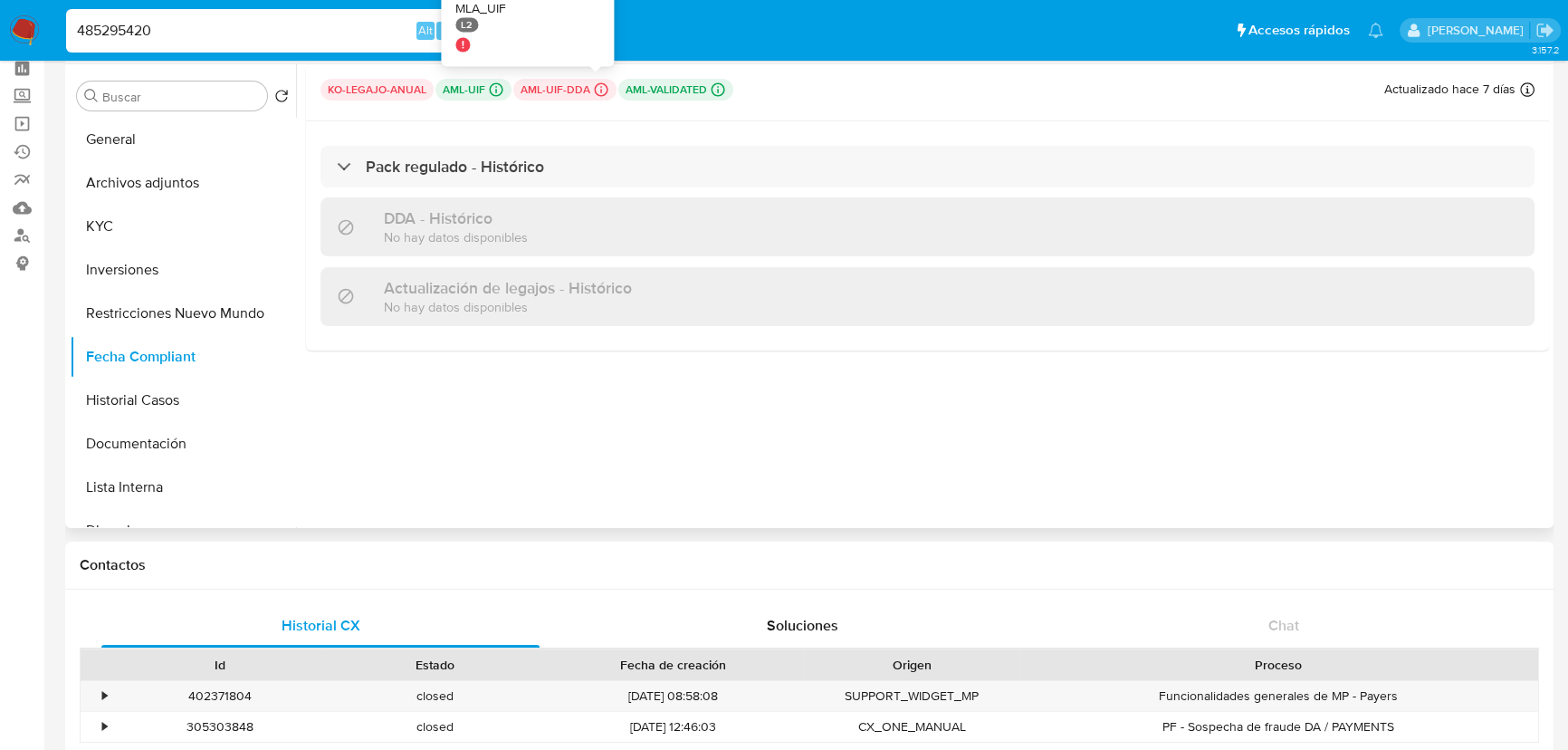
click at [594, 81] on icon at bounding box center [601, 89] width 17 height 17
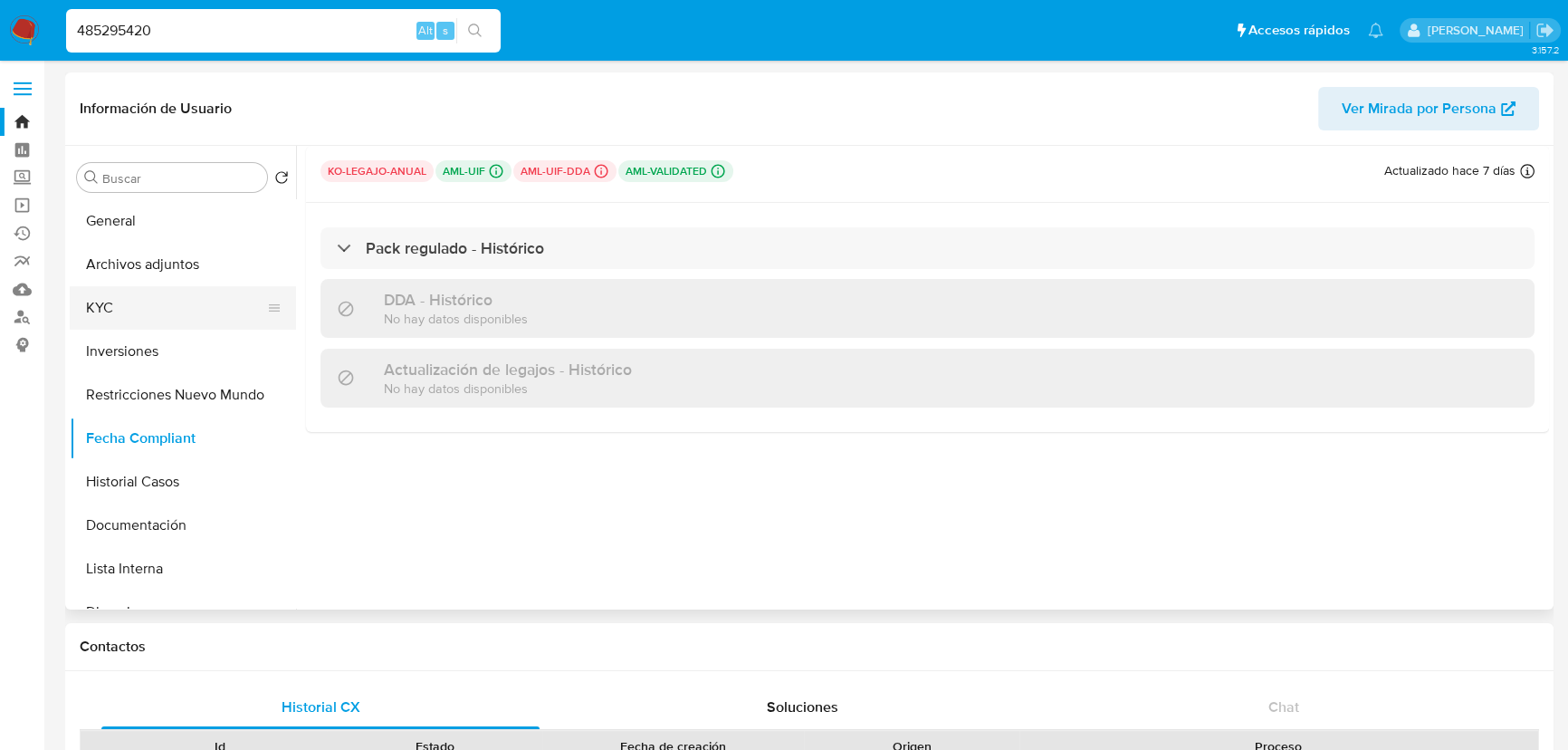
click at [174, 303] on button "KYC" at bounding box center [175, 307] width 212 height 43
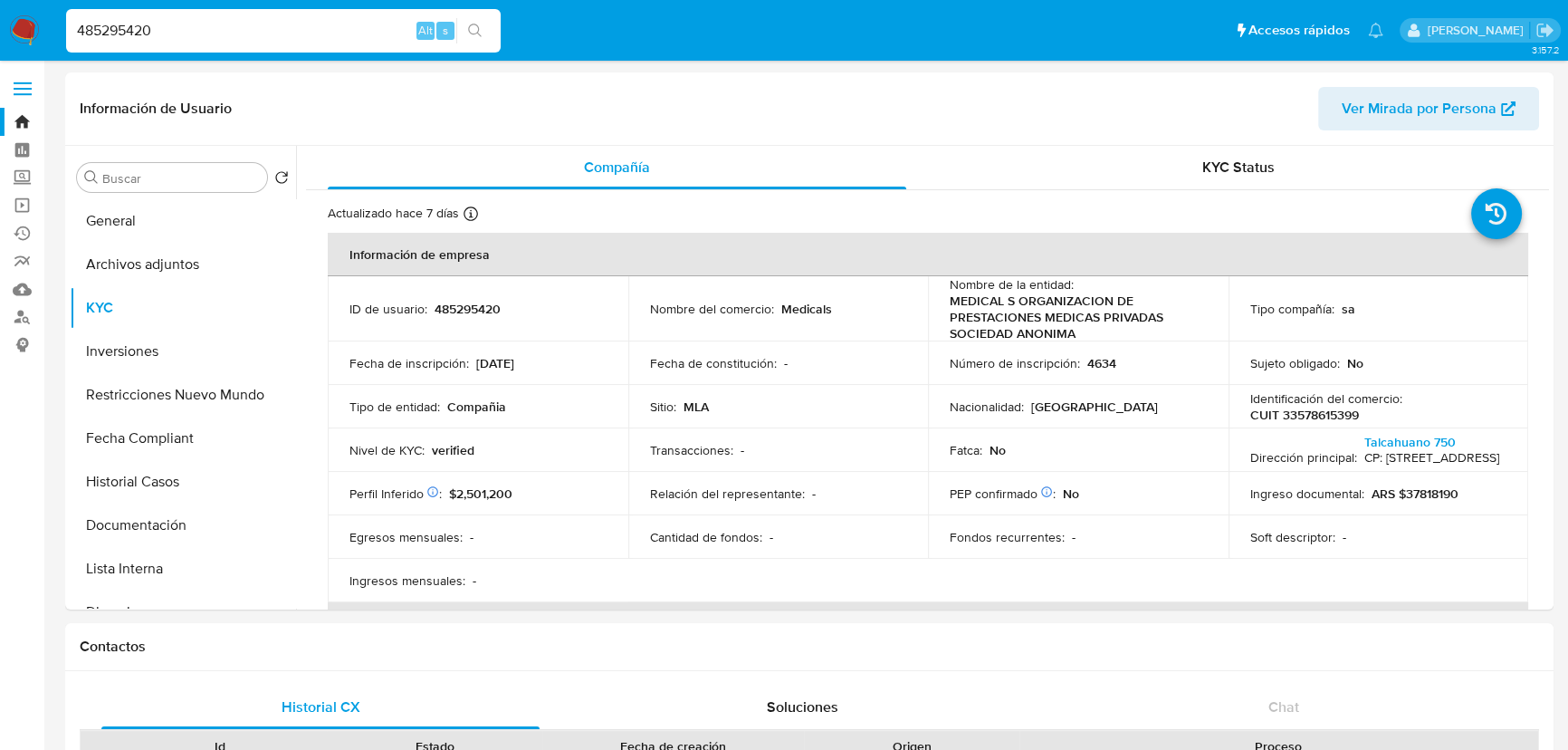
click at [235, 22] on input "485295420" at bounding box center [283, 30] width 435 height 23
click at [1272, 166] on div "KYC Status" at bounding box center [1239, 167] width 579 height 43
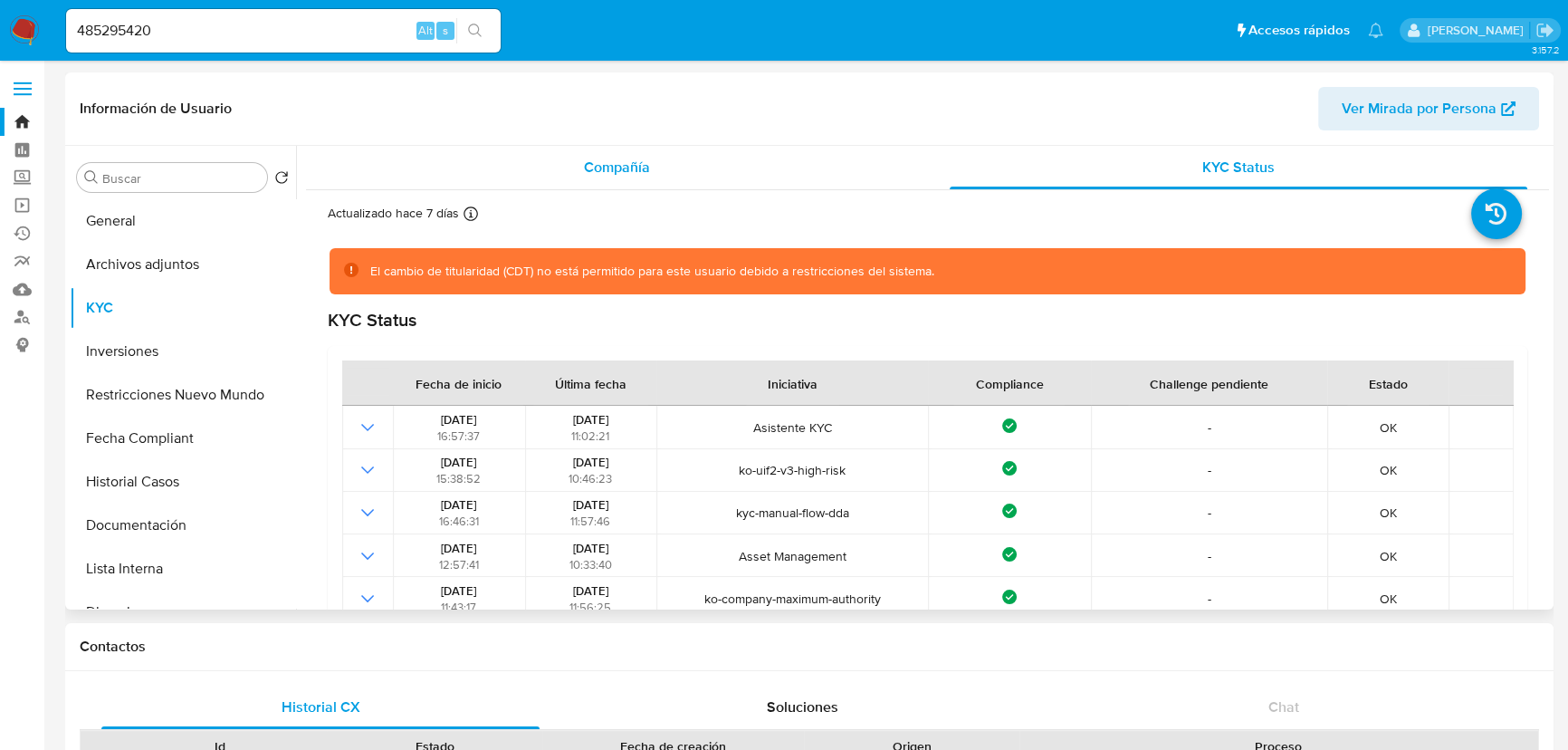
click at [725, 188] on div "Compañía" at bounding box center [617, 167] width 579 height 43
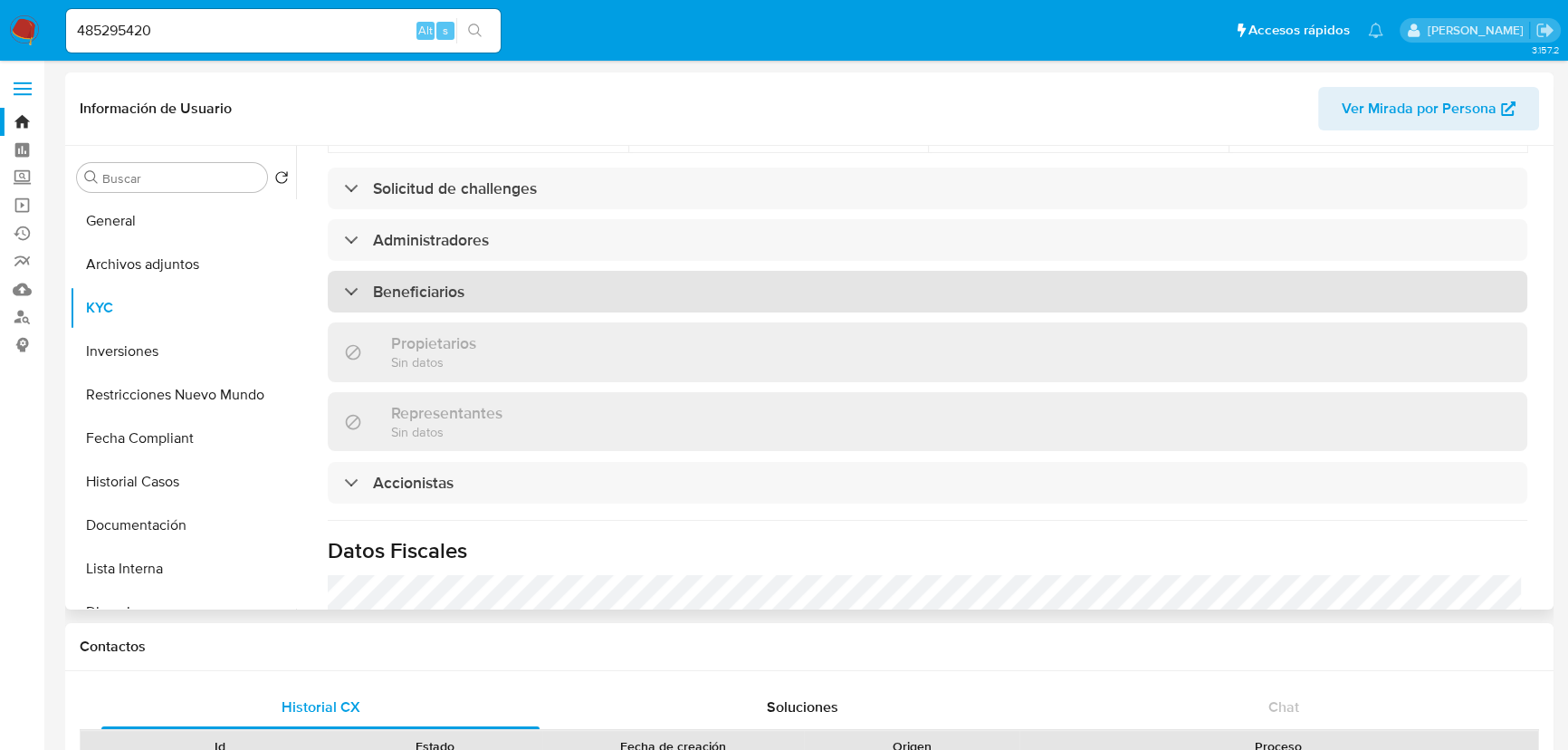
scroll to position [906, 0]
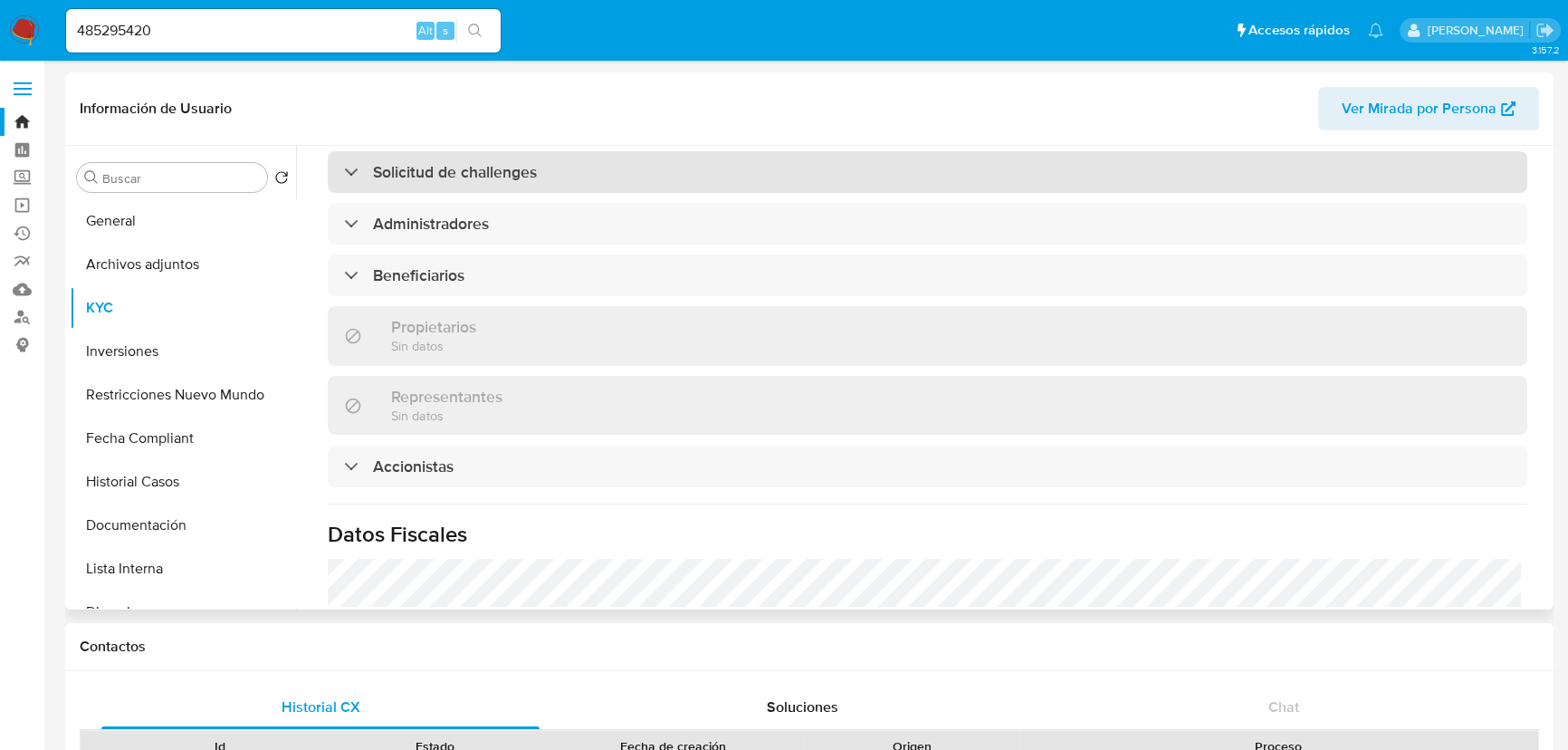
click at [524, 193] on div "Solicitud de challenges" at bounding box center [927, 171] width 1200 height 42
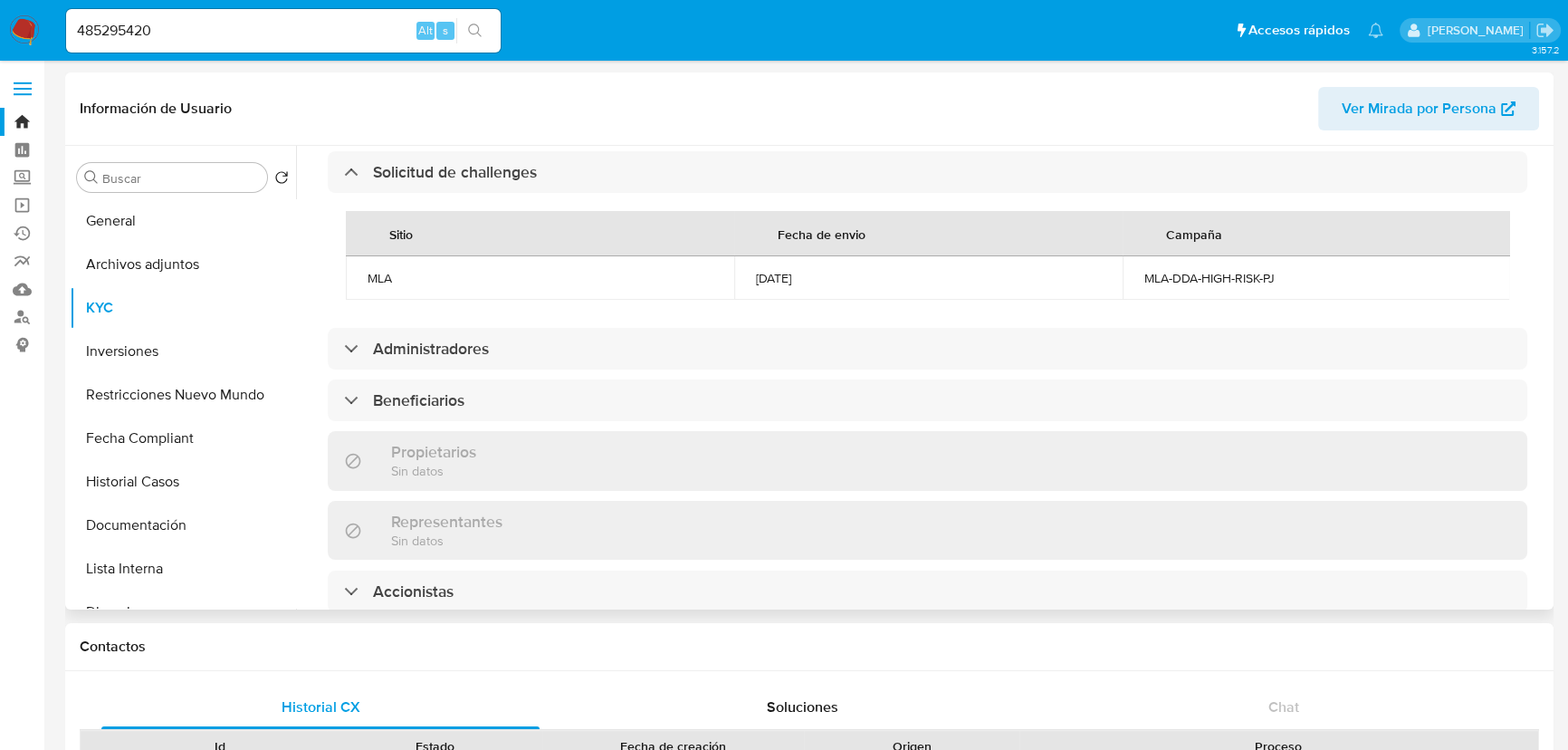
click at [1233, 300] on td "MLA-DDA-HIGH-RISK-PJ" at bounding box center [1316, 278] width 389 height 43
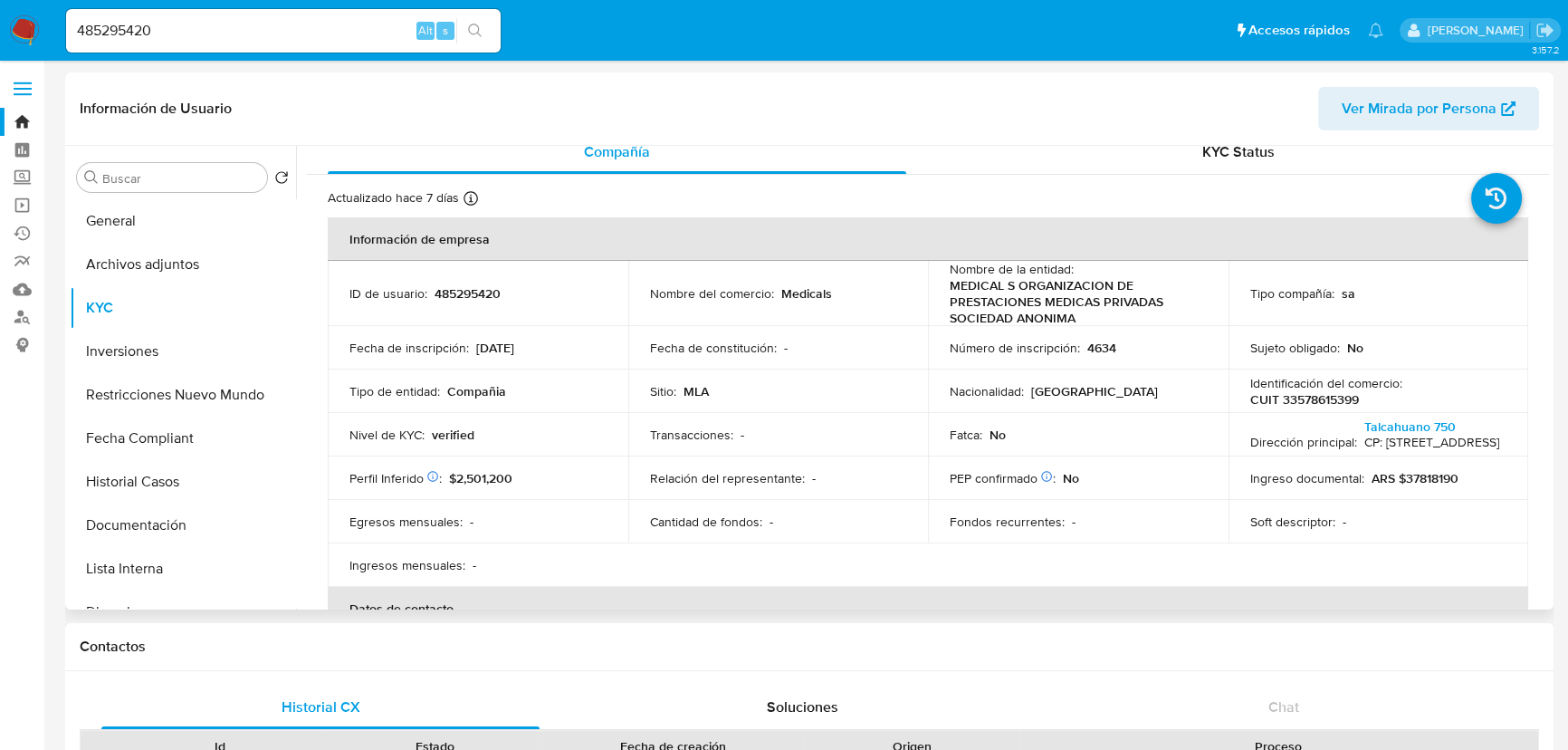
scroll to position [0, 0]
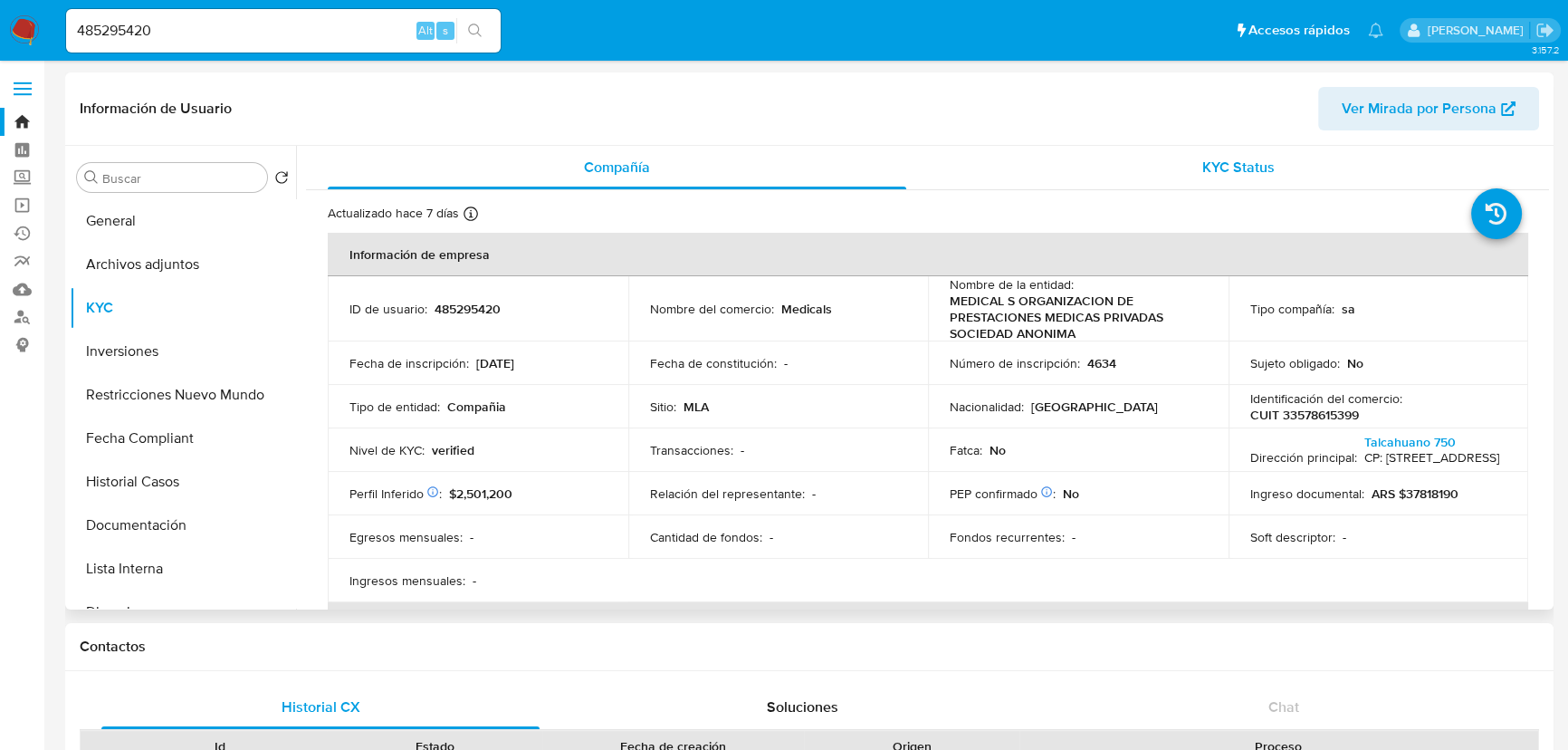
click at [1267, 166] on span "KYC Status" at bounding box center [1239, 166] width 72 height 21
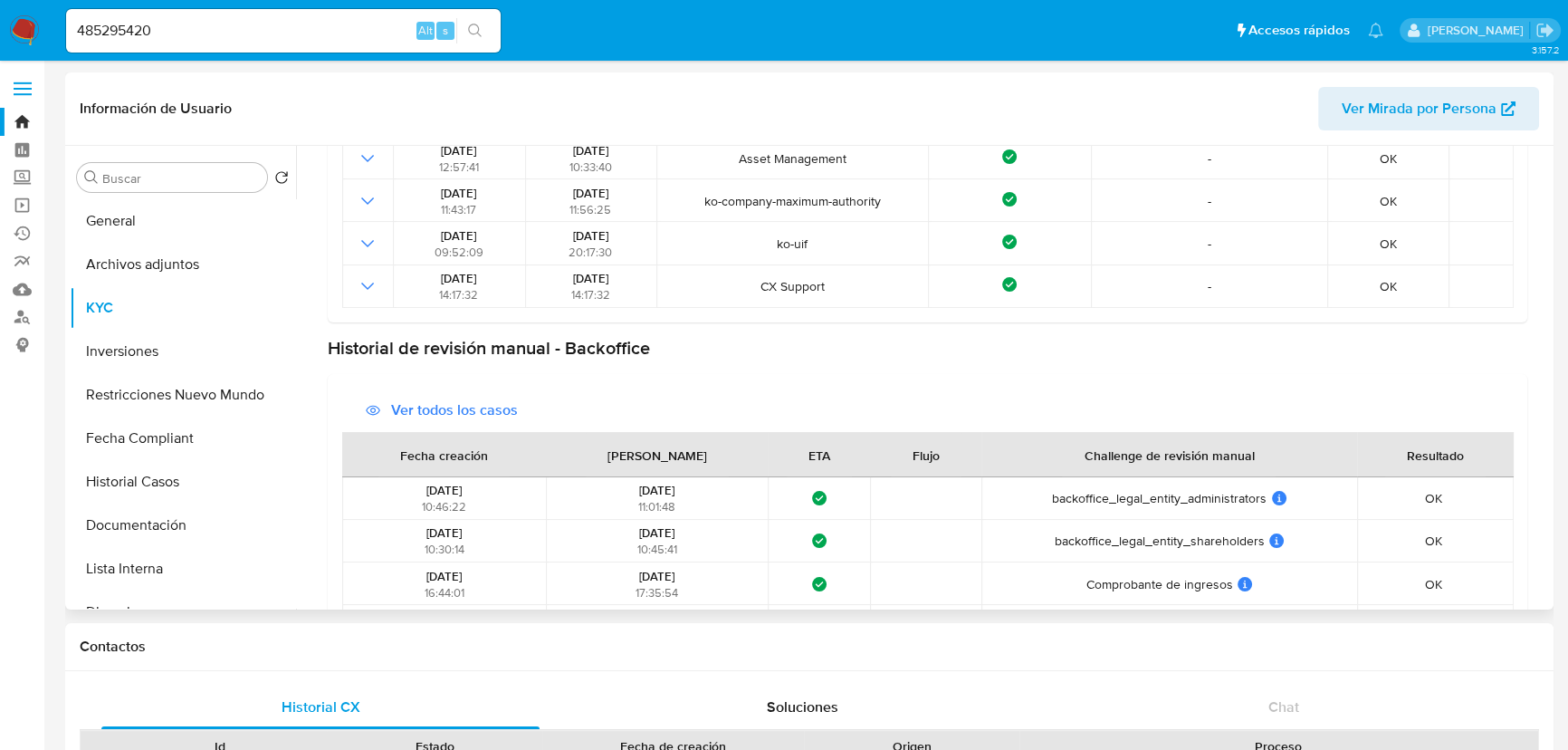
scroll to position [493, 0]
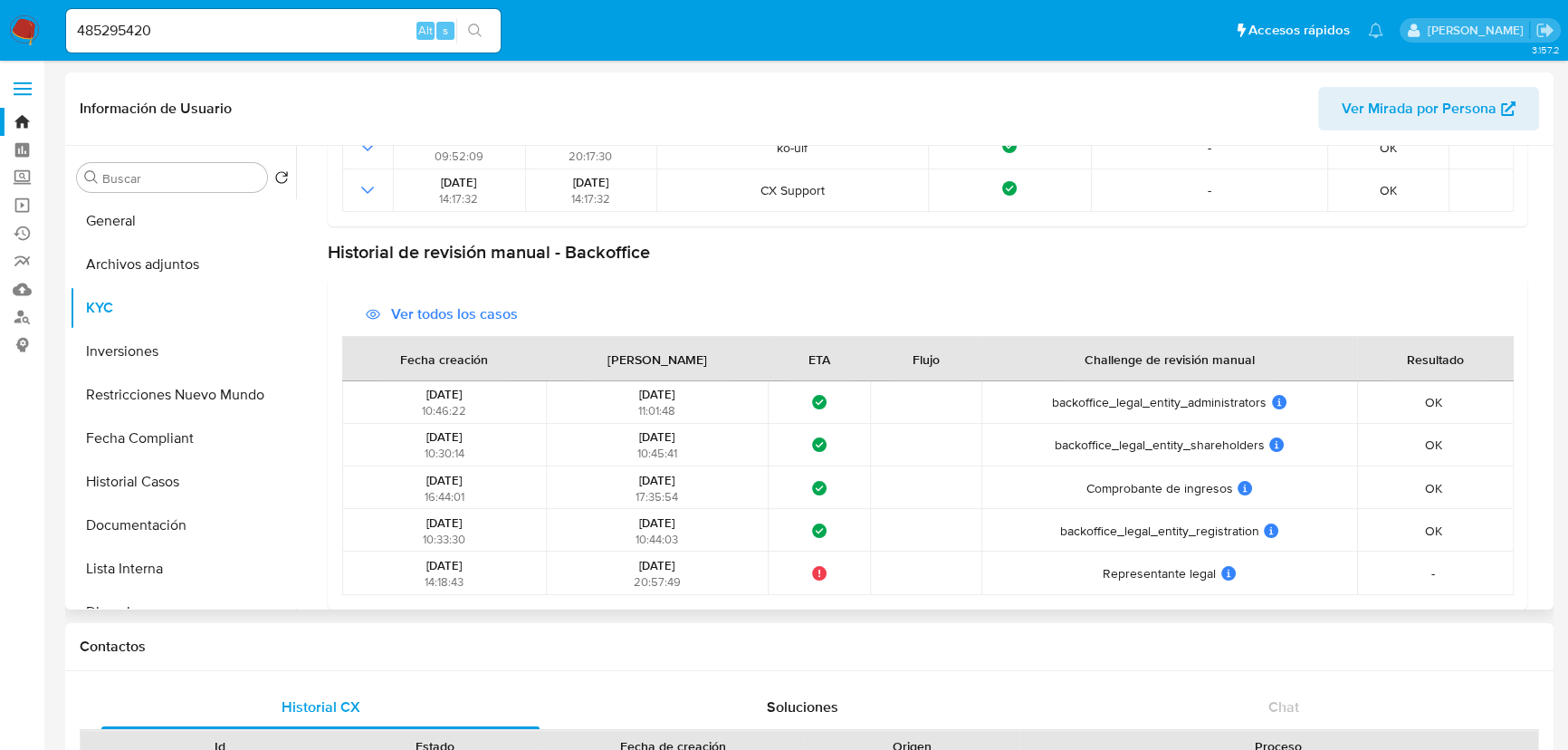
click at [1443, 424] on td "OK OK Resolución: Validación completa Comentario del representante: El document…" at bounding box center [1436, 445] width 157 height 42
click at [1440, 425] on td "OK OK Resolución: Validación completa Comentario del representante: El document…" at bounding box center [1436, 445] width 157 height 42
drag, startPoint x: 1433, startPoint y: 428, endPoint x: 1423, endPoint y: 434, distance: 11.7
click at [1423, 434] on td "OK OK Resolución: Validación completa Comentario del representante: El document…" at bounding box center [1436, 445] width 157 height 42
click at [1410, 449] on div "OK OK Resolución: Validación completa Comentario del representante: El document…" at bounding box center [1436, 445] width 145 height 17
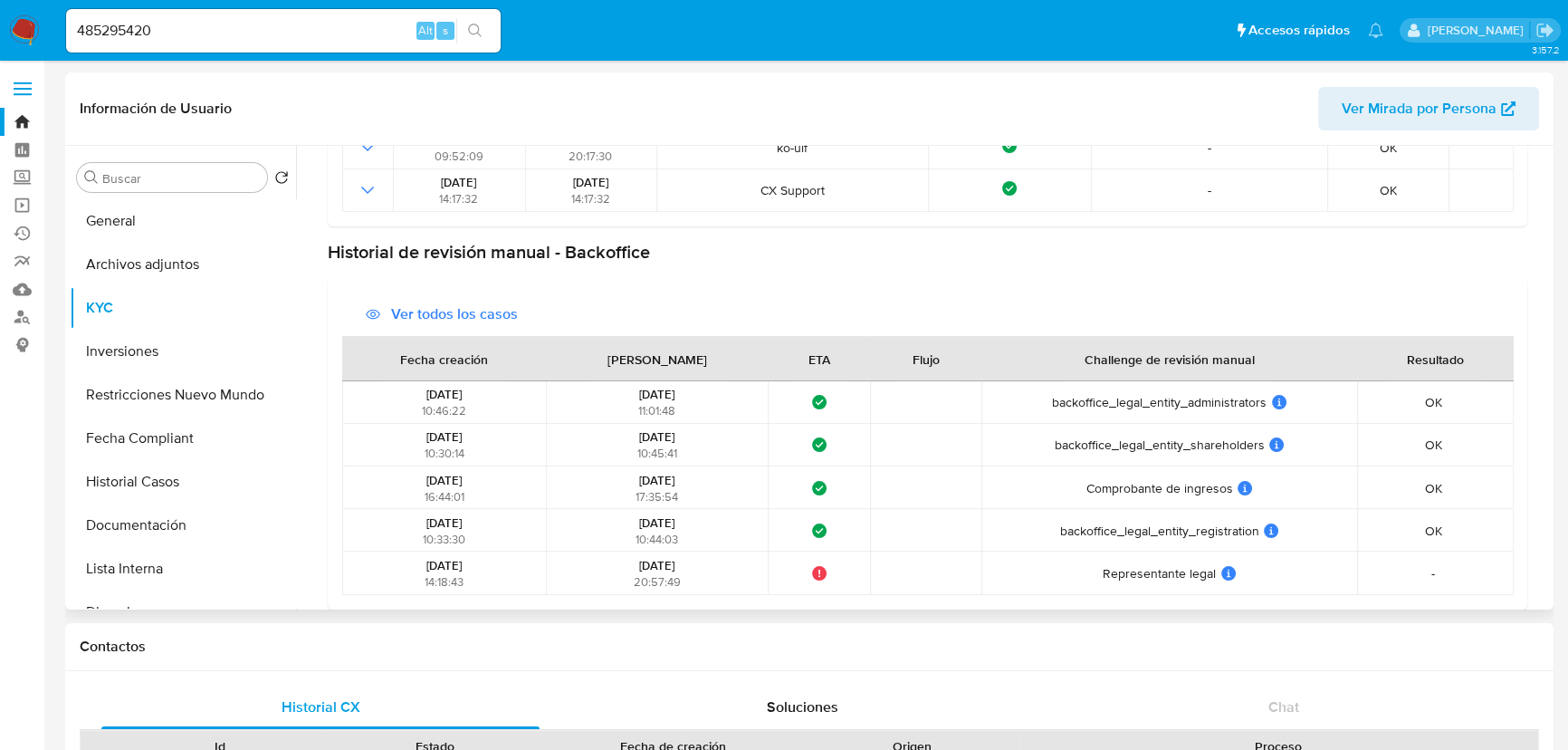
click at [1410, 449] on div "OK OK Resolución: Validación completa Comentario del representante: El document…" at bounding box center [1436, 445] width 145 height 17
click at [1166, 534] on span "backoffice_legal_entity_registration" at bounding box center [1160, 530] width 199 height 17
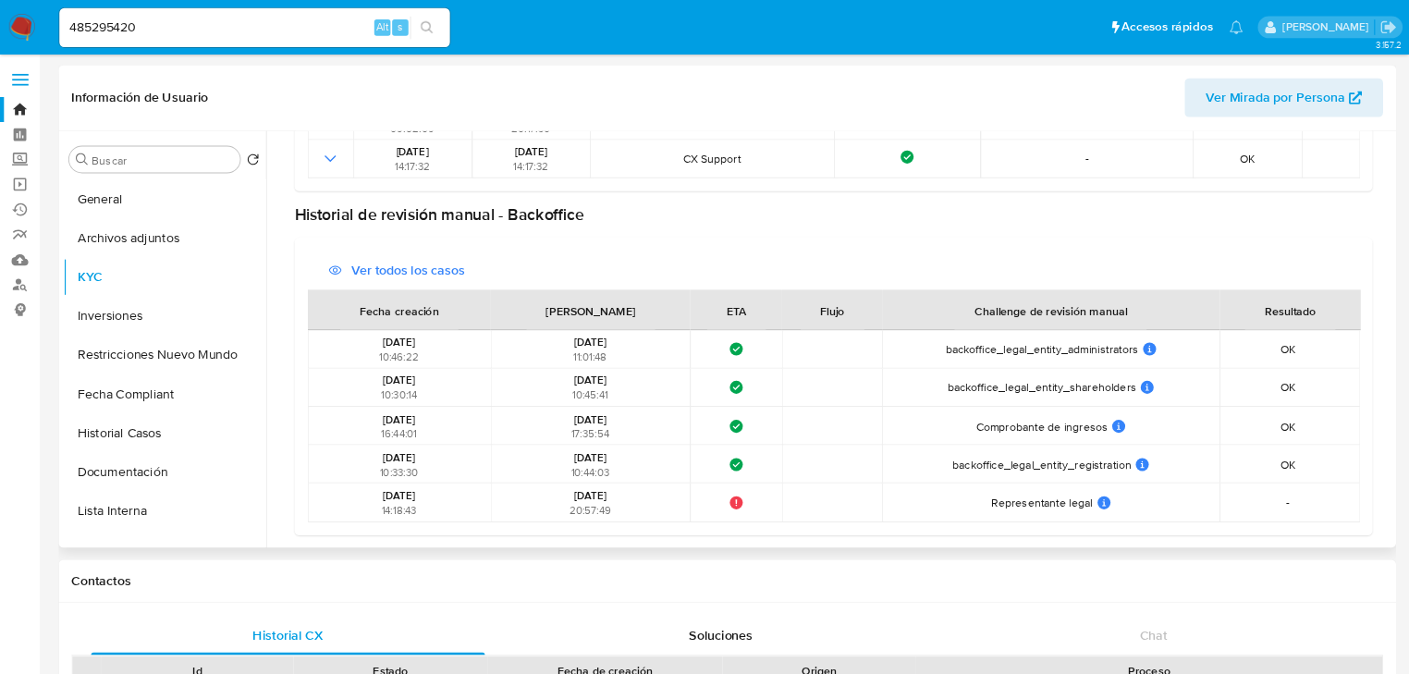
scroll to position [518, 0]
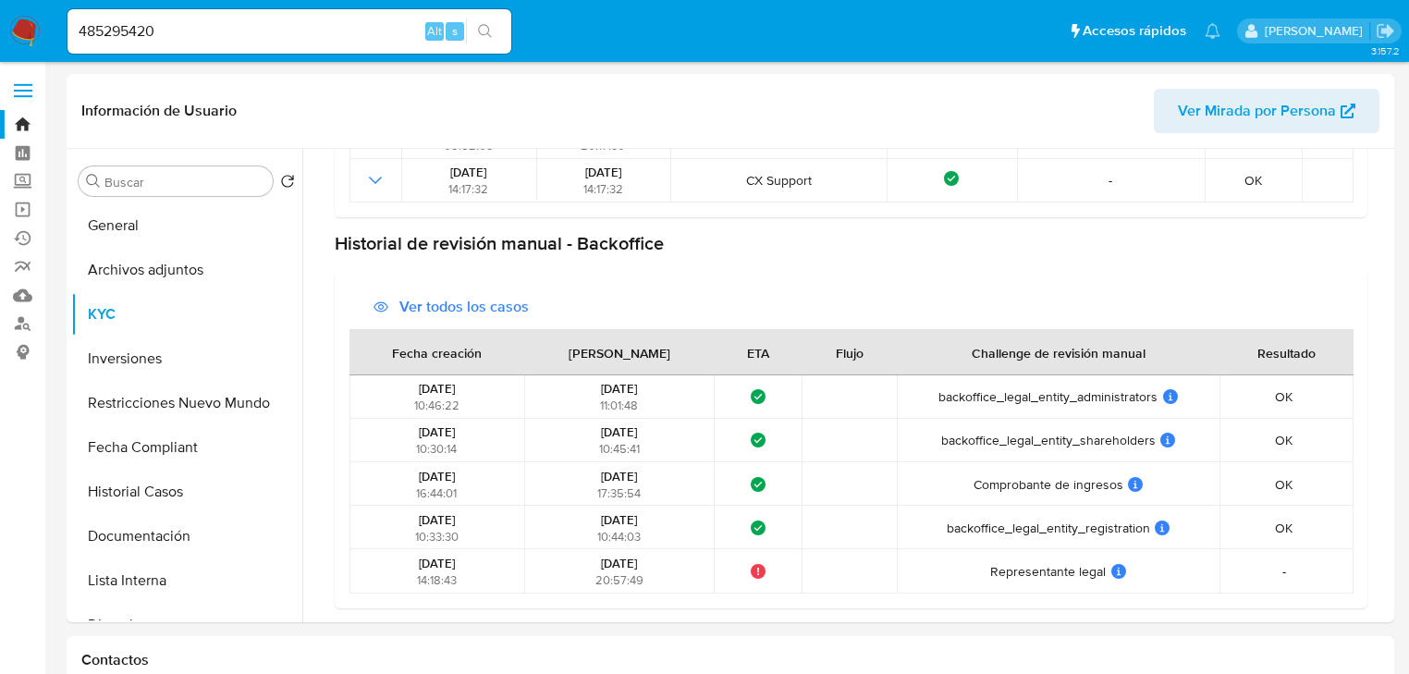
click at [179, 18] on div "485295420 Alt s" at bounding box center [289, 31] width 444 height 44
click at [173, 30] on input "485295420" at bounding box center [289, 31] width 444 height 24
paste input "222253543"
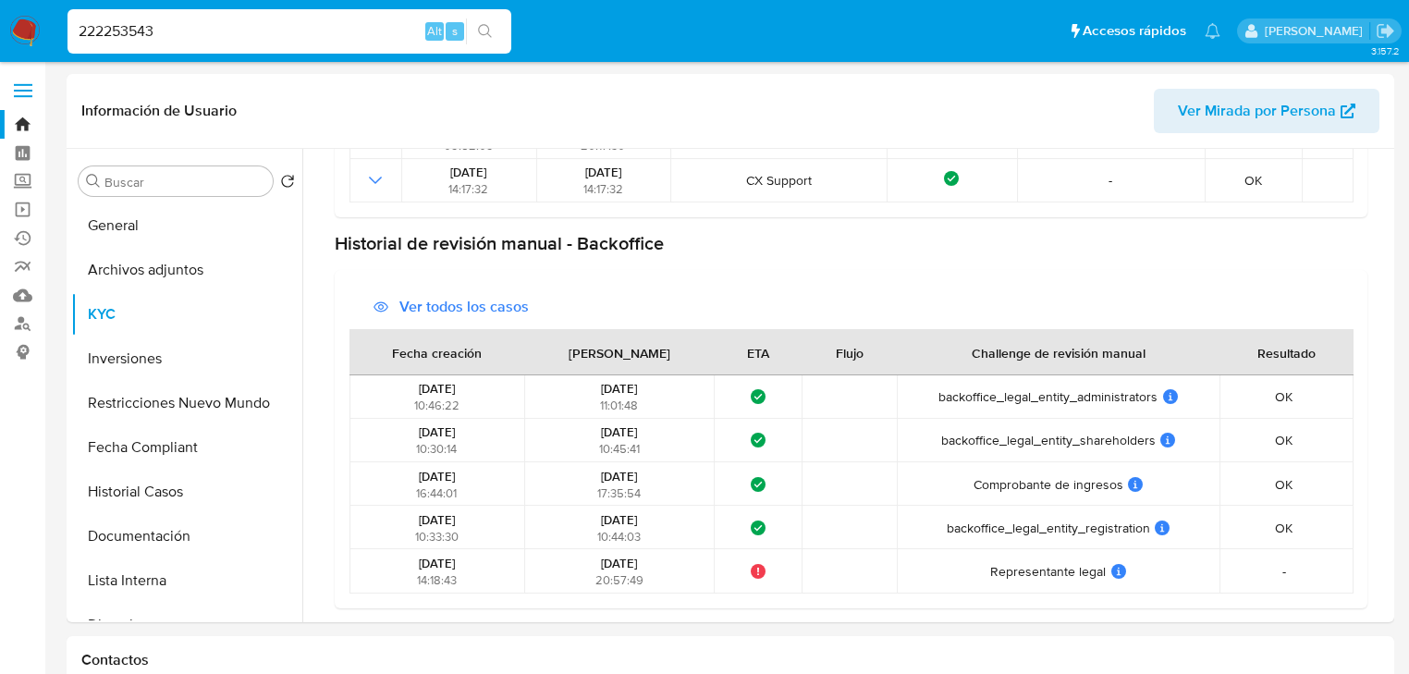
type input "222253543"
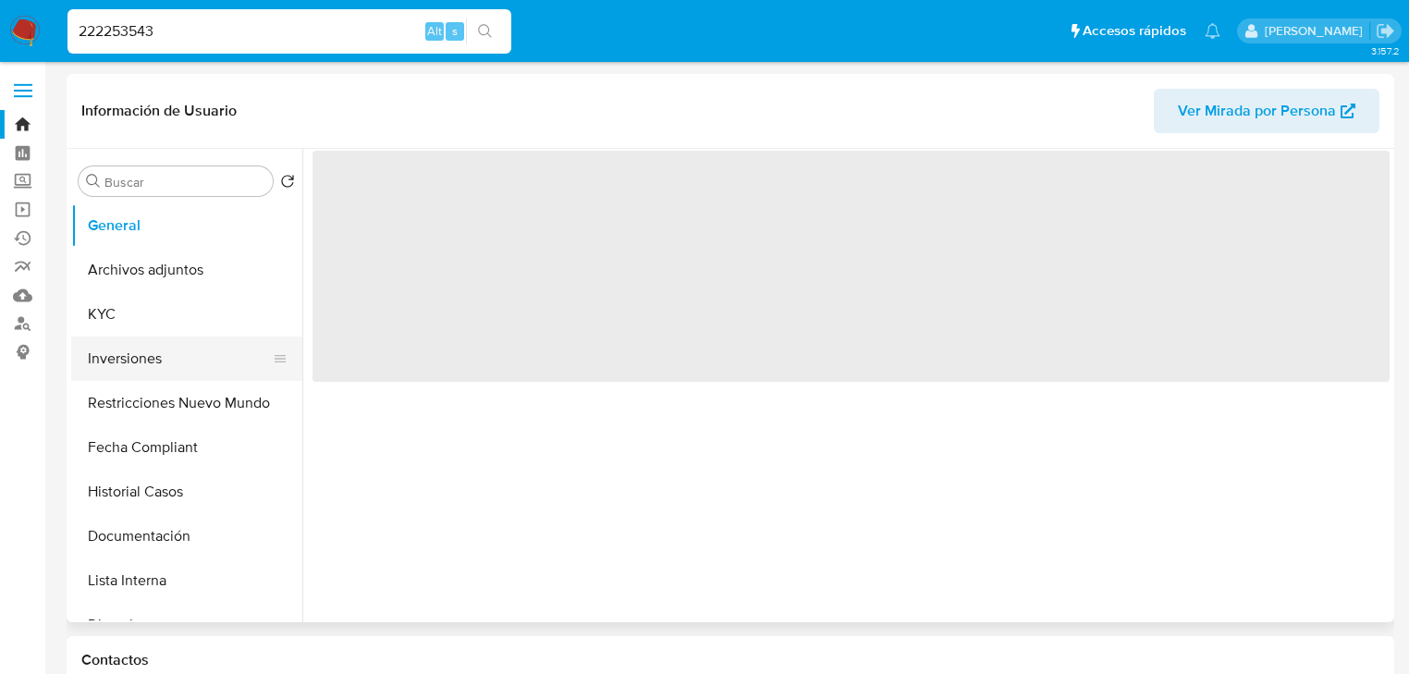
click at [121, 337] on button "Inversiones" at bounding box center [179, 359] width 216 height 44
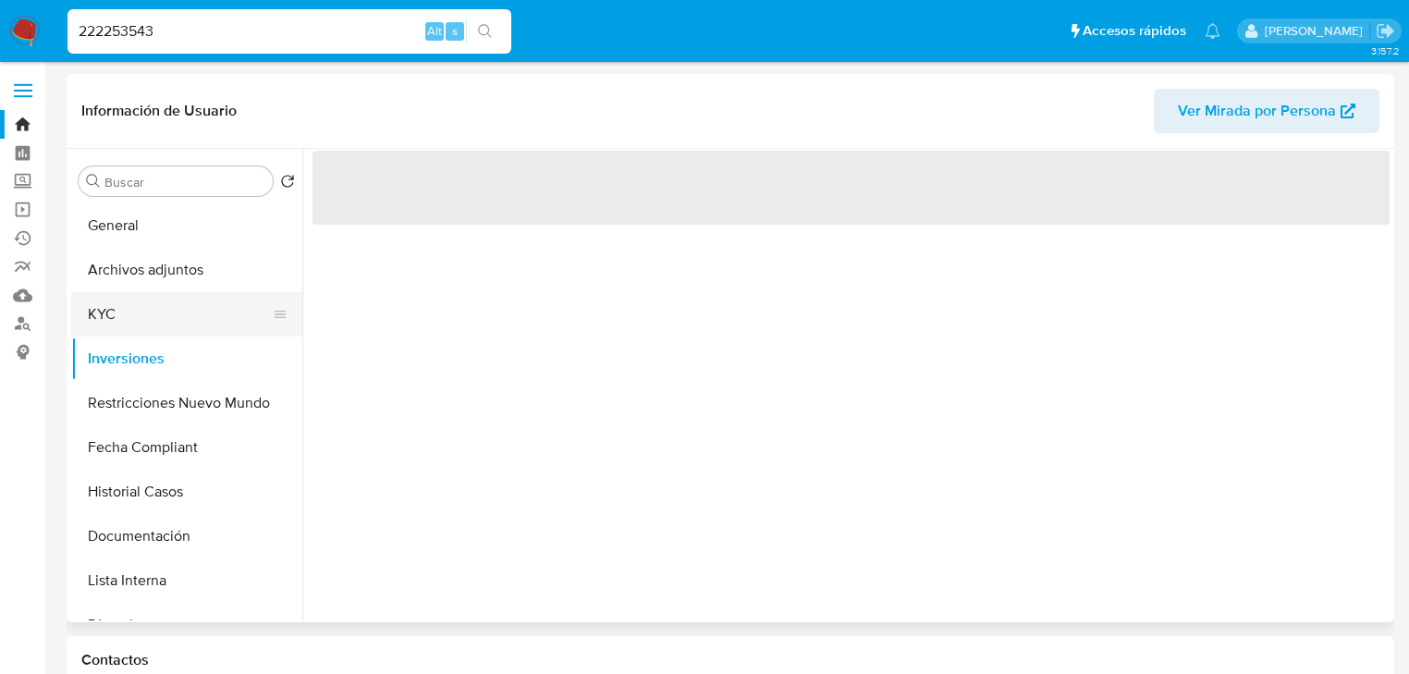
click at [126, 324] on button "KYC" at bounding box center [179, 314] width 216 height 44
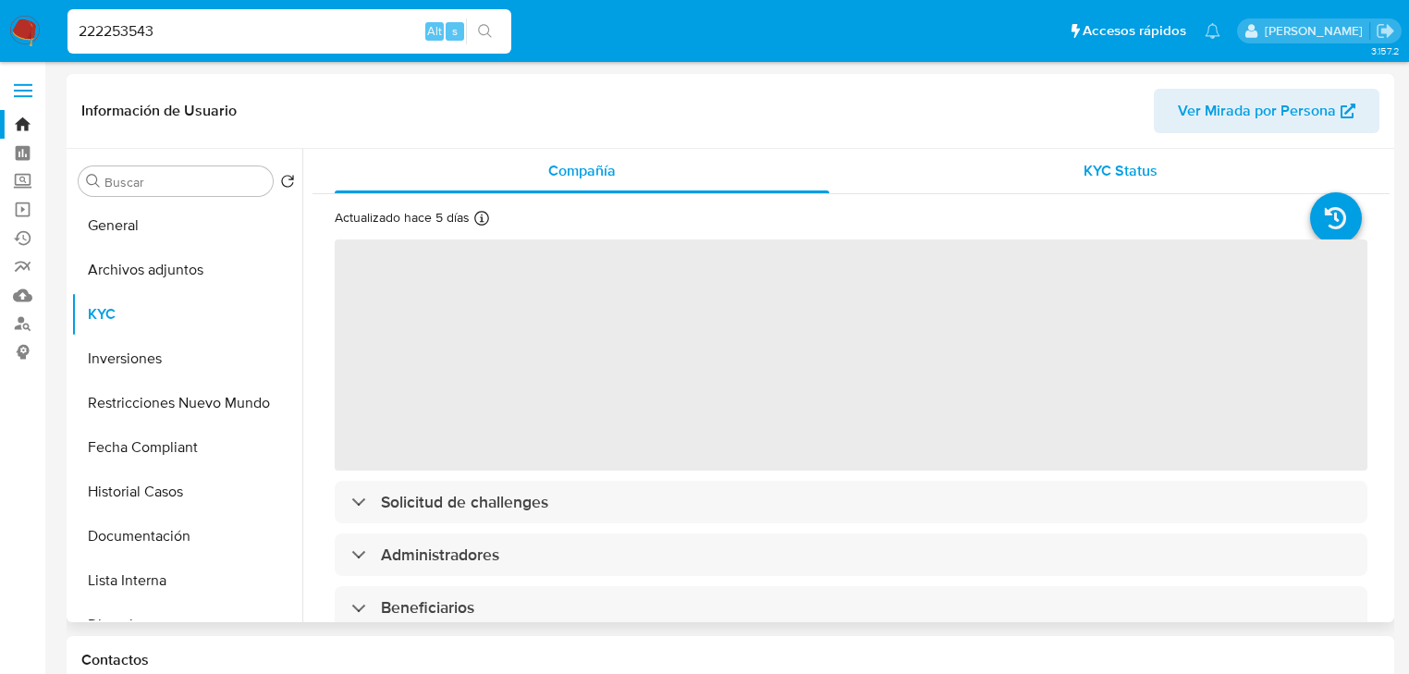
select select "10"
click at [1151, 174] on div "KYC Status" at bounding box center [1121, 171] width 495 height 44
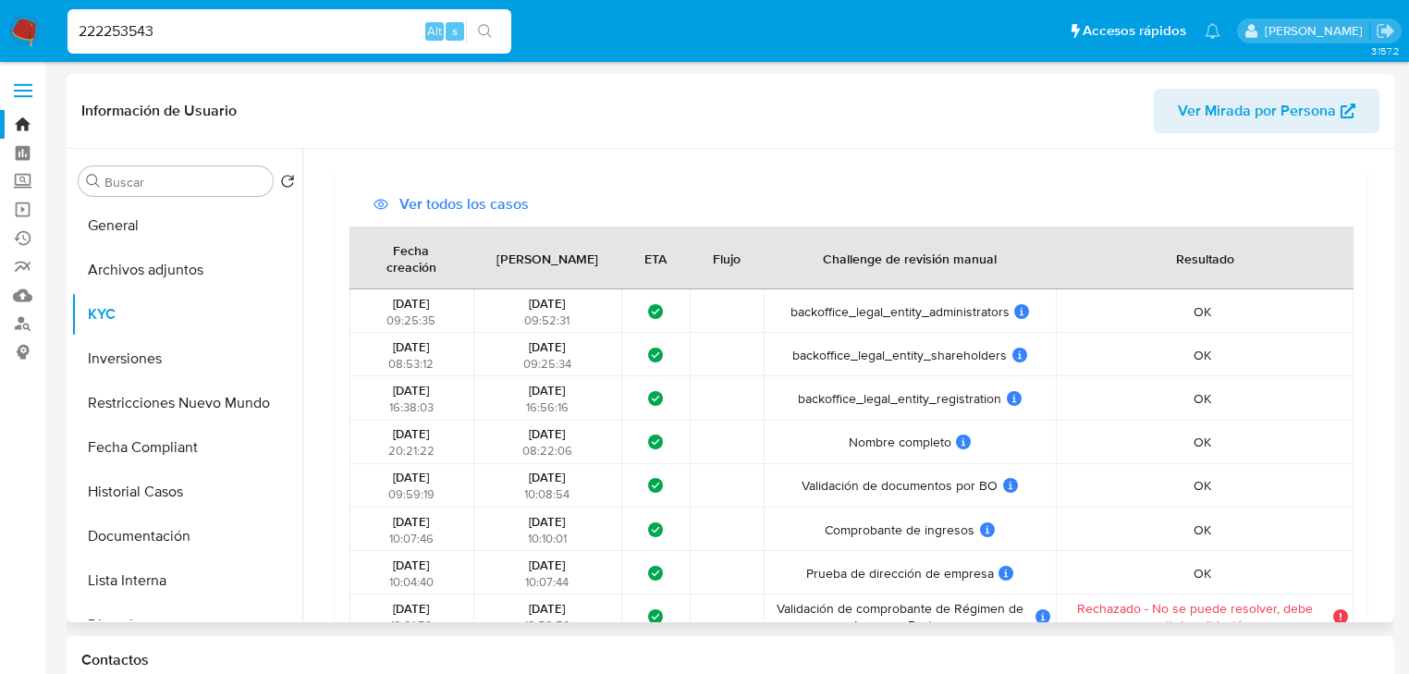
scroll to position [888, 0]
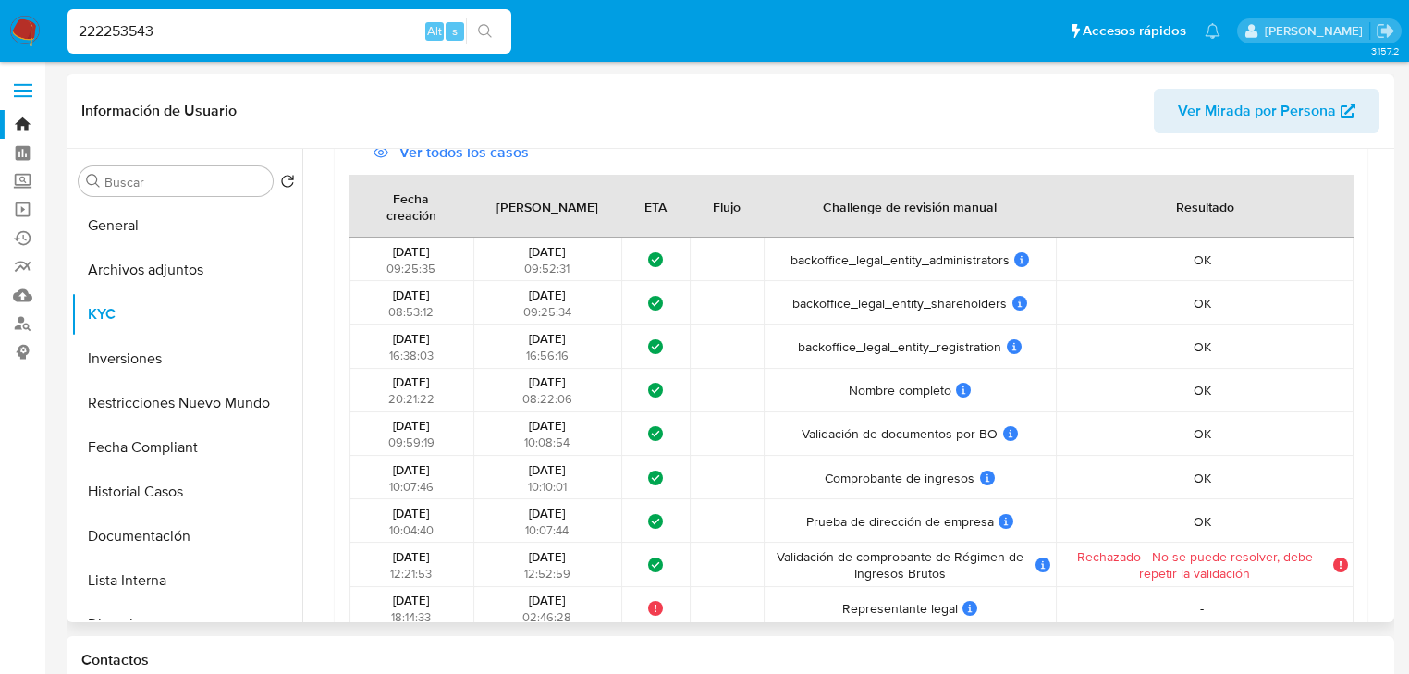
click at [901, 484] on span "Comprobante de ingresos" at bounding box center [900, 478] width 150 height 17
click at [903, 484] on span "Comprobante de ingresos" at bounding box center [900, 478] width 150 height 17
click at [904, 484] on span "Comprobante de ingresos" at bounding box center [900, 478] width 150 height 17
click at [905, 484] on span "Comprobante de ingresos" at bounding box center [900, 478] width 150 height 17
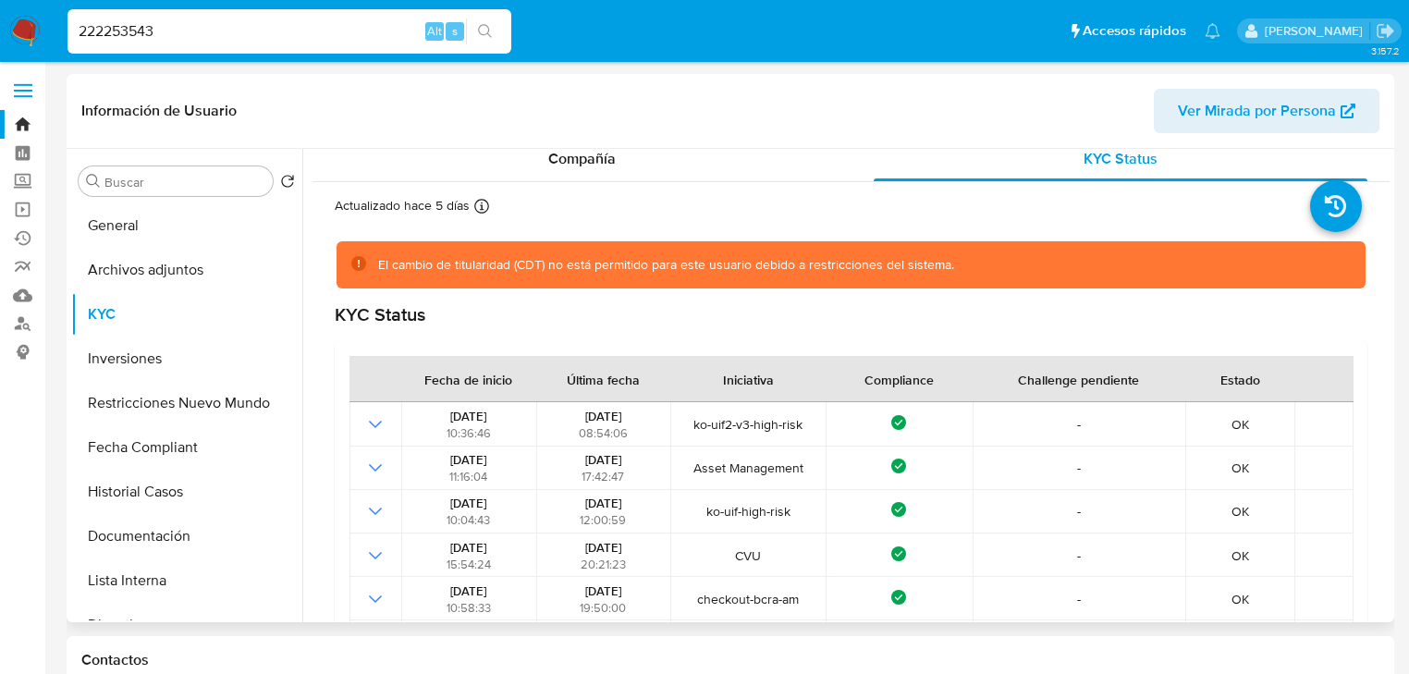
scroll to position [0, 0]
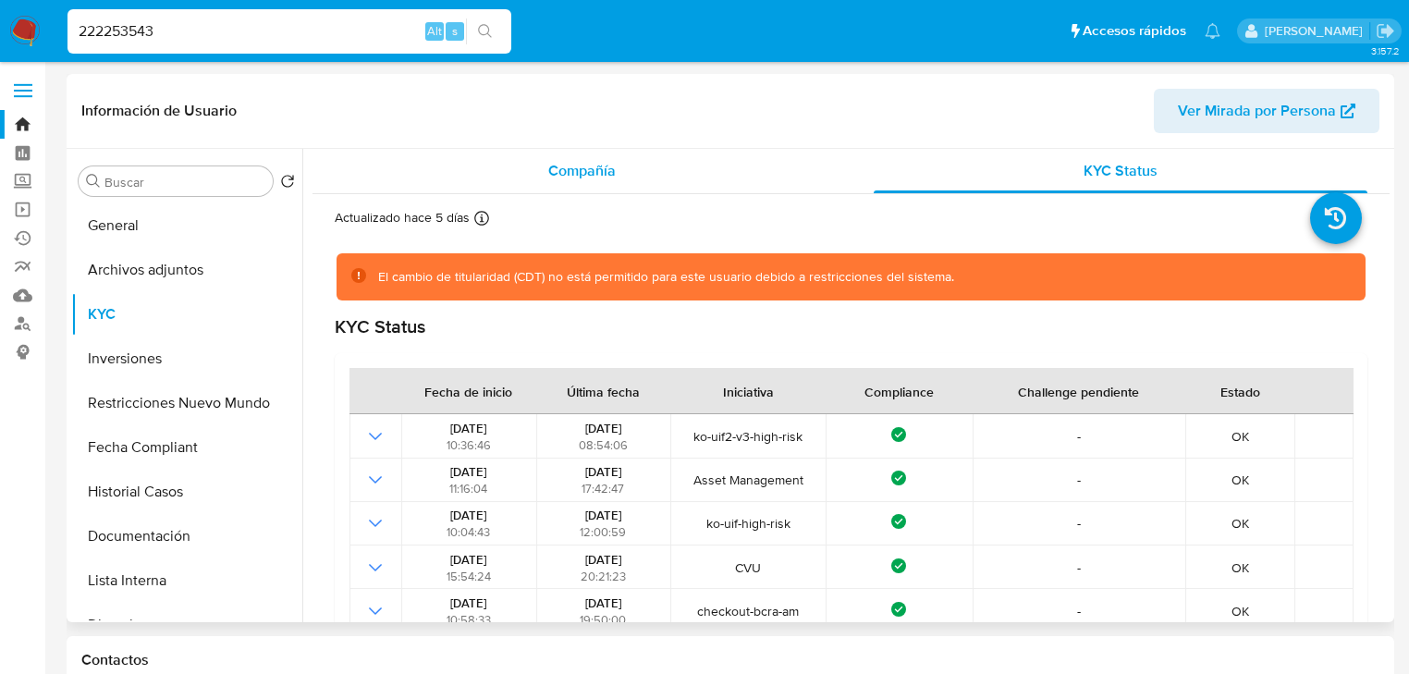
click at [576, 165] on span "Compañía" at bounding box center [581, 170] width 67 height 21
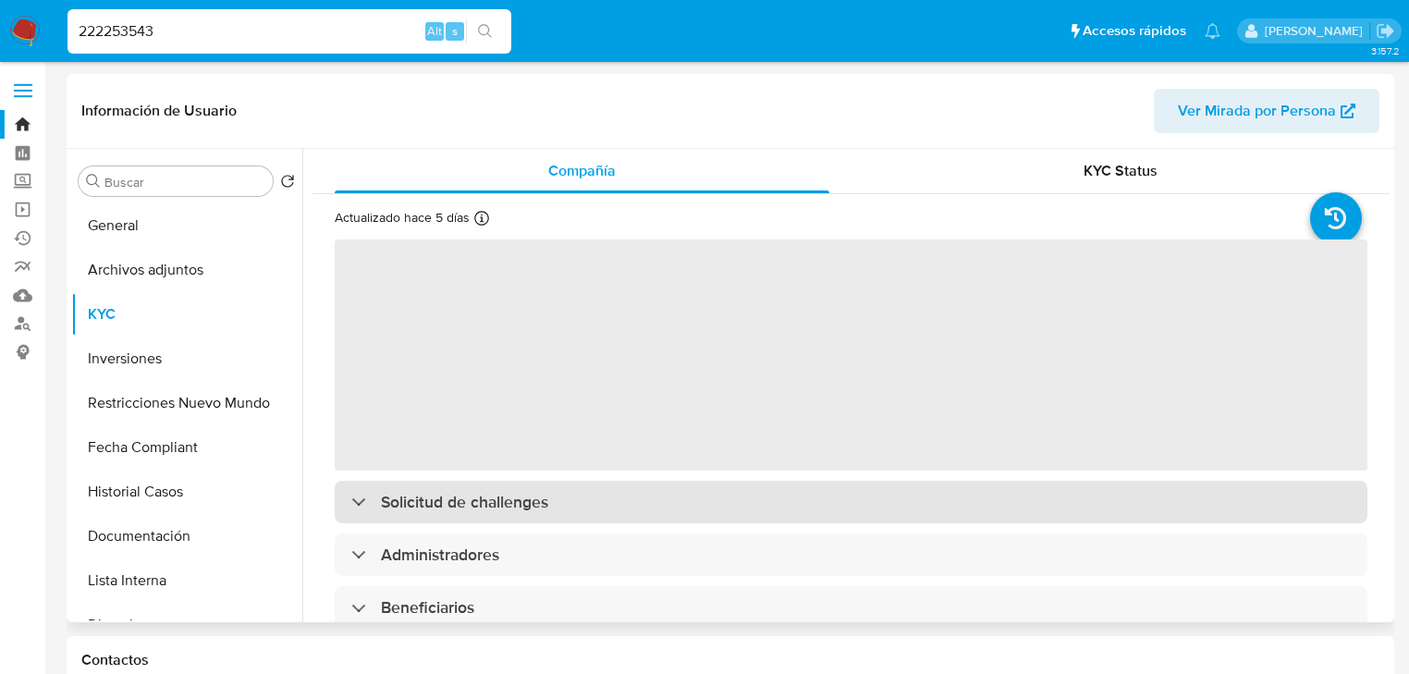
click at [548, 513] on div "Solicitud de challenges" at bounding box center [851, 502] width 1033 height 43
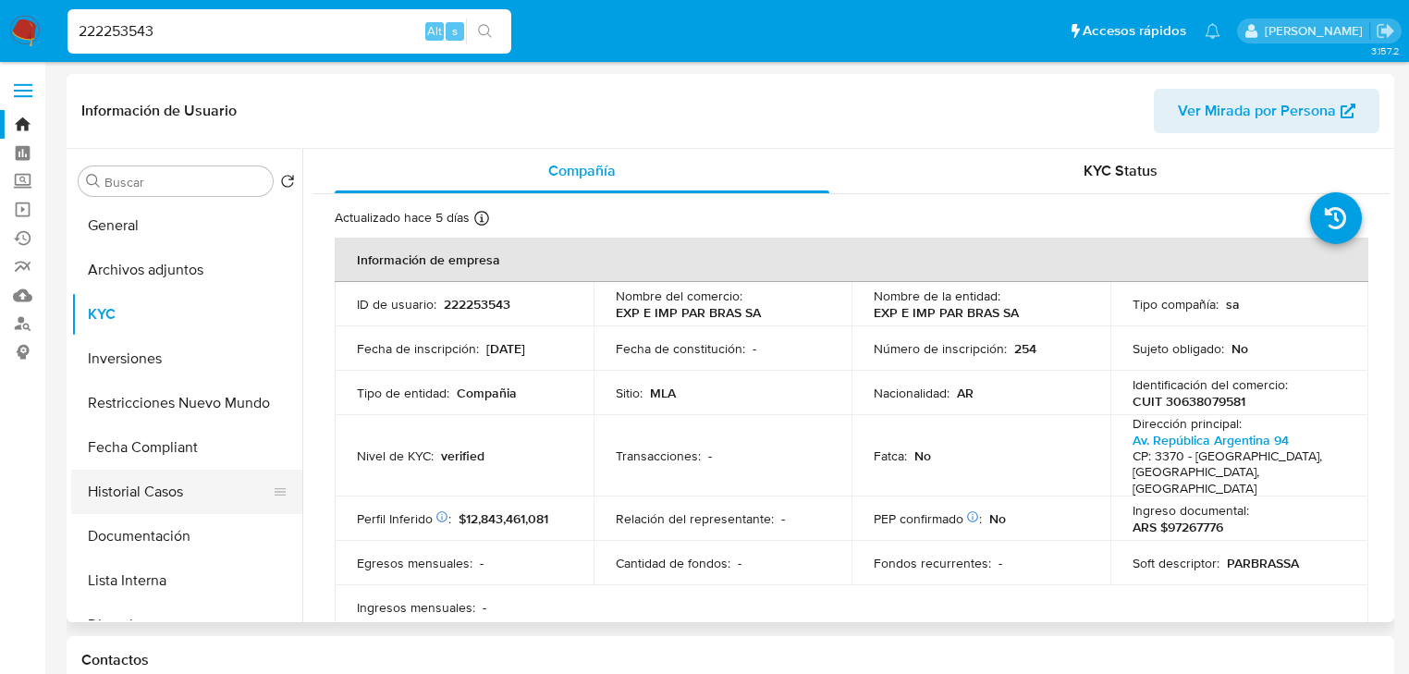
scroll to position [74, 0]
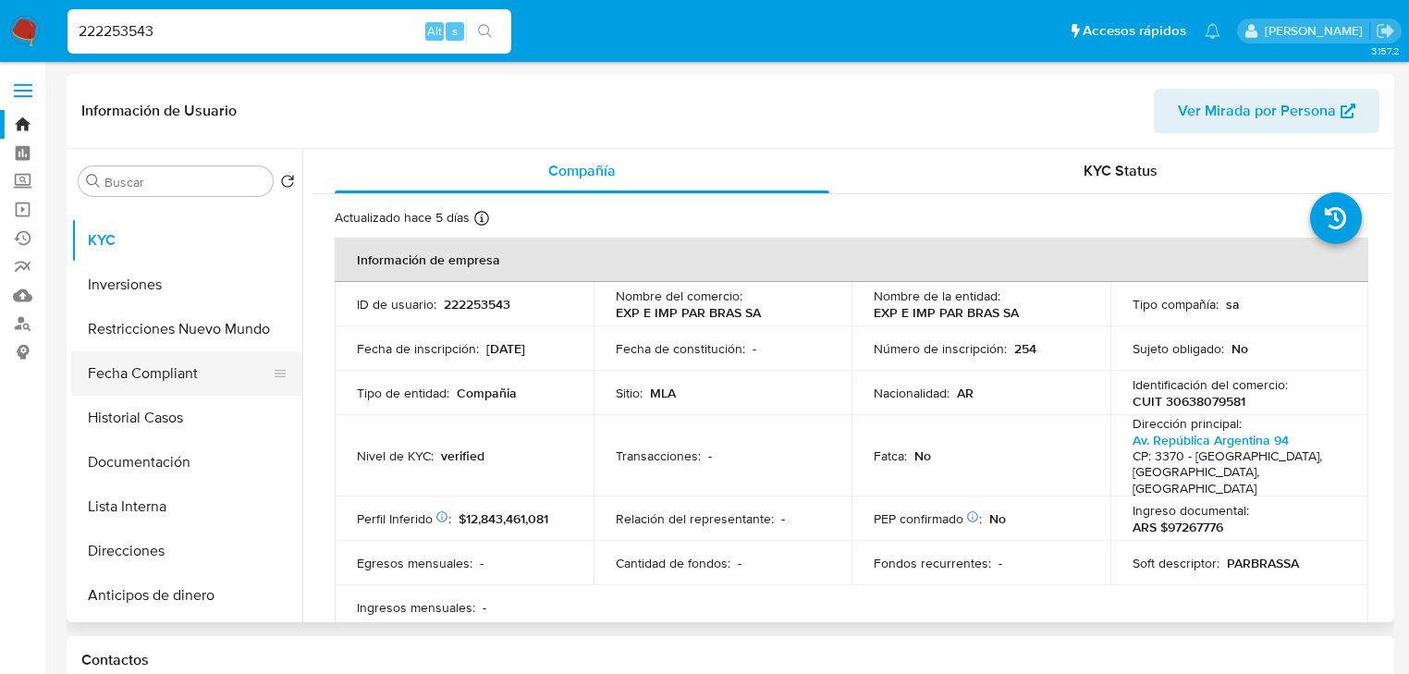
click at [165, 370] on button "Fecha Compliant" at bounding box center [179, 373] width 216 height 44
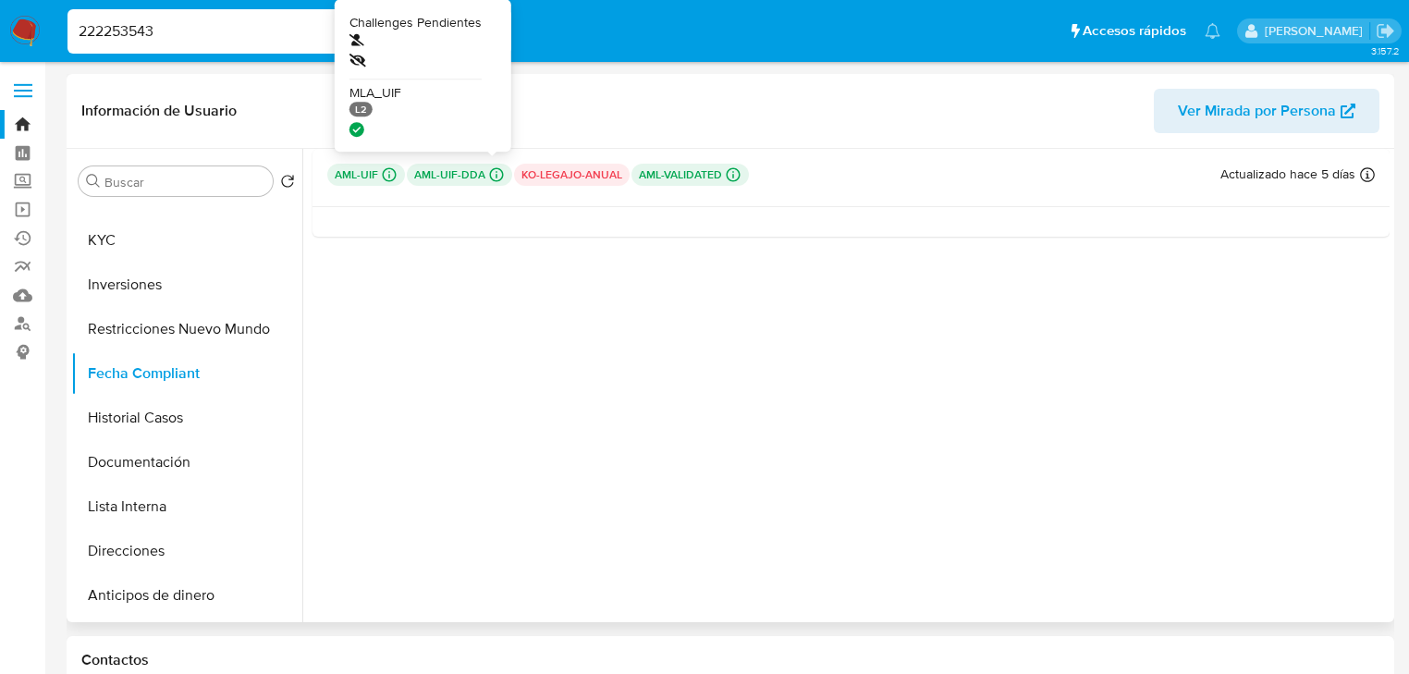
click at [490, 178] on icon at bounding box center [497, 175] width 14 height 14
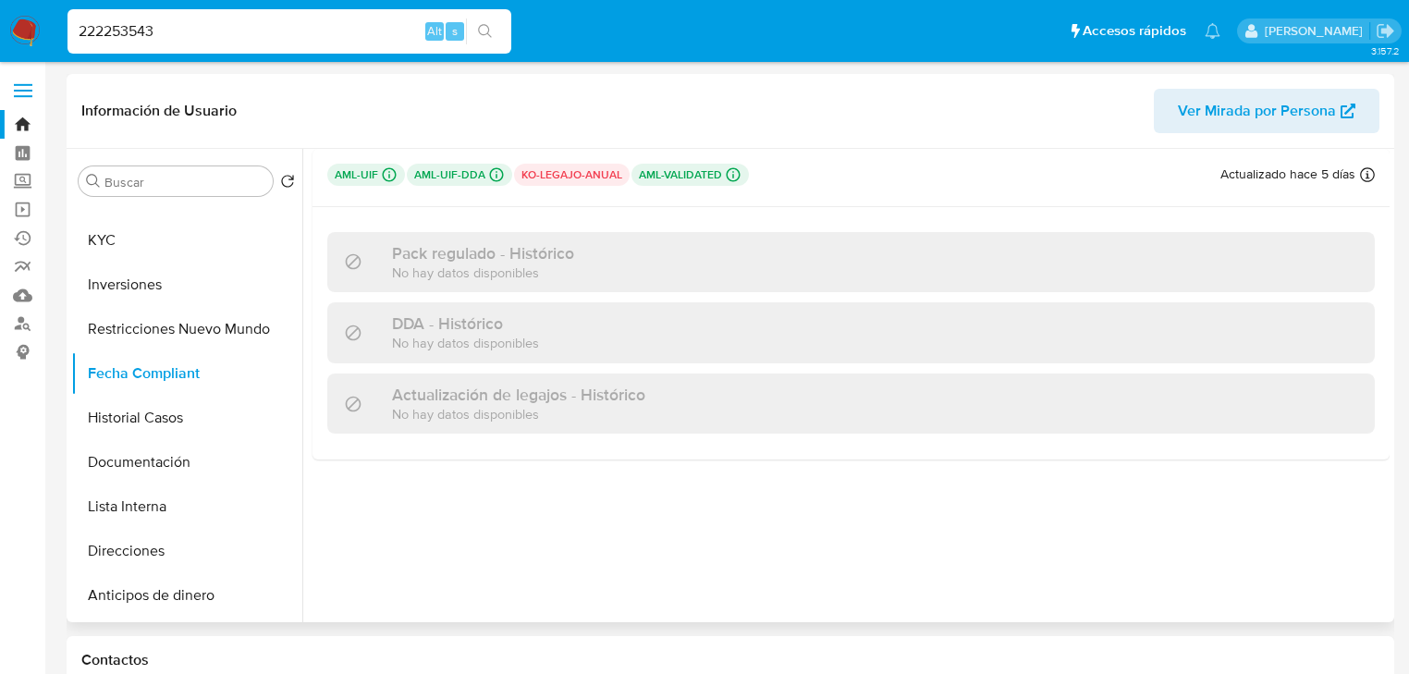
click at [471, 174] on p "aml-uif-dda Challenges Pendientes MLA_UIF L2" at bounding box center [459, 175] width 105 height 22
click at [116, 240] on button "KYC" at bounding box center [179, 240] width 216 height 44
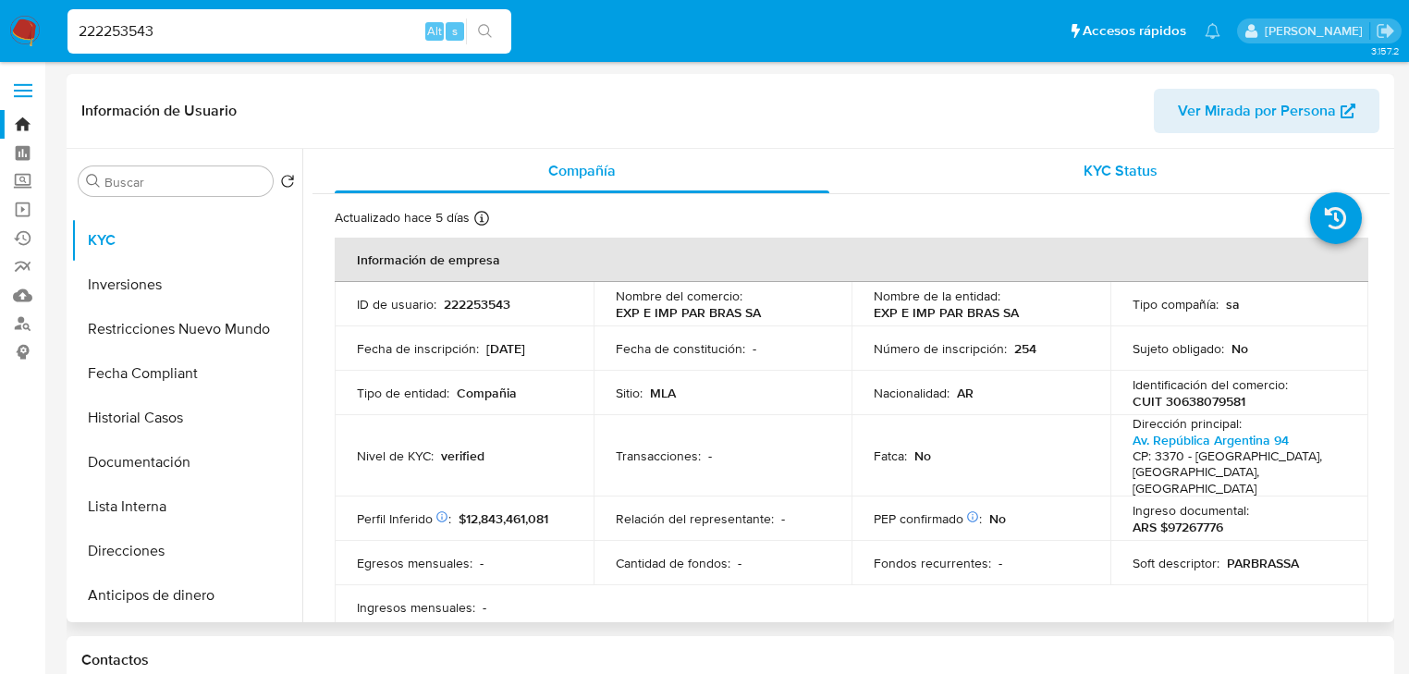
click at [1117, 178] on span "KYC Status" at bounding box center [1121, 170] width 74 height 21
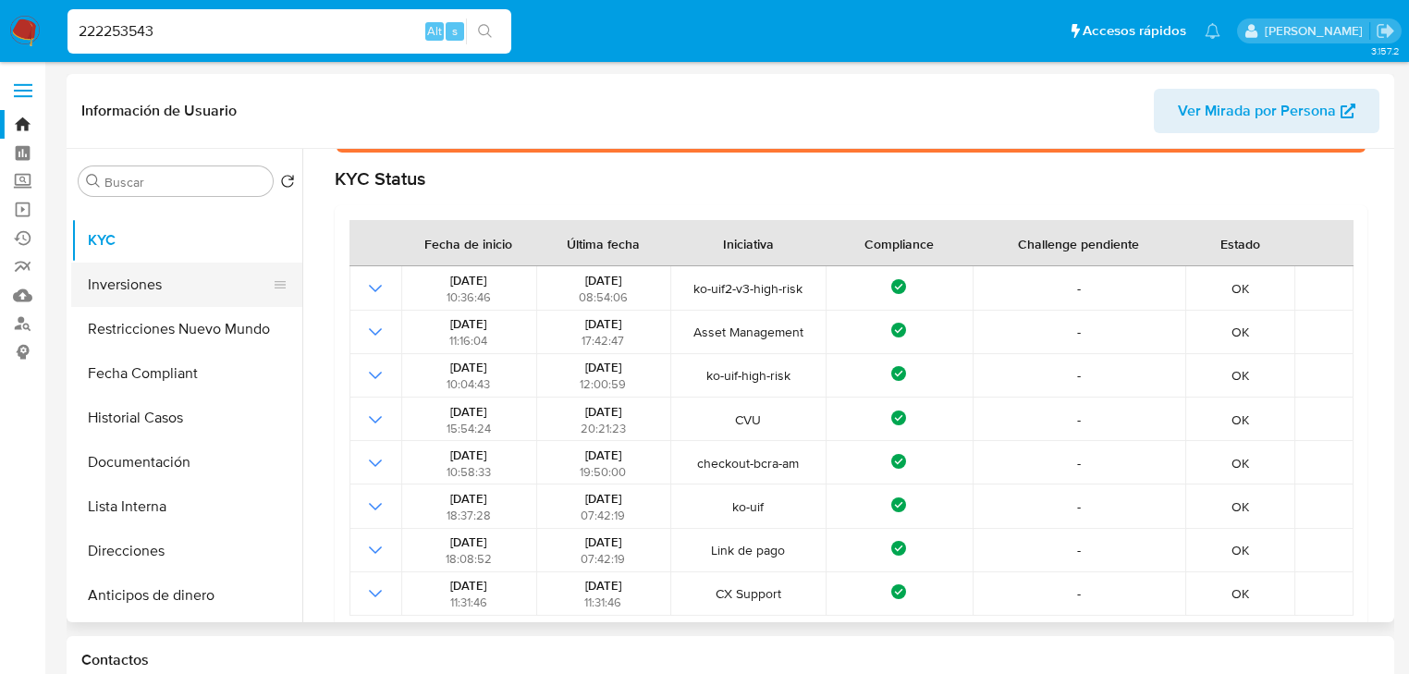
scroll to position [0, 0]
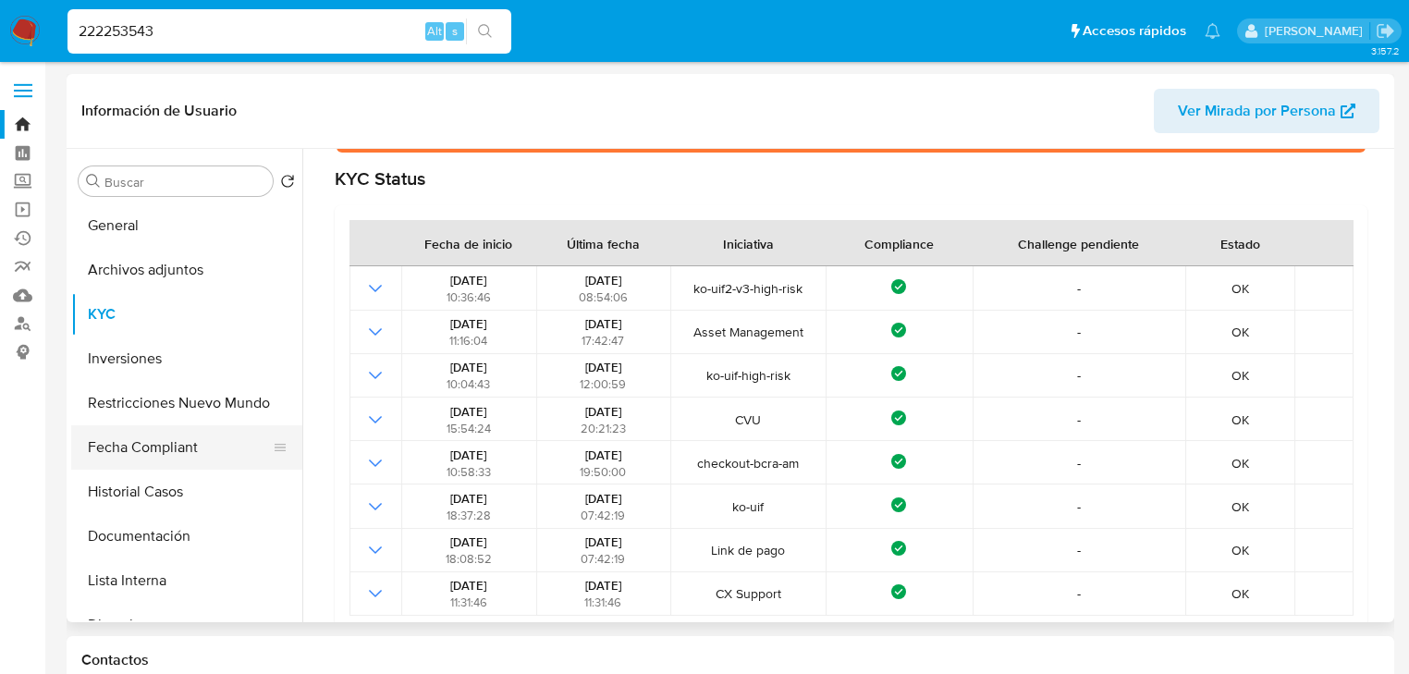
click at [163, 454] on button "Fecha Compliant" at bounding box center [179, 447] width 216 height 44
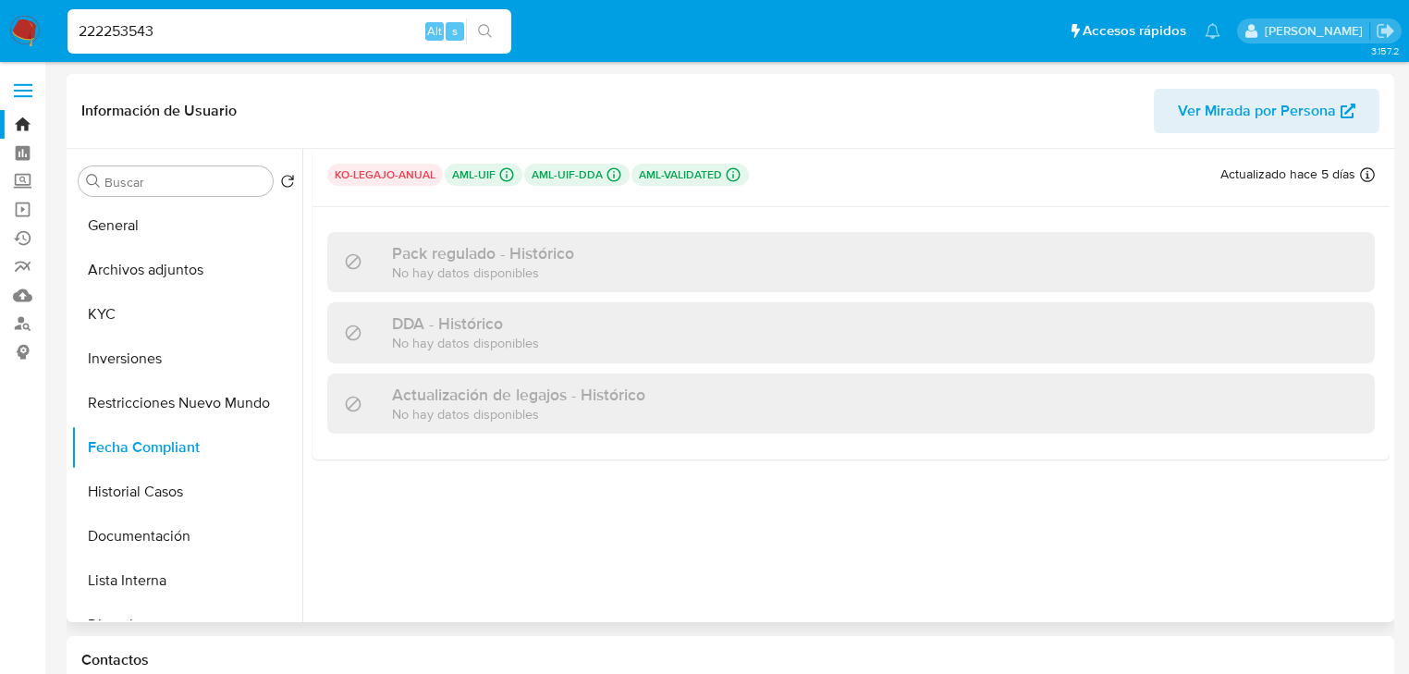
click at [590, 183] on p "aml-uif-dda Challenges Pendientes MLA_UIF L2" at bounding box center [576, 175] width 105 height 22
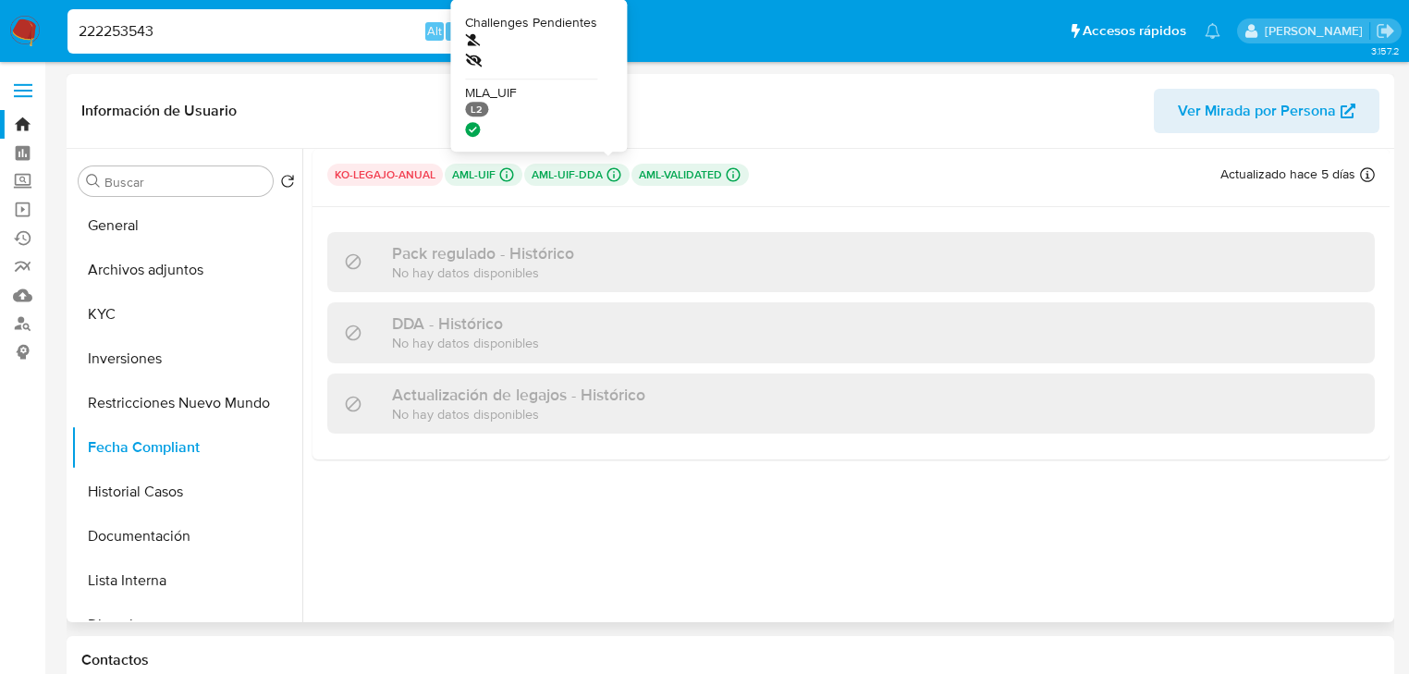
click at [610, 170] on icon at bounding box center [614, 174] width 17 height 17
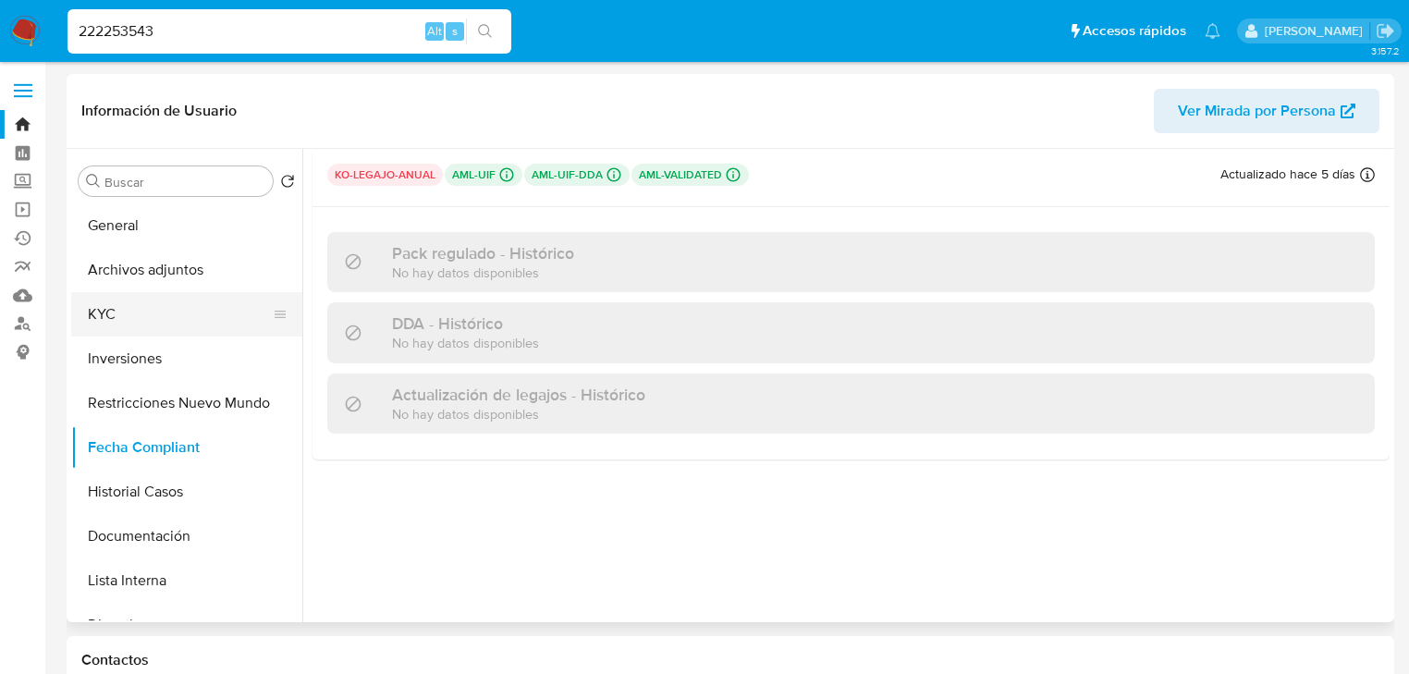
click at [113, 314] on button "KYC" at bounding box center [179, 314] width 216 height 44
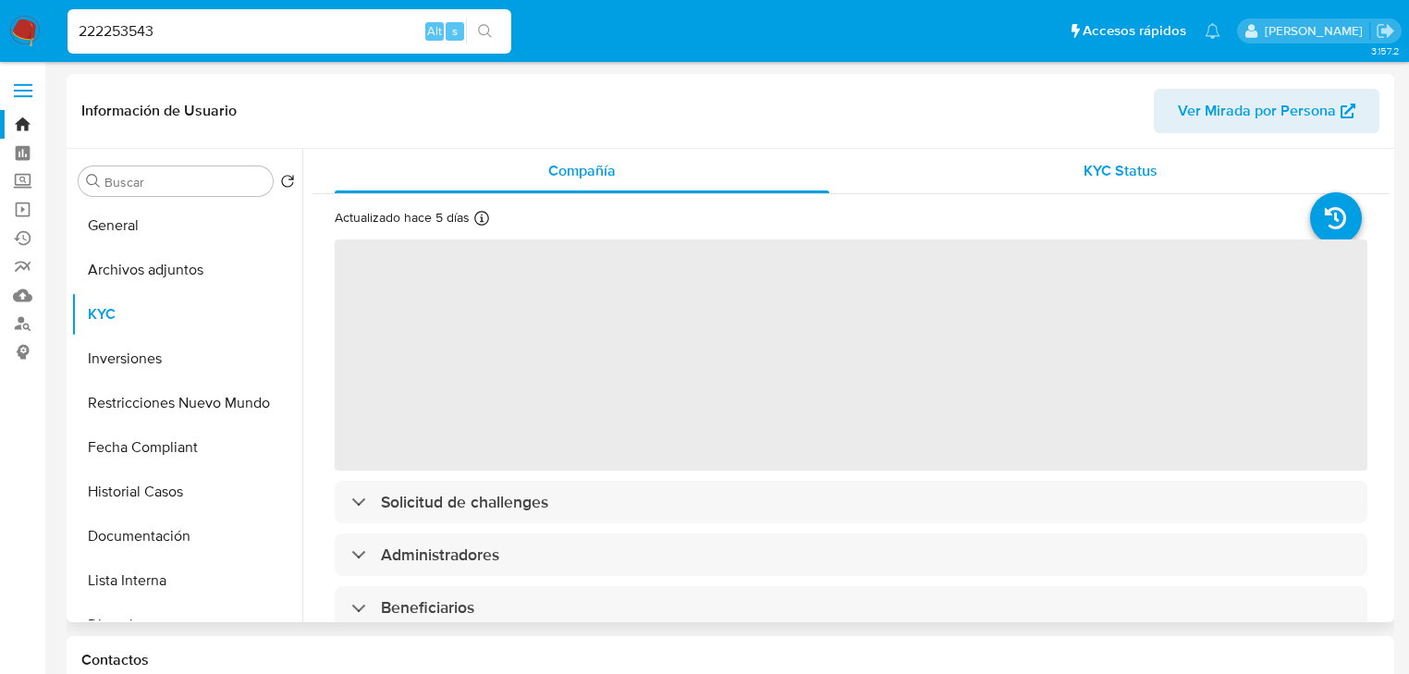
click at [1173, 166] on div "KYC Status" at bounding box center [1121, 171] width 495 height 44
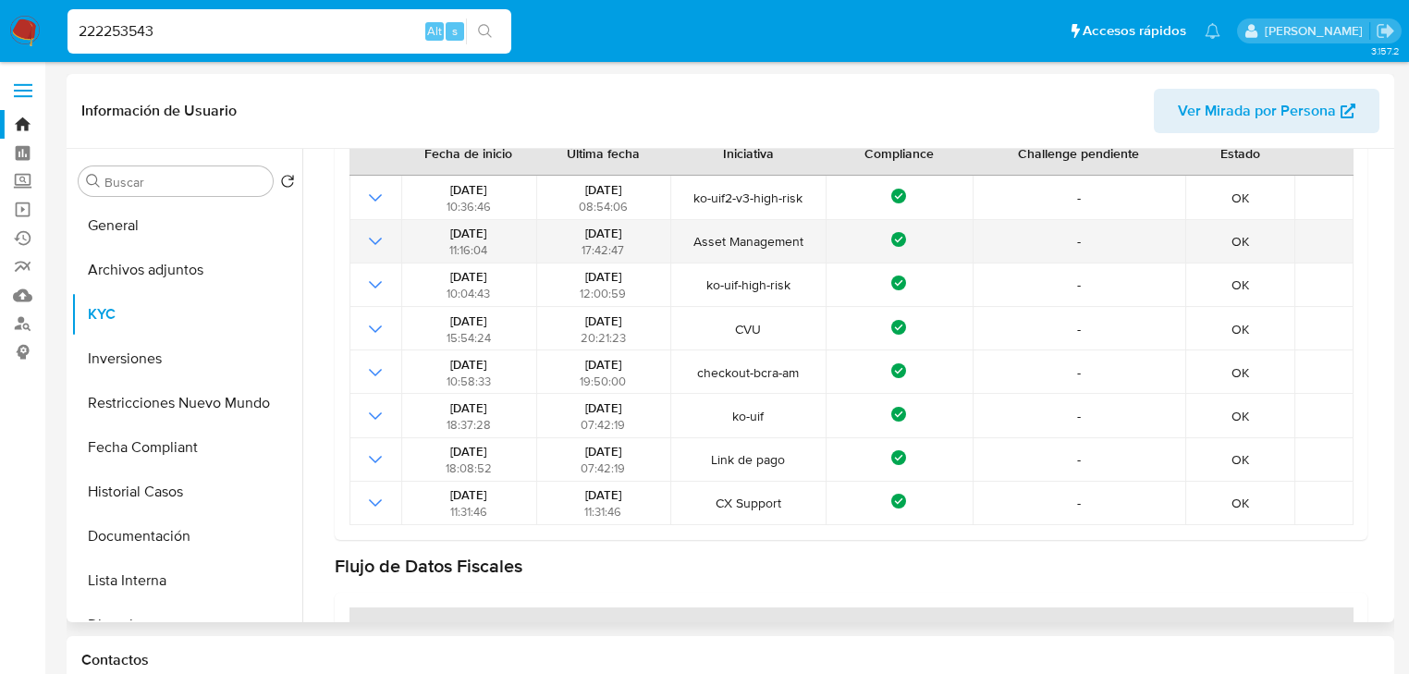
scroll to position [148, 0]
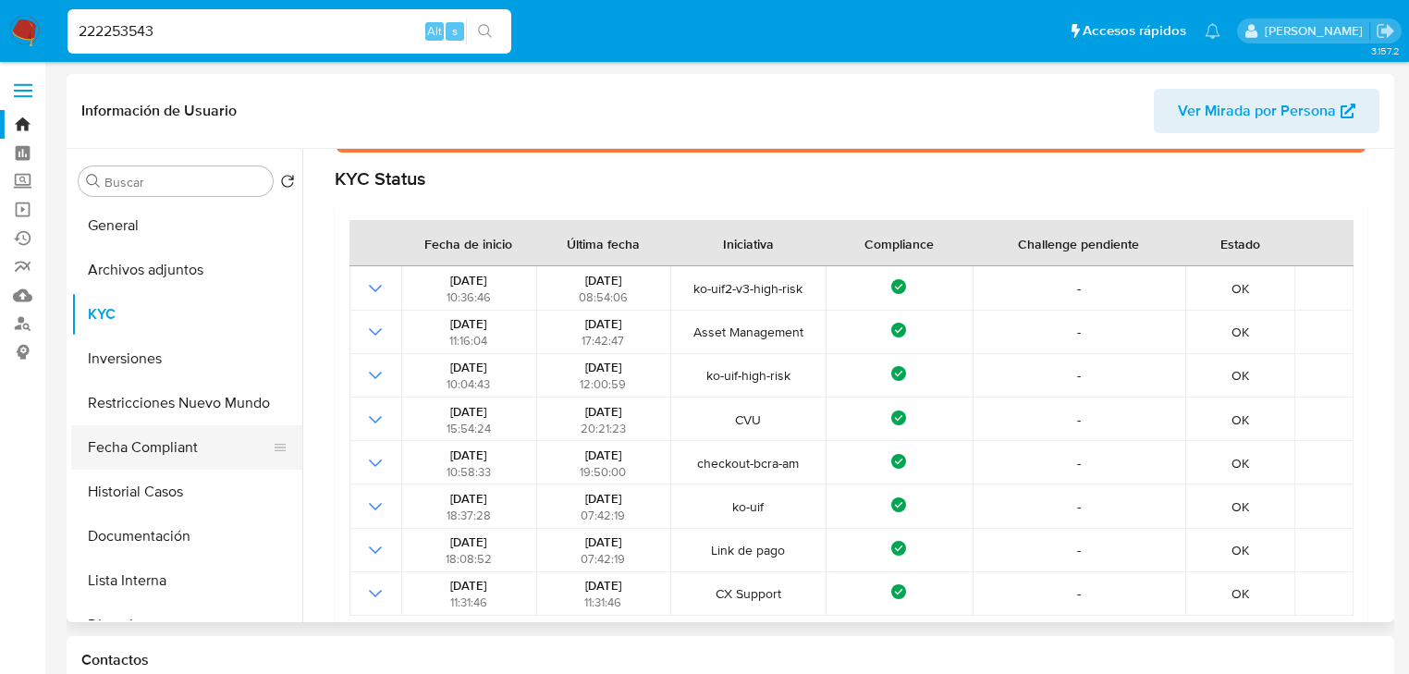
click at [151, 437] on button "Fecha Compliant" at bounding box center [179, 447] width 216 height 44
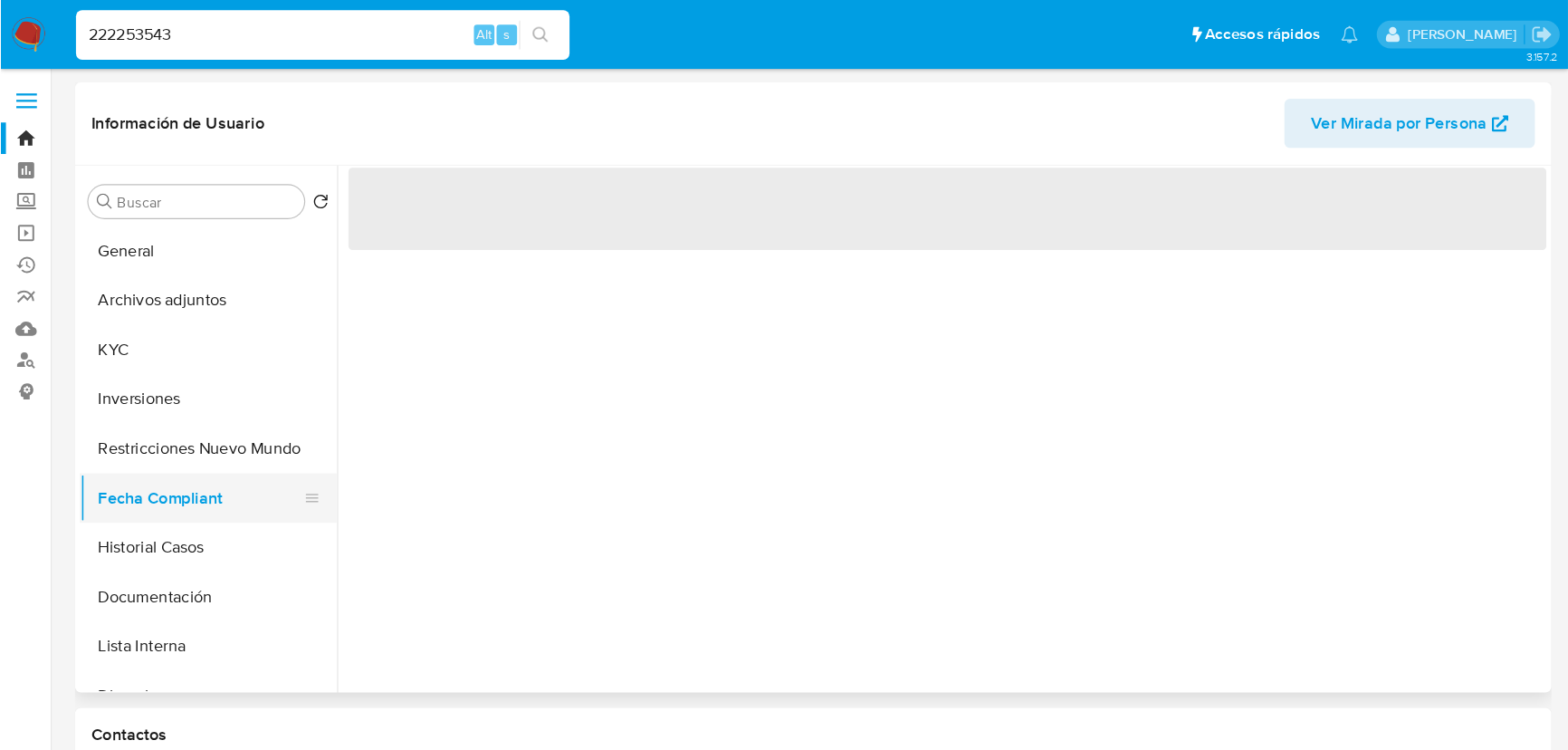
scroll to position [0, 0]
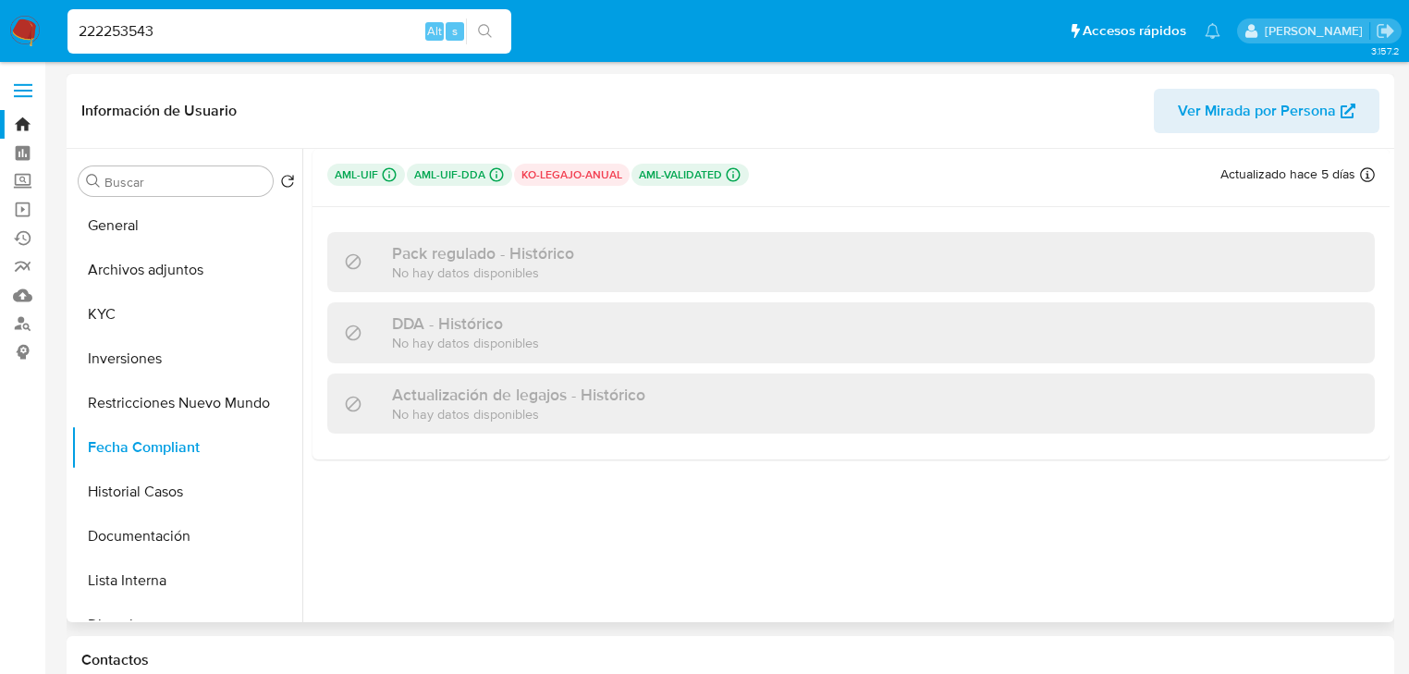
click at [472, 176] on p "aml-uif-dda Challenges Pendientes MLA_UIF L2" at bounding box center [459, 175] width 105 height 22
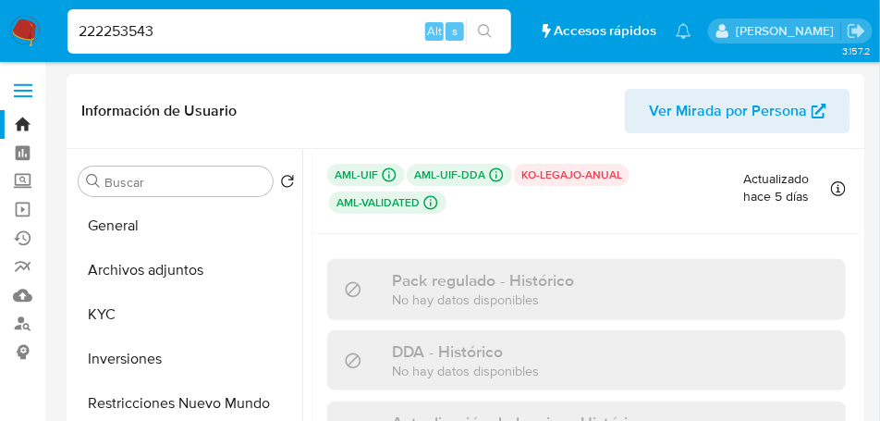
click at [524, 238] on div "Pack regulado - Histórico No hay datos disponibles DDA - Histórico No hay datos…" at bounding box center [586, 360] width 548 height 252
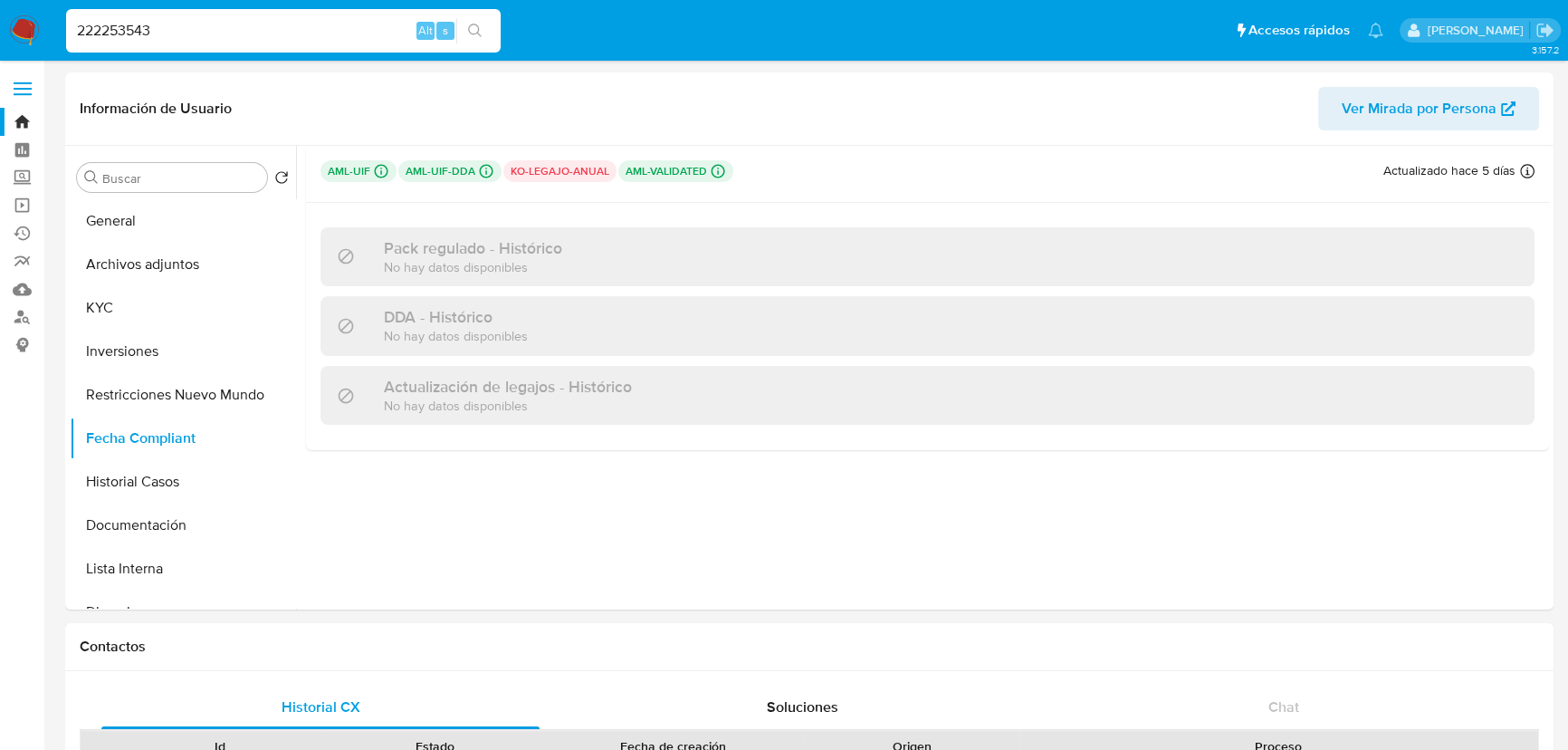
click at [175, 36] on input "222253543" at bounding box center [283, 30] width 435 height 23
paste input "174556876"
type input "174556876"
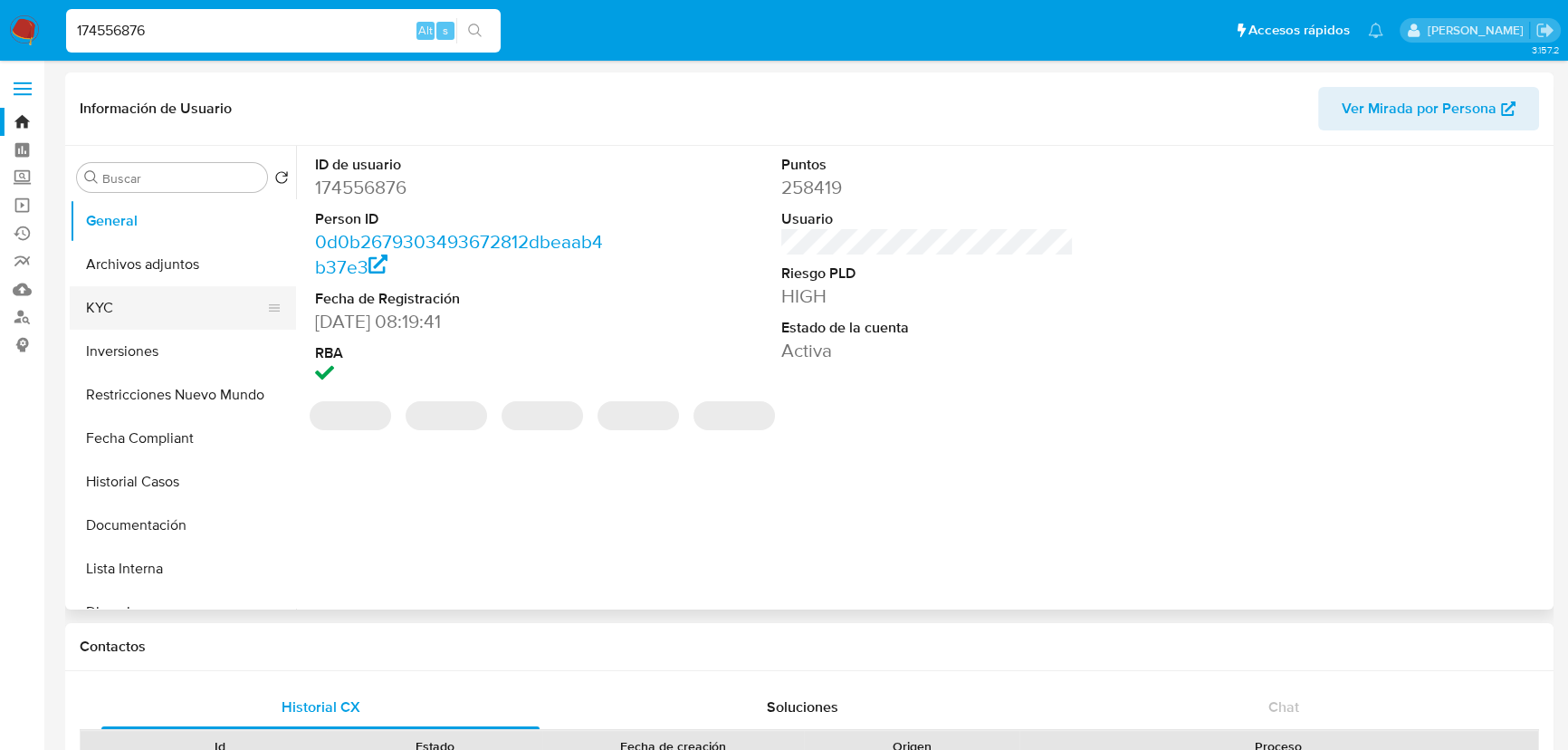
click at [157, 308] on button "KYC" at bounding box center [175, 307] width 212 height 43
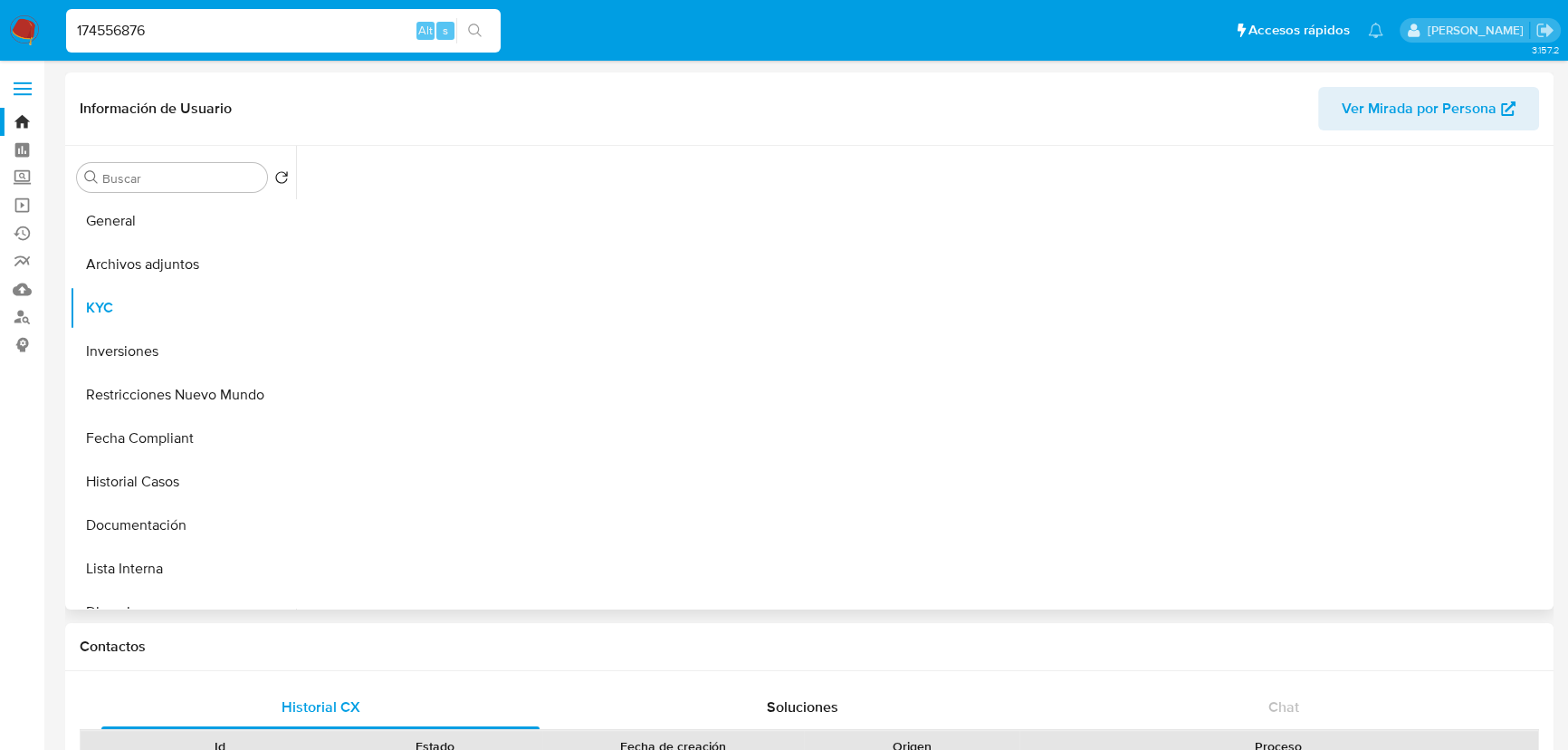
select select "10"
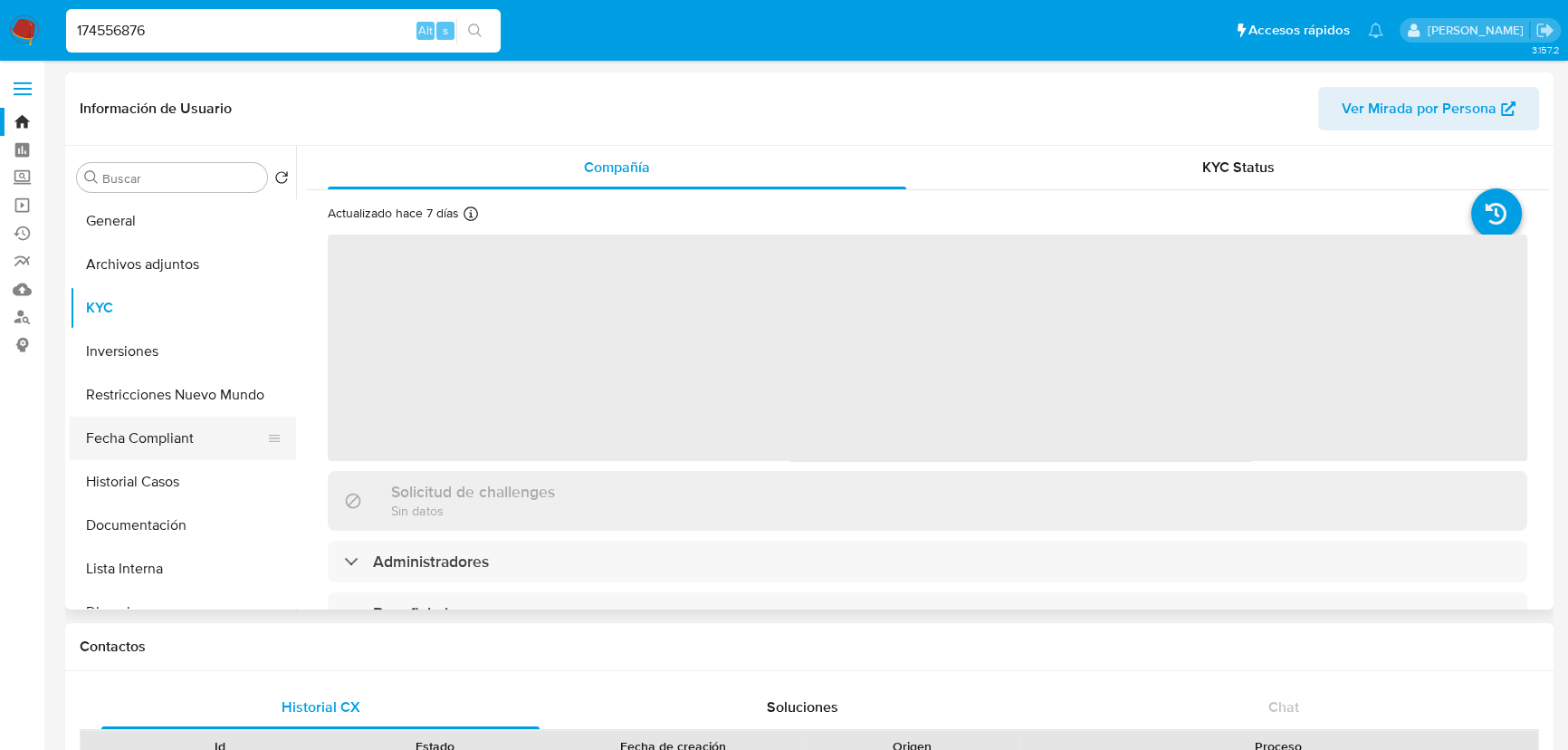
click at [164, 449] on button "Fecha Compliant" at bounding box center [175, 438] width 212 height 43
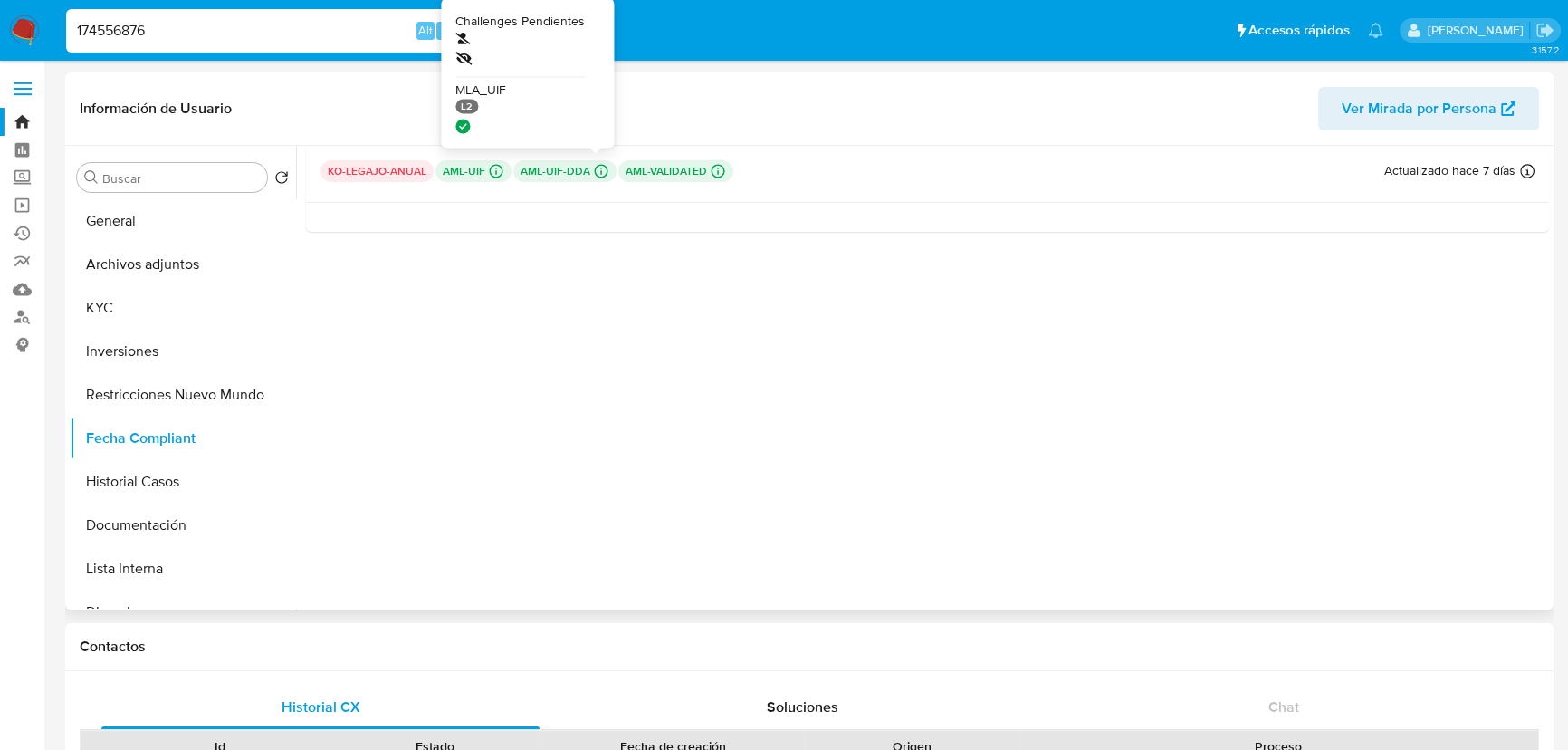
click at [594, 172] on icon at bounding box center [601, 170] width 17 height 17
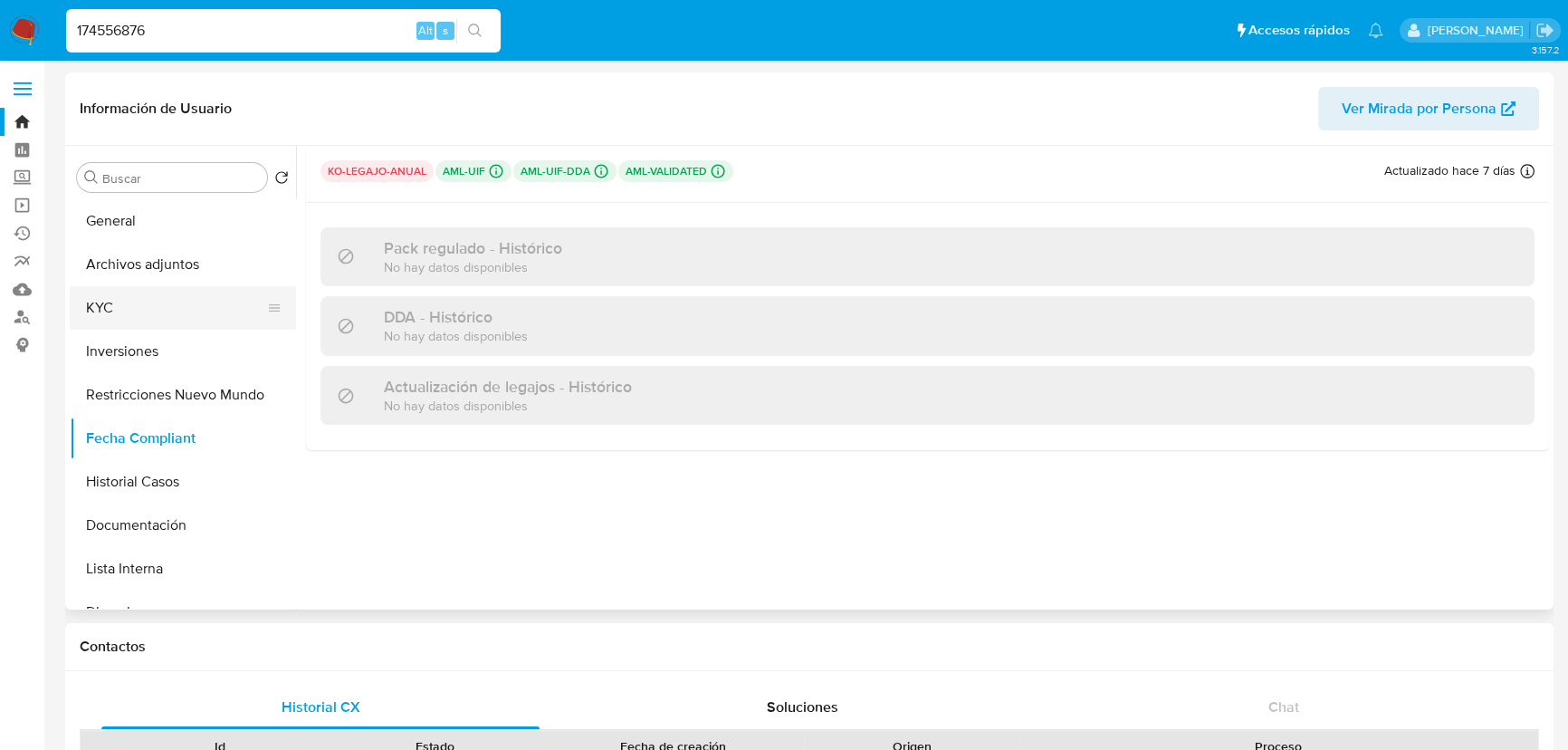
click at [126, 313] on button "KYC" at bounding box center [175, 307] width 212 height 43
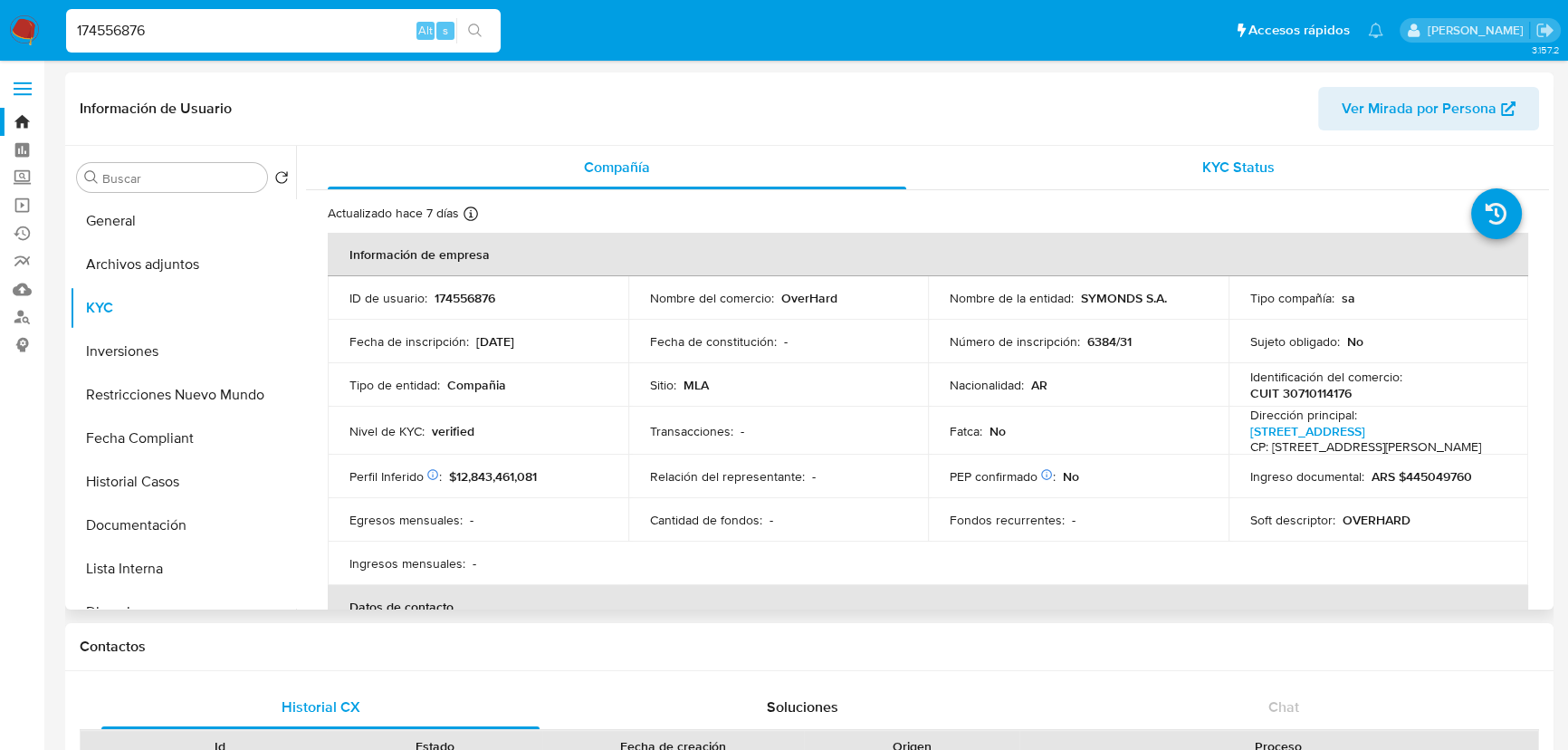
click at [1242, 179] on div "KYC Status" at bounding box center [1239, 167] width 579 height 43
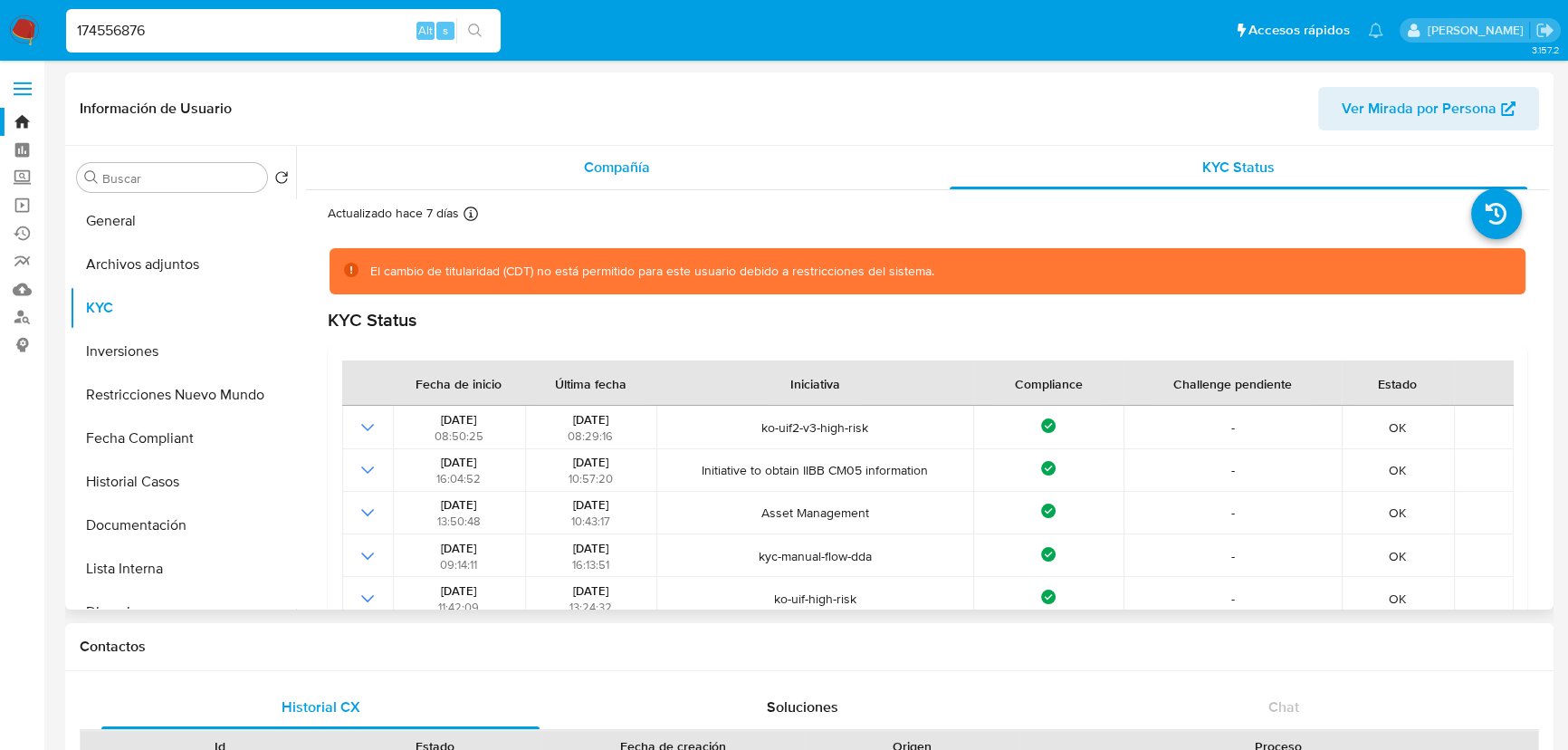
click at [601, 176] on span "Compañía" at bounding box center [616, 166] width 66 height 21
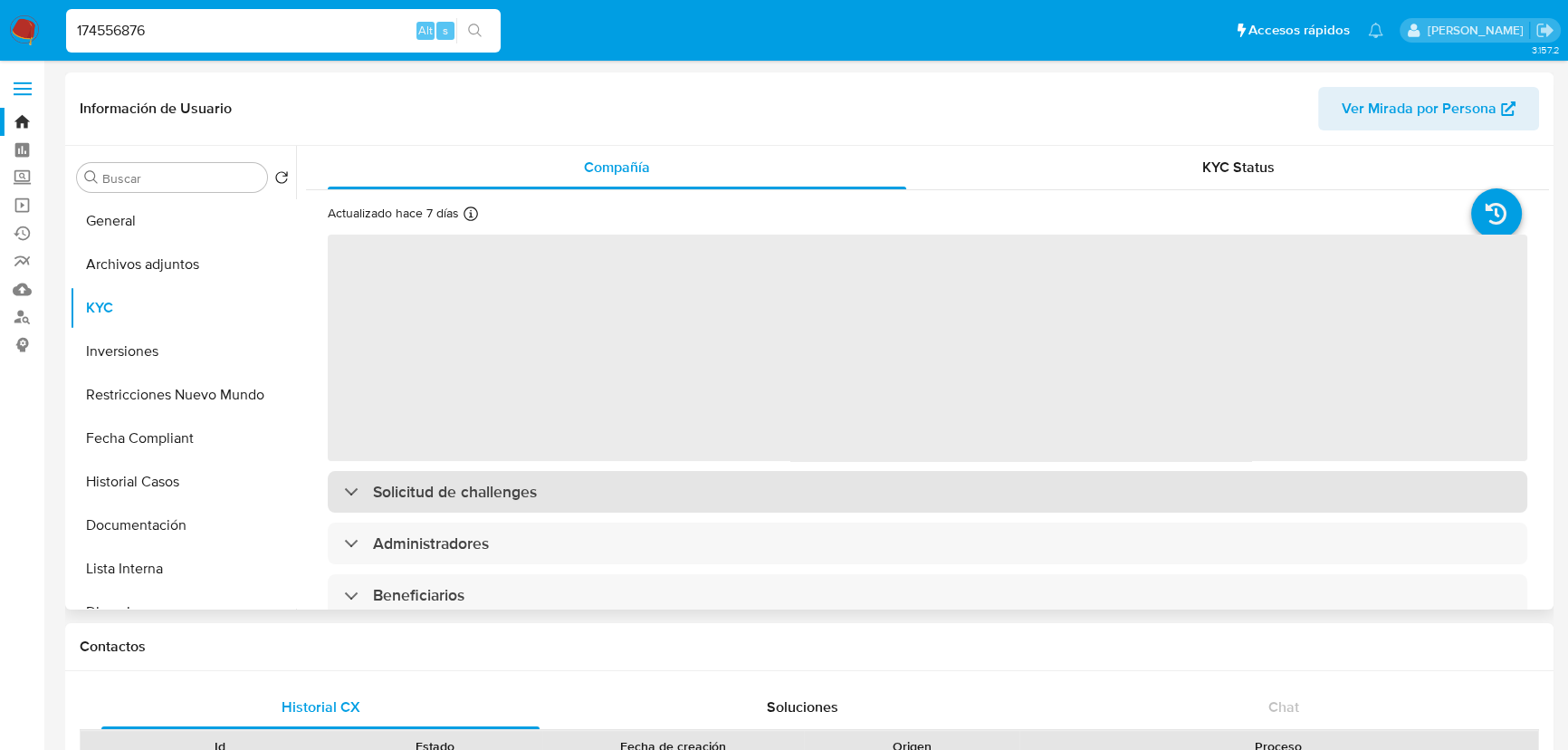
click at [628, 494] on div "Solicitud de challenges" at bounding box center [927, 492] width 1200 height 42
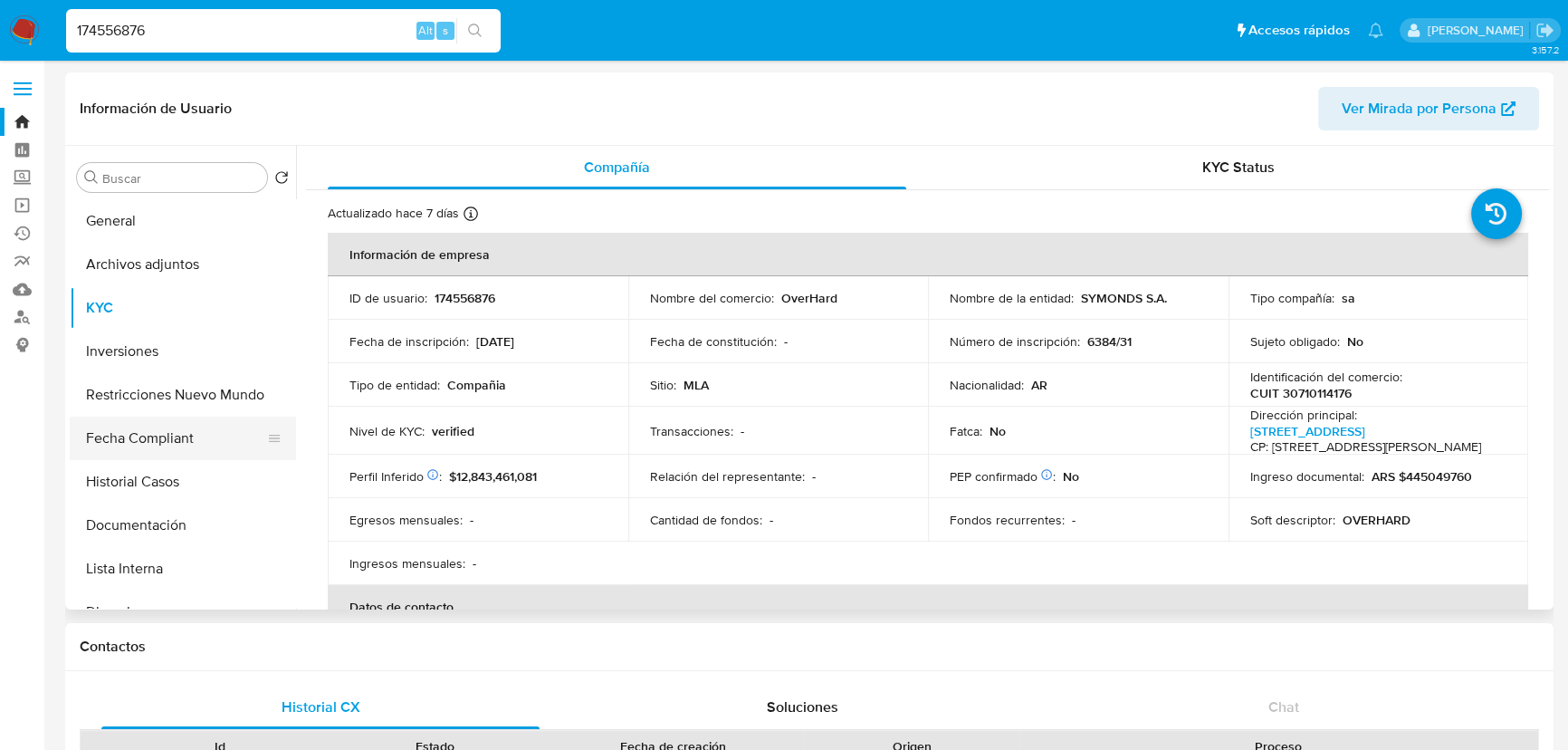
click at [230, 451] on button "Fecha Compliant" at bounding box center [175, 438] width 212 height 43
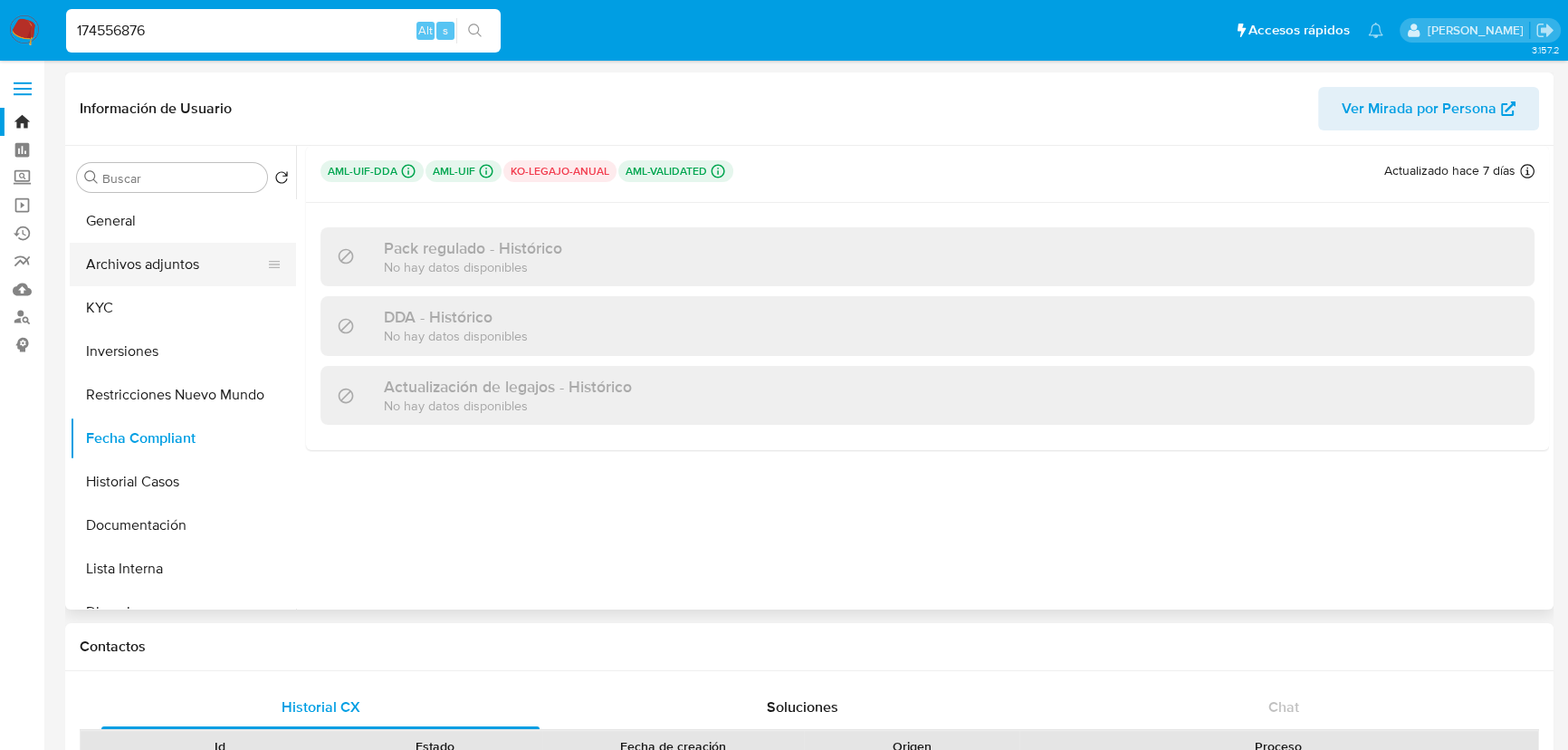
click at [157, 275] on button "Archivos adjuntos" at bounding box center [175, 264] width 212 height 43
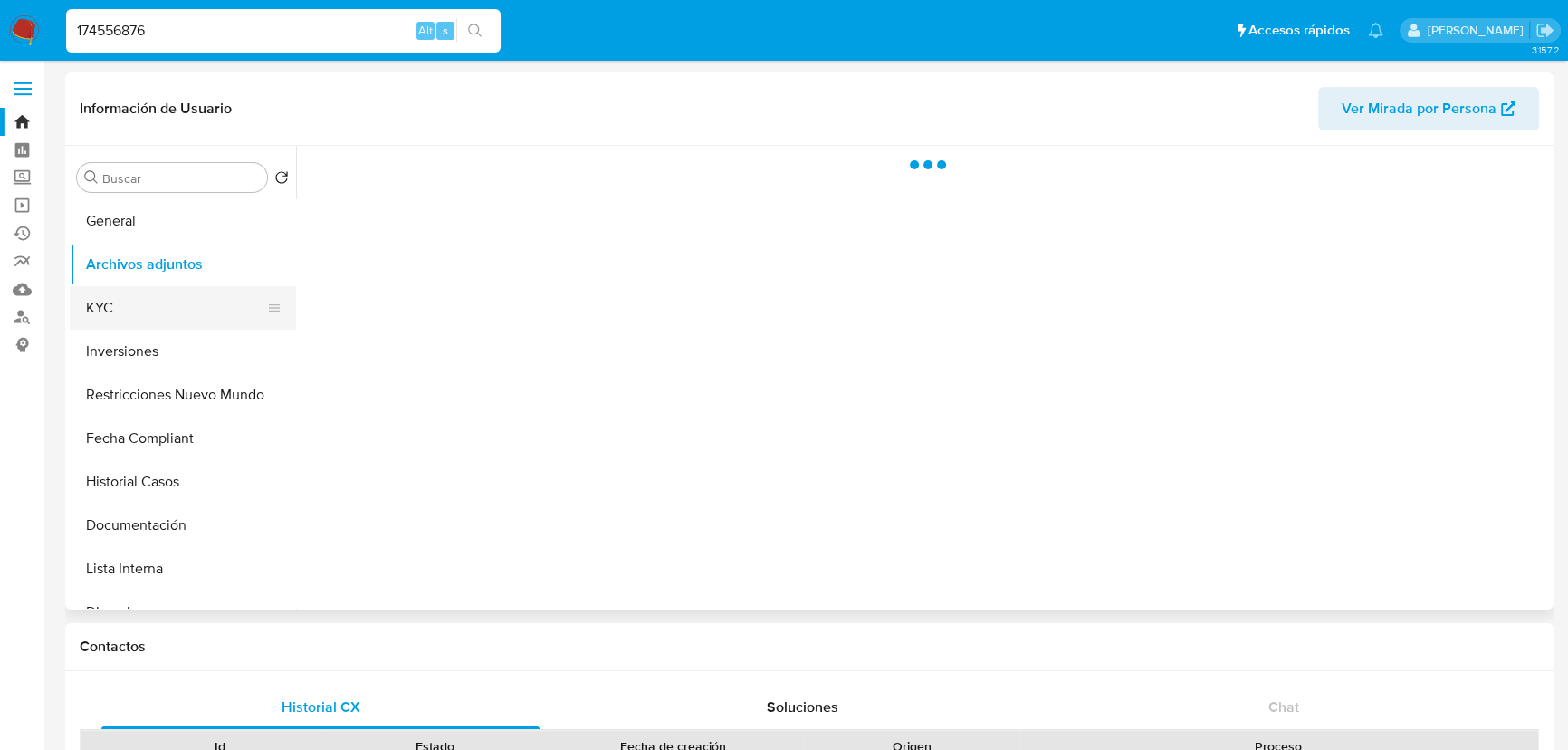
click at [152, 303] on button "KYC" at bounding box center [175, 307] width 212 height 43
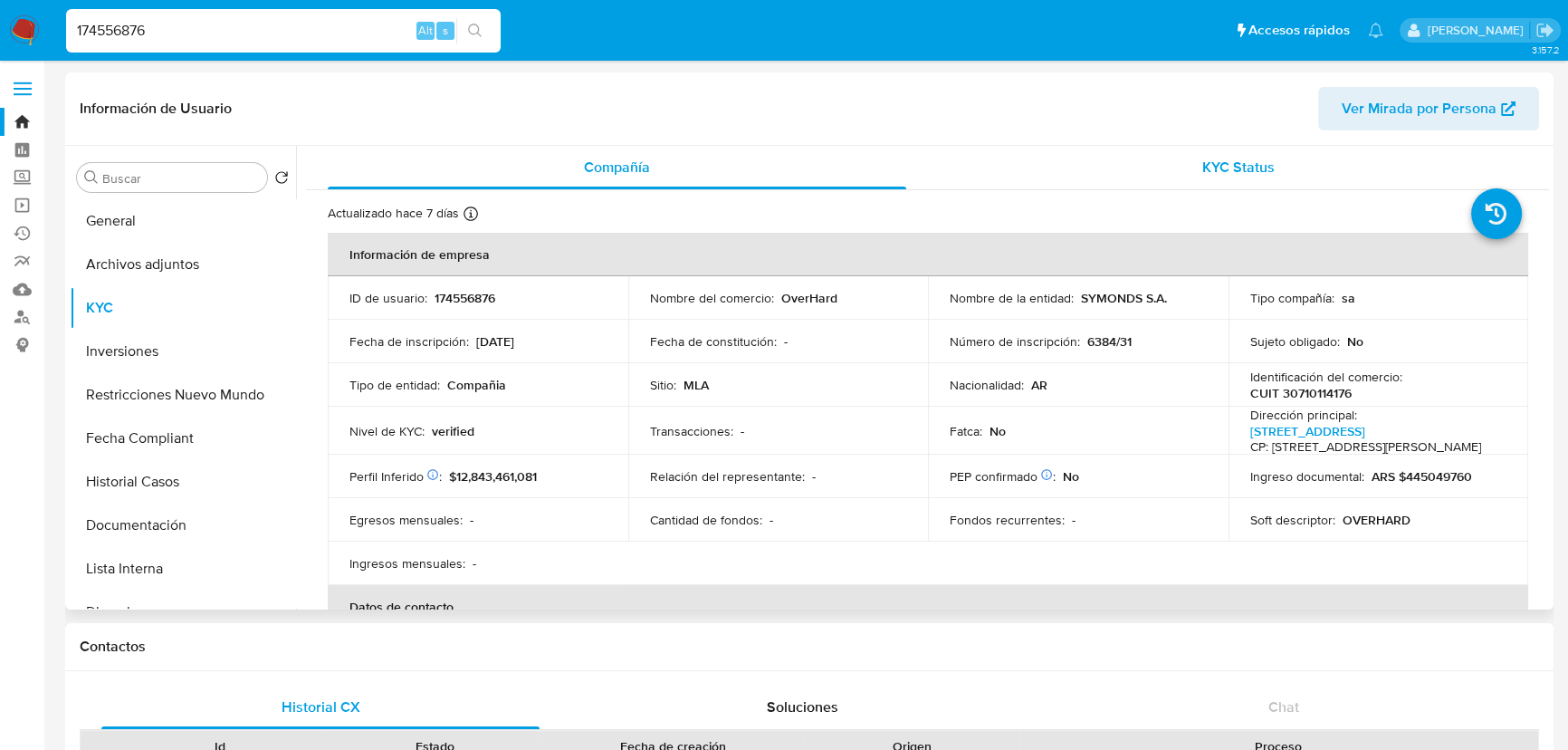
click at [1282, 166] on div "KYC Status" at bounding box center [1239, 167] width 579 height 43
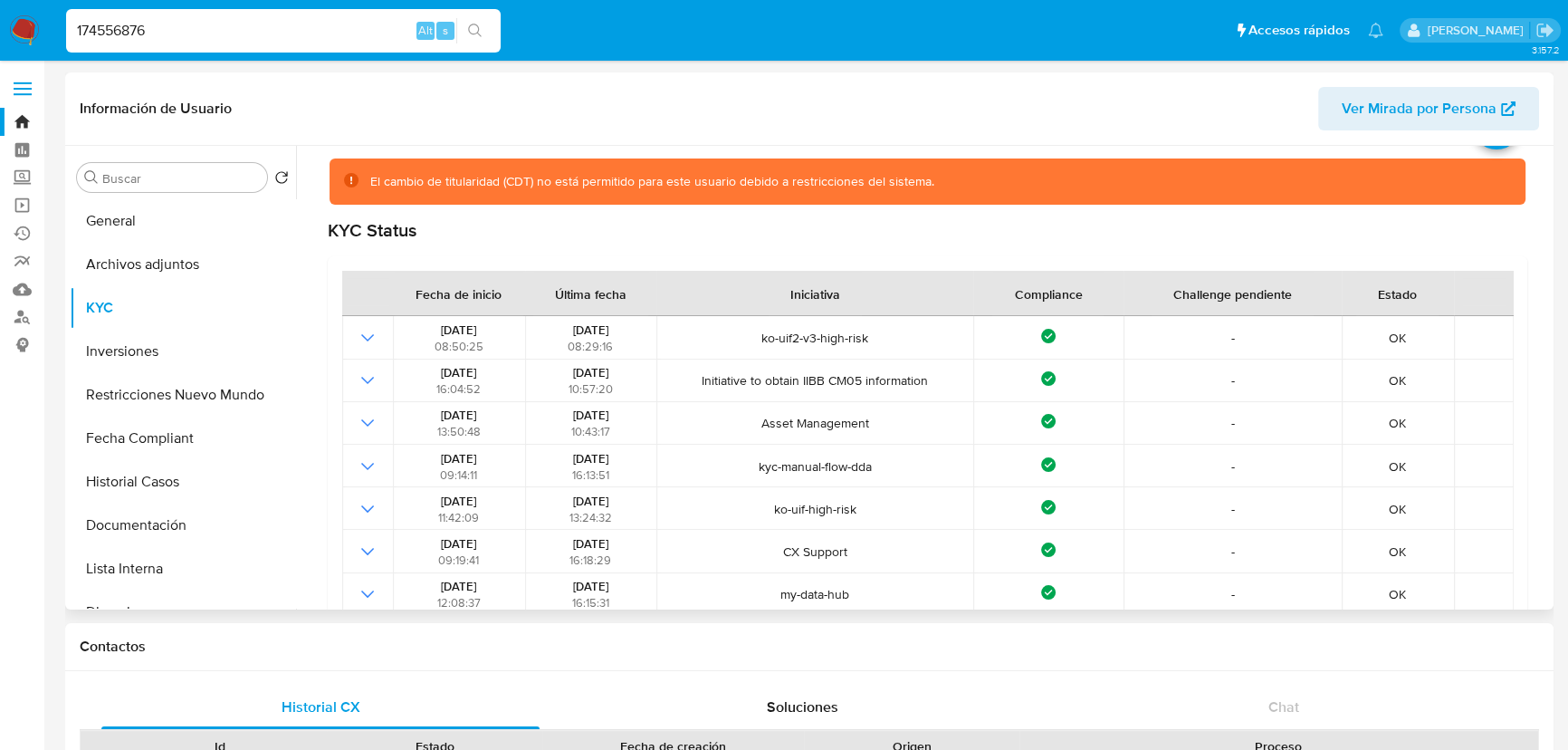
scroll to position [246, 0]
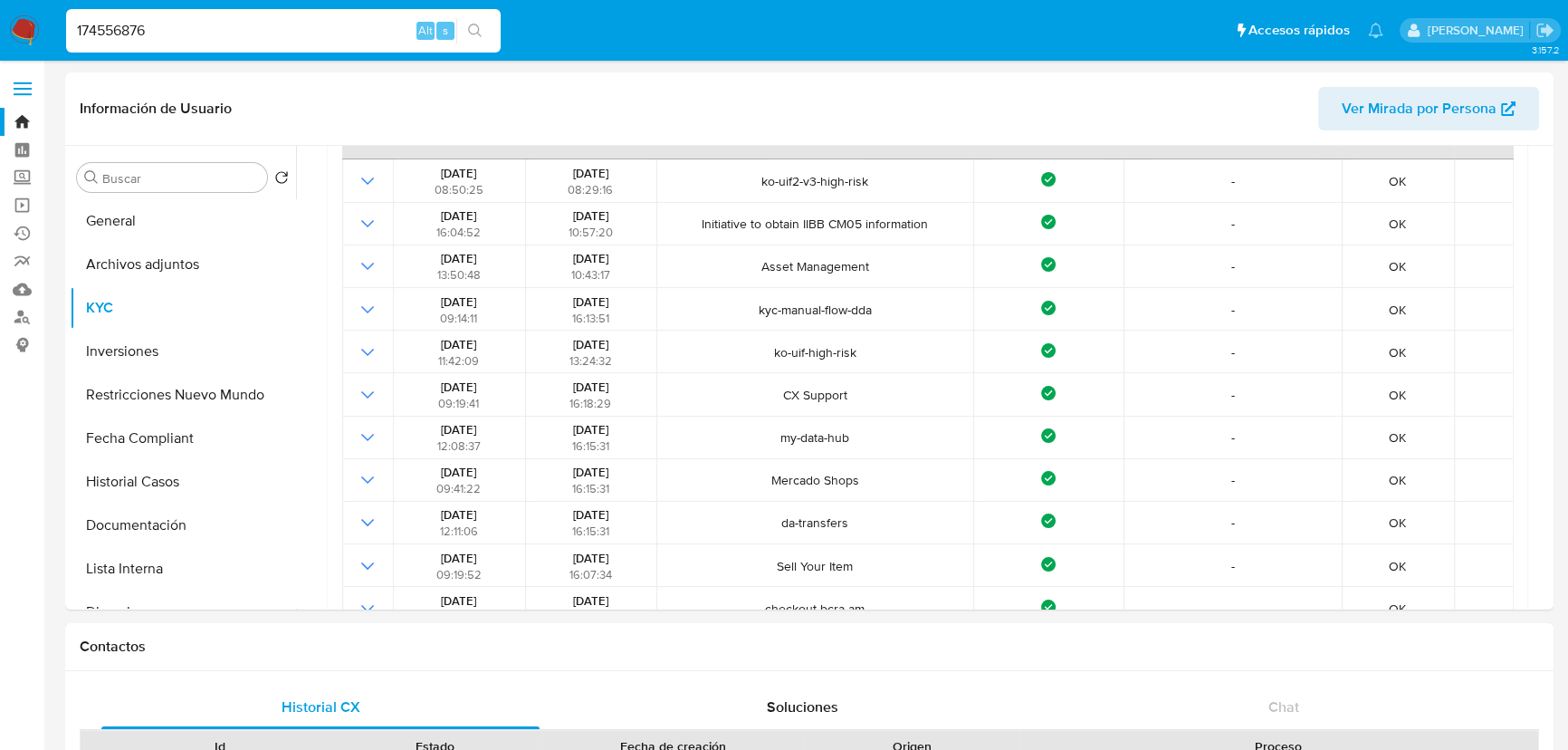
click at [286, 29] on input "174556876" at bounding box center [283, 30] width 435 height 23
paste input "47316577"
type input "47316577"
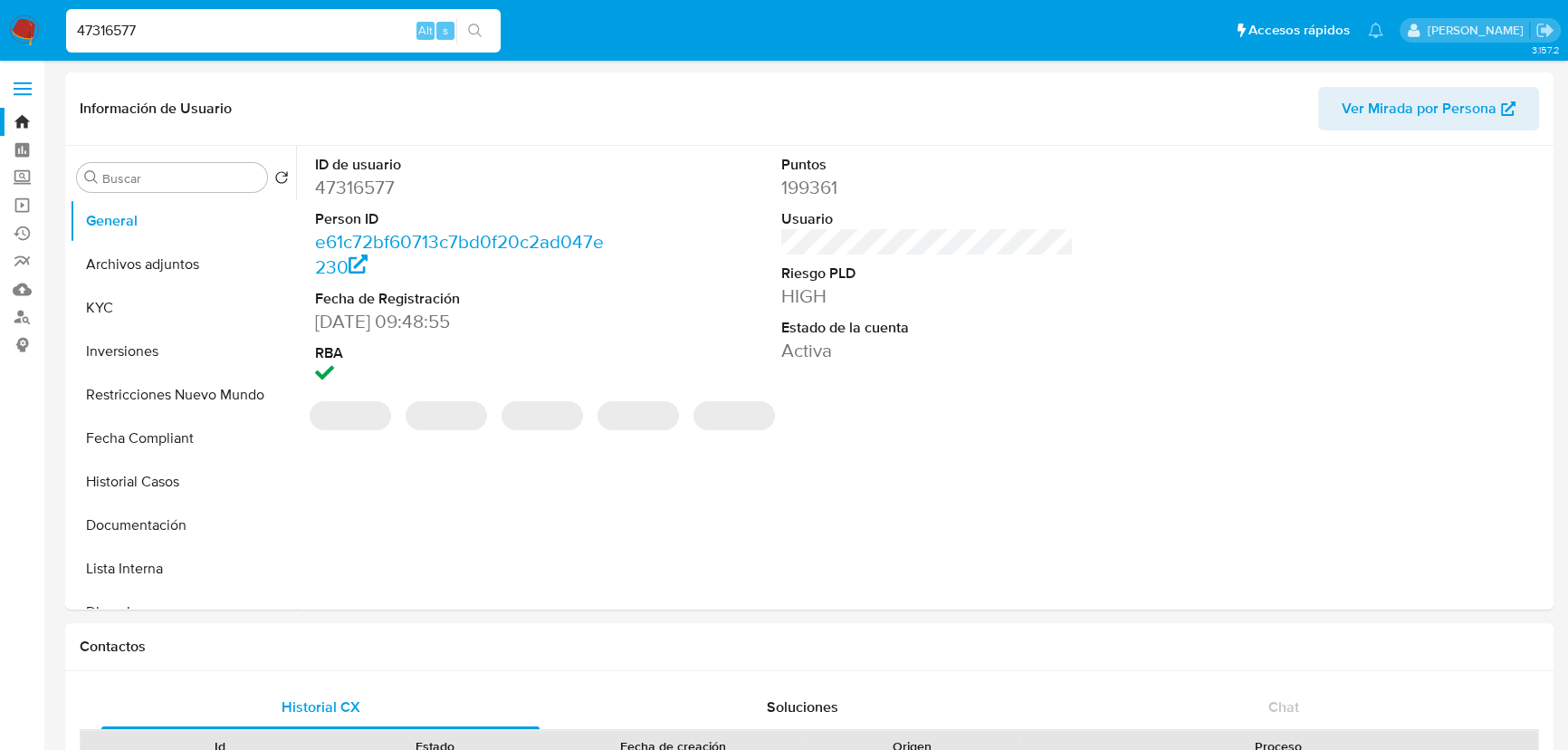
select select "10"
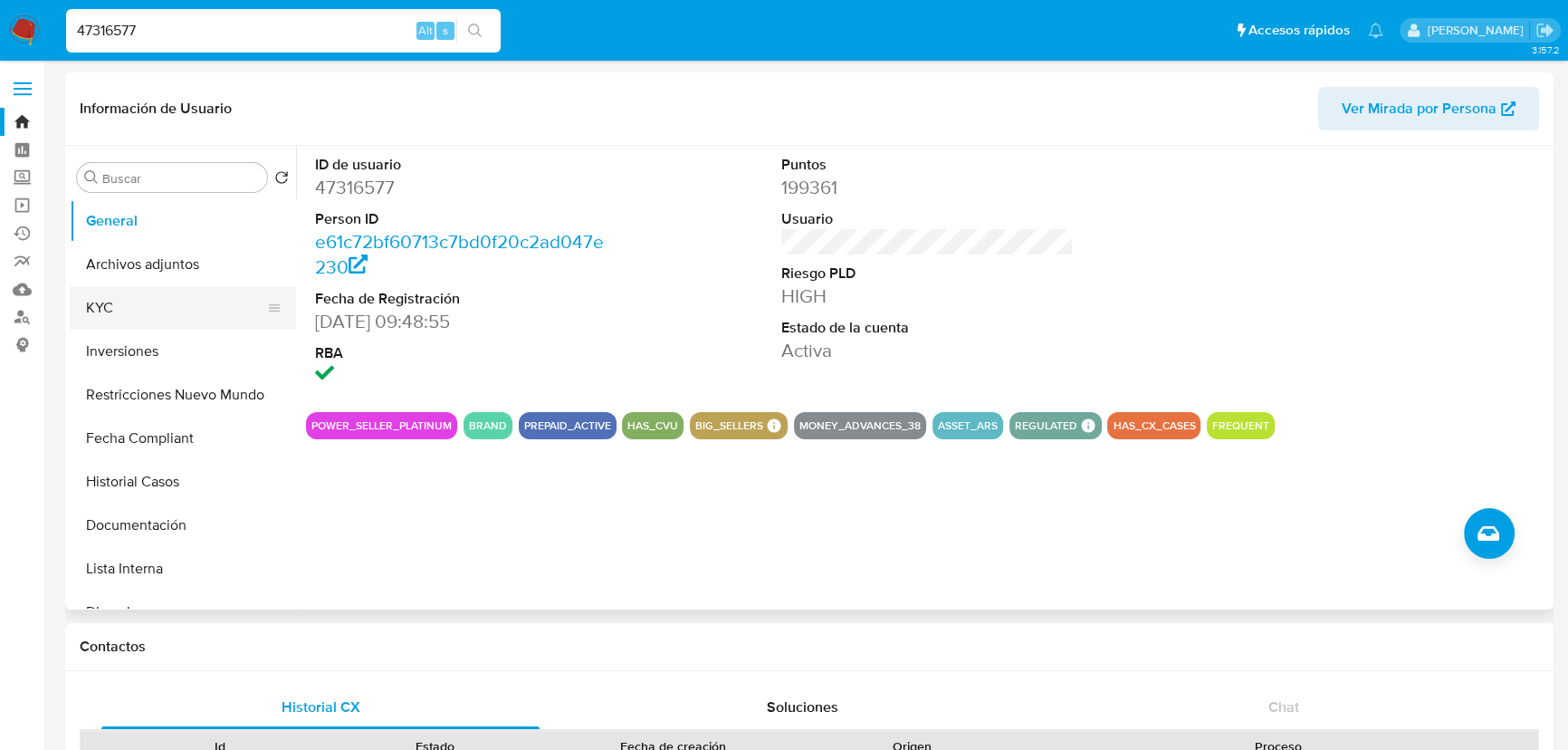
click at [165, 296] on button "KYC" at bounding box center [175, 307] width 212 height 43
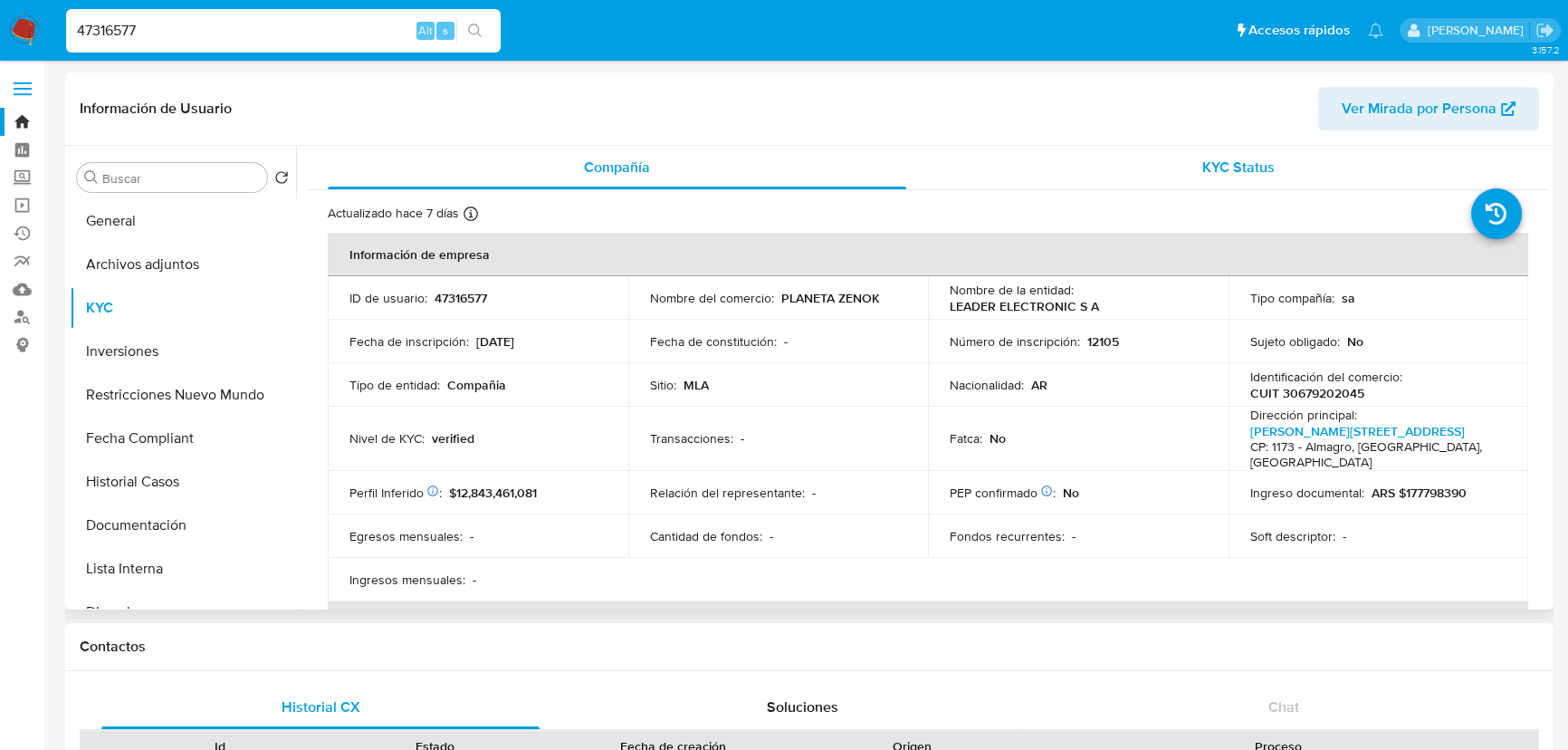
click at [1236, 179] on div "KYC Status" at bounding box center [1239, 167] width 579 height 43
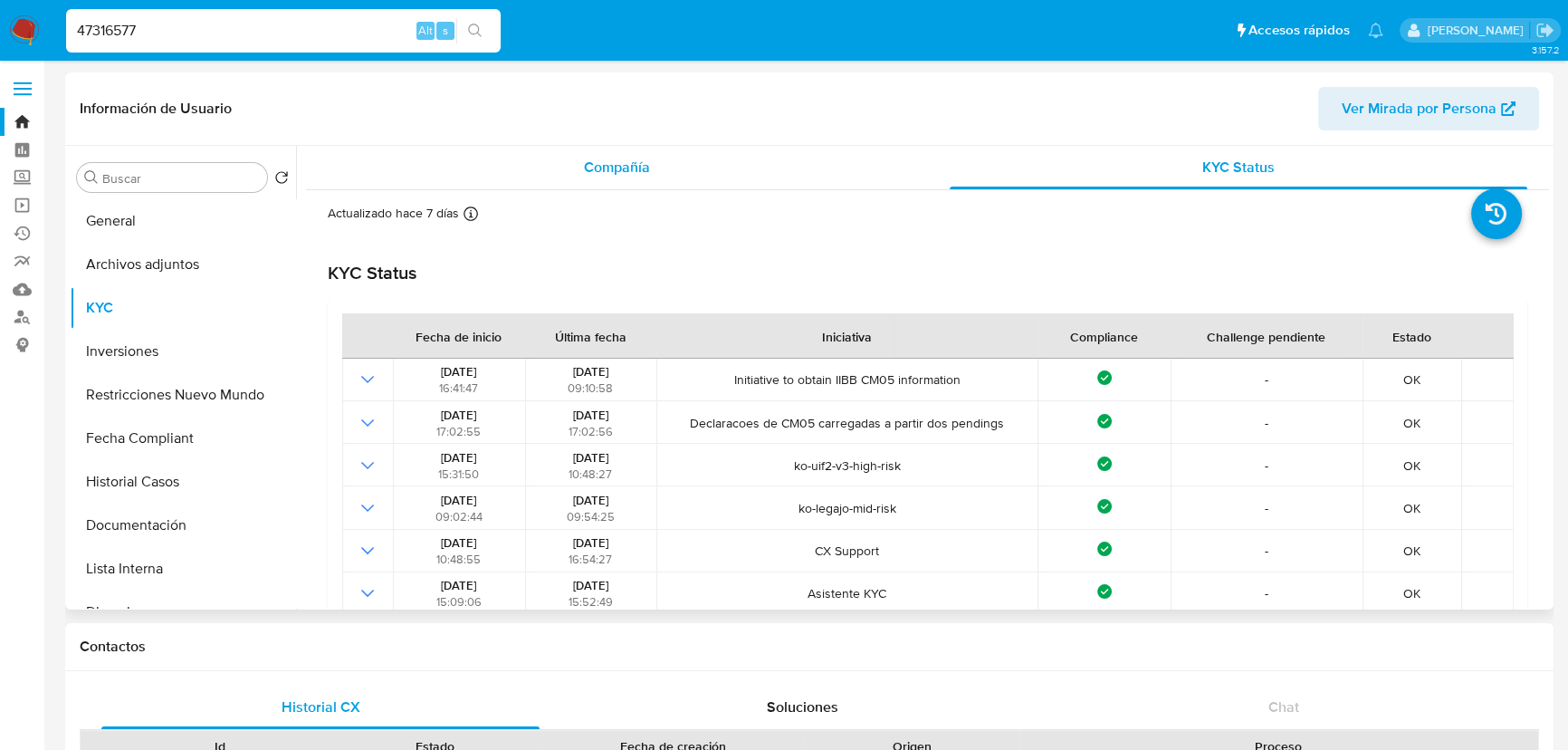
click at [645, 168] on span "Compañía" at bounding box center [616, 166] width 66 height 21
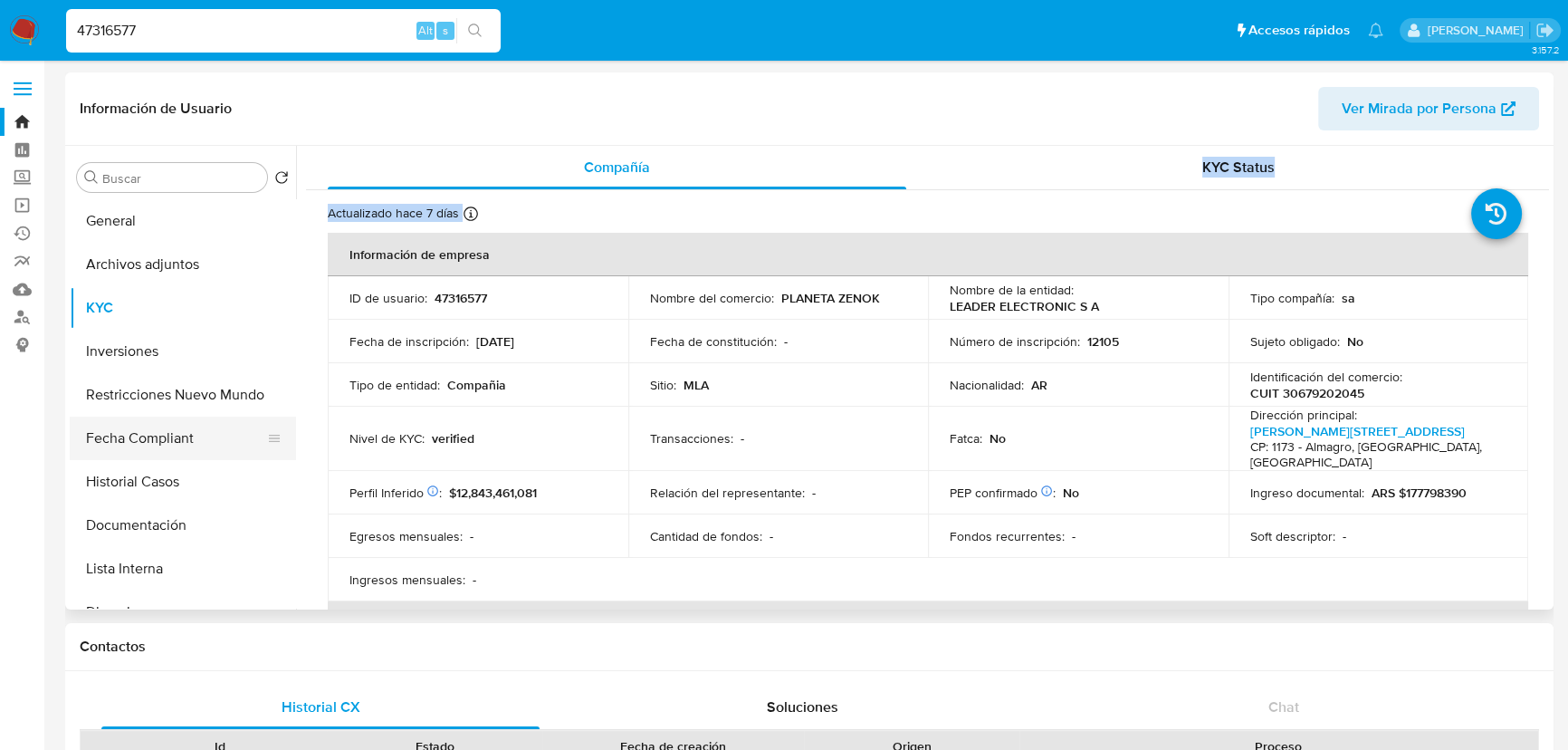
click at [158, 433] on button "Fecha Compliant" at bounding box center [175, 438] width 212 height 43
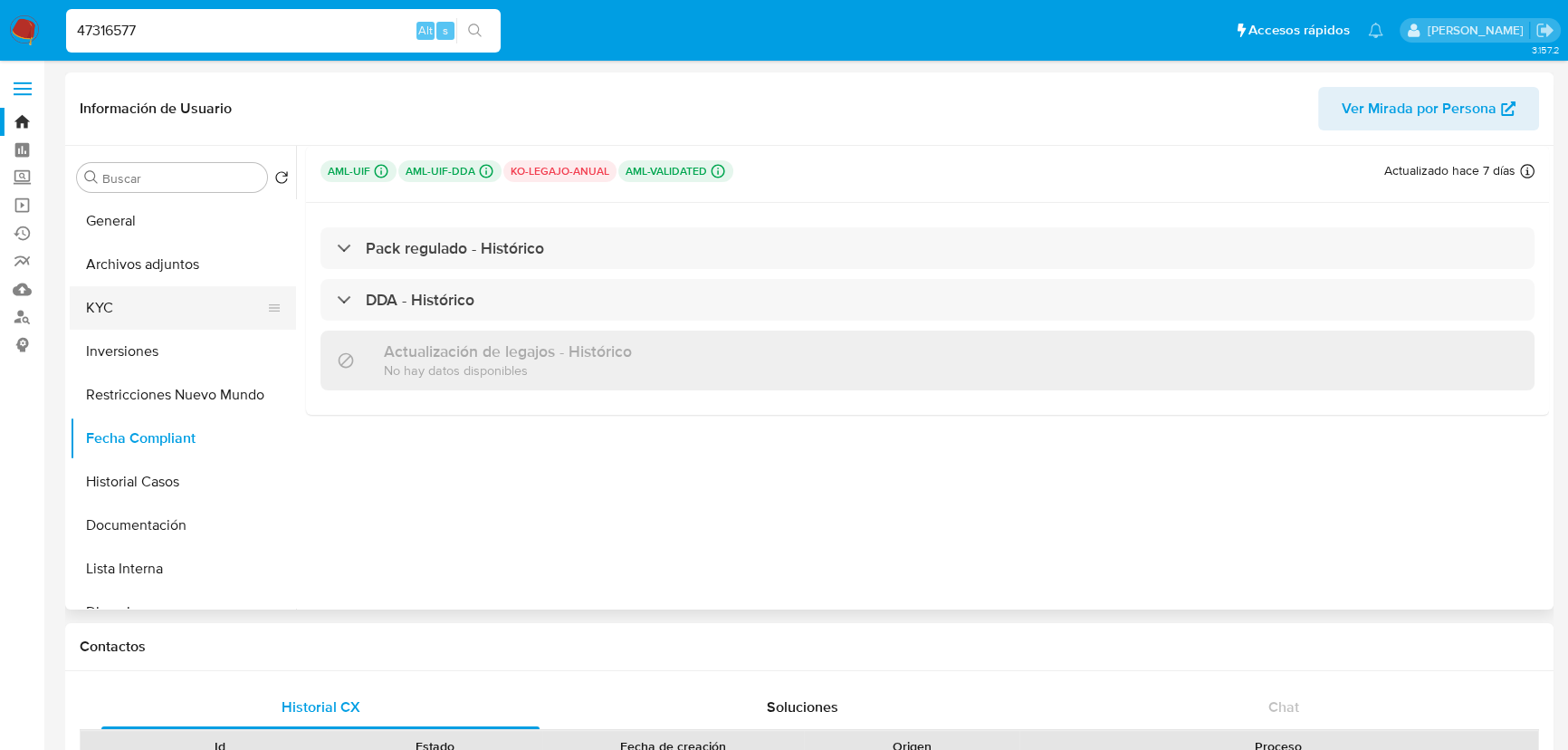
click at [167, 308] on button "KYC" at bounding box center [175, 307] width 212 height 43
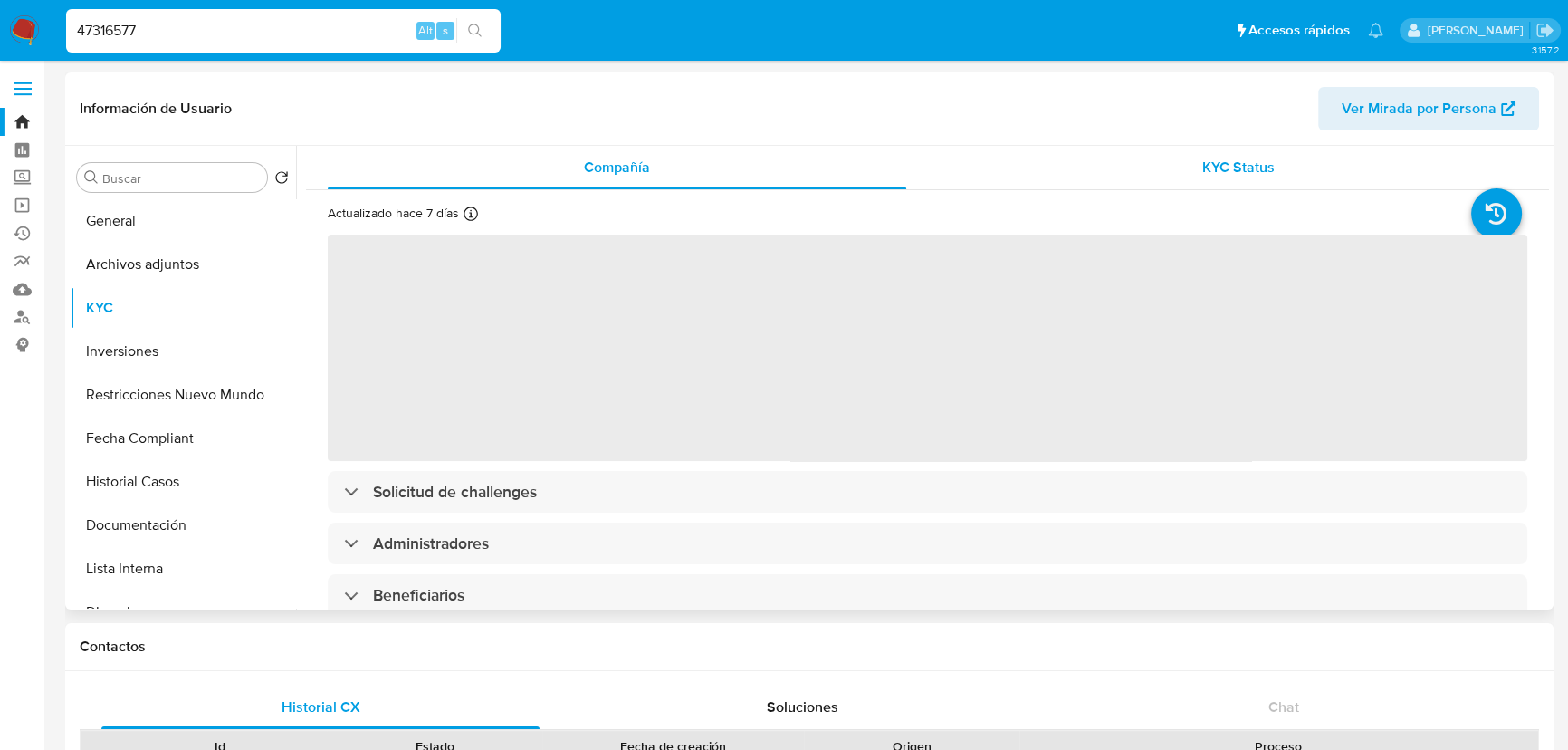
click at [1276, 166] on div "KYC Status" at bounding box center [1239, 167] width 579 height 43
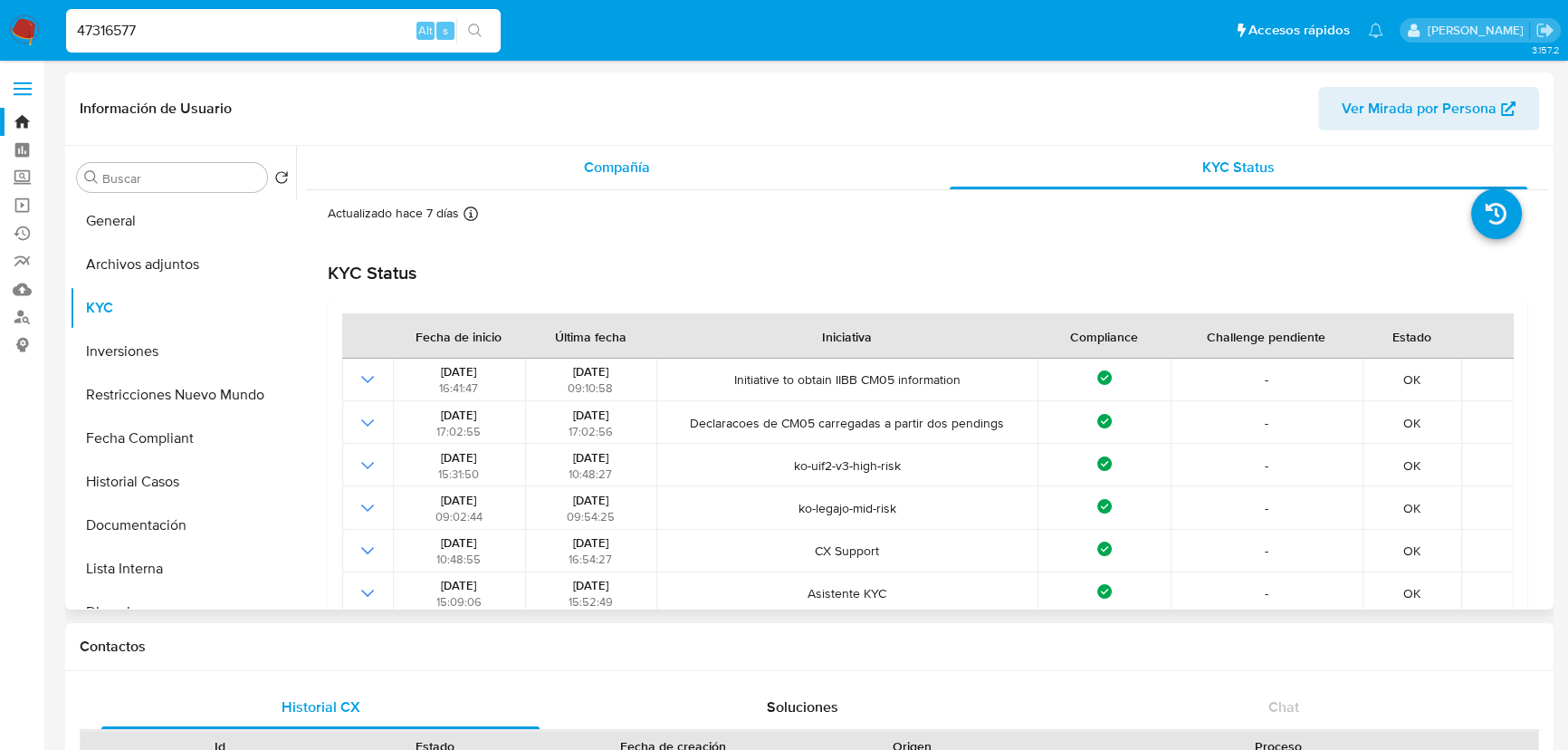
click at [726, 151] on div "Compañía" at bounding box center [617, 167] width 579 height 43
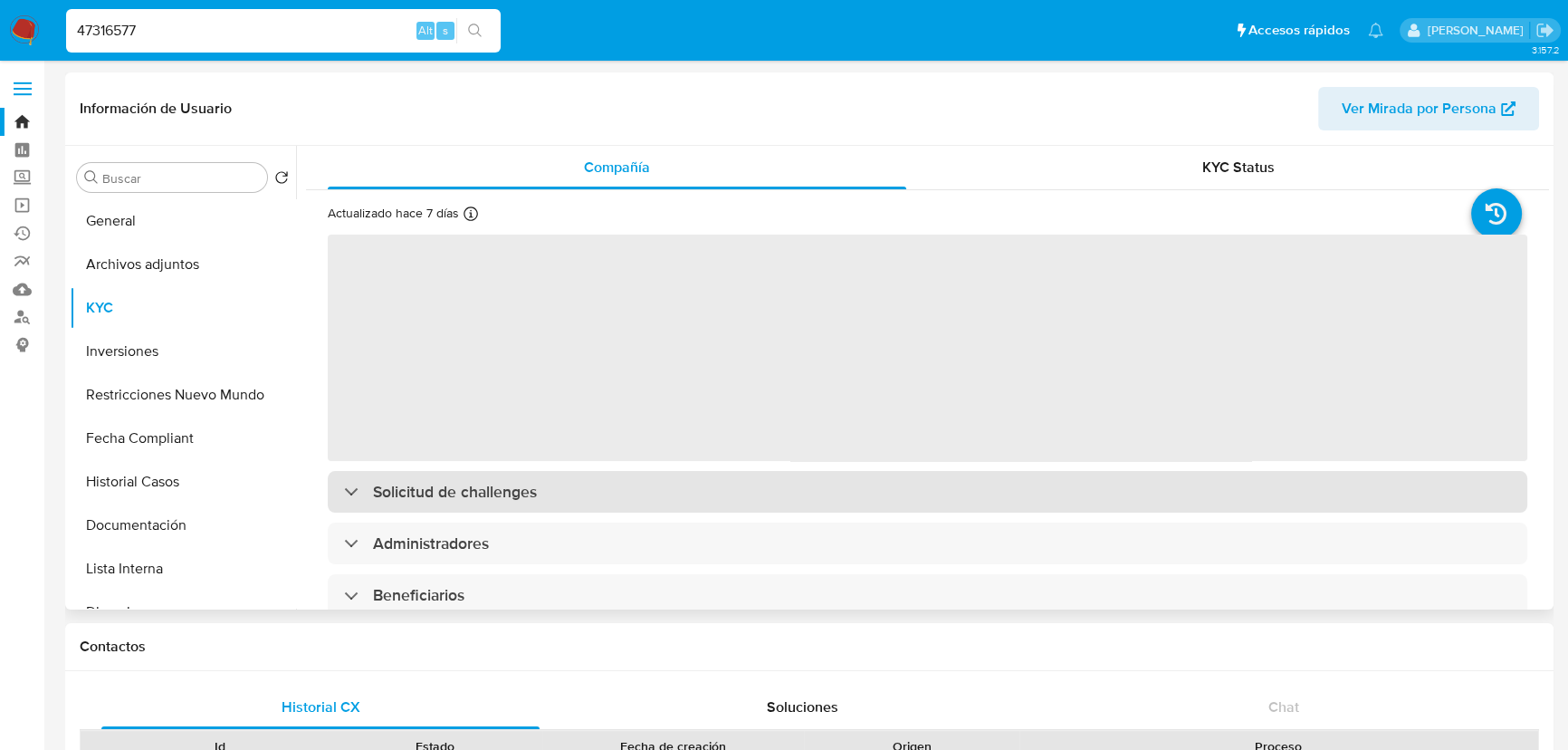
click at [738, 502] on div "Solicitud de challenges" at bounding box center [927, 492] width 1200 height 42
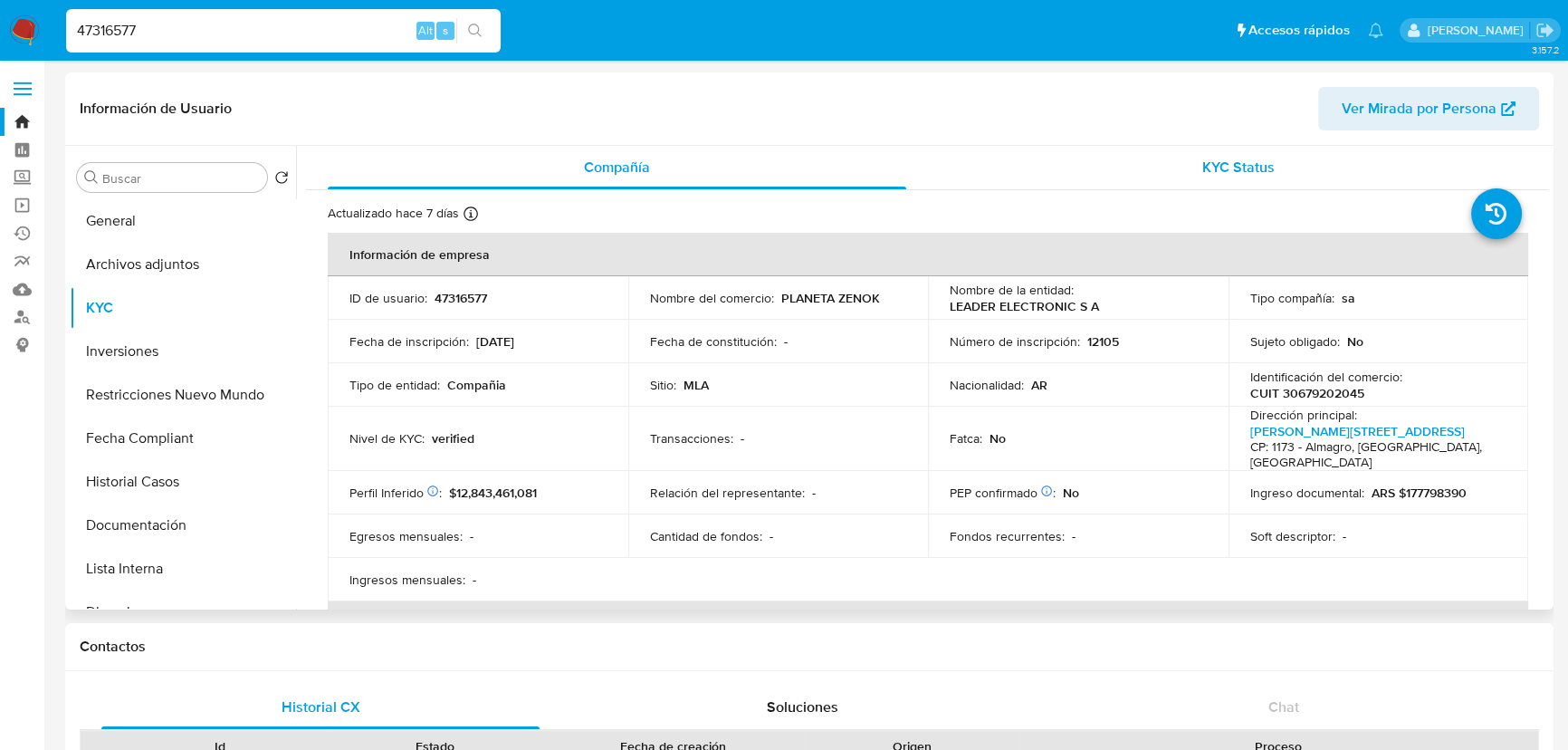
click at [1260, 163] on span "KYC Status" at bounding box center [1239, 166] width 72 height 21
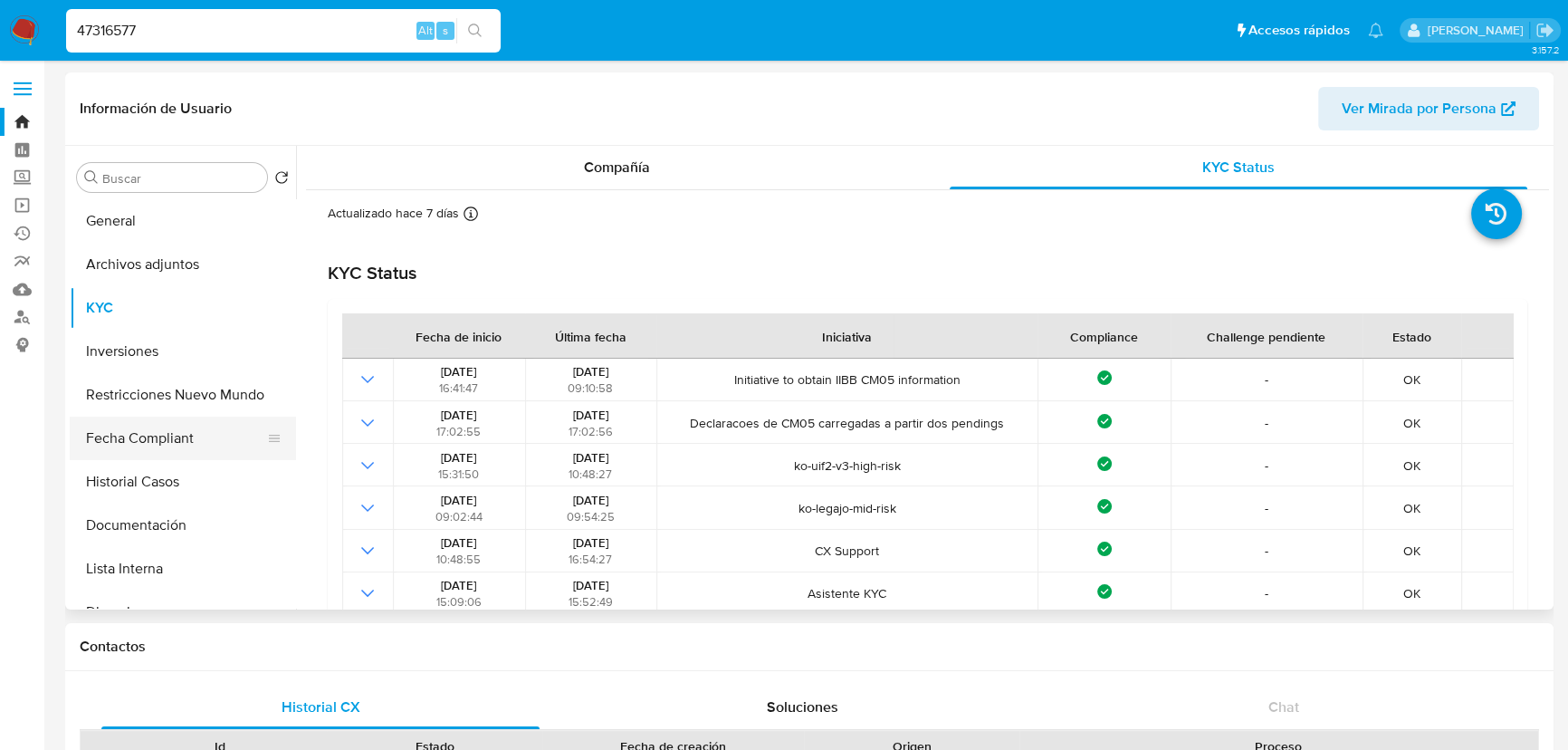
click at [165, 438] on button "Fecha Compliant" at bounding box center [175, 438] width 212 height 43
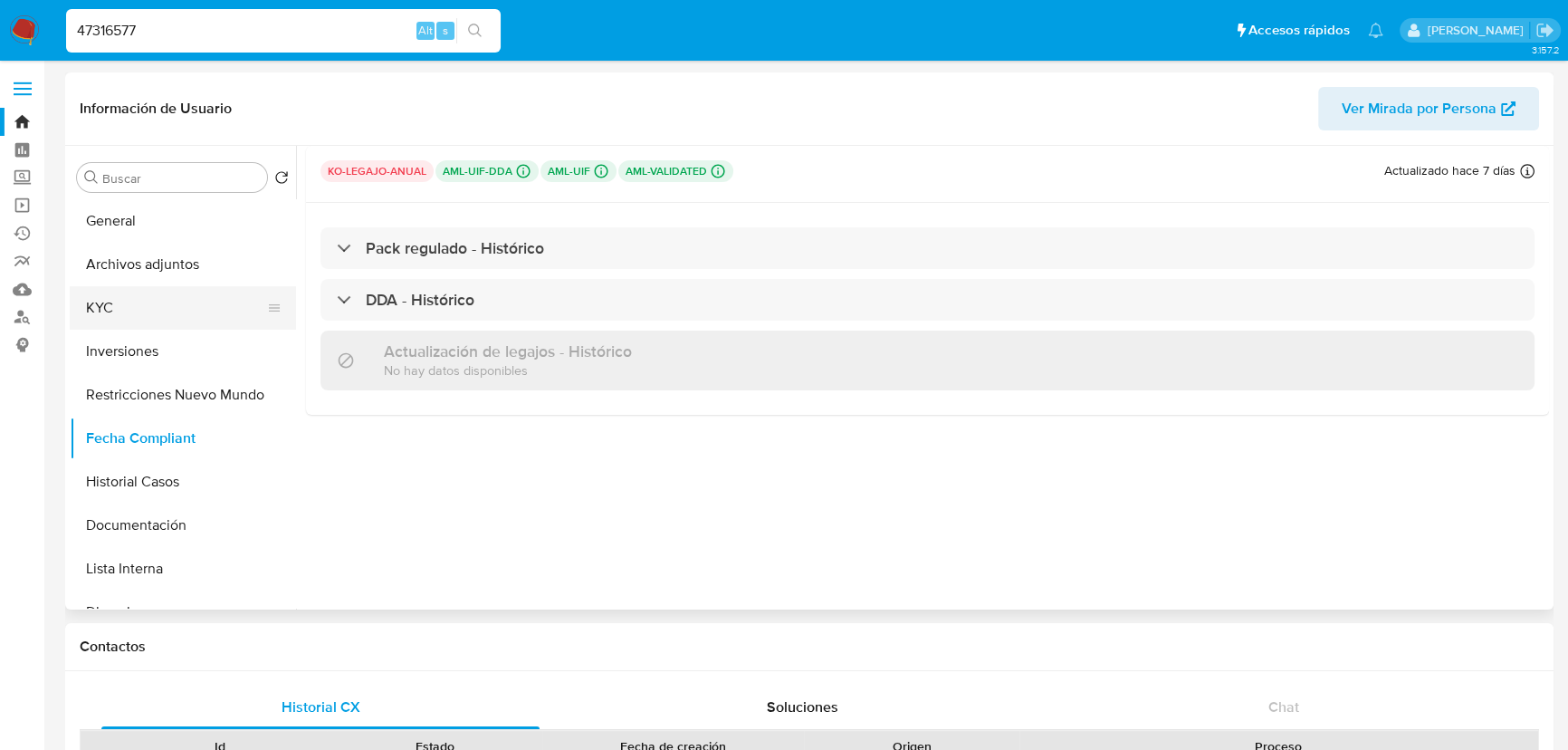
click at [138, 317] on button "KYC" at bounding box center [175, 307] width 212 height 43
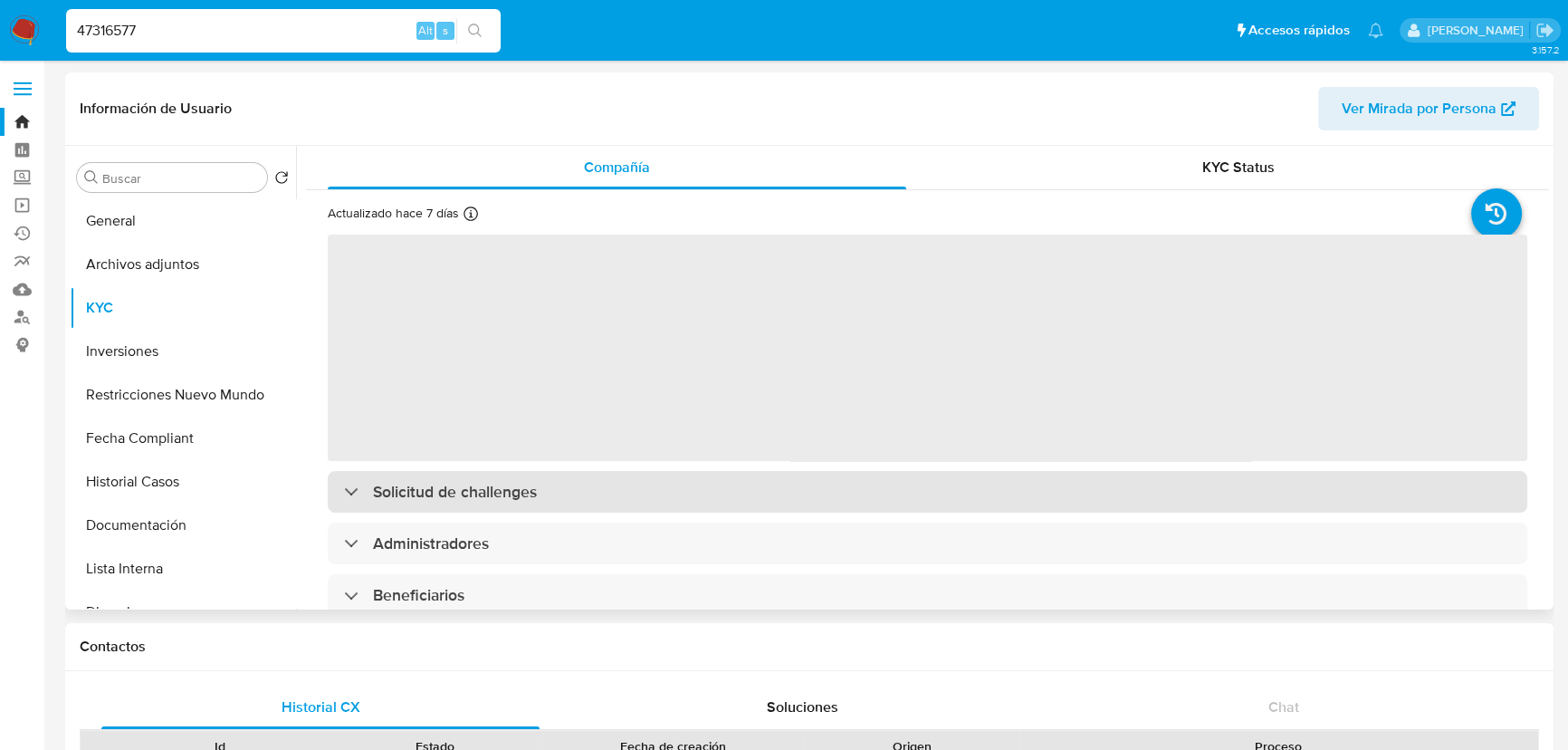
click at [582, 497] on div "‌ Solicitud de challenges Administradores Beneficiarios Propietarios Sin datos …" at bounding box center [927, 719] width 1200 height 972
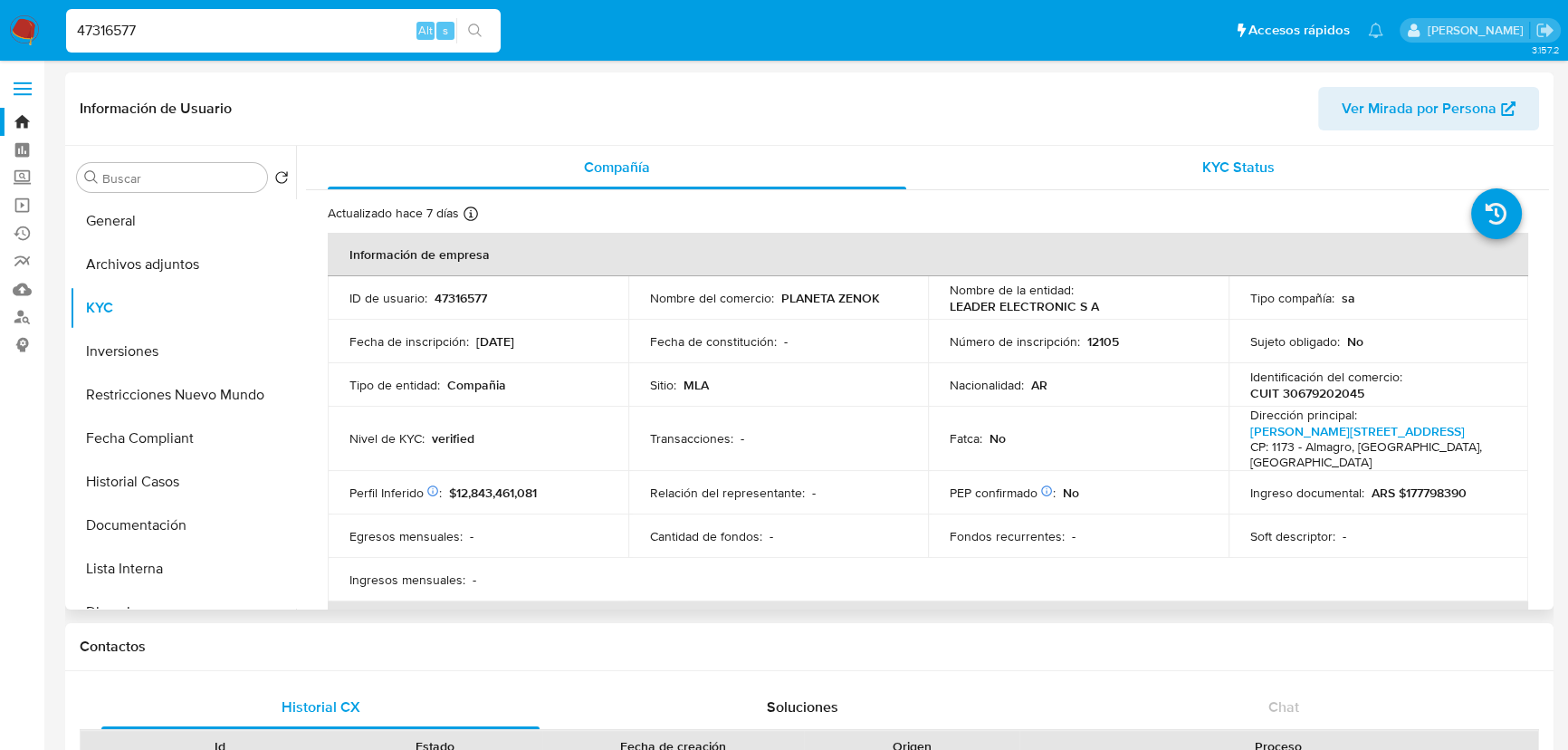
click at [1247, 159] on span "KYC Status" at bounding box center [1239, 166] width 72 height 21
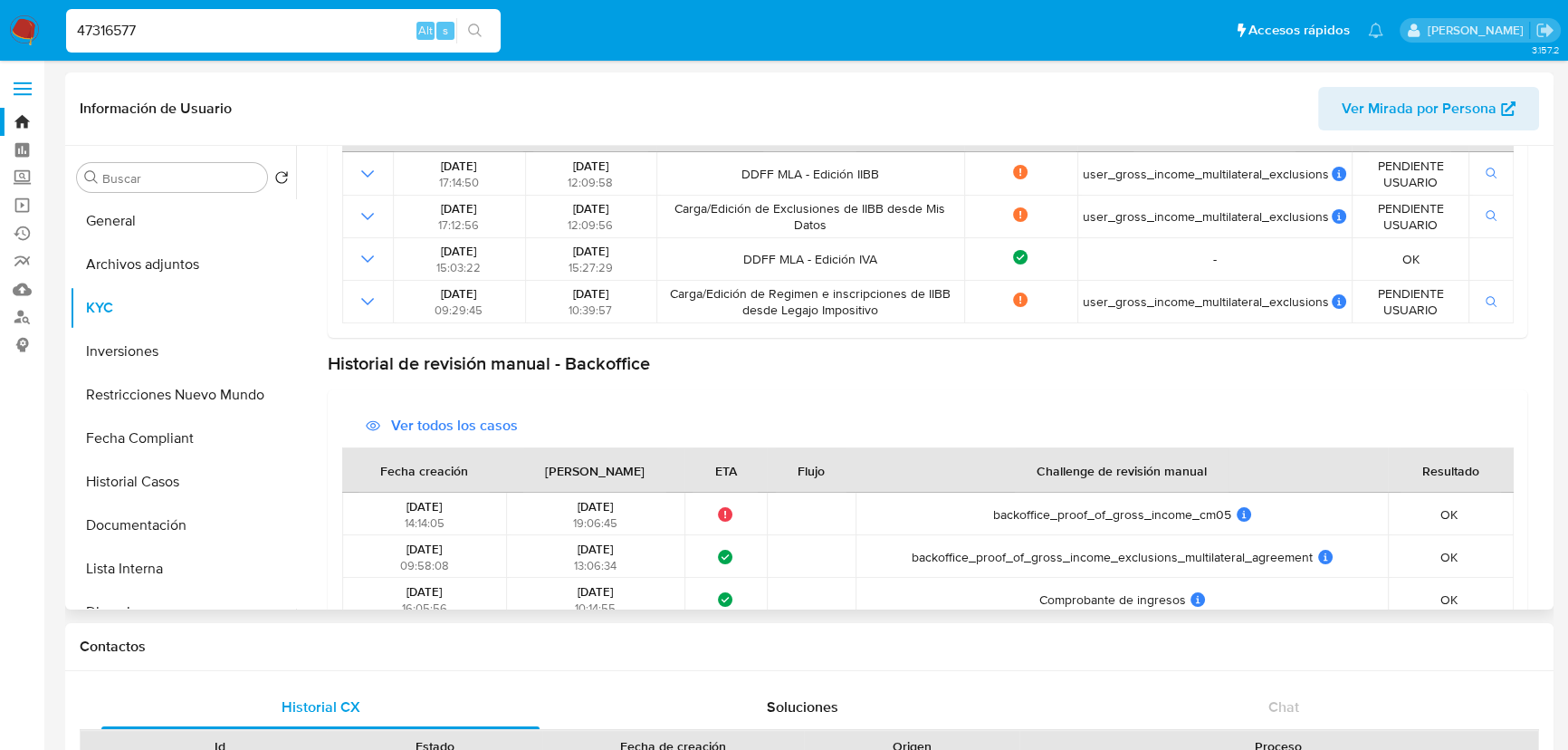
scroll to position [1069, 0]
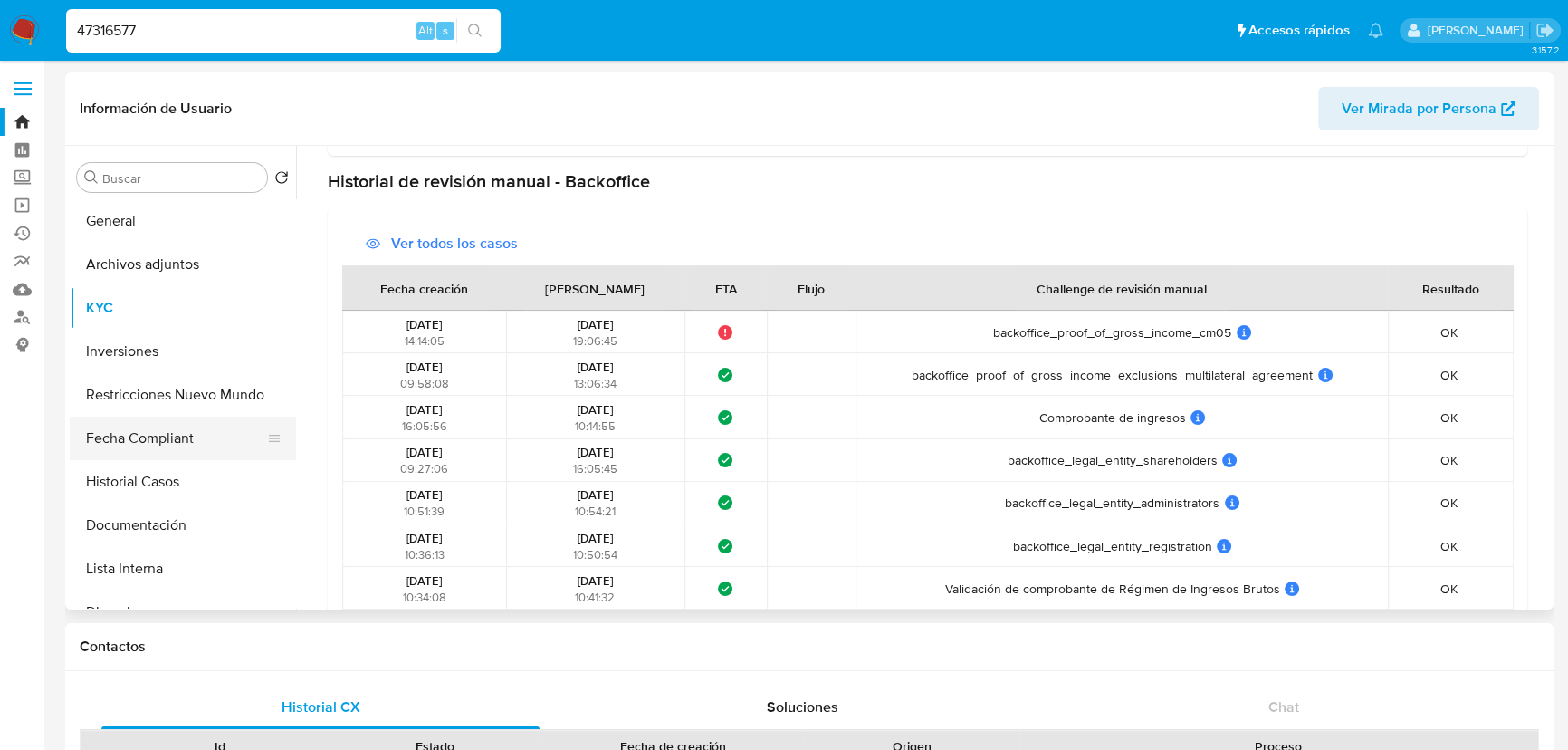
click at [125, 438] on button "Fecha Compliant" at bounding box center [175, 438] width 212 height 43
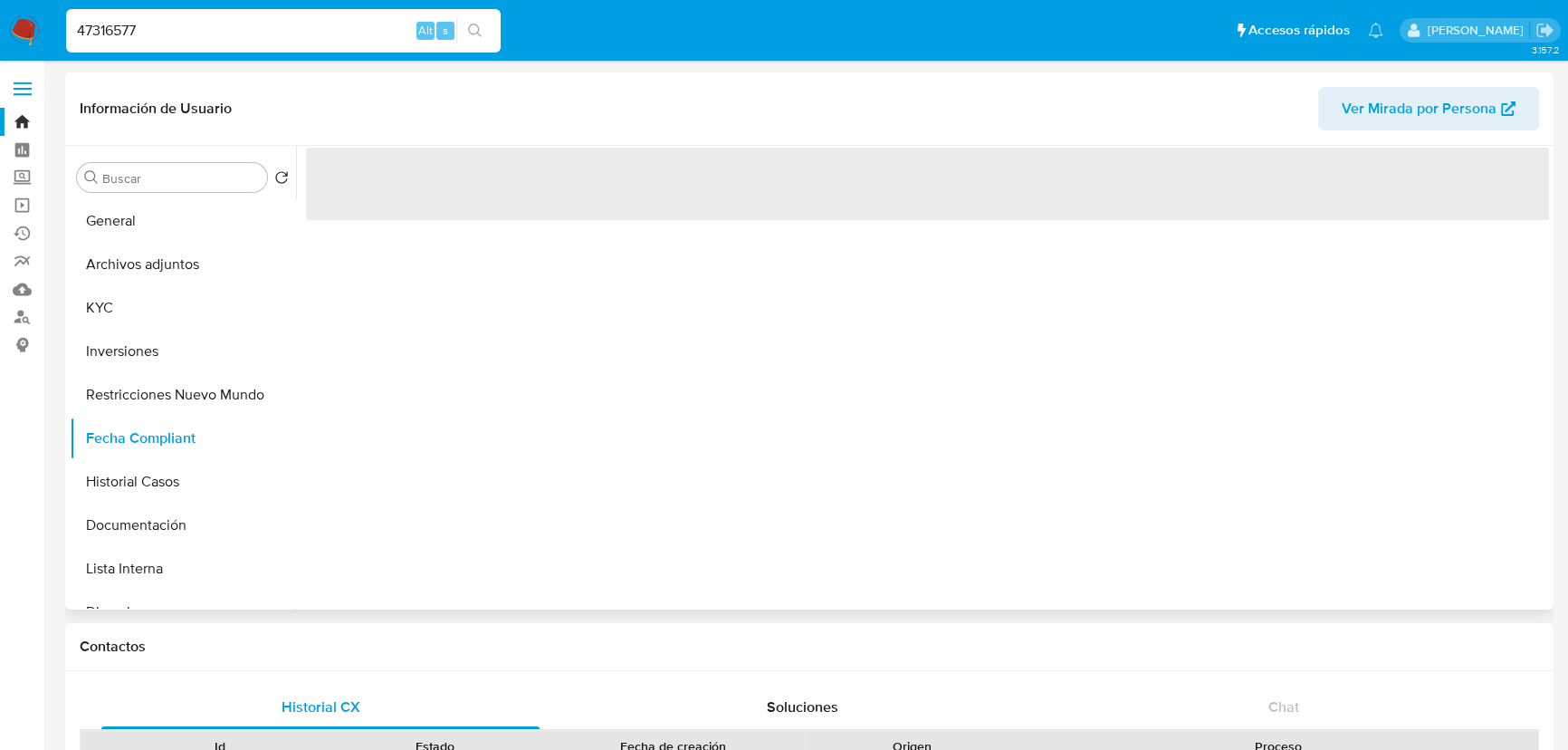
scroll to position [0, 0]
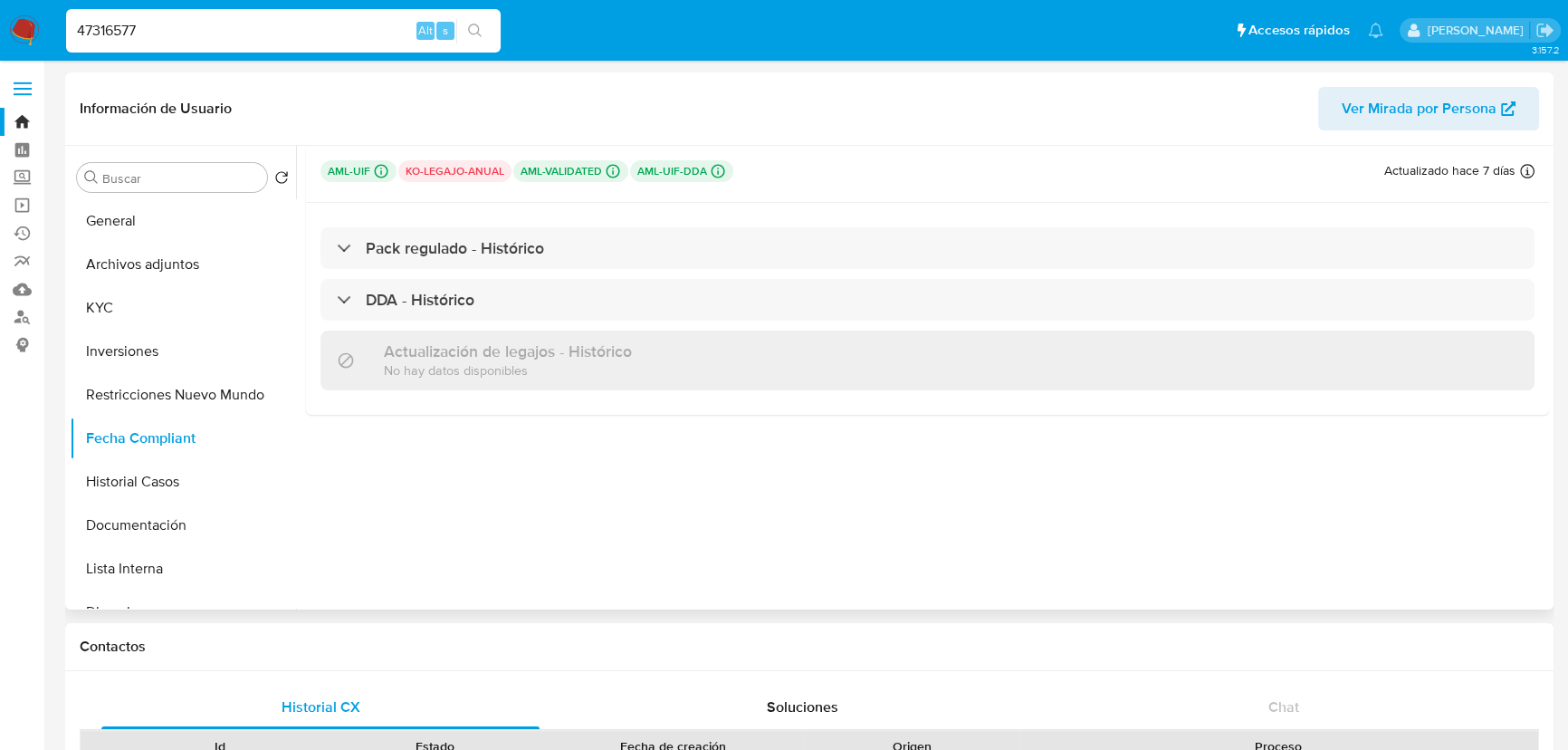
click at [451, 173] on p "ko-legajo-anual" at bounding box center [455, 171] width 114 height 22
click at [606, 166] on icon at bounding box center [613, 171] width 14 height 14
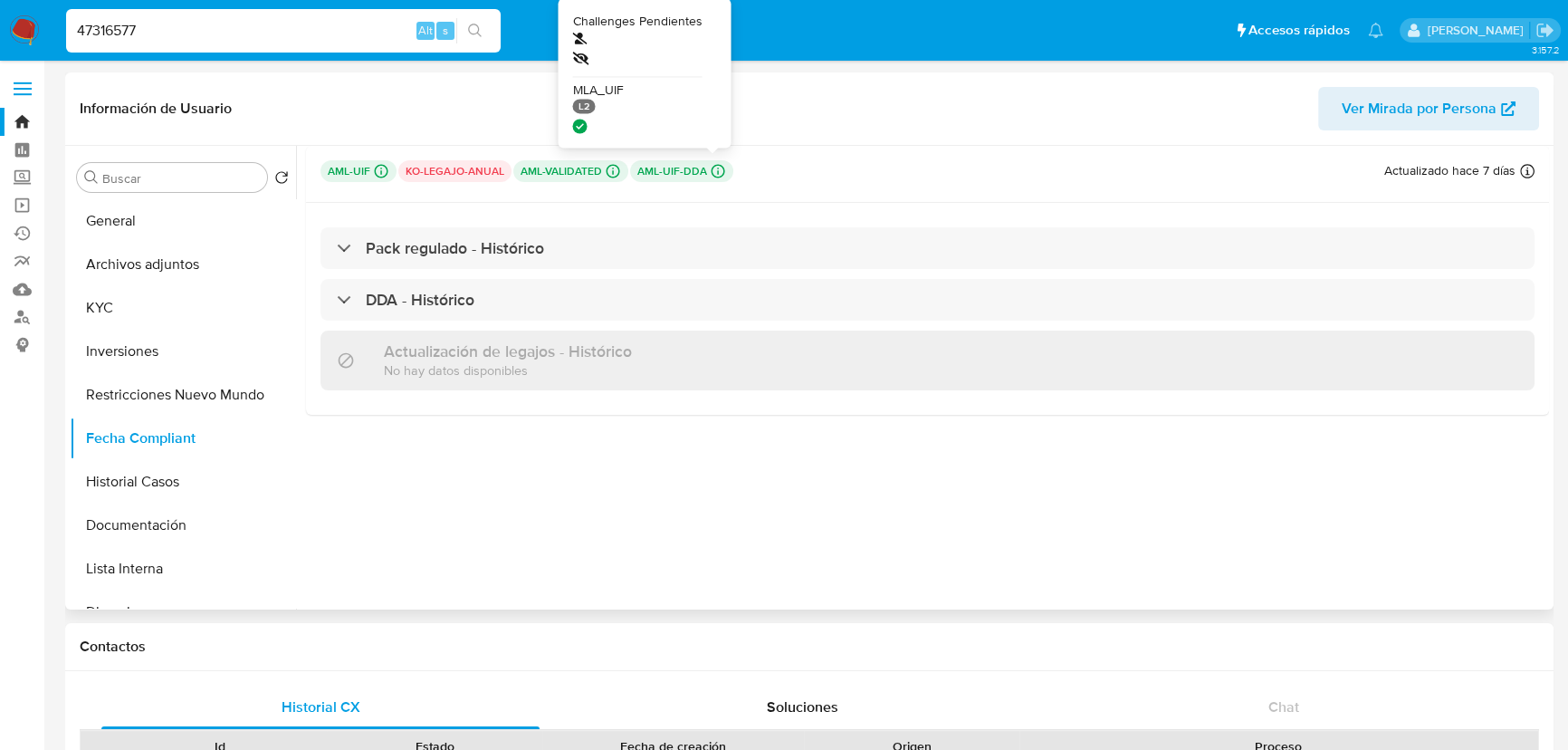
click at [719, 169] on icon at bounding box center [719, 171] width 14 height 14
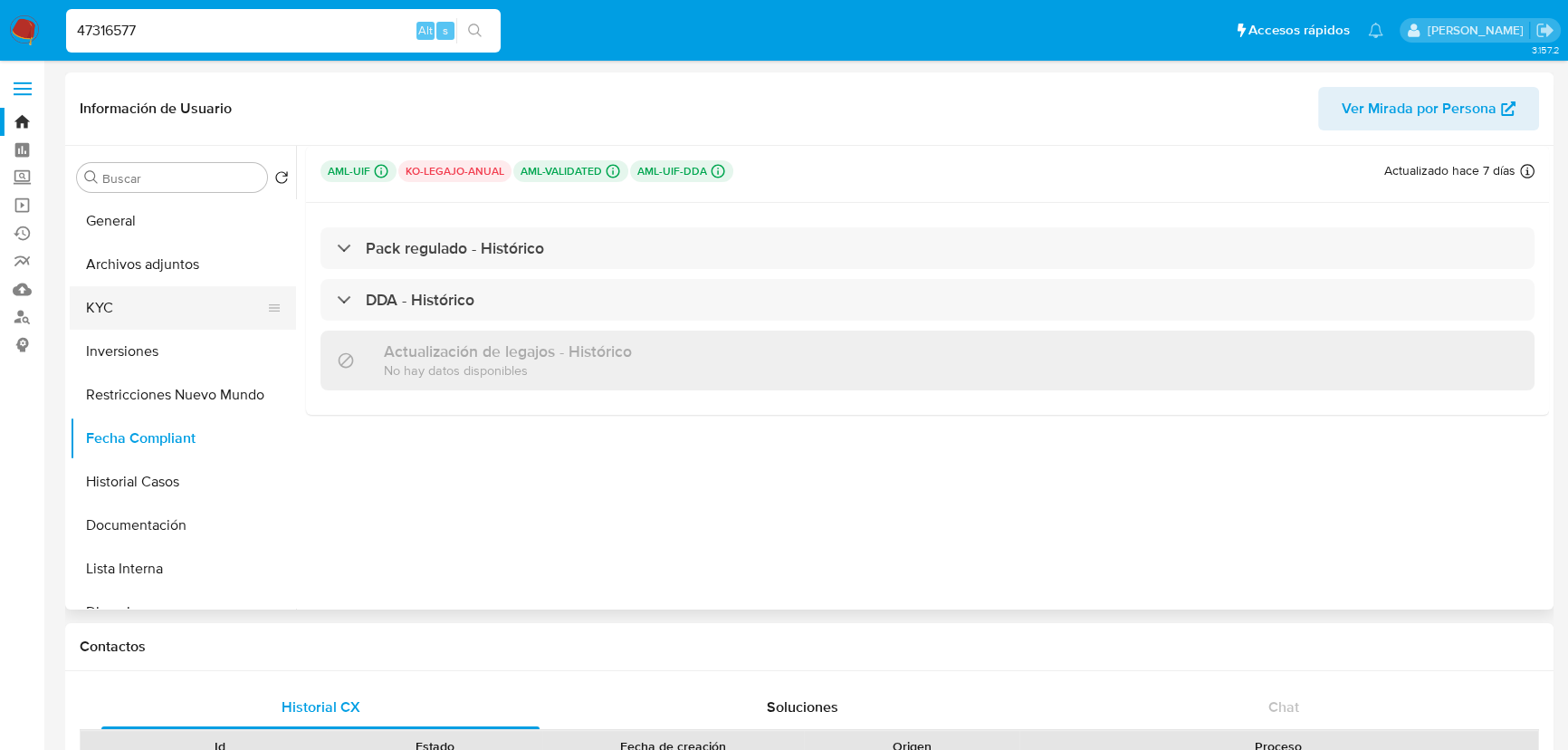
click at [148, 310] on button "KYC" at bounding box center [175, 307] width 212 height 43
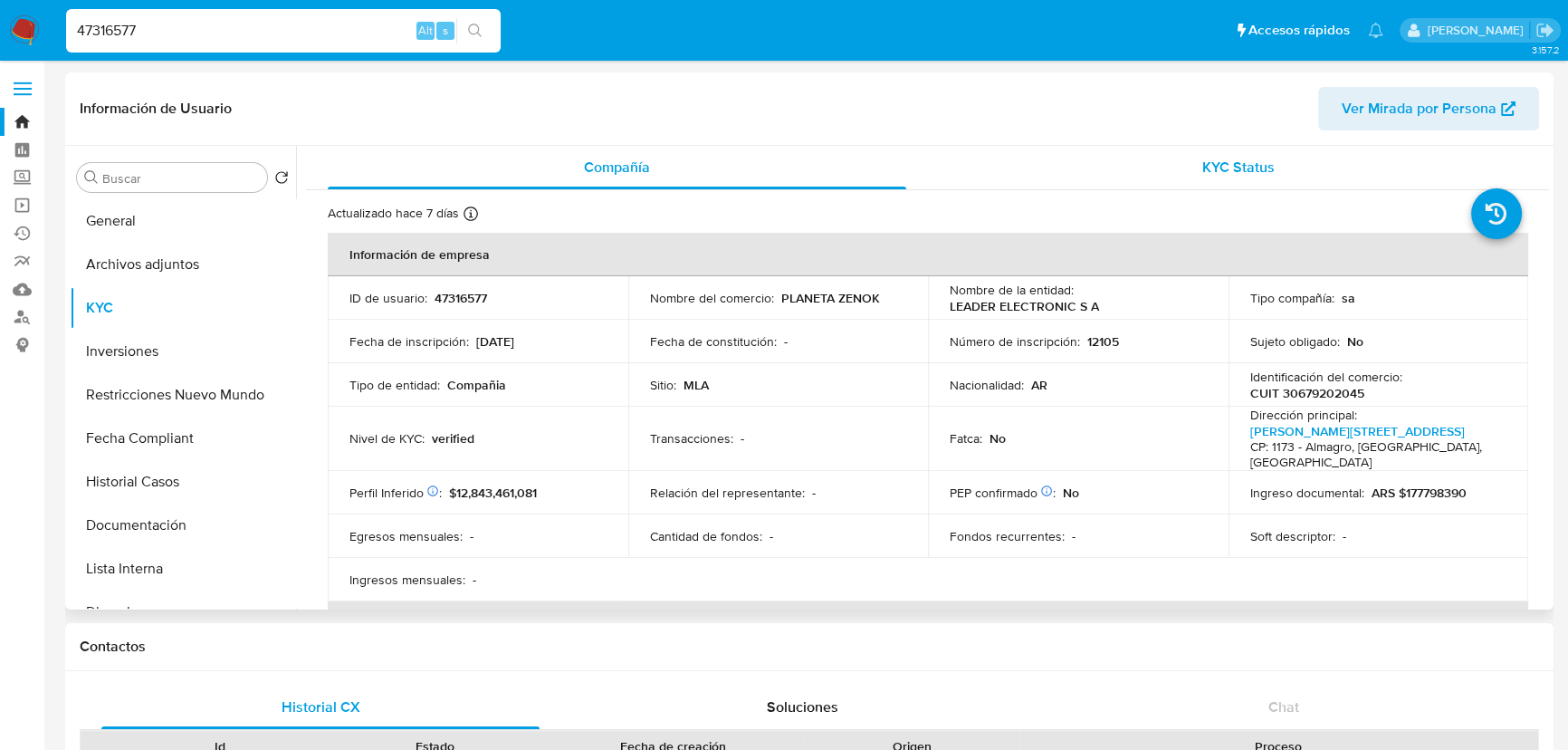
click at [1322, 150] on div "KYC Status" at bounding box center [1239, 167] width 579 height 43
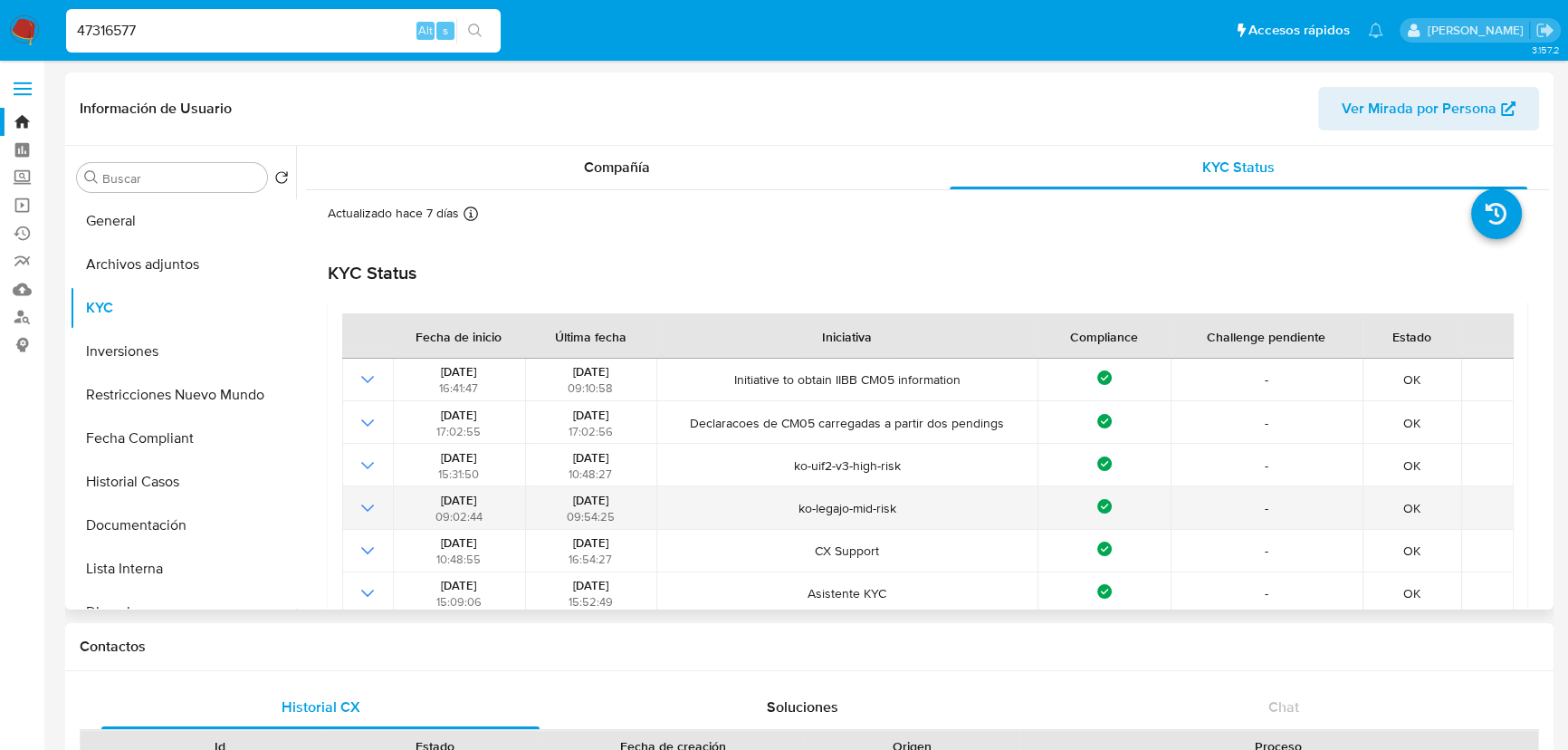
drag, startPoint x: 900, startPoint y: 510, endPoint x: 770, endPoint y: 516, distance: 130.1
click at [770, 516] on td "ko-legajo-mid-risk" at bounding box center [846, 506] width 381 height 42
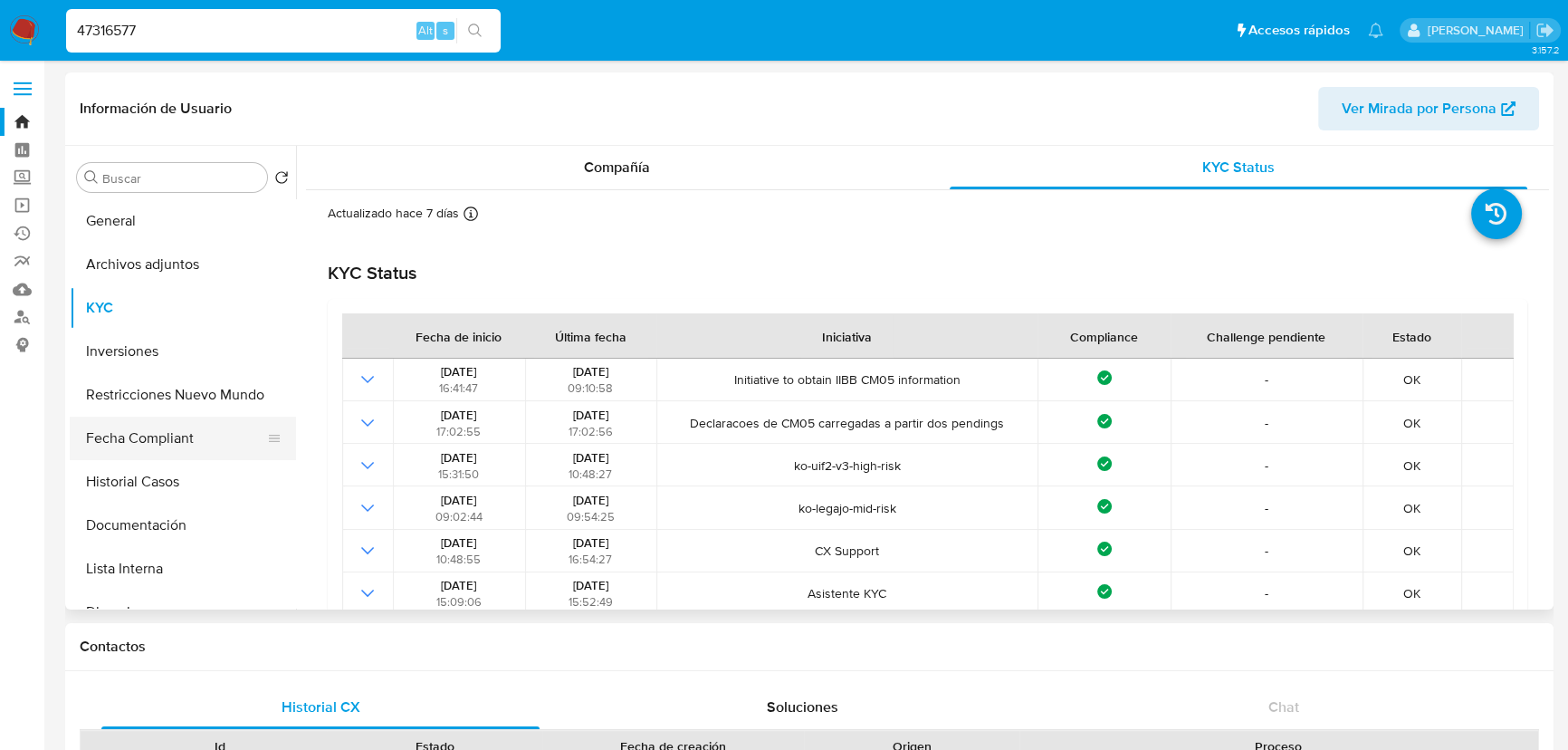
click at [102, 419] on button "Fecha Compliant" at bounding box center [175, 438] width 212 height 43
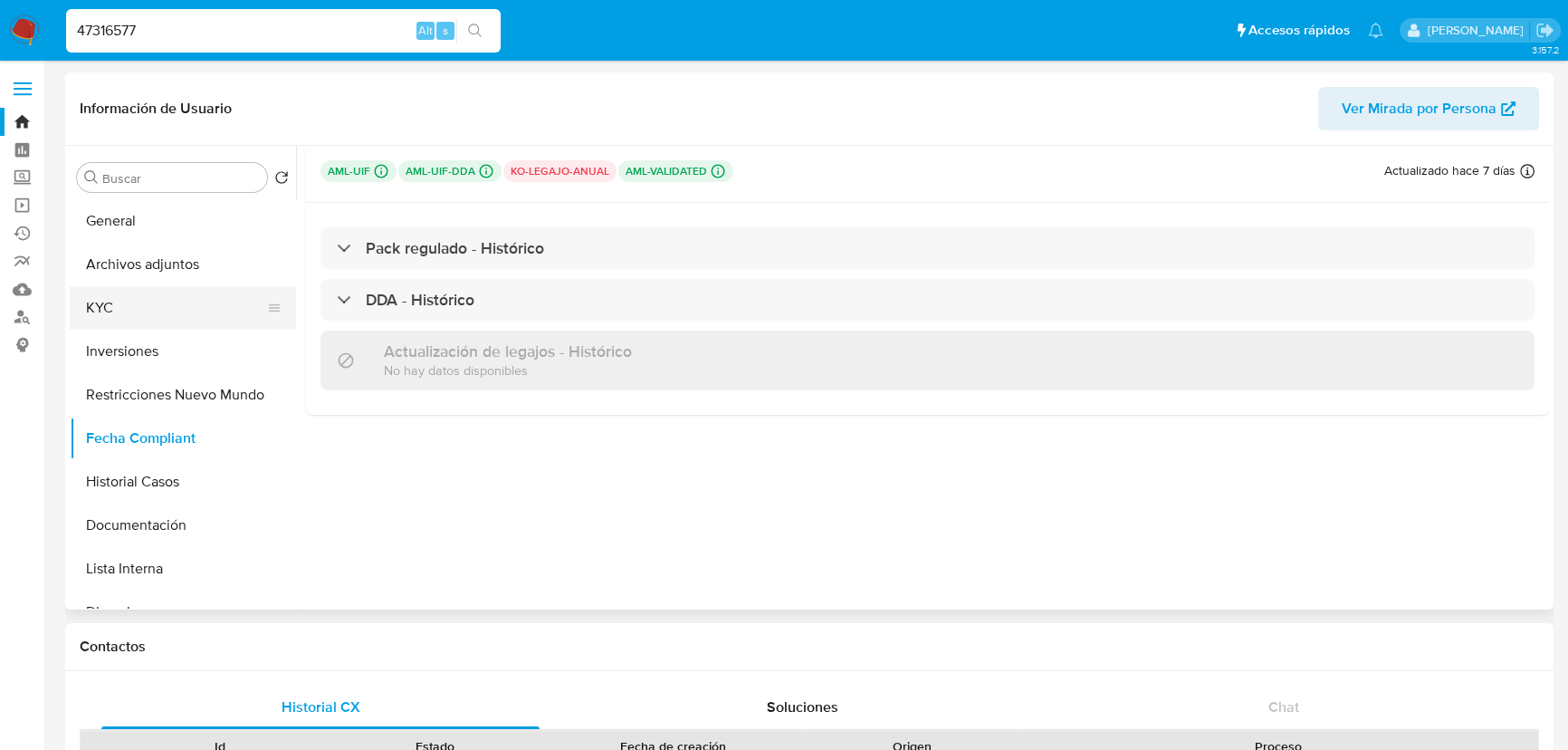
click at [146, 300] on button "KYC" at bounding box center [175, 307] width 212 height 43
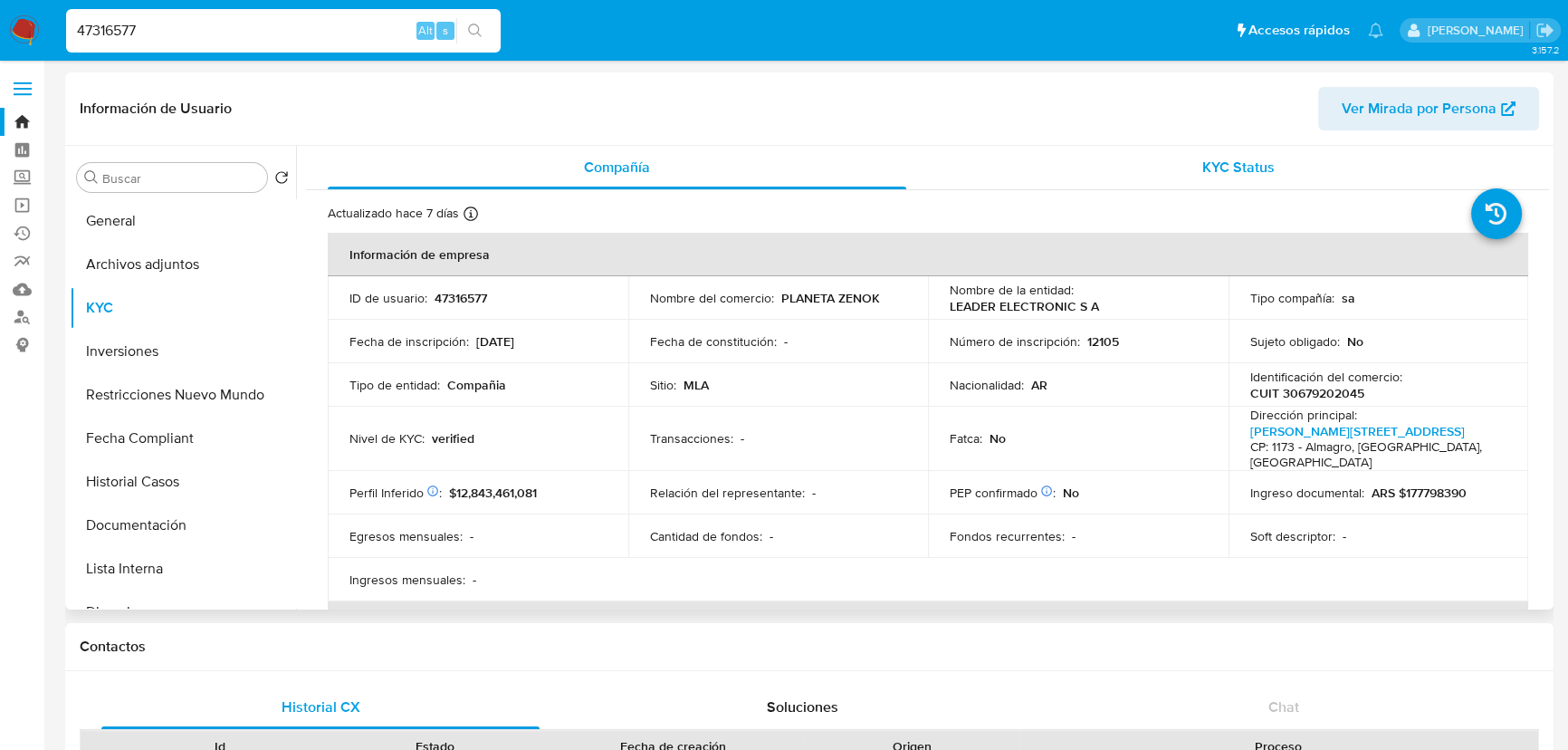
click at [1212, 176] on span "KYC Status" at bounding box center [1239, 166] width 72 height 21
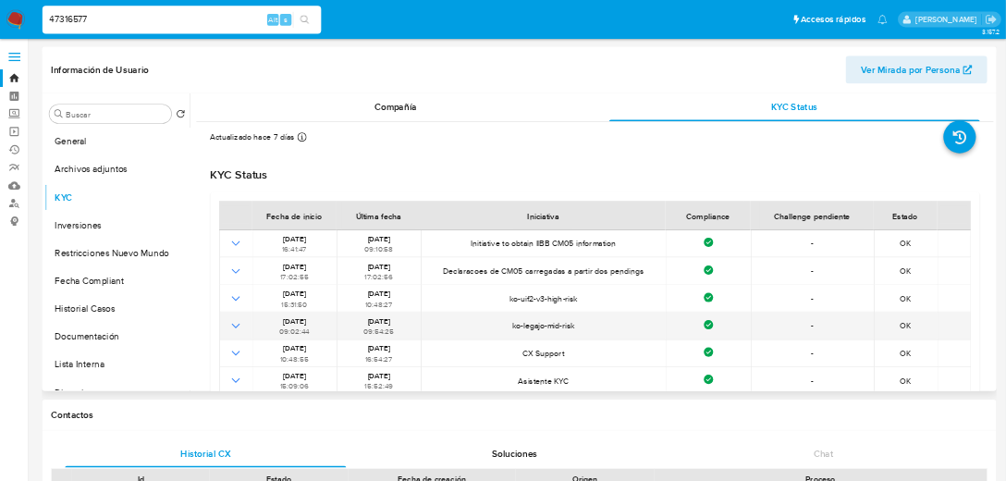
scroll to position [83, 0]
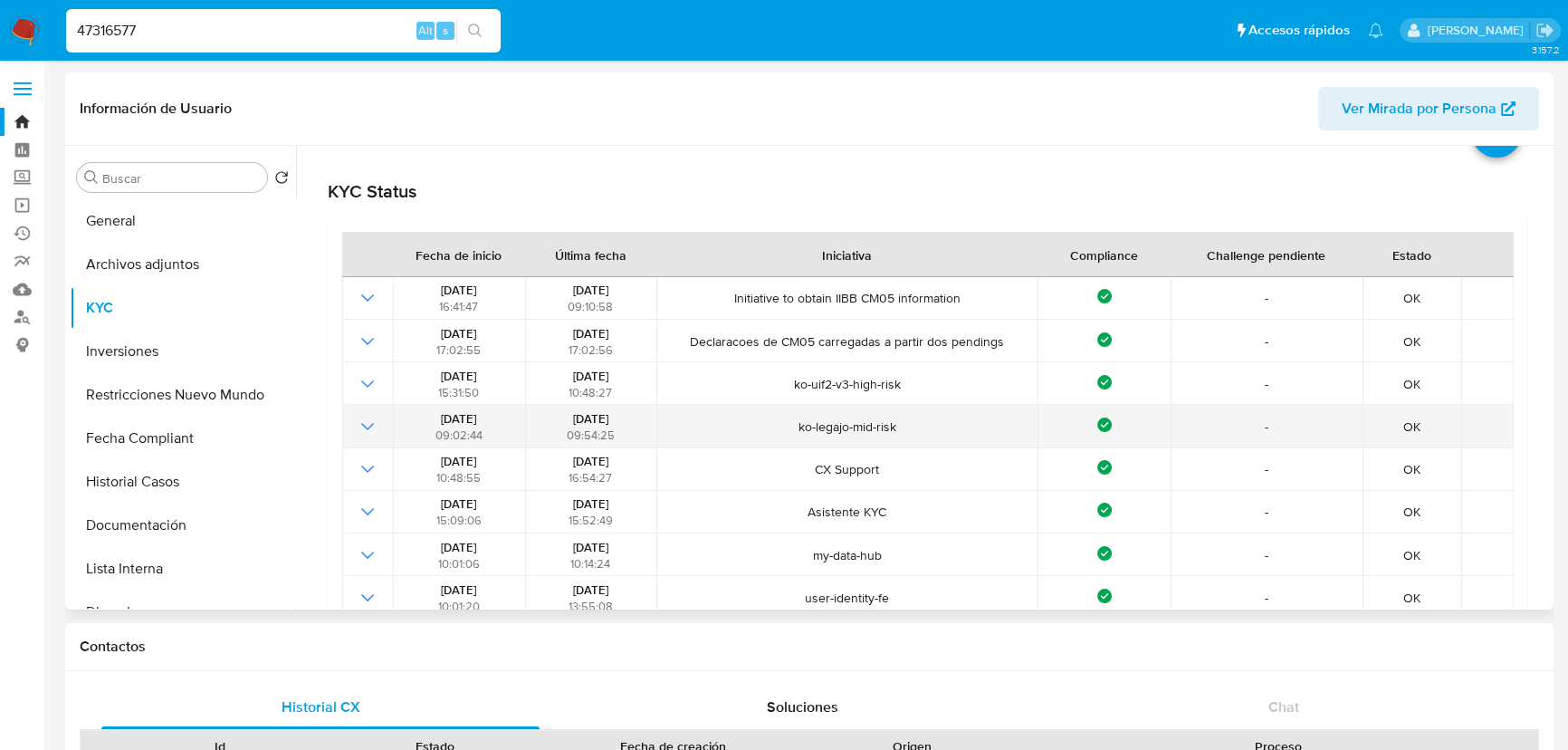
drag, startPoint x: 784, startPoint y: 429, endPoint x: 1036, endPoint y: 422, distance: 252.1
click at [1036, 422] on tr "12/06/2024 09:02:44 19/07/2024 09:54:25 ko-legajo-mid-risk Compliance - OK" at bounding box center [927, 425] width 1171 height 42
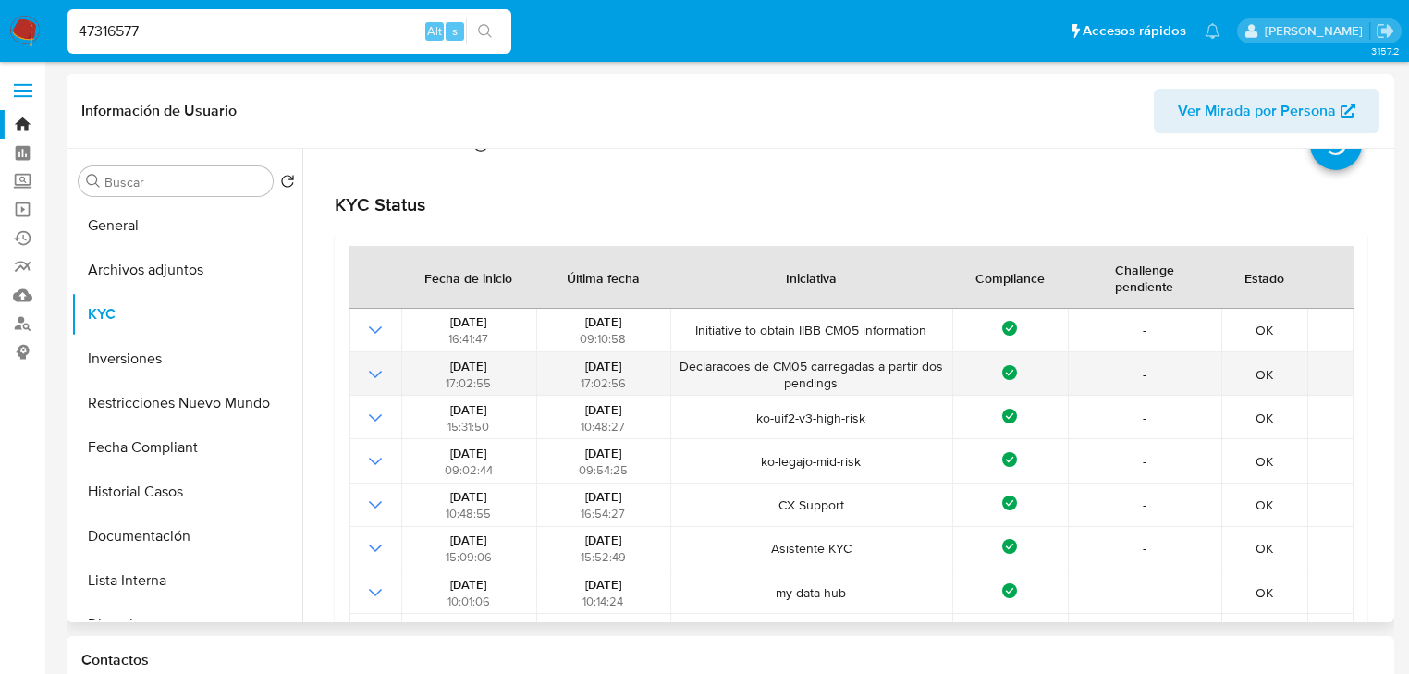
scroll to position [0, 0]
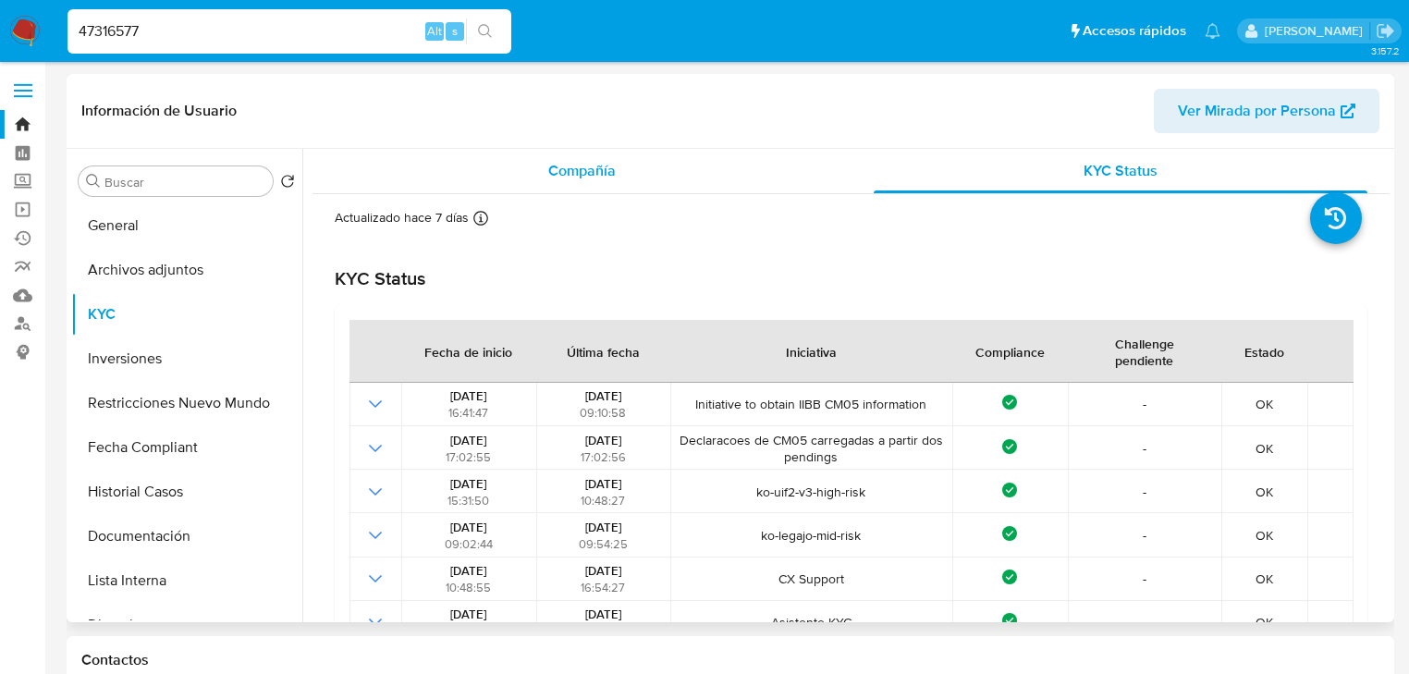
click at [599, 189] on div "Compañía" at bounding box center [582, 171] width 495 height 44
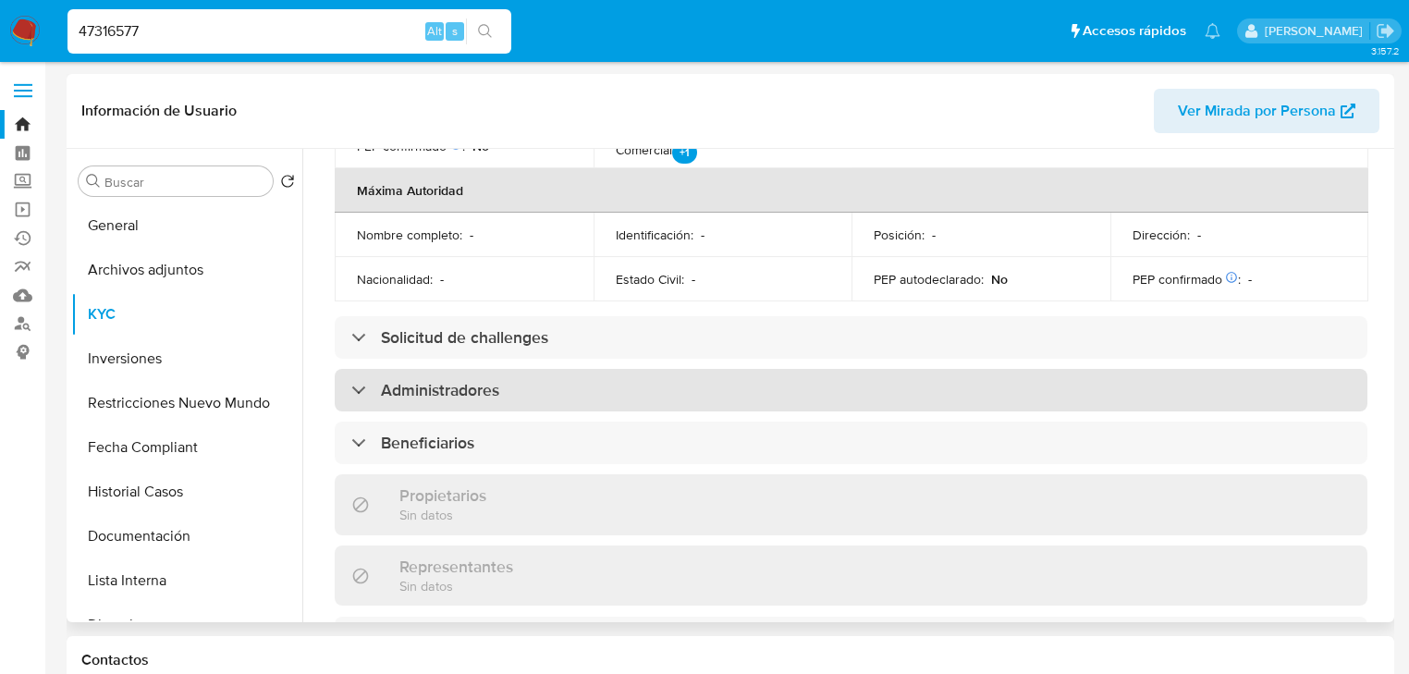
scroll to position [814, 0]
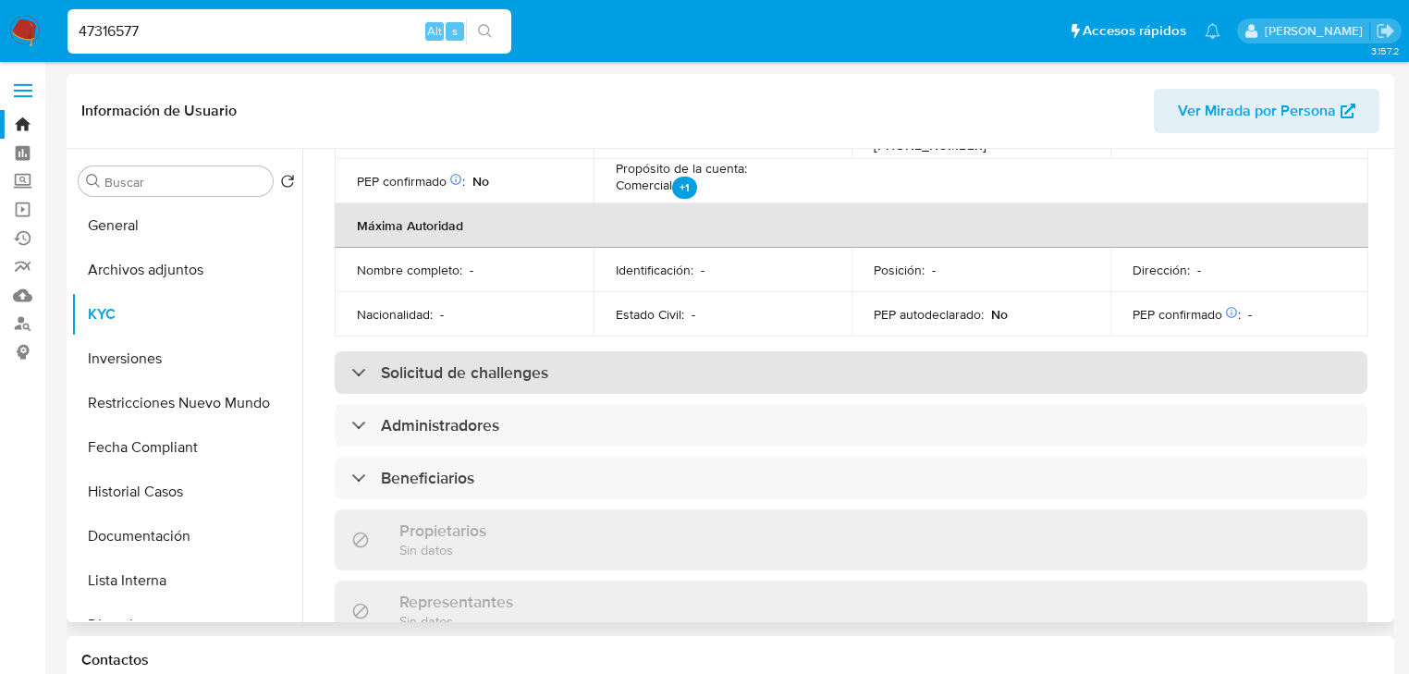
click at [537, 362] on h3 "Solicitud de challenges" at bounding box center [464, 372] width 167 height 20
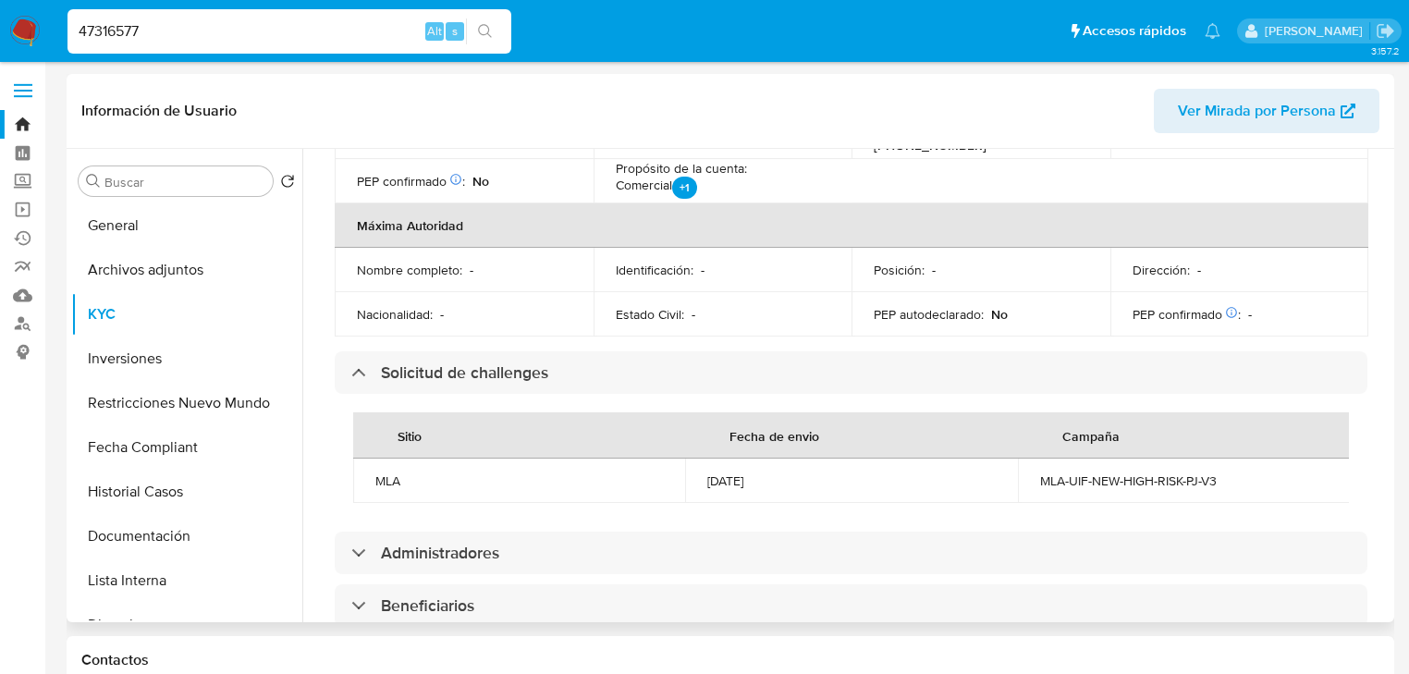
click at [1142, 472] on div "MLA-UIF-NEW-HIGH-RISK-PJ-V3" at bounding box center [1184, 480] width 288 height 17
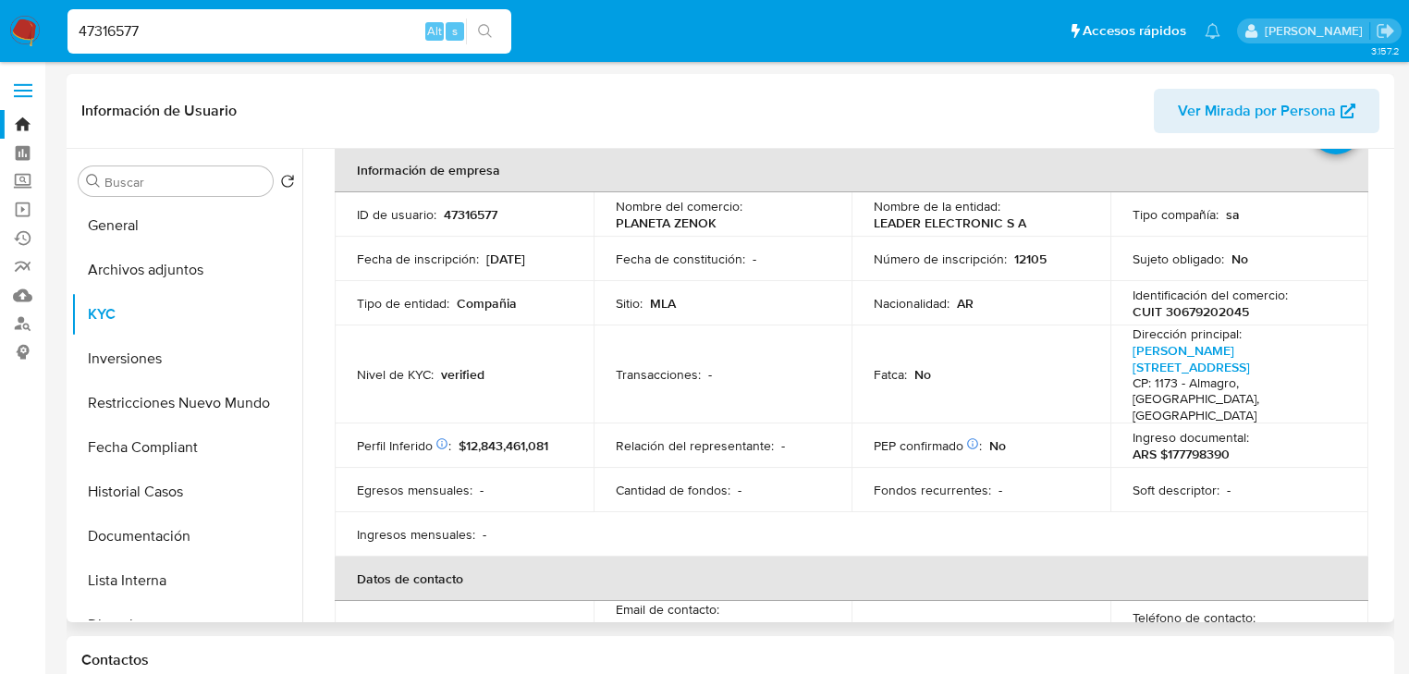
scroll to position [0, 0]
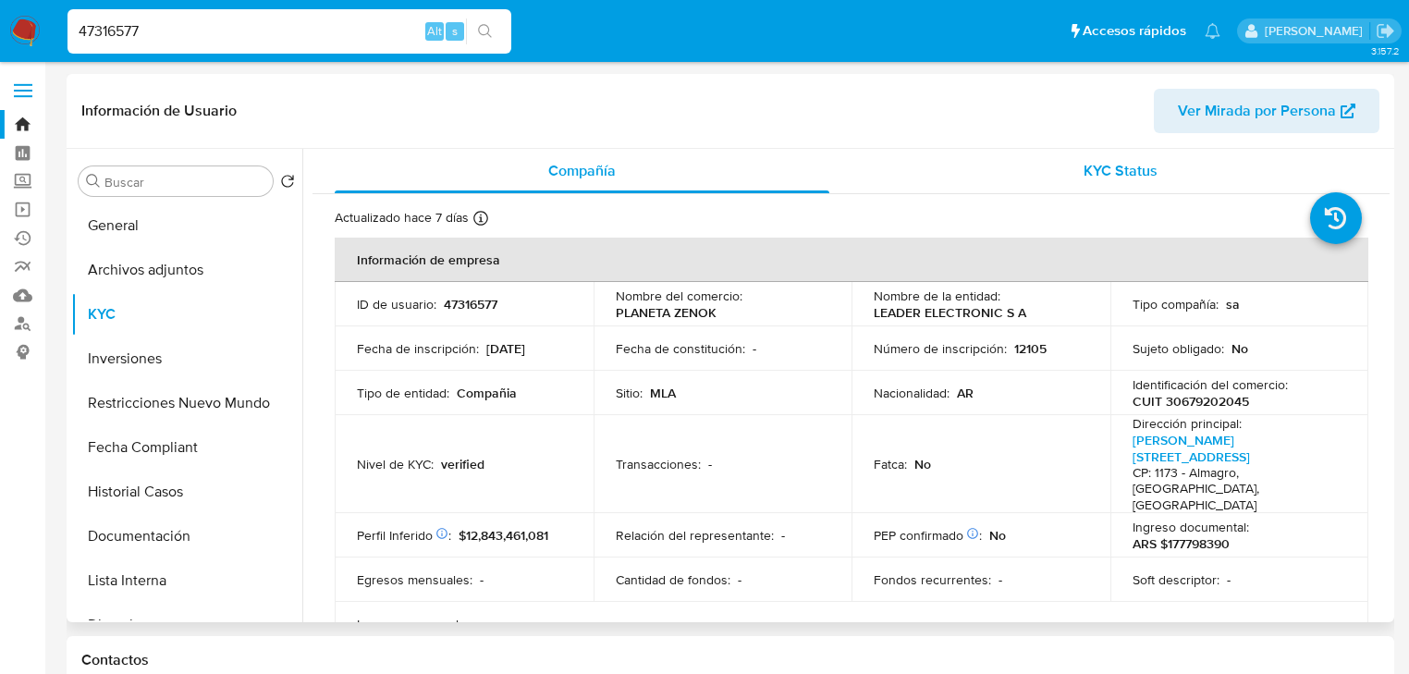
click at [1060, 170] on div "KYC Status" at bounding box center [1121, 171] width 495 height 44
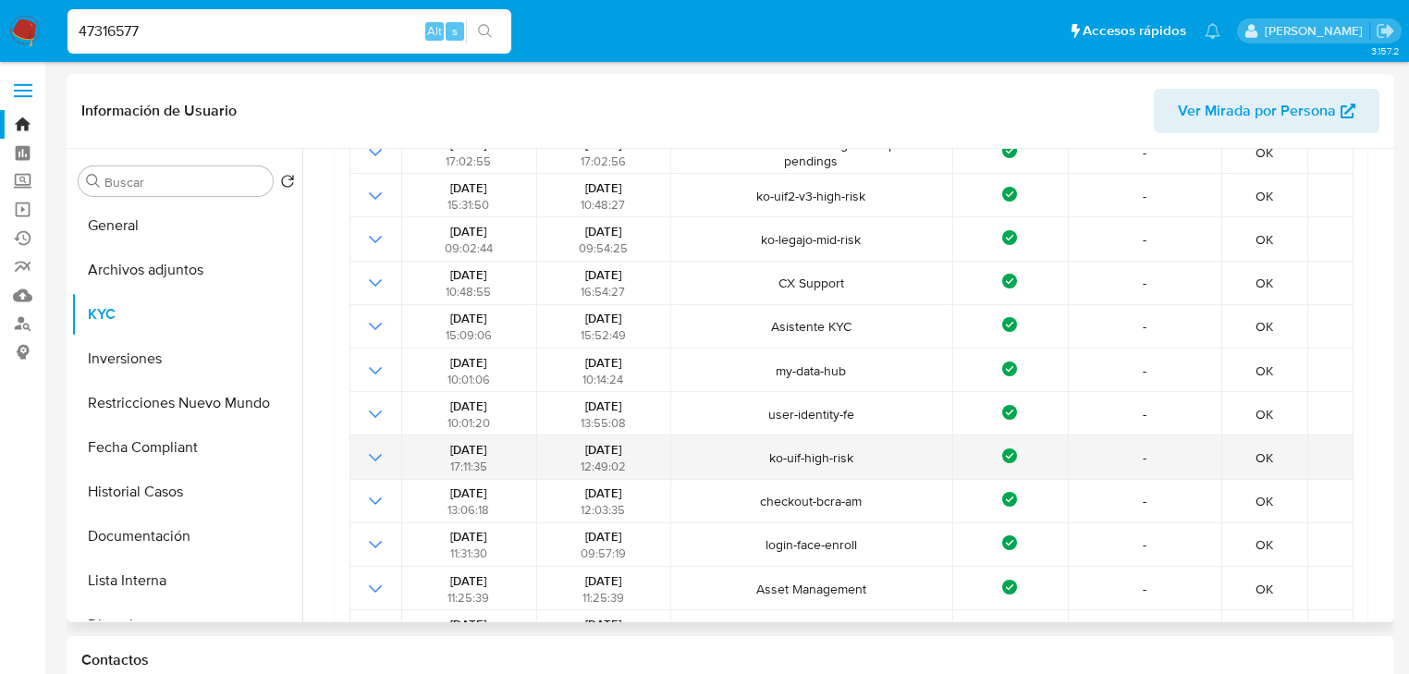
scroll to position [222, 0]
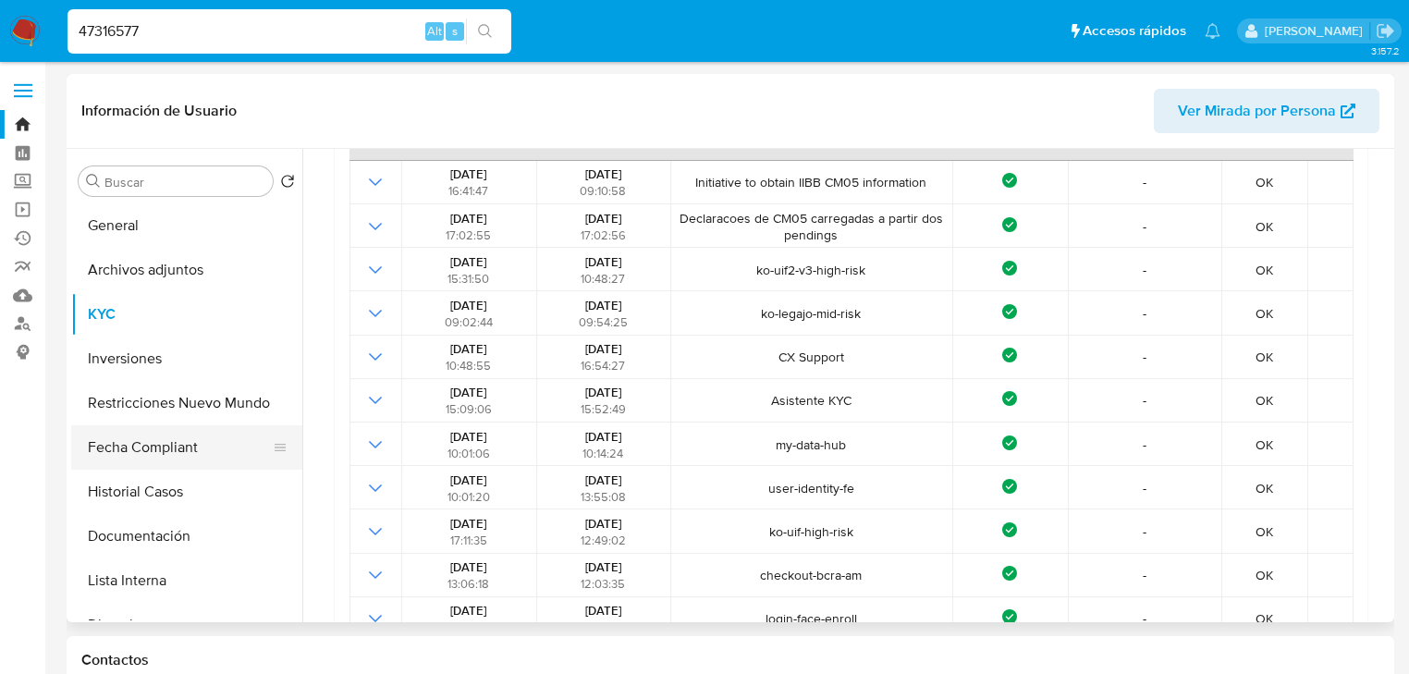
click at [180, 442] on button "Fecha Compliant" at bounding box center [179, 447] width 216 height 44
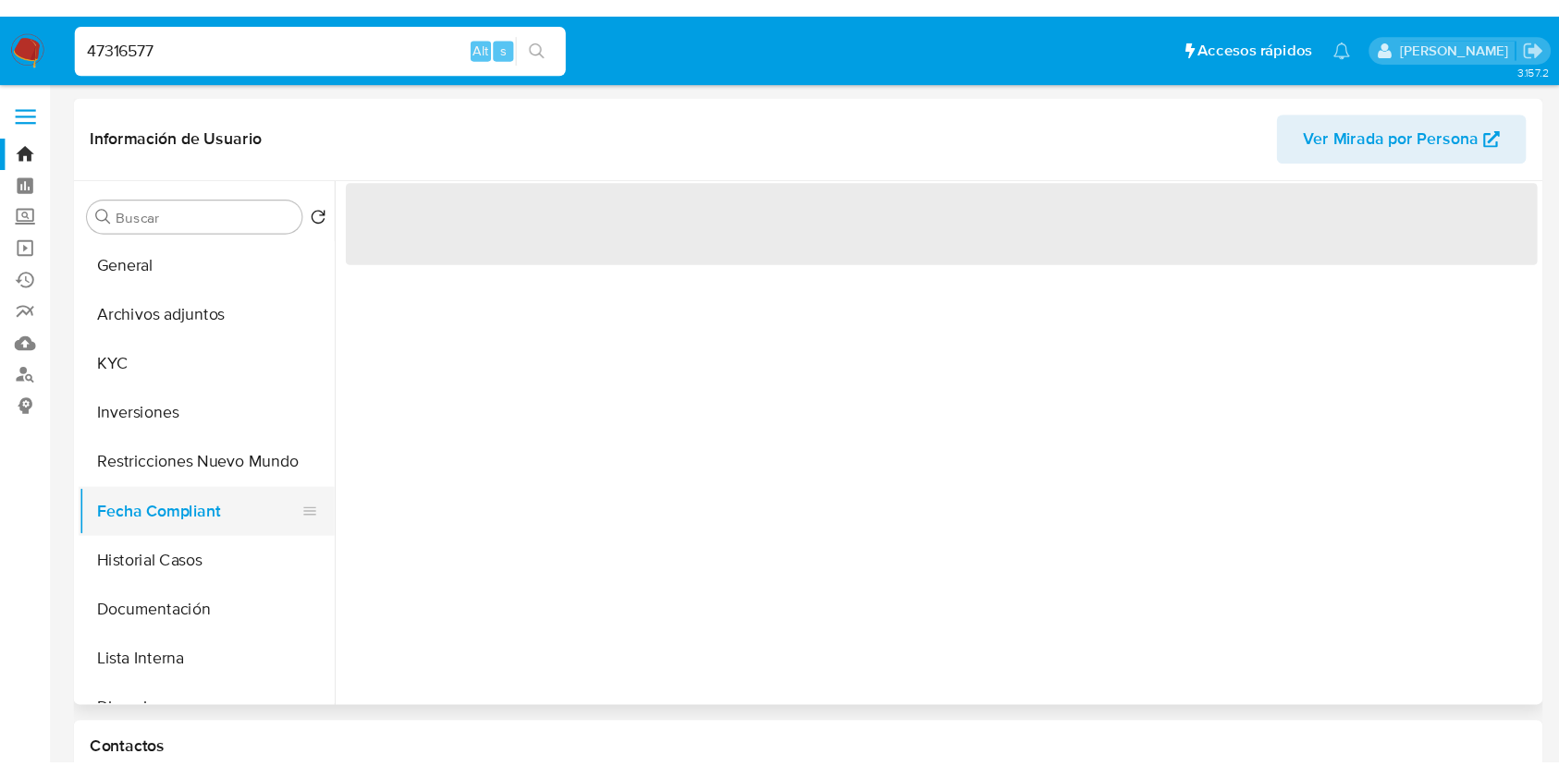
scroll to position [0, 0]
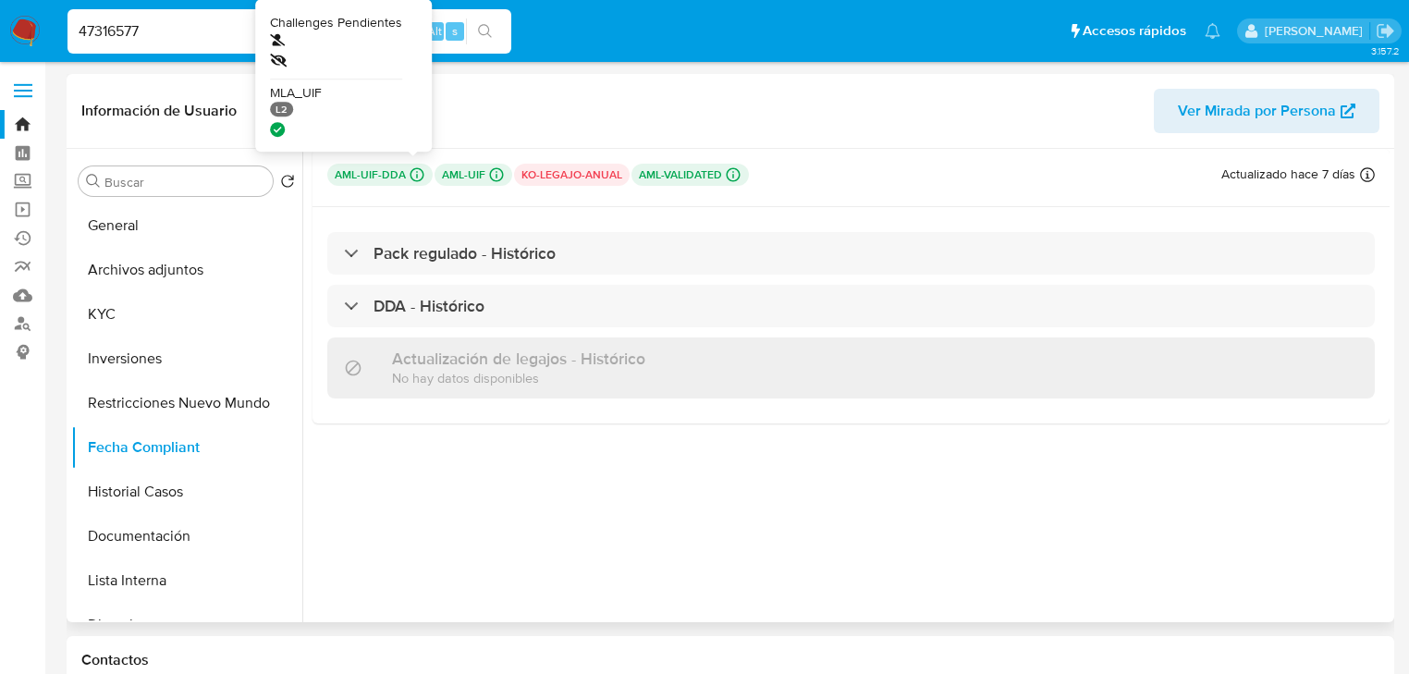
click at [410, 171] on icon at bounding box center [417, 175] width 14 height 14
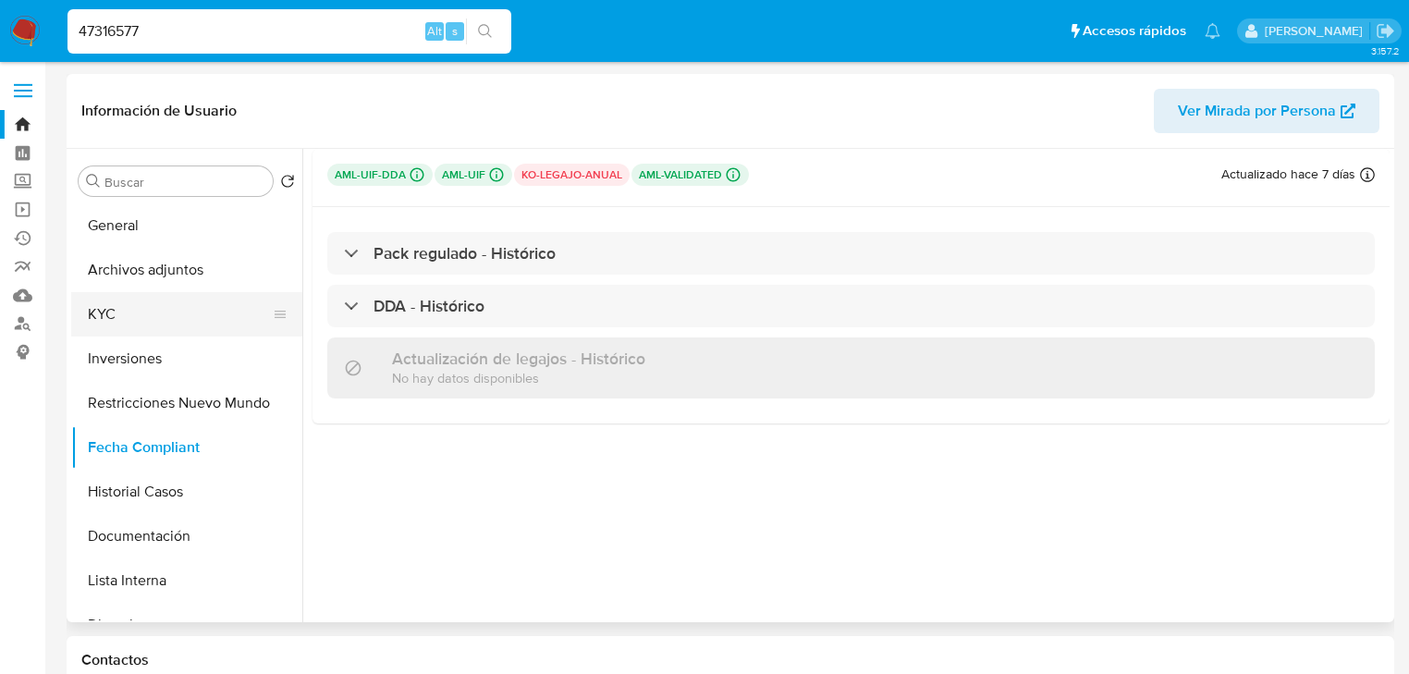
click at [152, 307] on button "KYC" at bounding box center [179, 314] width 216 height 44
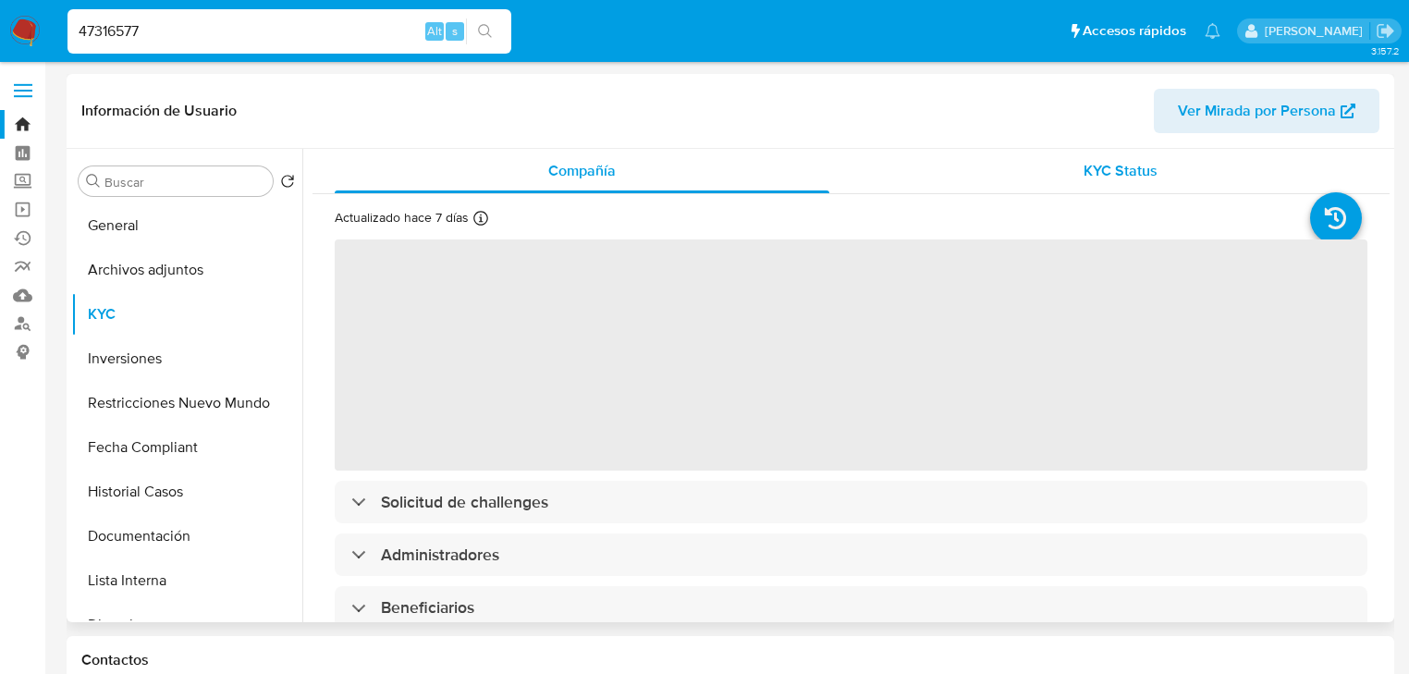
click at [1187, 156] on div "KYC Status" at bounding box center [1121, 171] width 495 height 44
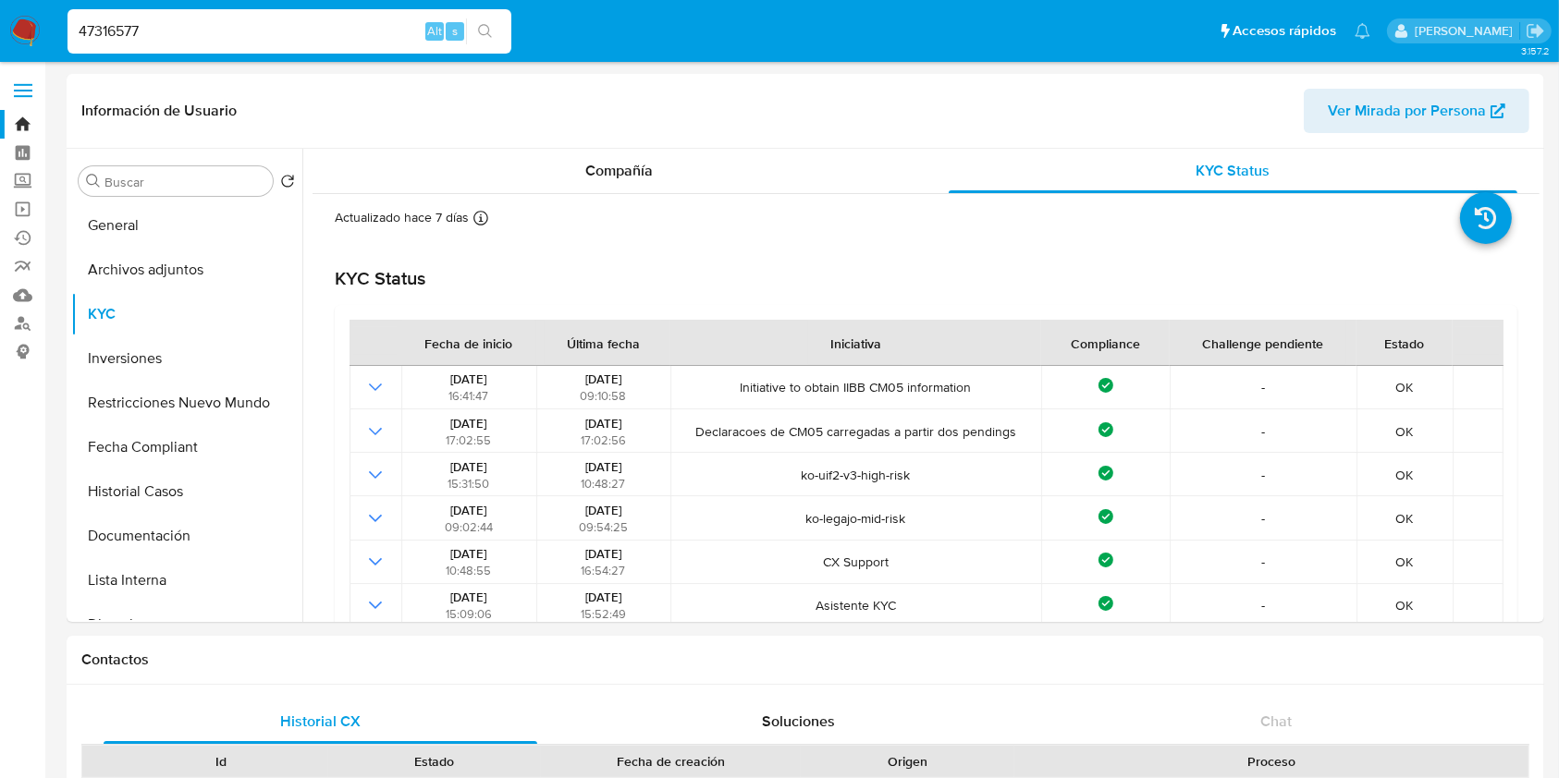
click at [292, 36] on input "47316577" at bounding box center [289, 31] width 444 height 24
paste input "96429872"
type input "496429872"
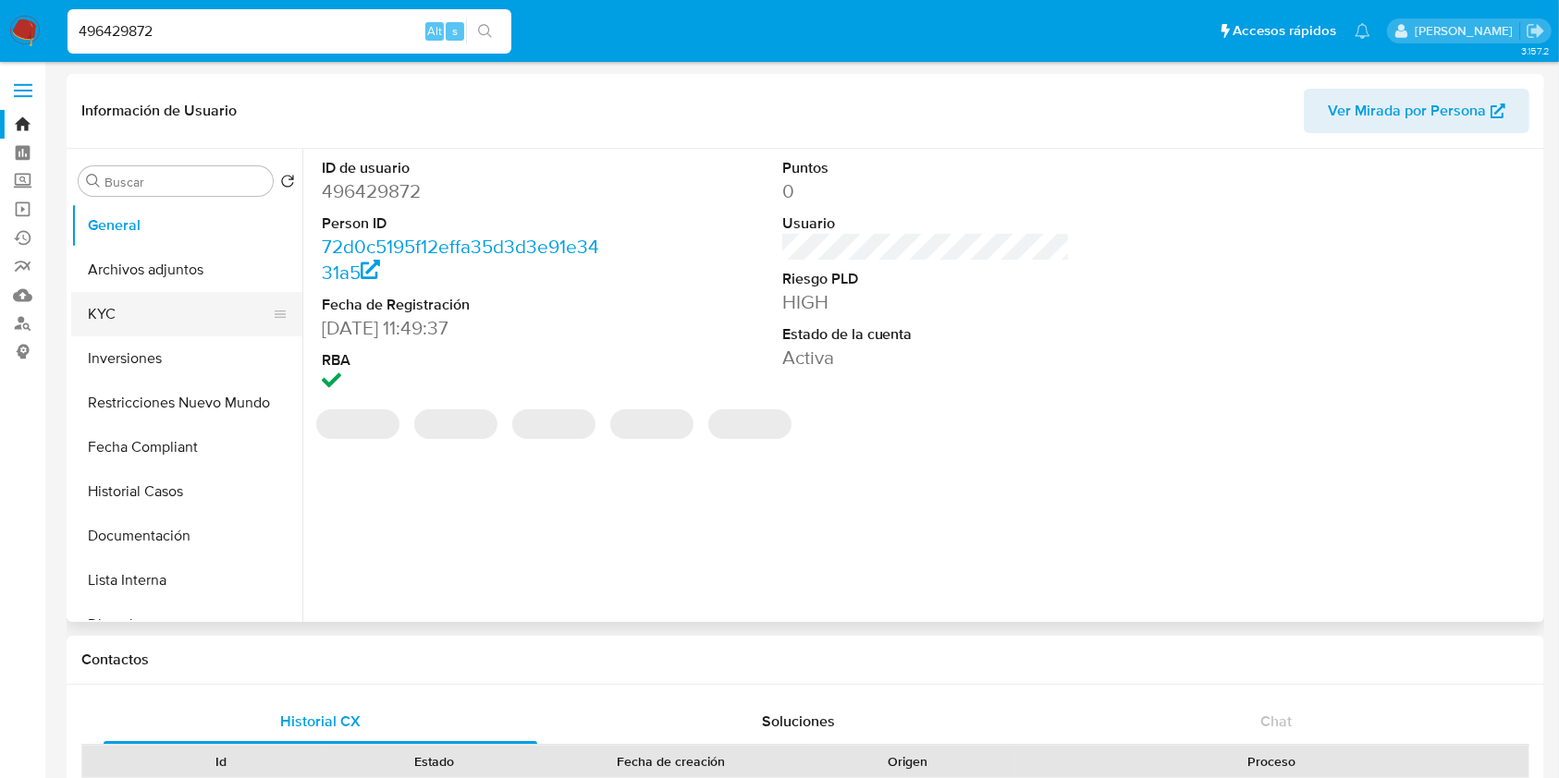
click at [170, 329] on button "KYC" at bounding box center [179, 314] width 216 height 44
select select "10"
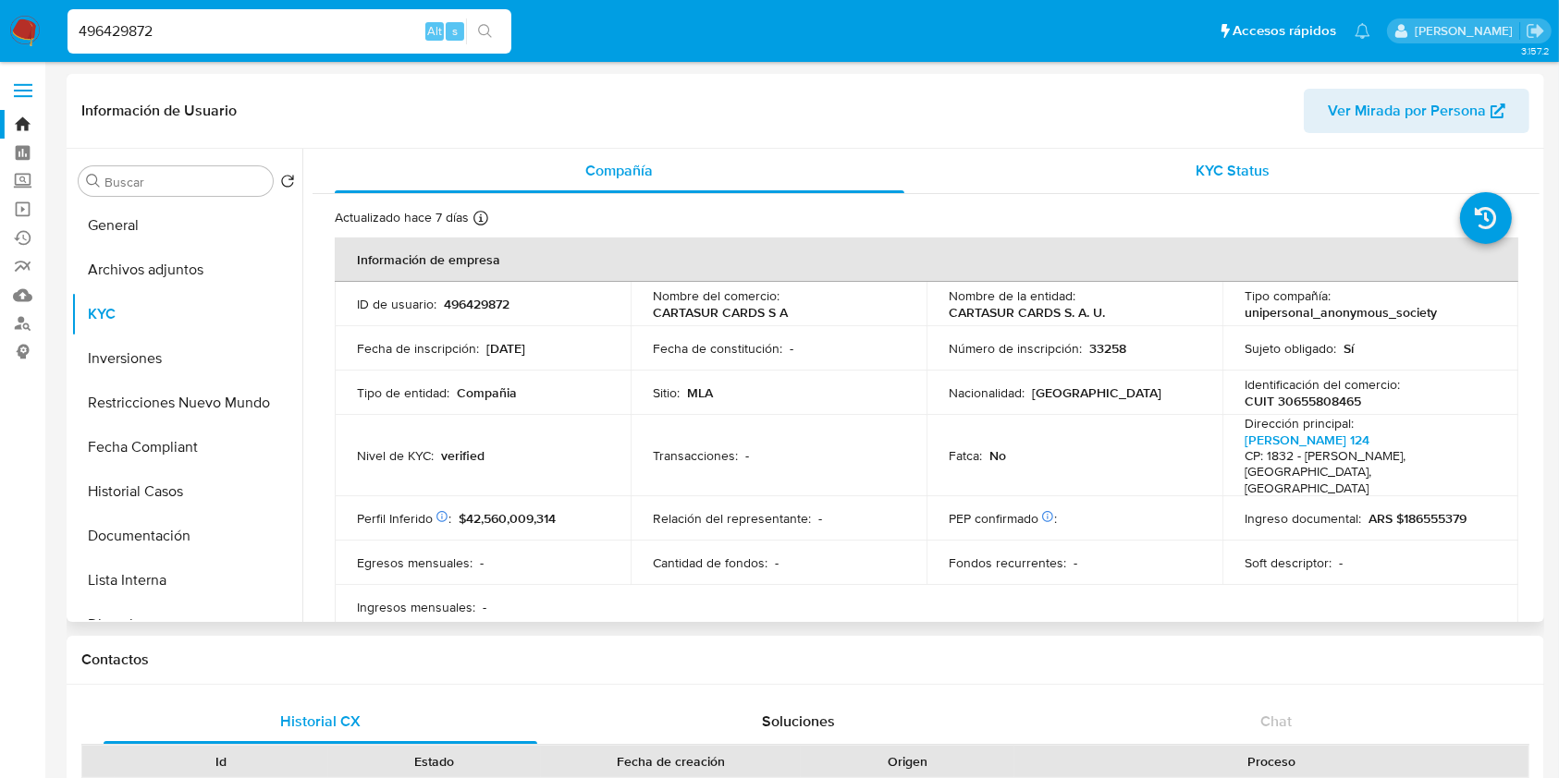
click at [1242, 190] on div "KYC Status" at bounding box center [1234, 171] width 570 height 44
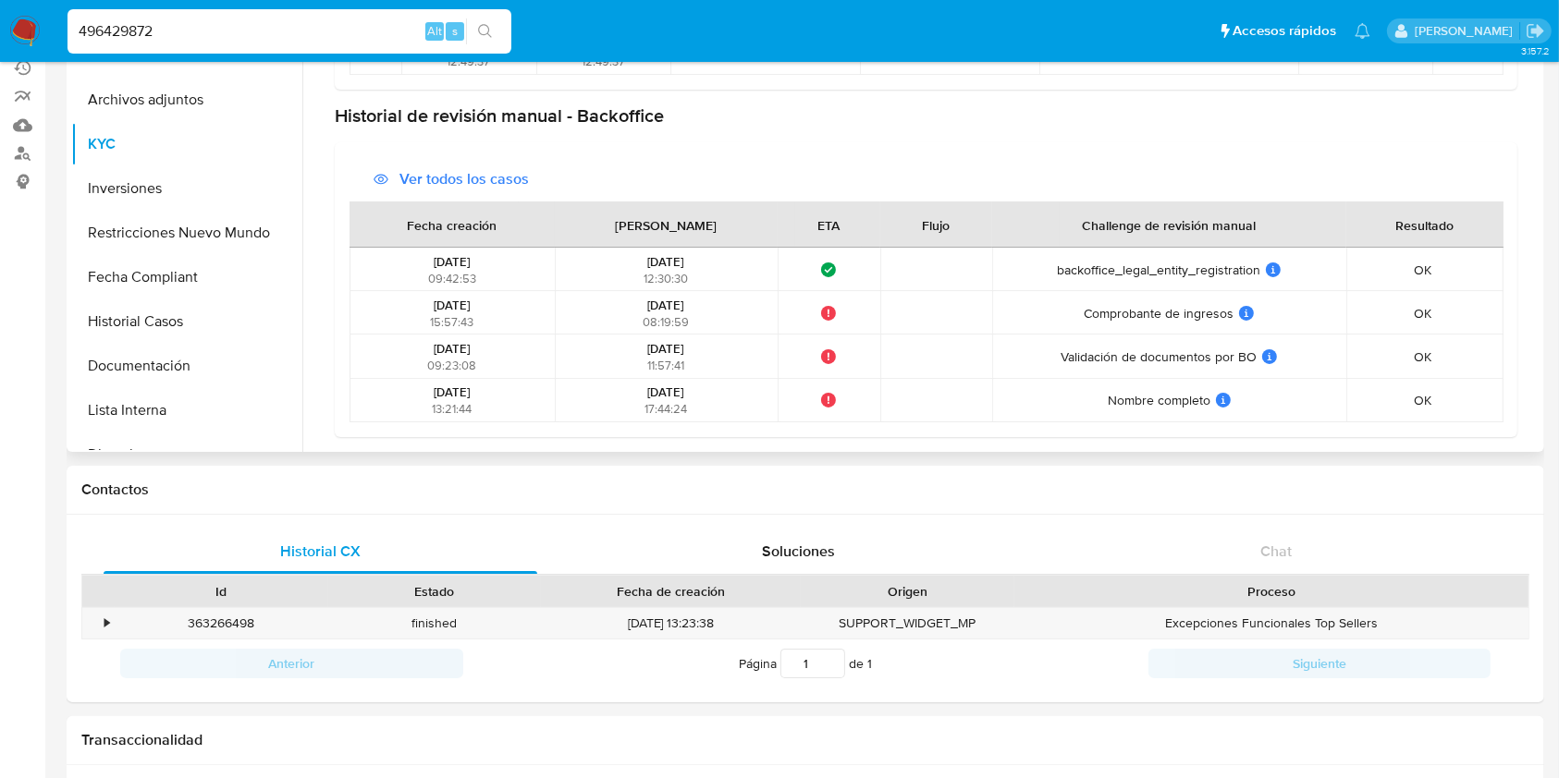
scroll to position [246, 0]
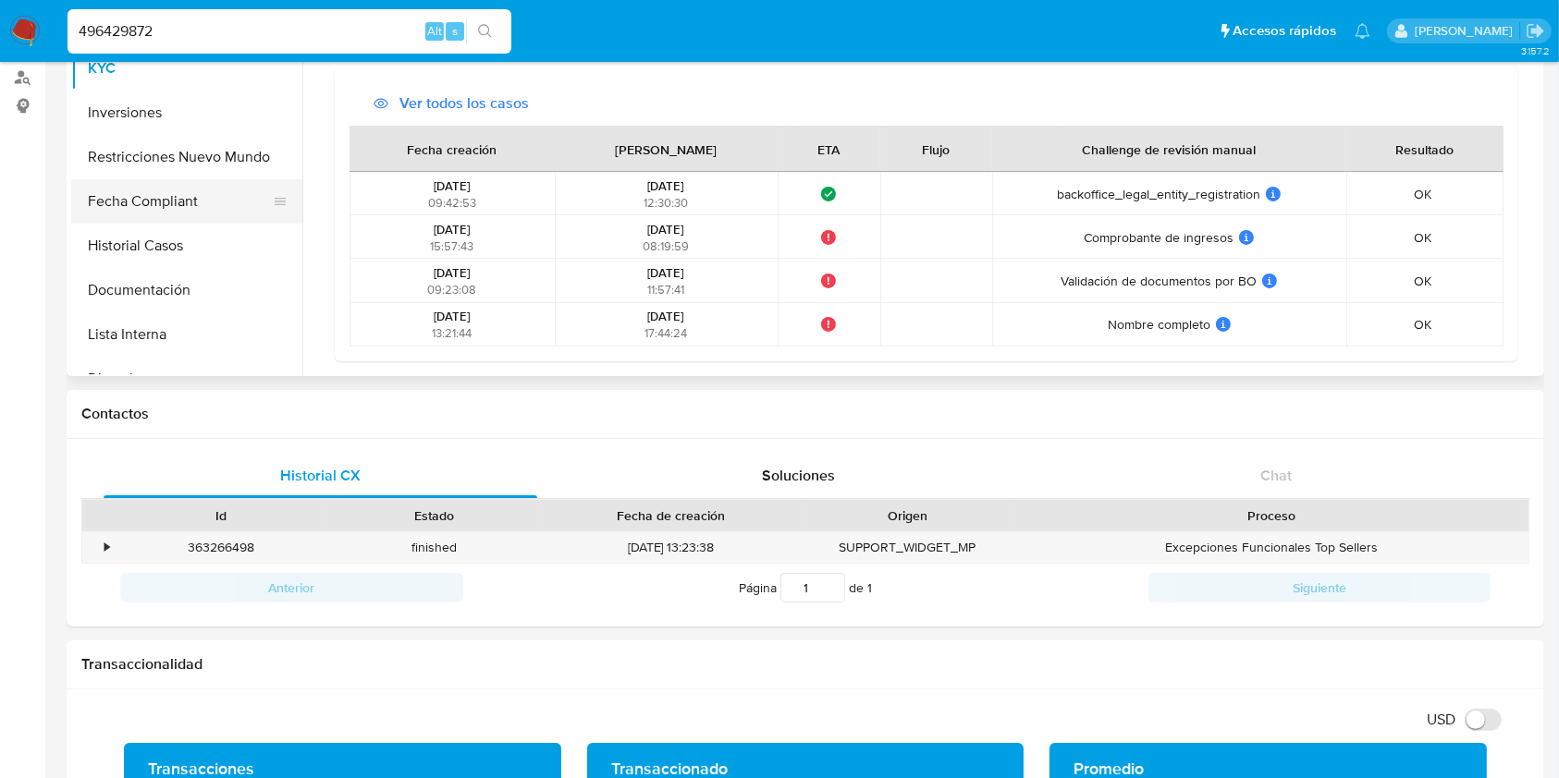
click at [184, 208] on button "Fecha Compliant" at bounding box center [179, 201] width 216 height 44
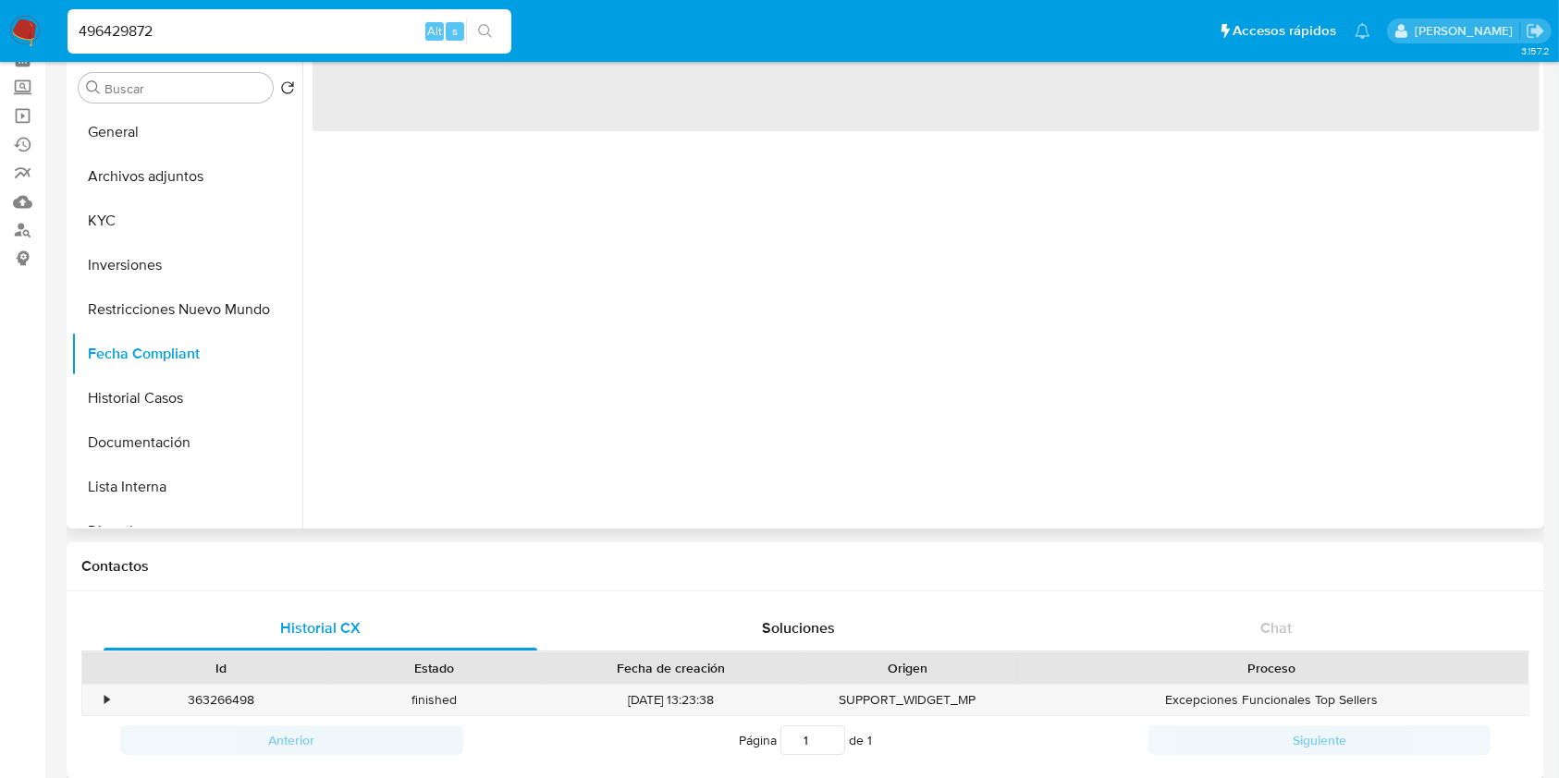
scroll to position [0, 0]
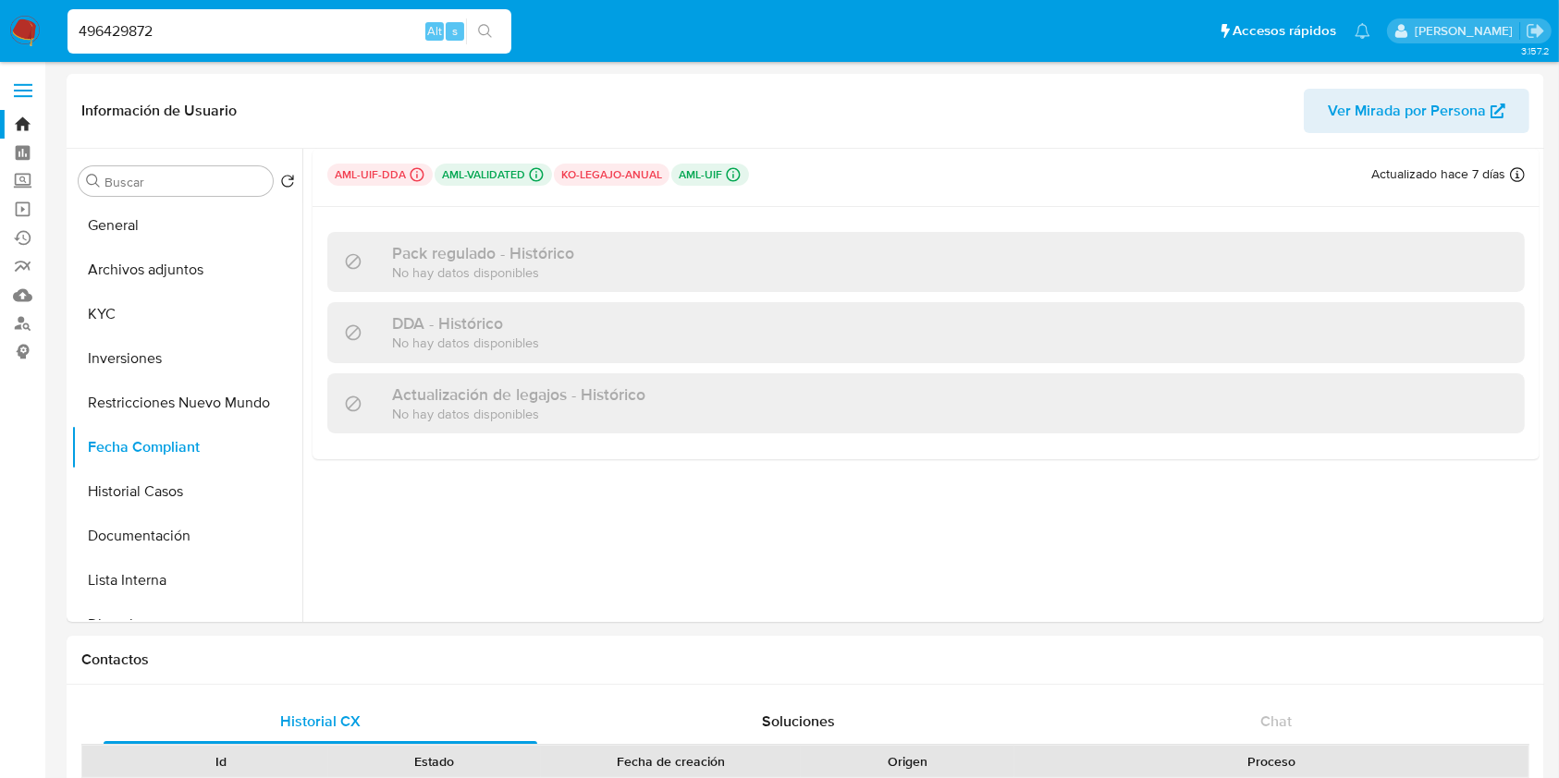
click at [330, 37] on input "496429872" at bounding box center [289, 31] width 444 height 24
click at [331, 37] on input "496429872" at bounding box center [289, 31] width 444 height 24
paste input "511787795"
type input "511787795"
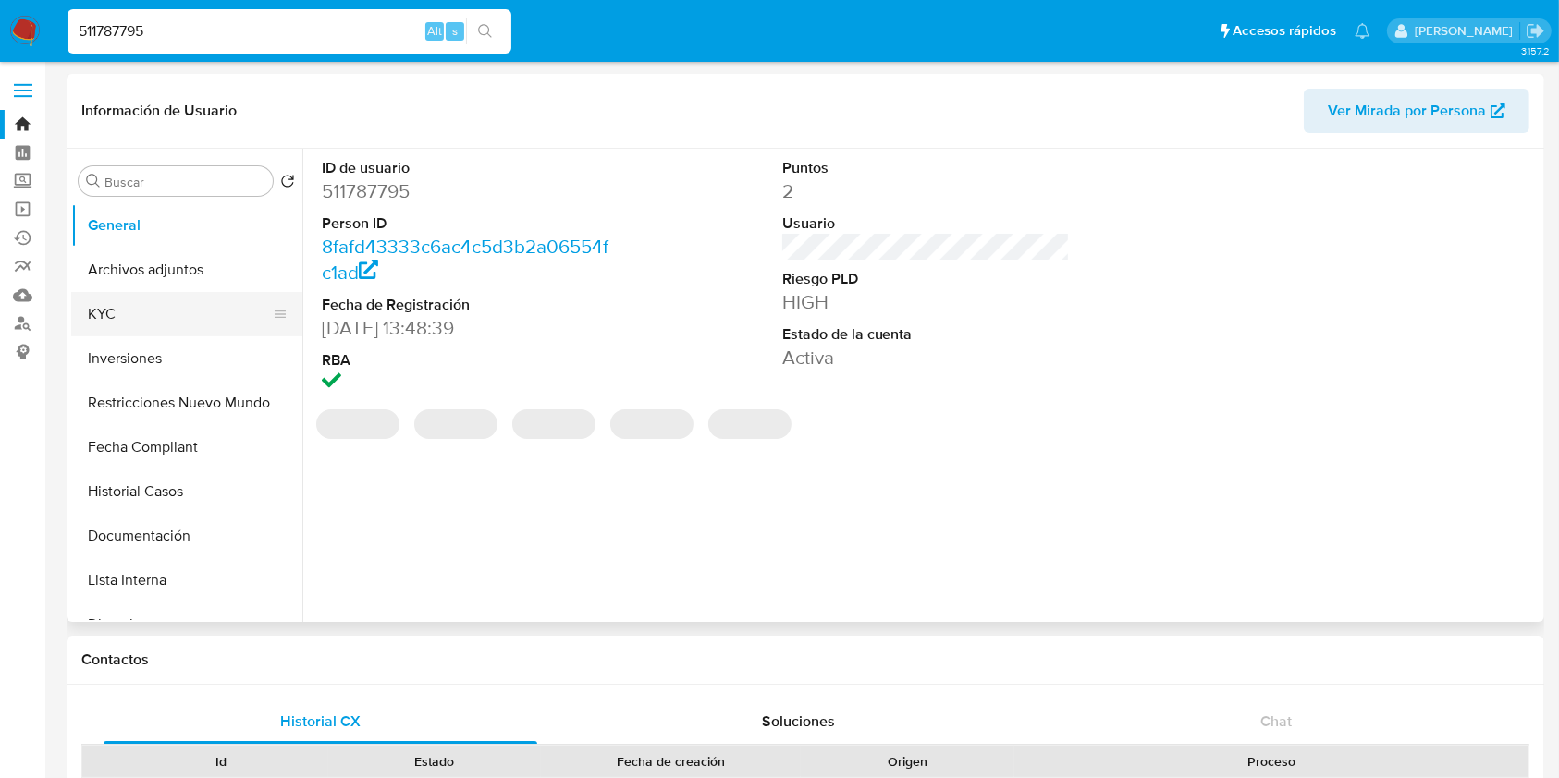
select select "10"
click at [149, 314] on button "KYC" at bounding box center [179, 314] width 216 height 44
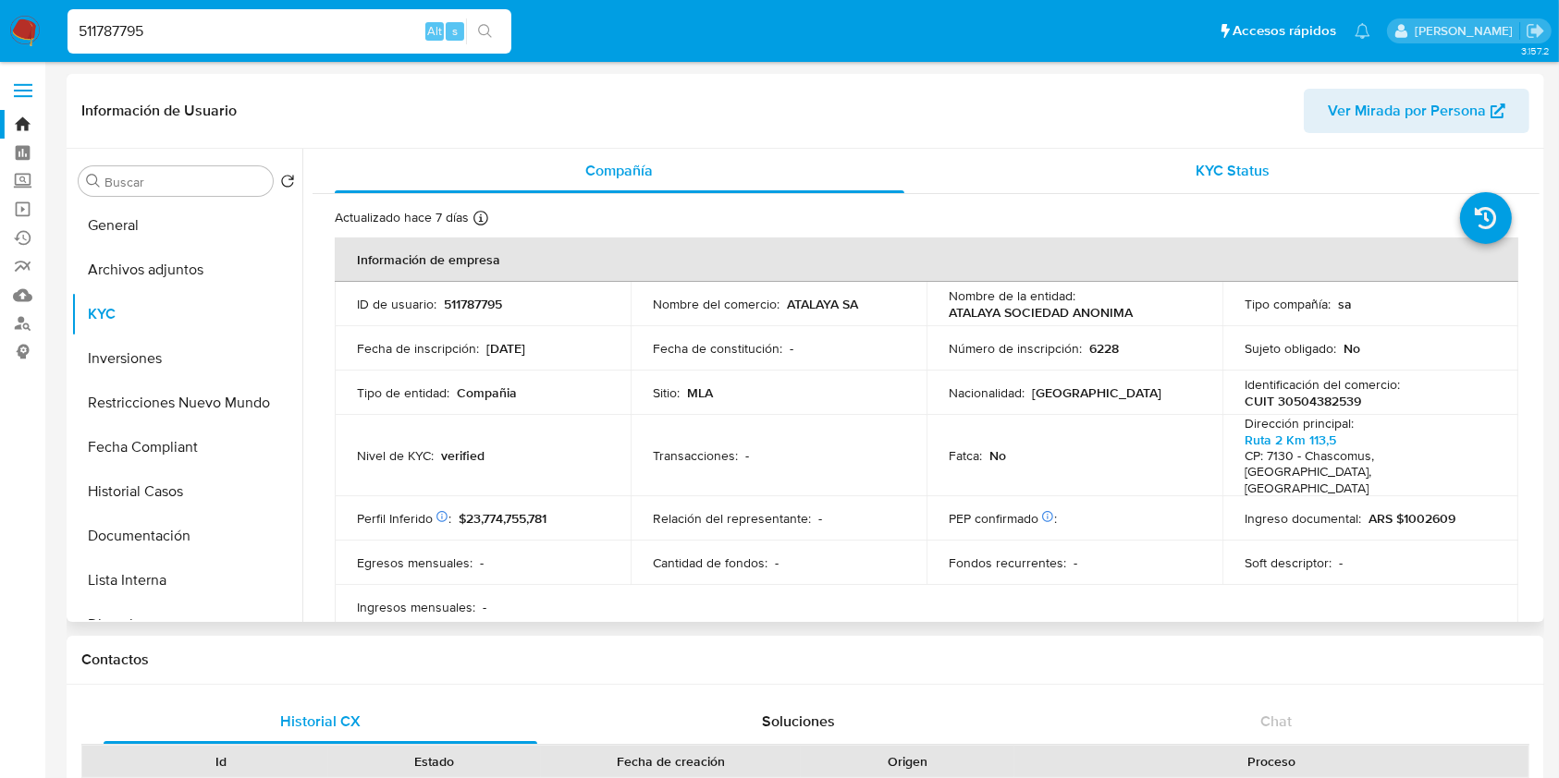
click at [1287, 170] on div "KYC Status" at bounding box center [1234, 171] width 570 height 44
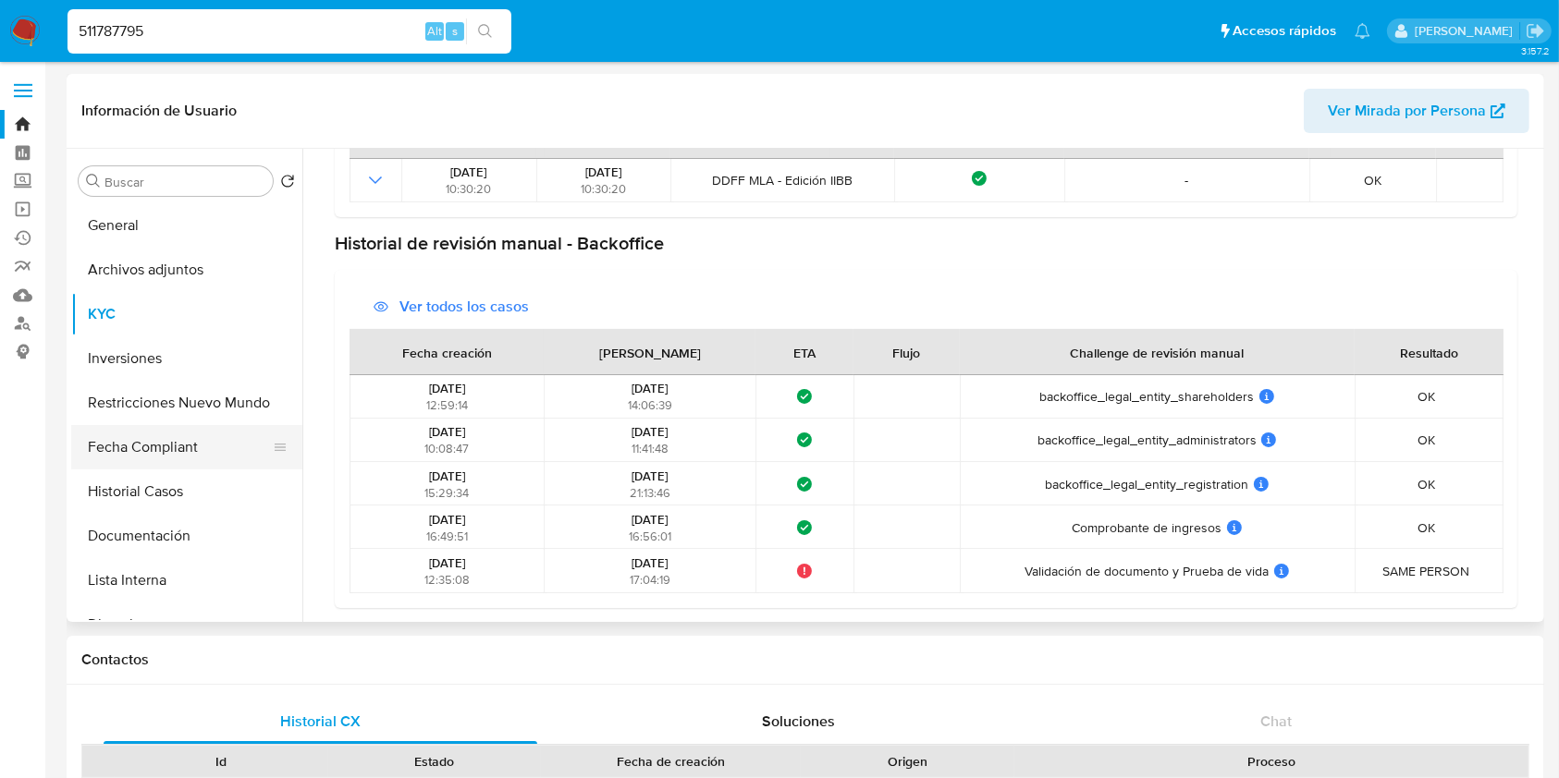
click at [202, 446] on button "Fecha Compliant" at bounding box center [179, 447] width 216 height 44
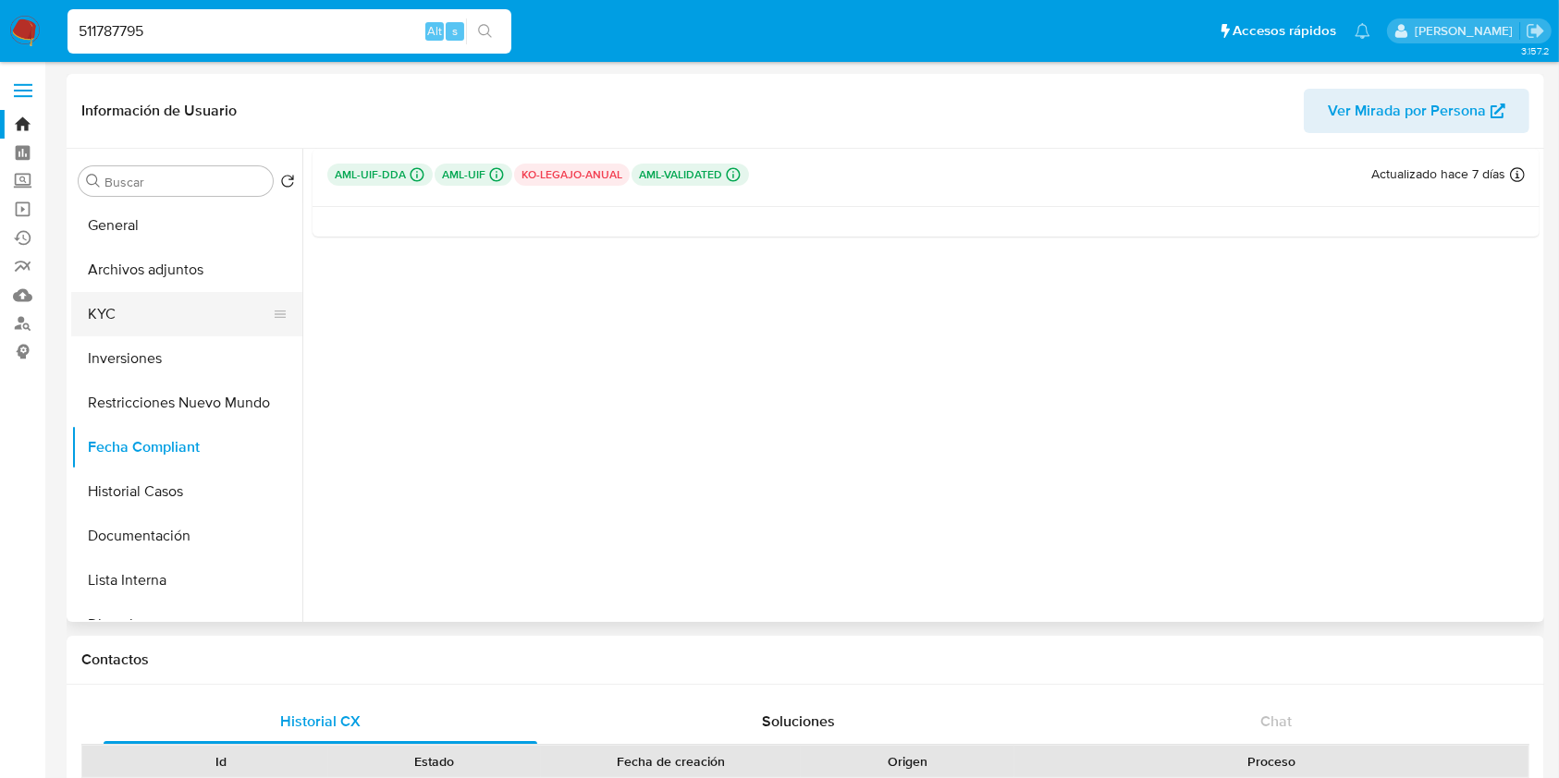
click at [165, 308] on button "KYC" at bounding box center [179, 314] width 216 height 44
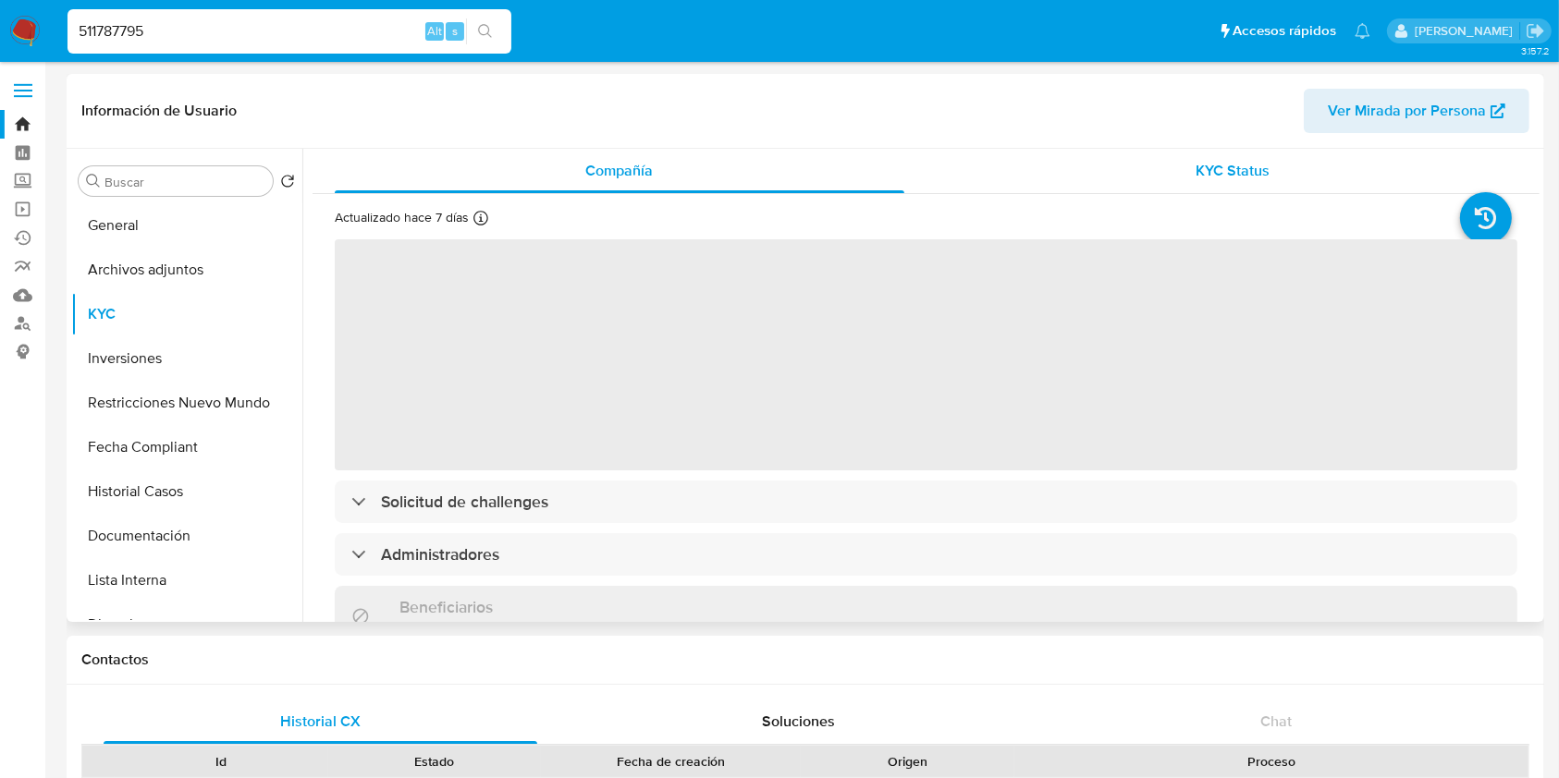
click at [1255, 168] on span "KYC Status" at bounding box center [1232, 170] width 74 height 21
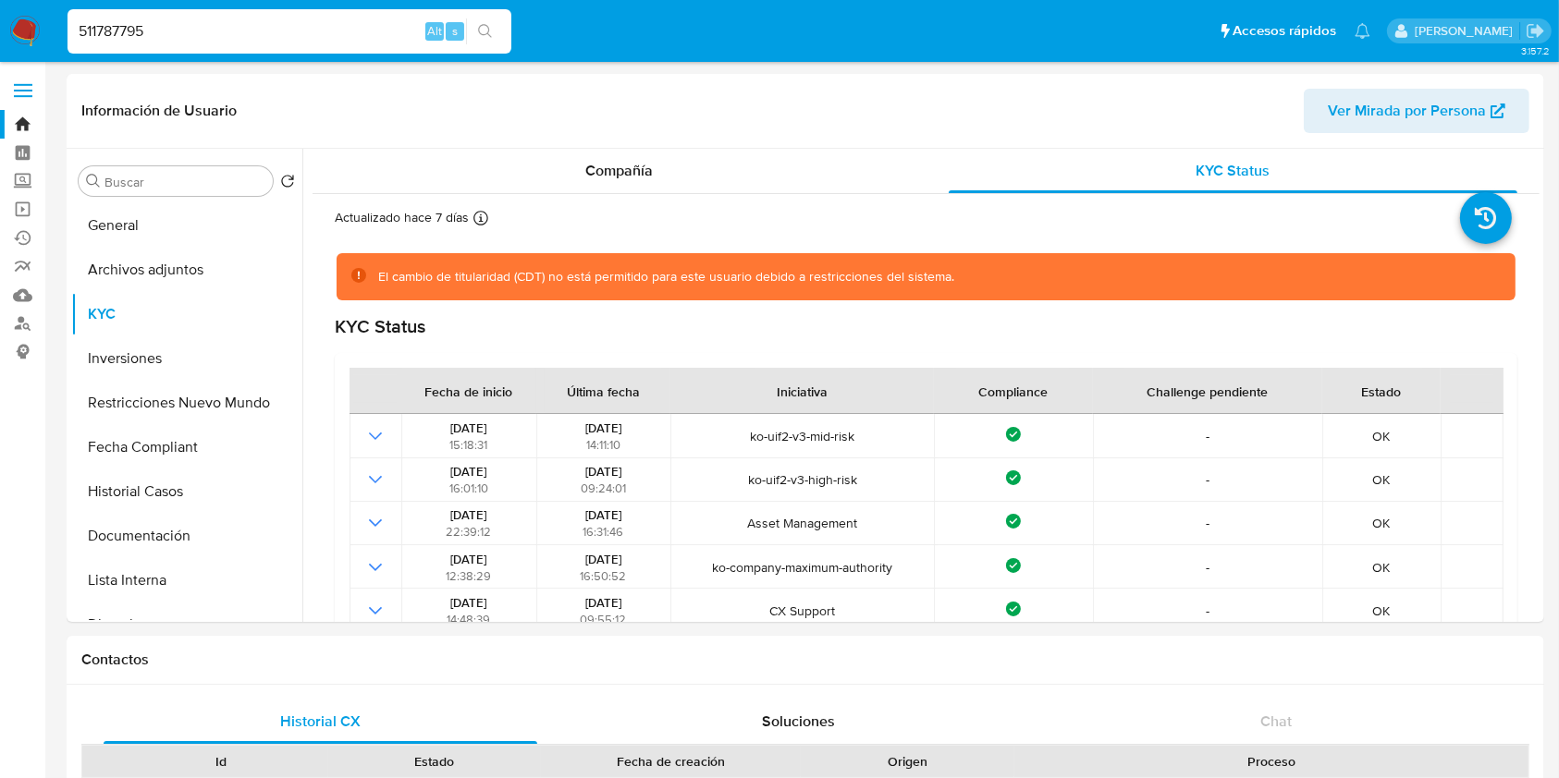
click at [174, 40] on input "511787795" at bounding box center [289, 31] width 444 height 24
click at [174, 39] on input "511787795" at bounding box center [289, 31] width 444 height 24
paste input "656064143"
type input "656064143"
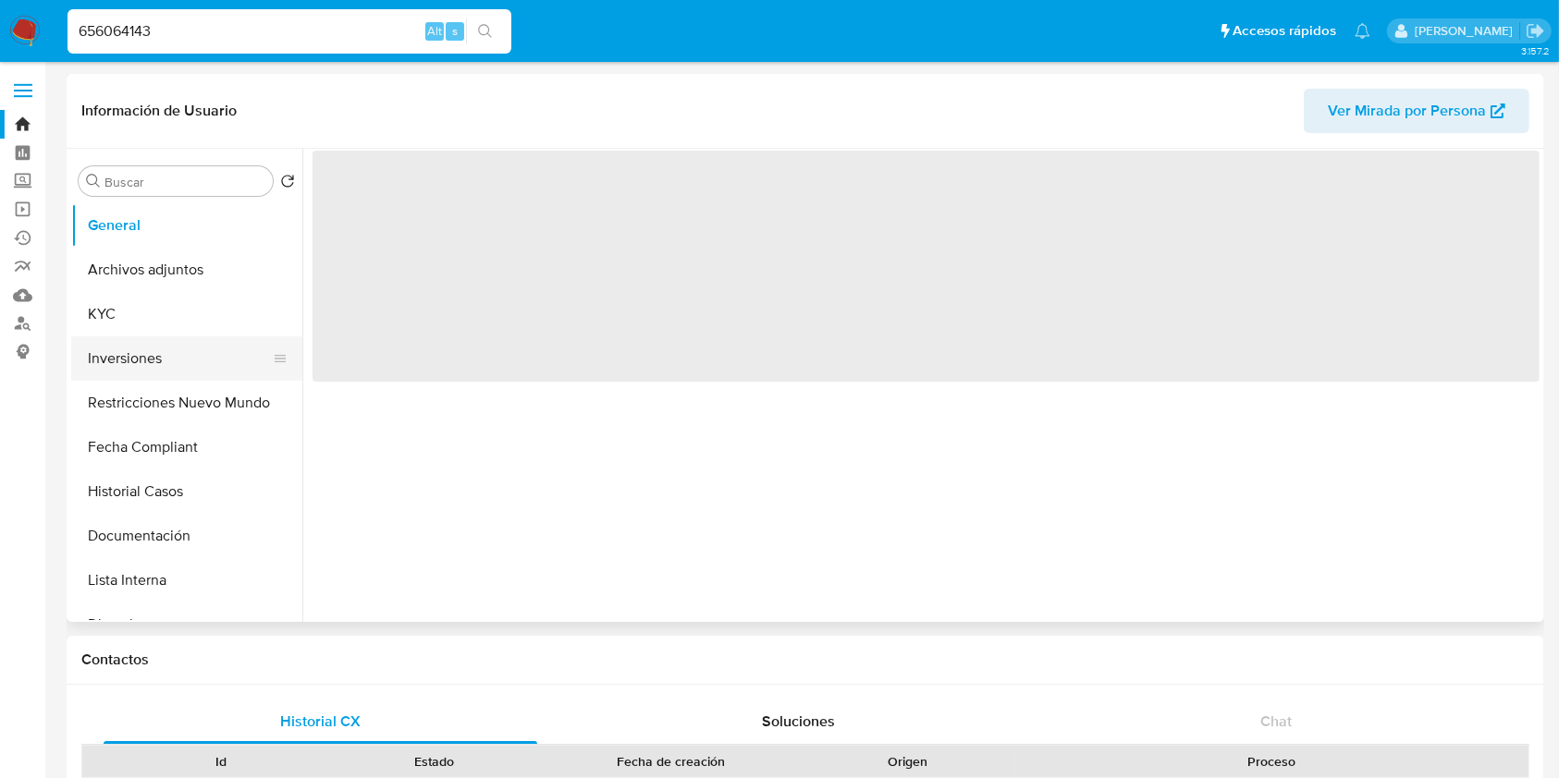
click at [78, 347] on button "Inversiones" at bounding box center [179, 359] width 216 height 44
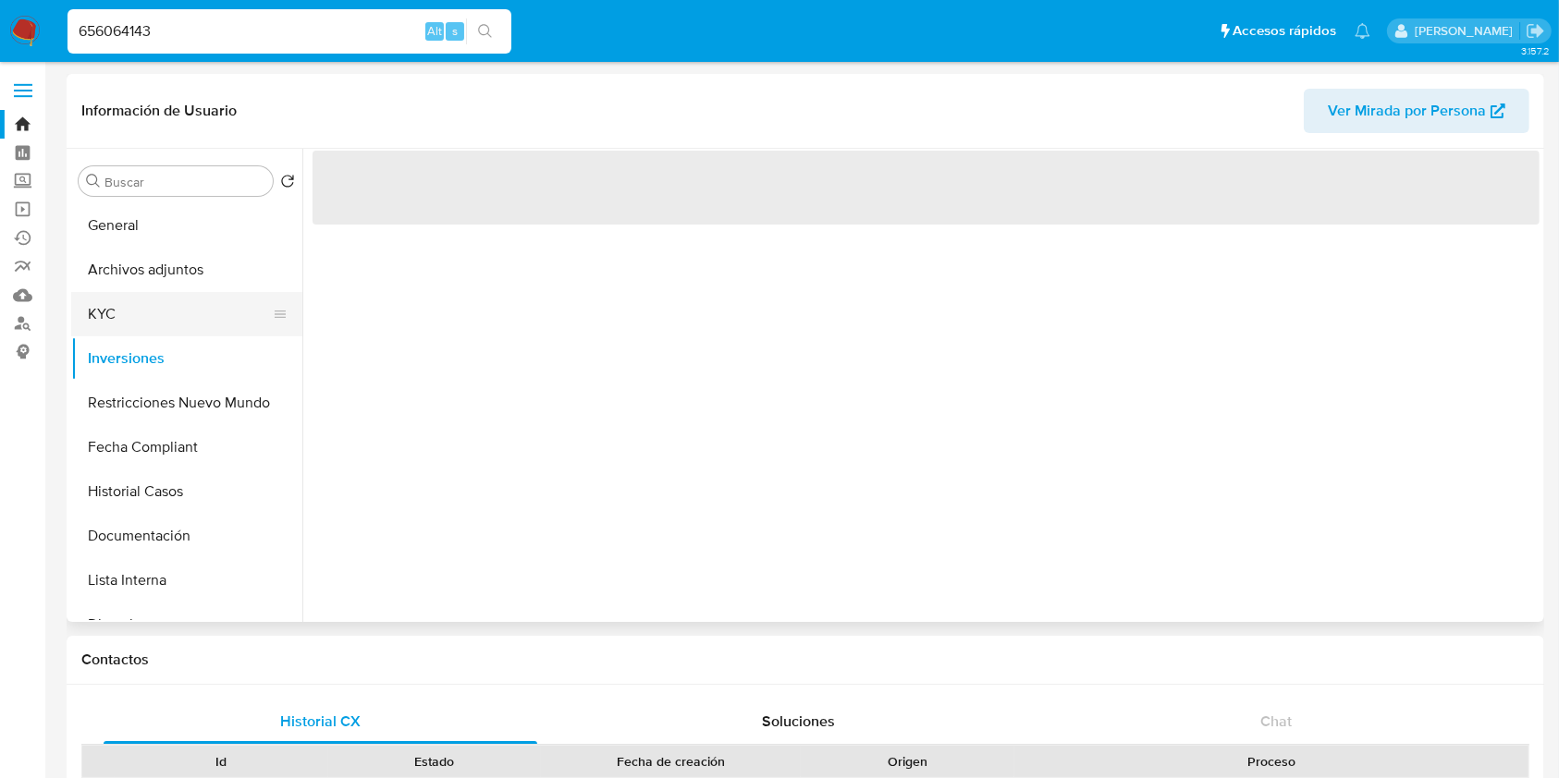
click at [120, 320] on button "KYC" at bounding box center [179, 314] width 216 height 44
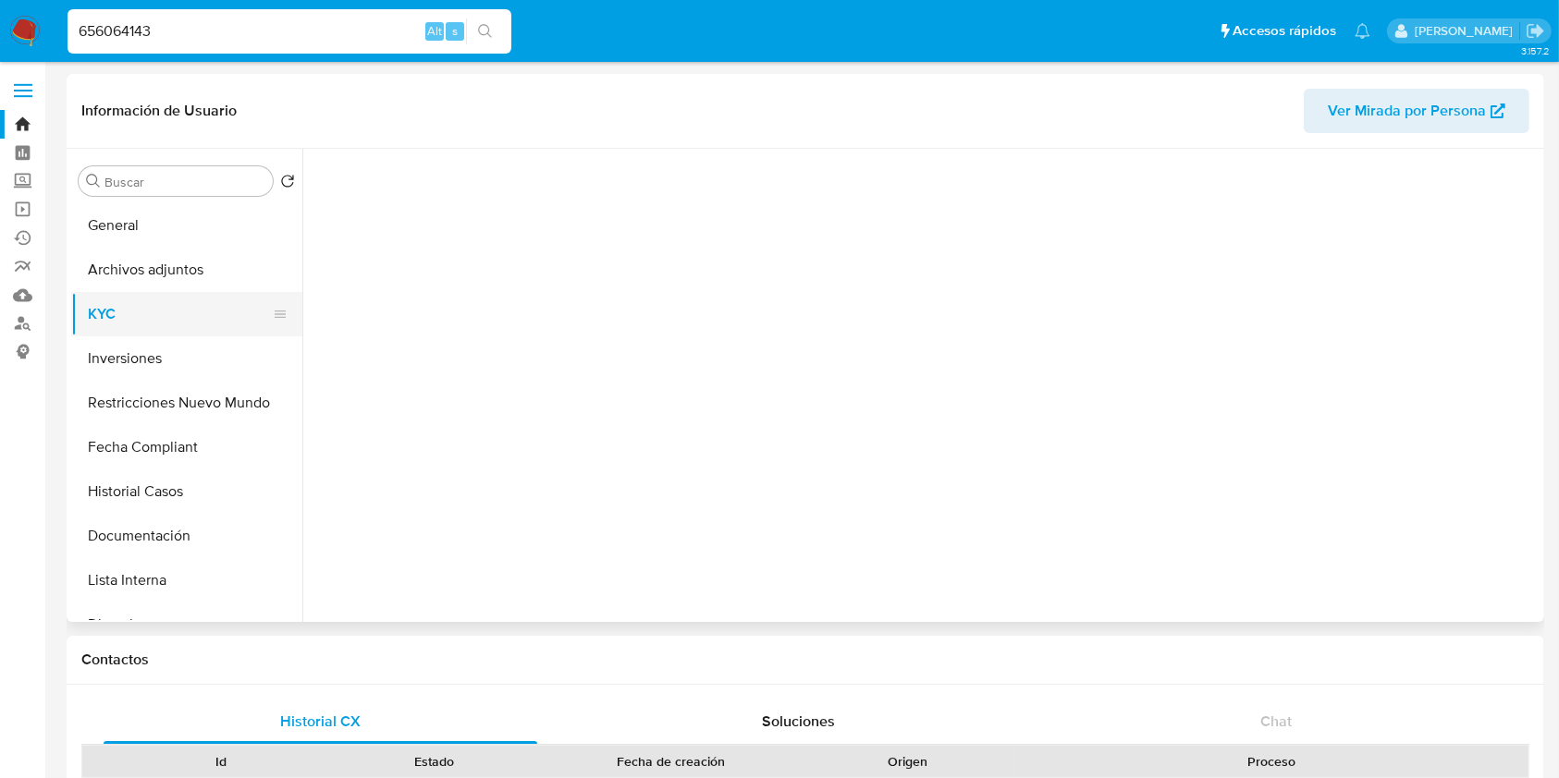
select select "10"
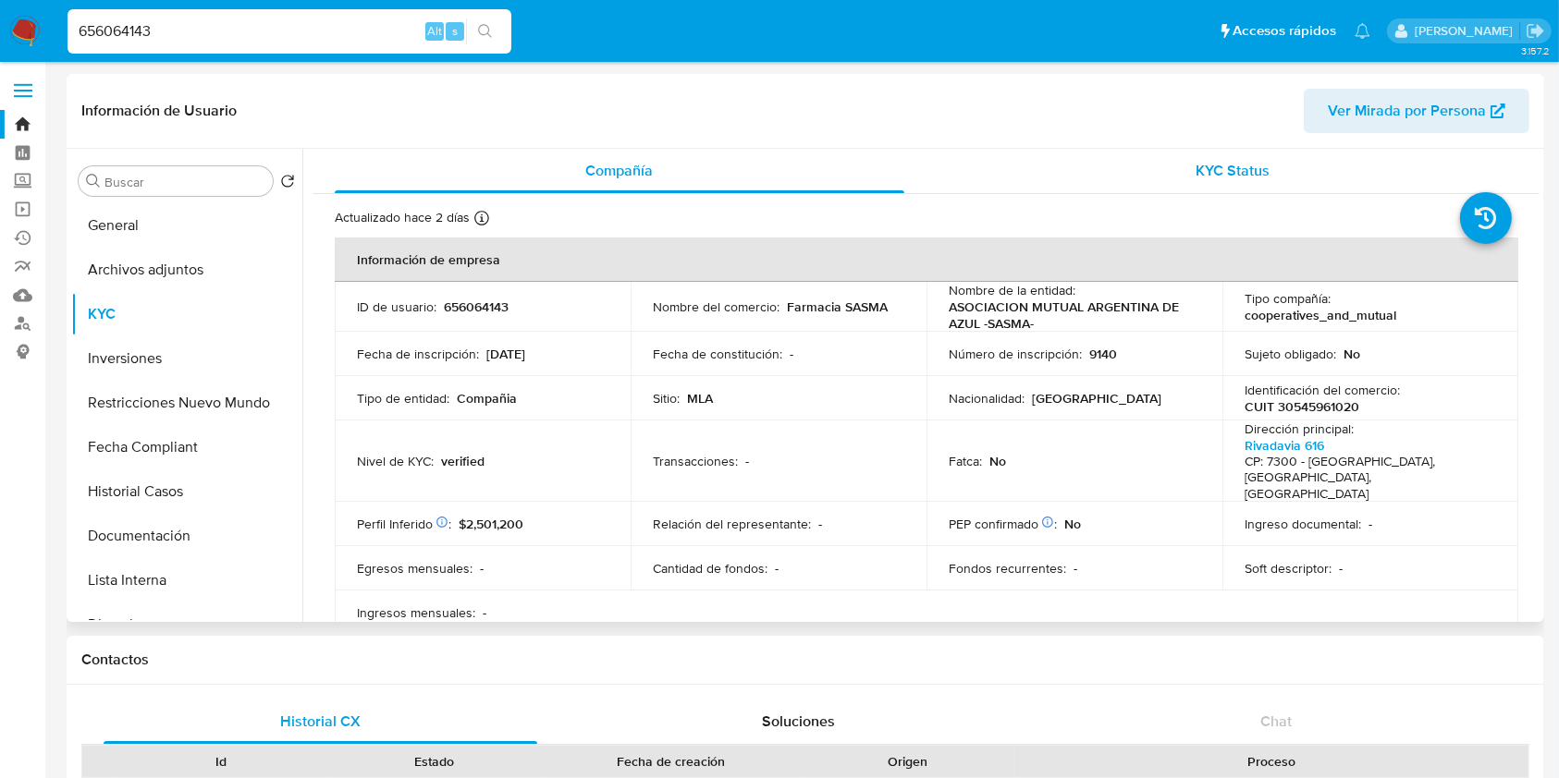
click at [1208, 159] on div "KYC Status" at bounding box center [1234, 171] width 570 height 44
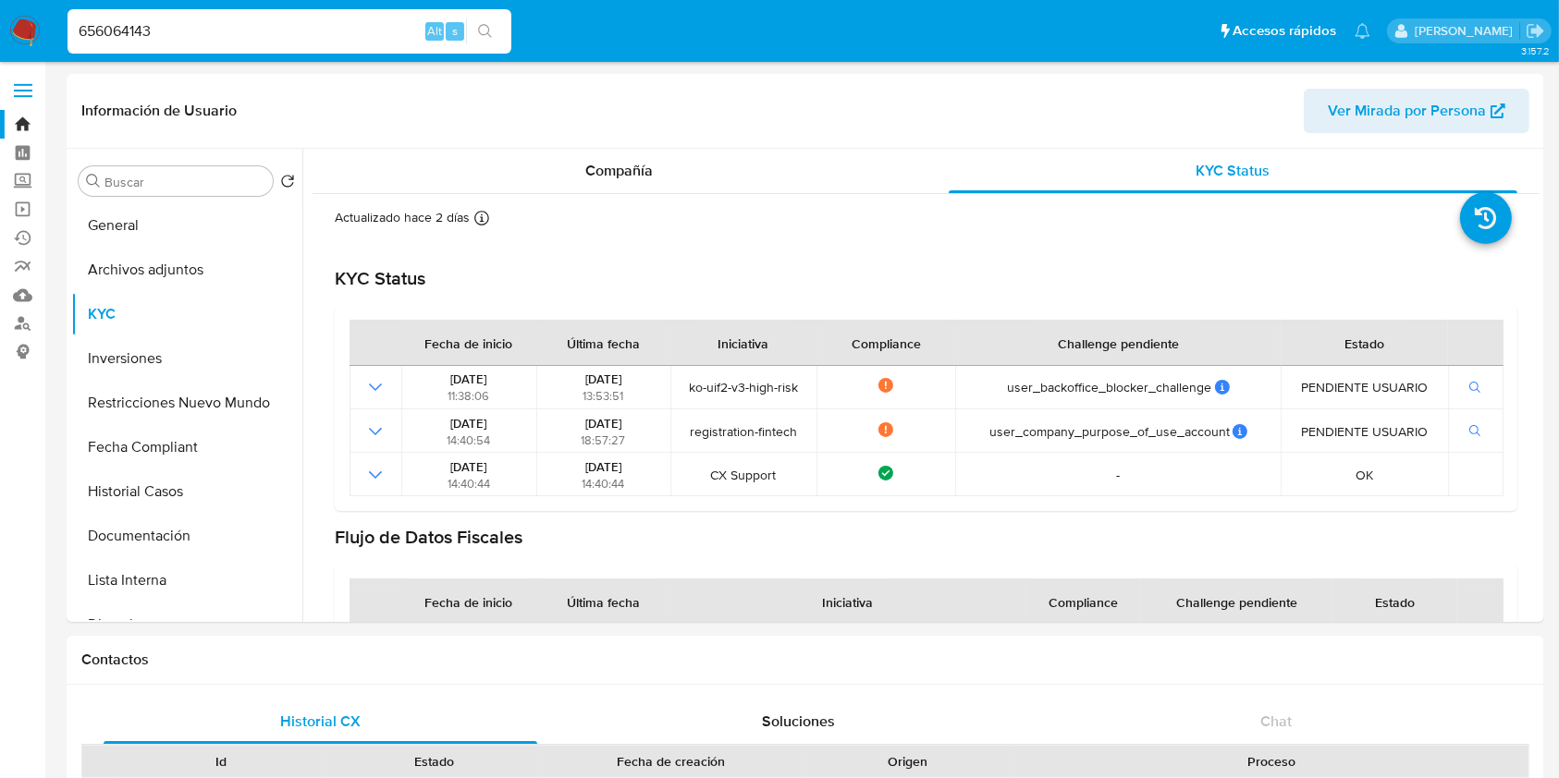
click at [178, 35] on input "656064143" at bounding box center [289, 31] width 444 height 24
paste input "61242311"
type input "661242311"
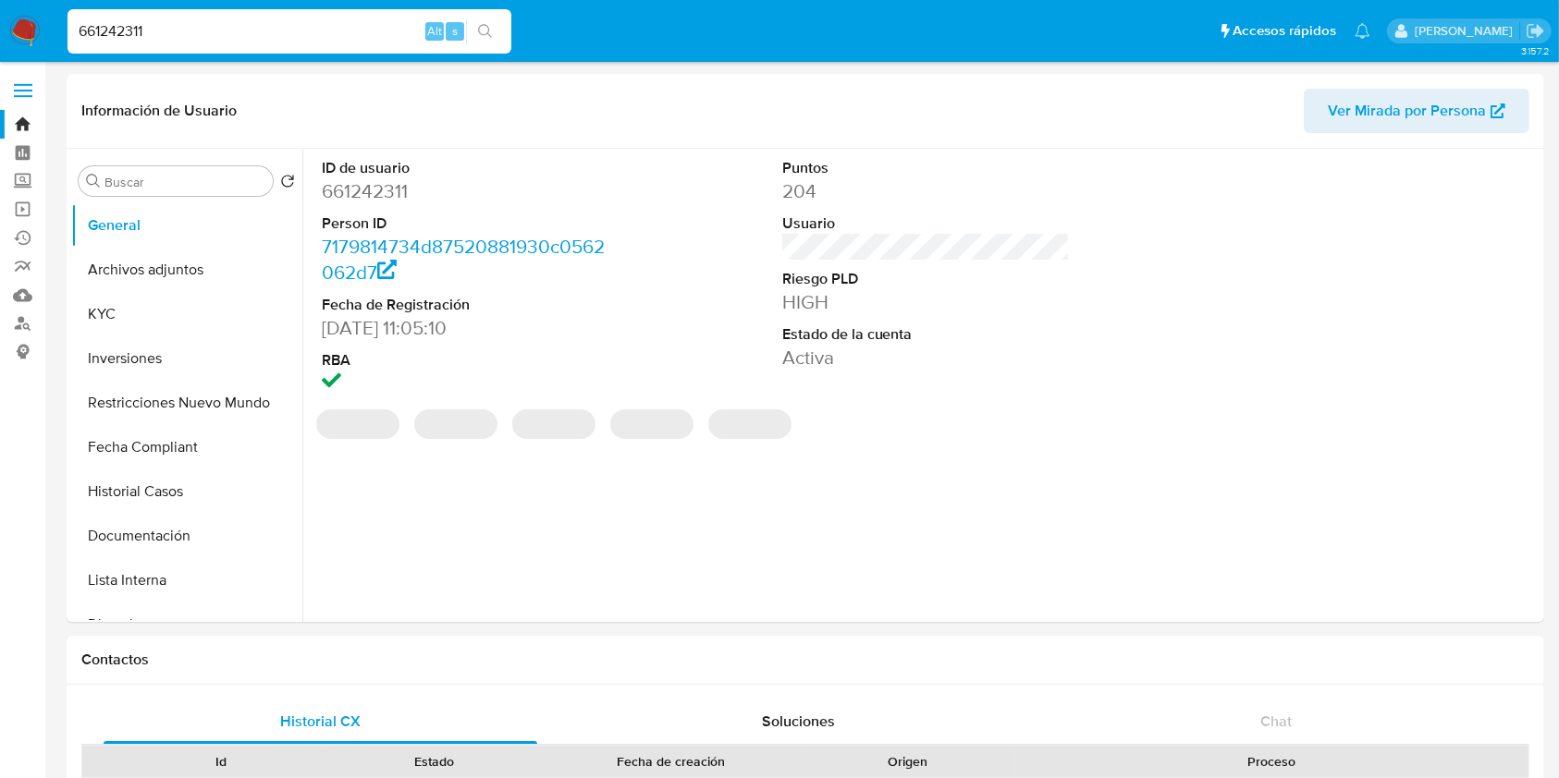
select select "10"
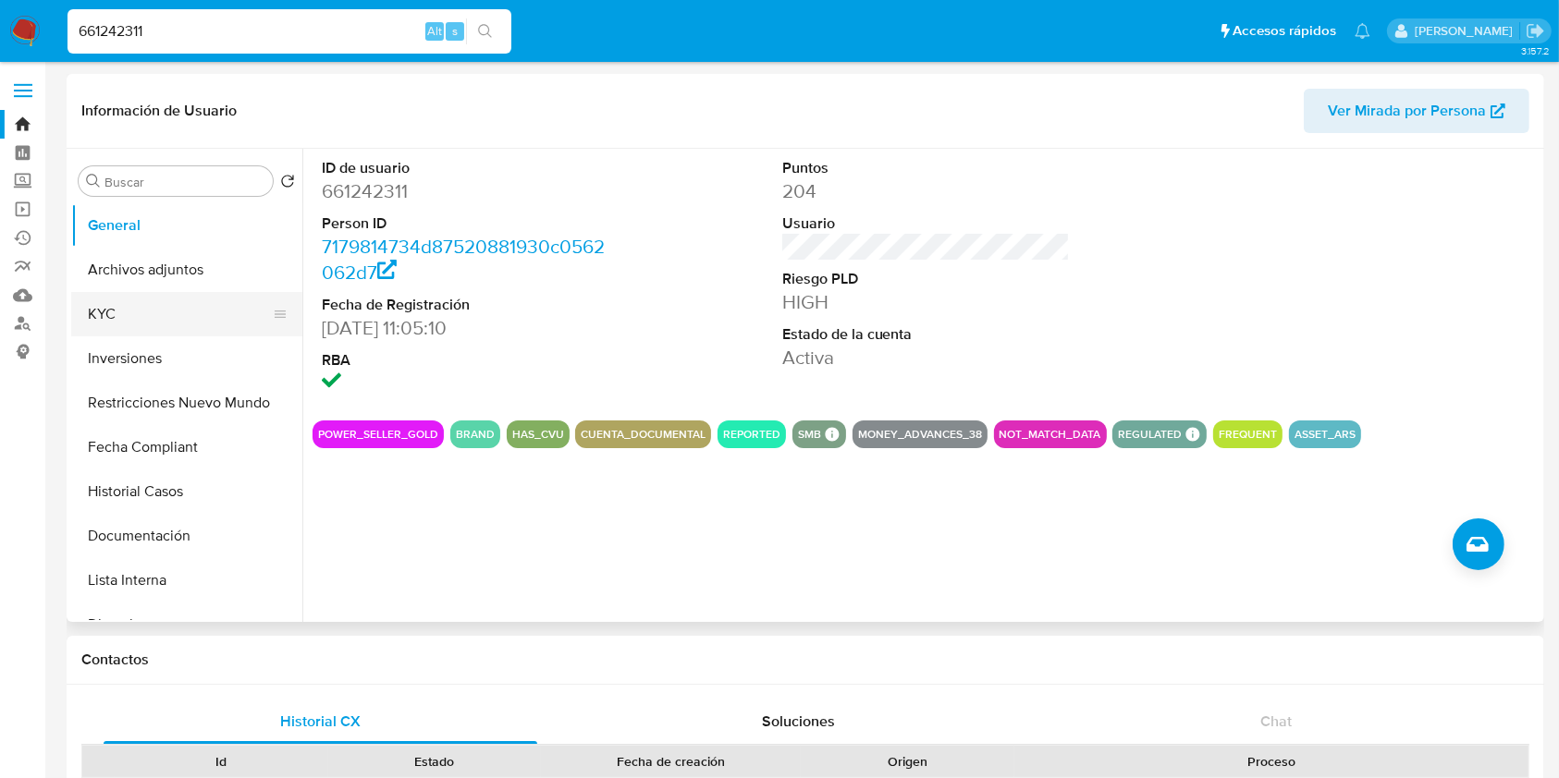
click at [100, 325] on button "KYC" at bounding box center [179, 314] width 216 height 44
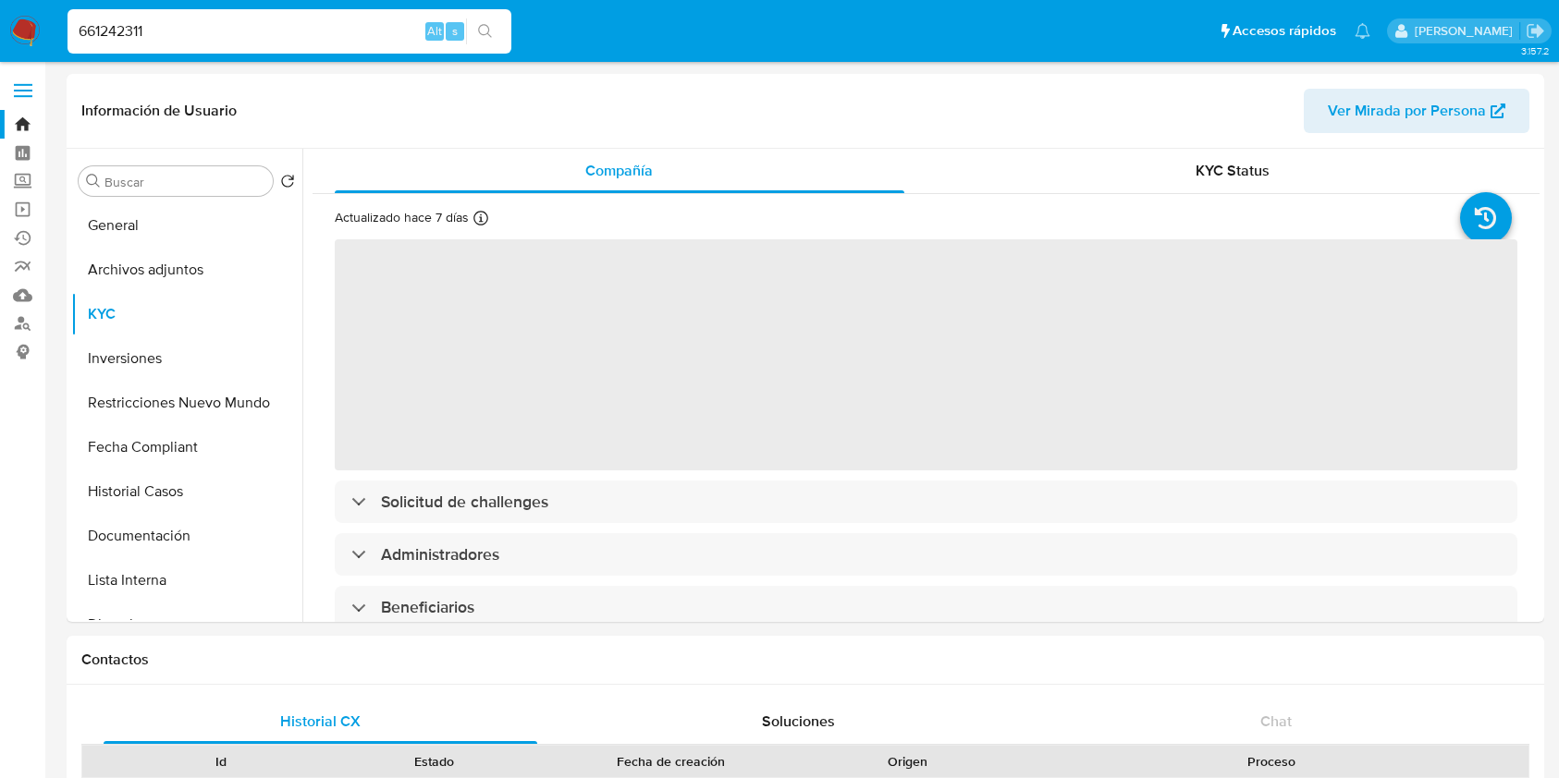
select select "10"
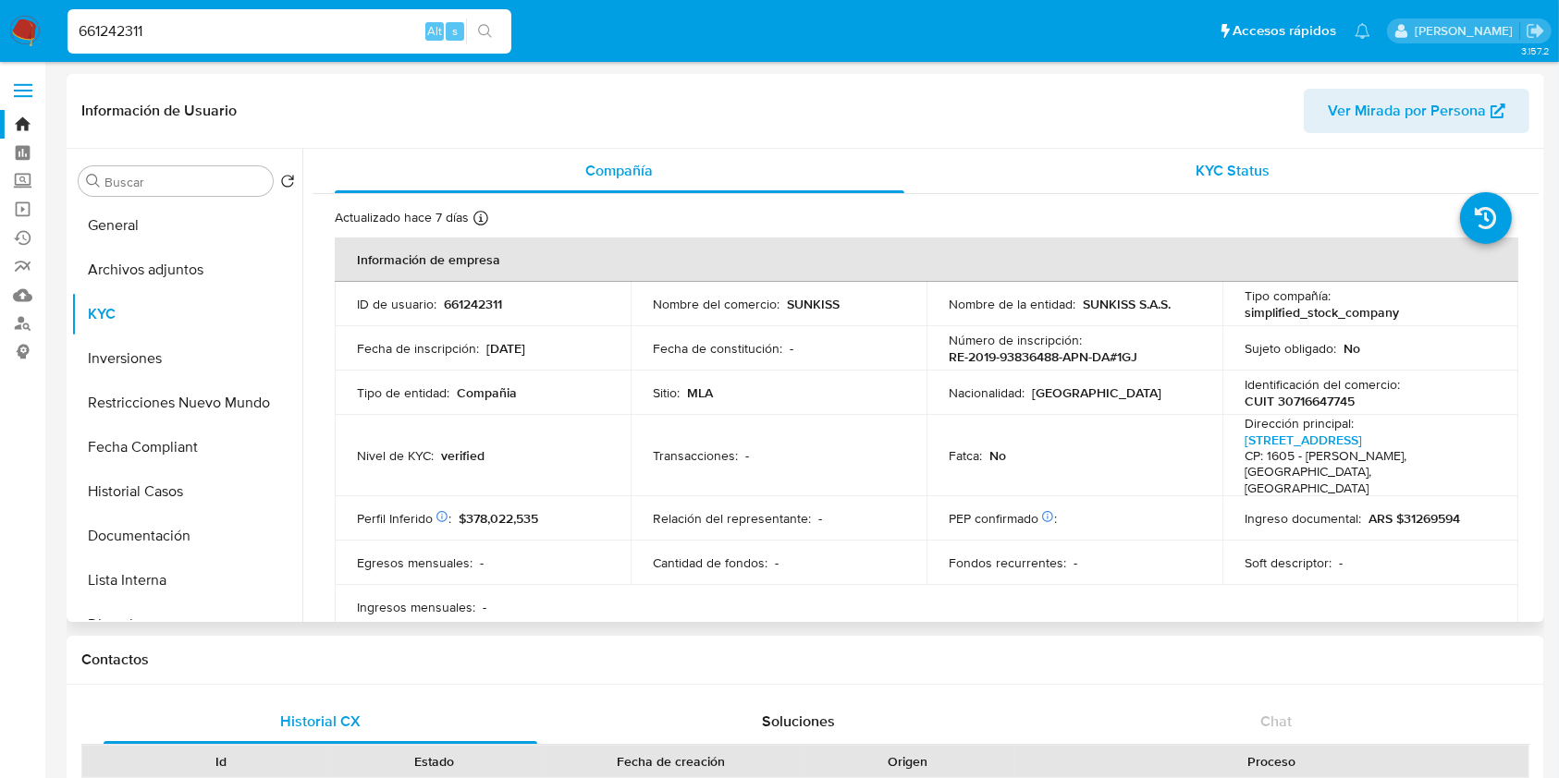
click at [1243, 190] on div "KYC Status" at bounding box center [1234, 171] width 570 height 44
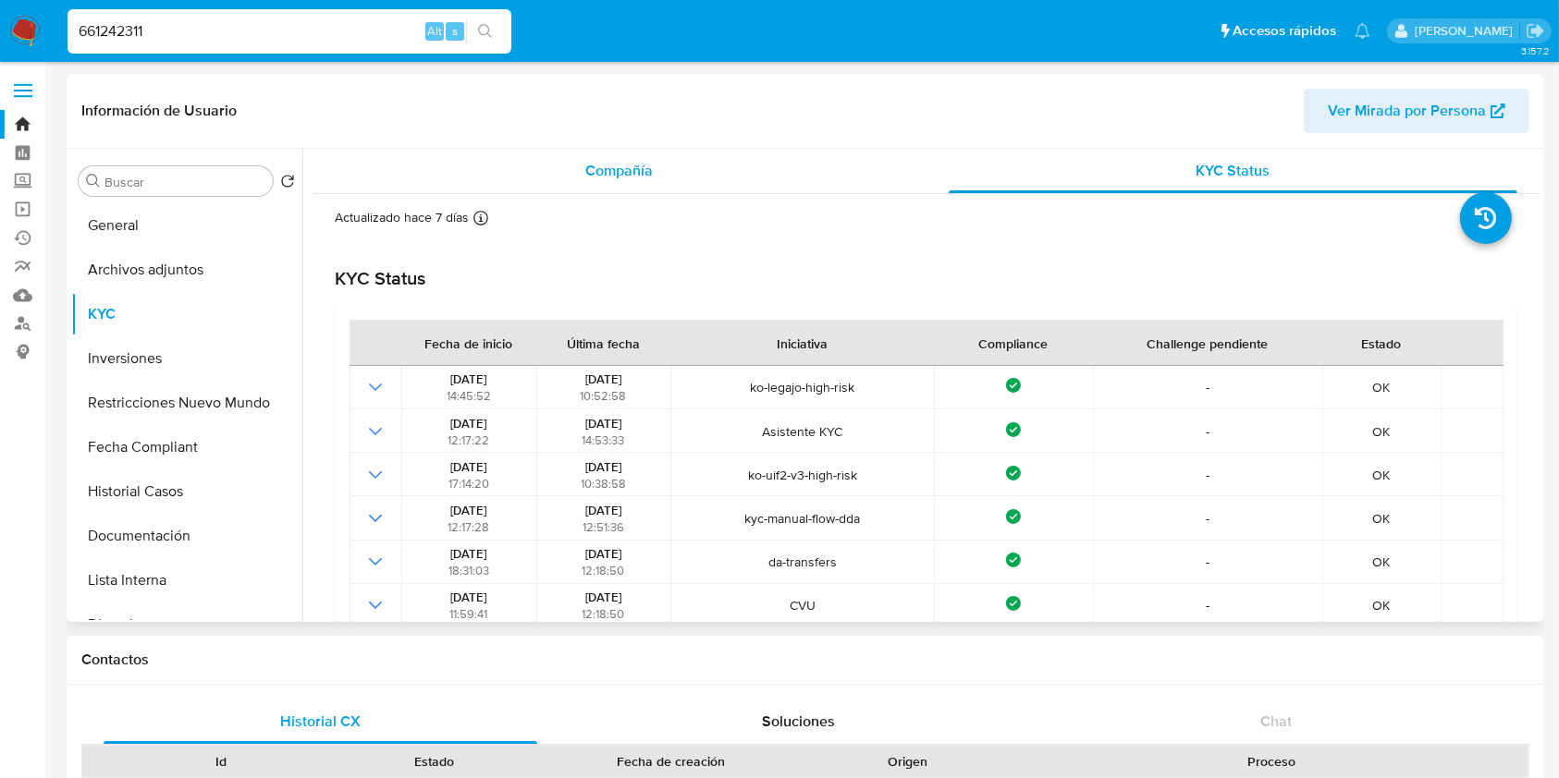
click at [656, 162] on div "Compañía" at bounding box center [620, 171] width 570 height 44
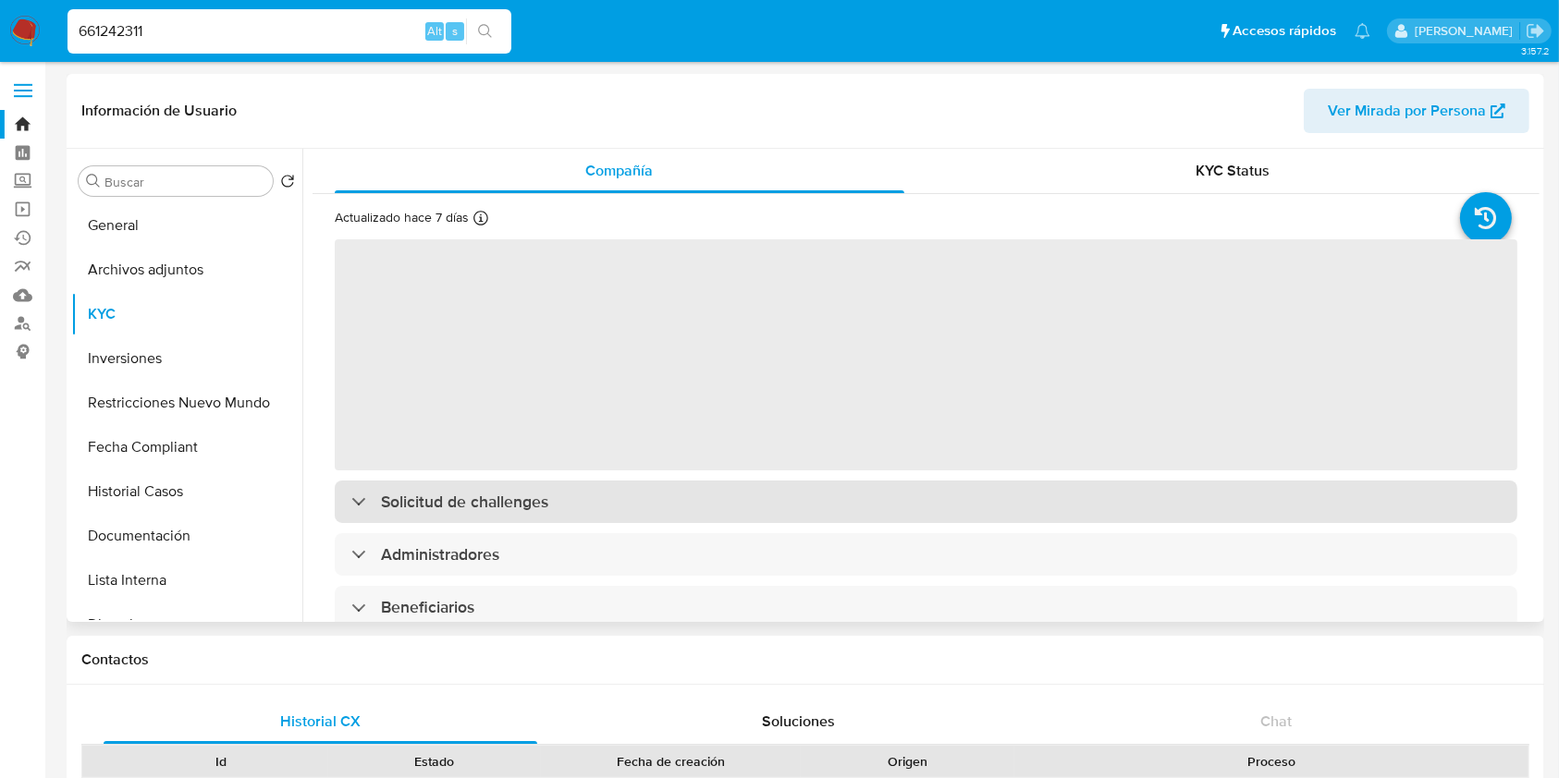
click at [626, 497] on div "Solicitud de challenges" at bounding box center [926, 502] width 1182 height 43
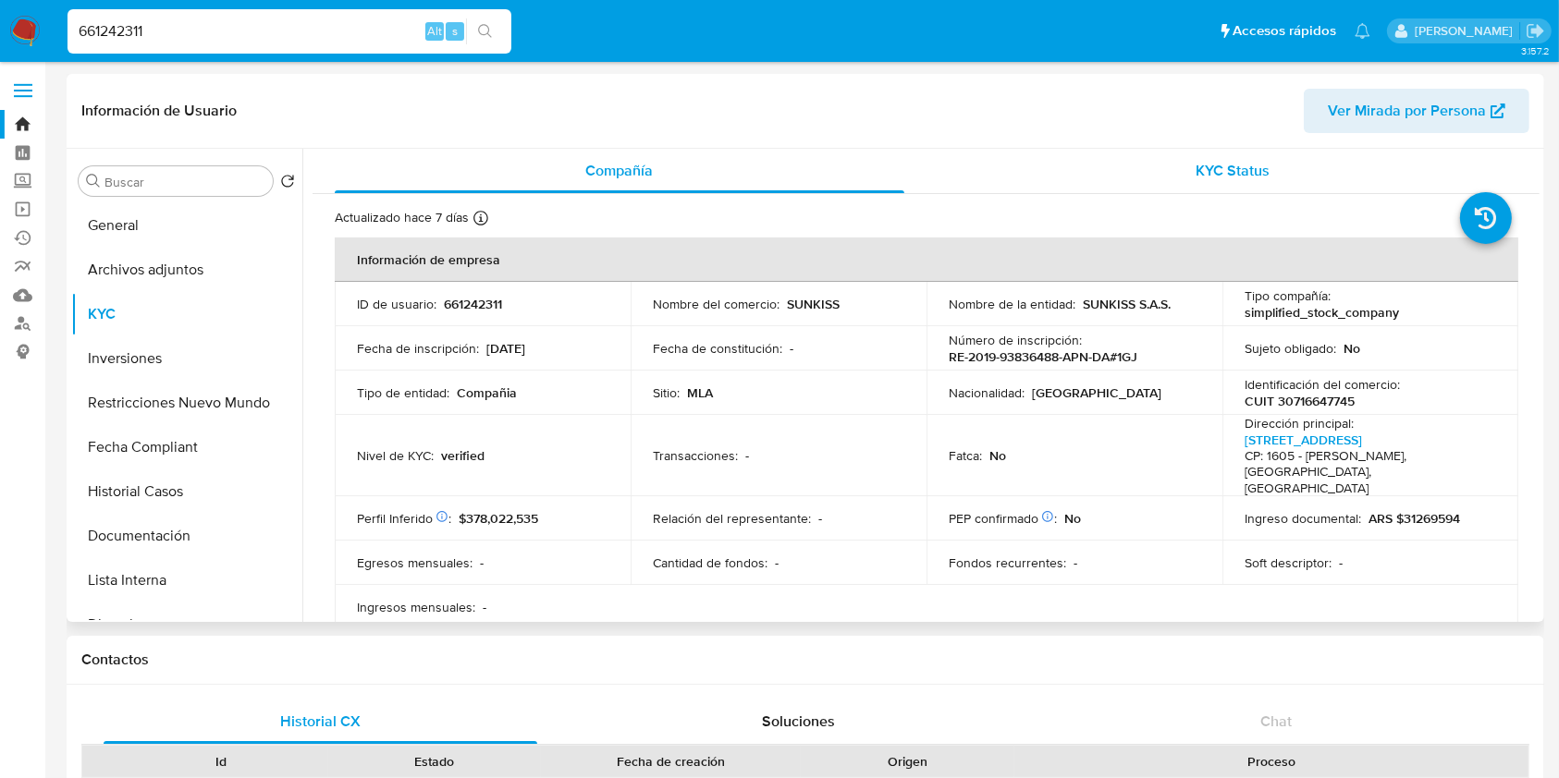
click at [1171, 192] on div "KYC Status" at bounding box center [1234, 171] width 570 height 44
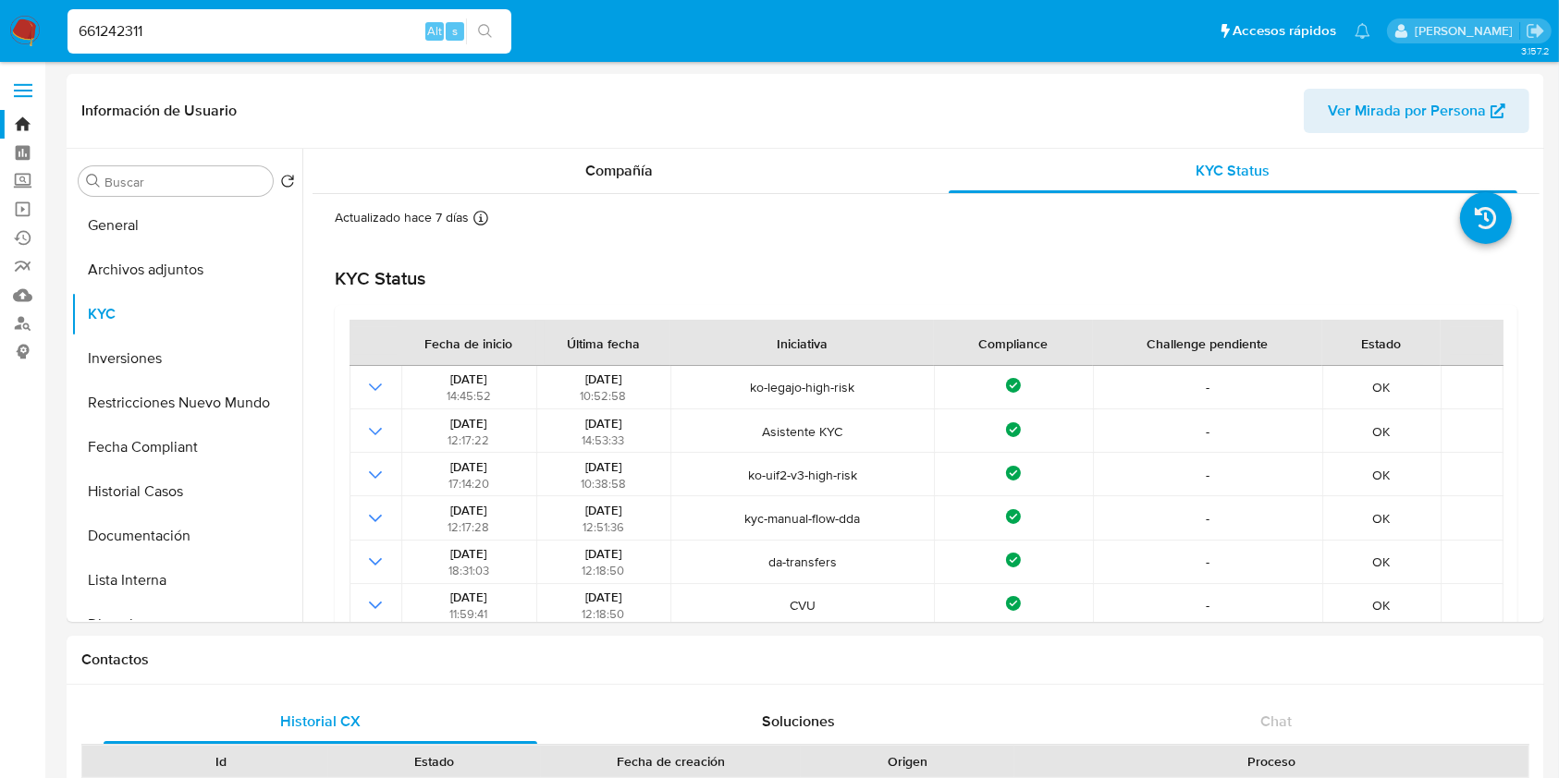
click at [205, 38] on input "661242311" at bounding box center [289, 31] width 444 height 24
paste input "82601063"
type input "682601063"
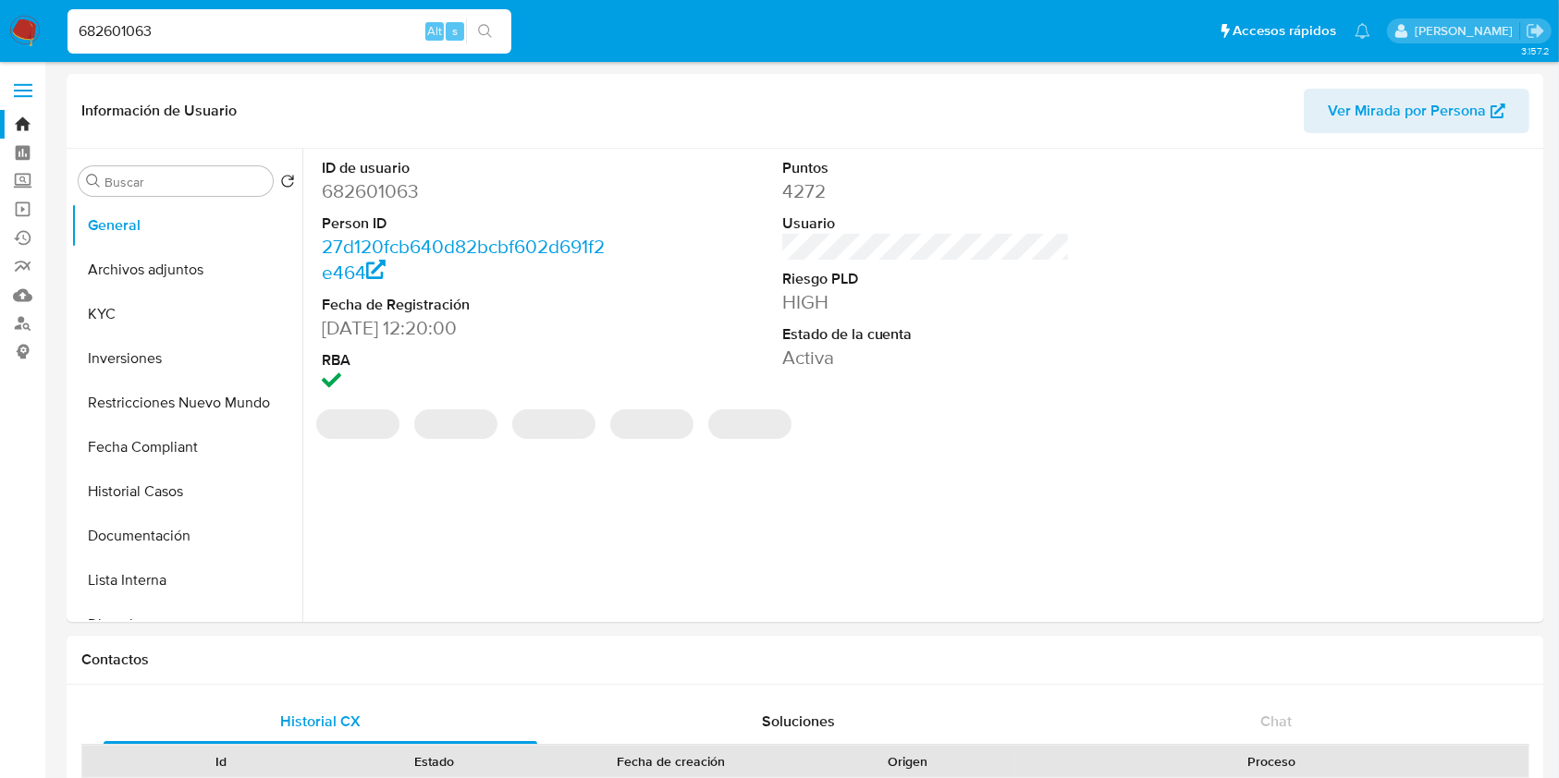
select select "10"
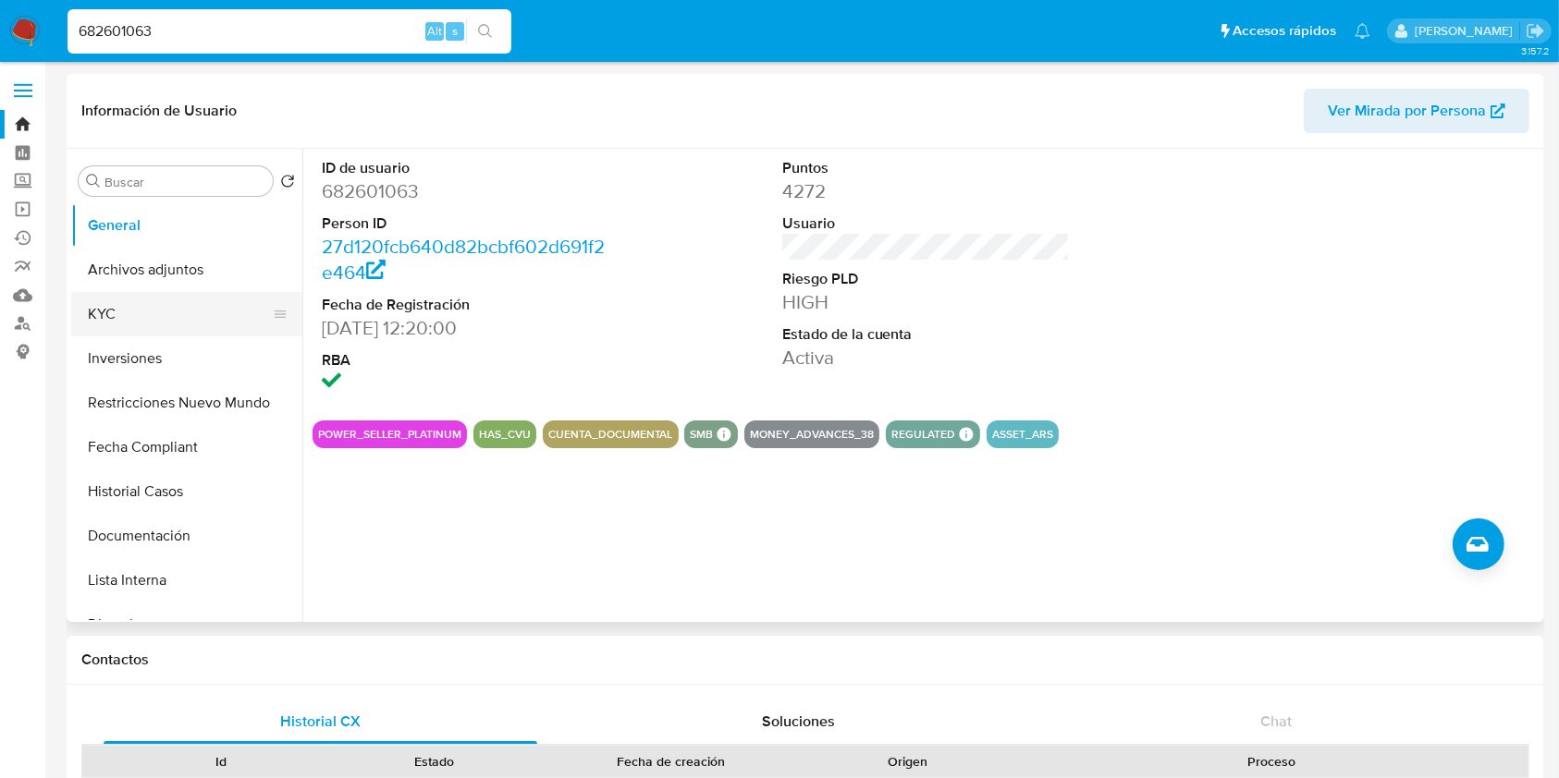
click at [145, 333] on button "KYC" at bounding box center [179, 314] width 216 height 44
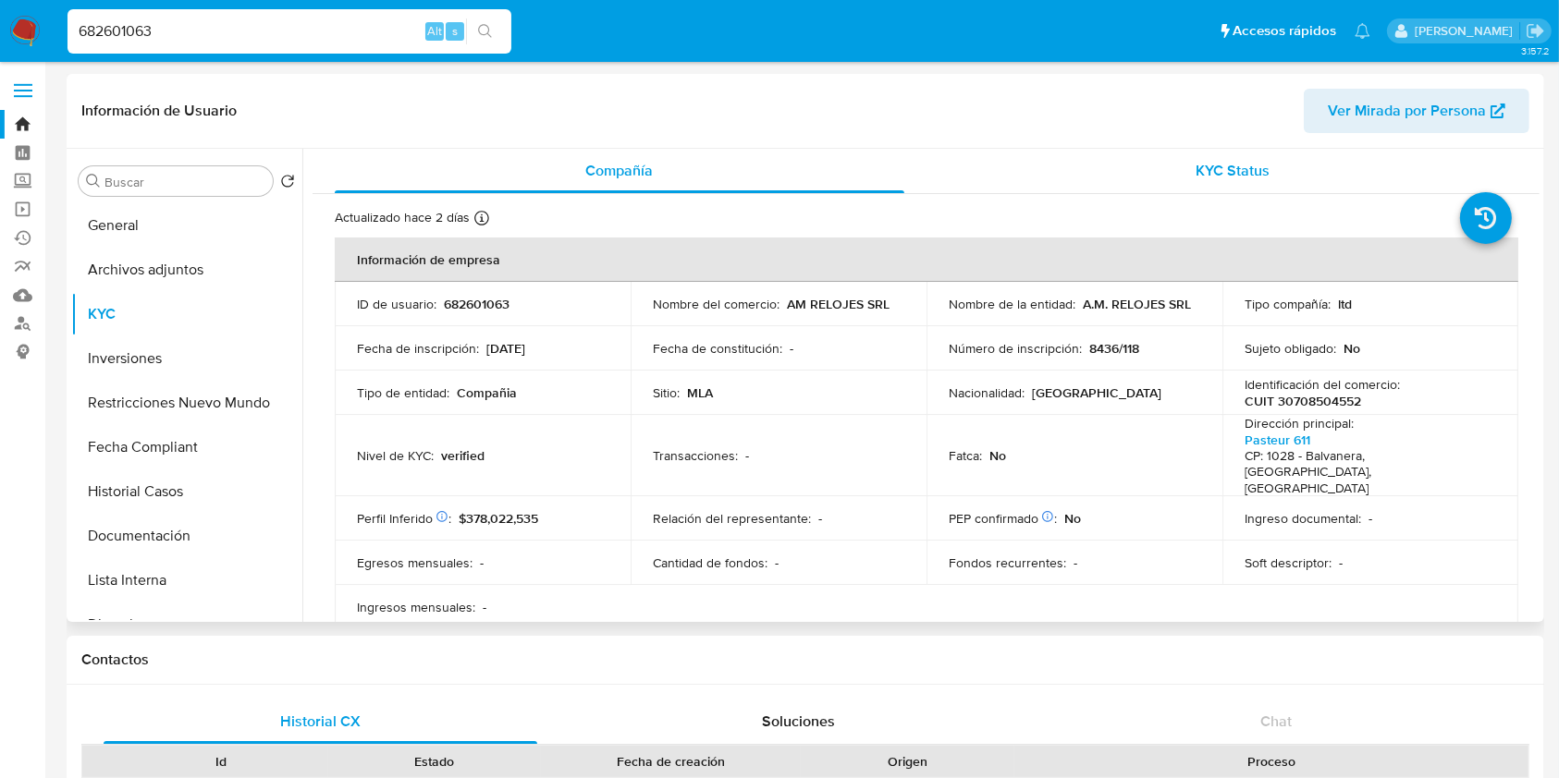
click at [1250, 174] on span "KYC Status" at bounding box center [1232, 170] width 74 height 21
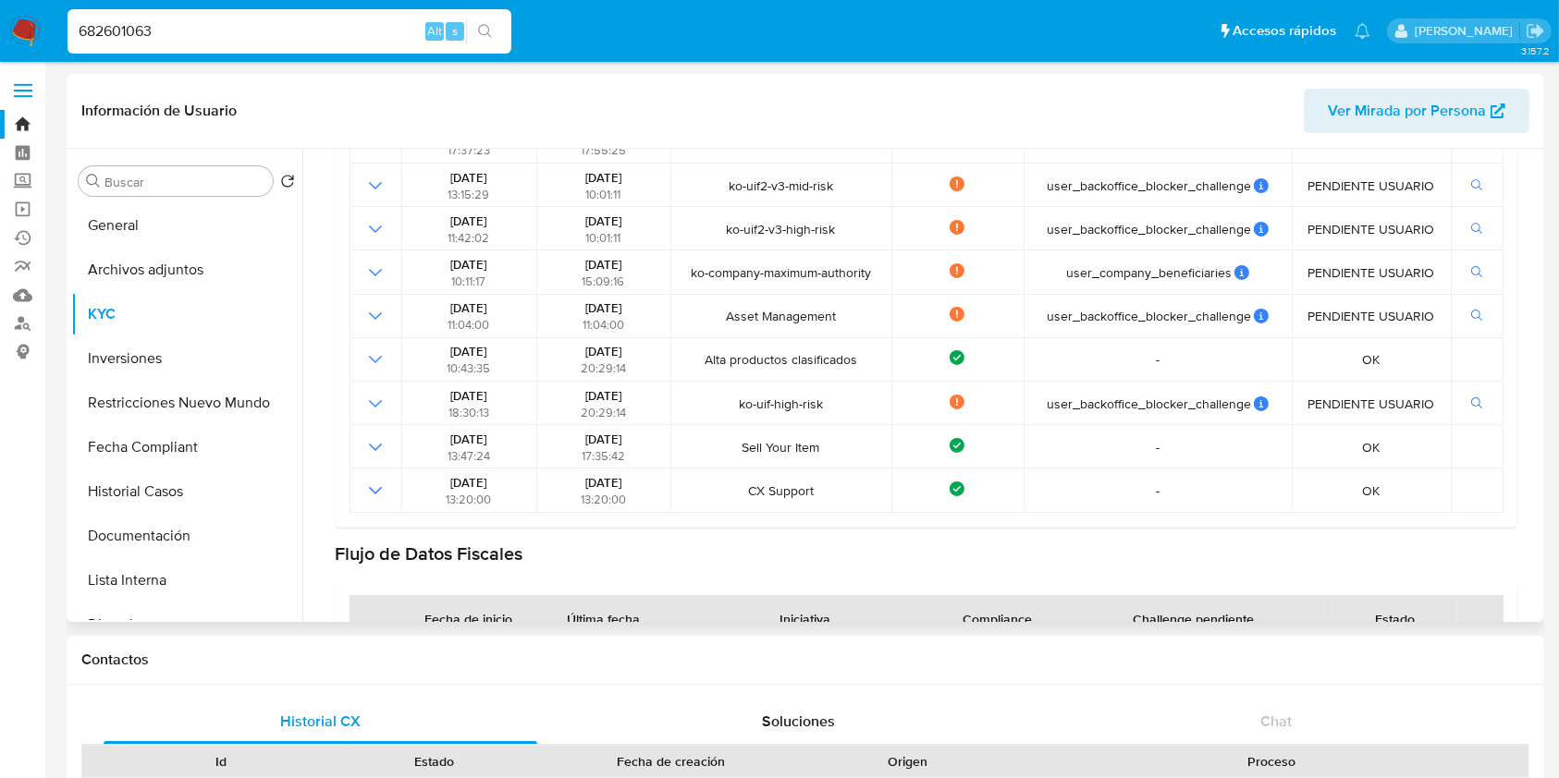
scroll to position [227, 0]
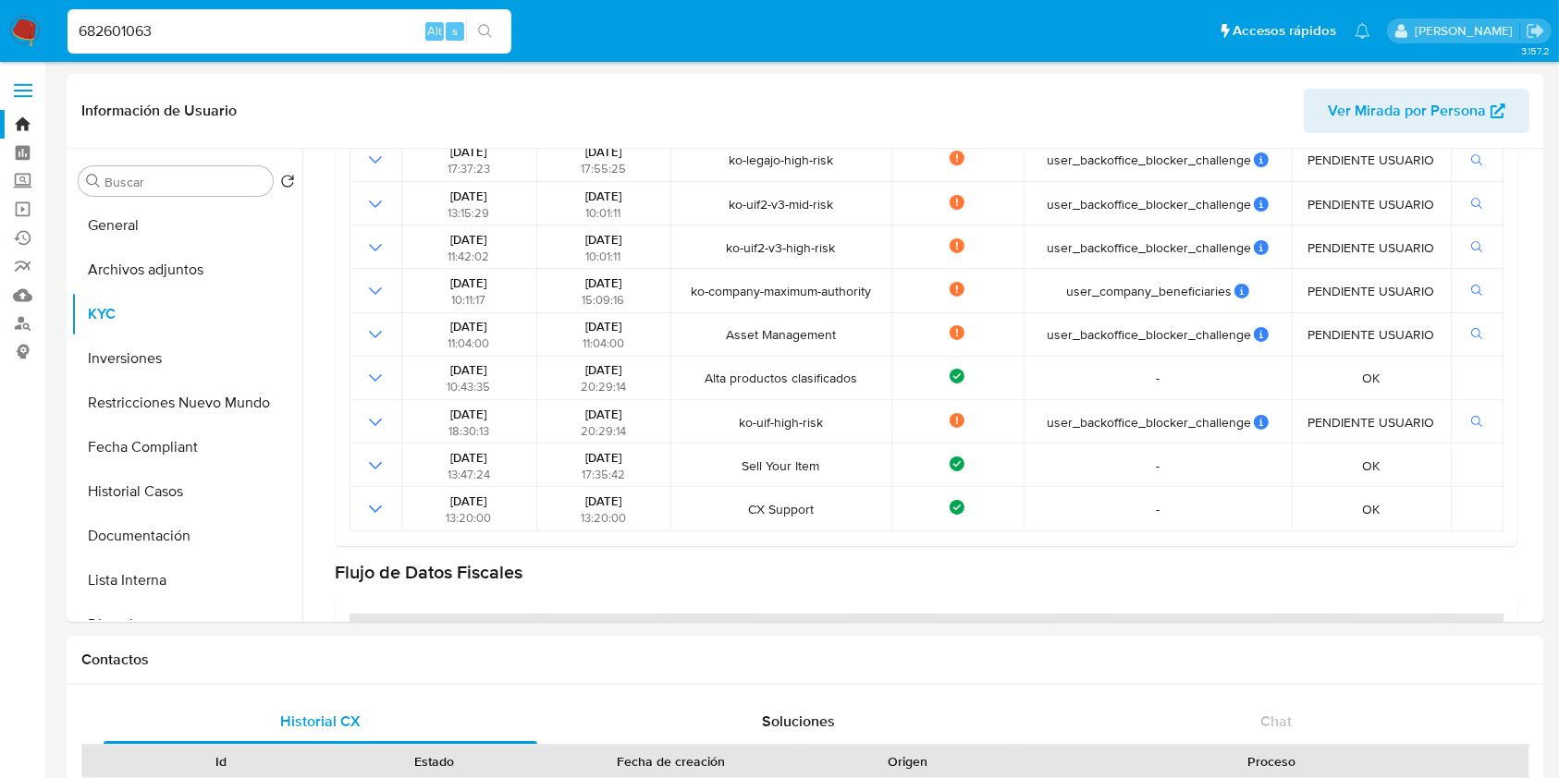
click at [137, 47] on div "682601063 Alt s" at bounding box center [289, 31] width 444 height 44
click at [138, 47] on div "682601063 Alt s" at bounding box center [289, 31] width 444 height 44
click at [152, 35] on input "682601063" at bounding box center [289, 31] width 444 height 24
paste input "725085400"
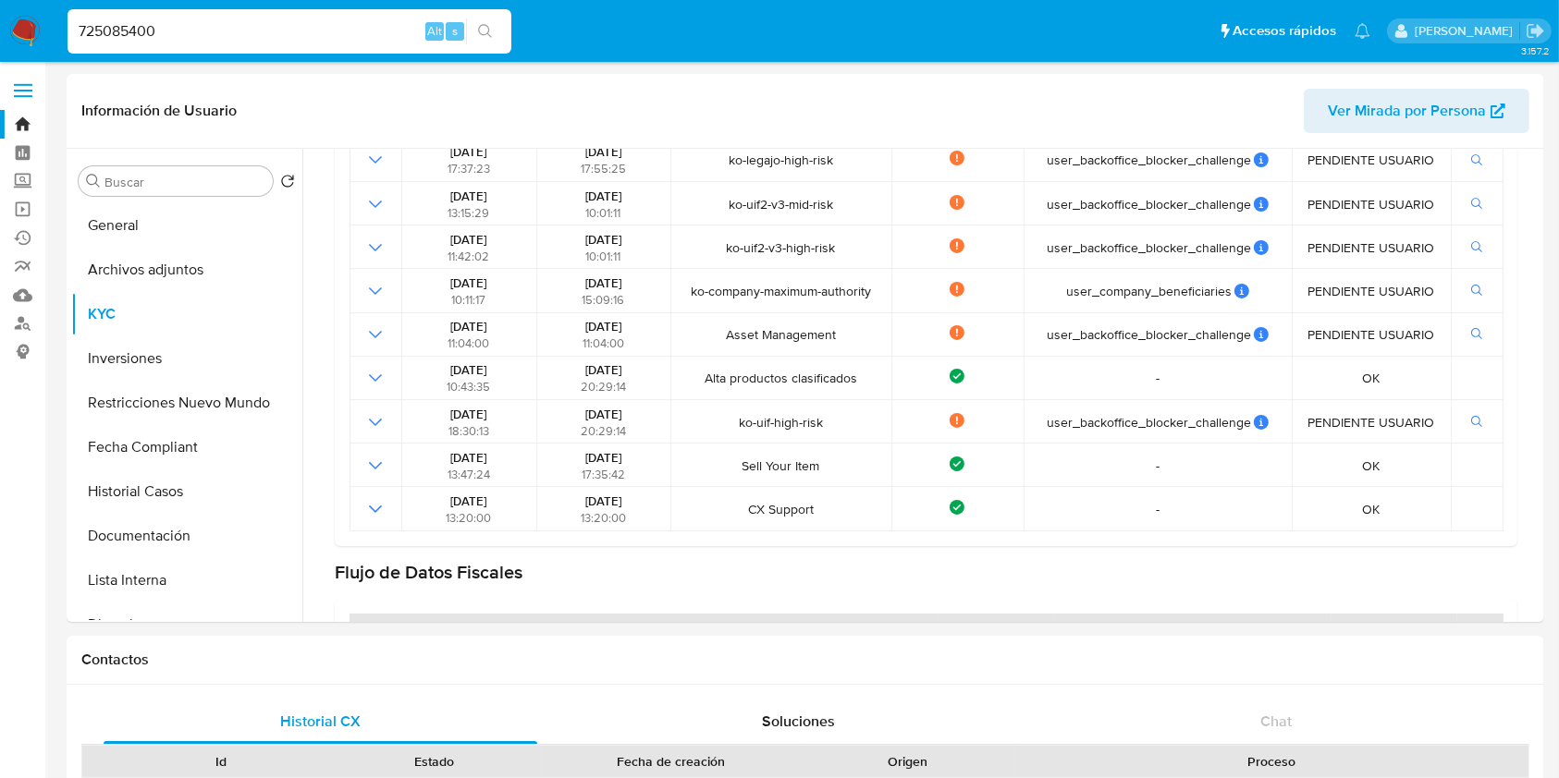
type input "725085400"
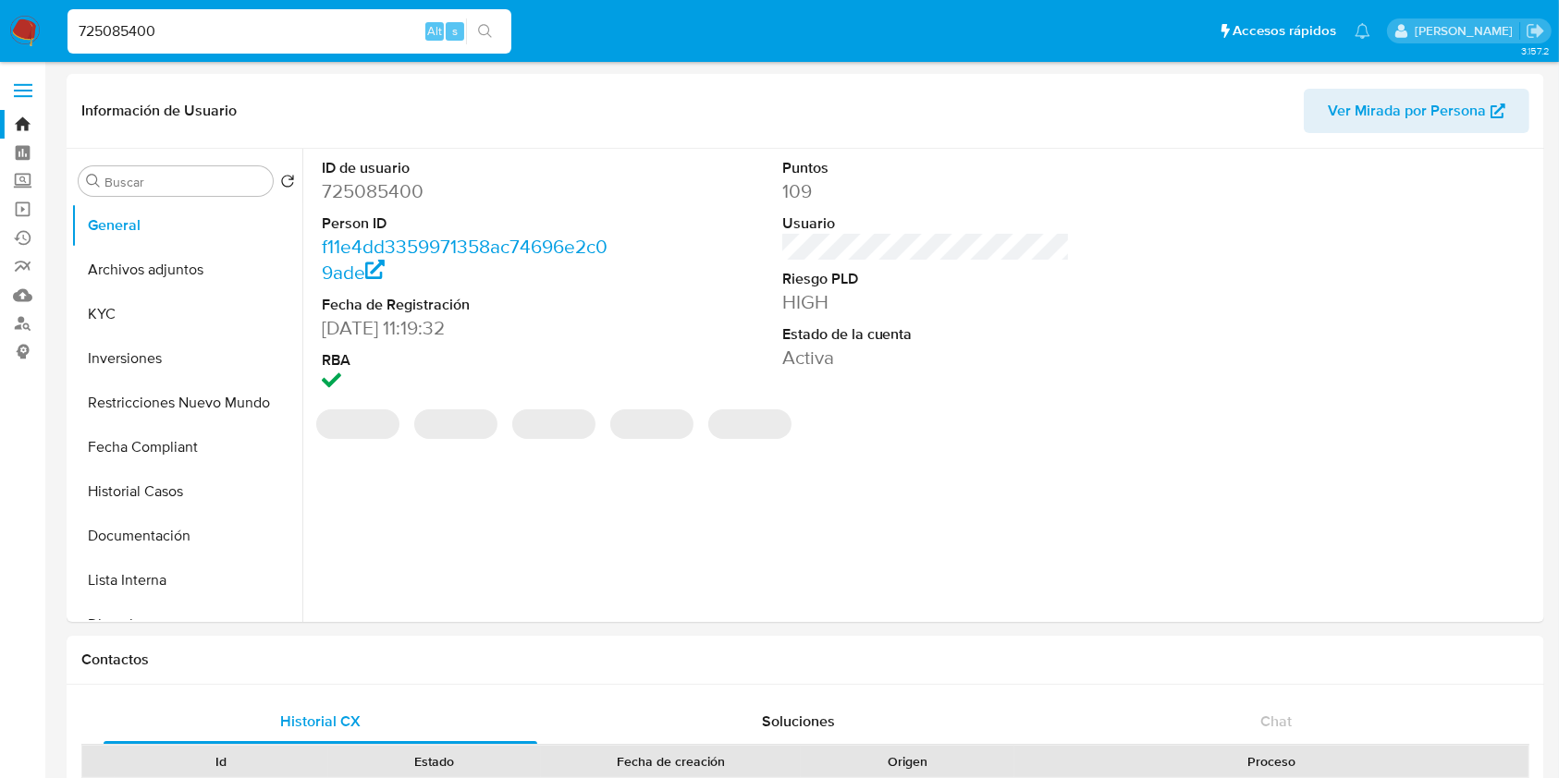
select select "10"
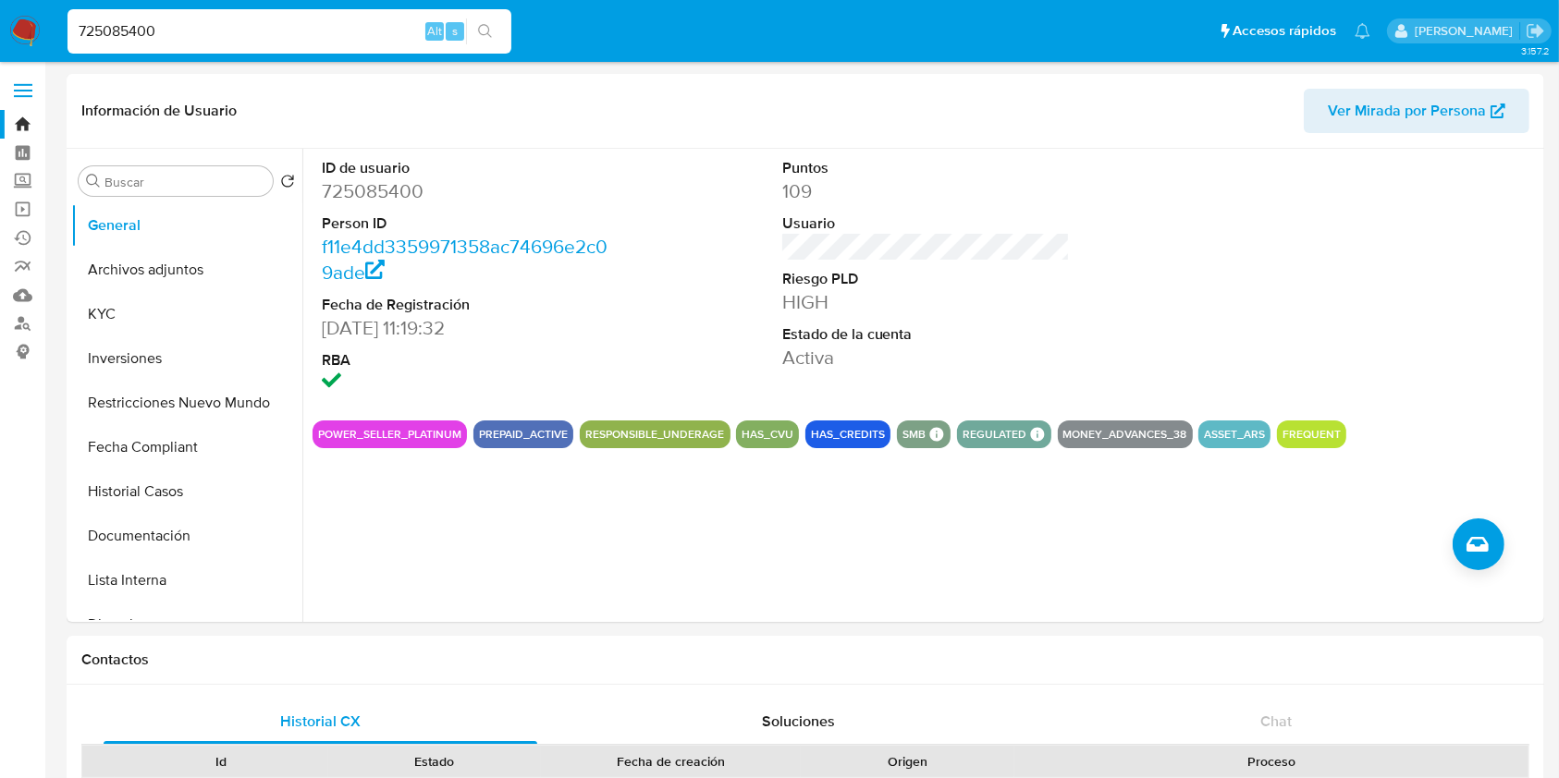
click at [324, 26] on input "725085400" at bounding box center [289, 31] width 444 height 24
click at [82, 325] on button "KYC" at bounding box center [179, 314] width 216 height 44
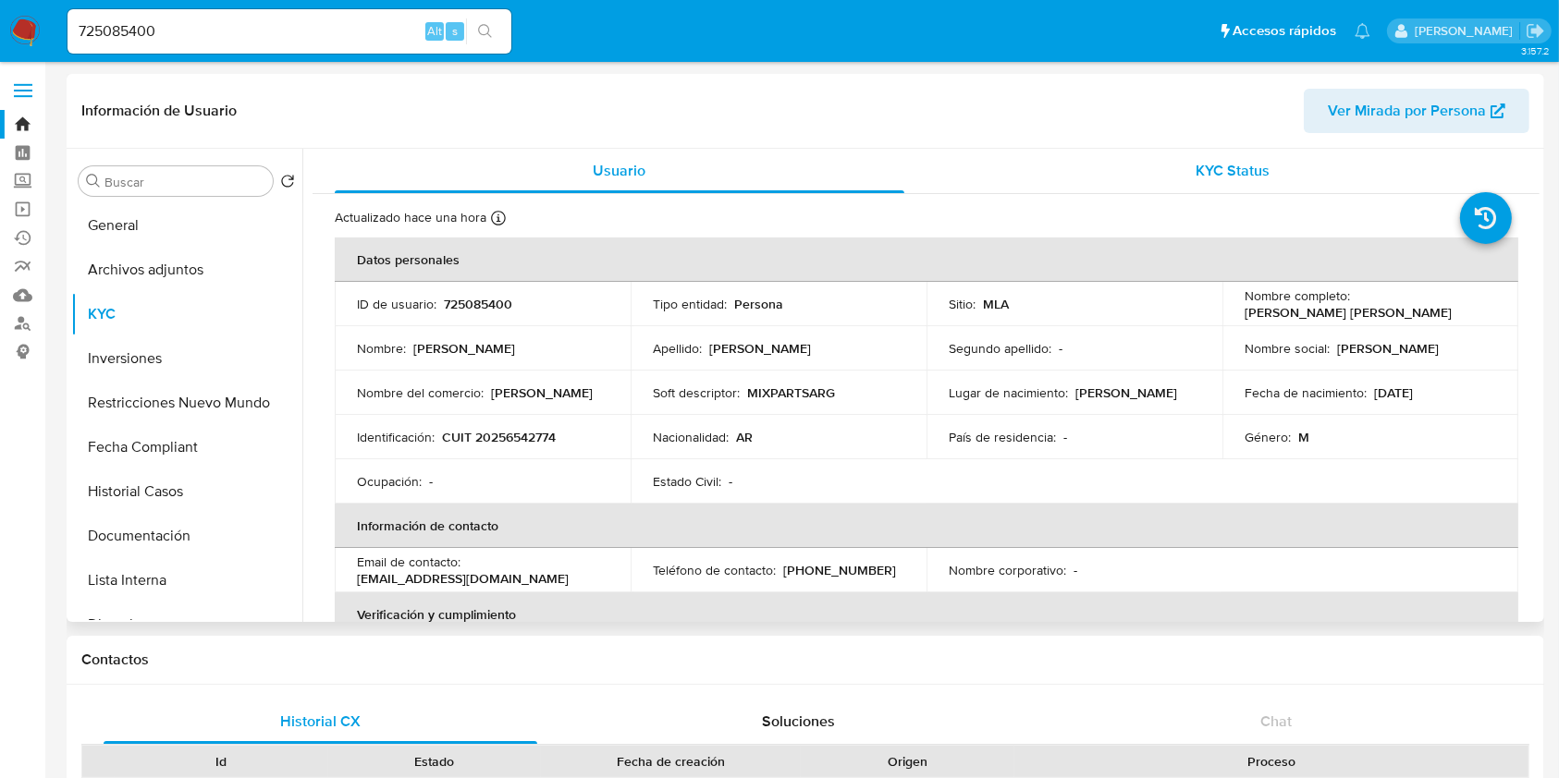
click at [1202, 174] on span "KYC Status" at bounding box center [1232, 170] width 74 height 21
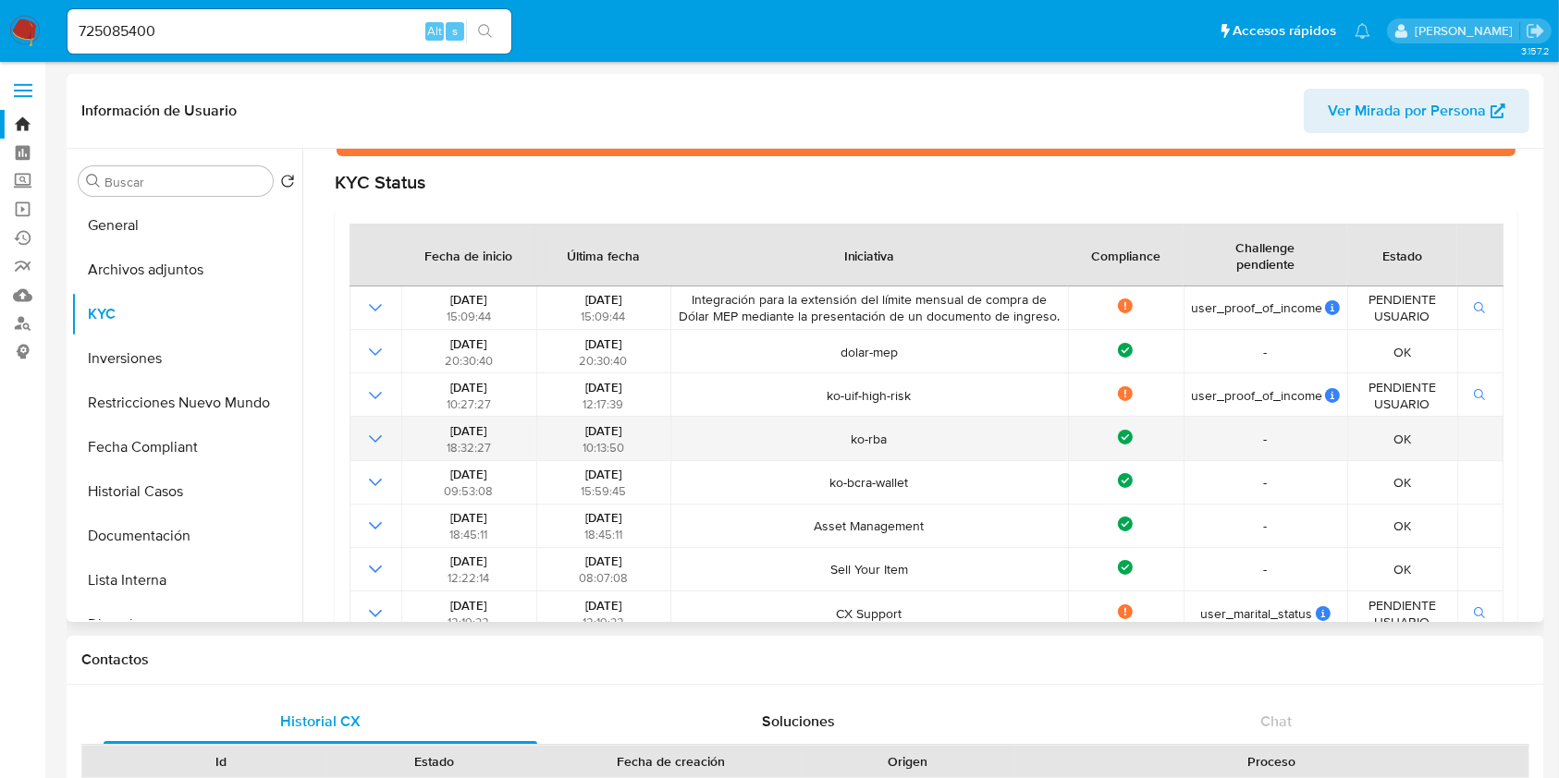
scroll to position [370, 0]
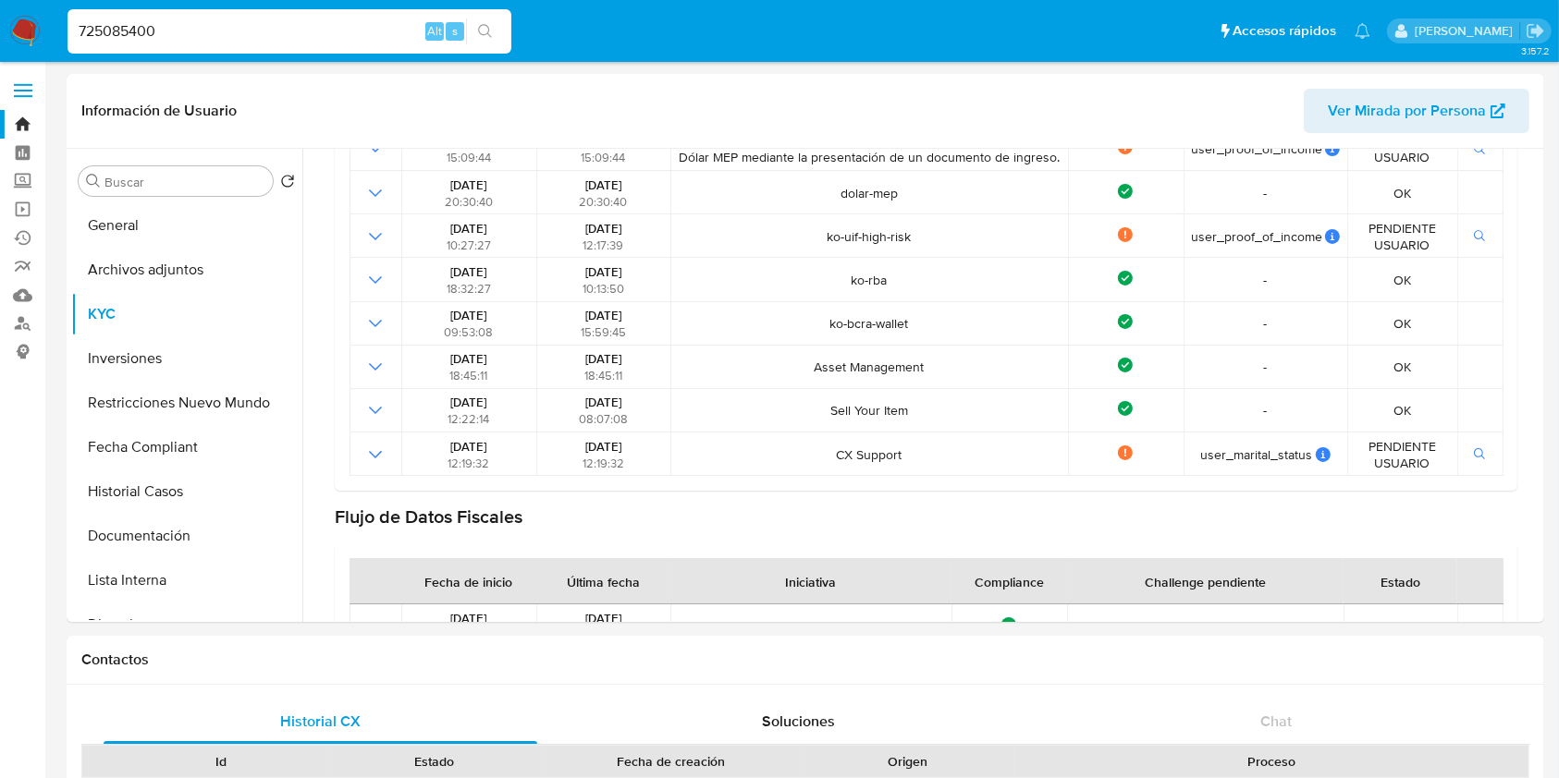
click at [328, 41] on input "725085400" at bounding box center [289, 31] width 444 height 24
paste input "80817484"
type input "780817484"
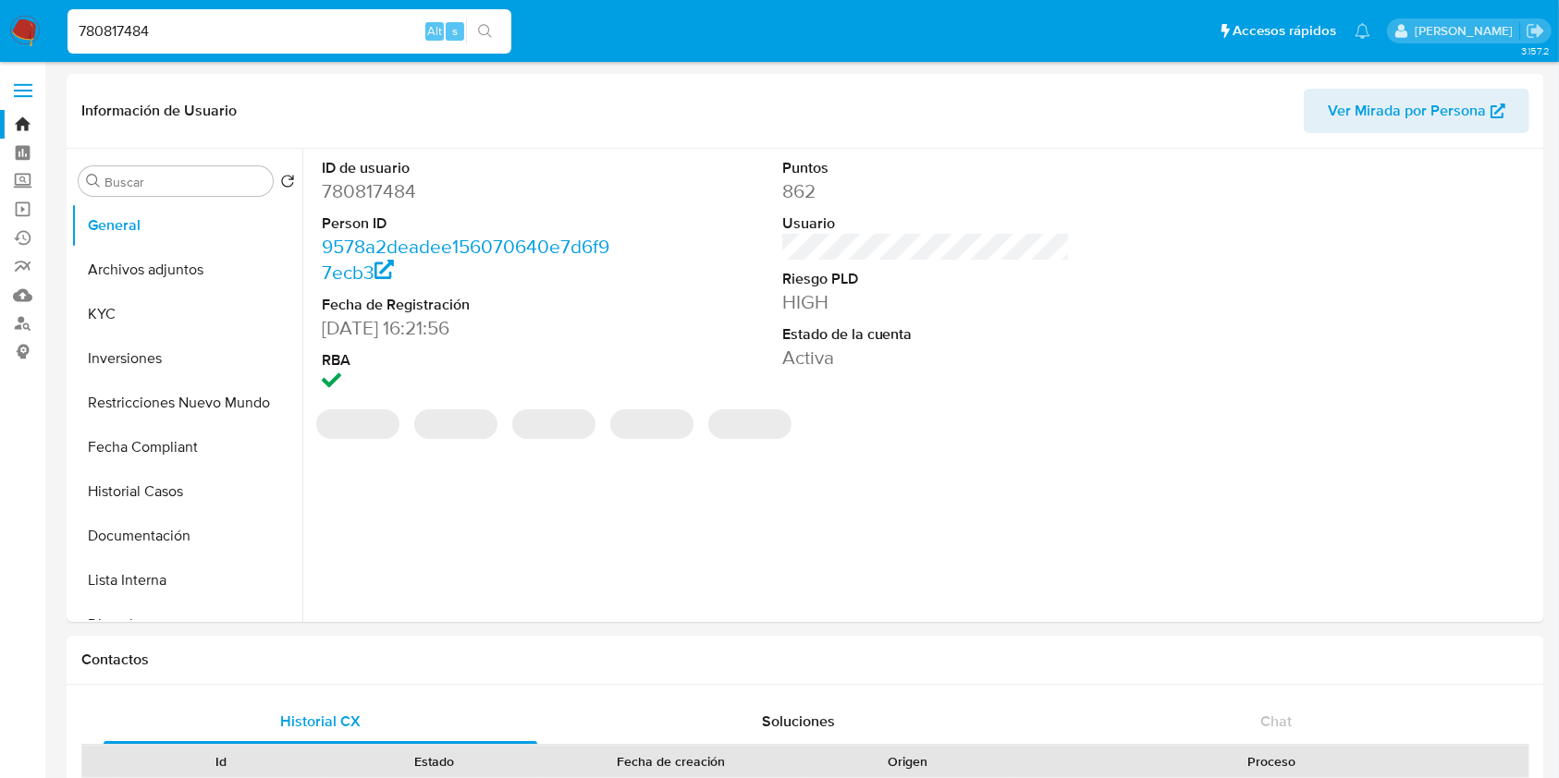
select select "10"
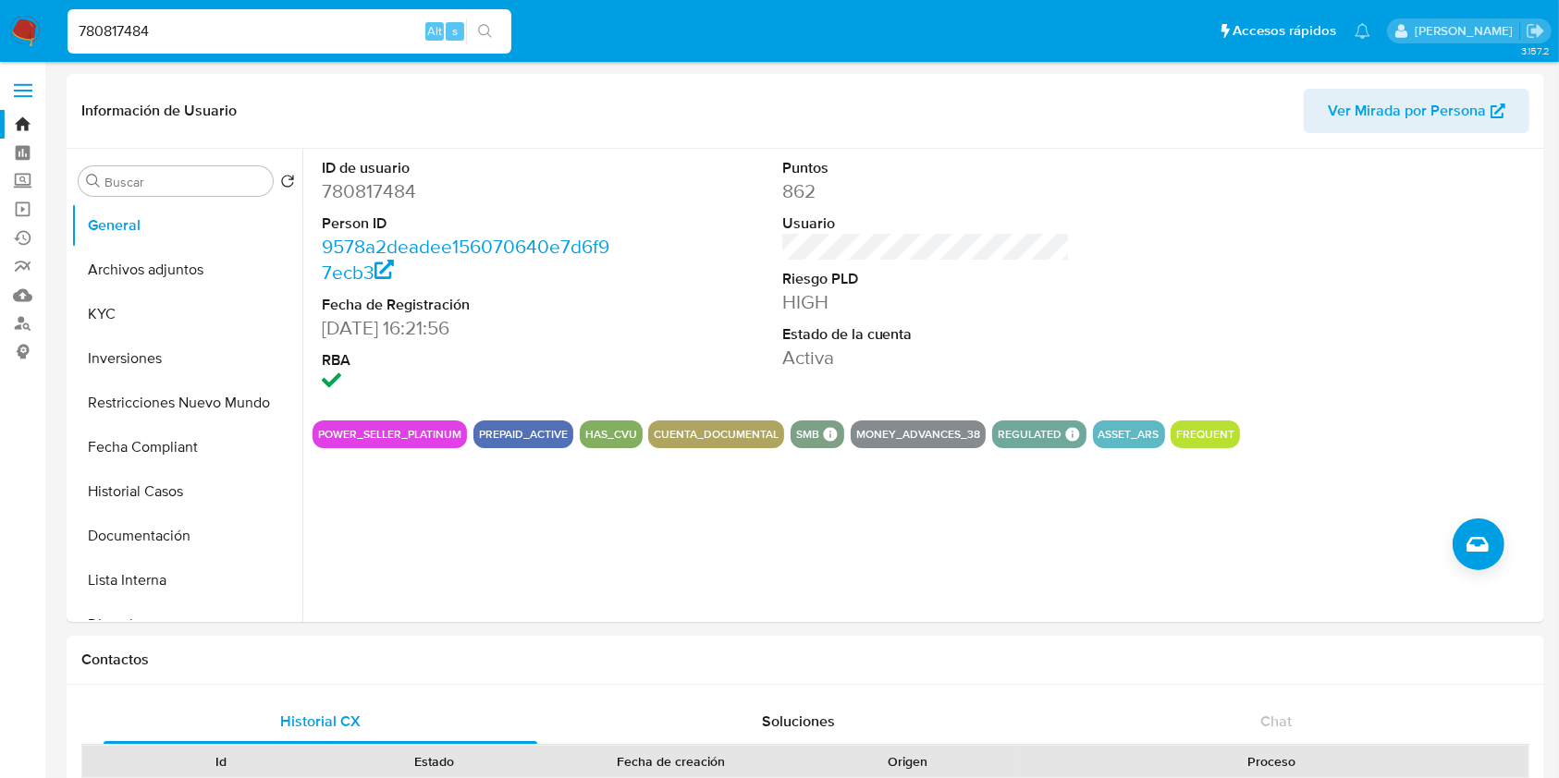
click at [175, 31] on input "780817484" at bounding box center [289, 31] width 444 height 24
click at [167, 32] on input "780817484" at bounding box center [289, 31] width 444 height 24
click at [167, 31] on input "780817484" at bounding box center [289, 31] width 444 height 24
click at [178, 315] on button "KYC" at bounding box center [179, 314] width 216 height 44
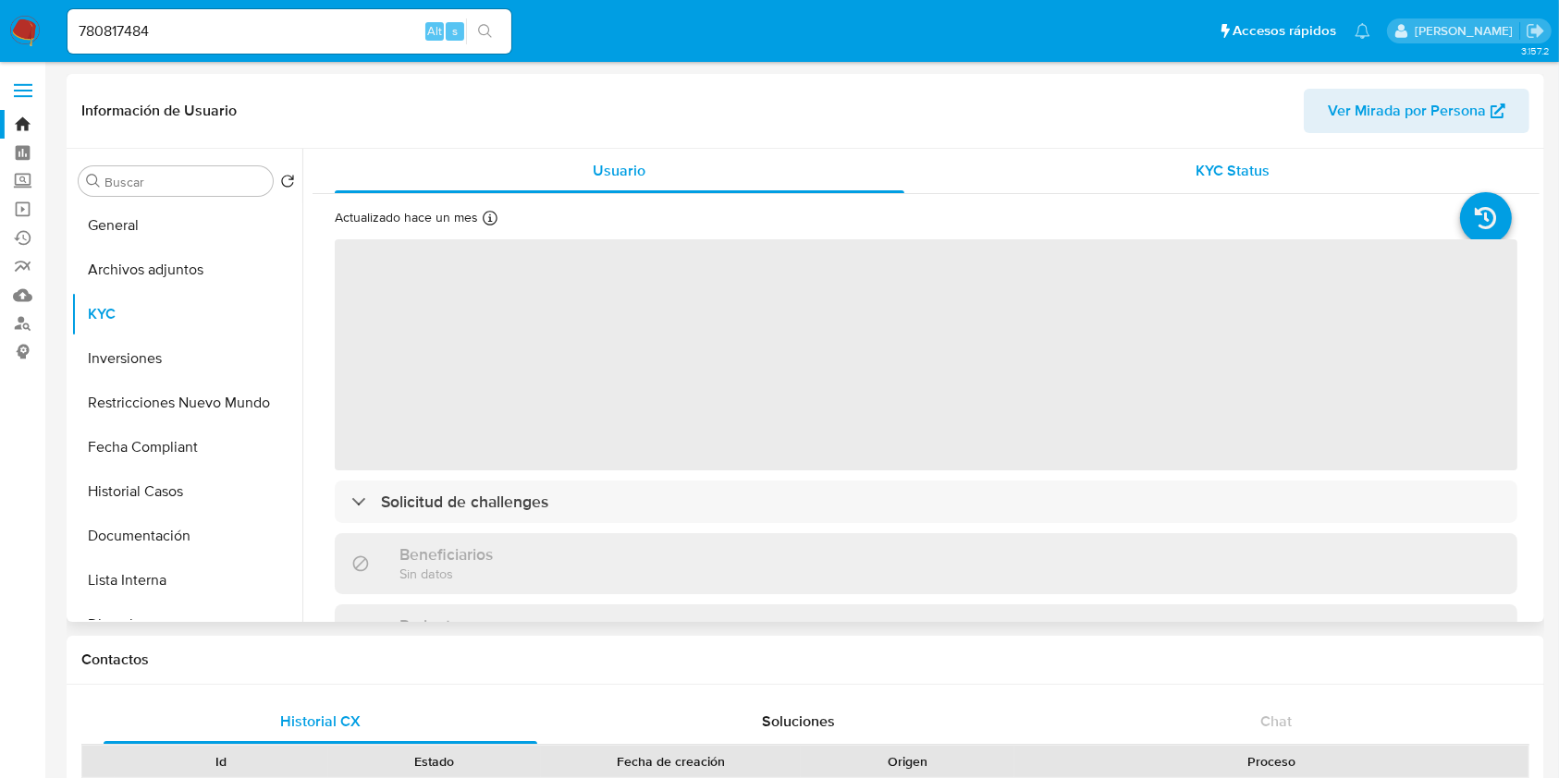
click at [1229, 168] on span "KYC Status" at bounding box center [1232, 170] width 74 height 21
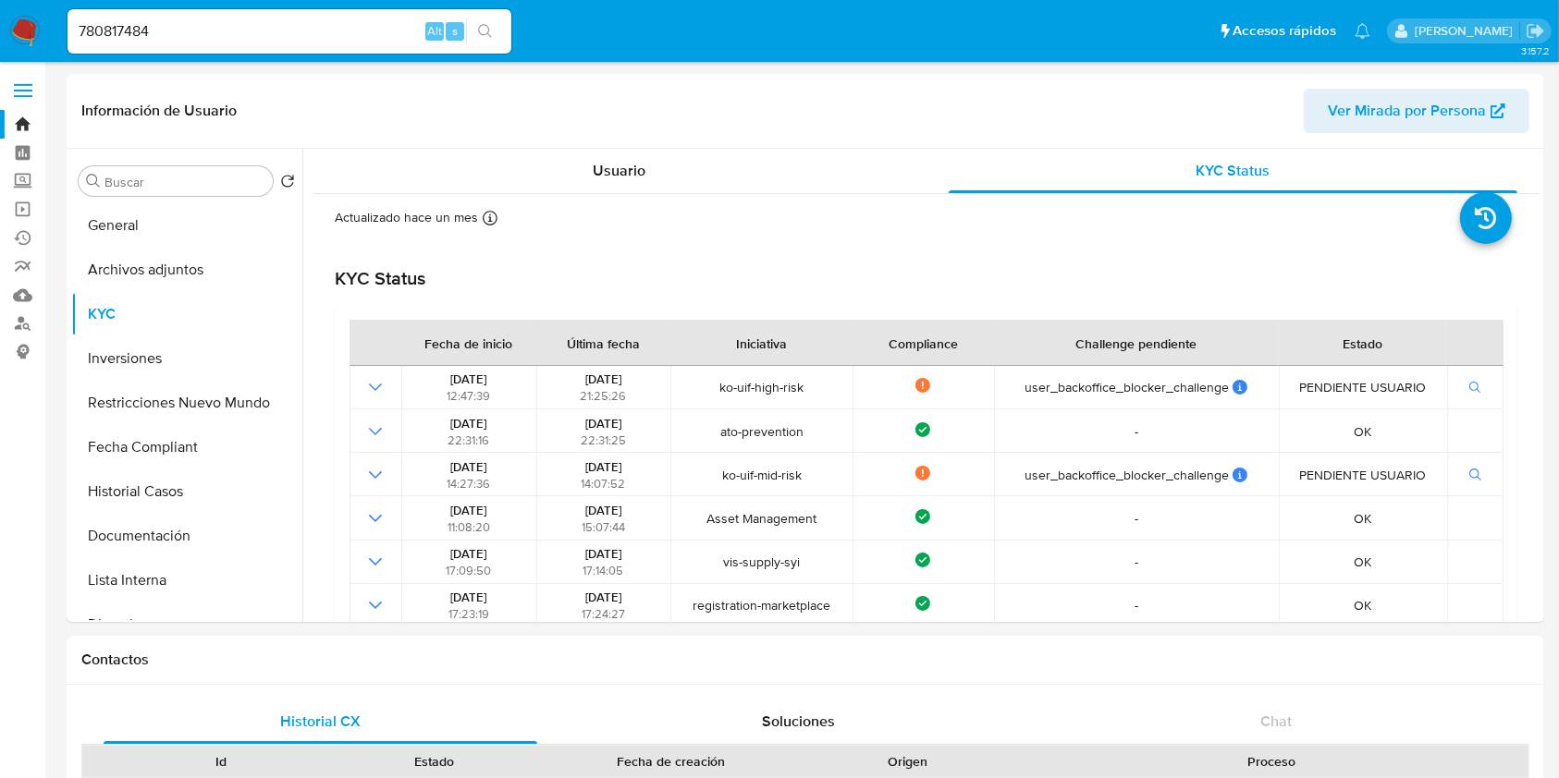
click at [197, 36] on input "780817484" at bounding box center [289, 31] width 444 height 24
paste input "824261165"
type input "824261165"
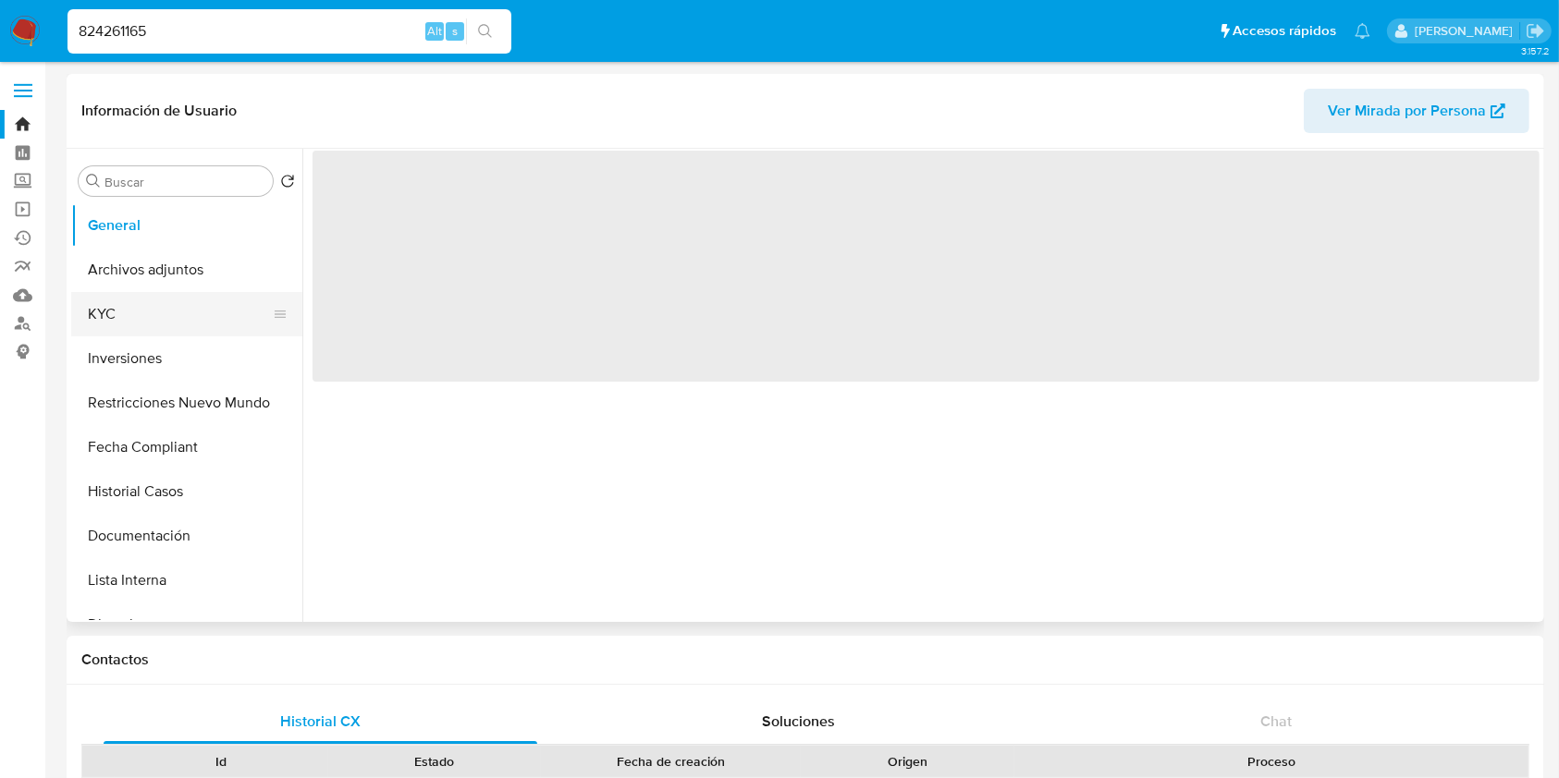
click at [178, 292] on button "KYC" at bounding box center [179, 314] width 216 height 44
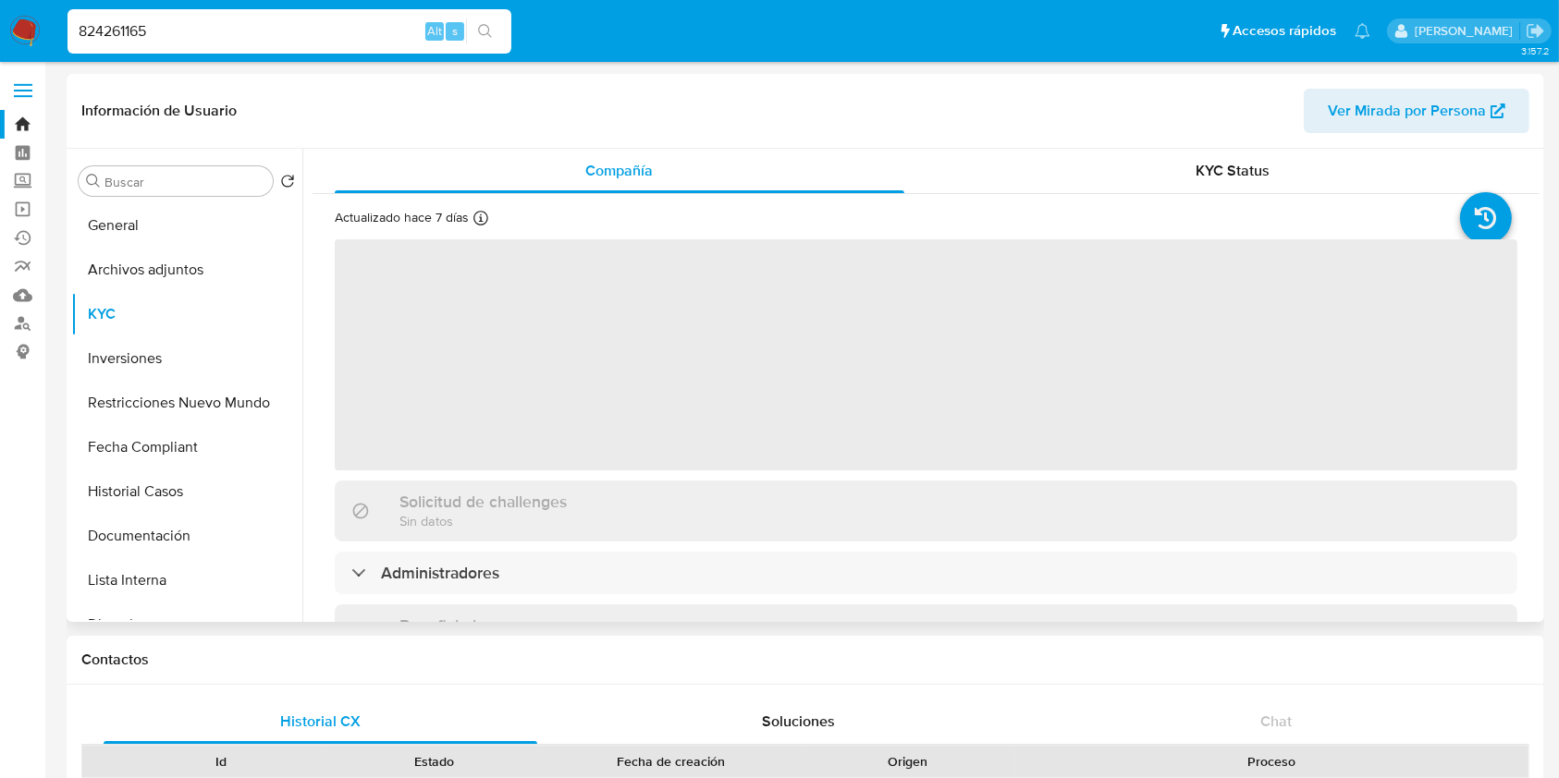
select select "10"
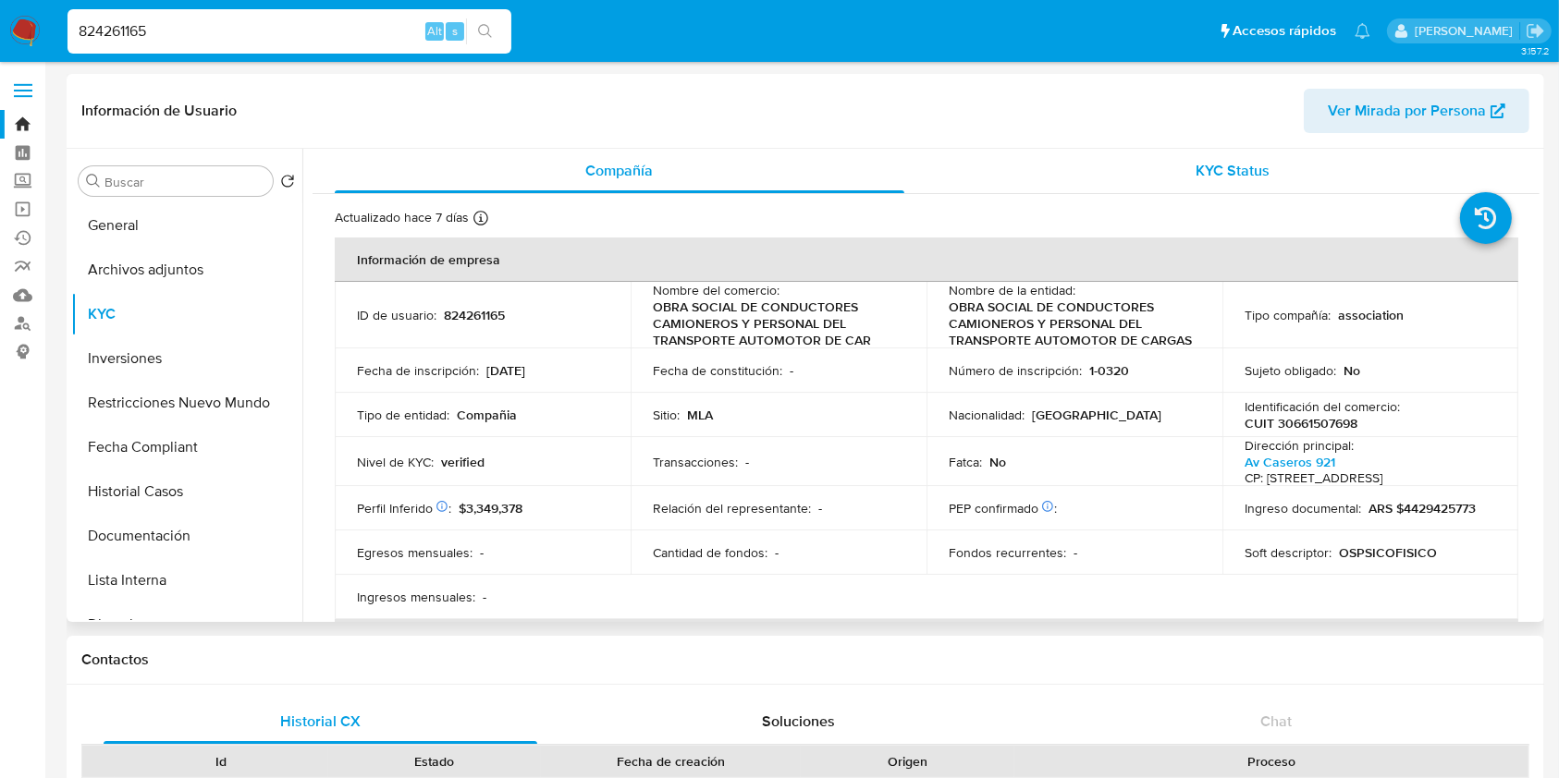
click at [1228, 168] on span "KYC Status" at bounding box center [1232, 170] width 74 height 21
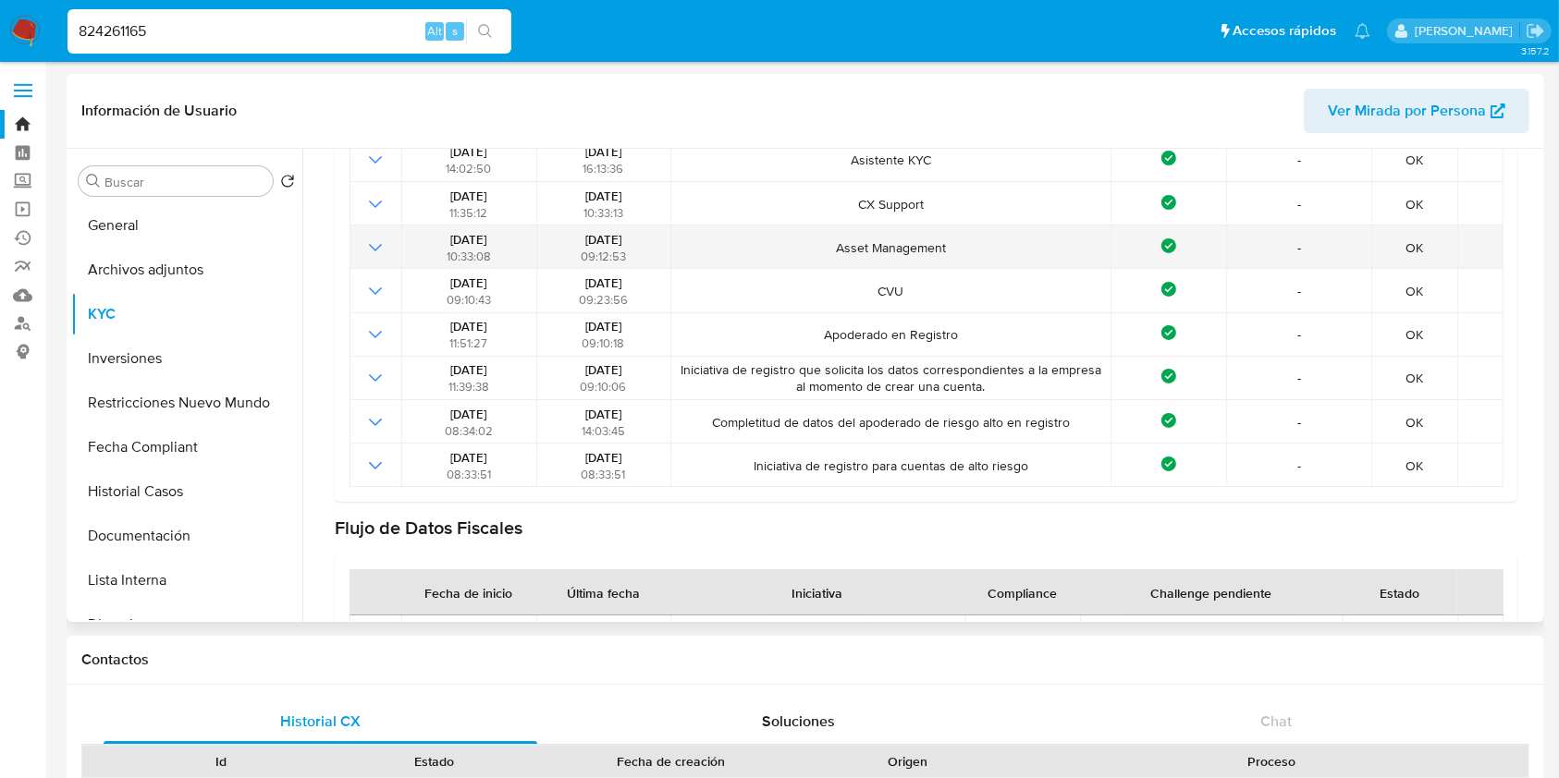
scroll to position [246, 0]
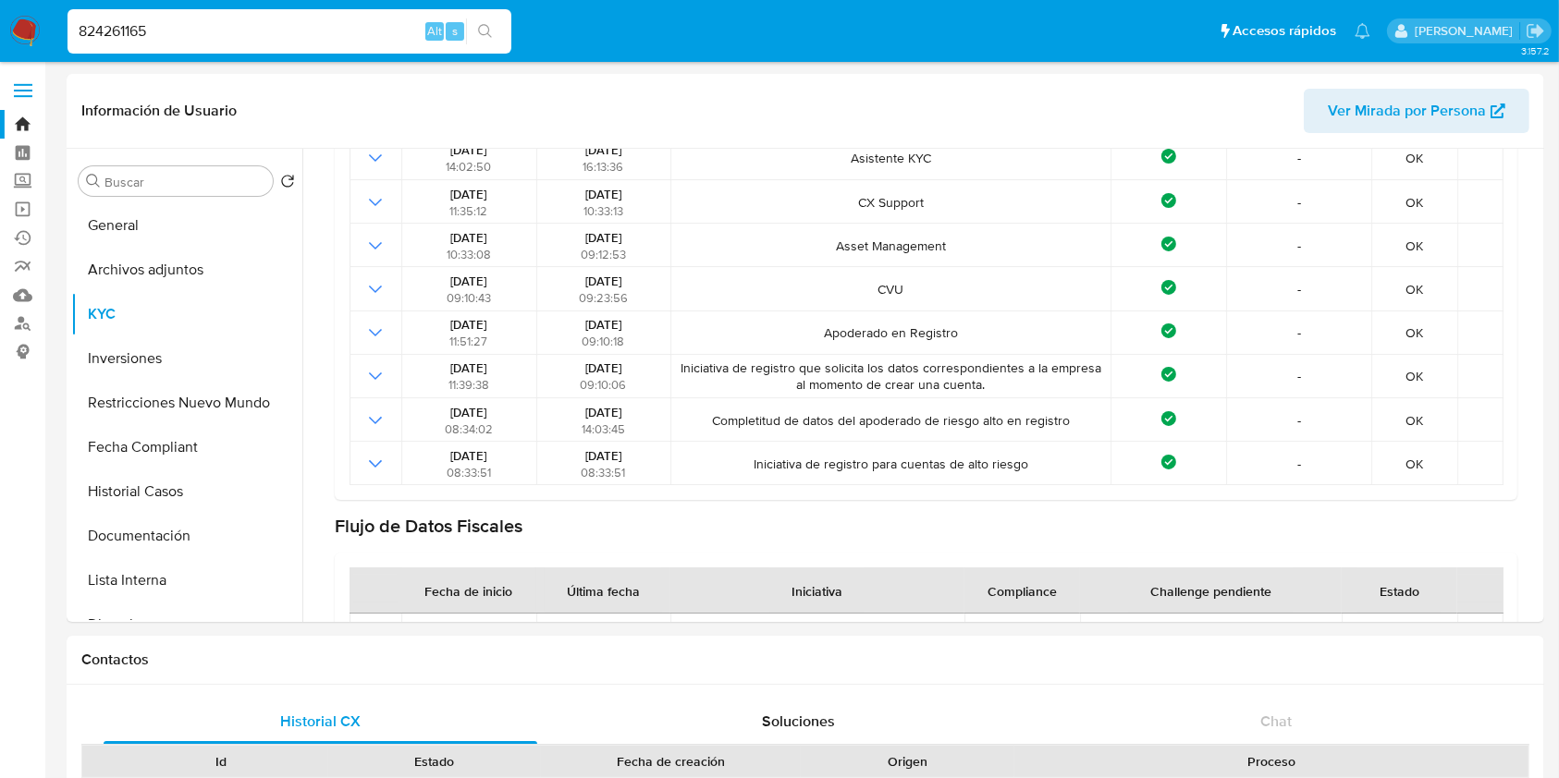
click at [295, 35] on input "824261165" at bounding box center [289, 31] width 444 height 24
paste input "7811288"
type input "827811288"
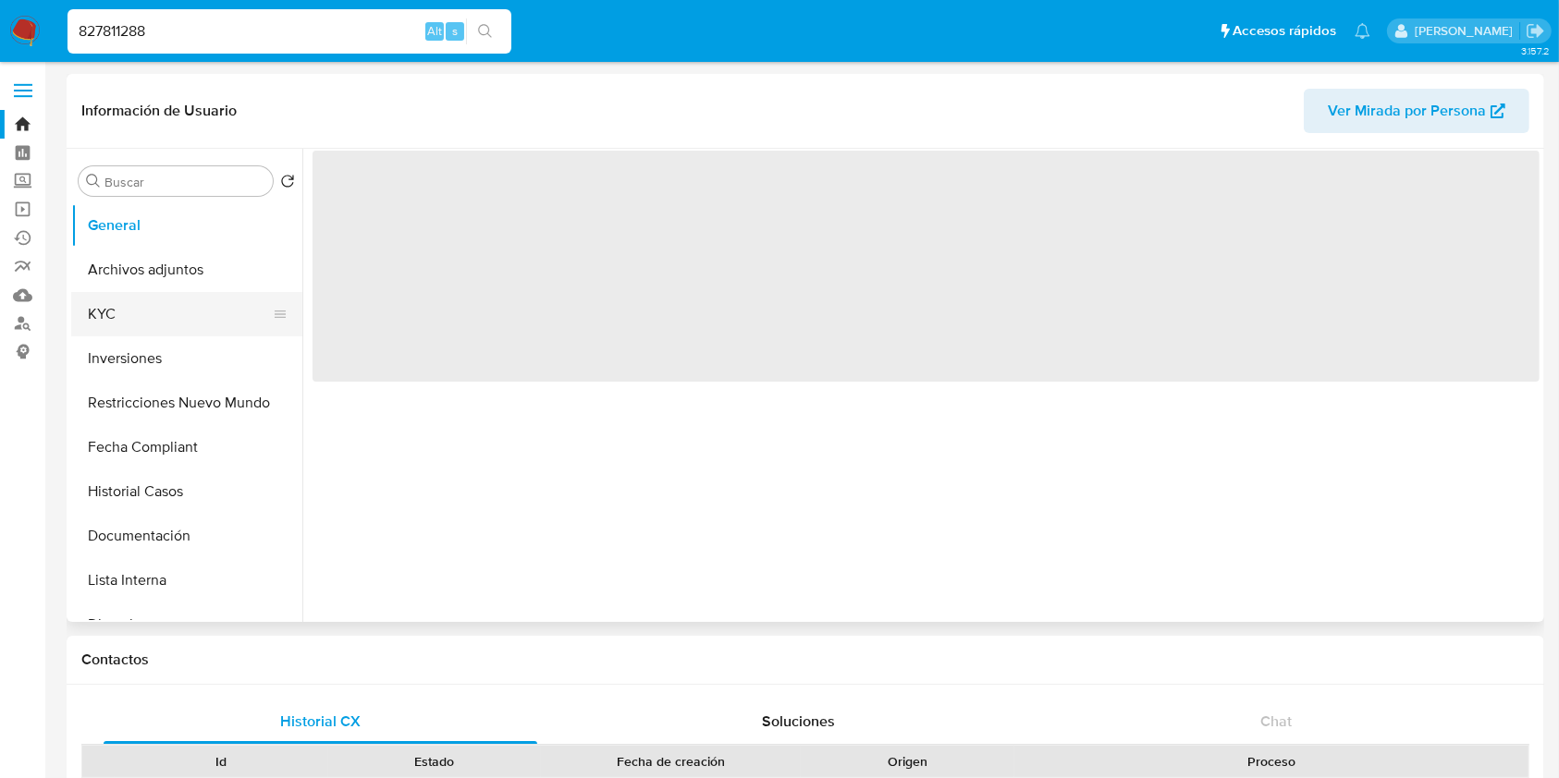
click at [155, 299] on button "KYC" at bounding box center [179, 314] width 216 height 44
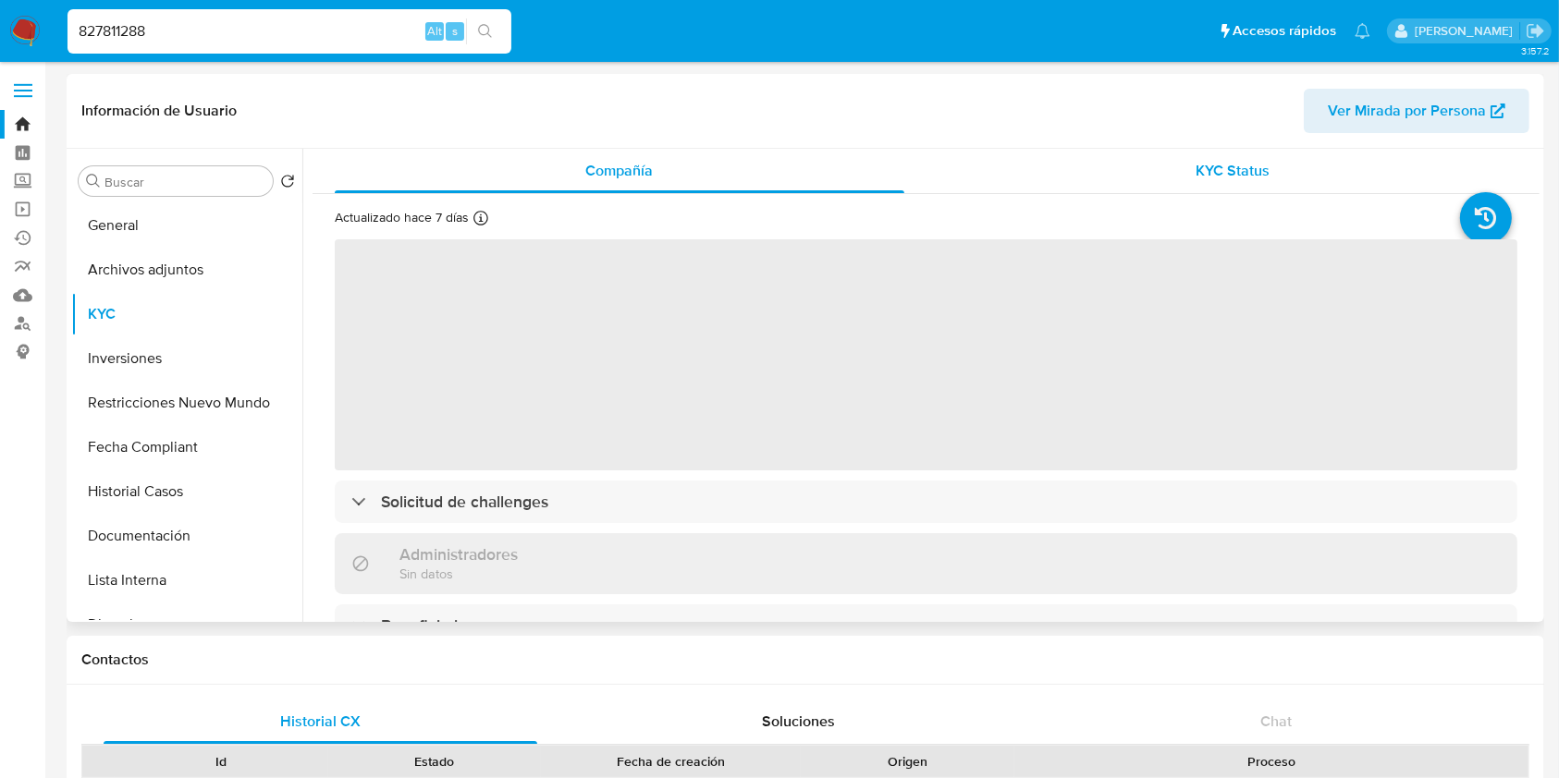
click at [1199, 179] on span "KYC Status" at bounding box center [1232, 170] width 74 height 21
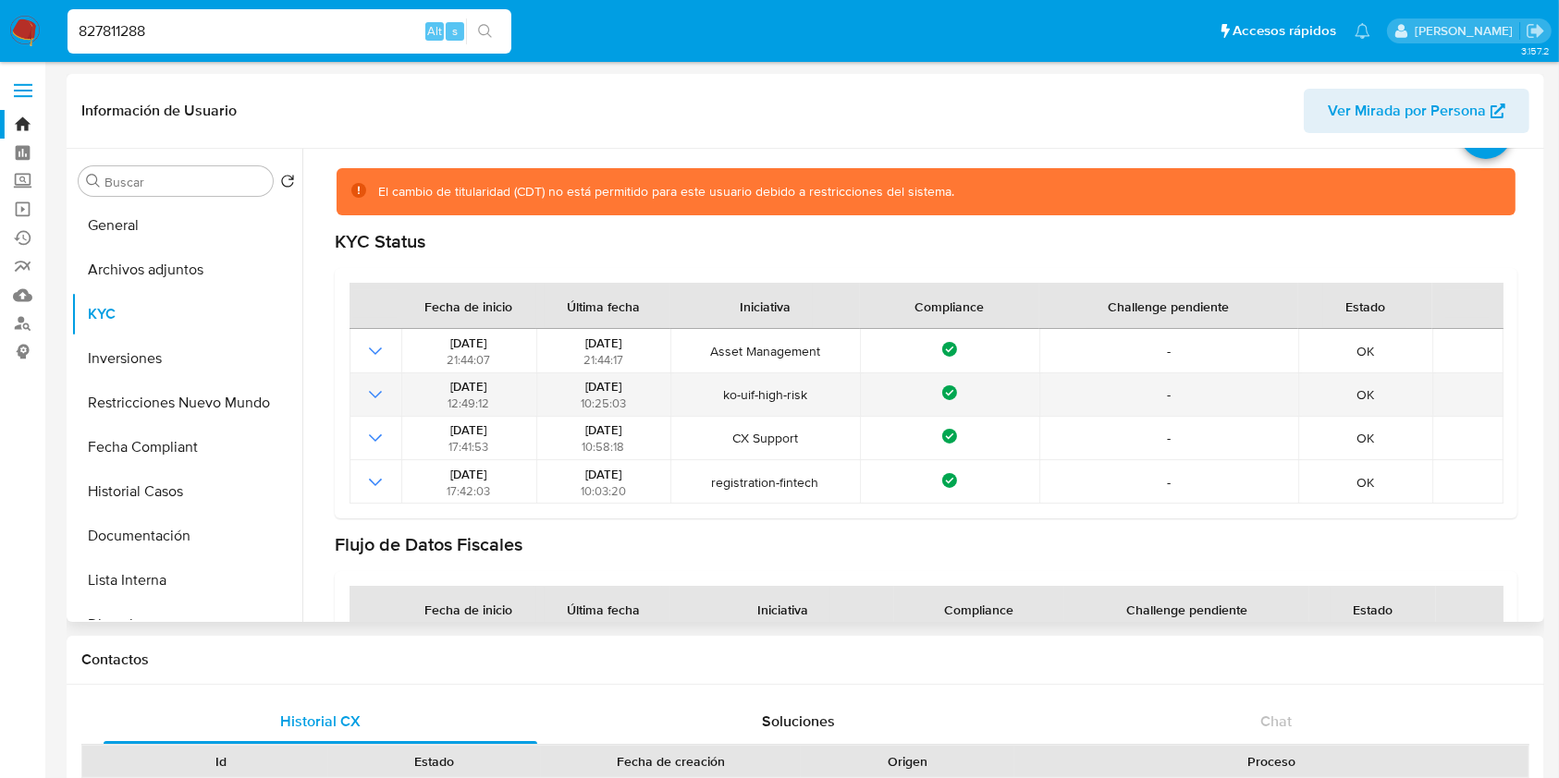
scroll to position [123, 0]
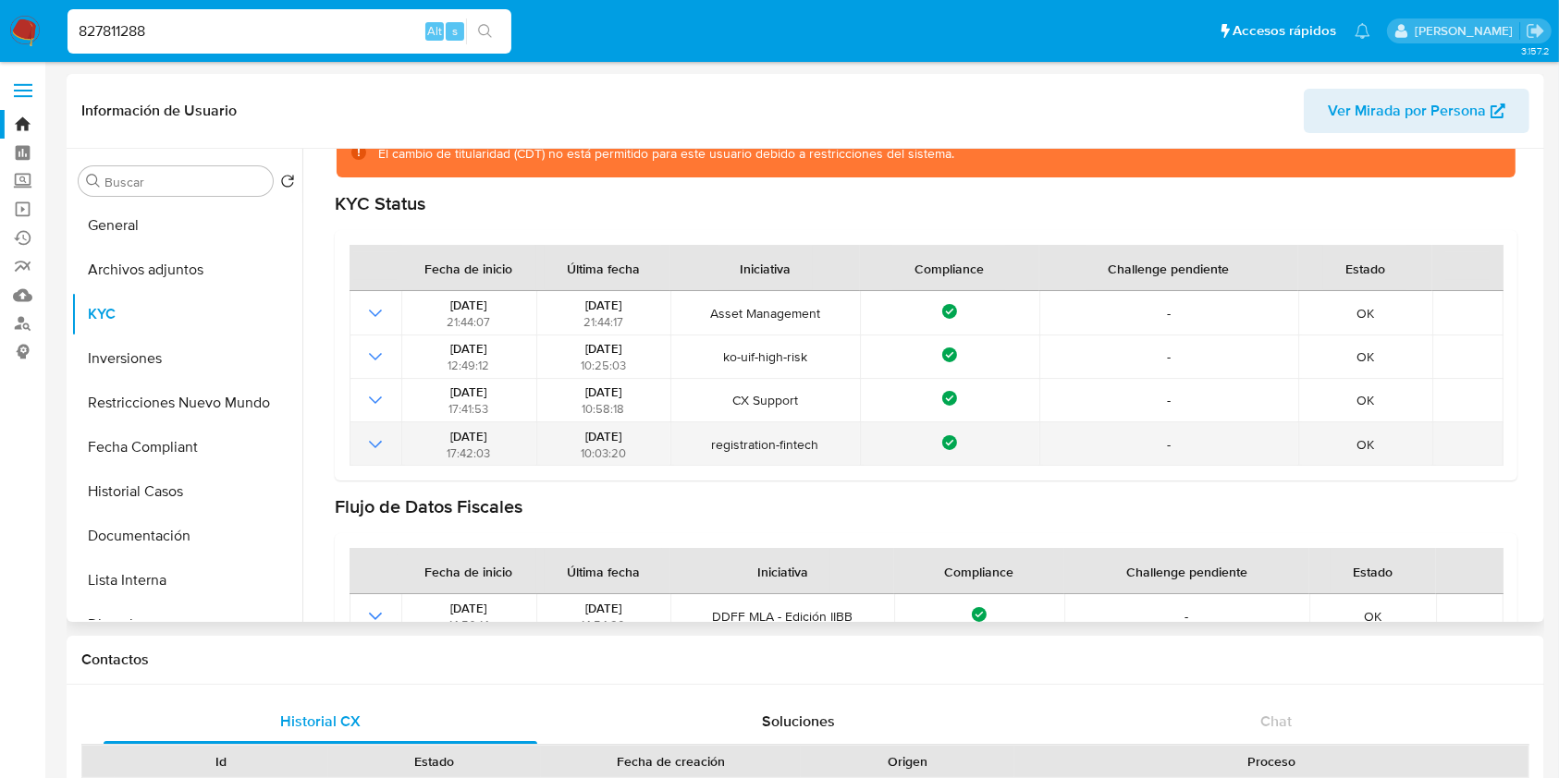
select select "10"
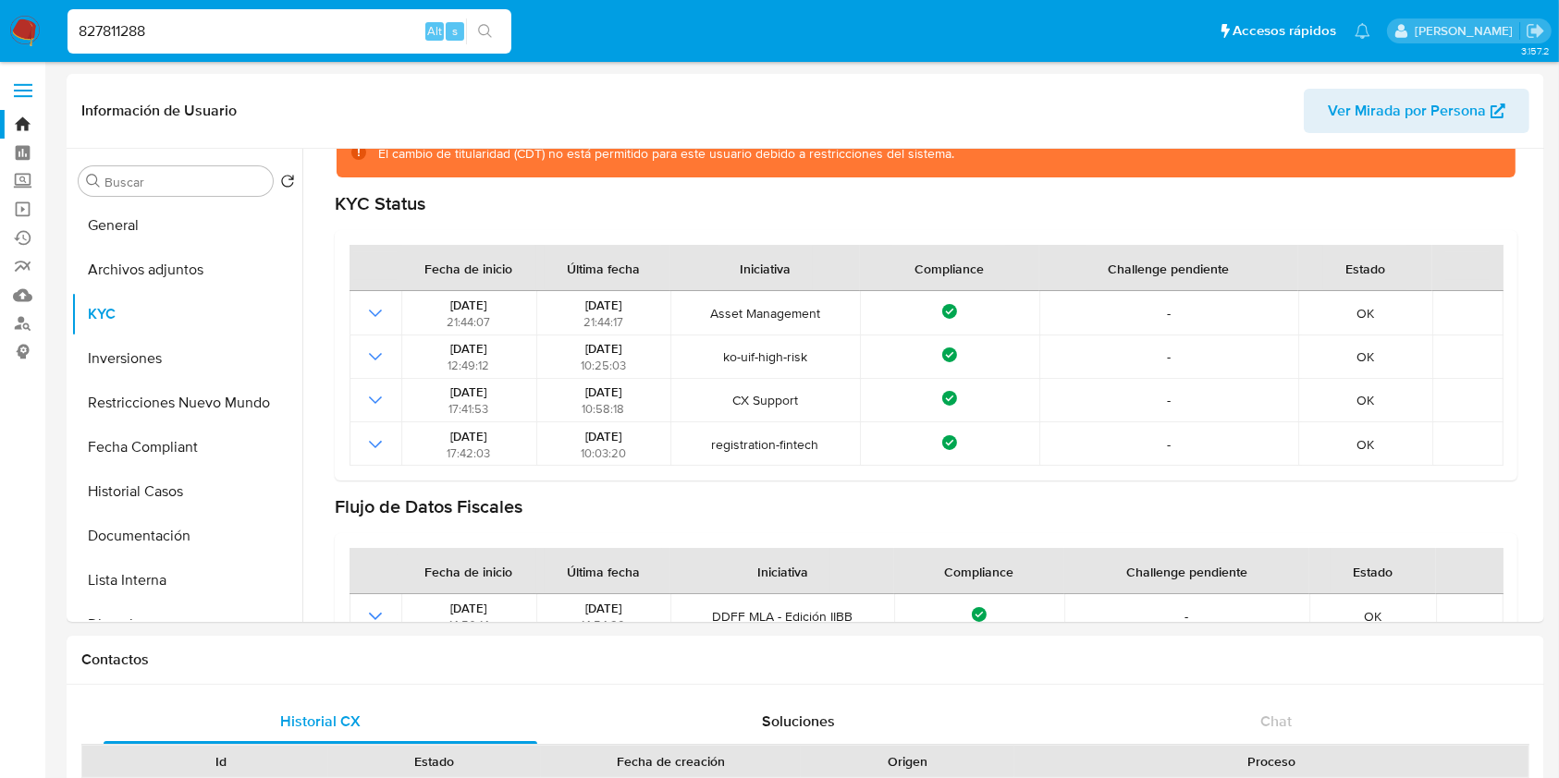
click at [293, 41] on input "827811288" at bounding box center [289, 31] width 444 height 24
paste input "656064143"
type input "656064143"
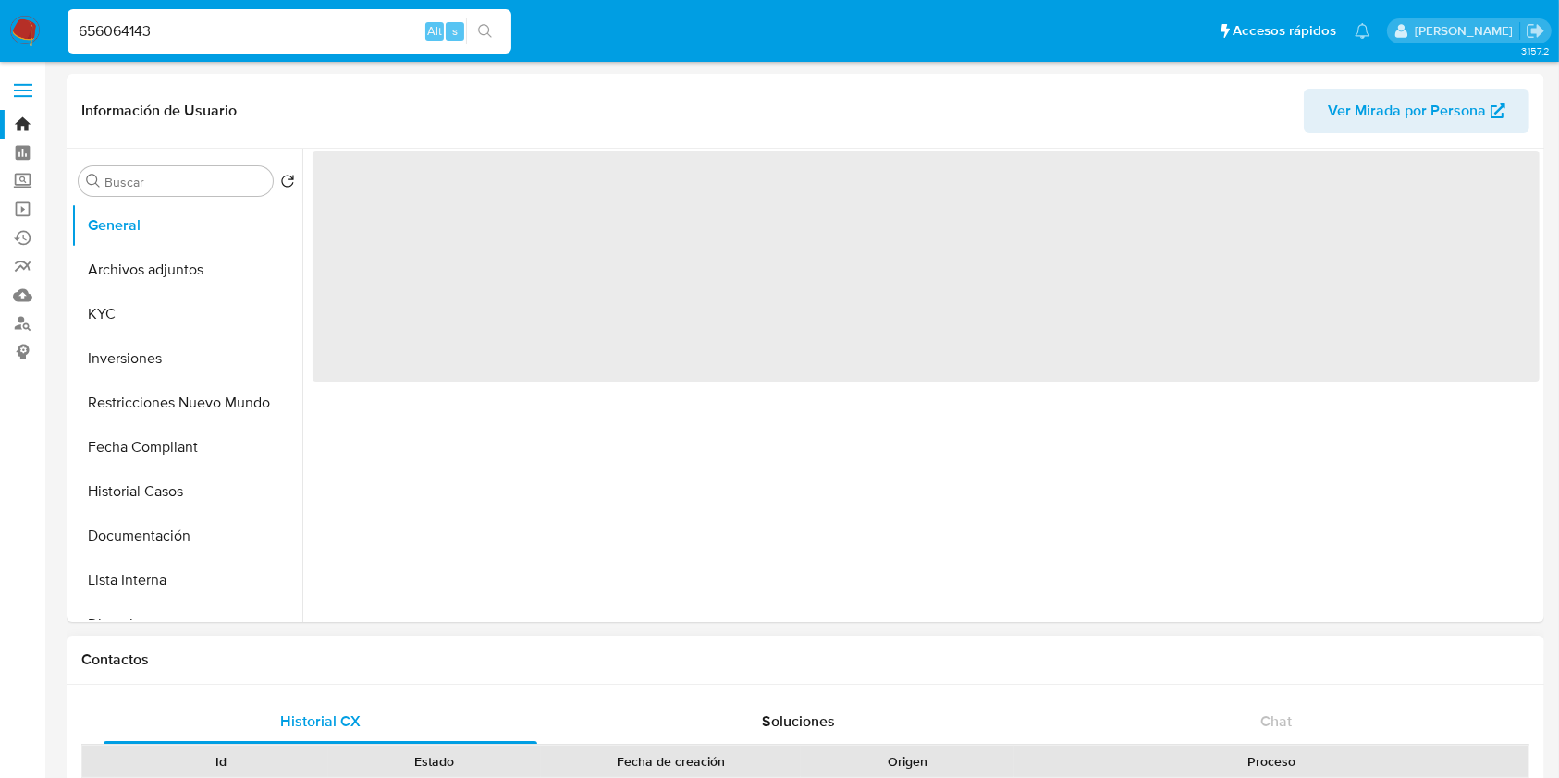
select select "10"
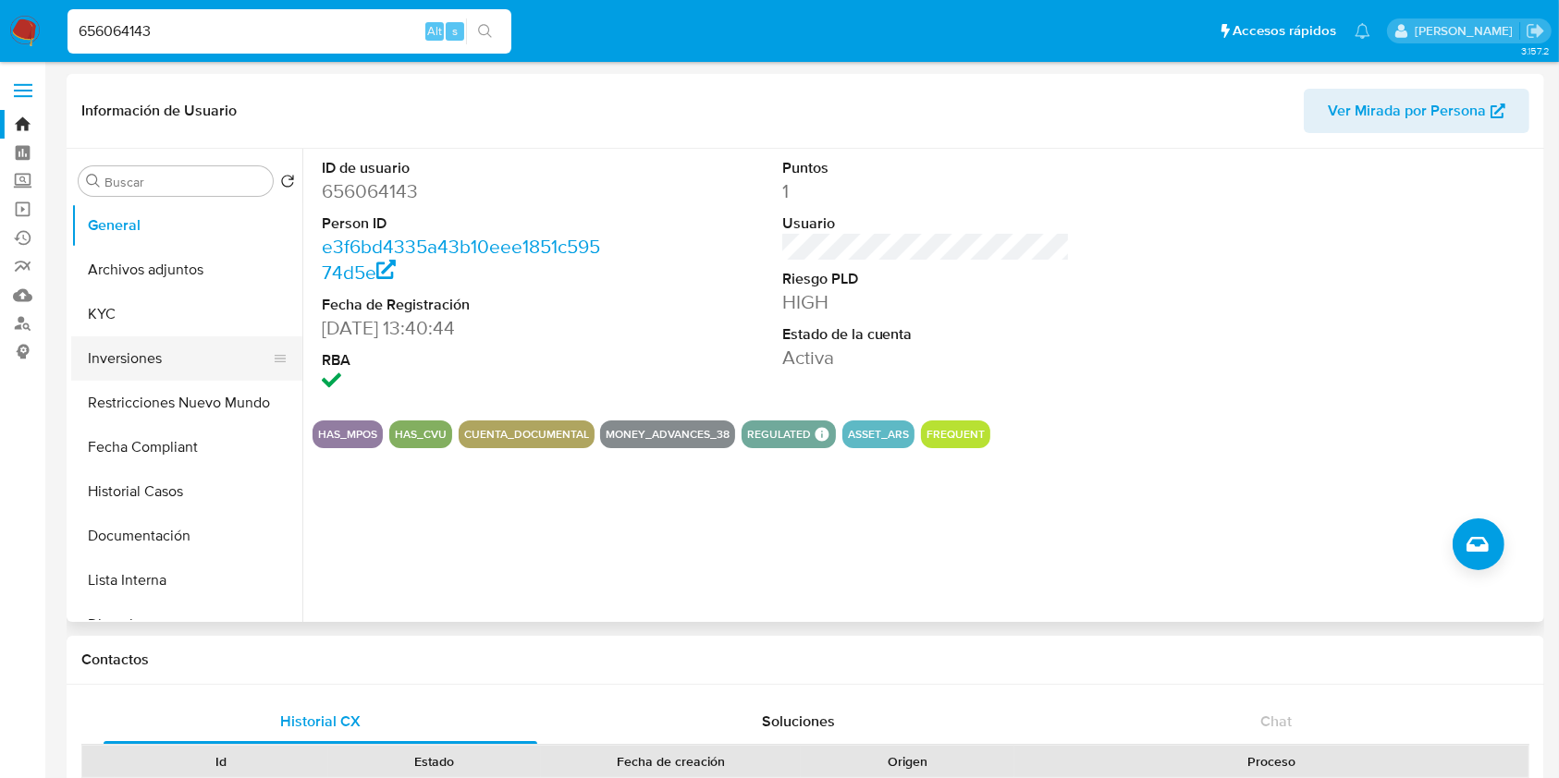
click at [157, 375] on button "Inversiones" at bounding box center [179, 359] width 216 height 44
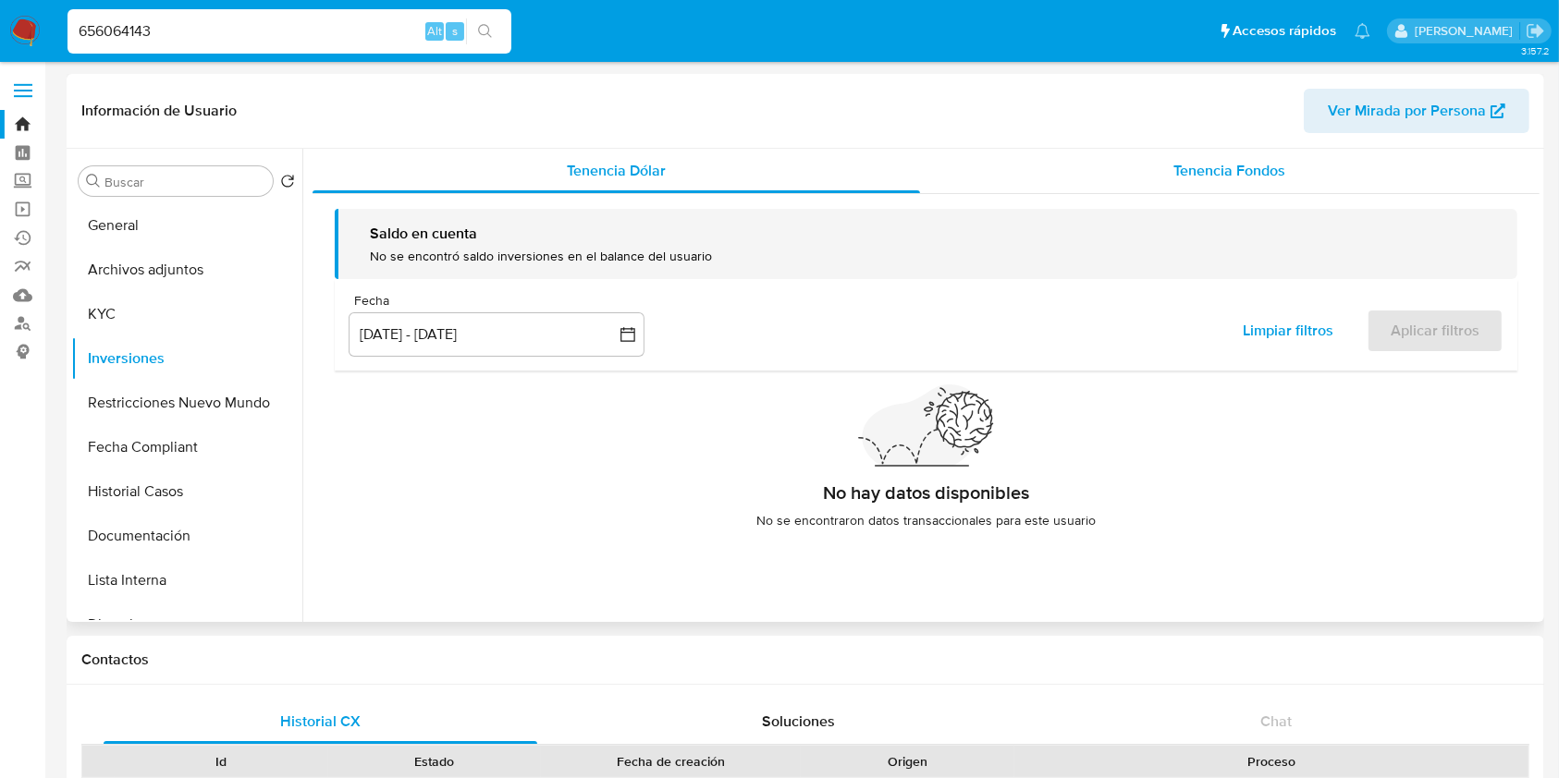
click at [1287, 158] on div "Tenencia Fondos" at bounding box center [1230, 171] width 620 height 44
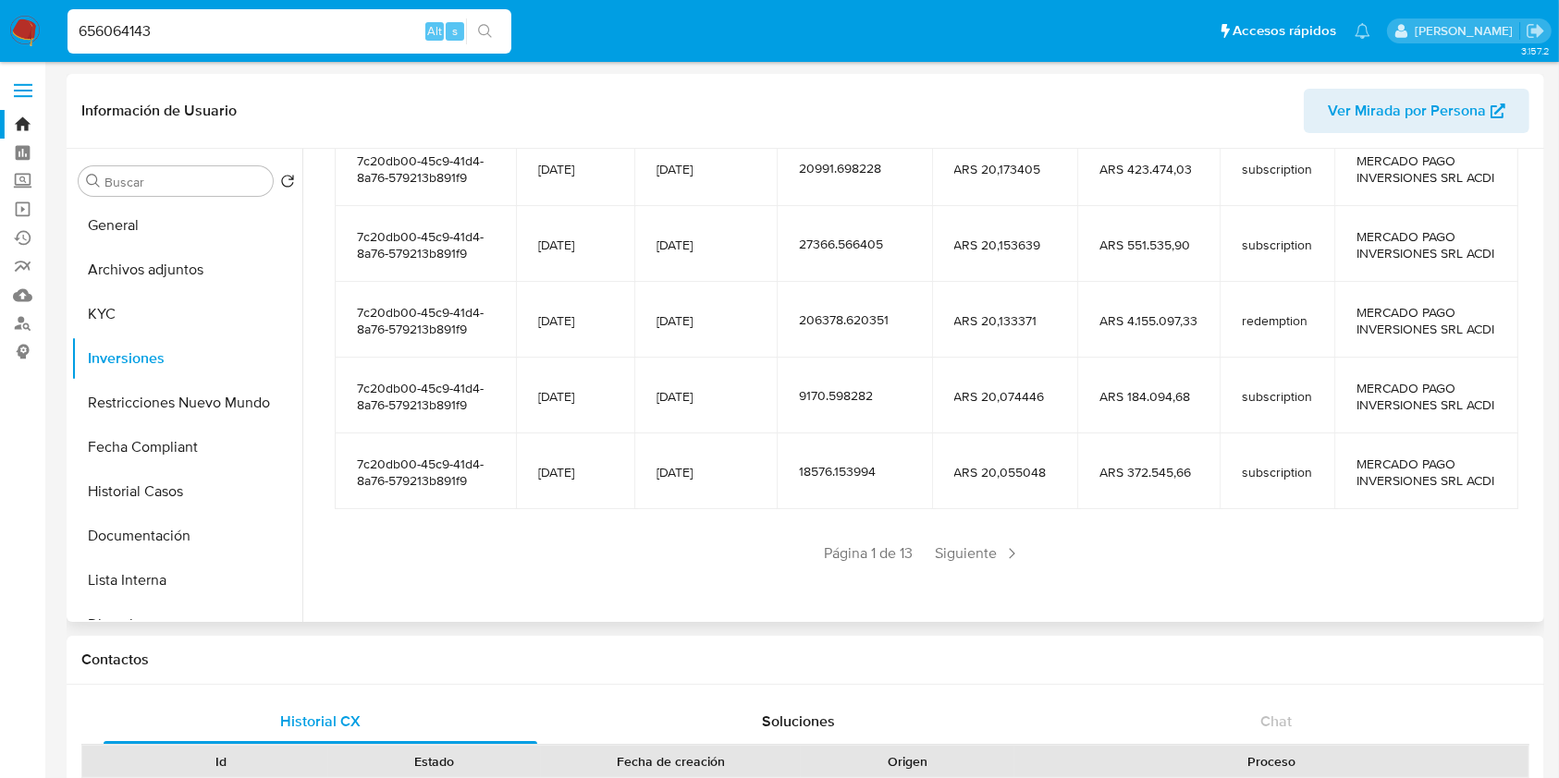
scroll to position [410, 0]
click at [993, 560] on span "Siguiente" at bounding box center [978, 554] width 100 height 30
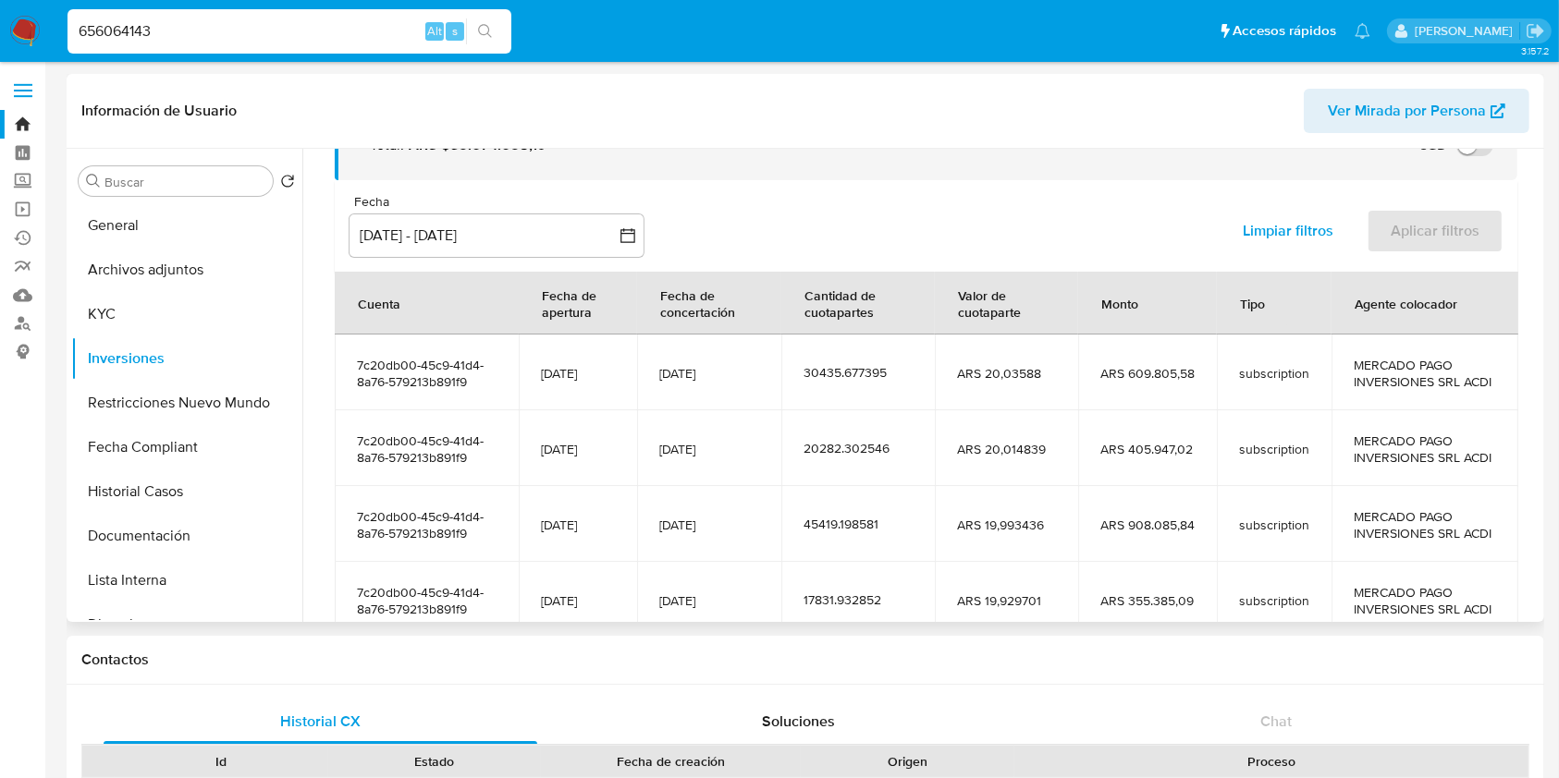
scroll to position [326, 0]
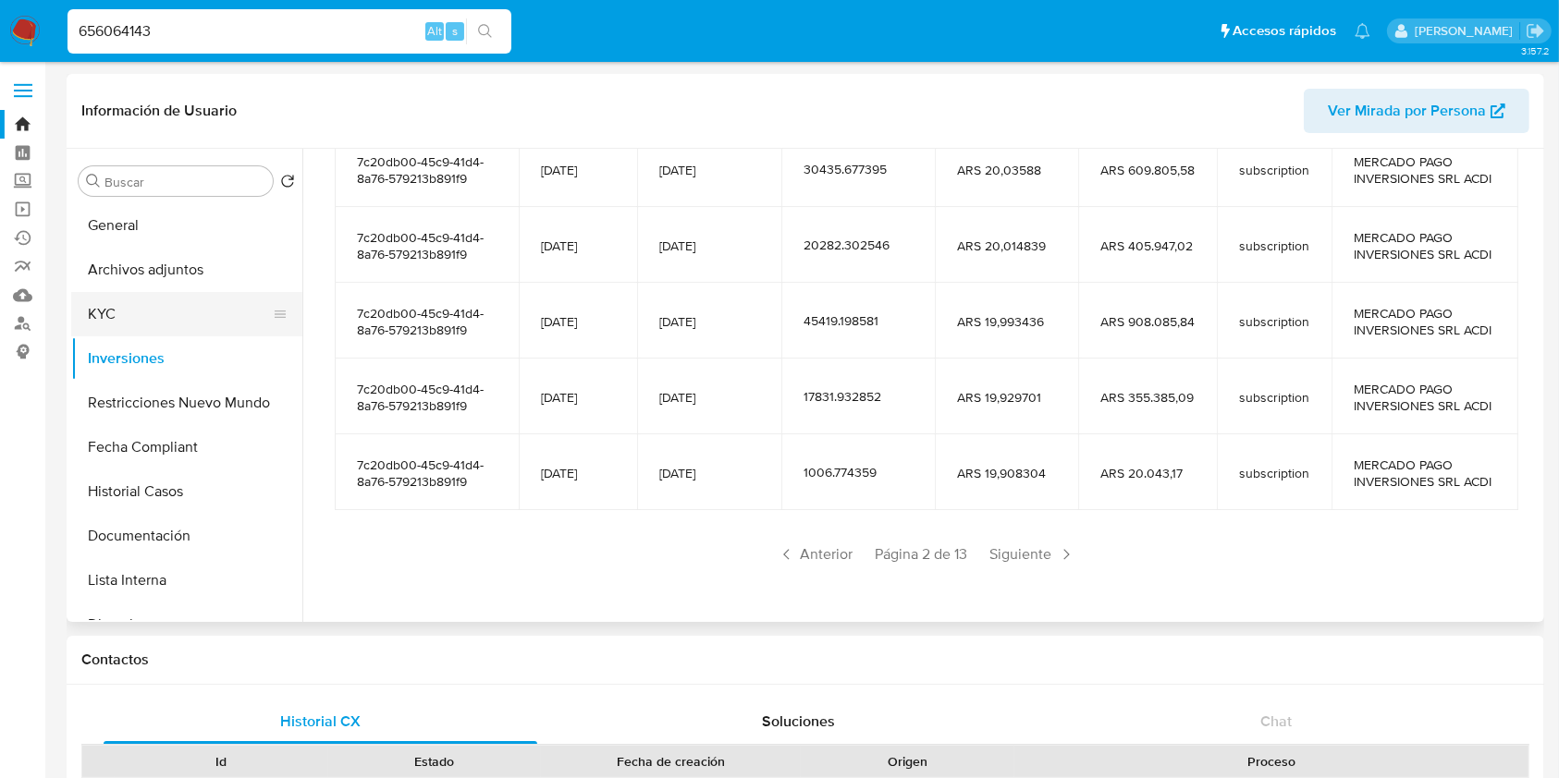
click at [171, 325] on button "KYC" at bounding box center [179, 314] width 216 height 44
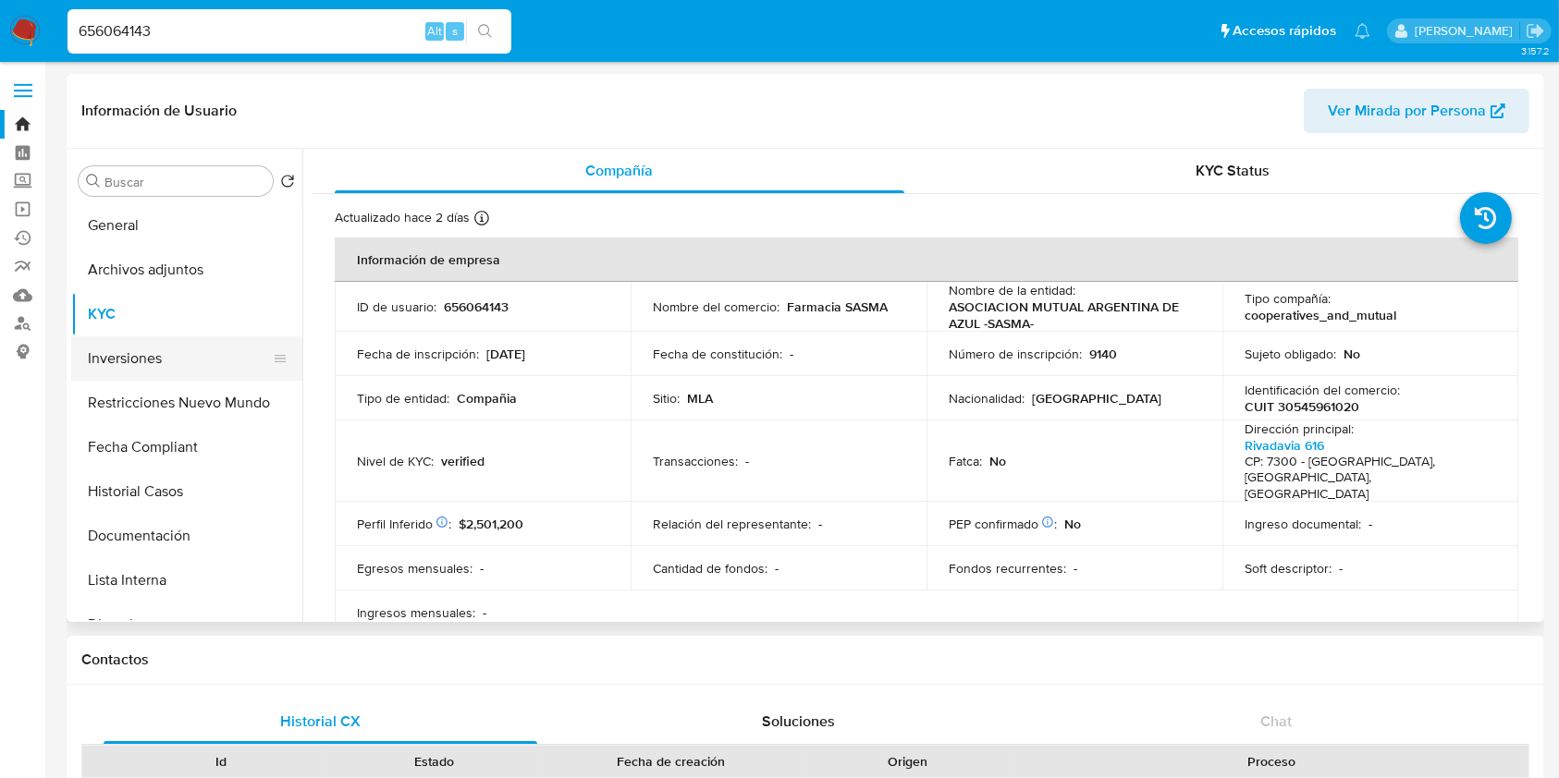
click at [165, 362] on button "Inversiones" at bounding box center [179, 359] width 216 height 44
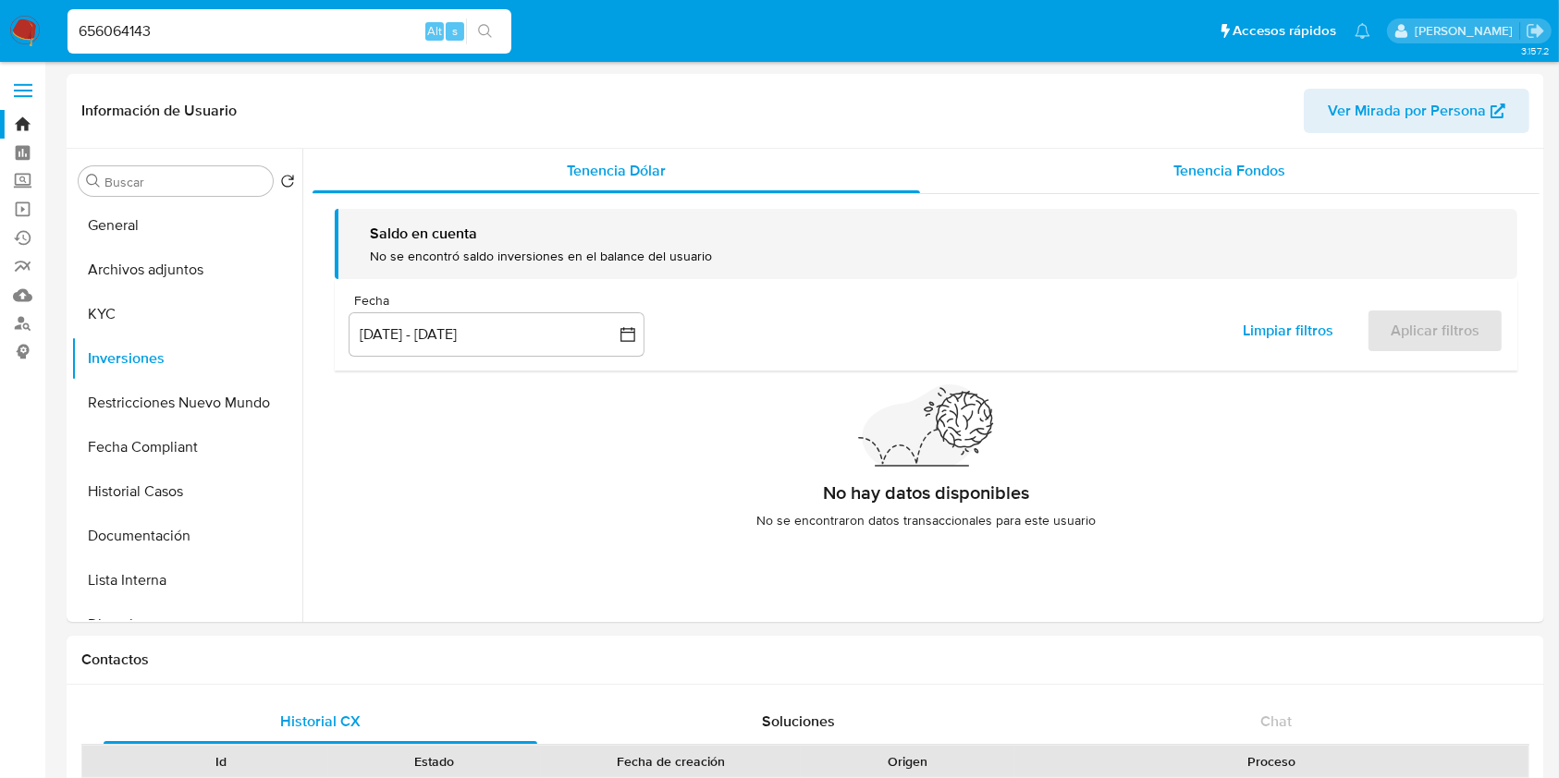
click at [1179, 184] on div "Tenencia Fondos" at bounding box center [1230, 171] width 620 height 44
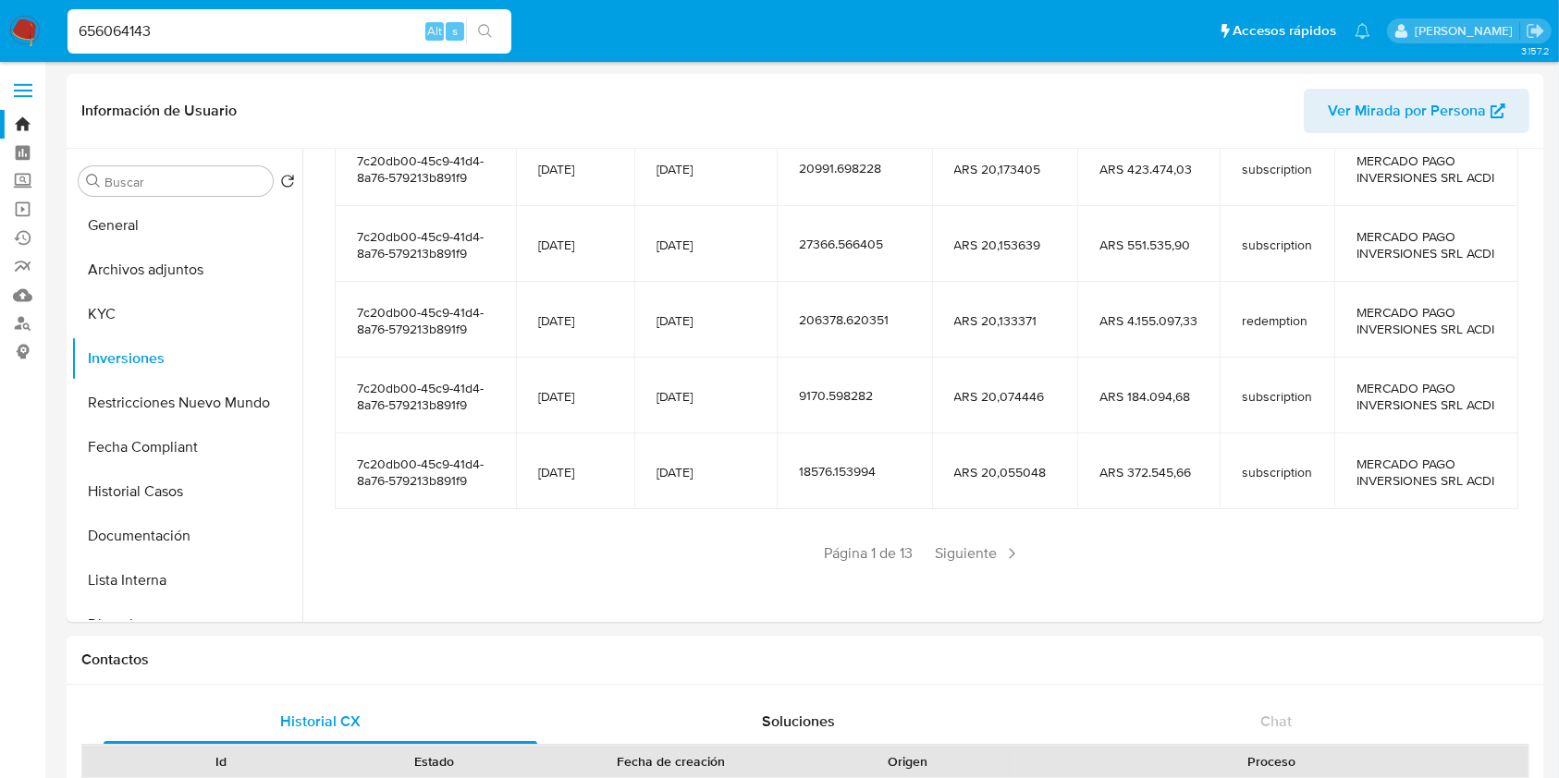
scroll to position [410, 0]
click at [943, 554] on span "Siguiente" at bounding box center [978, 554] width 100 height 30
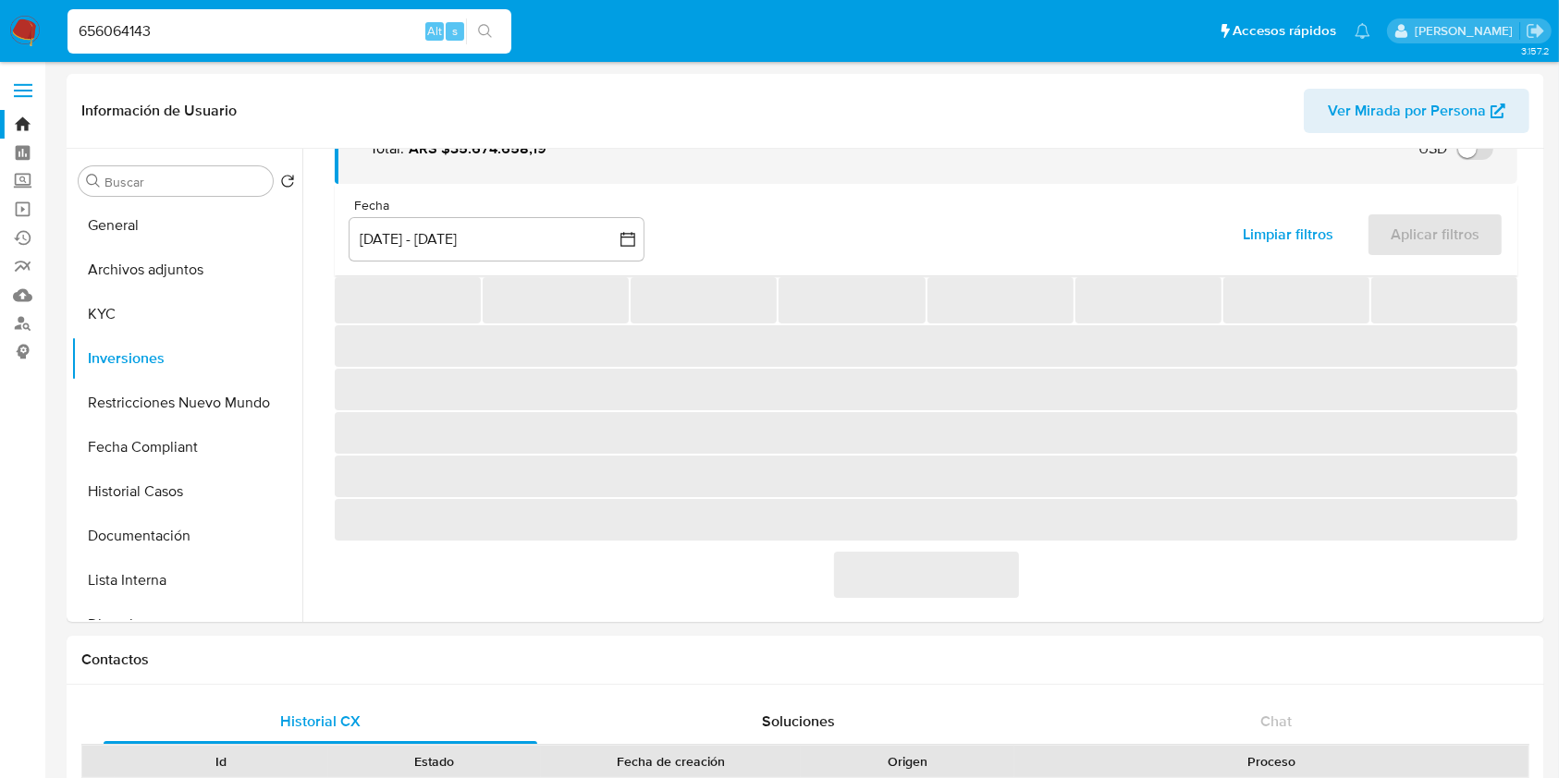
scroll to position [326, 0]
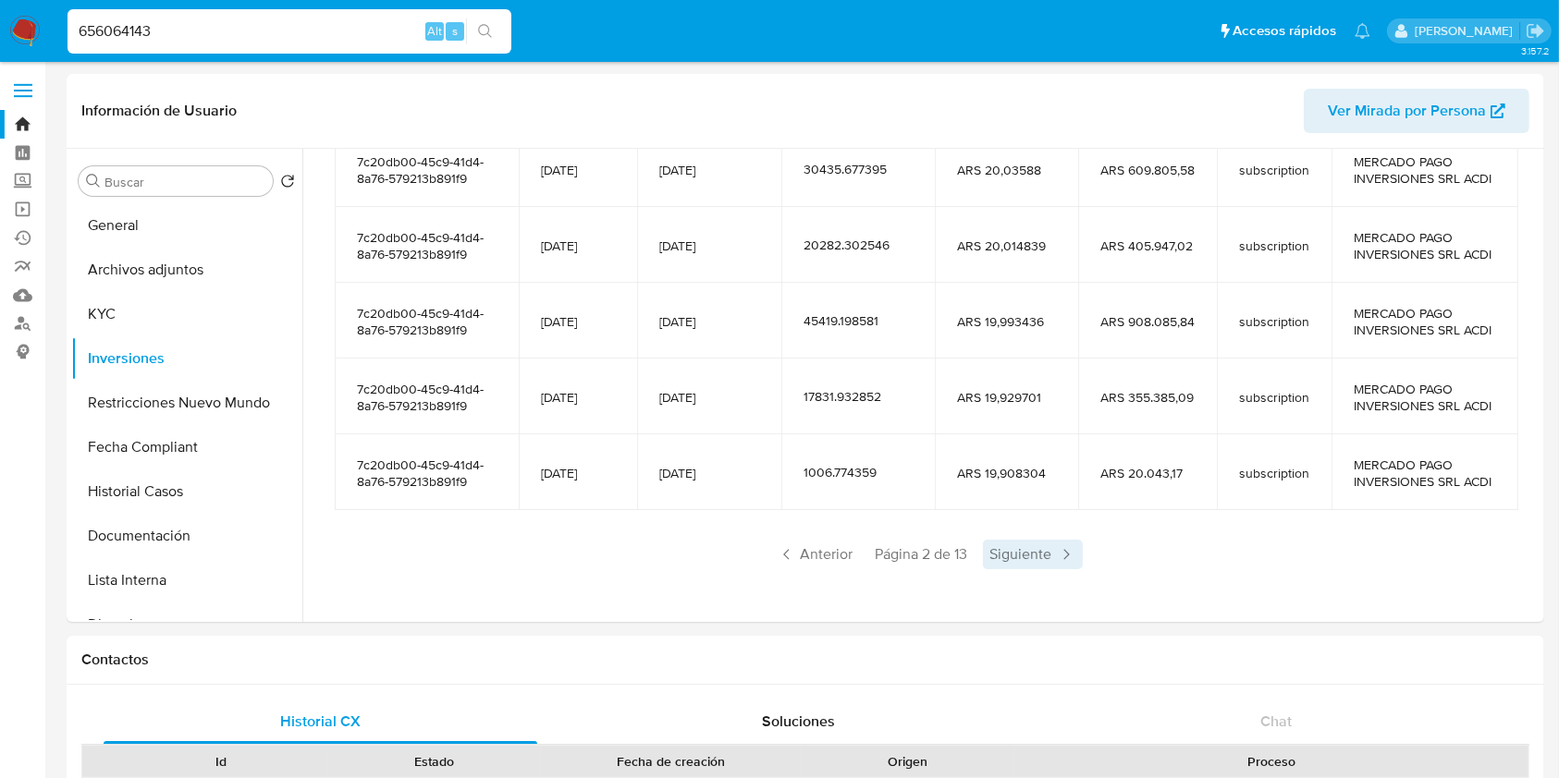
click at [1004, 558] on span "Siguiente" at bounding box center [1033, 555] width 100 height 30
click at [1013, 555] on span "Siguiente" at bounding box center [1033, 554] width 100 height 30
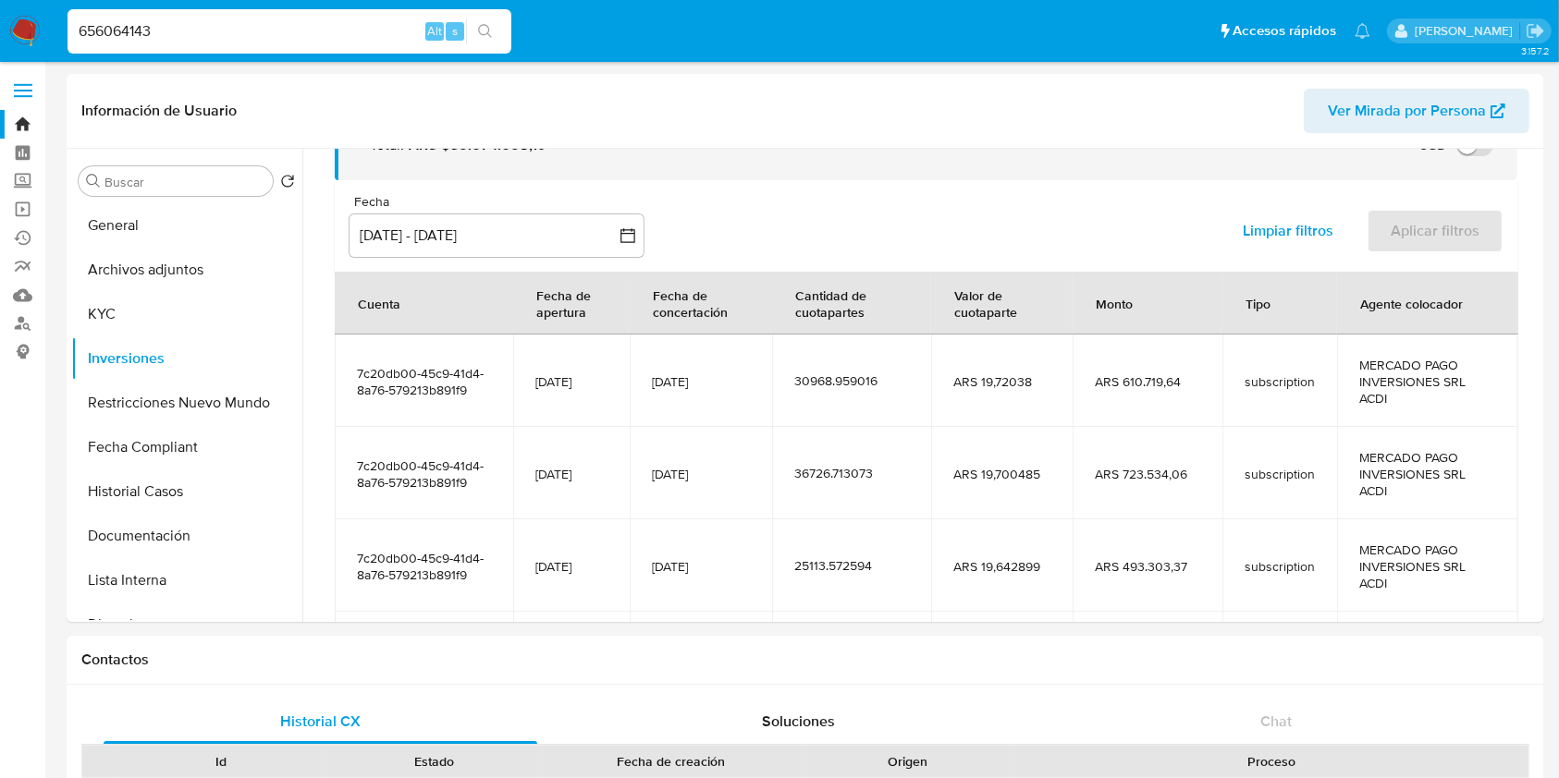
scroll to position [393, 0]
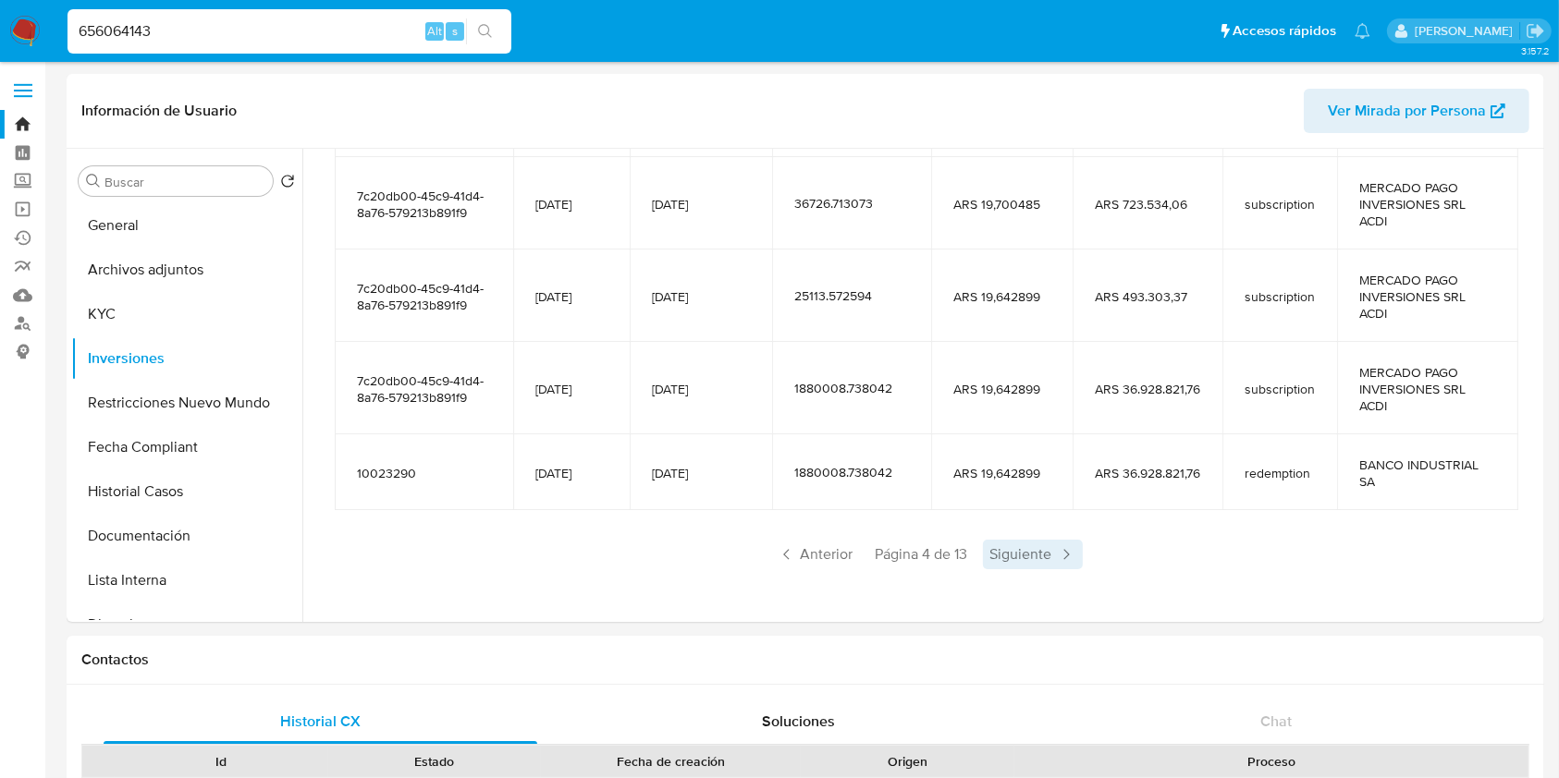
click at [1026, 549] on span "Siguiente" at bounding box center [1033, 555] width 100 height 30
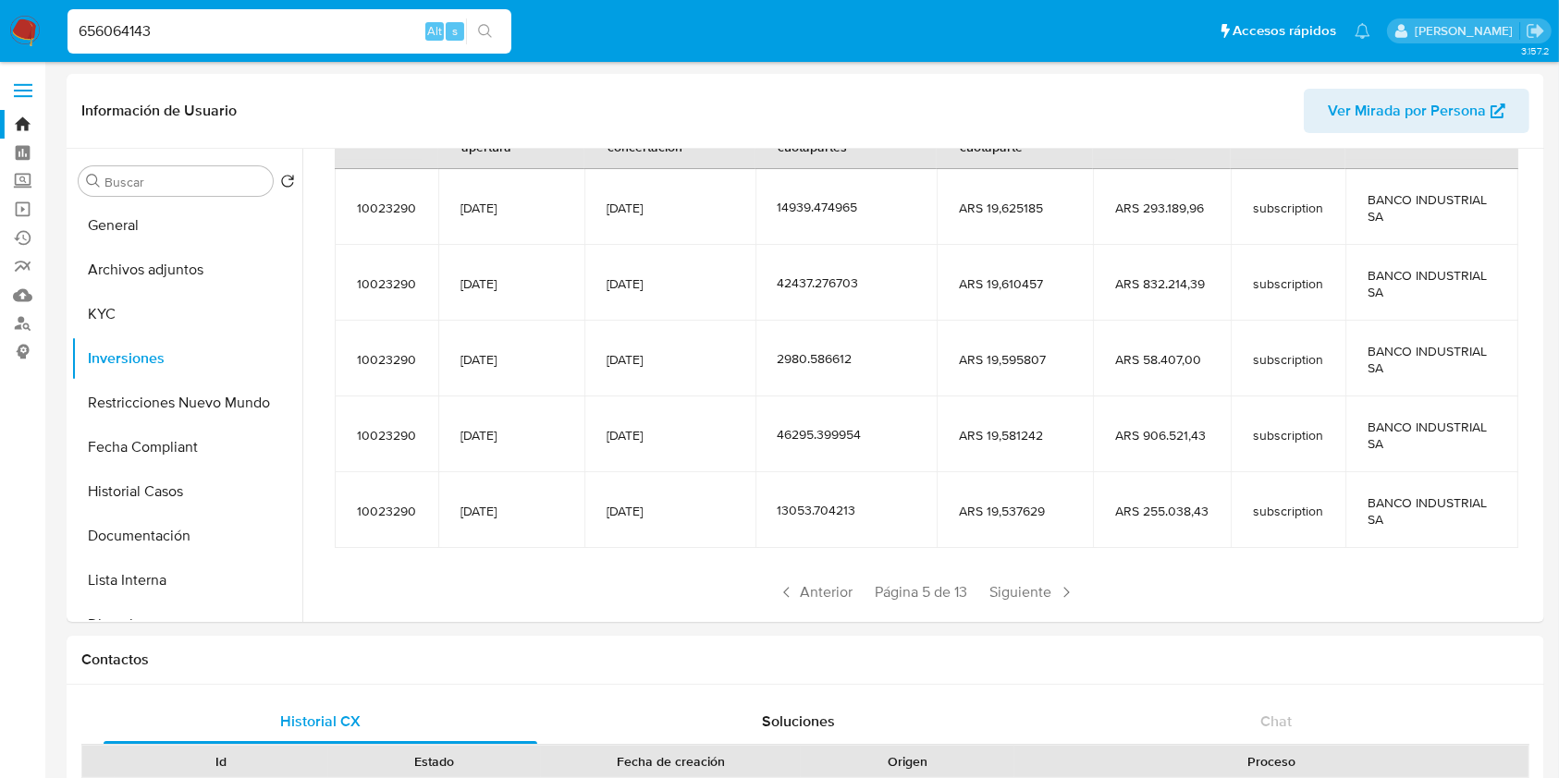
scroll to position [326, 0]
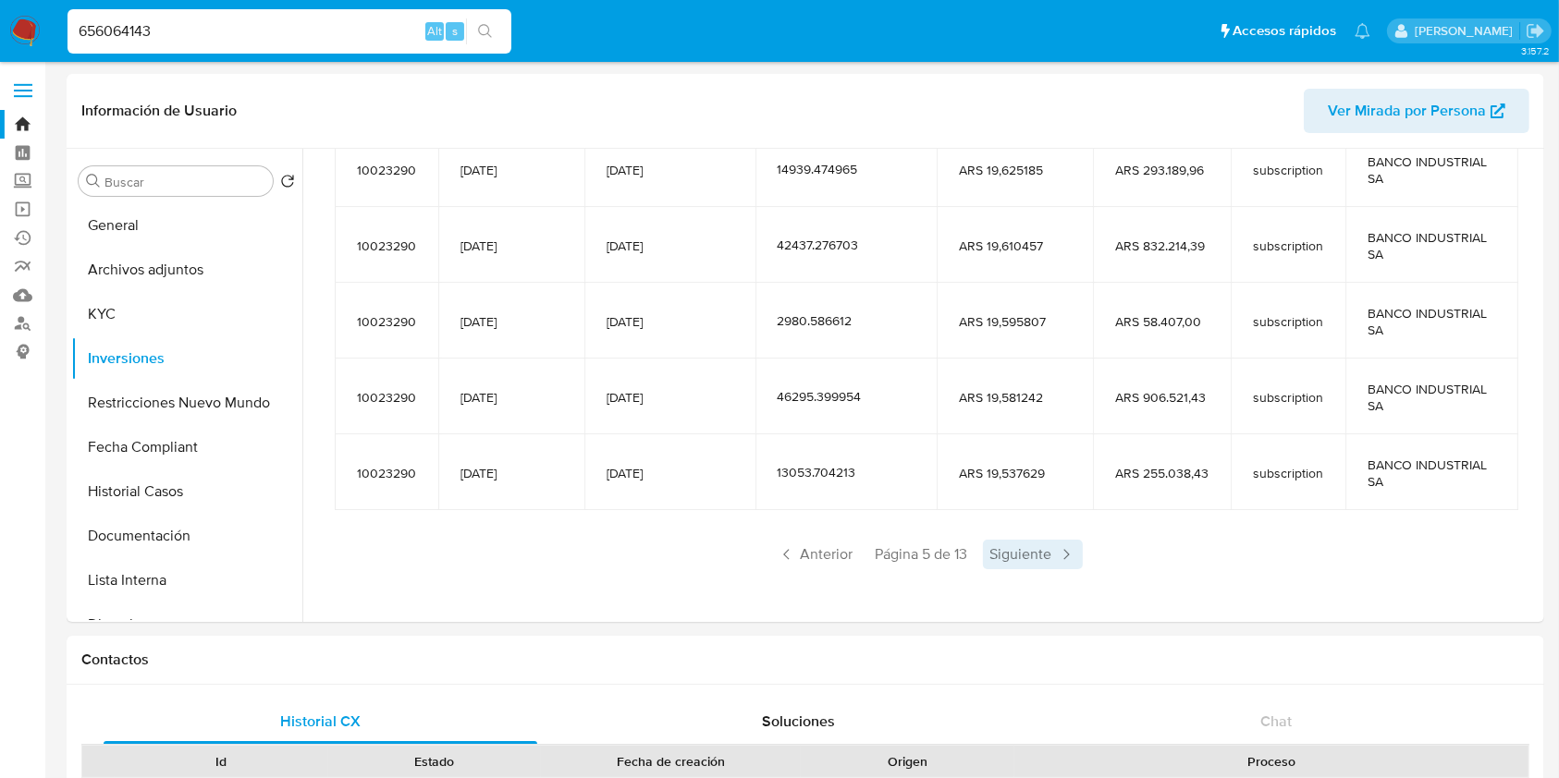
click at [1023, 554] on span "Siguiente" at bounding box center [1033, 555] width 100 height 30
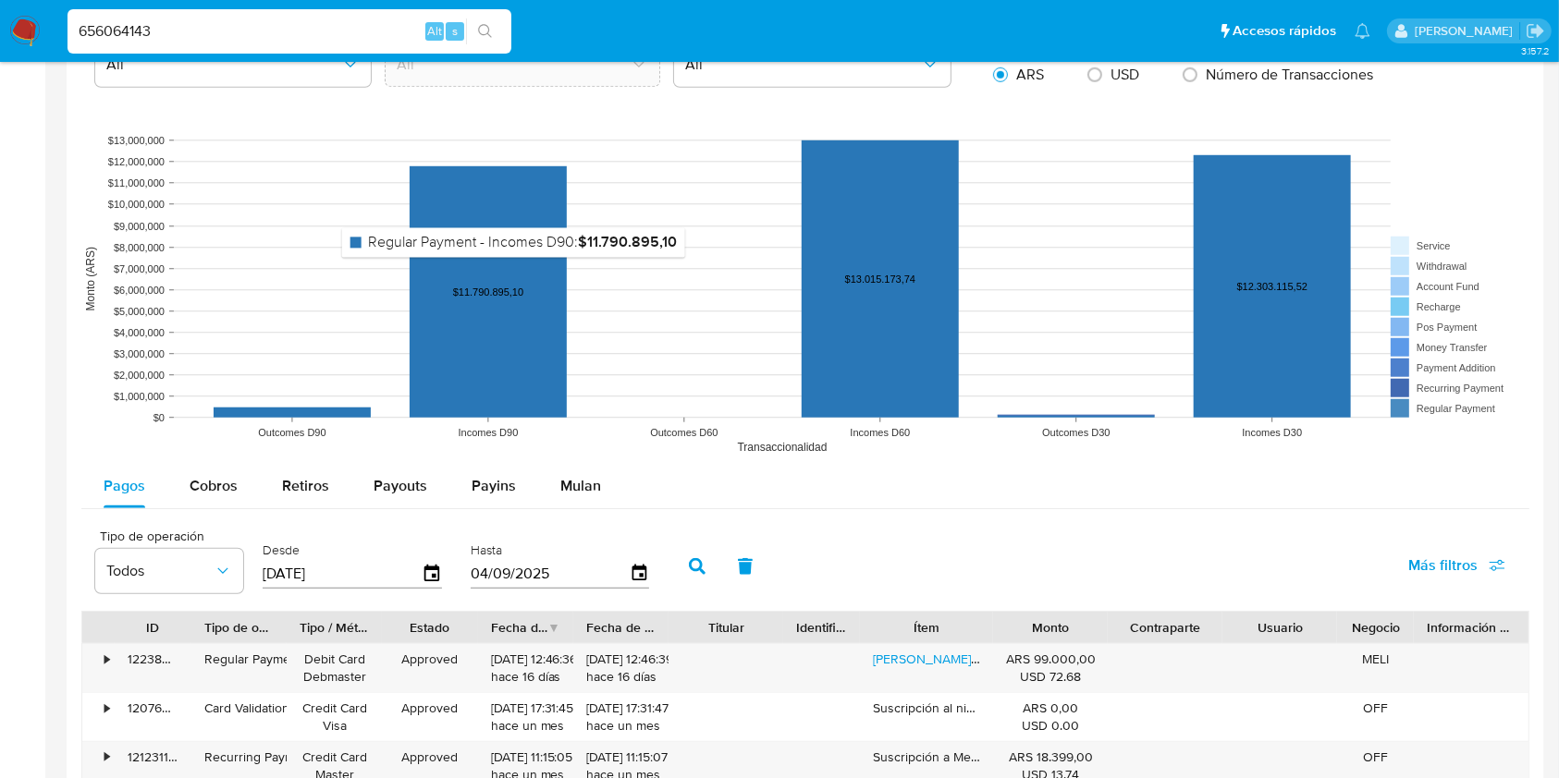
scroll to position [1355, 0]
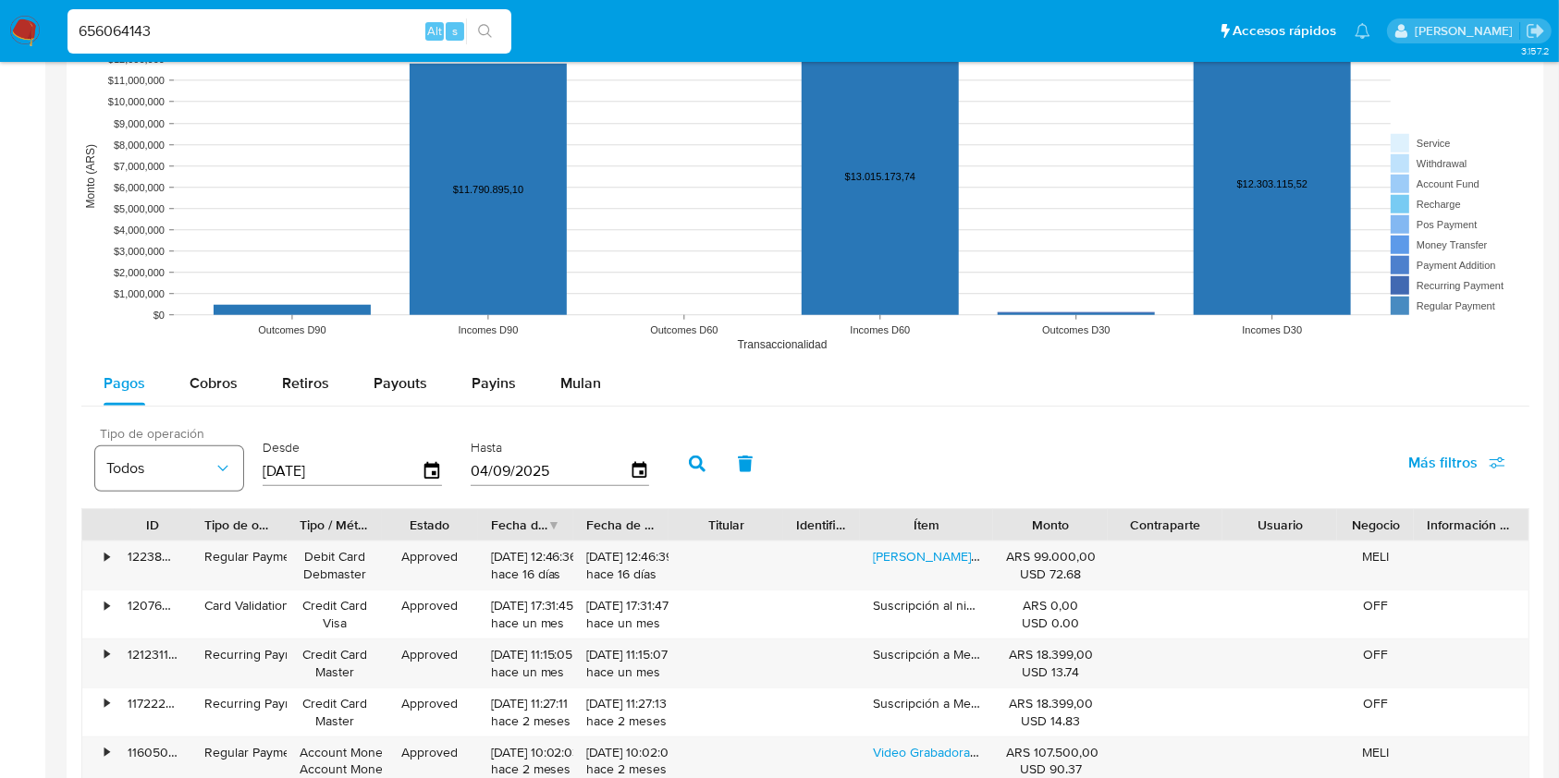
drag, startPoint x: 355, startPoint y: 469, endPoint x: 173, endPoint y: 472, distance: 182.2
click at [173, 472] on div "Tipo de operación Todos Desde [DATE] Hasta [DATE]" at bounding box center [377, 462] width 582 height 74
type input "2_/__/____"
type input "8_/__/____"
type input "28/07/2025"
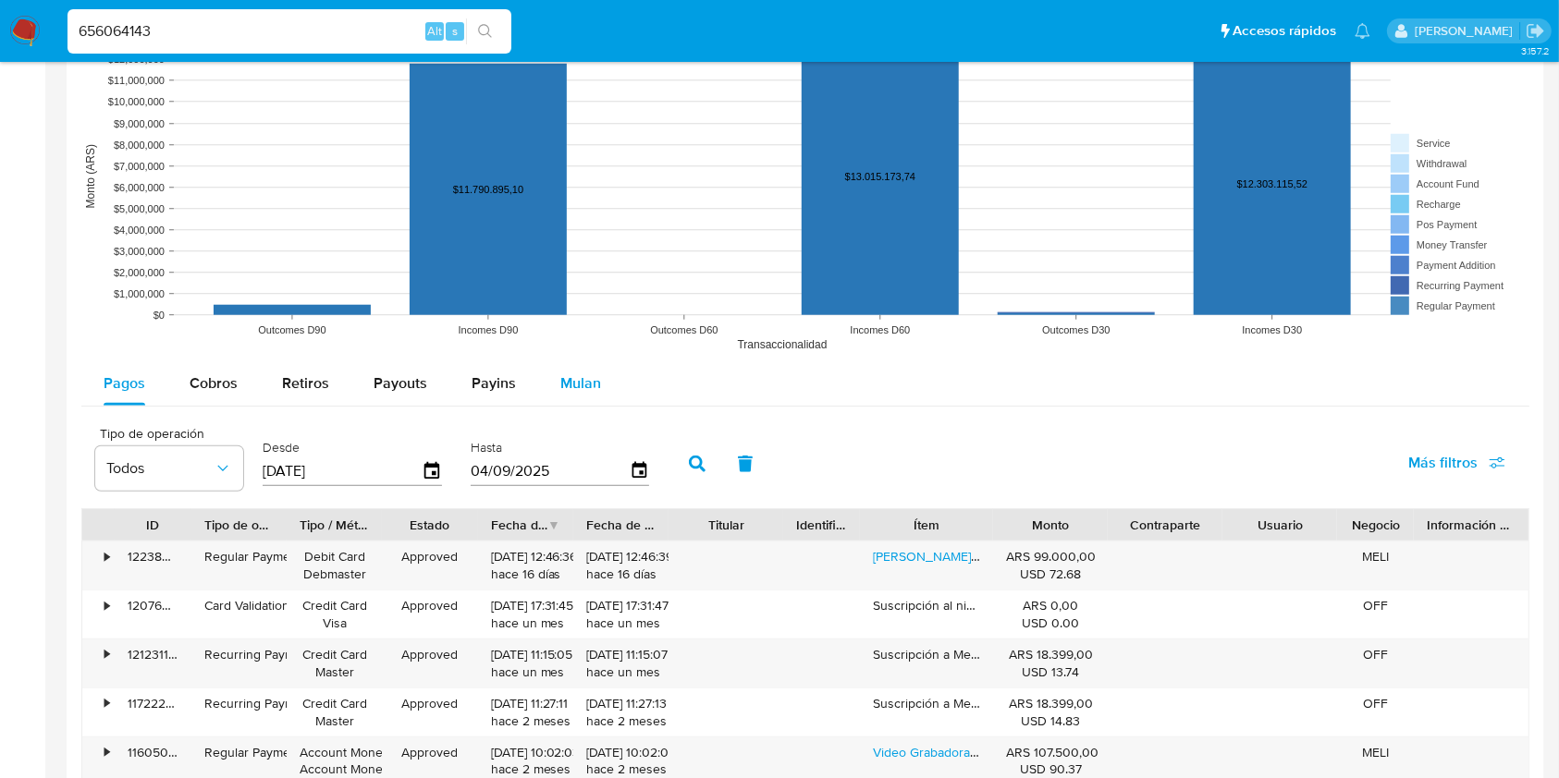
type input "2_/__/____"
type input "9_/__/____"
type input "29/07/2025"
click at [710, 471] on button "button" at bounding box center [697, 464] width 48 height 44
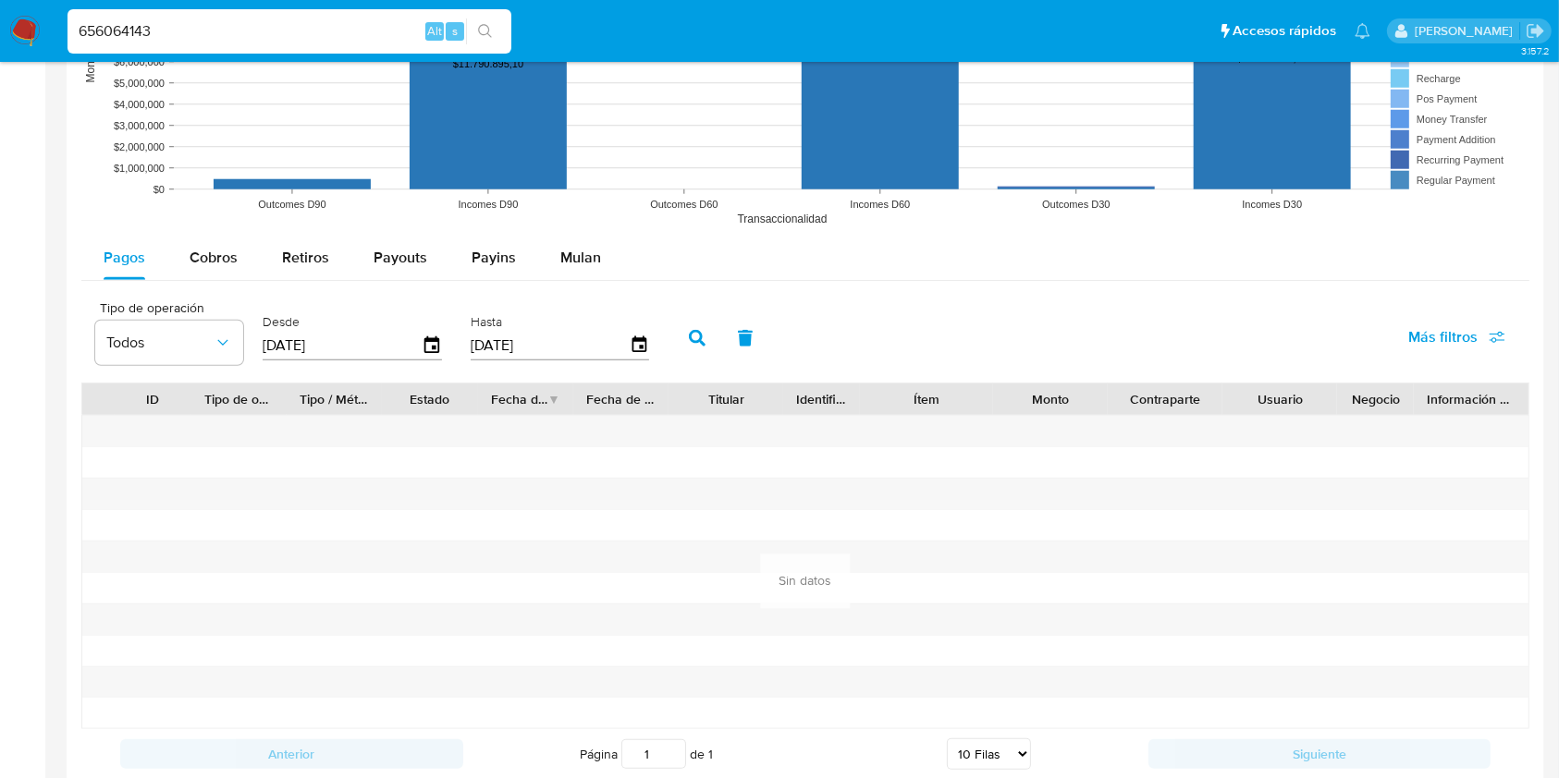
scroll to position [1602, 0]
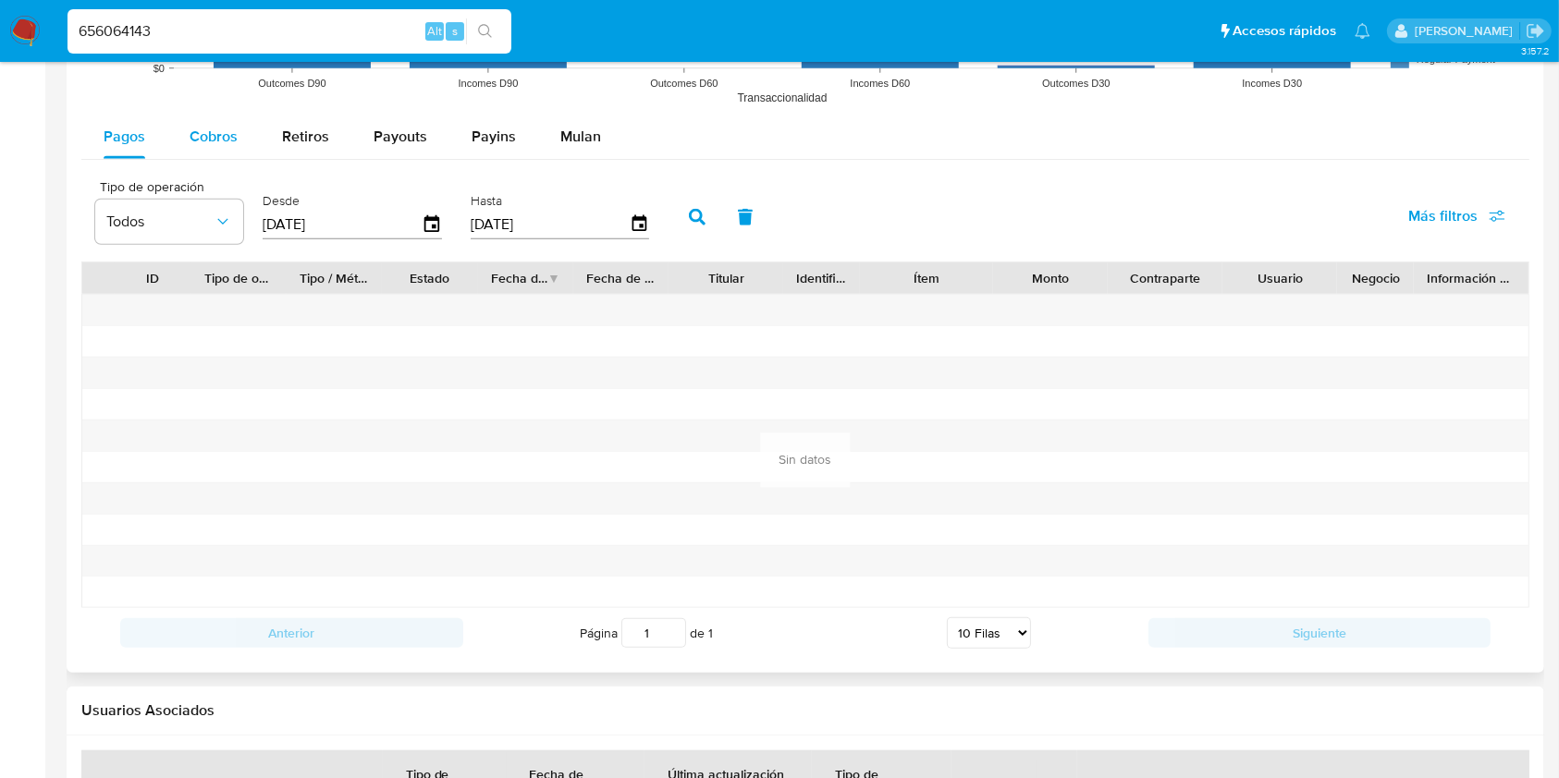
click at [201, 127] on span "Cobros" at bounding box center [214, 136] width 48 height 21
select select "10"
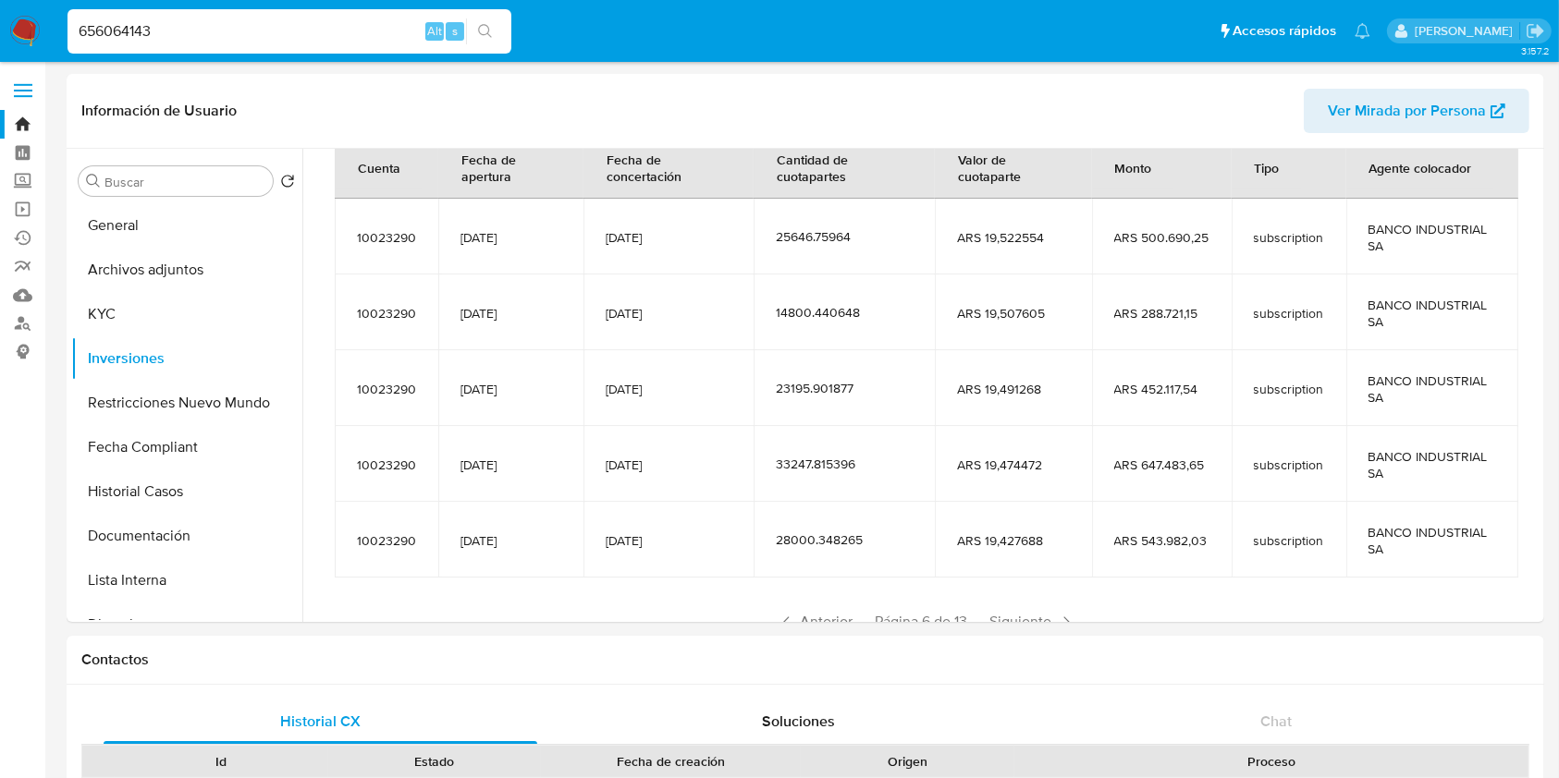
scroll to position [203, 0]
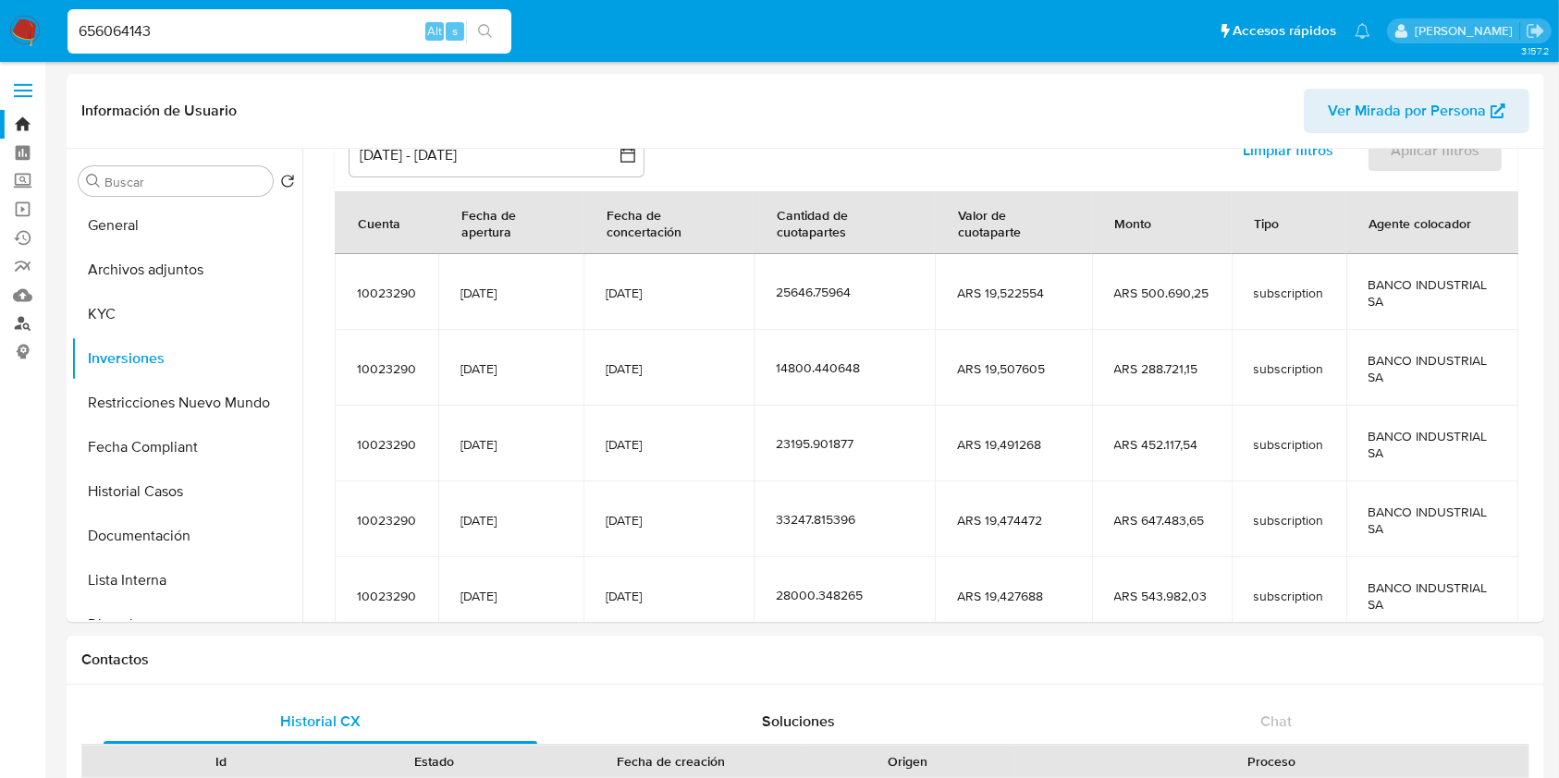
click at [31, 322] on link "Buscador de personas" at bounding box center [110, 324] width 220 height 29
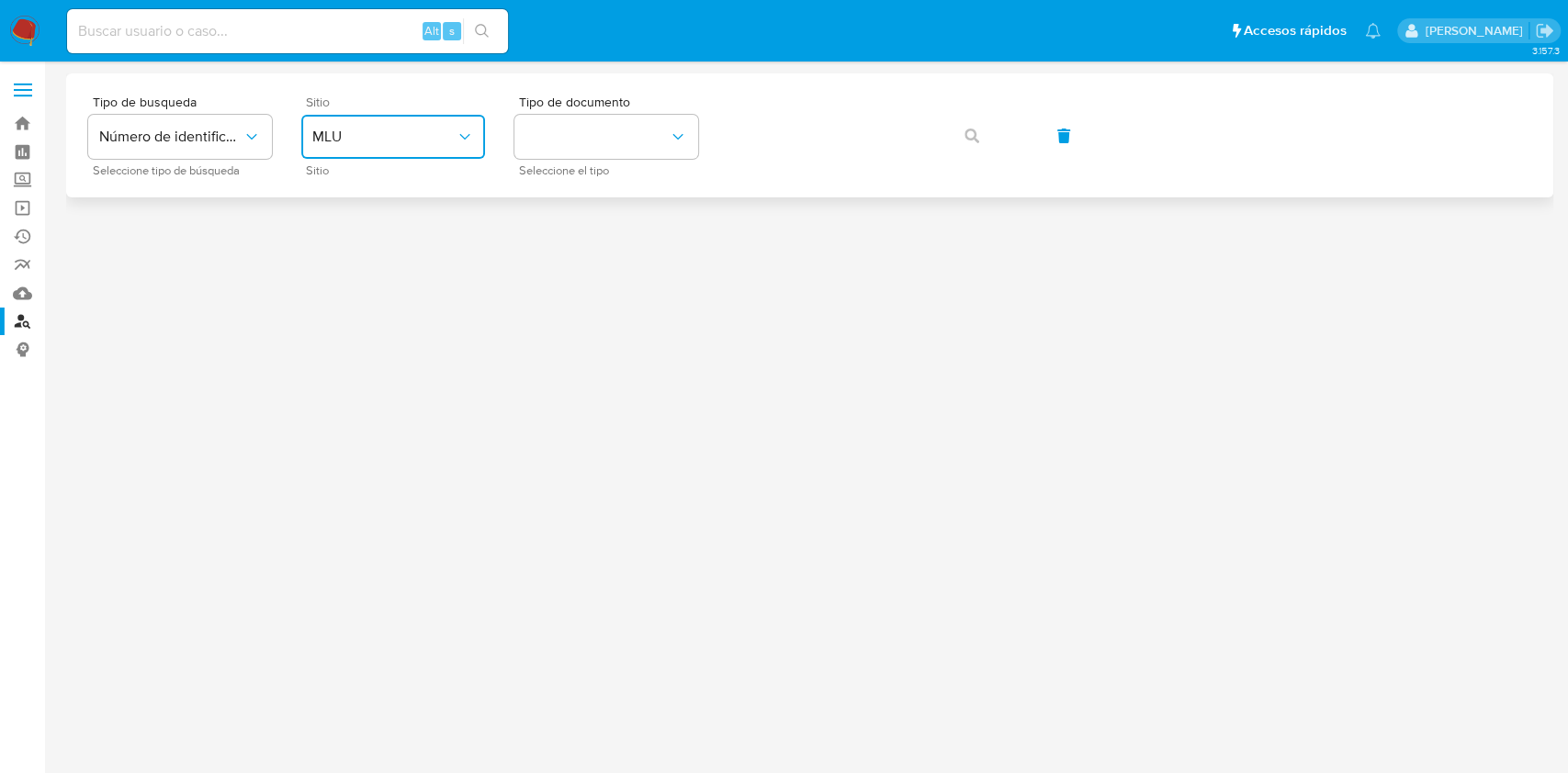
click at [350, 138] on span "MLU" at bounding box center [384, 137] width 143 height 18
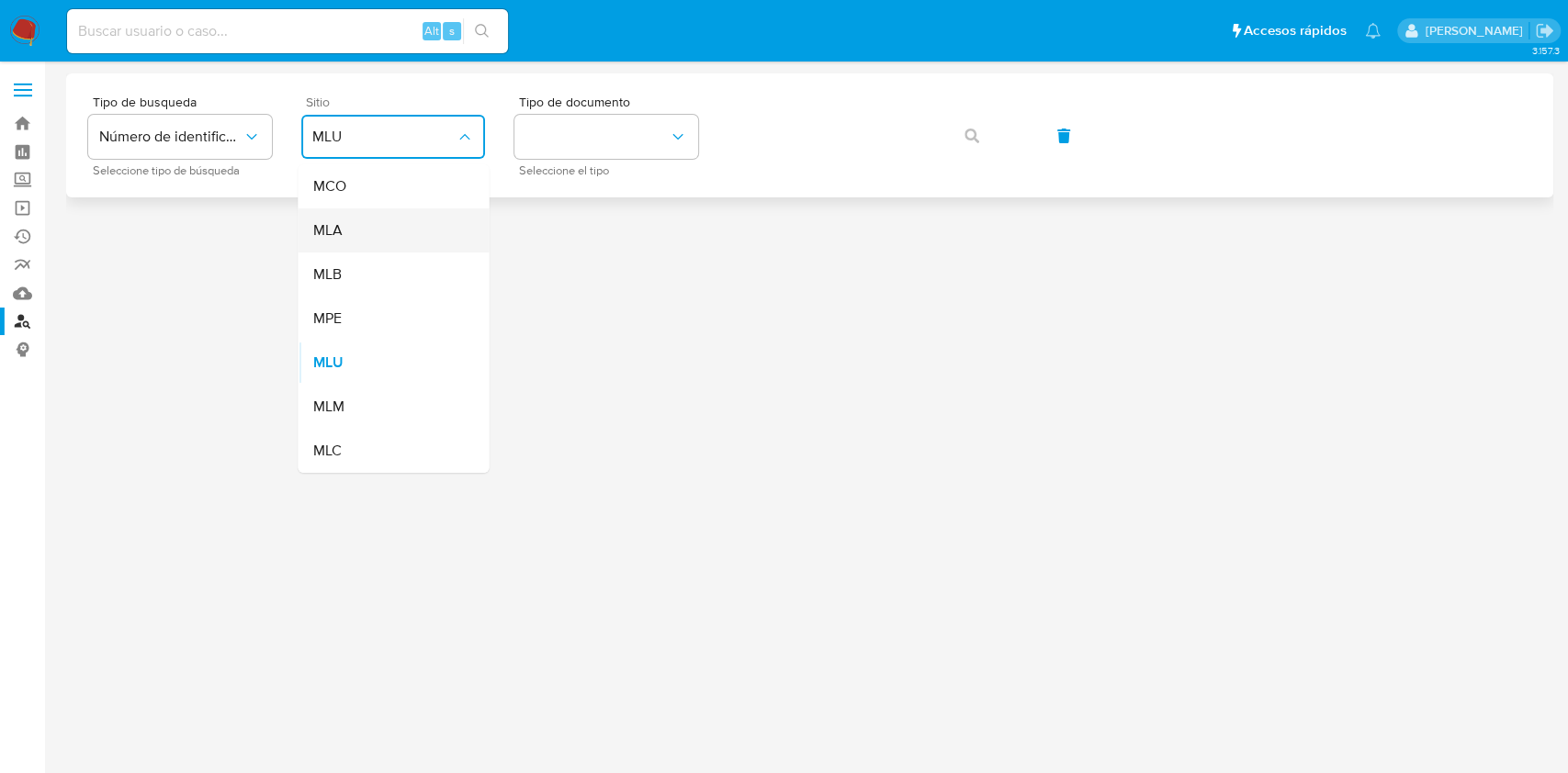
click at [353, 232] on div "MLA" at bounding box center [388, 231] width 151 height 44
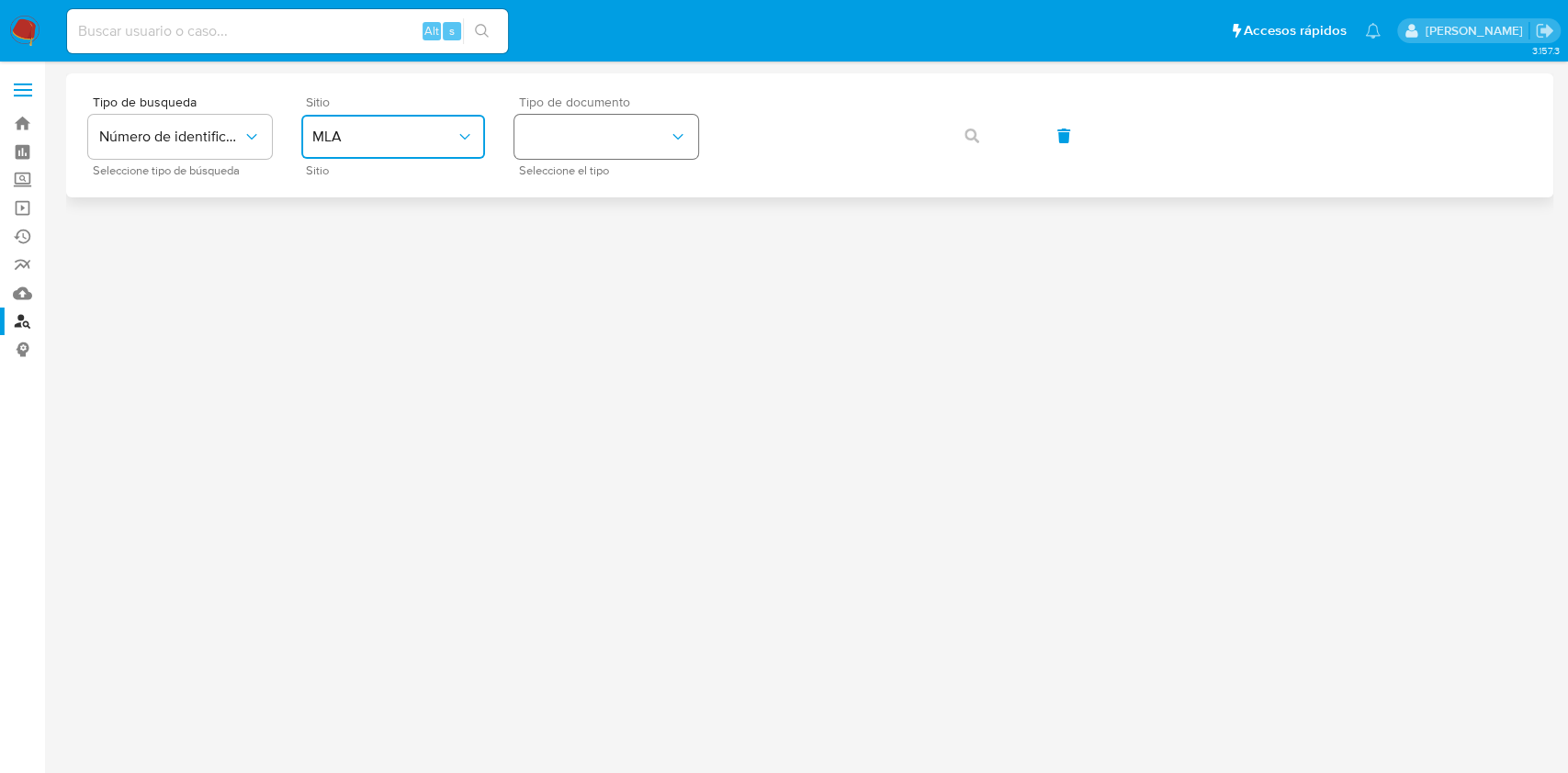
click at [631, 145] on button "identificationType" at bounding box center [606, 137] width 184 height 44
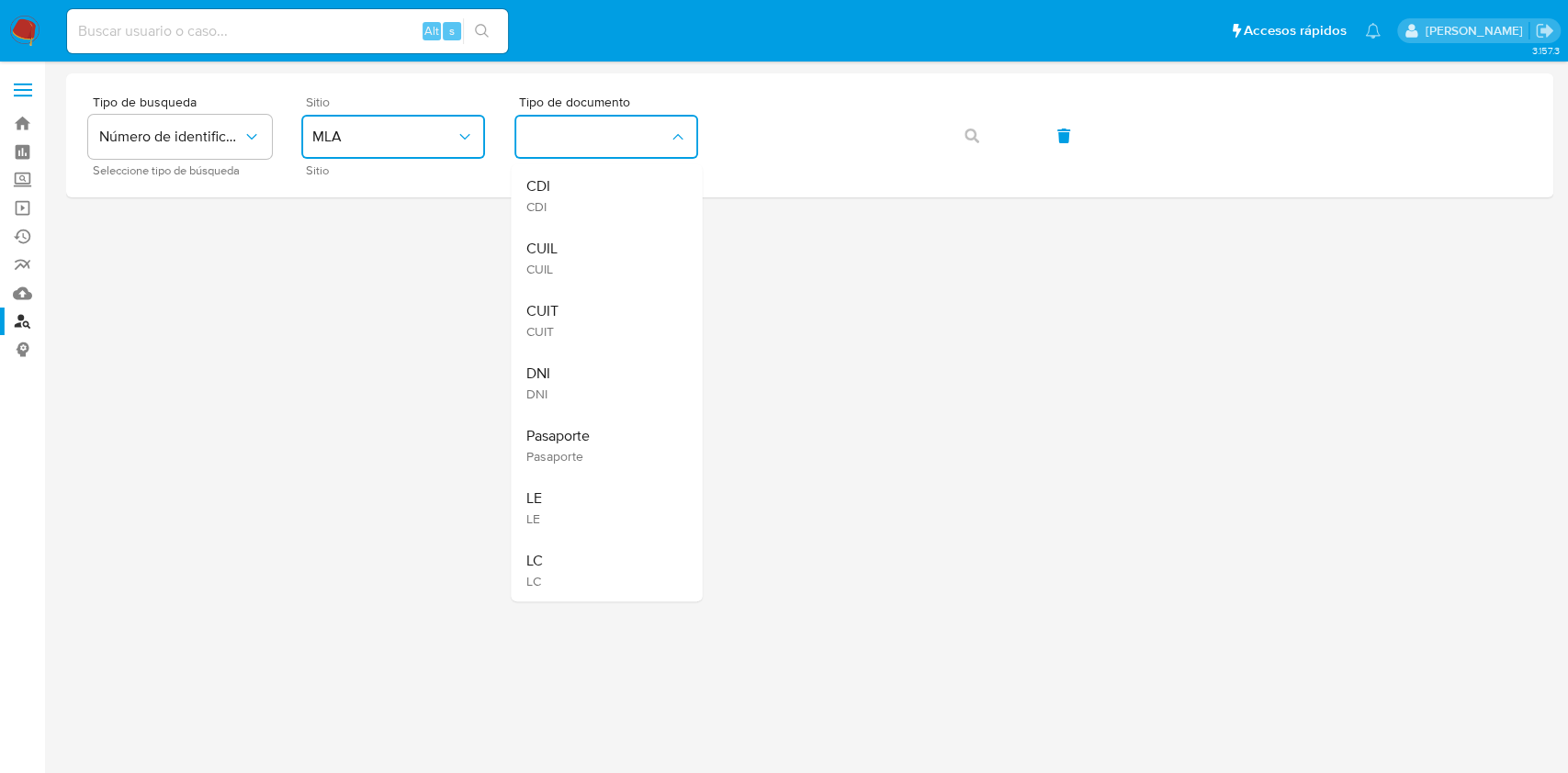
drag, startPoint x: 587, startPoint y: 346, endPoint x: 615, endPoint y: 320, distance: 38.2
click at [607, 326] on div "CUIT CUIT" at bounding box center [601, 320] width 151 height 63
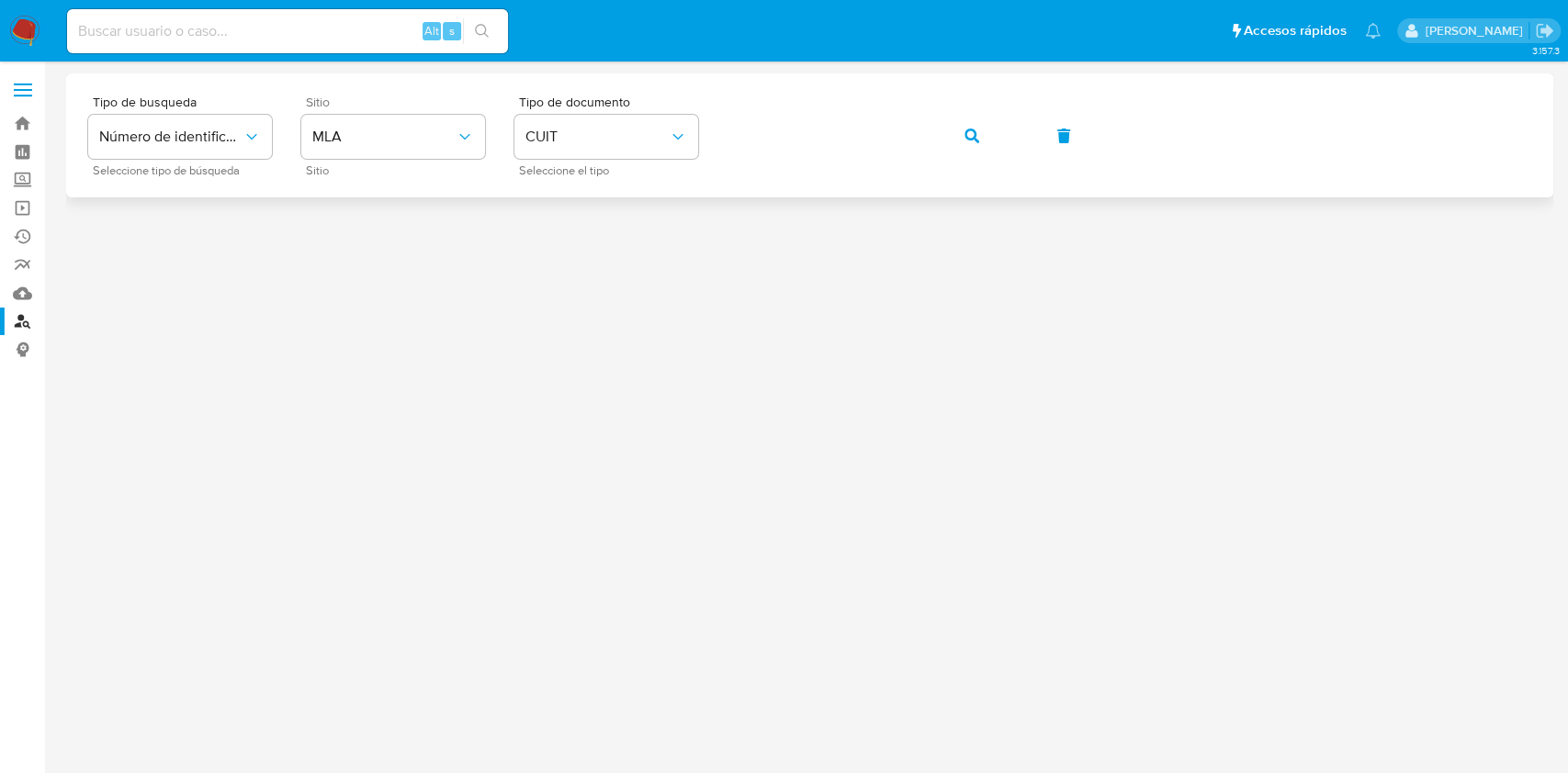
click at [941, 114] on button "button" at bounding box center [972, 136] width 63 height 44
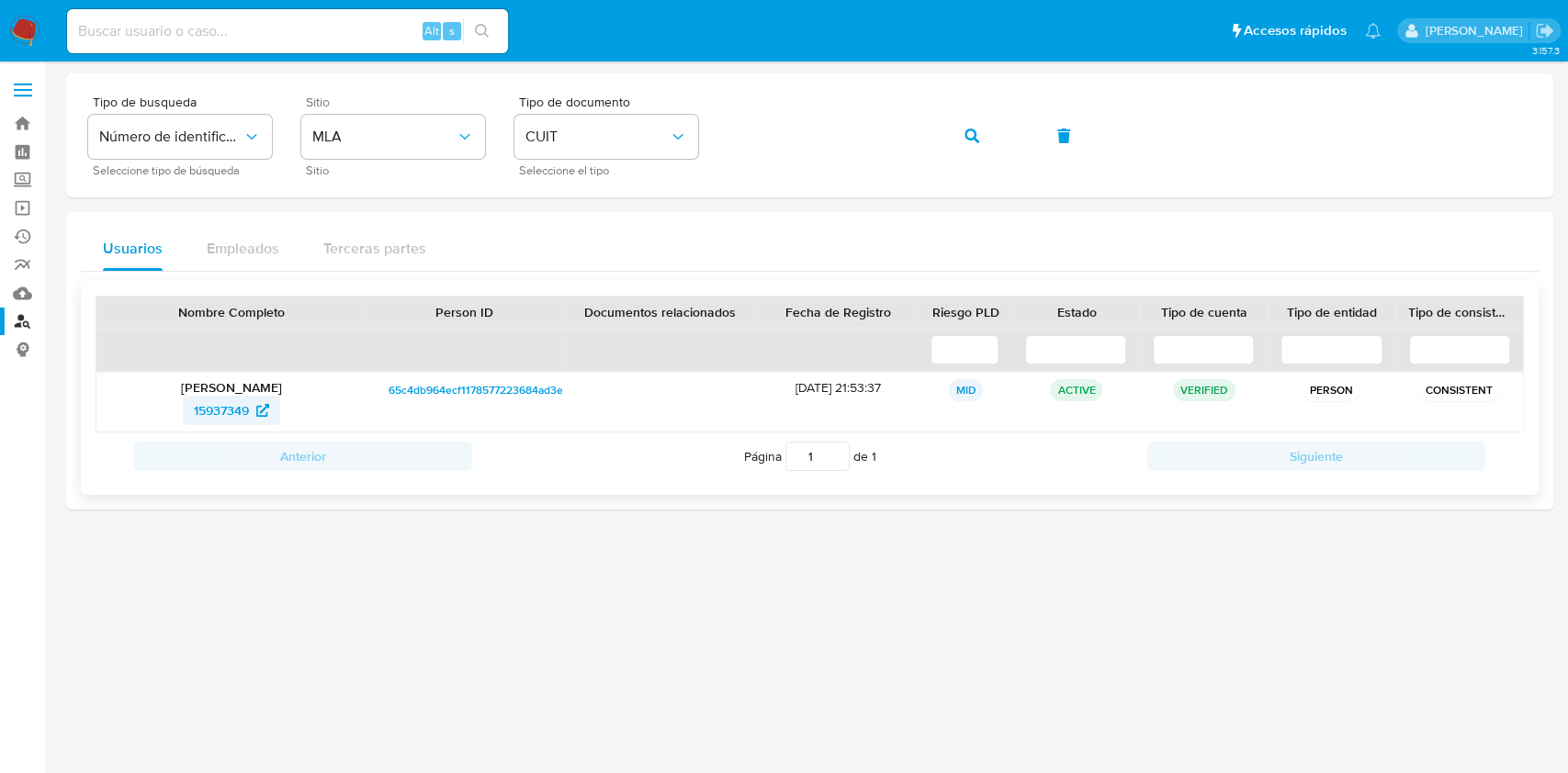
click at [226, 415] on span "15937349" at bounding box center [221, 410] width 55 height 30
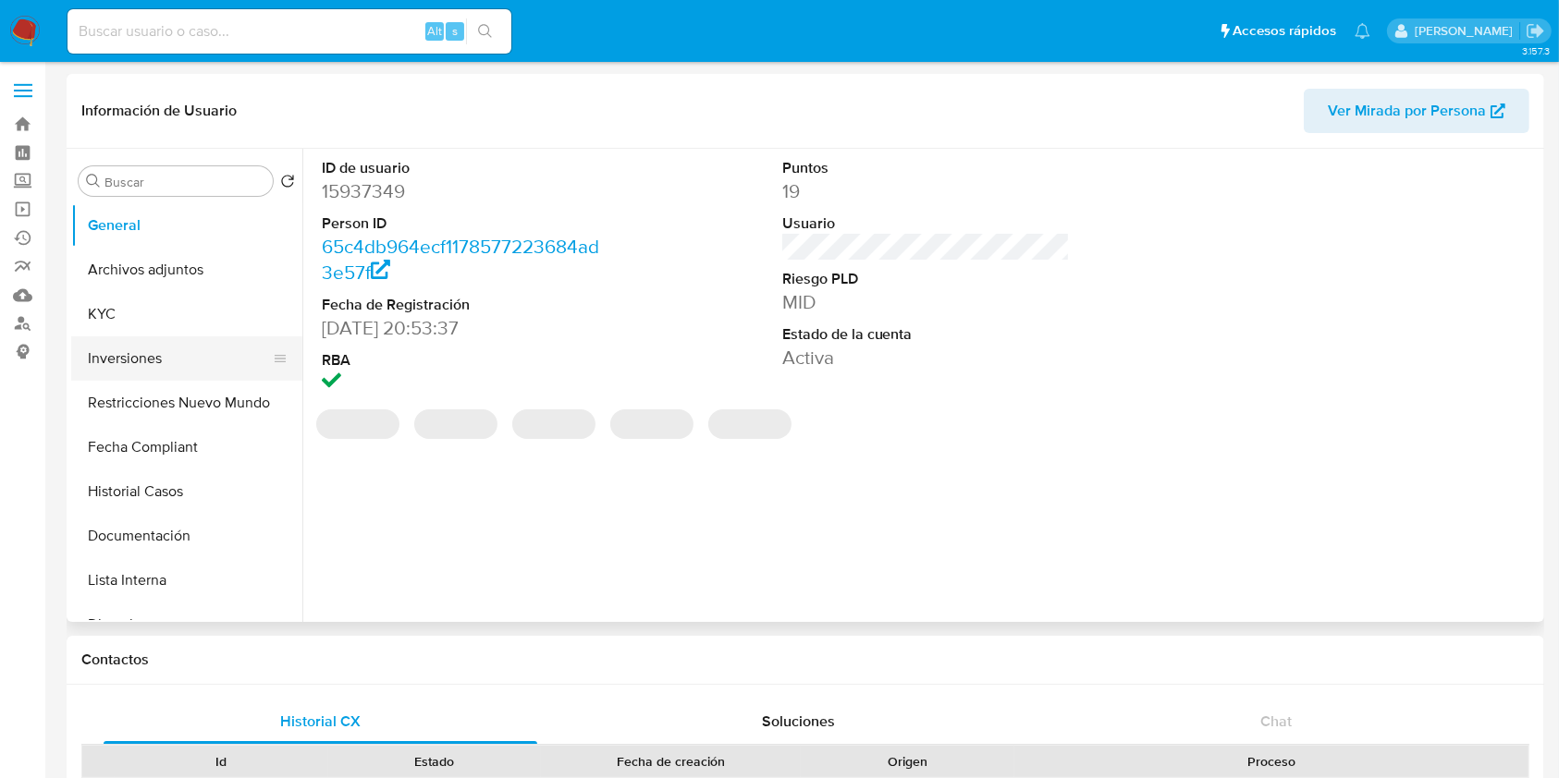
select select "10"
click at [163, 322] on button "KYC" at bounding box center [179, 314] width 216 height 44
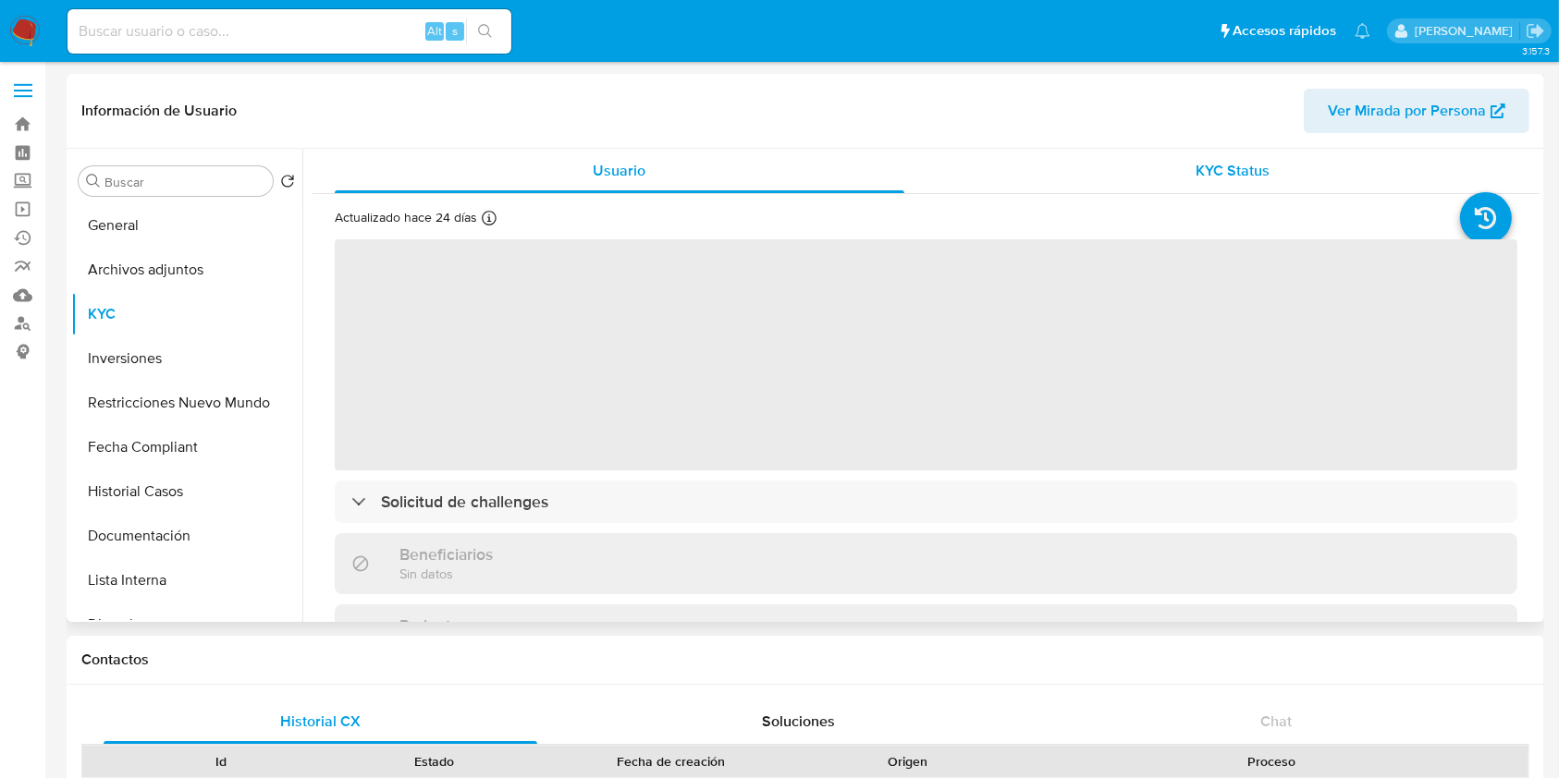
click at [1280, 175] on div "KYC Status" at bounding box center [1234, 171] width 570 height 44
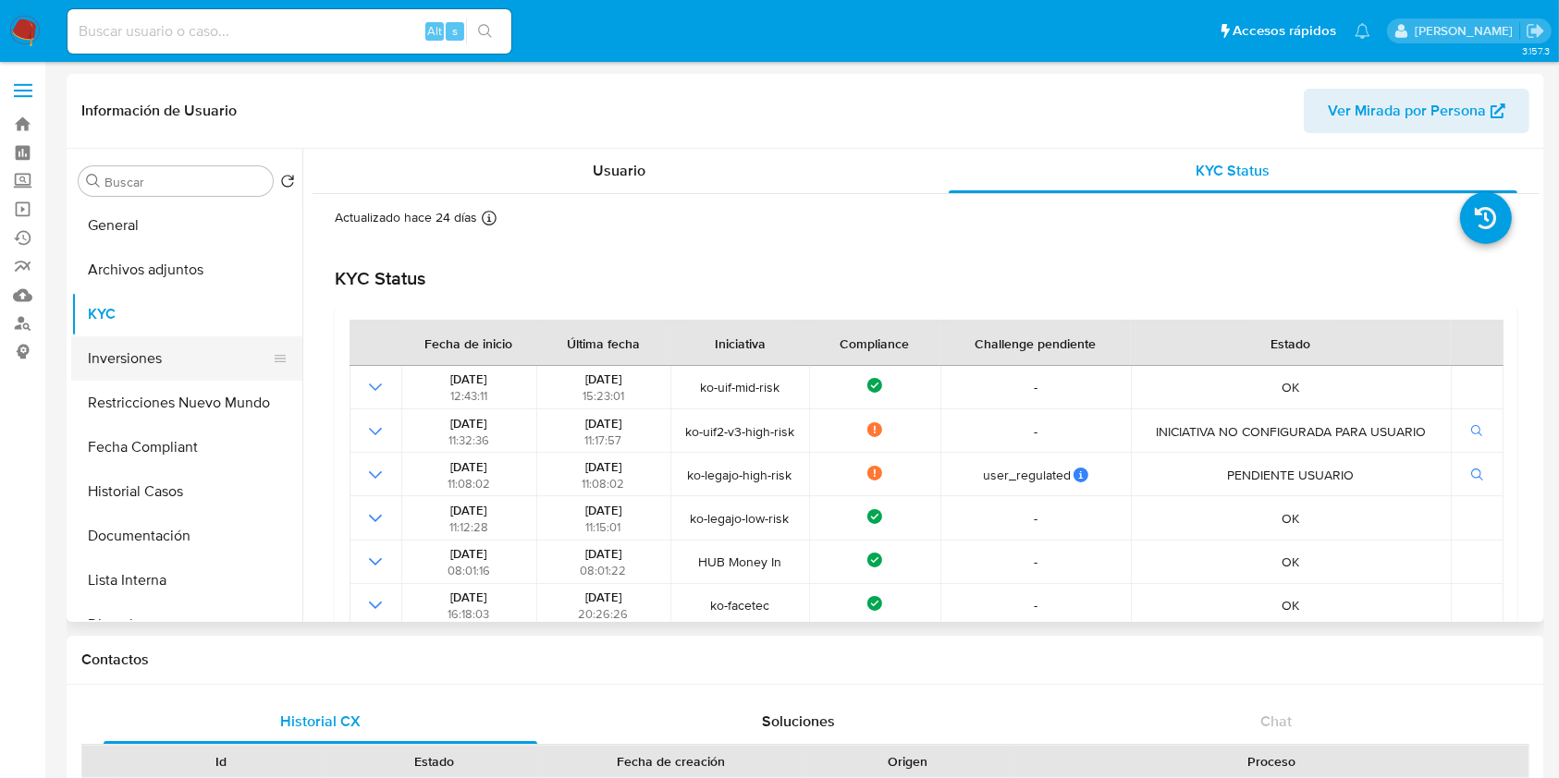
click at [160, 362] on button "Inversiones" at bounding box center [179, 359] width 216 height 44
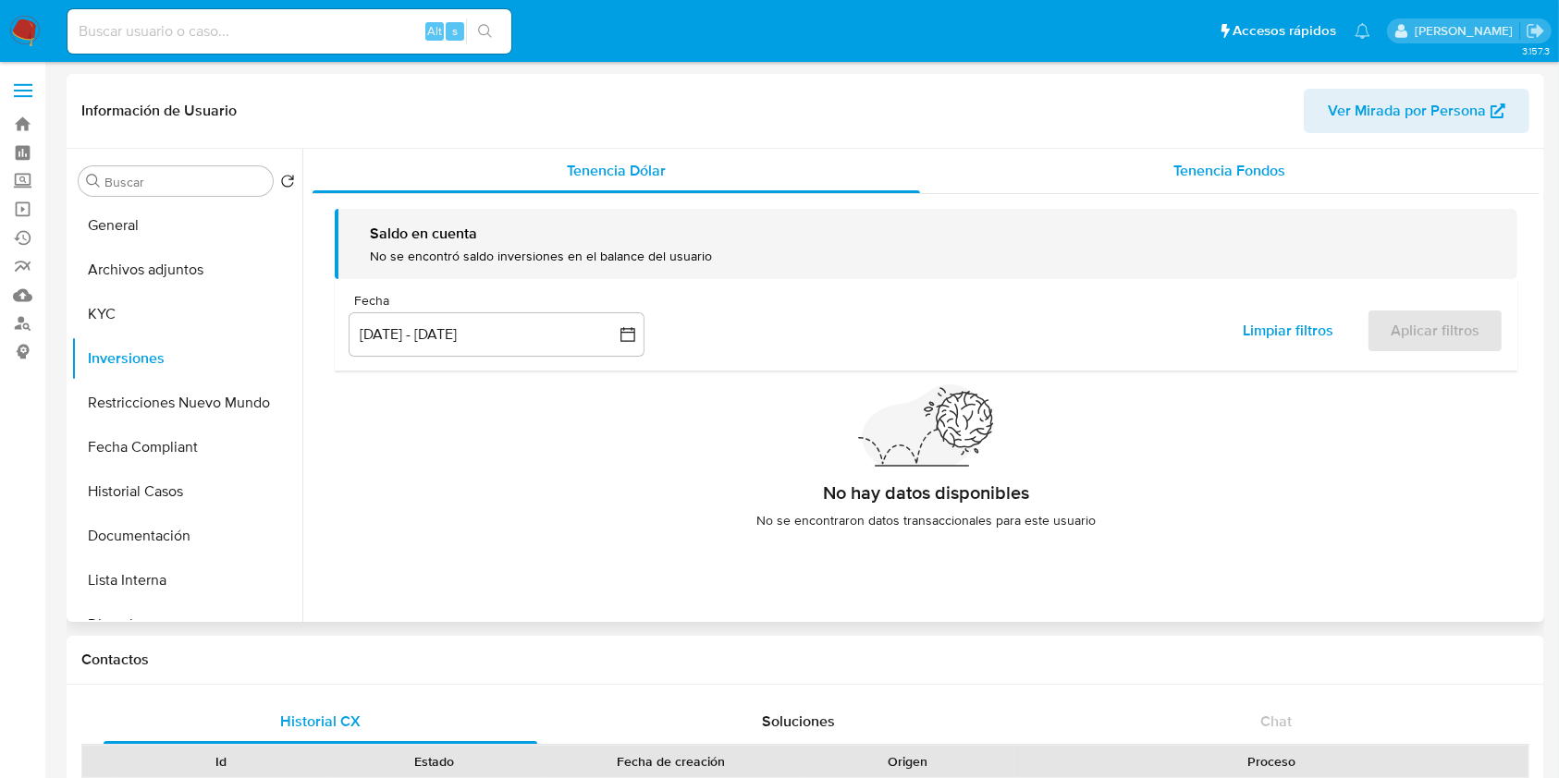
click at [1208, 189] on div "Tenencia Fondos" at bounding box center [1230, 171] width 620 height 44
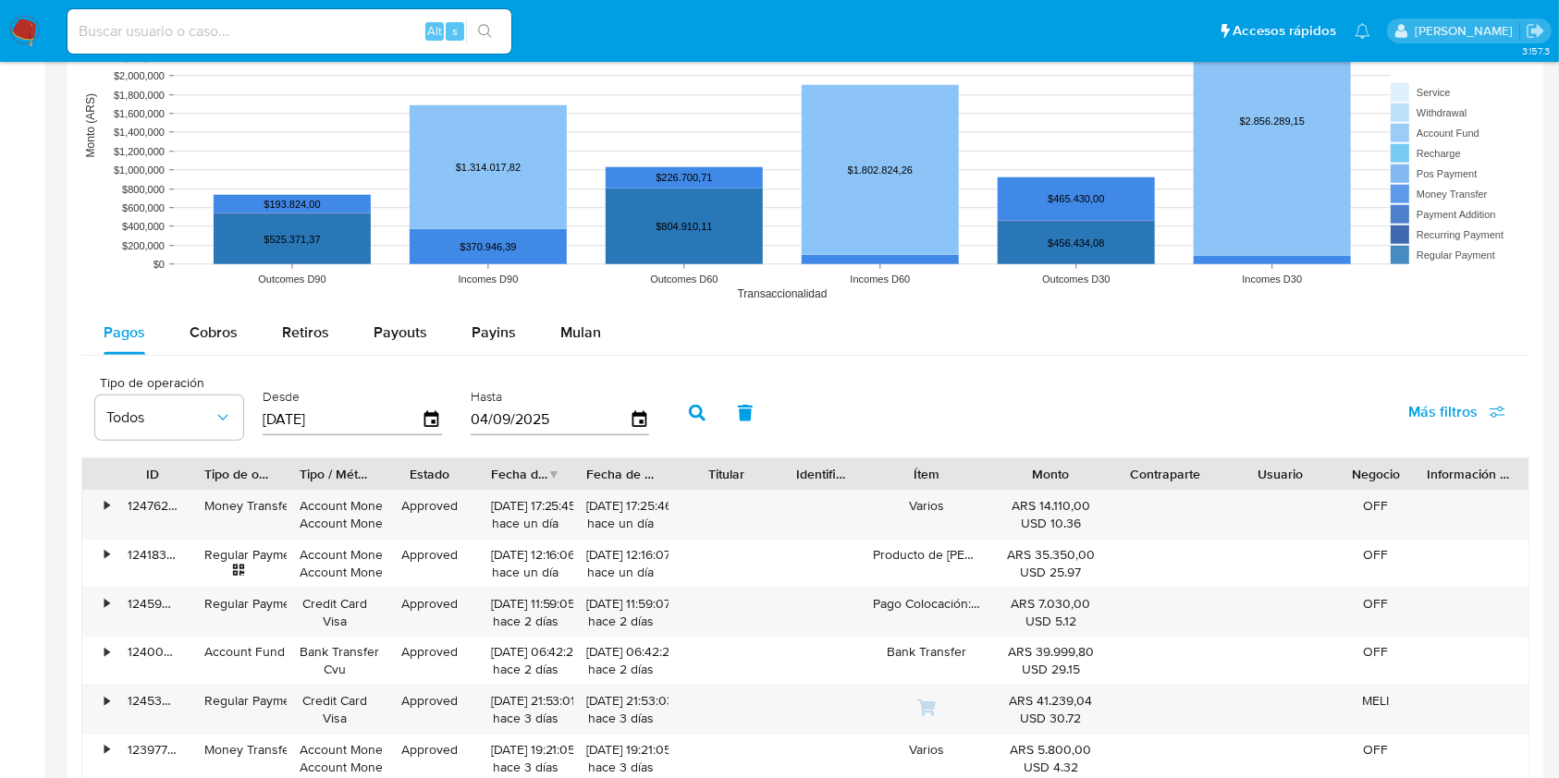
scroll to position [1479, 0]
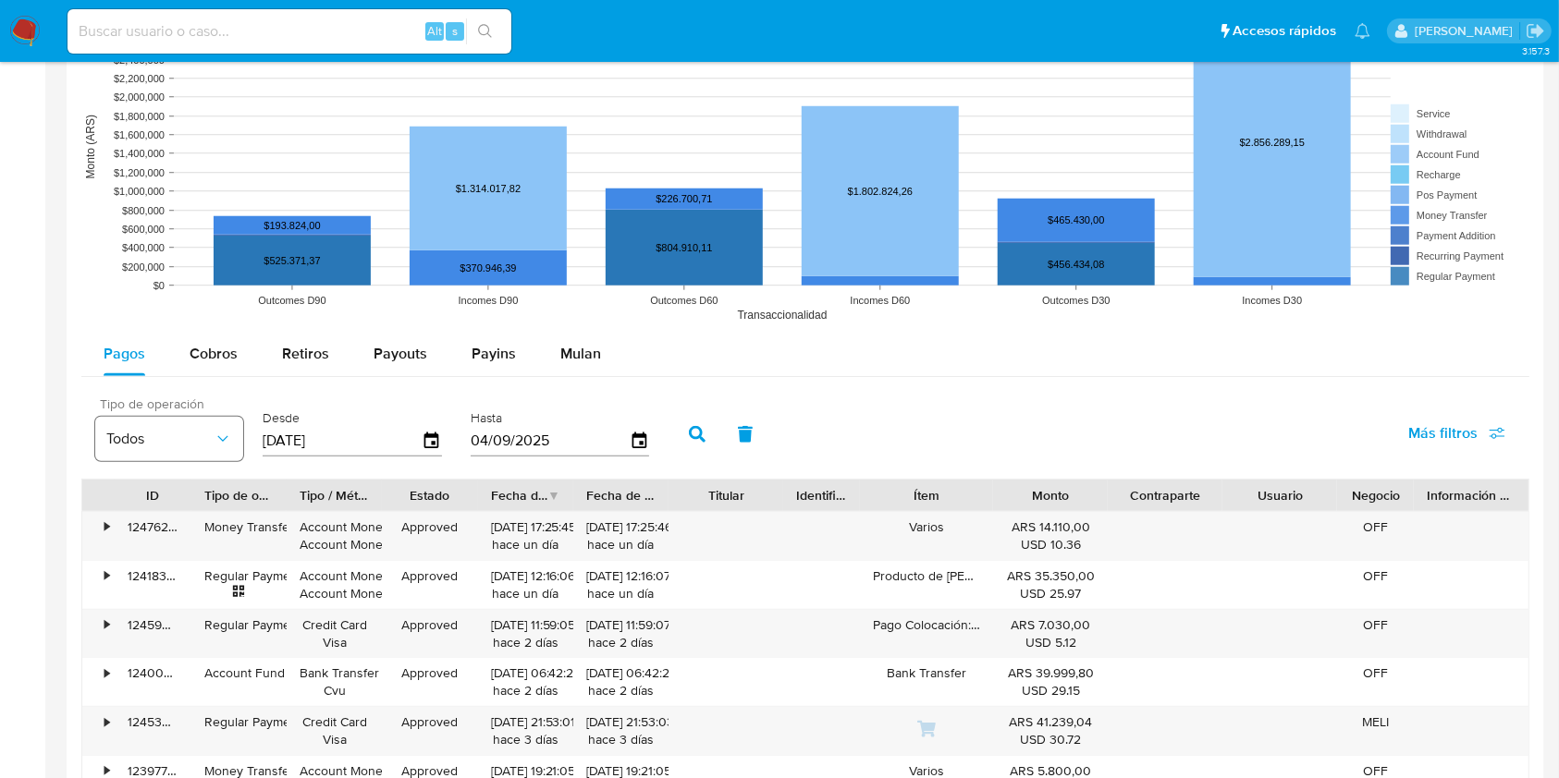
drag, startPoint x: 355, startPoint y: 433, endPoint x: 214, endPoint y: 435, distance: 140.5
click at [214, 435] on div "Tipo de operación Todos Desde [DATE] Hasta [DATE]" at bounding box center [377, 433] width 582 height 74
type input "2_/__/____"
type input "8_/__/____"
type input "[DATE]"
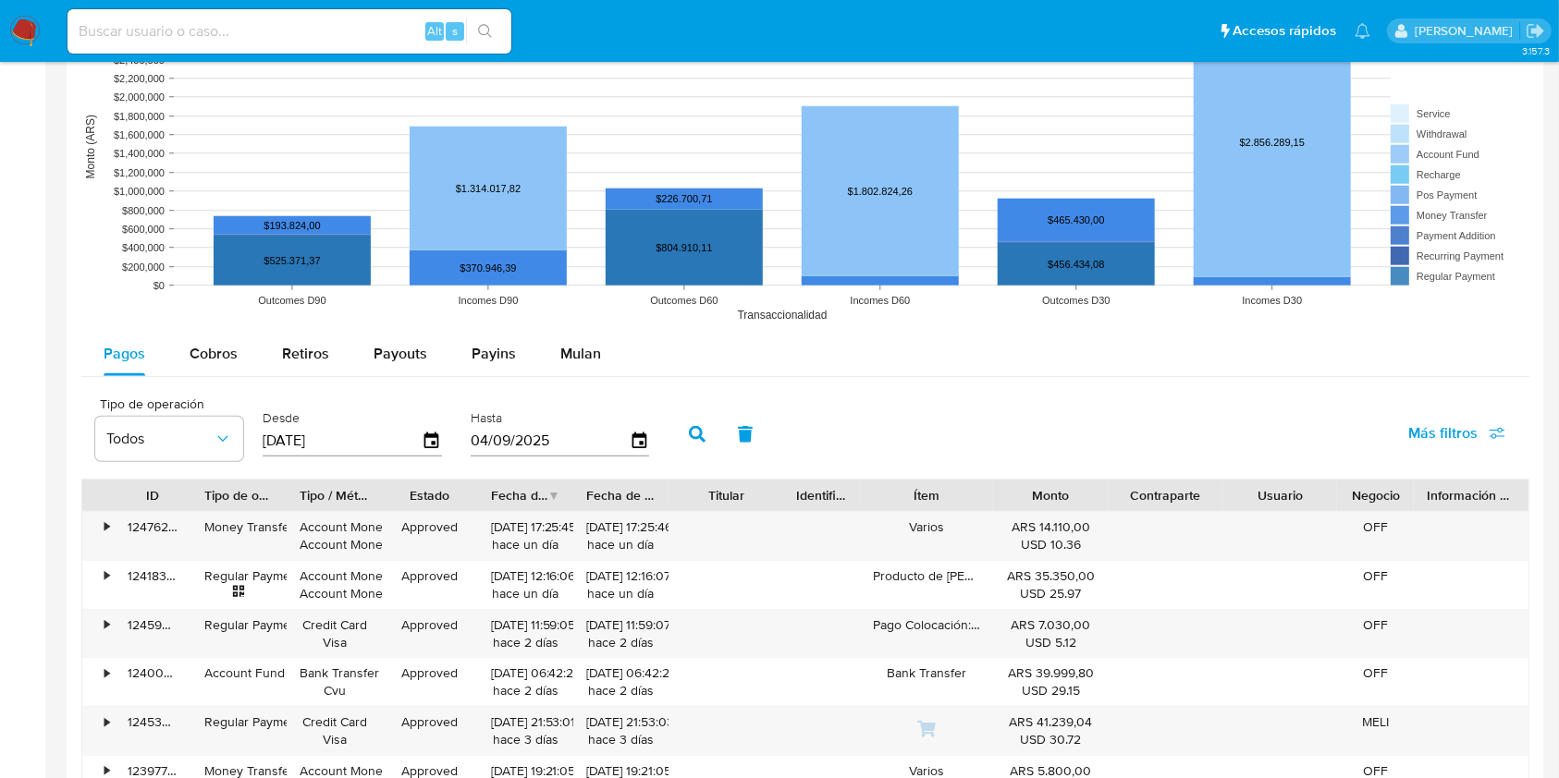
type input "2_/__/____"
type input "9_/__/____"
type input "[DATE]"
click button "button" at bounding box center [697, 434] width 48 height 44
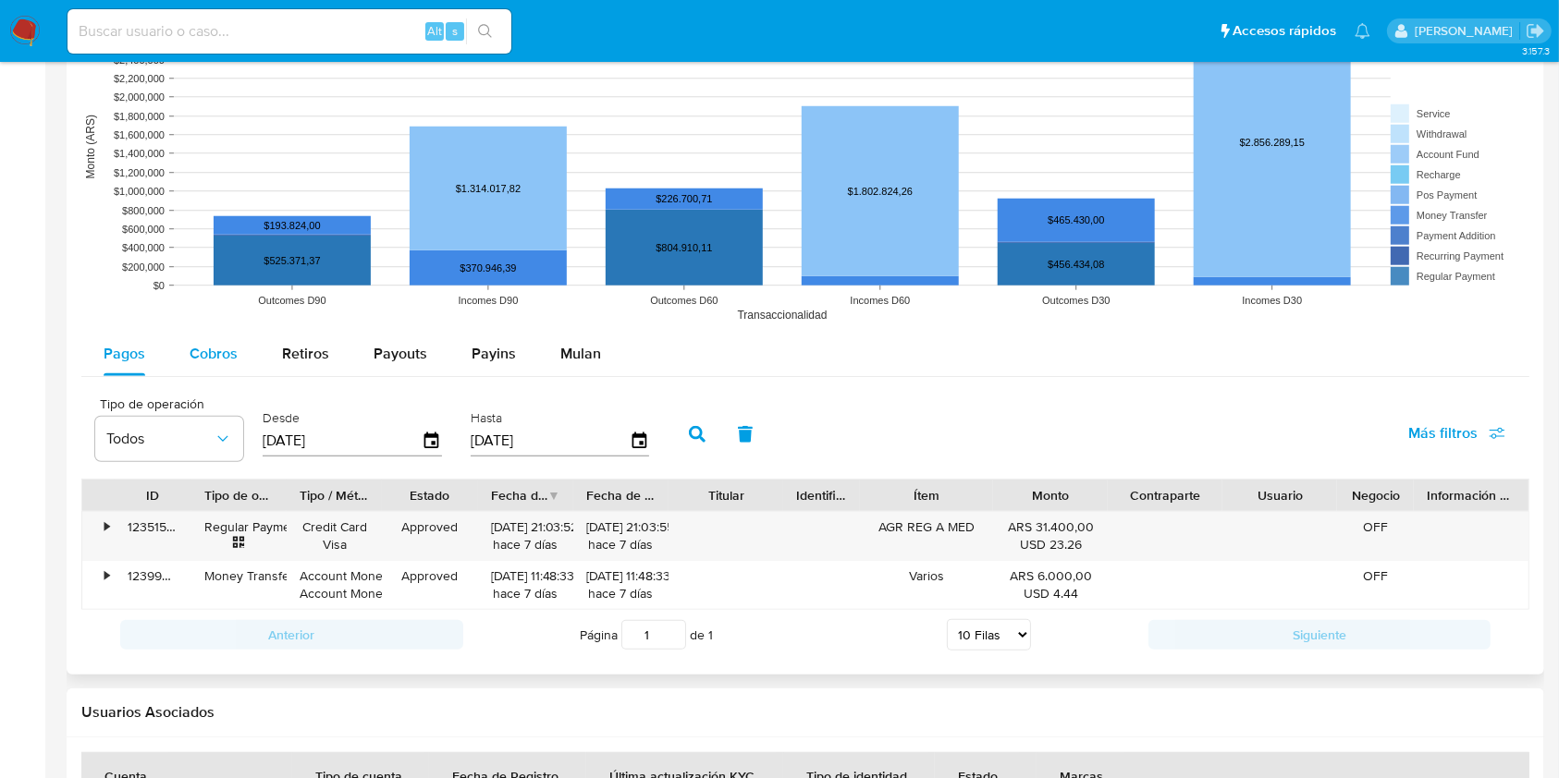
click at [208, 353] on span "Cobros" at bounding box center [214, 353] width 48 height 21
select select "10"
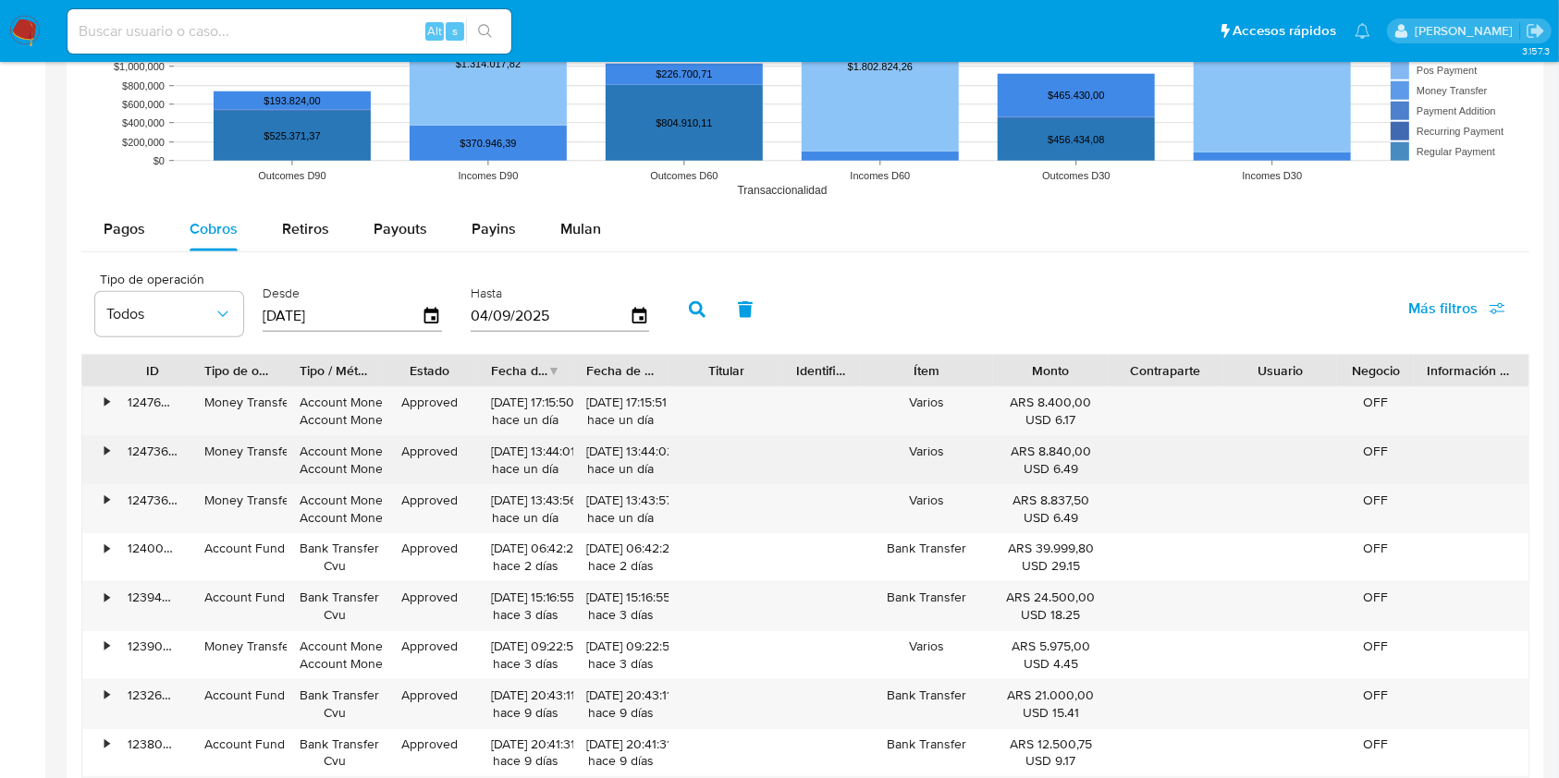
scroll to position [1602, 0]
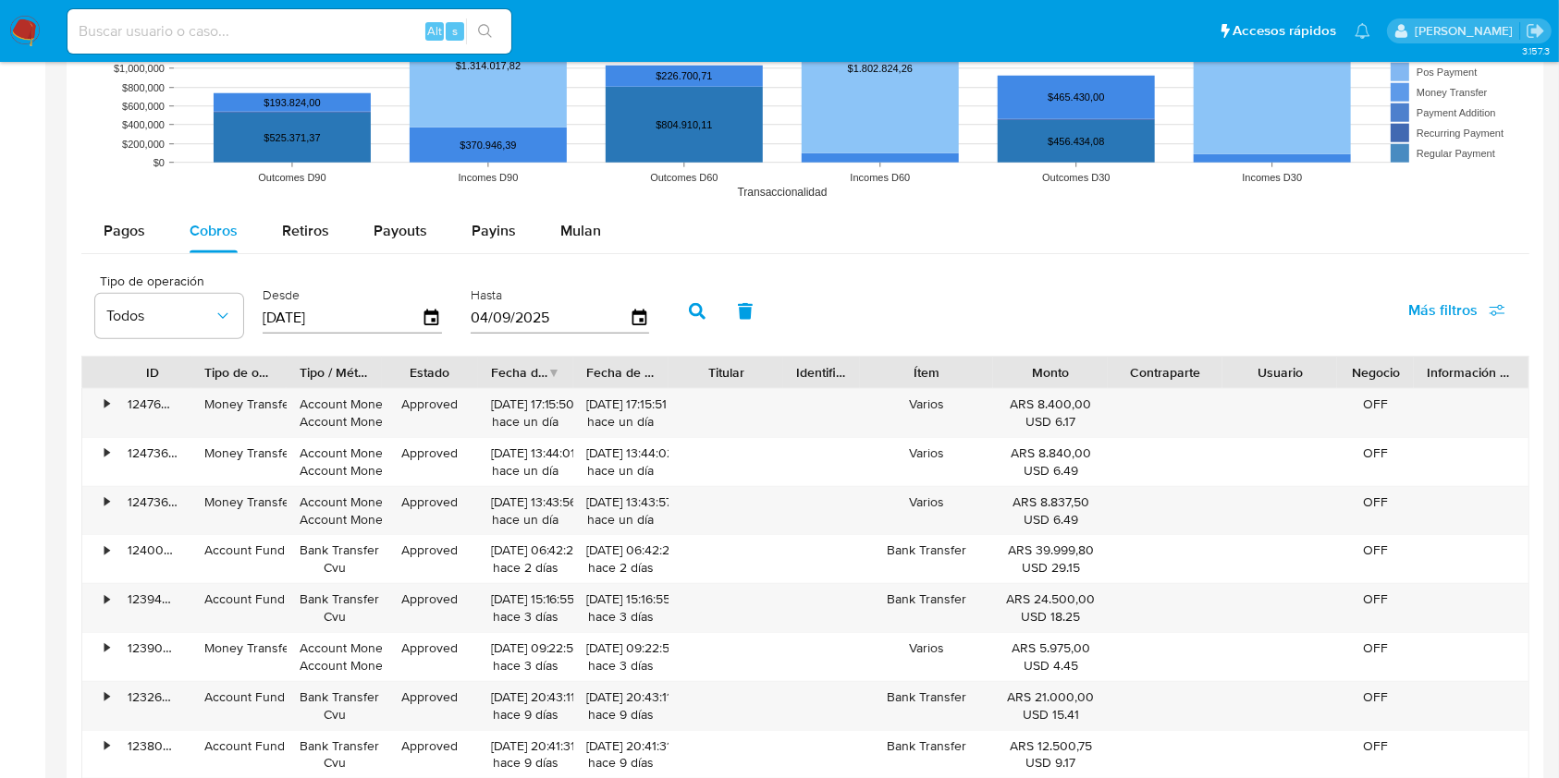
click at [354, 314] on input "[DATE]" at bounding box center [342, 318] width 159 height 30
type input "2_/__/____"
type input "8_/__/____"
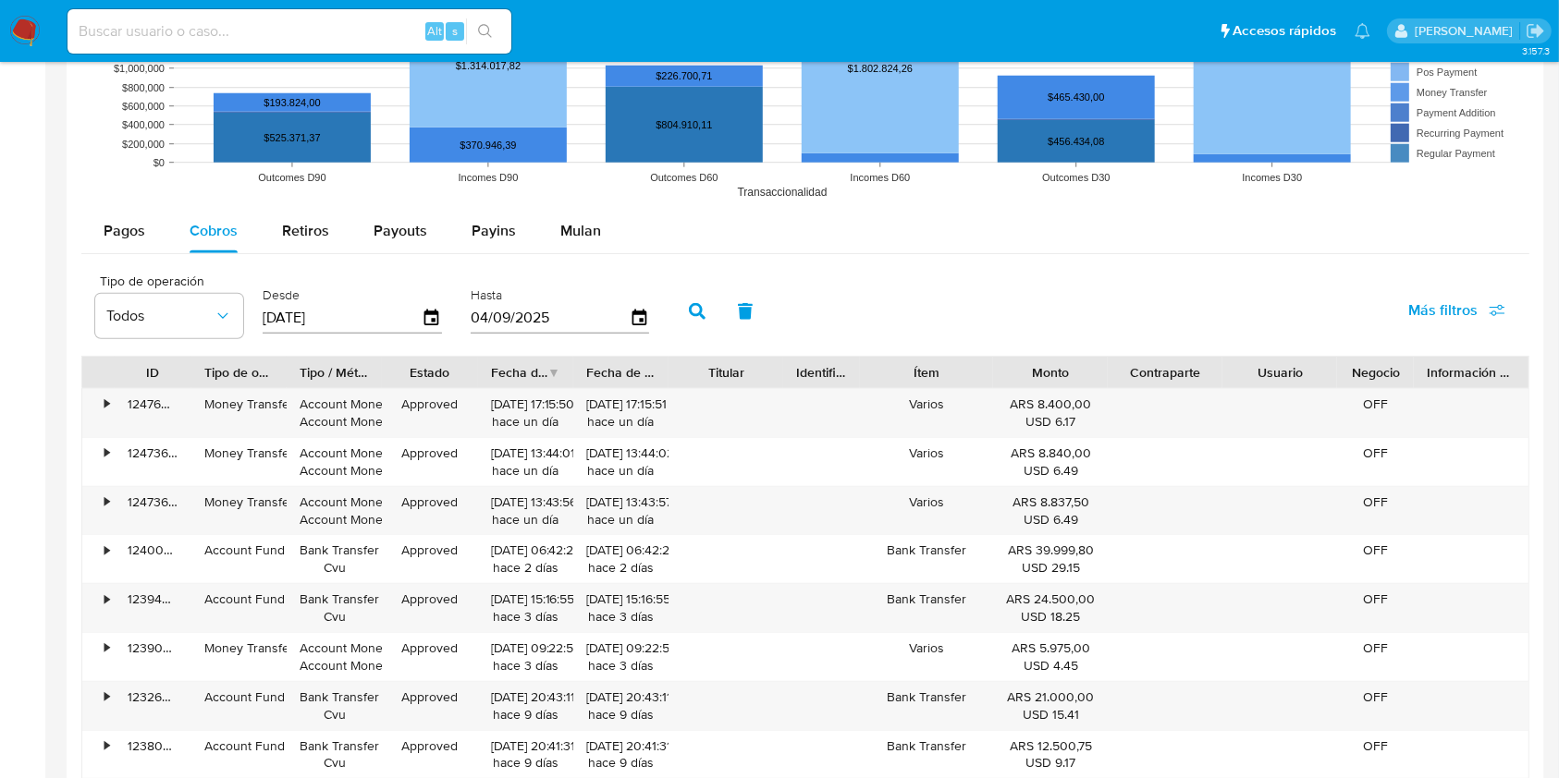
type input "[DATE]"
type input "2_/__/____"
type input "9_/__/____"
type input "[DATE]"
click button "button" at bounding box center [697, 311] width 48 height 44
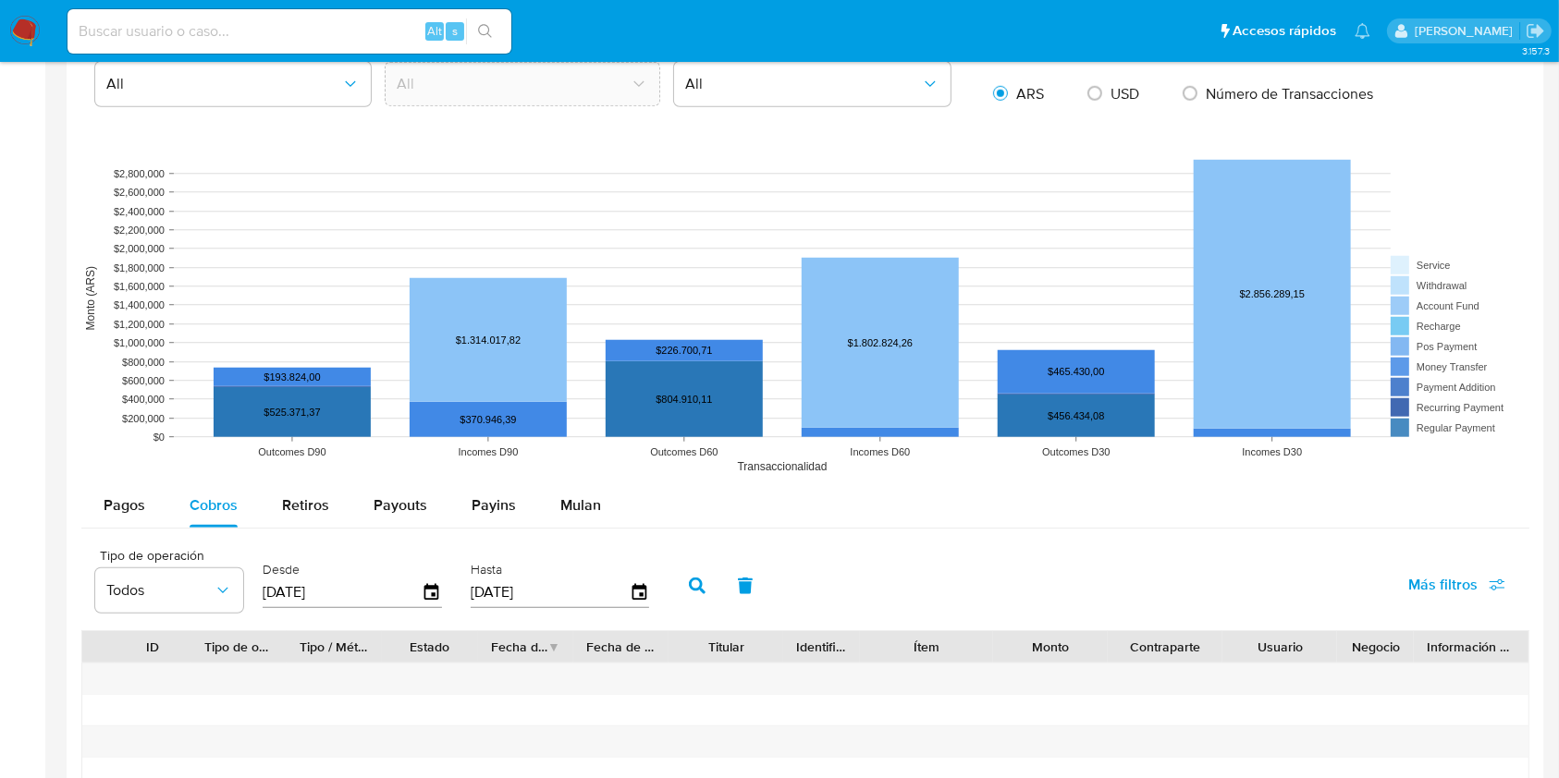
scroll to position [1479, 0]
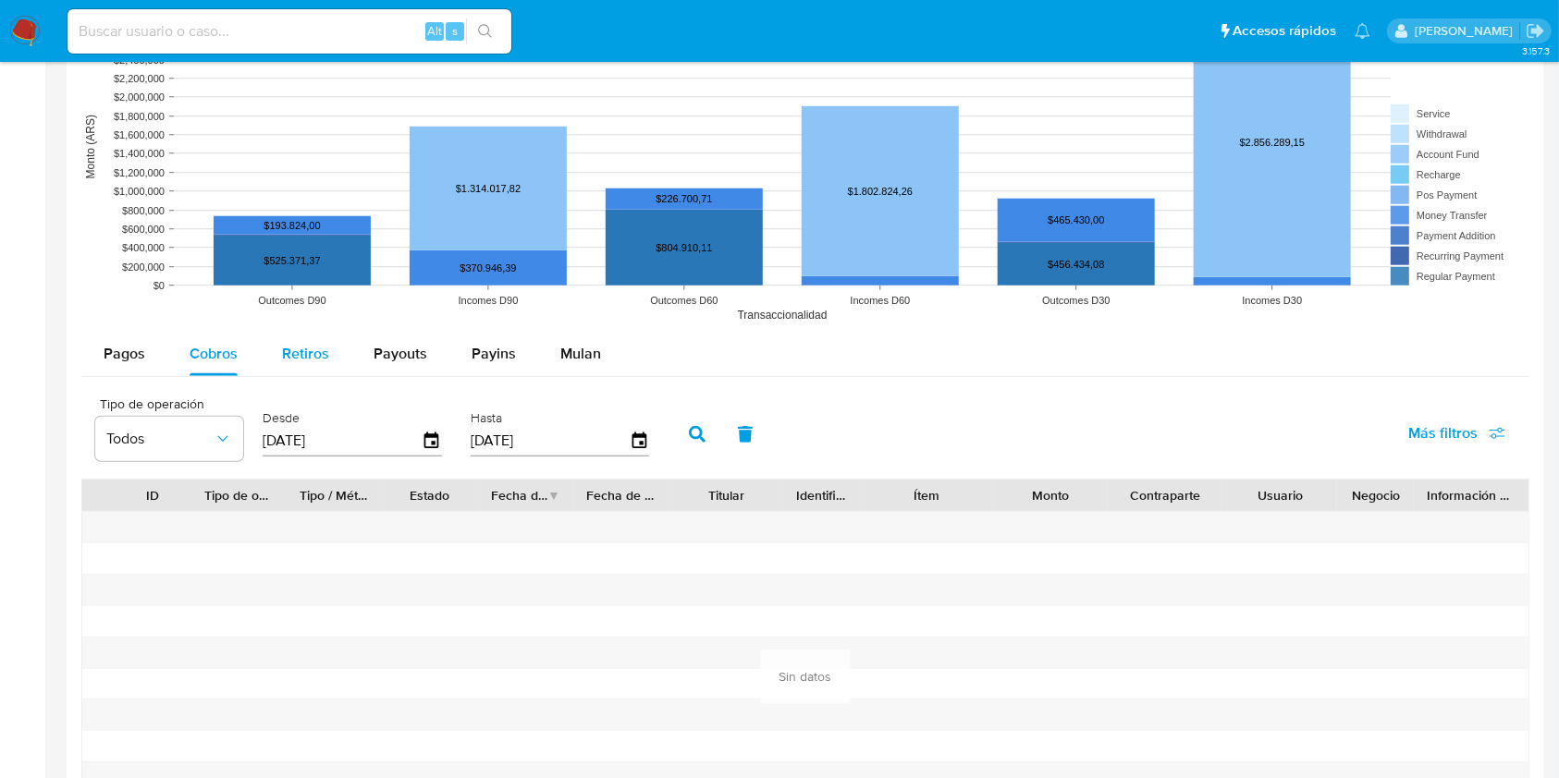
click at [294, 360] on span "Retiros" at bounding box center [305, 353] width 47 height 21
select select "10"
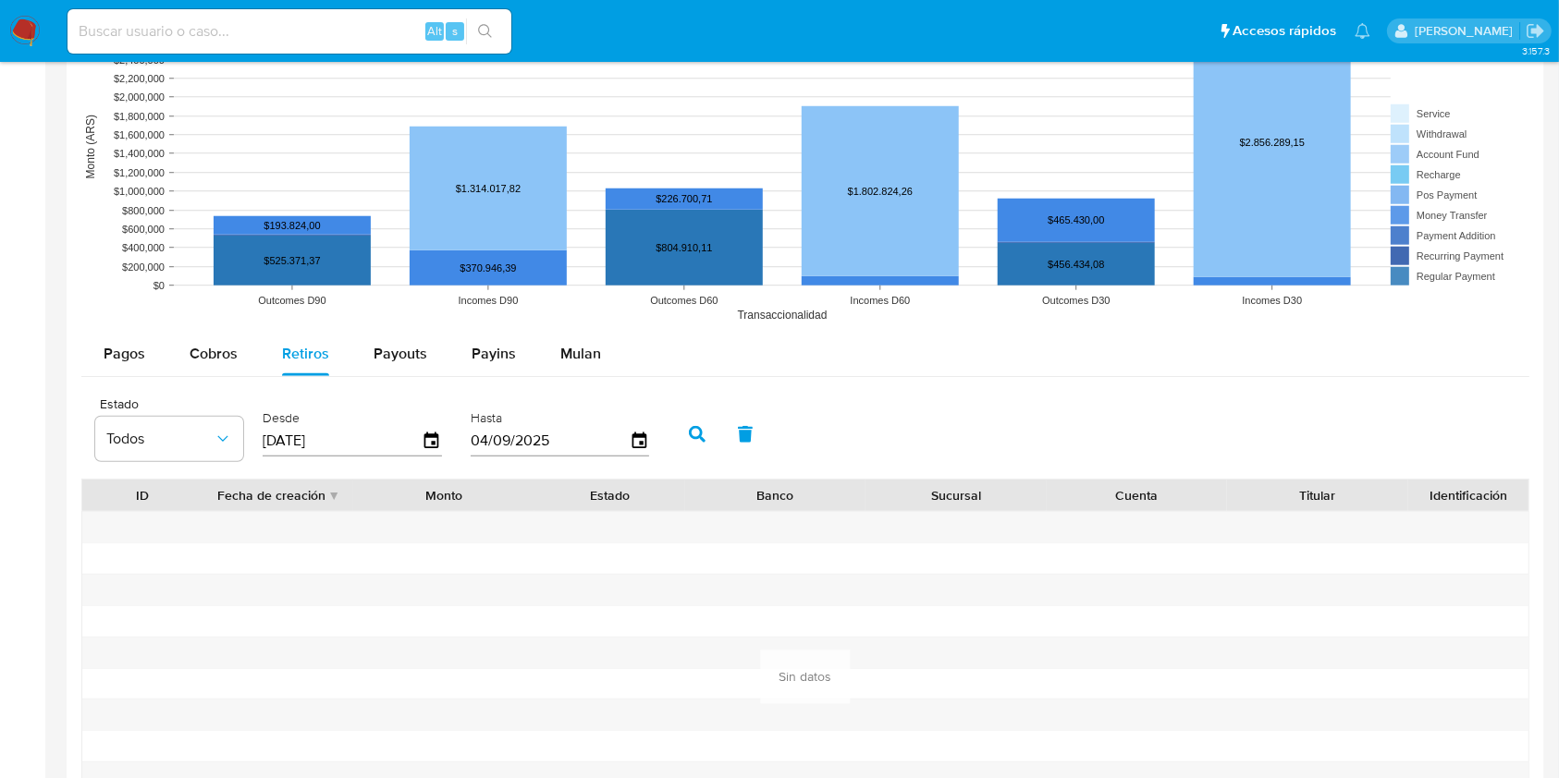
click at [365, 445] on input "[DATE]" at bounding box center [342, 441] width 159 height 30
type input "2_/__/____"
type input "8_/__/____"
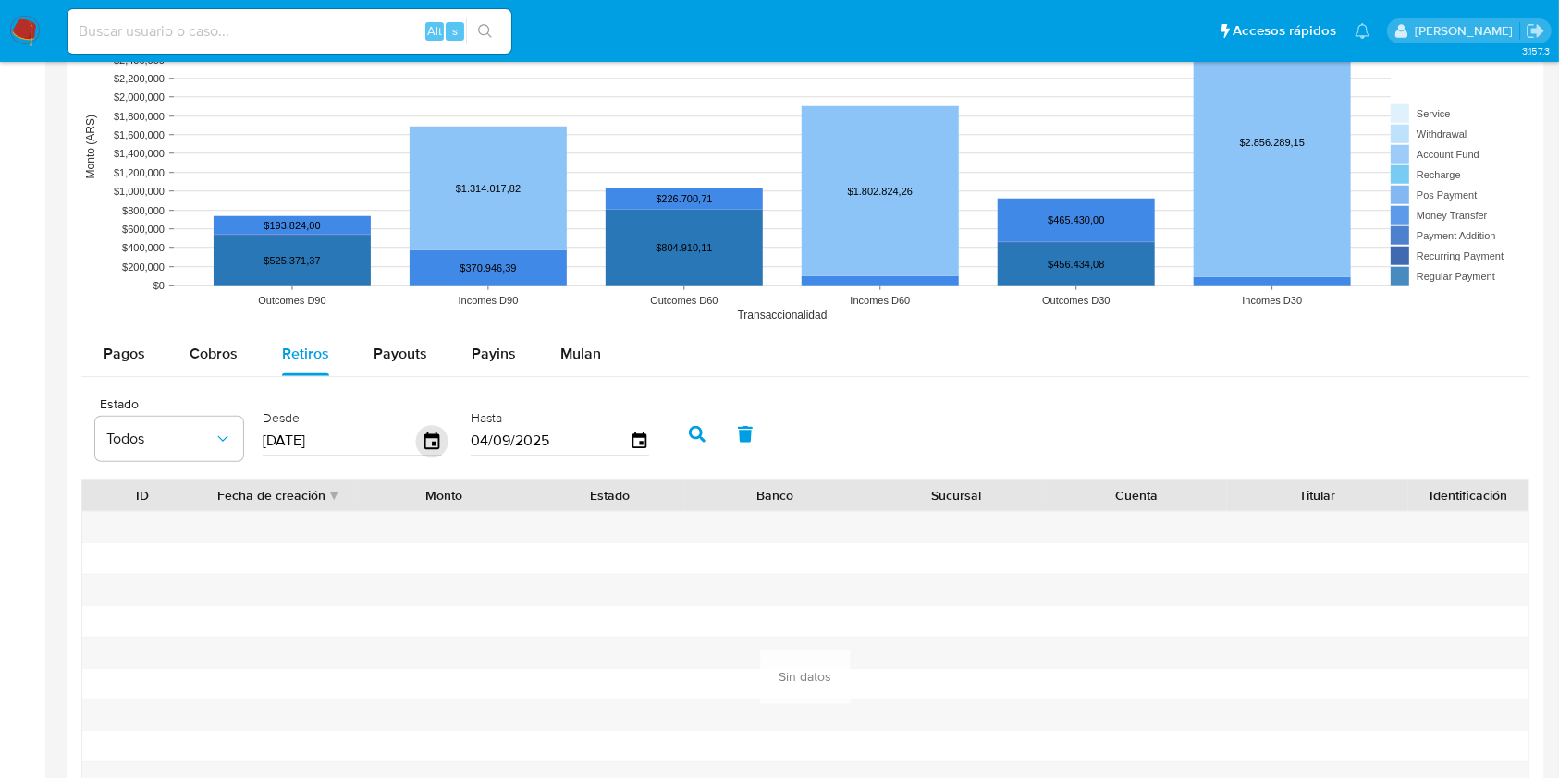
type input "[DATE]"
type input "2_/__/____"
type input "9_/__/____"
type input "29/08/2025"
click button "button" at bounding box center [697, 434] width 48 height 44
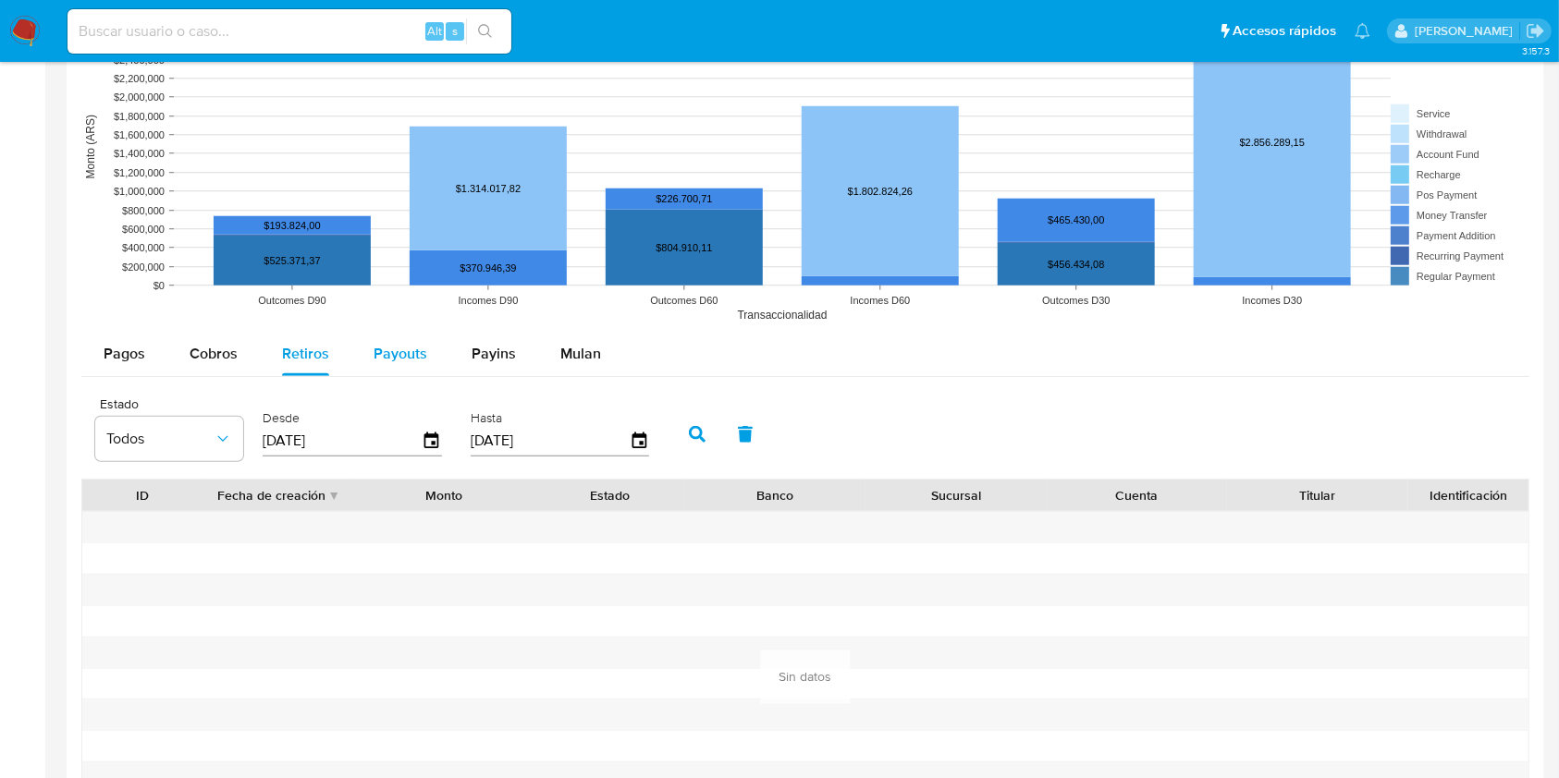
click at [407, 362] on span "Payouts" at bounding box center [401, 353] width 54 height 21
select select "10"
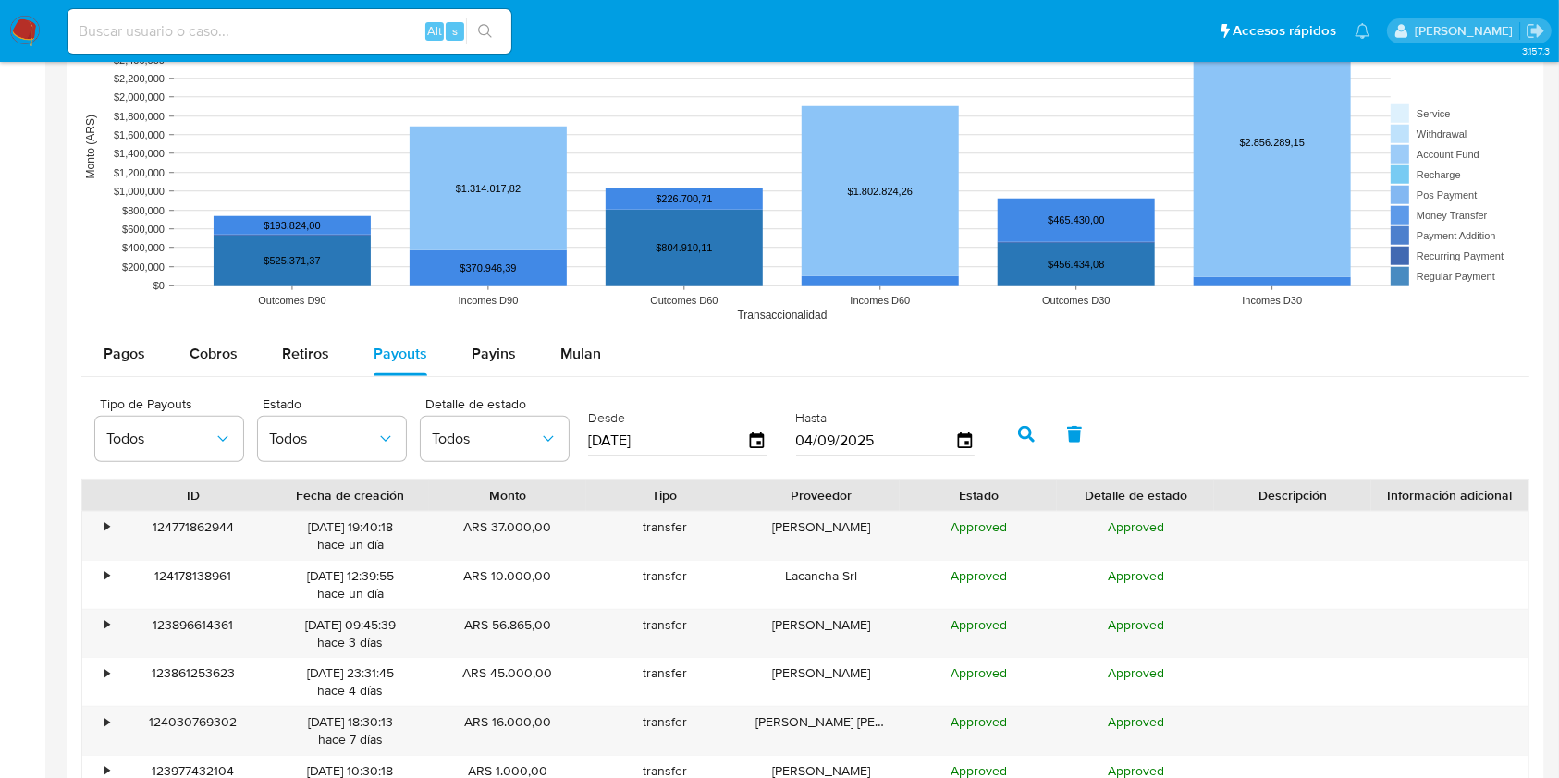
click at [643, 444] on input "[DATE]" at bounding box center [667, 441] width 159 height 30
click at [649, 440] on input "[DATE]" at bounding box center [667, 441] width 159 height 30
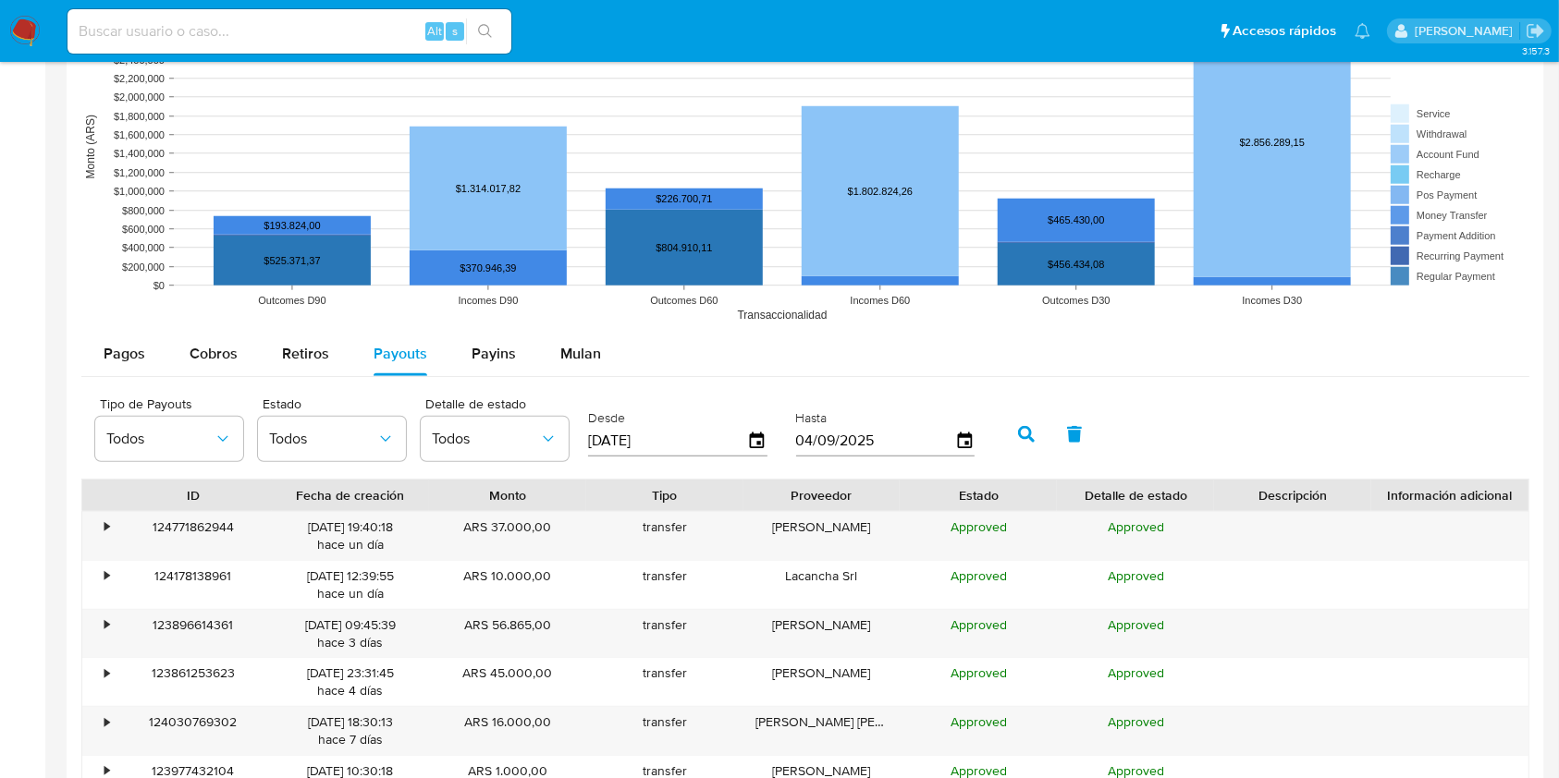
click at [694, 440] on input "[DATE]" at bounding box center [667, 441] width 159 height 30
click at [693, 439] on input "[DATE]" at bounding box center [667, 441] width 159 height 30
type input "2_/__/____"
type input "8_/__/____"
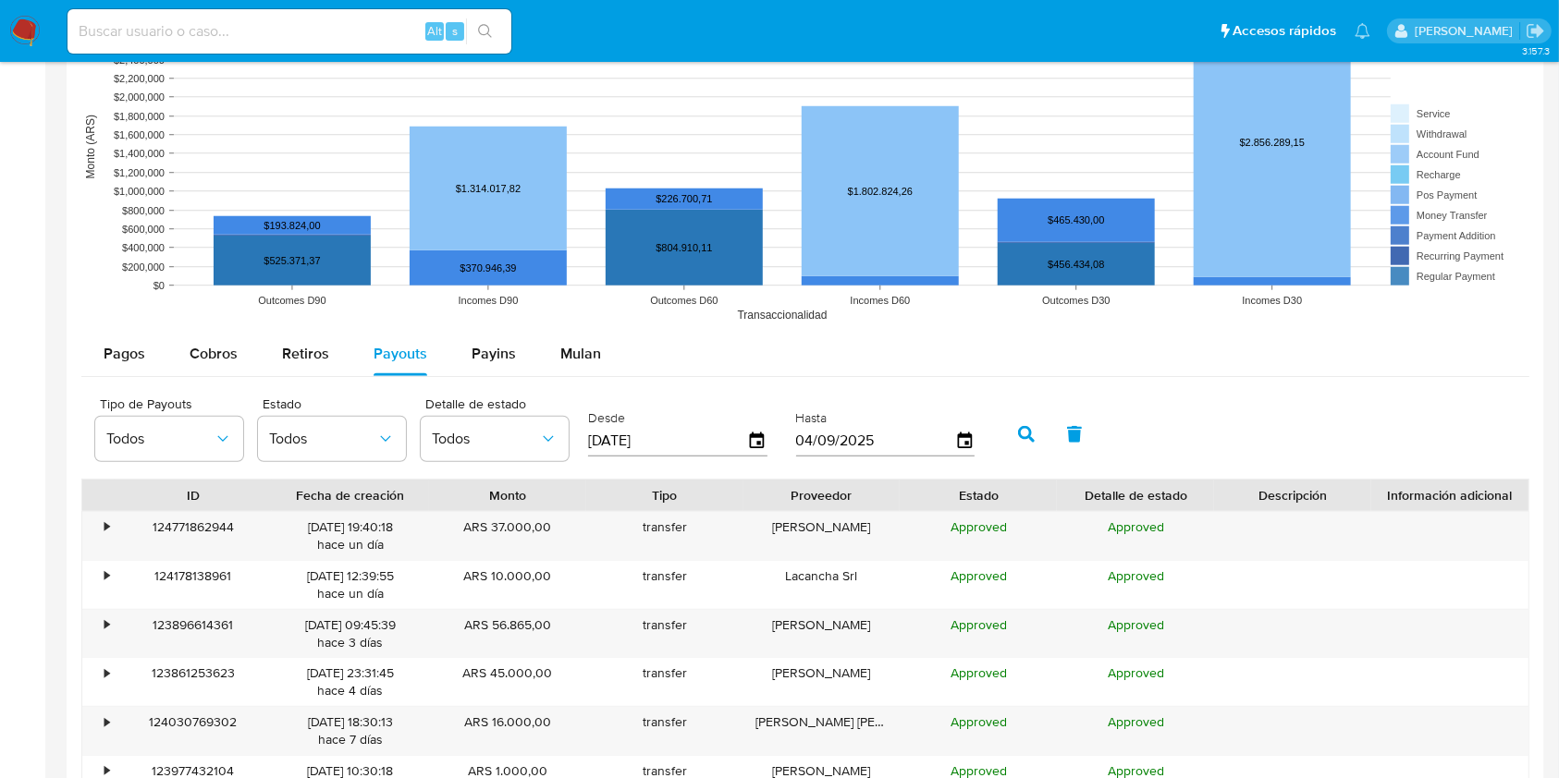
type input "[DATE]"
type input "2_/__/____"
type input "29/08/2025"
click button "button" at bounding box center [1026, 434] width 48 height 44
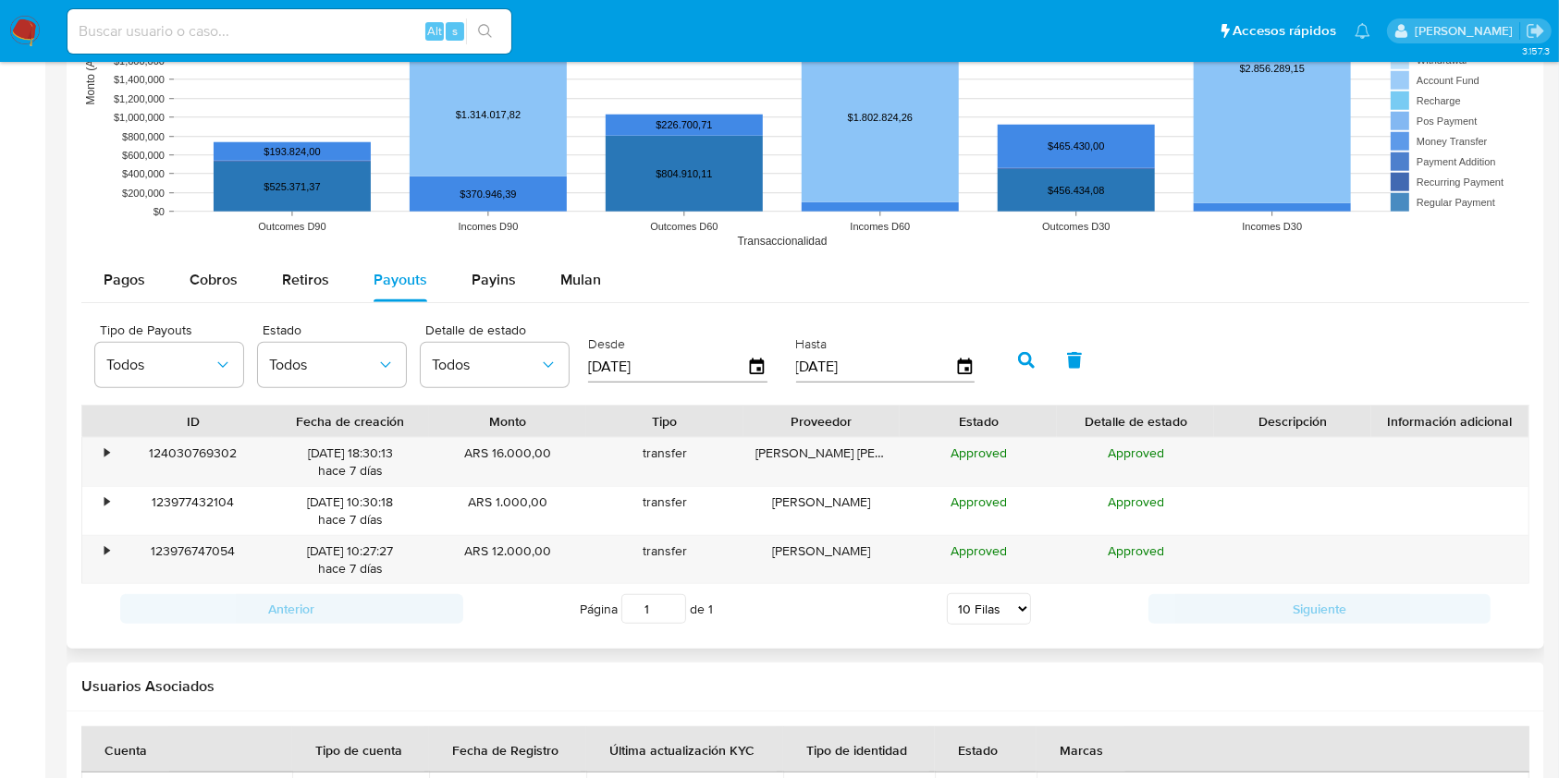
scroll to position [1709, 0]
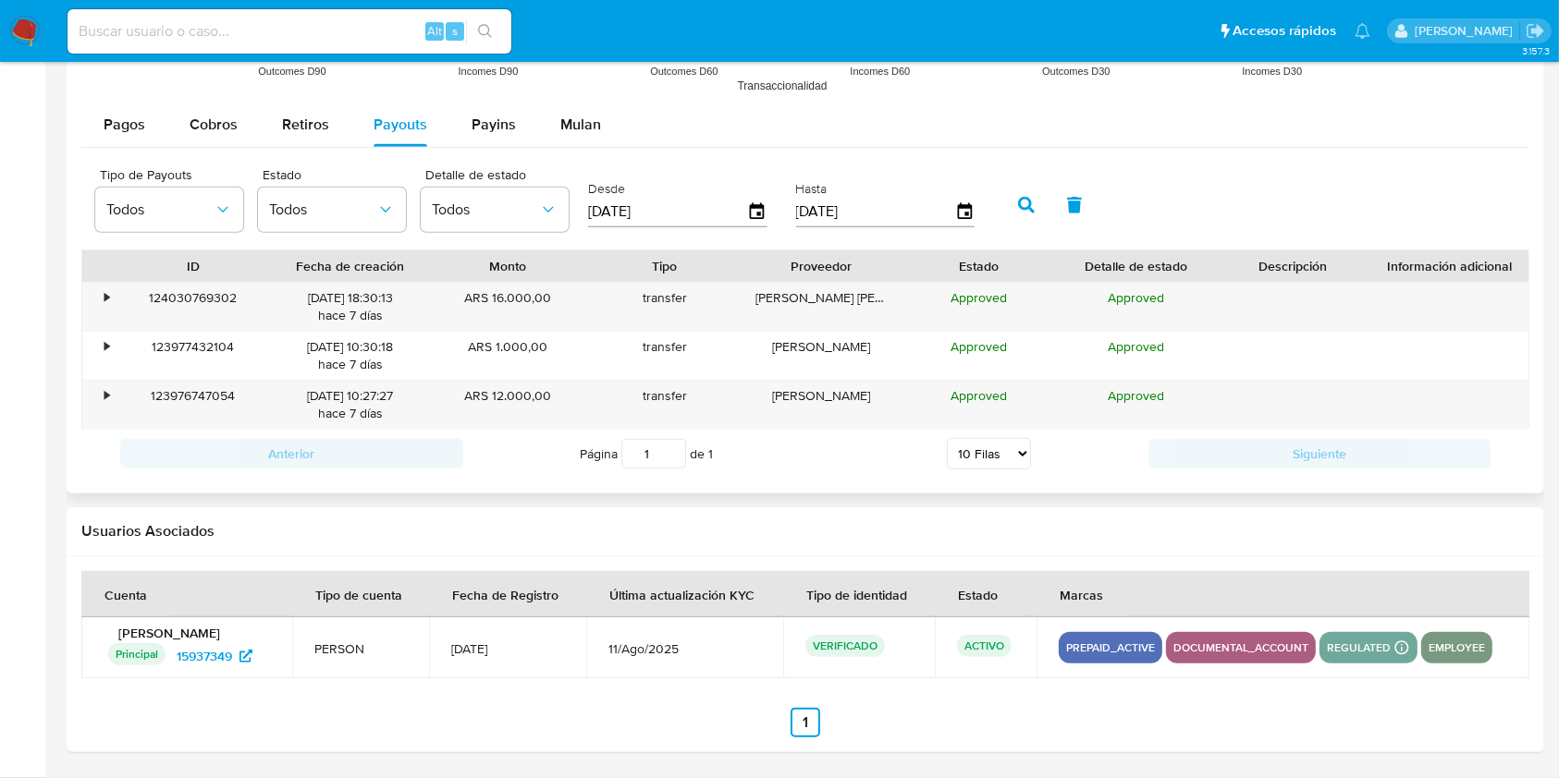
drag, startPoint x: 811, startPoint y: 209, endPoint x: 784, endPoint y: 209, distance: 26.8
click at [784, 209] on div "Tipo de Payouts Todos Estado Todos Detalle de estado Todos Desde 28/08/2025 Has…" at bounding box center [539, 203] width 907 height 74
type input "30/82/025_"
type input "0_/__/____"
type input "30/08/2025"
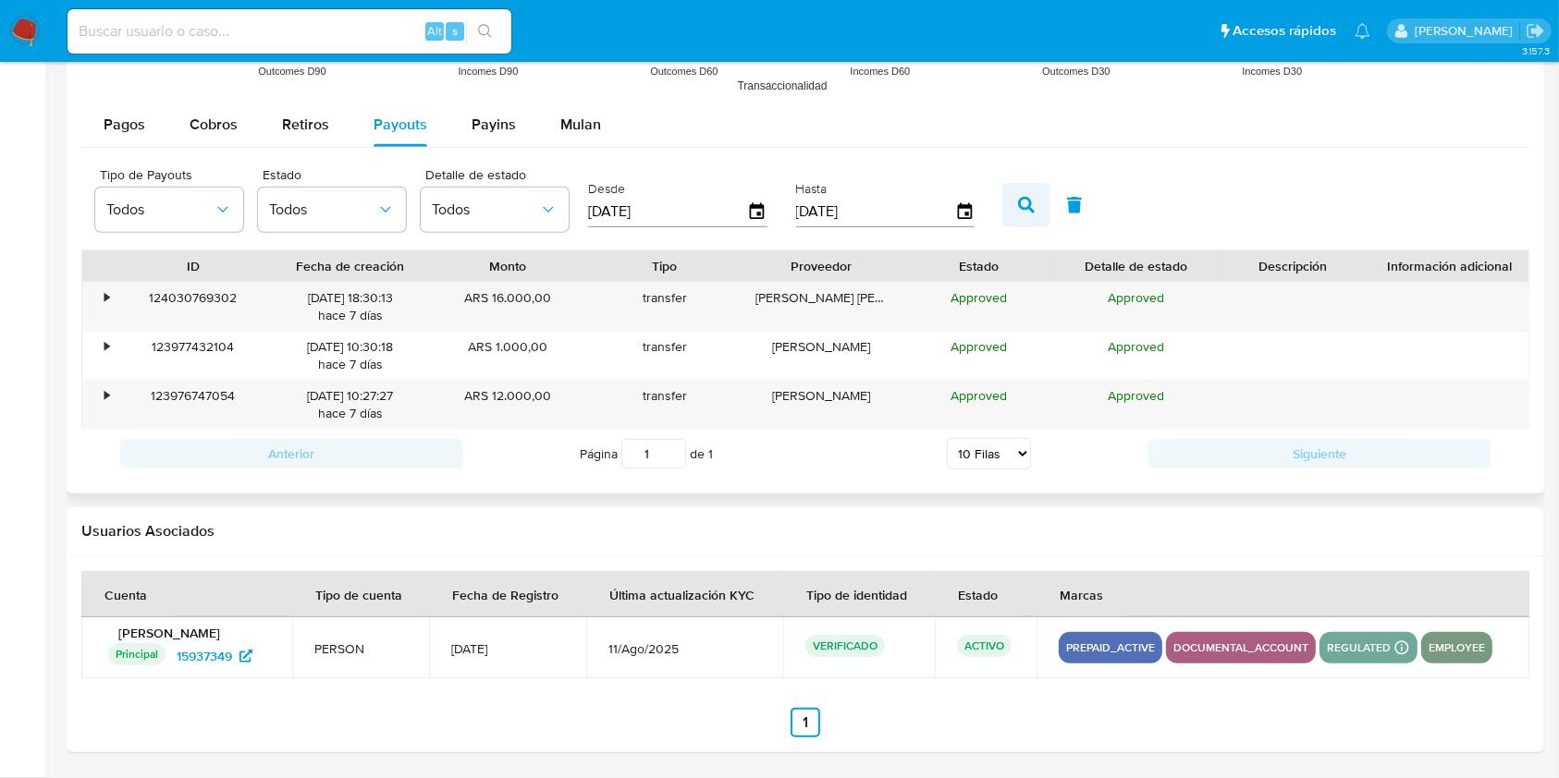
click at [1036, 205] on button "button" at bounding box center [1026, 205] width 48 height 44
click at [222, 30] on input at bounding box center [289, 31] width 444 height 24
paste input "827811288"
type input "827811288"
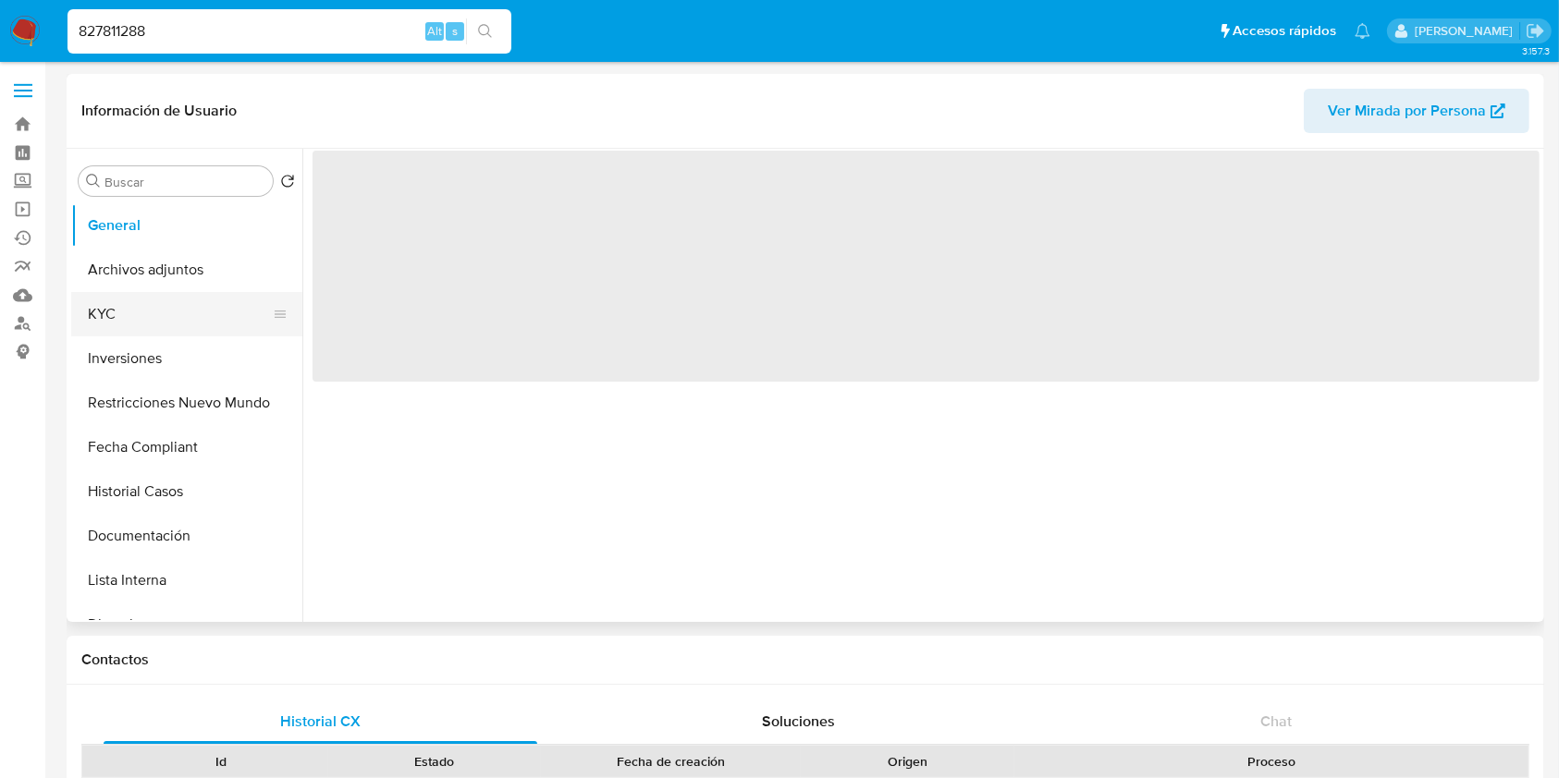
click at [102, 321] on button "KYC" at bounding box center [179, 314] width 216 height 44
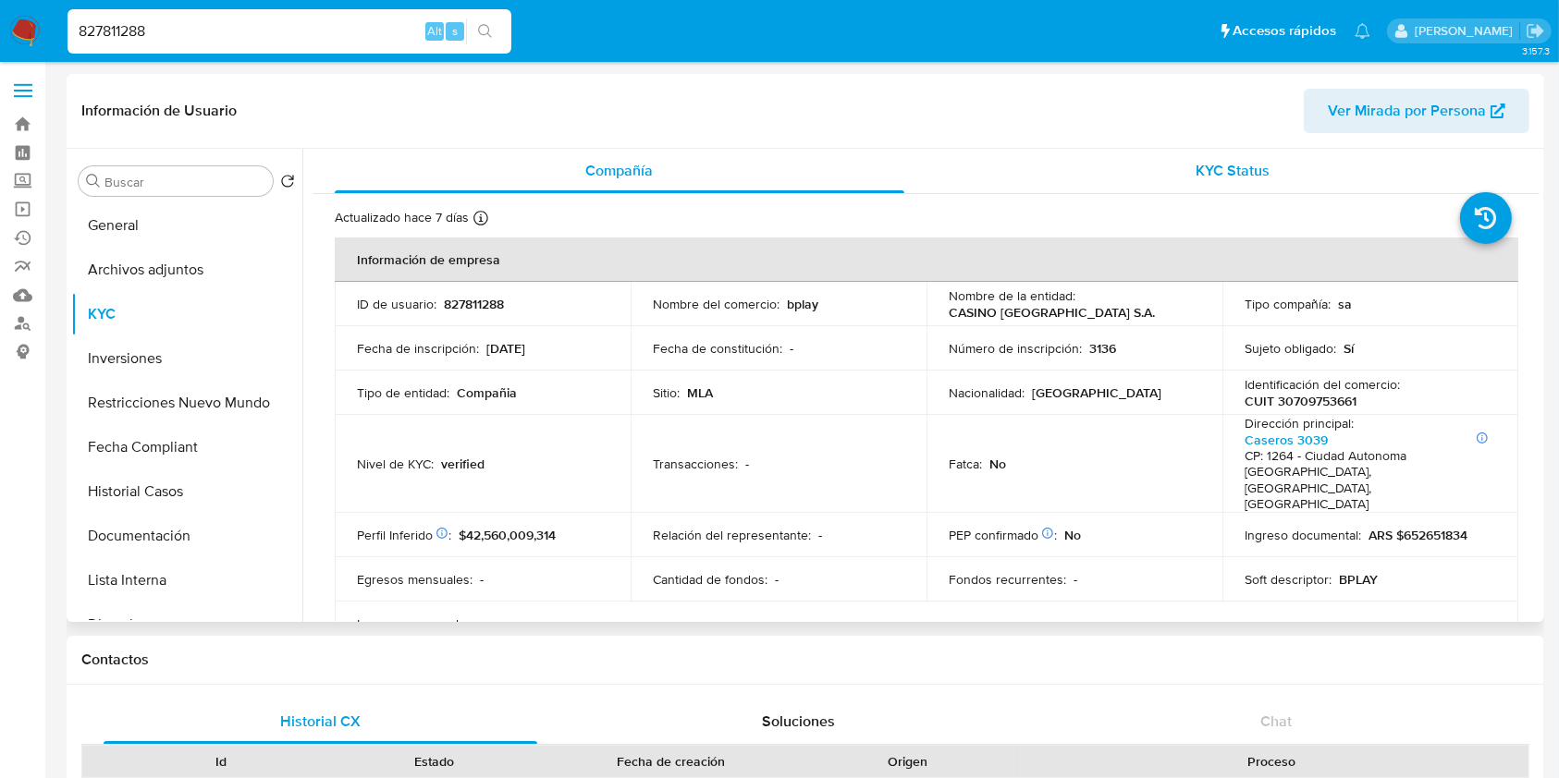
click at [1204, 190] on div "KYC Status" at bounding box center [1234, 171] width 570 height 44
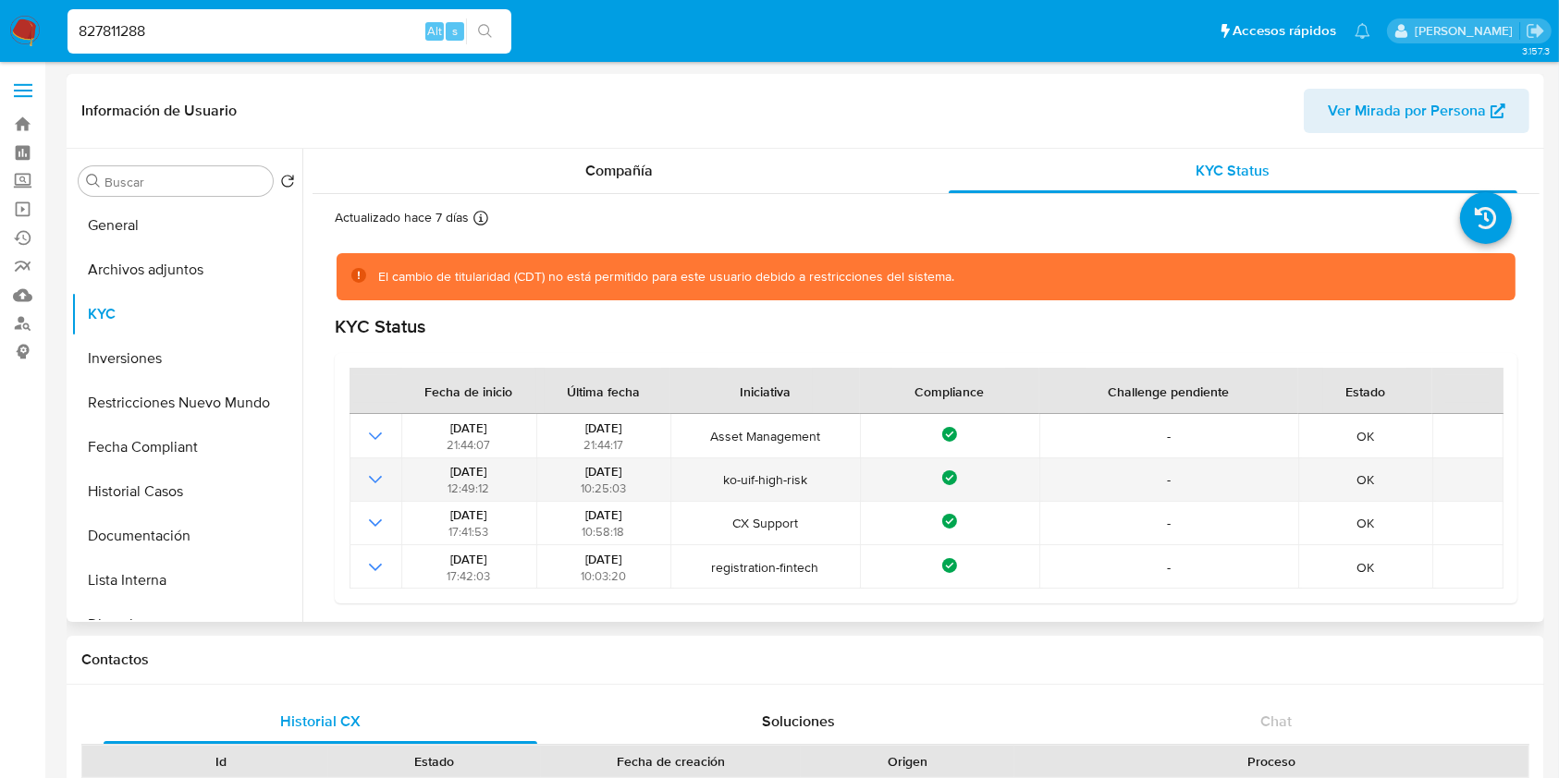
select select "10"
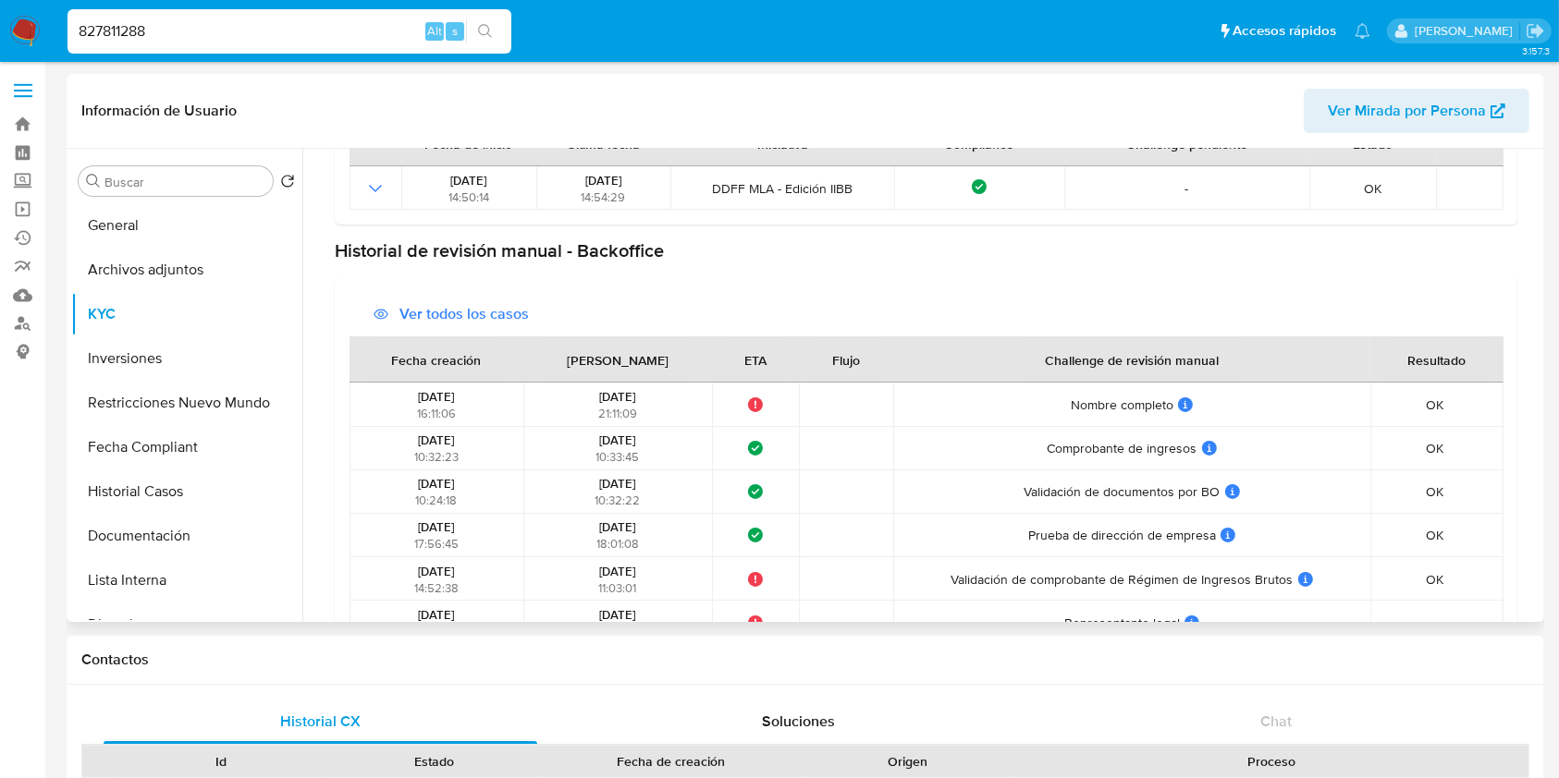
scroll to position [603, 0]
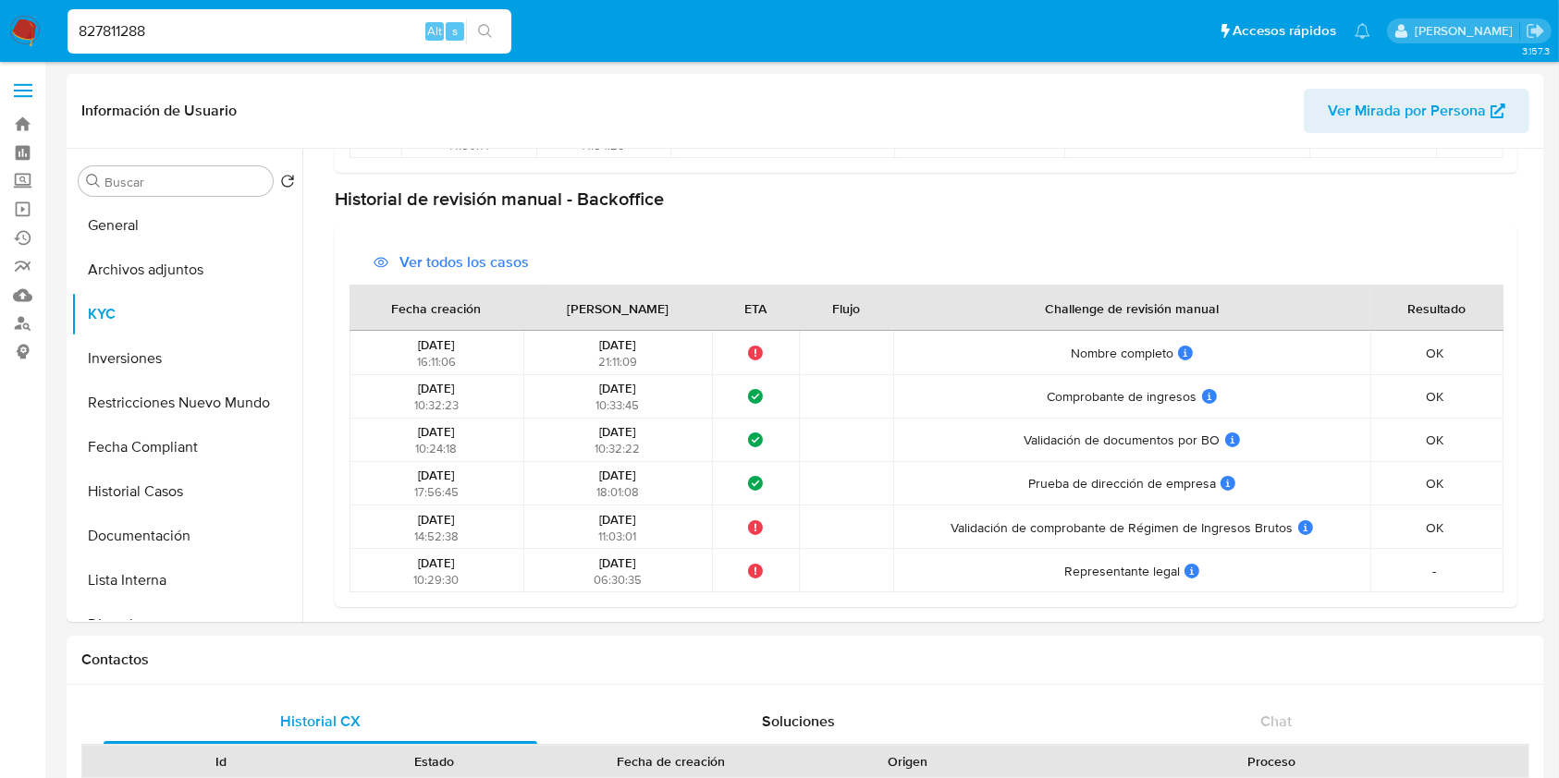
click at [214, 29] on input "827811288" at bounding box center [289, 31] width 444 height 24
paste input "1072244940"
type input "1072244940"
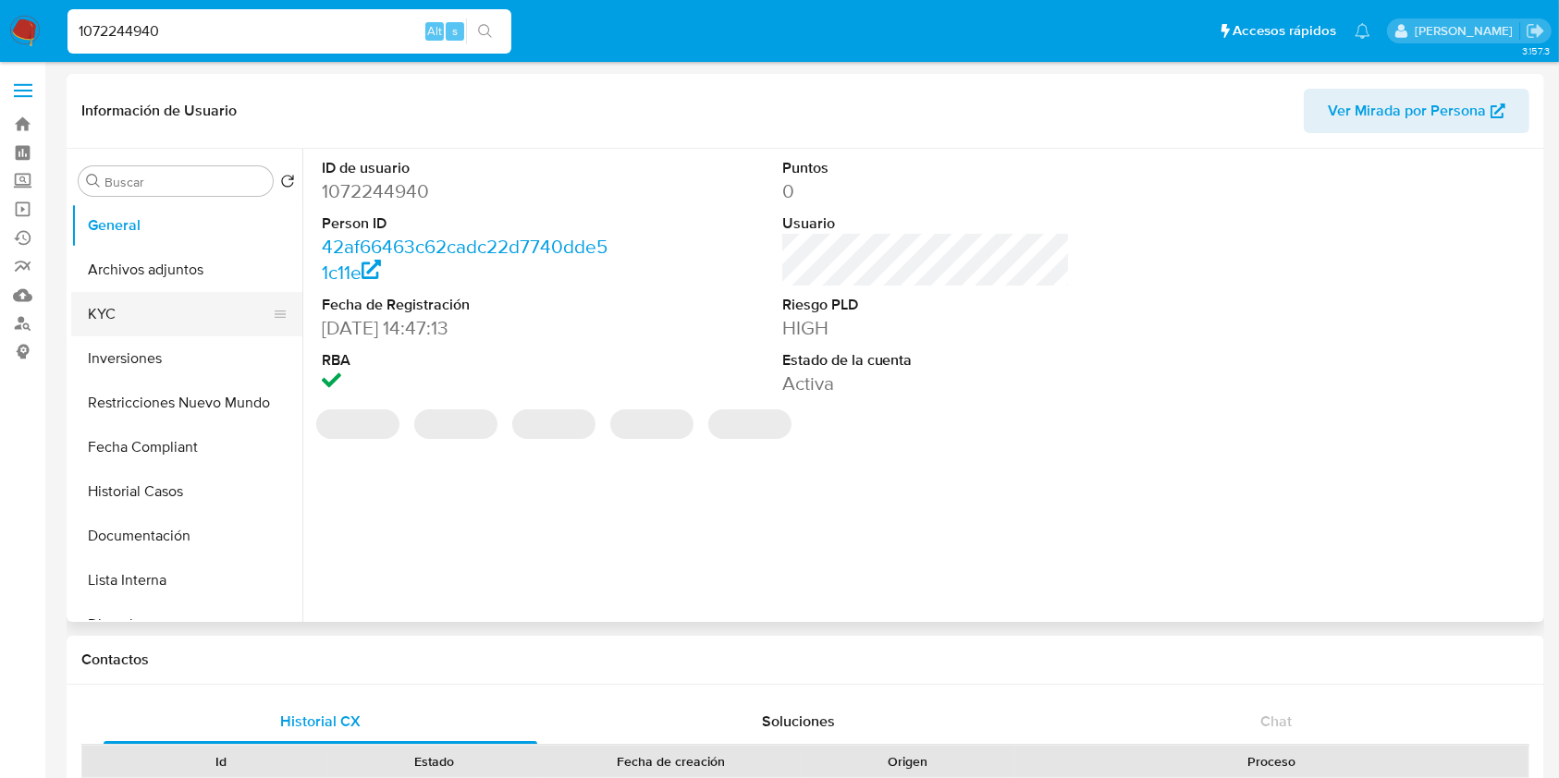
drag, startPoint x: 145, startPoint y: 309, endPoint x: 157, endPoint y: 310, distance: 12.1
click at [147, 309] on button "KYC" at bounding box center [179, 314] width 216 height 44
select select "10"
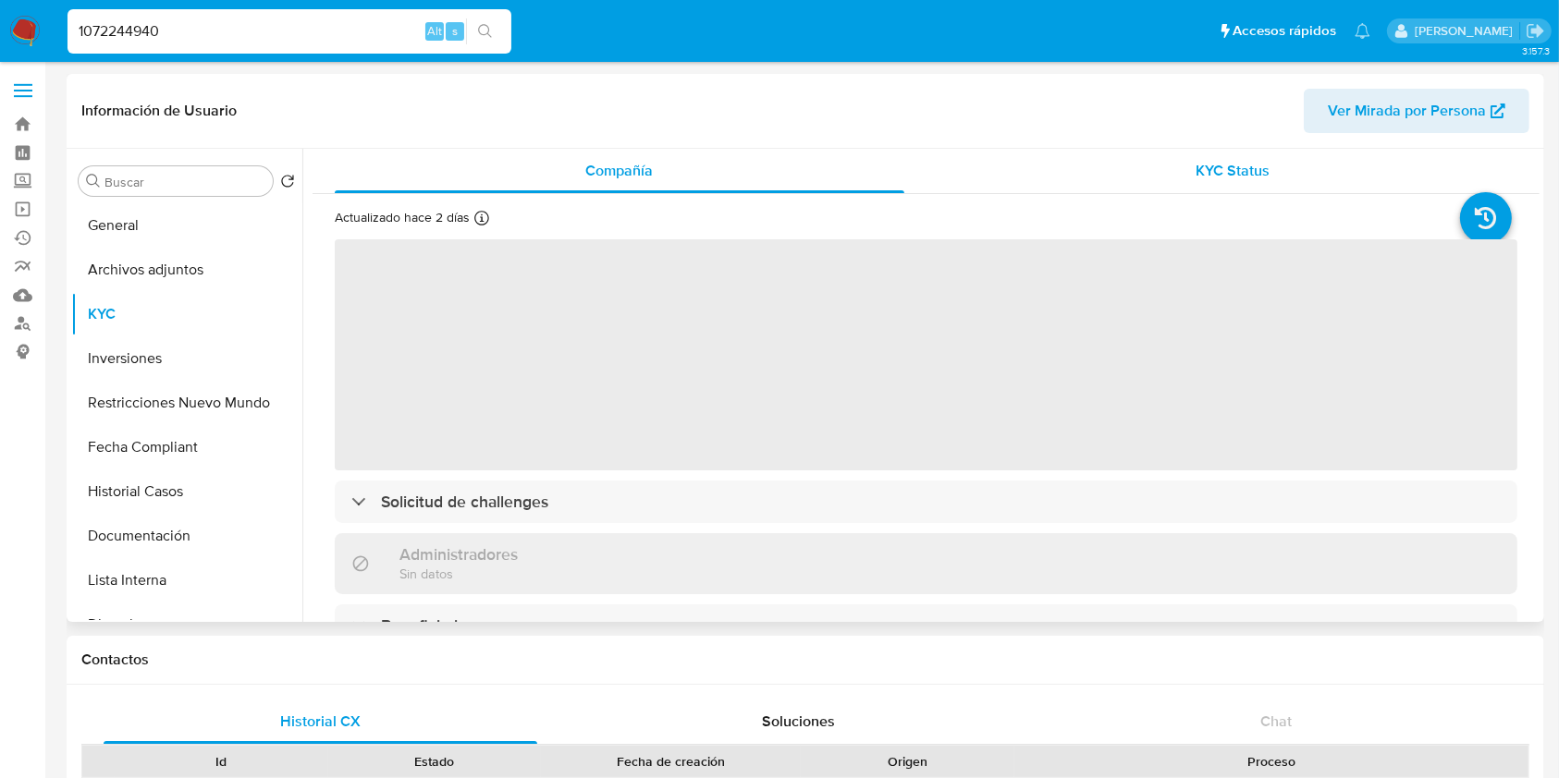
click at [1216, 167] on span "KYC Status" at bounding box center [1232, 170] width 74 height 21
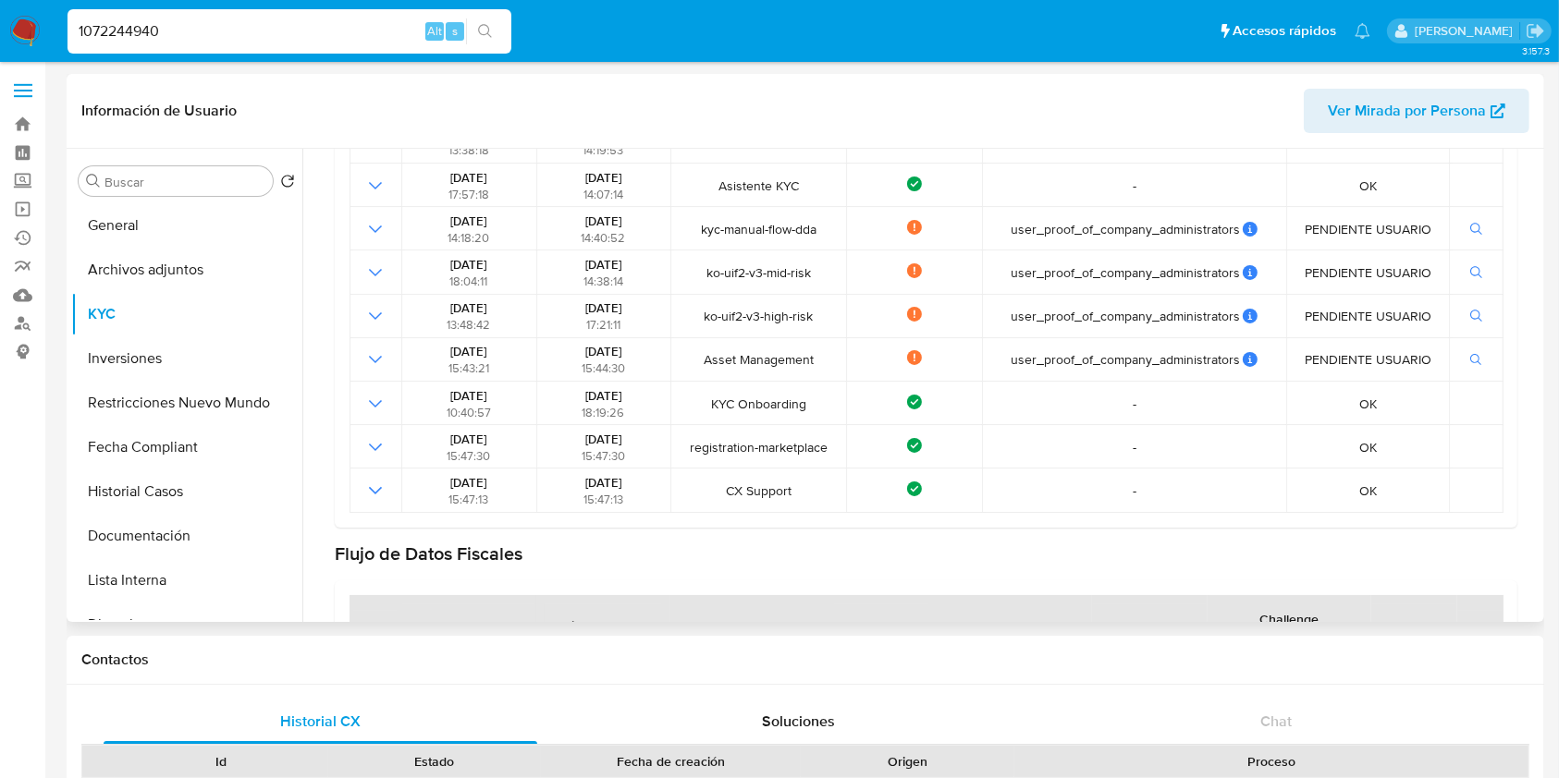
scroll to position [227, 0]
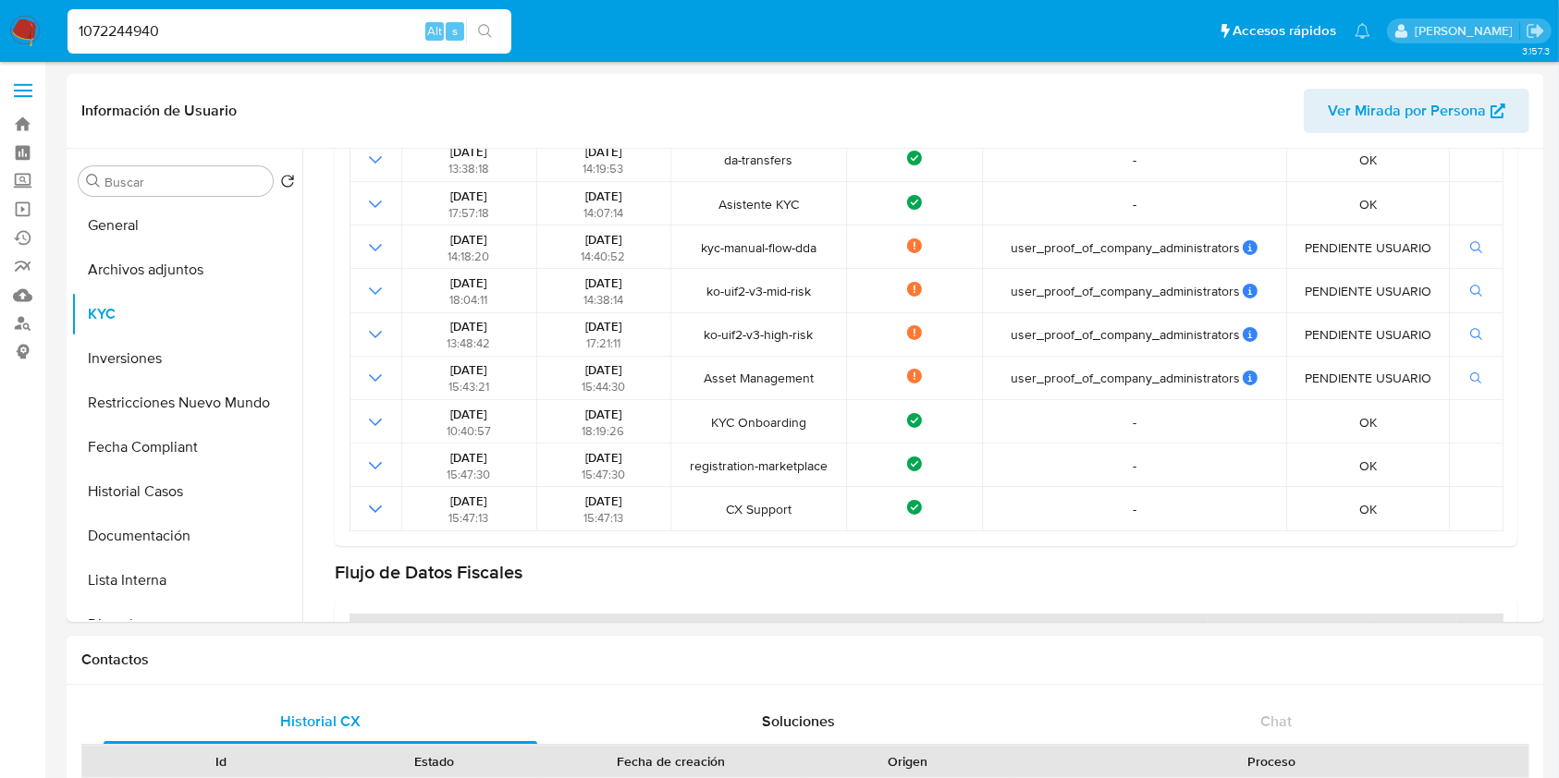
click at [180, 35] on input "1072244940" at bounding box center [289, 31] width 444 height 24
paste input "327965638"
type input "1327965638"
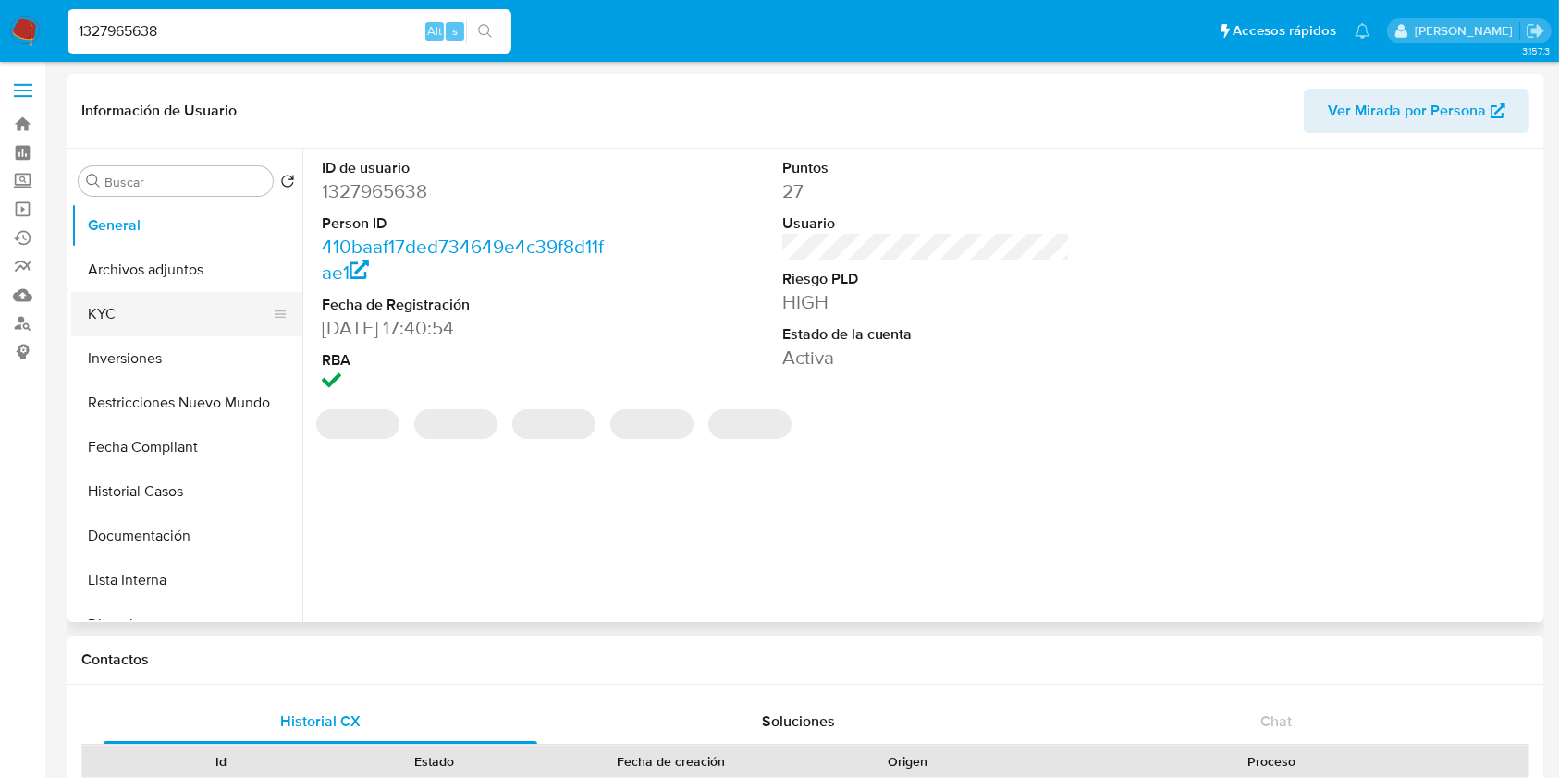
click at [165, 328] on button "KYC" at bounding box center [179, 314] width 216 height 44
select select "10"
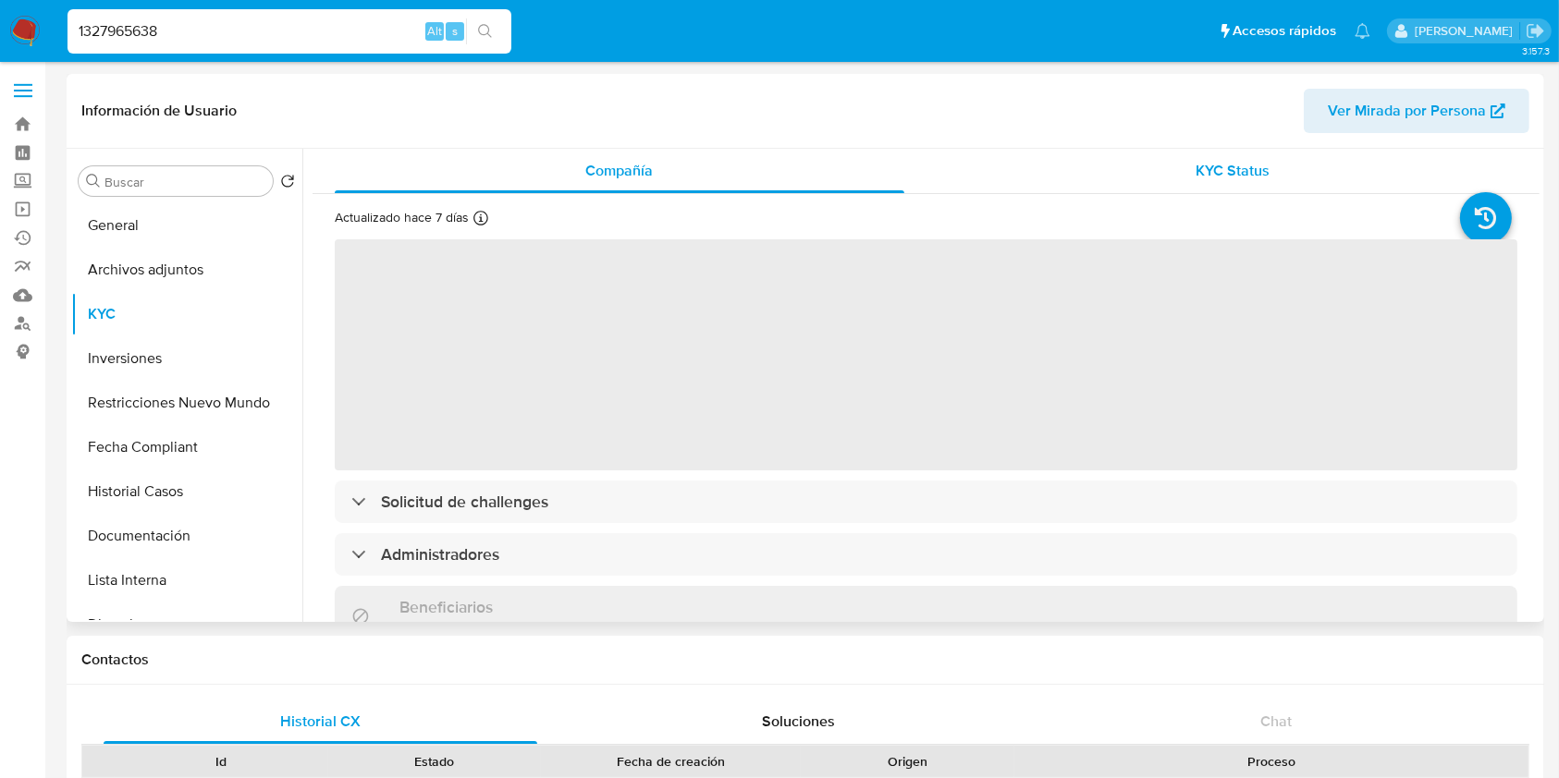
click at [1265, 152] on div "KYC Status" at bounding box center [1234, 171] width 570 height 44
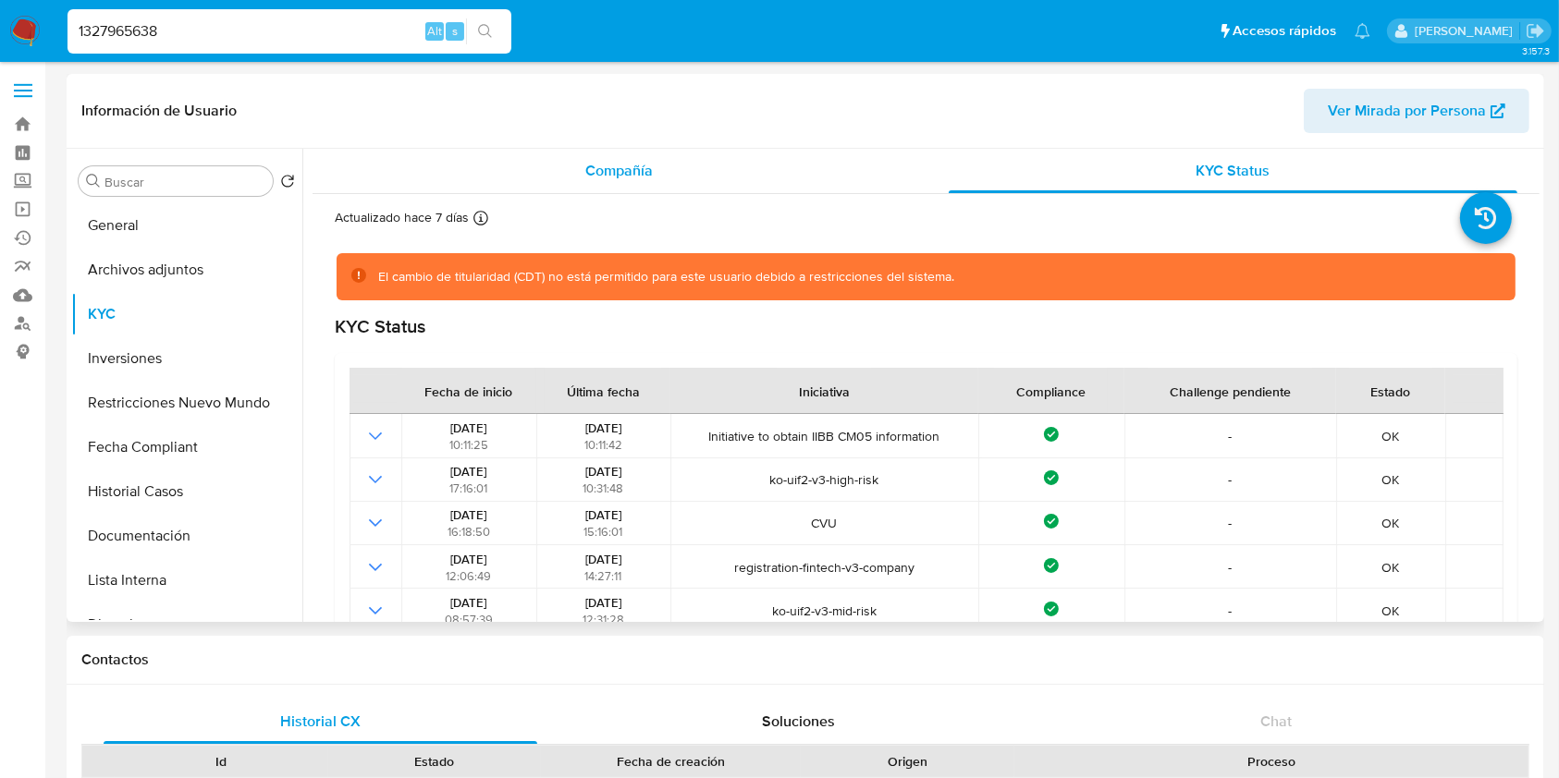
click at [732, 159] on div "Compañía" at bounding box center [620, 171] width 570 height 44
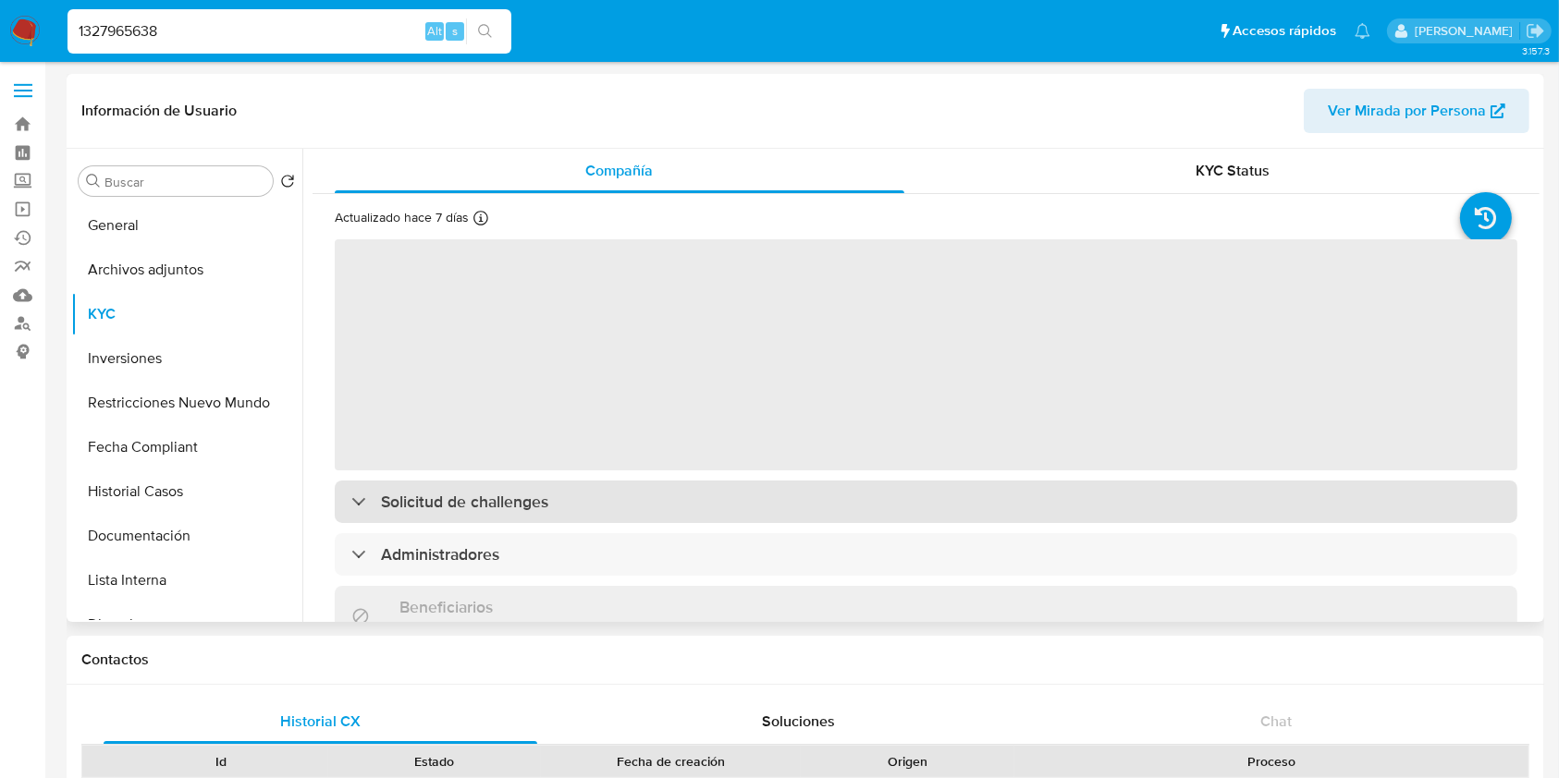
click at [661, 504] on div "Solicitud de challenges" at bounding box center [926, 502] width 1182 height 43
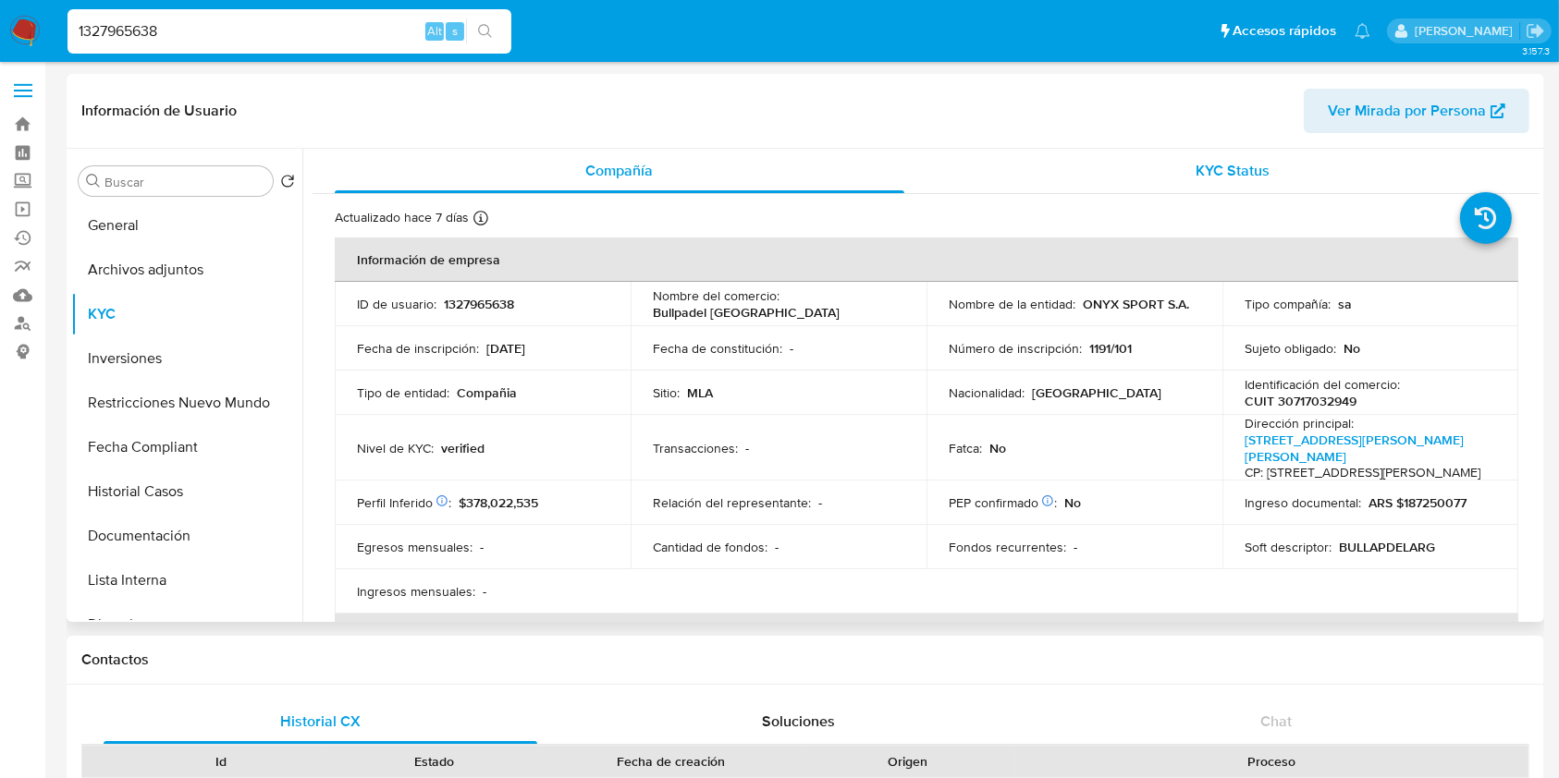
click at [1178, 188] on div "KYC Status" at bounding box center [1234, 171] width 570 height 44
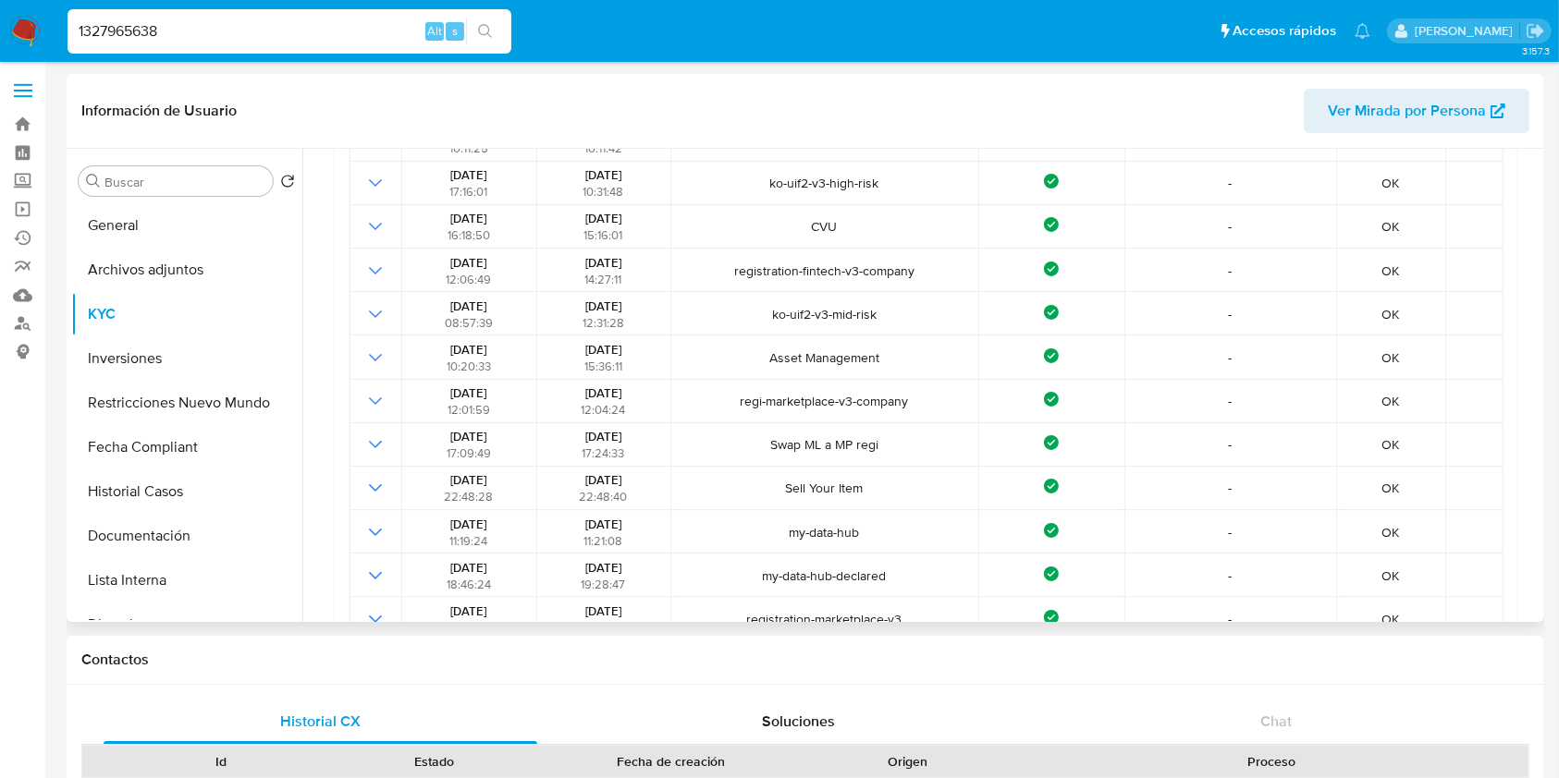
scroll to position [246, 0]
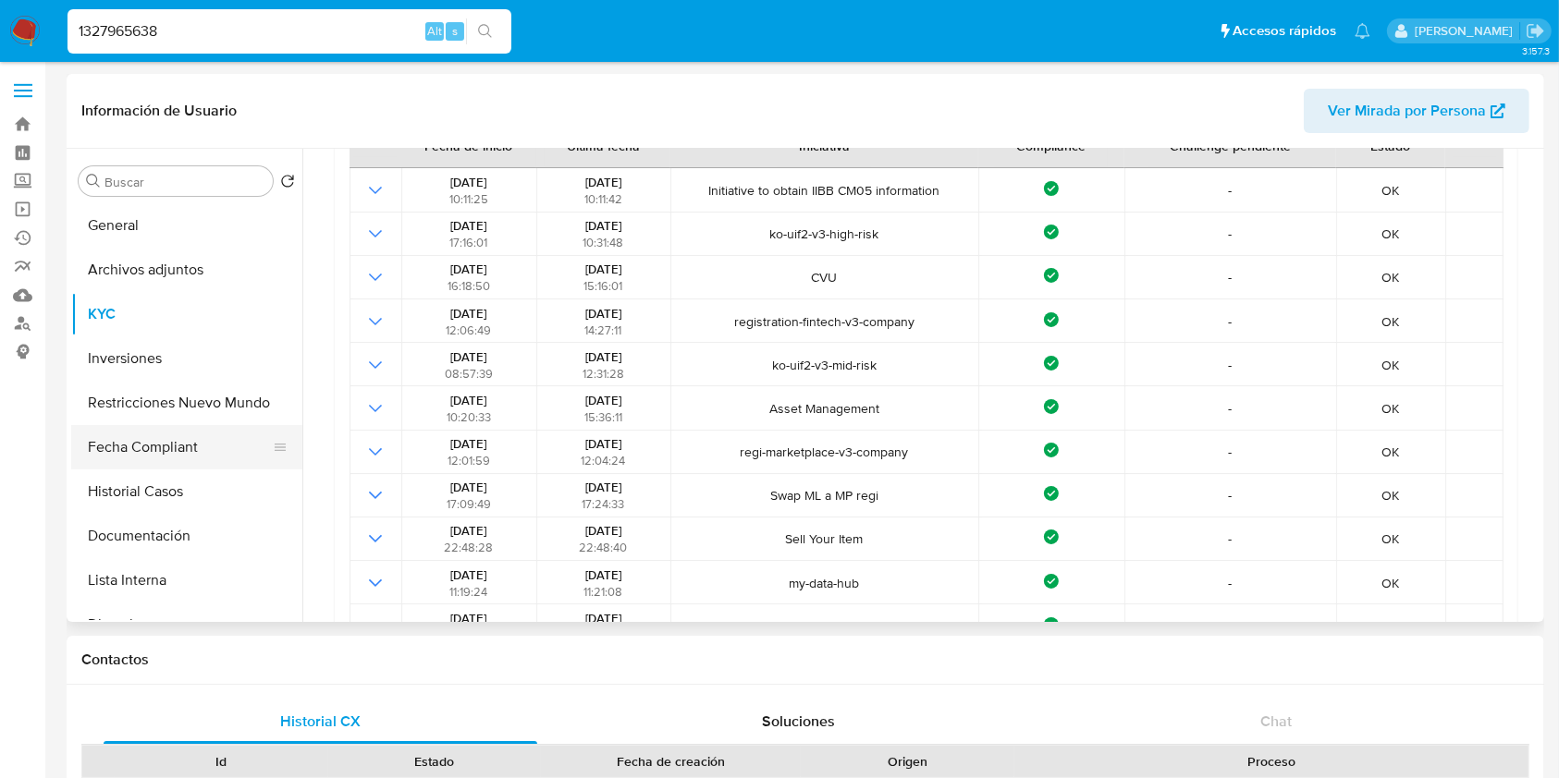
click at [176, 464] on button "Fecha Compliant" at bounding box center [179, 447] width 216 height 44
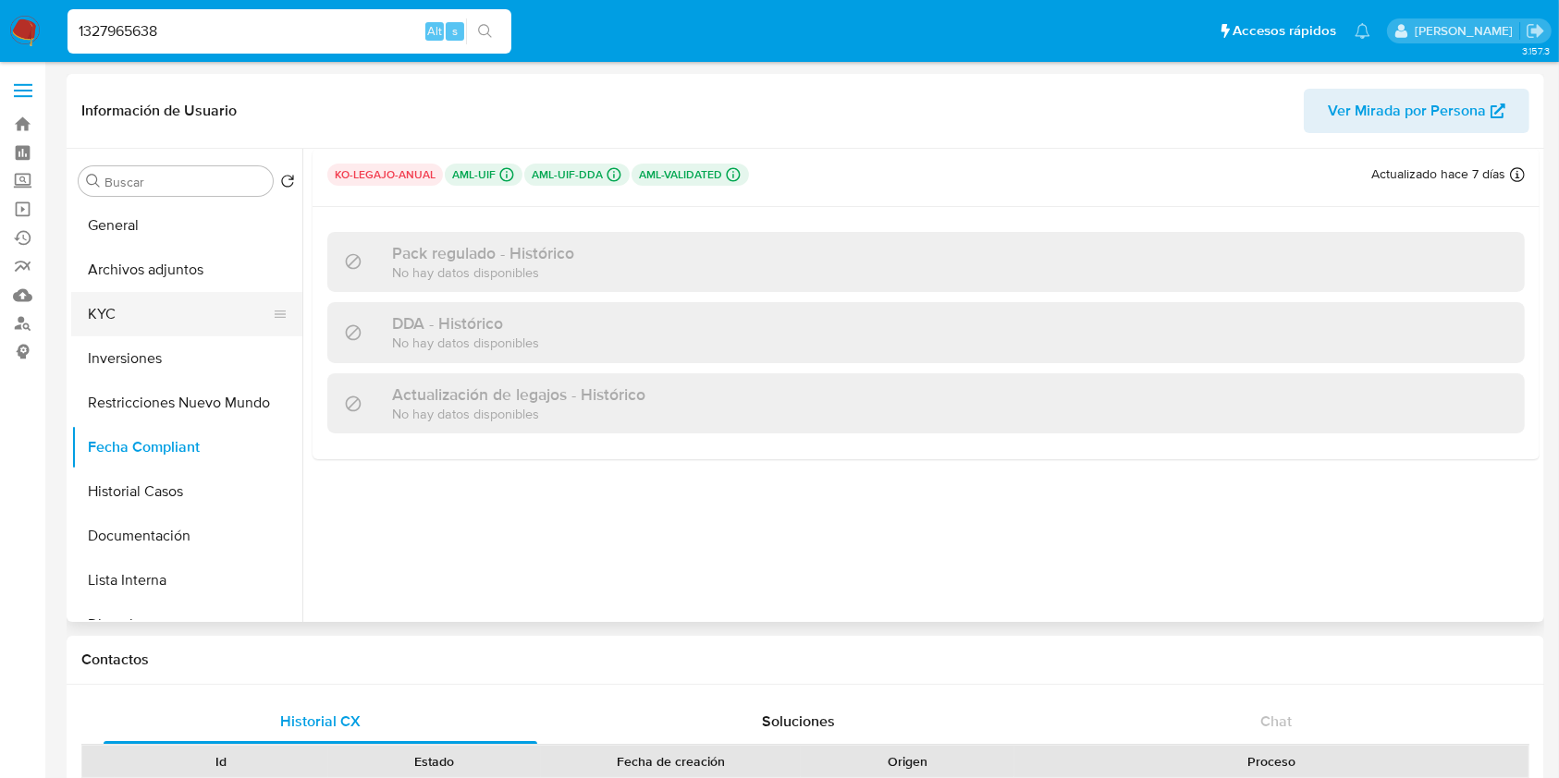
click at [181, 306] on button "KYC" at bounding box center [179, 314] width 216 height 44
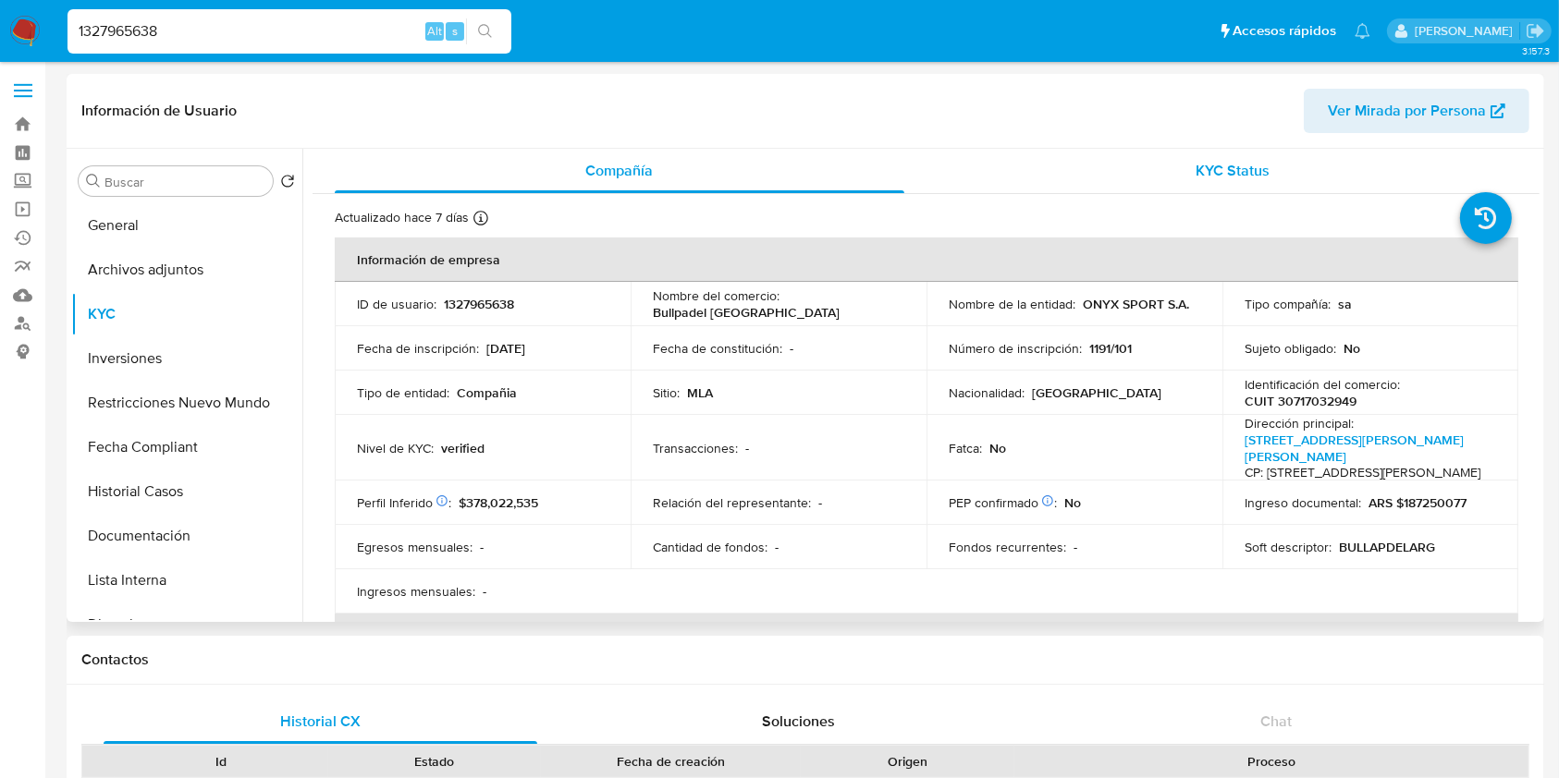
click at [1229, 170] on span "KYC Status" at bounding box center [1232, 170] width 74 height 21
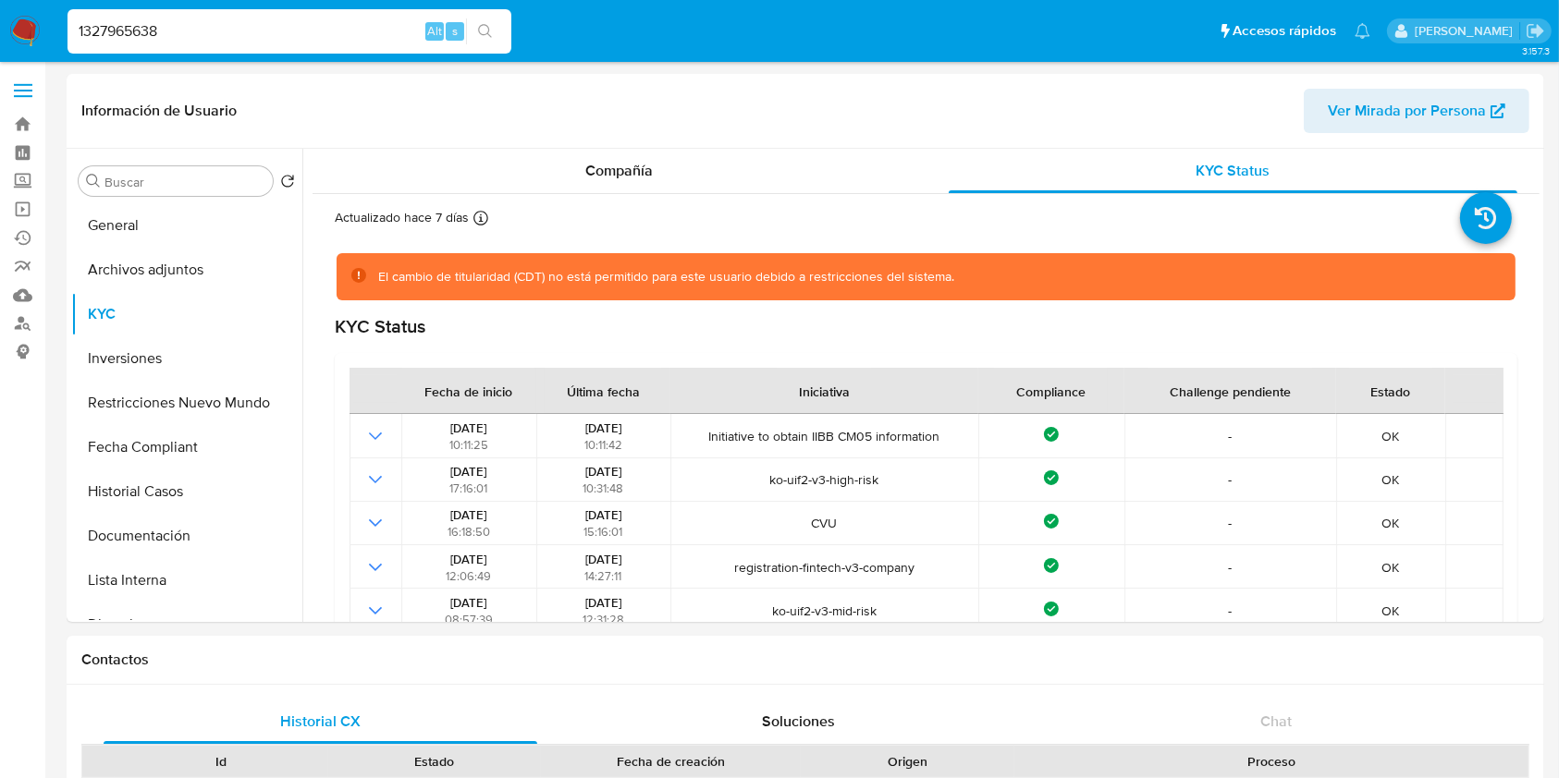
click at [215, 29] on input "1327965638" at bounding box center [289, 31] width 444 height 24
paste input "833718796"
type input "1833718796"
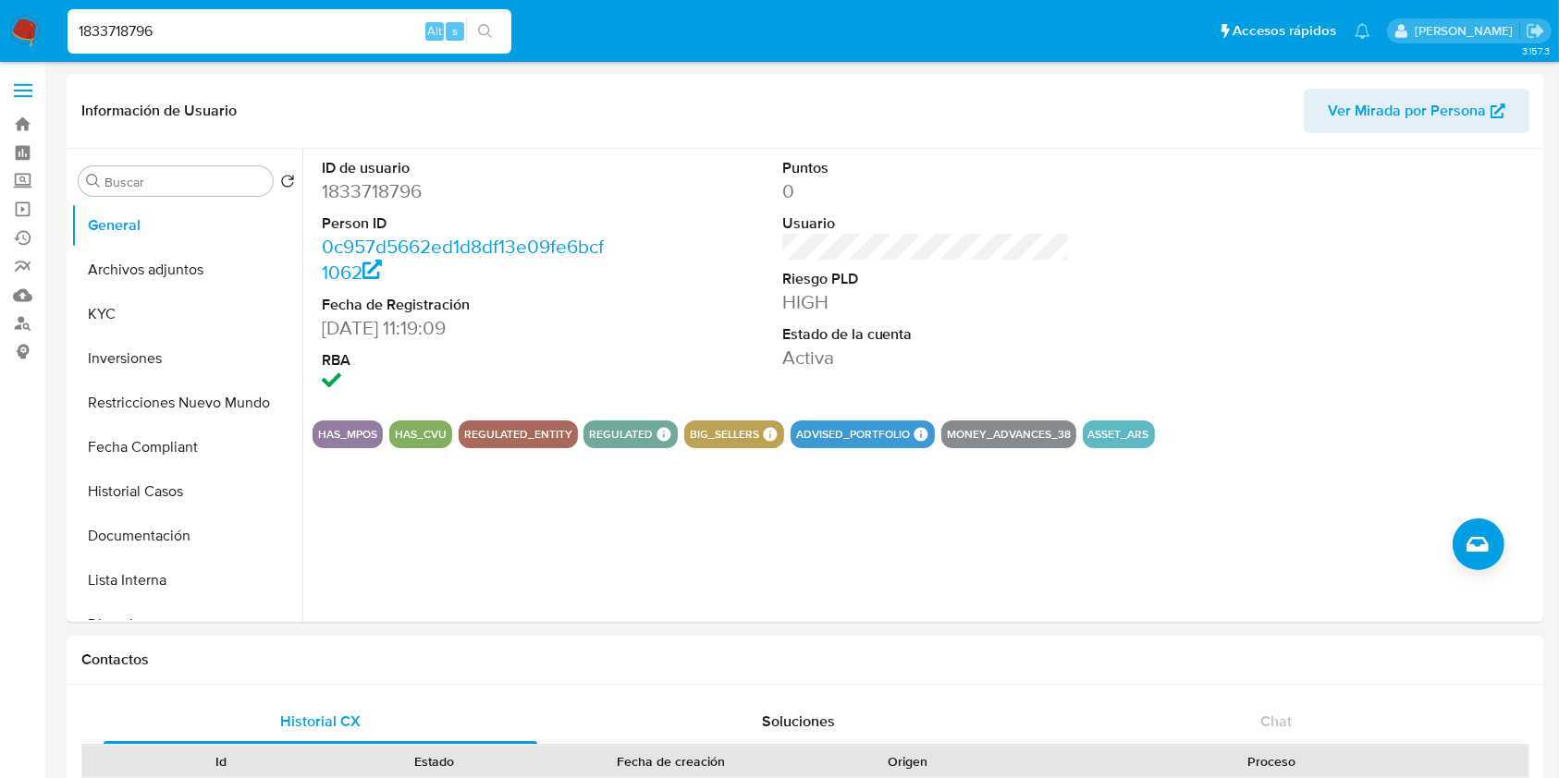
select select "10"
click at [98, 309] on button "KYC" at bounding box center [179, 314] width 216 height 44
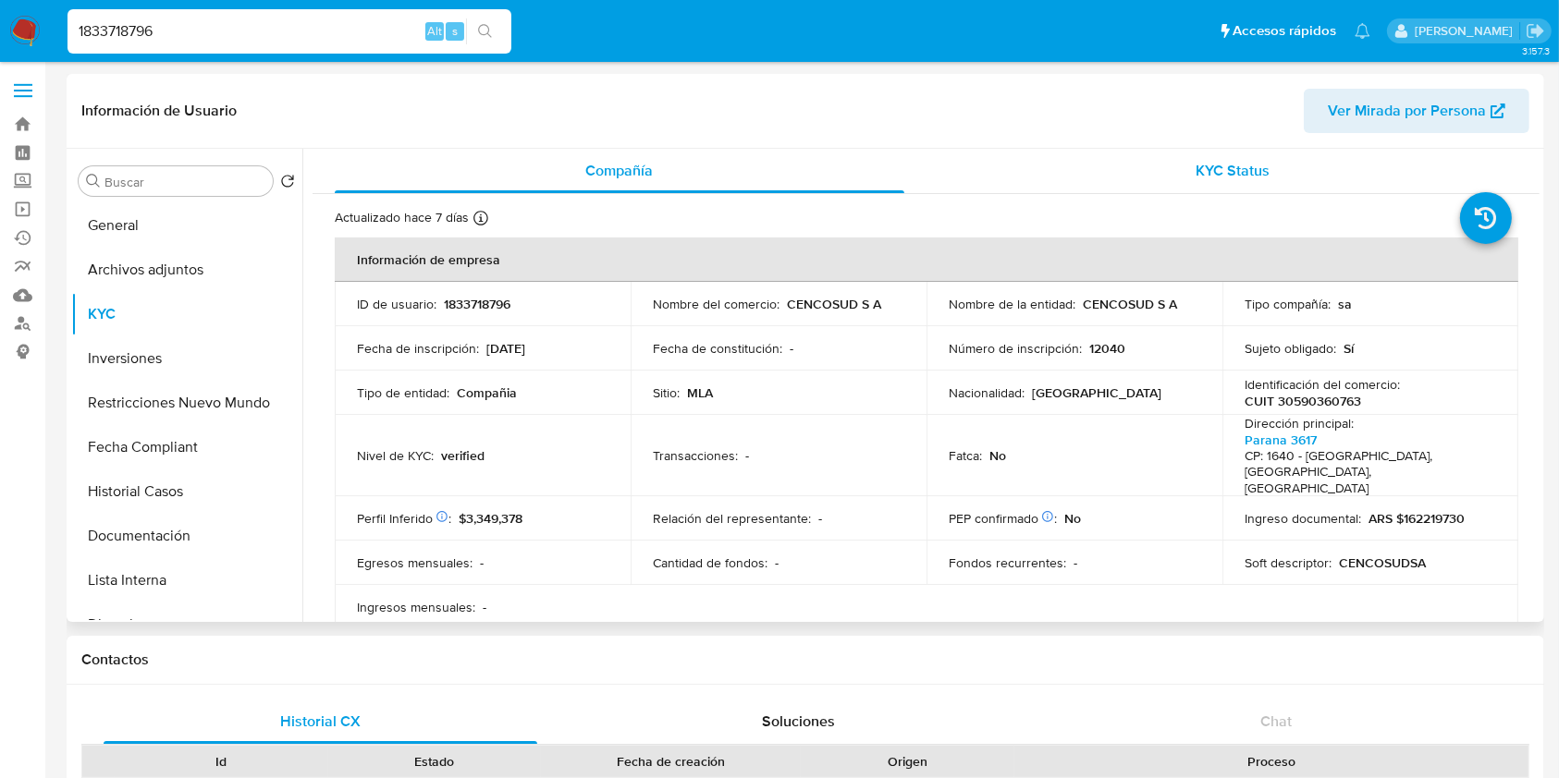
click at [1235, 166] on span "KYC Status" at bounding box center [1232, 170] width 74 height 21
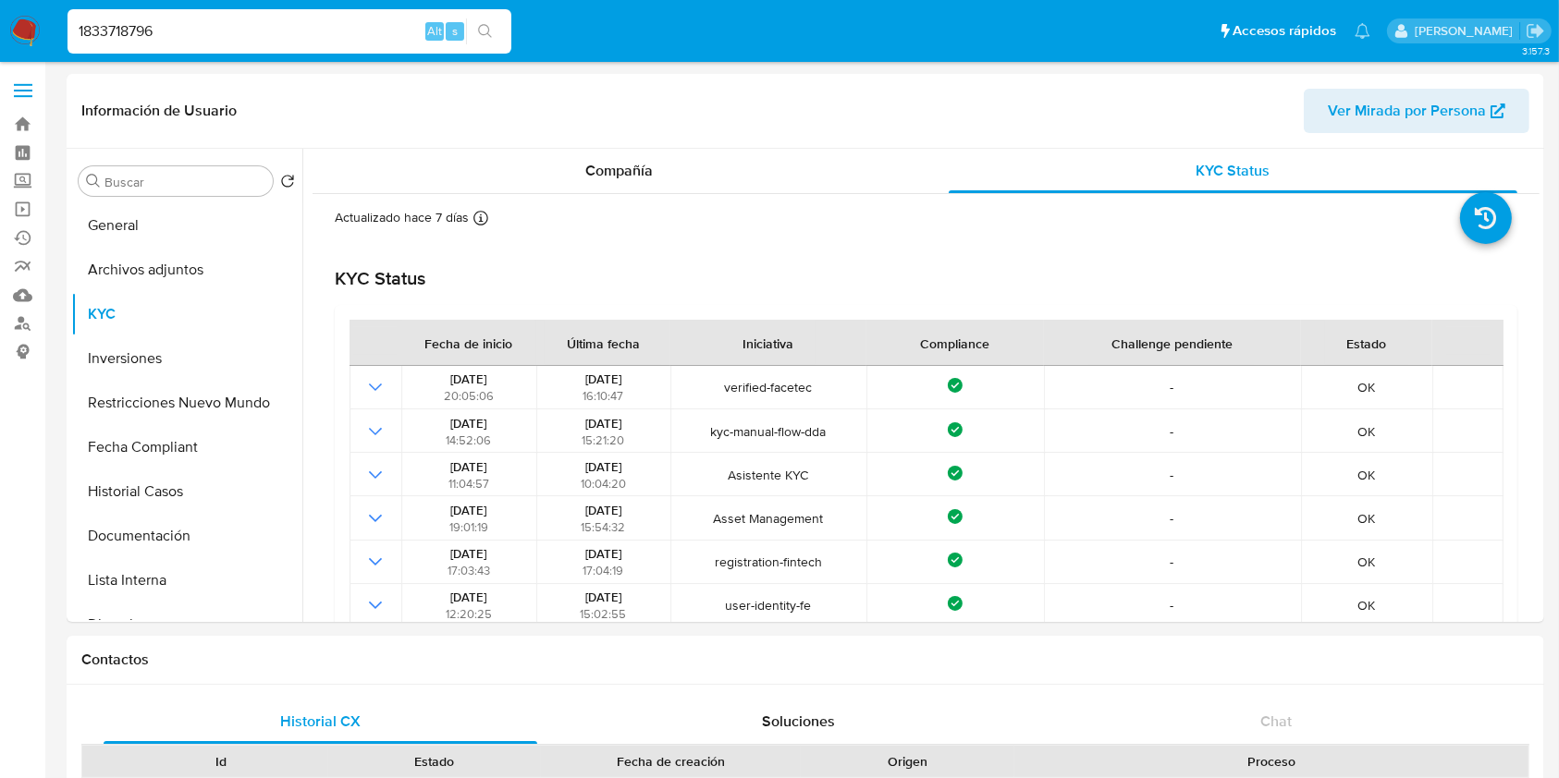
click at [345, 10] on div "1833718796 Alt s" at bounding box center [289, 31] width 444 height 44
click at [338, 32] on input "1833718796" at bounding box center [289, 31] width 444 height 24
paste input "2249224187"
type input "2249224187"
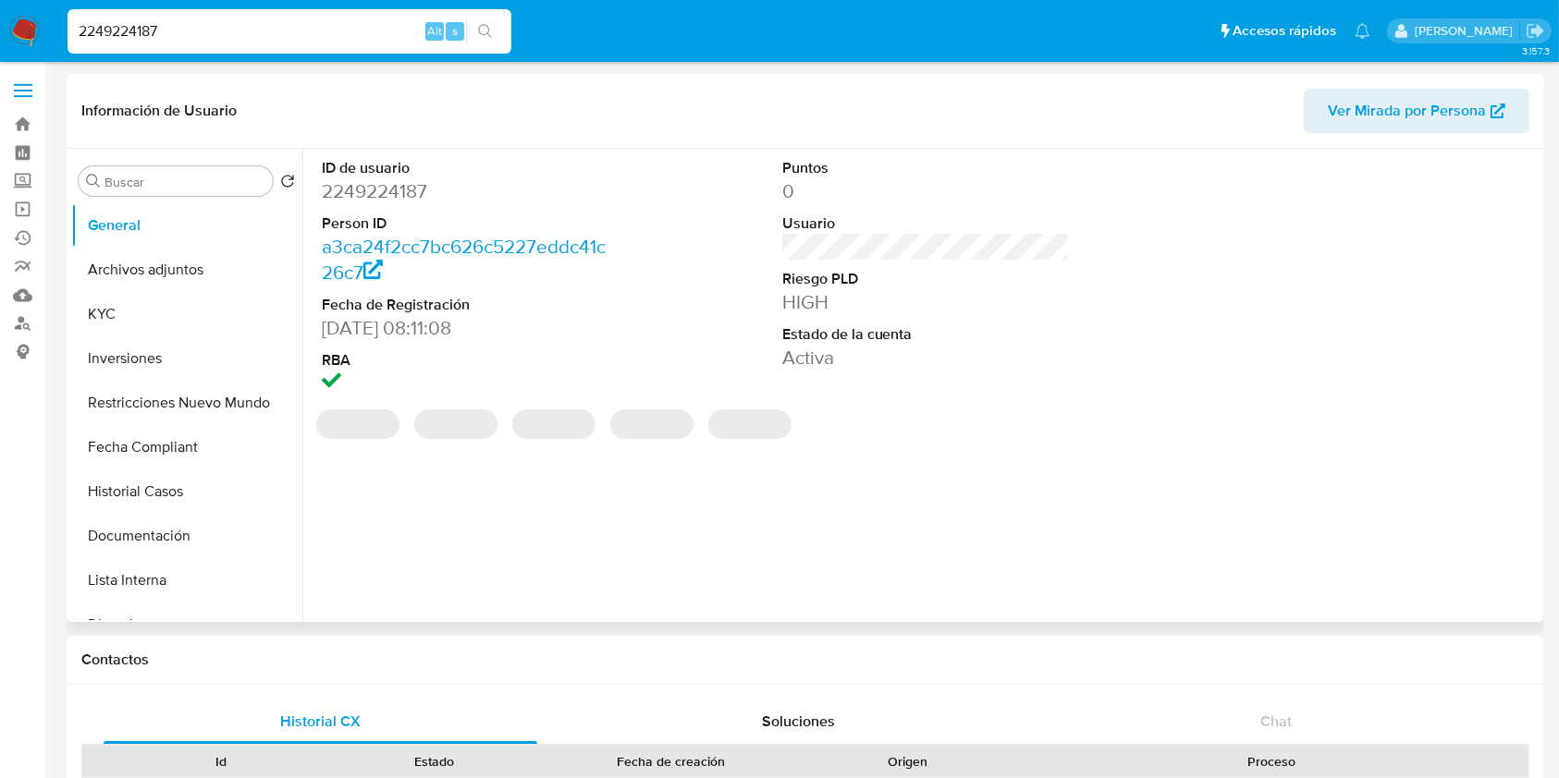
select select "10"
click at [209, 324] on button "KYC" at bounding box center [179, 314] width 216 height 44
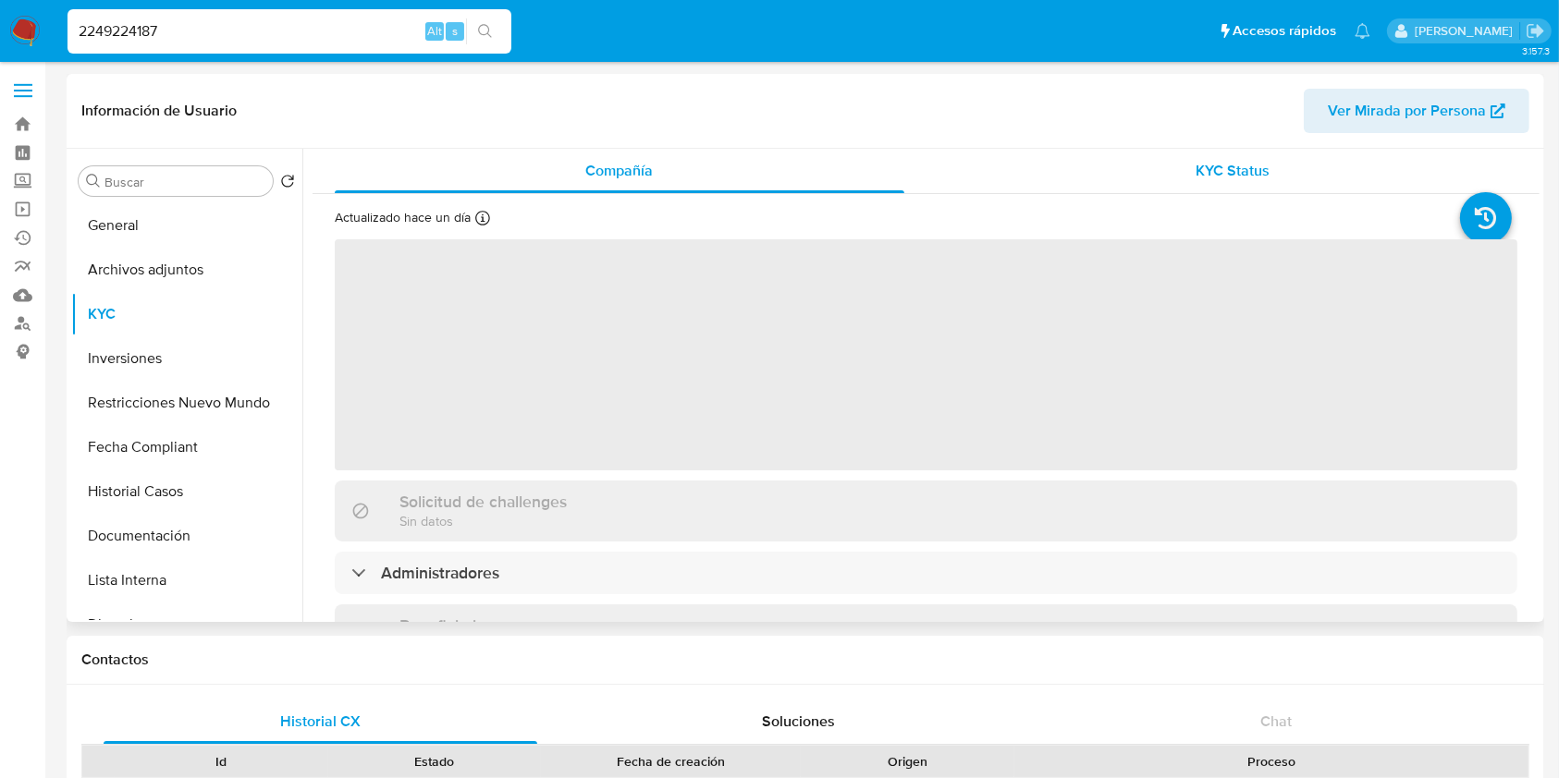
click at [1126, 182] on div "KYC Status" at bounding box center [1234, 171] width 570 height 44
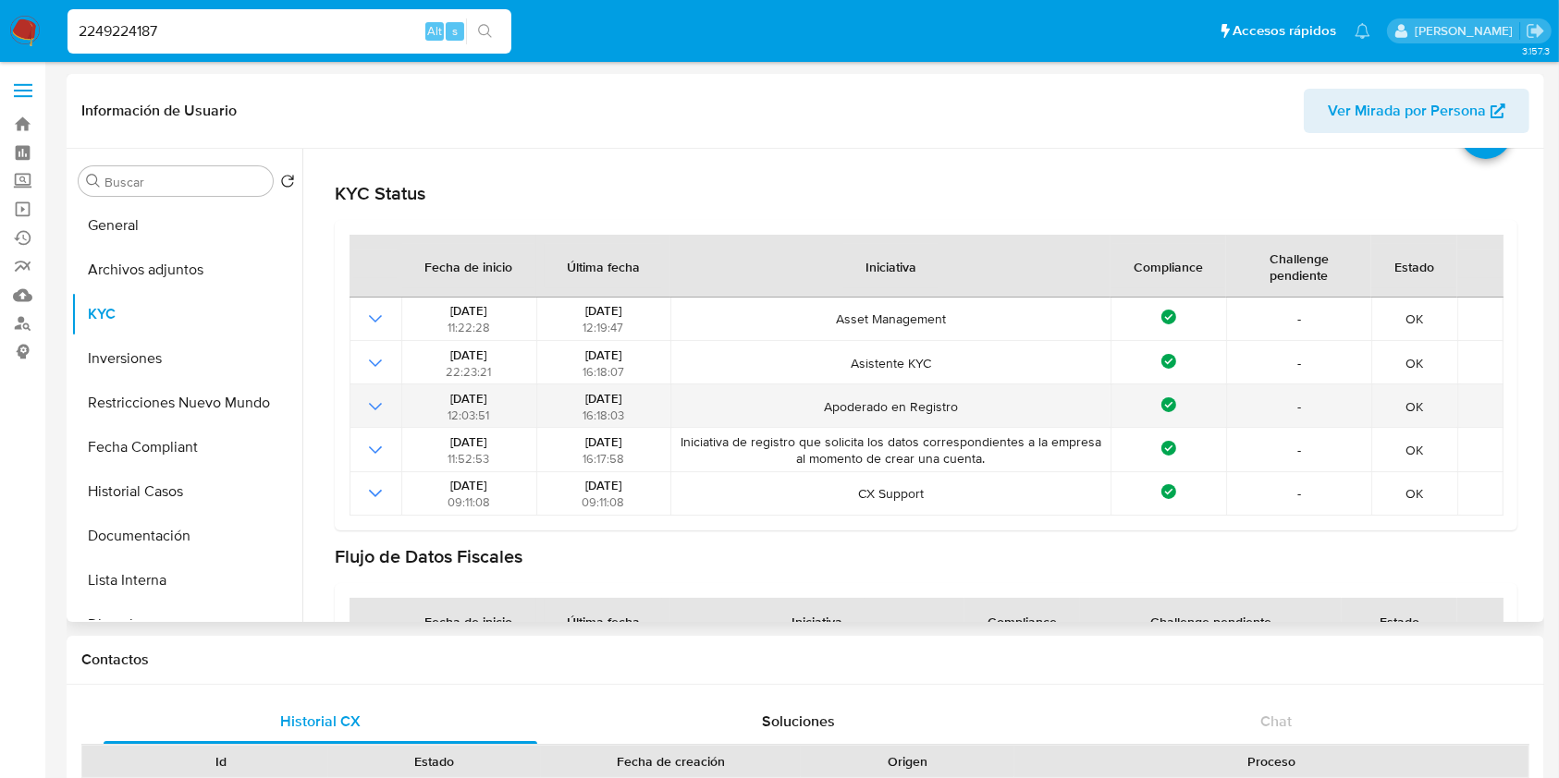
scroll to position [123, 0]
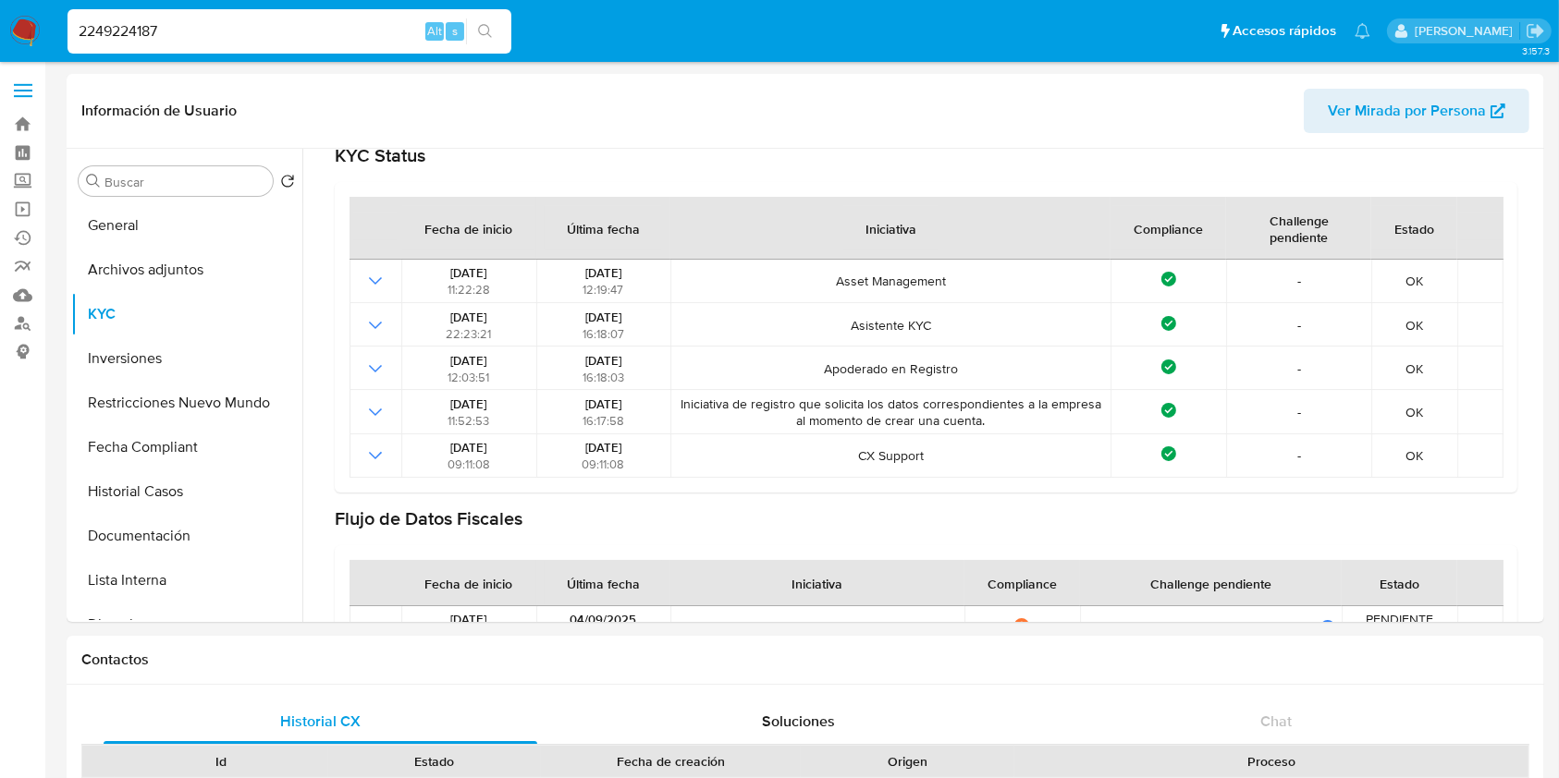
click at [251, 26] on input "2249224187" at bounding box center [289, 31] width 444 height 24
paste input "59469925"
type input "2259469925"
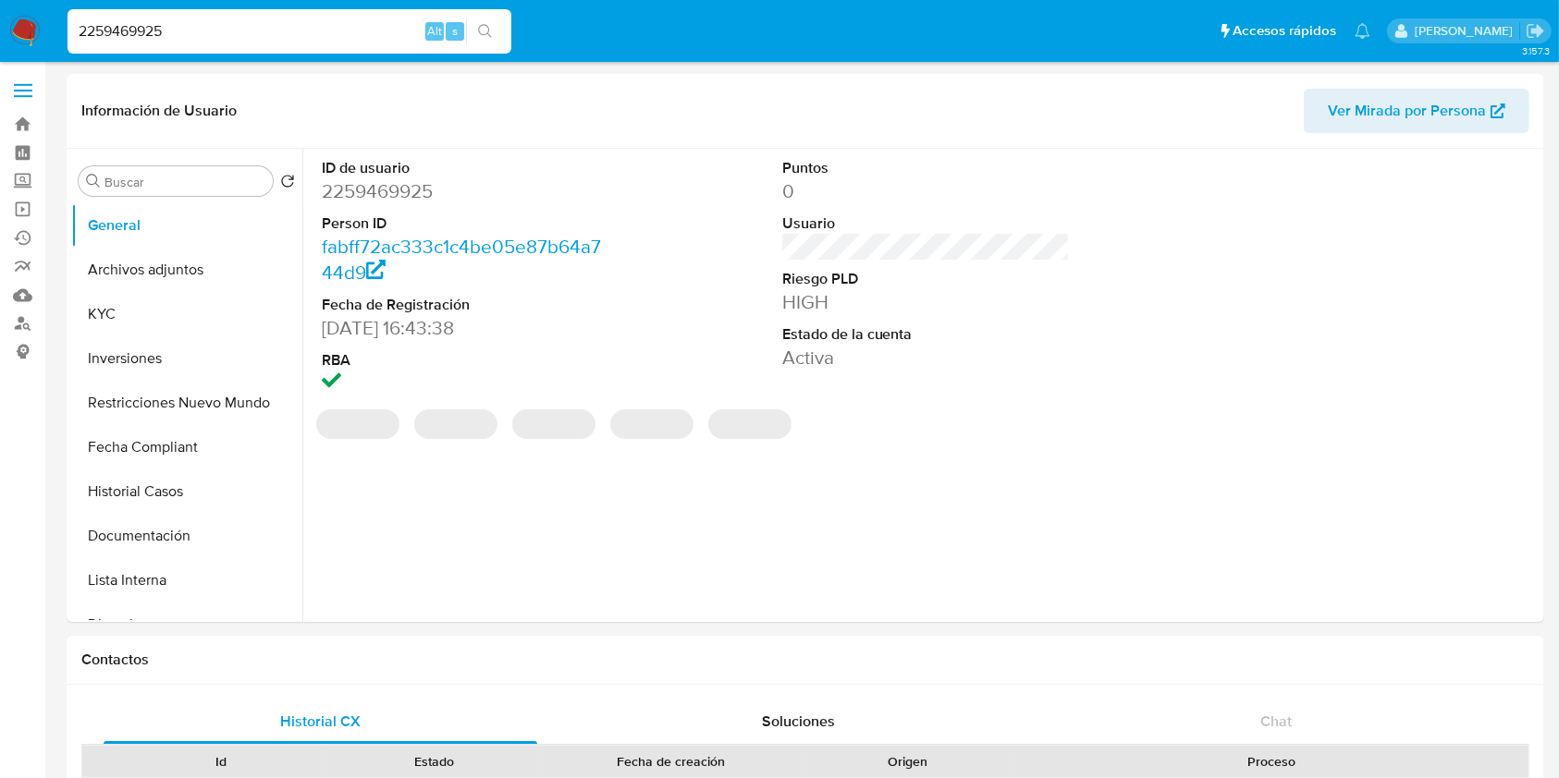
select select "10"
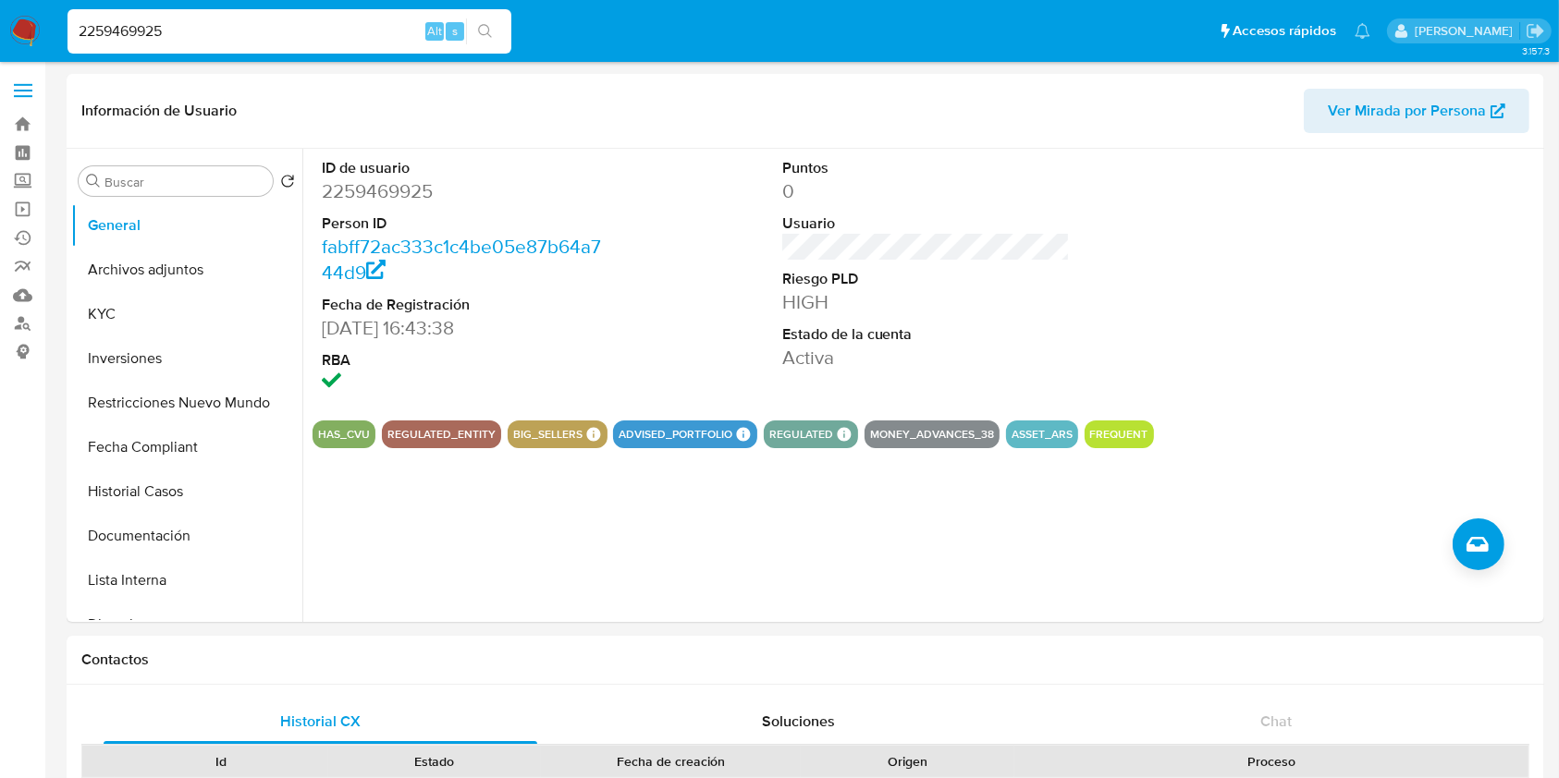
click at [288, 25] on input "2259469925" at bounding box center [289, 31] width 444 height 24
click at [150, 311] on button "KYC" at bounding box center [179, 314] width 216 height 44
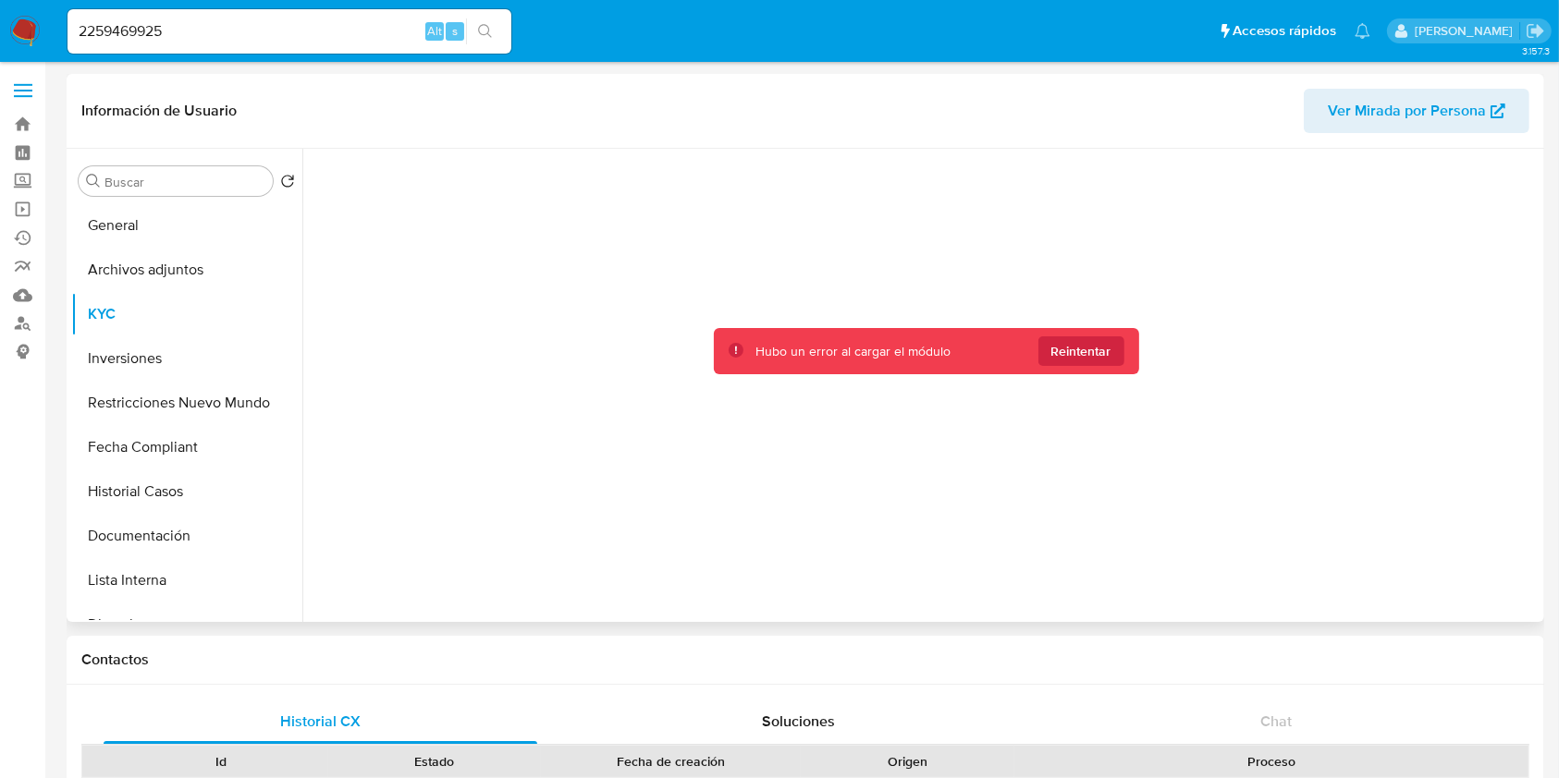
click at [1100, 372] on div "Hubo un error al cargar el módulo Reintentar" at bounding box center [926, 351] width 425 height 47
click at [1104, 346] on span "Reintentar" at bounding box center [1081, 352] width 60 height 30
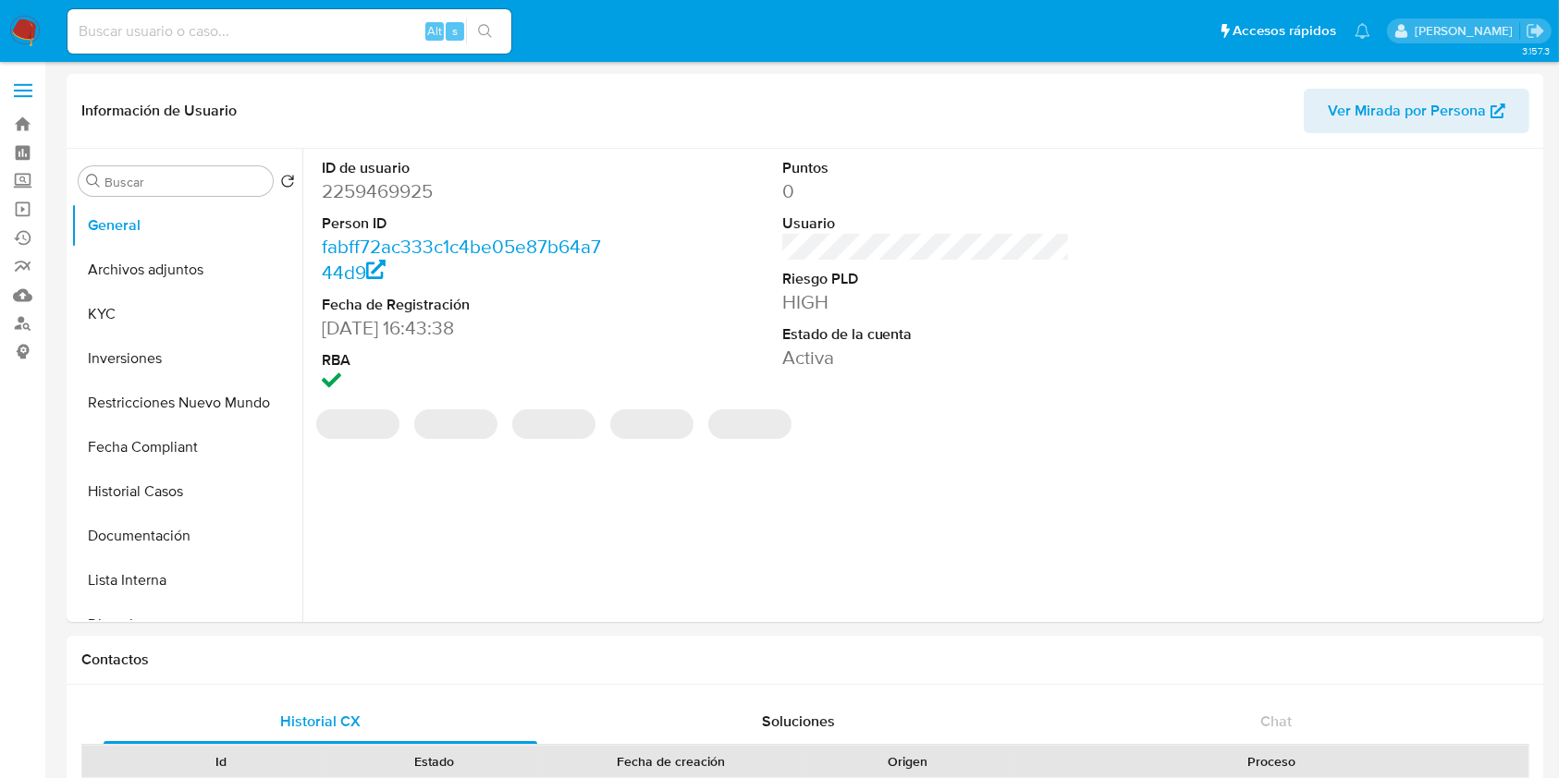
select select "10"
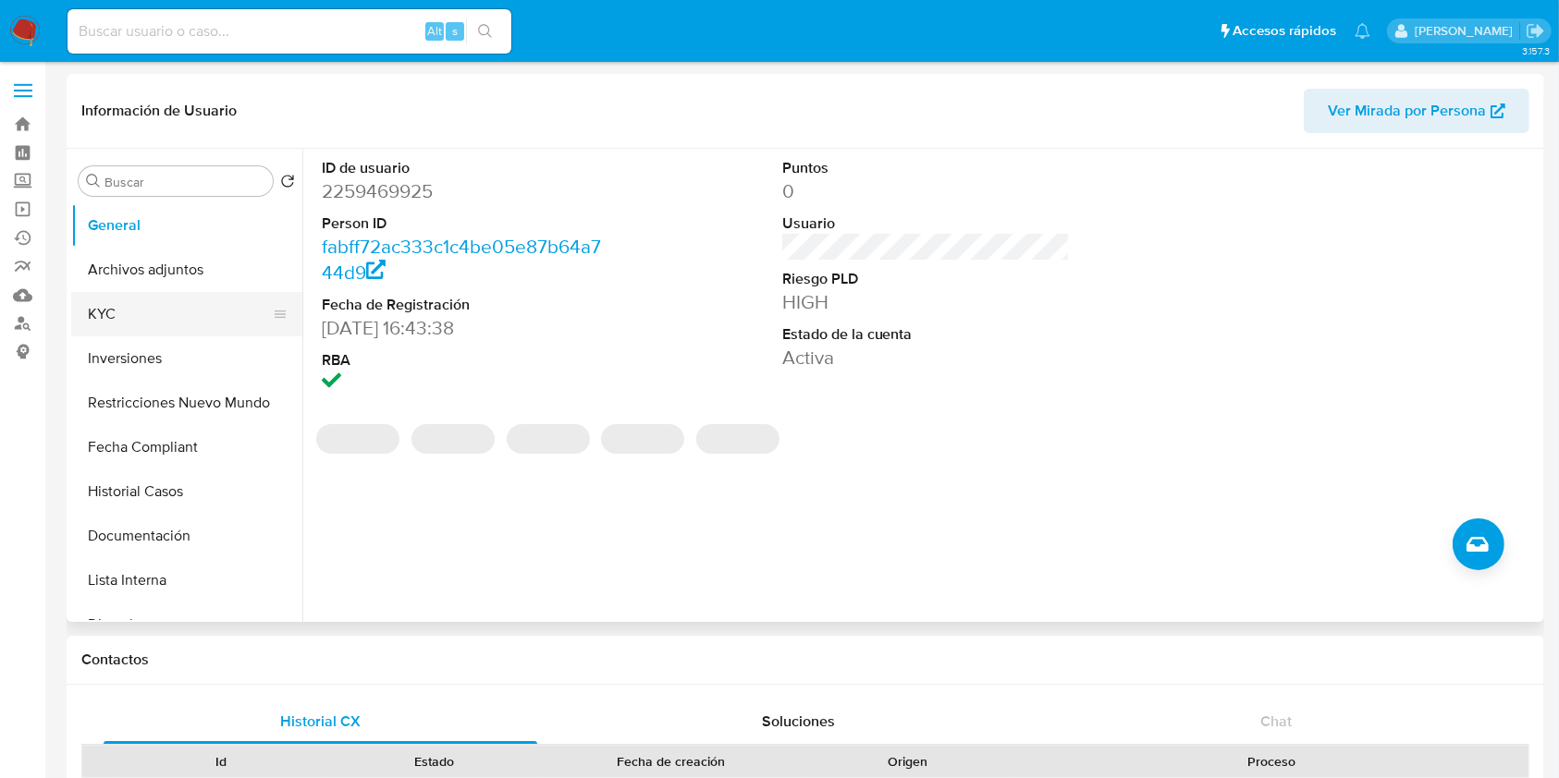
click at [156, 303] on button "KYC" at bounding box center [179, 314] width 216 height 44
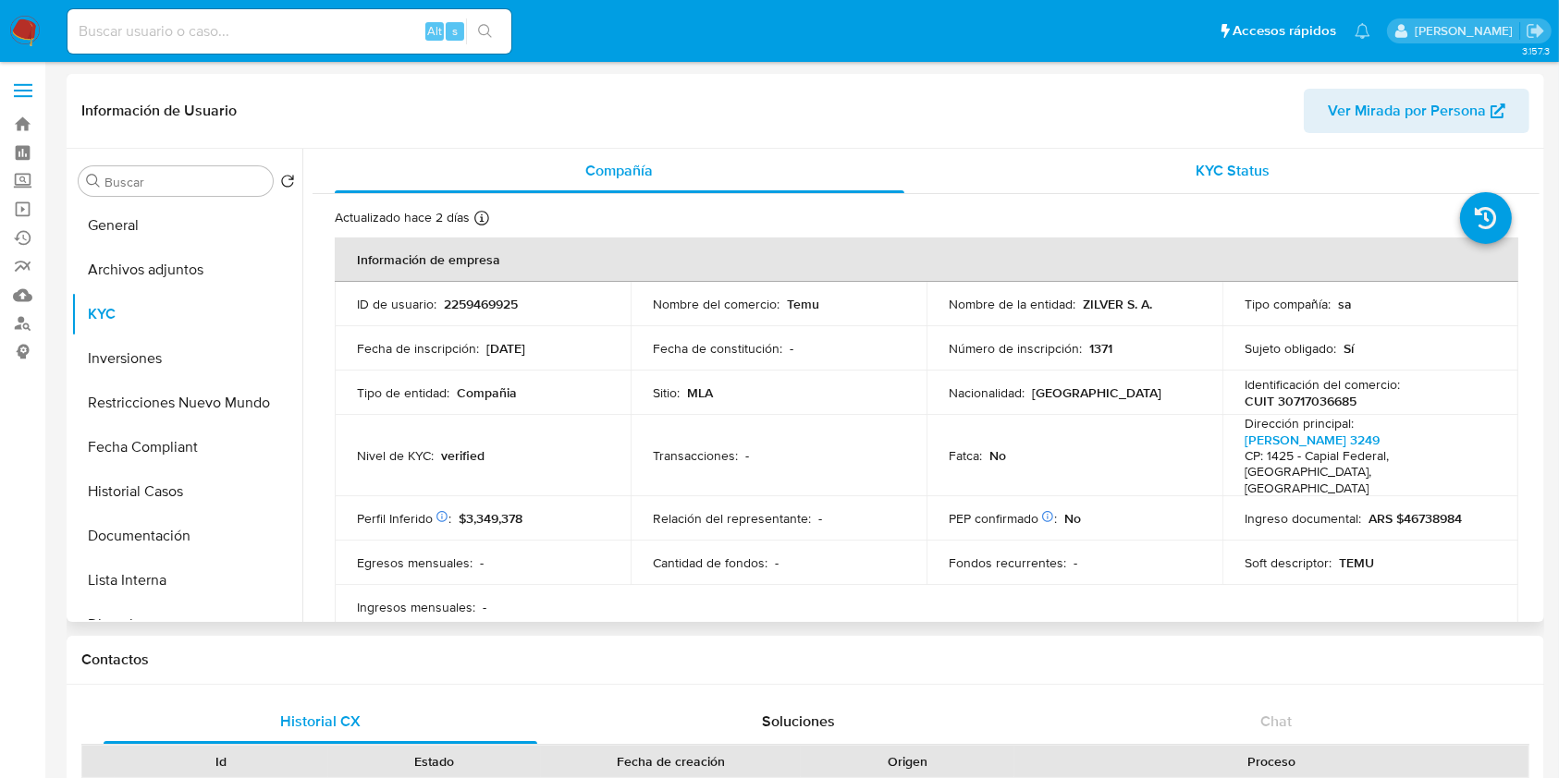
click at [1237, 185] on div "KYC Status" at bounding box center [1234, 171] width 570 height 44
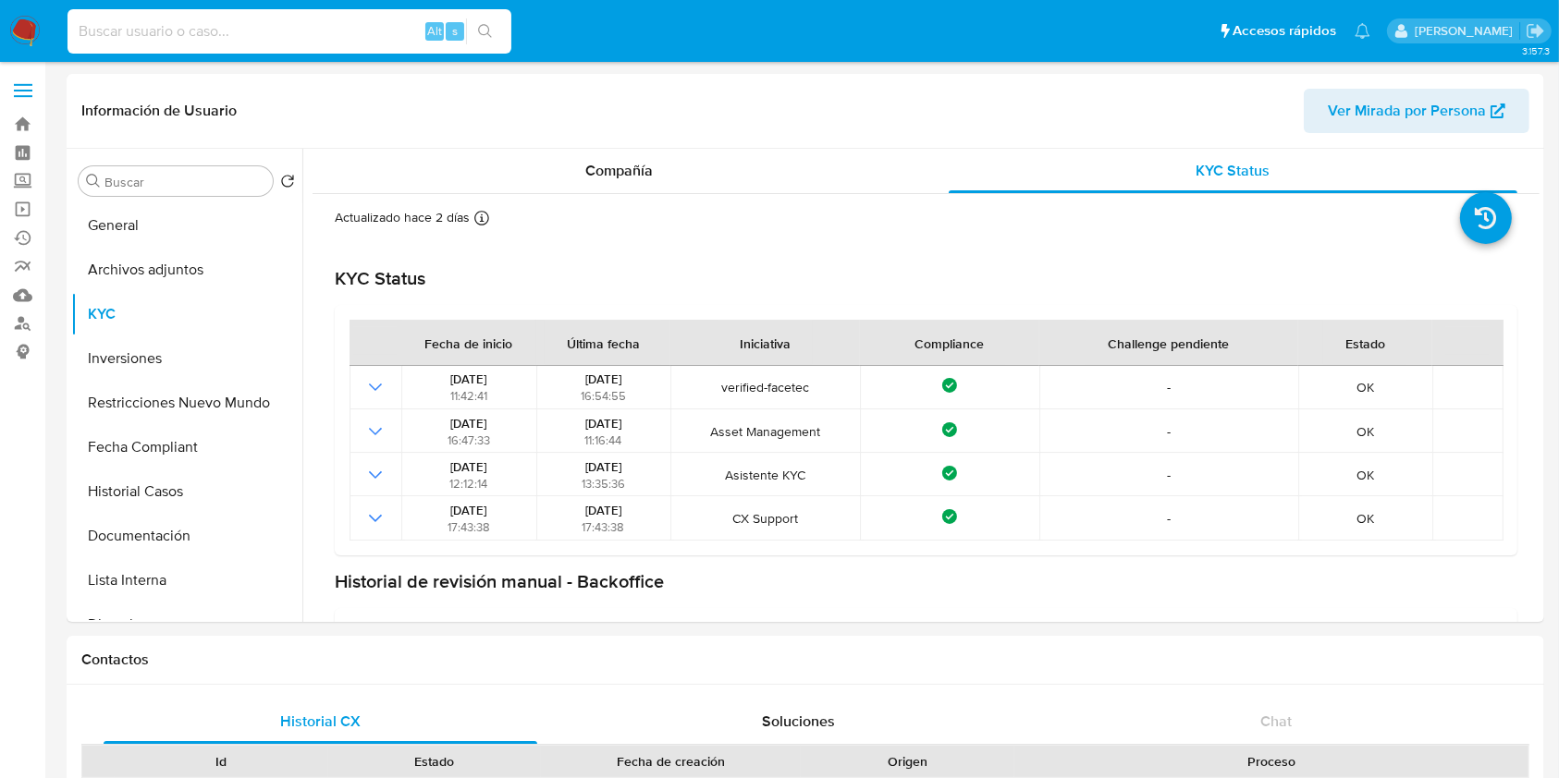
click at [274, 23] on input at bounding box center [289, 31] width 444 height 24
paste input "2396356822"
type input "2396356822"
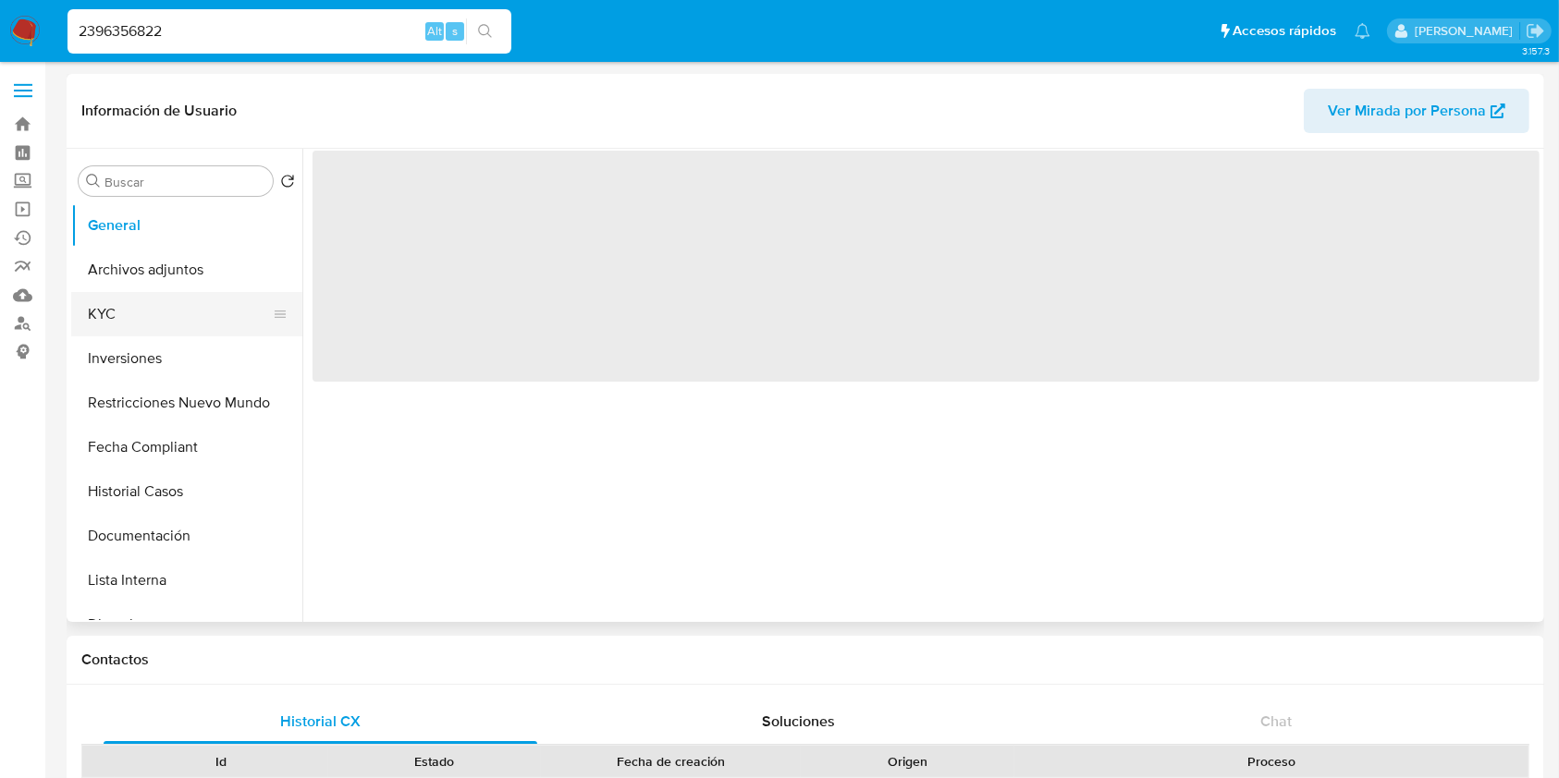
click at [129, 308] on button "KYC" at bounding box center [179, 314] width 216 height 44
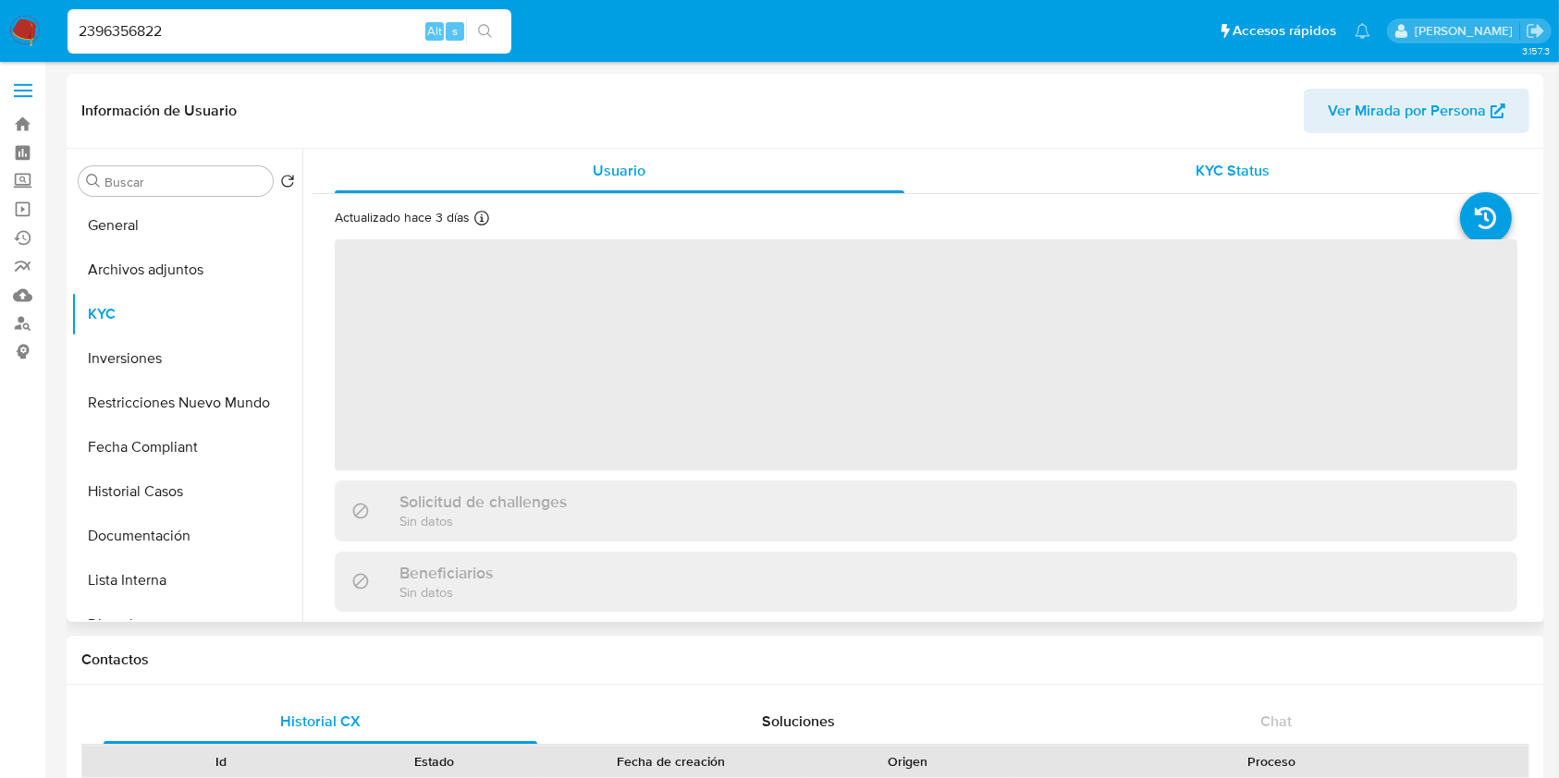
select select "10"
click at [1280, 165] on div "KYC Status" at bounding box center [1234, 171] width 570 height 44
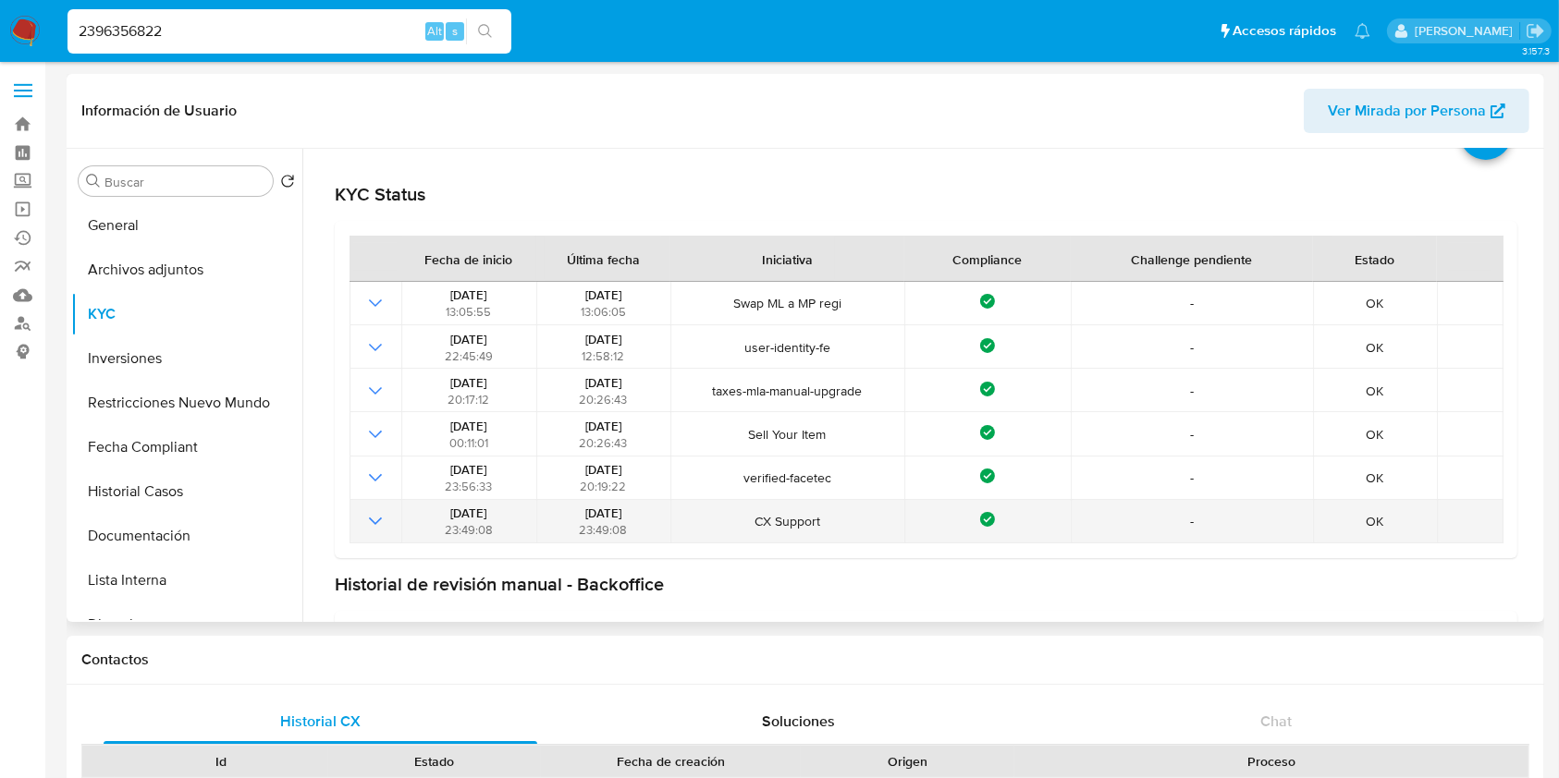
scroll to position [123, 0]
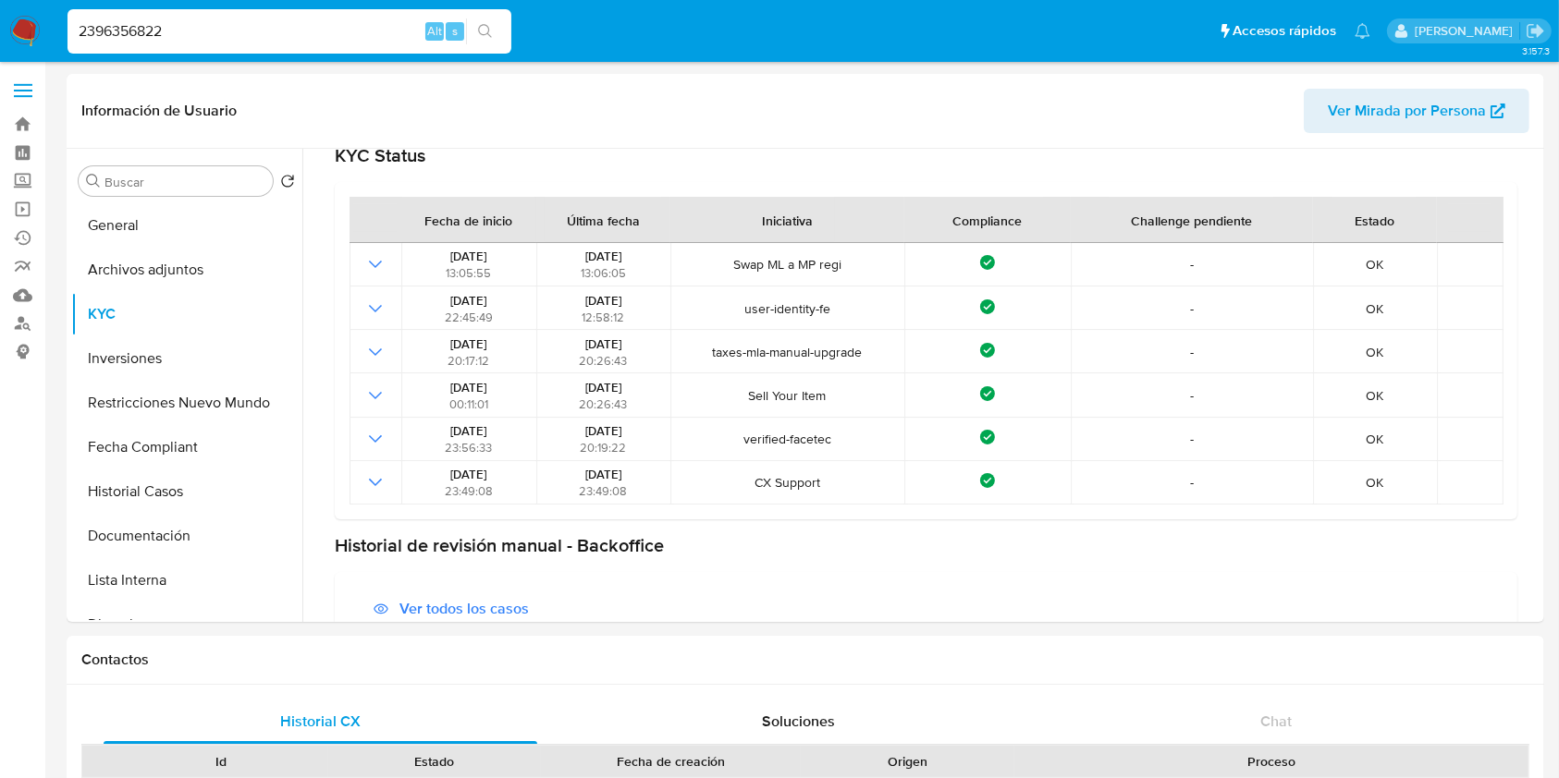
click at [288, 27] on input "2396356822" at bounding box center [289, 31] width 444 height 24
paste input "528089673"
type input "2528089673"
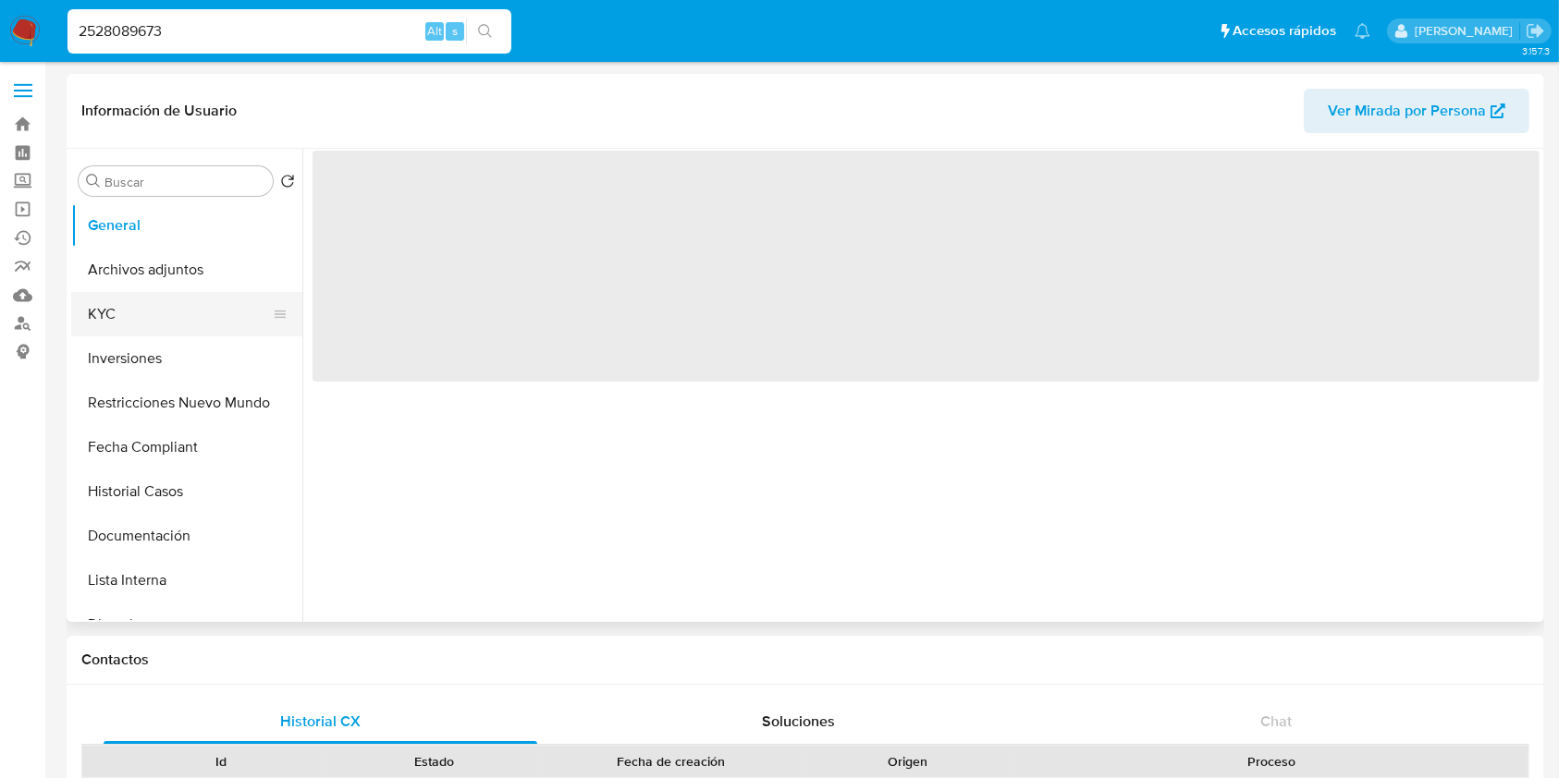
click at [150, 322] on button "KYC" at bounding box center [179, 314] width 216 height 44
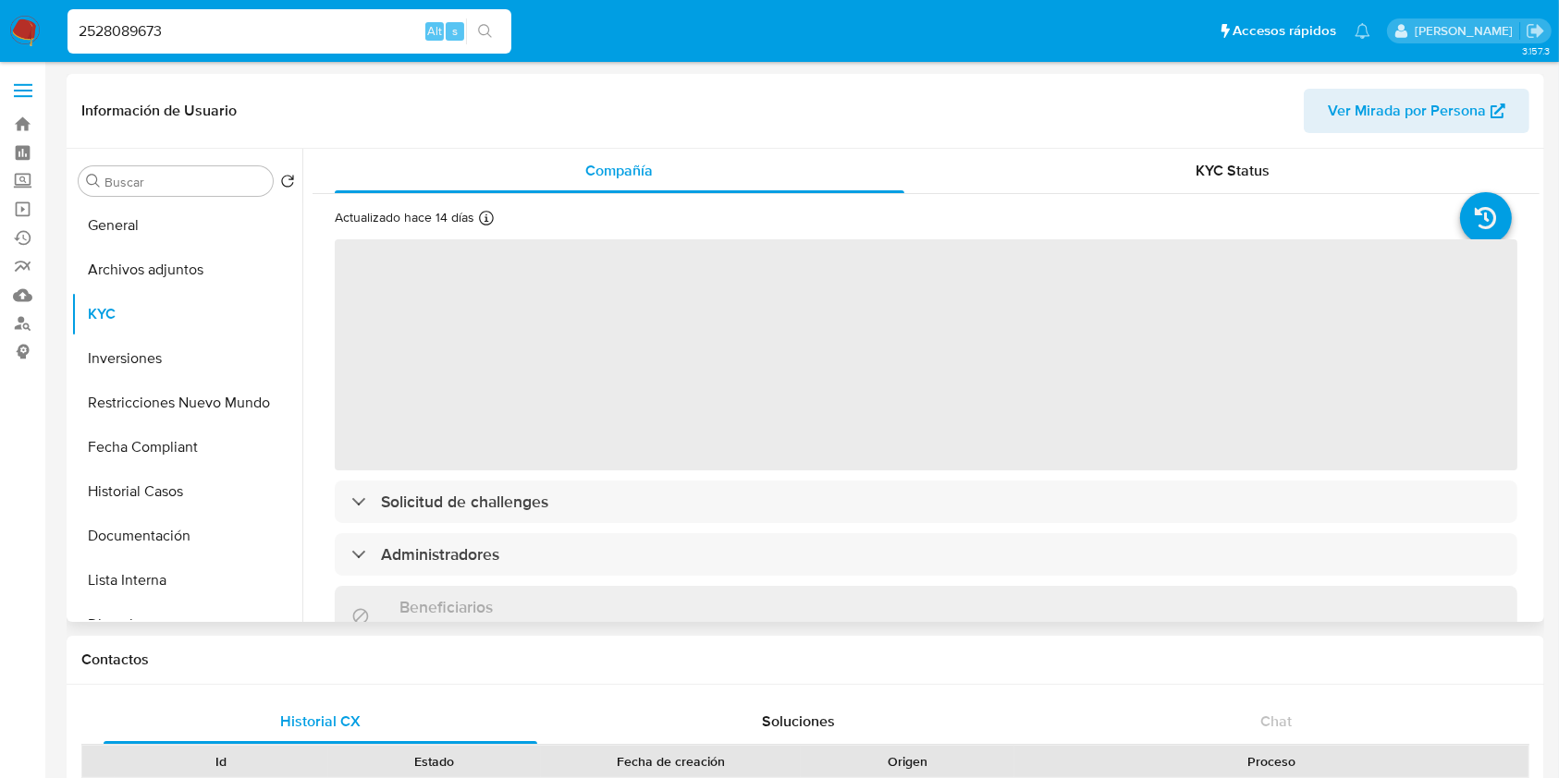
select select "10"
click at [1239, 188] on div "KYC Status" at bounding box center [1234, 171] width 570 height 44
